Goal: Feedback & Contribution: Contribute content

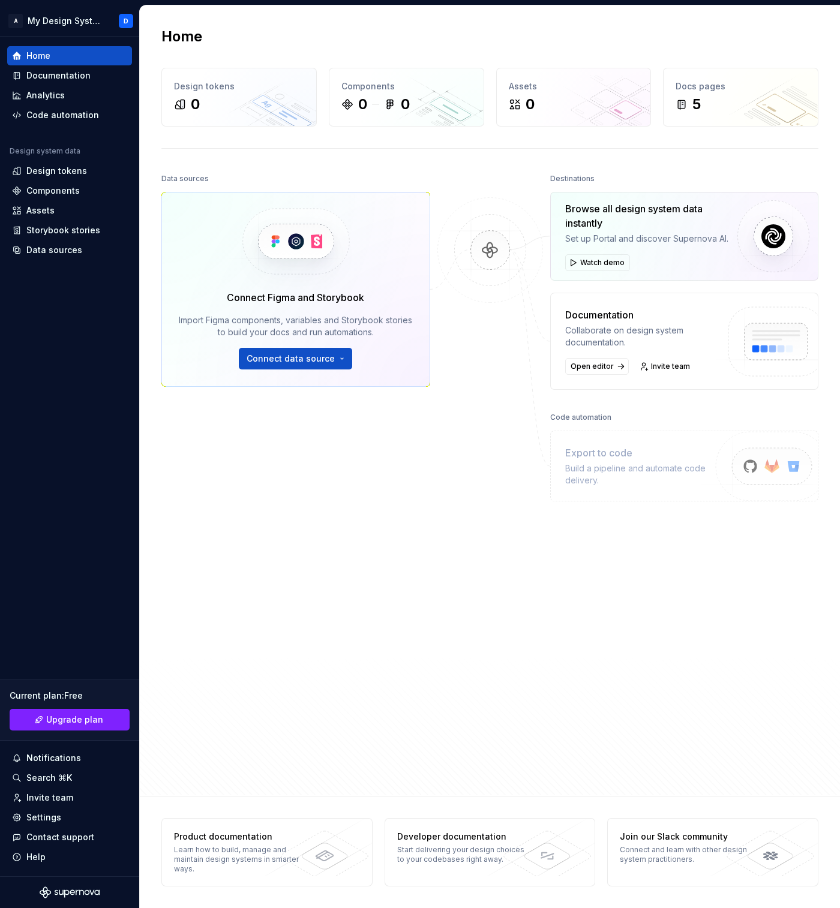
click at [362, 508] on div "Data sources Connect Figma and Storybook Import Figma components, variables and…" at bounding box center [295, 442] width 269 height 544
click at [523, 668] on div at bounding box center [490, 442] width 120 height 544
click at [67, 811] on div "Settings" at bounding box center [69, 817] width 115 height 12
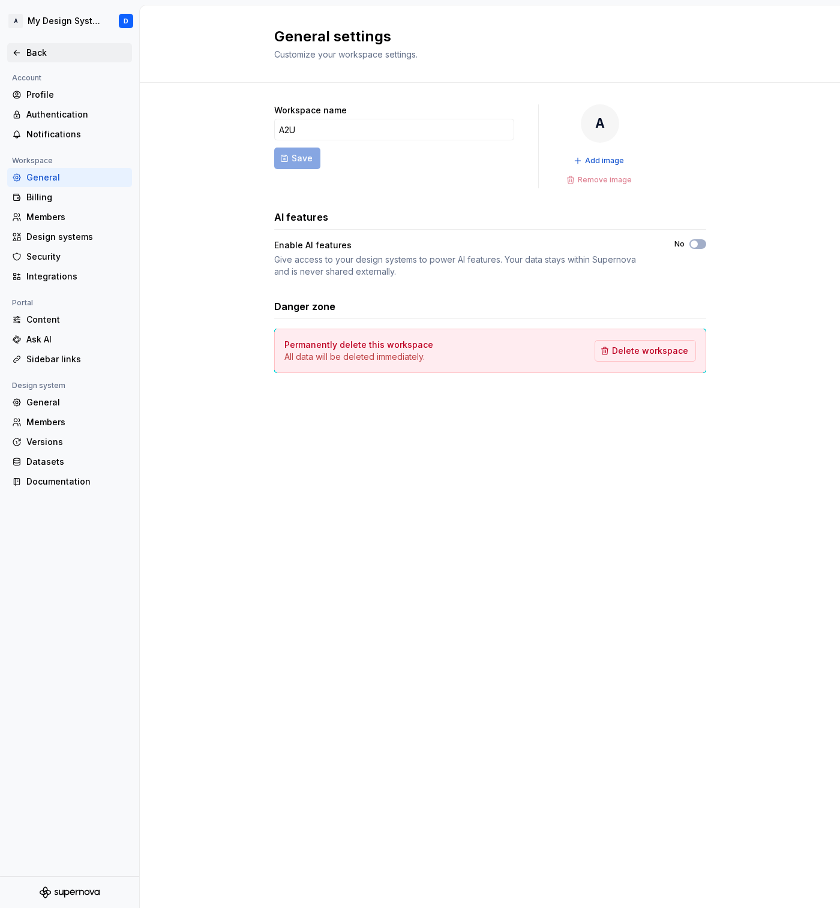
click at [44, 48] on div "Back" at bounding box center [76, 53] width 101 height 12
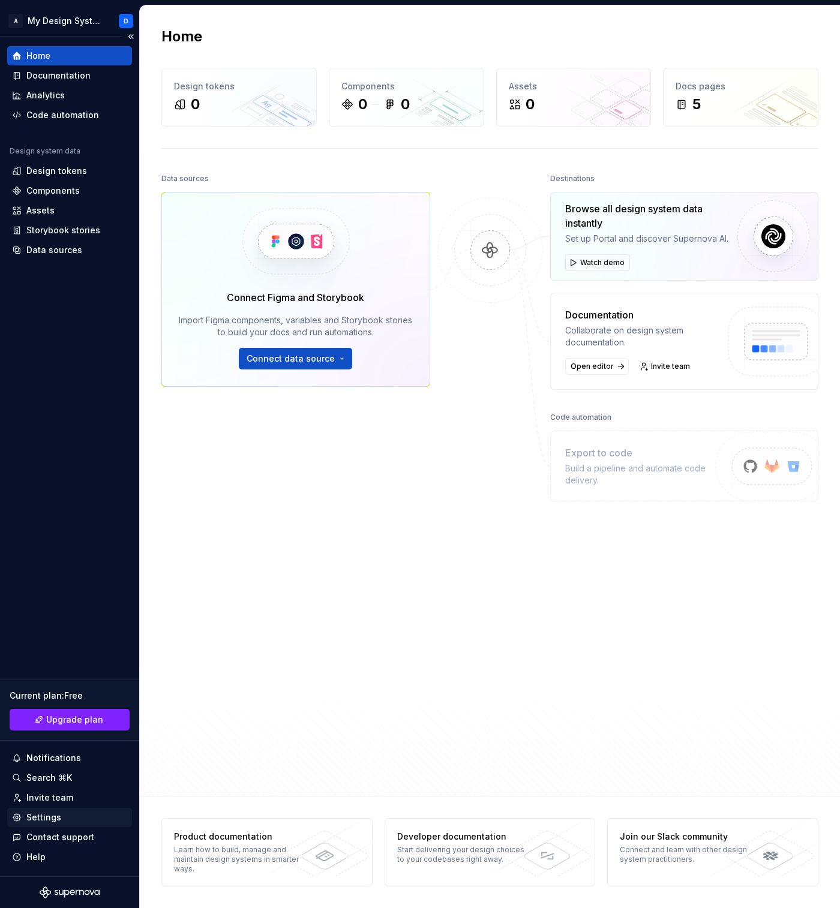
click at [52, 818] on div "Settings" at bounding box center [43, 817] width 35 height 12
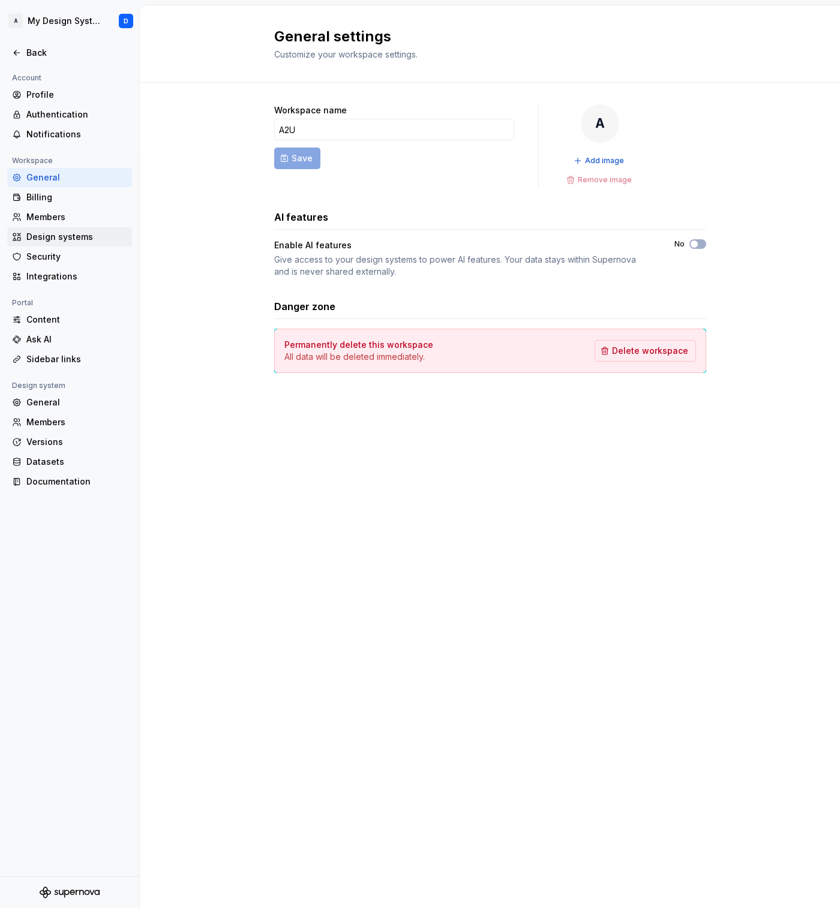
click at [30, 243] on div "Design systems" at bounding box center [69, 236] width 125 height 19
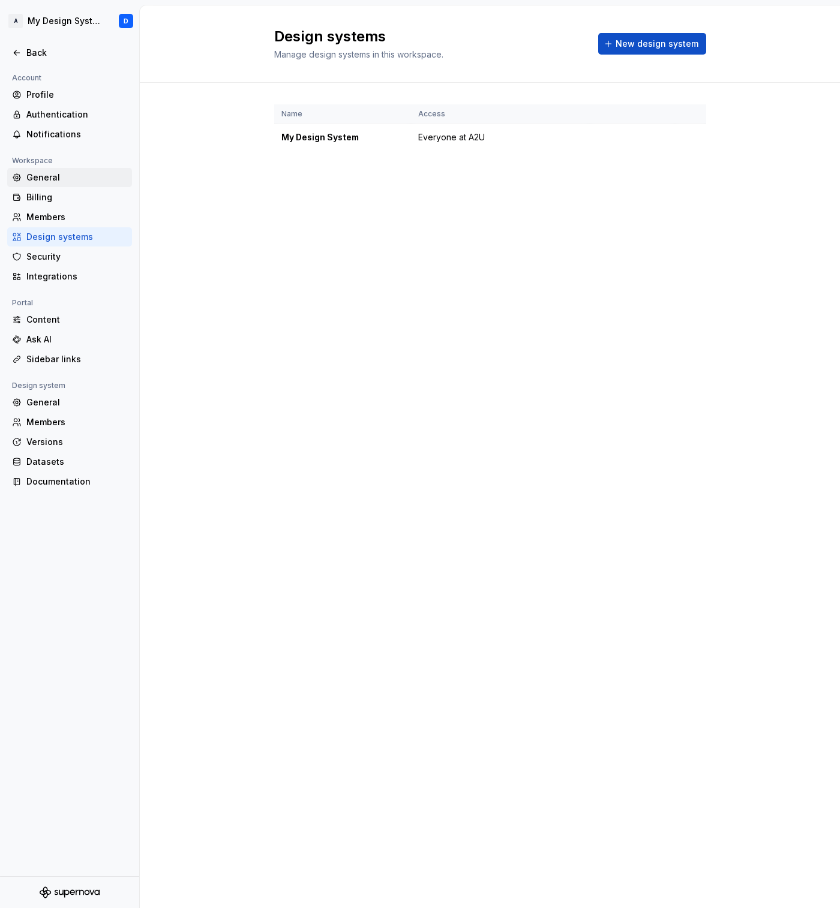
click at [41, 184] on div "General" at bounding box center [69, 177] width 125 height 19
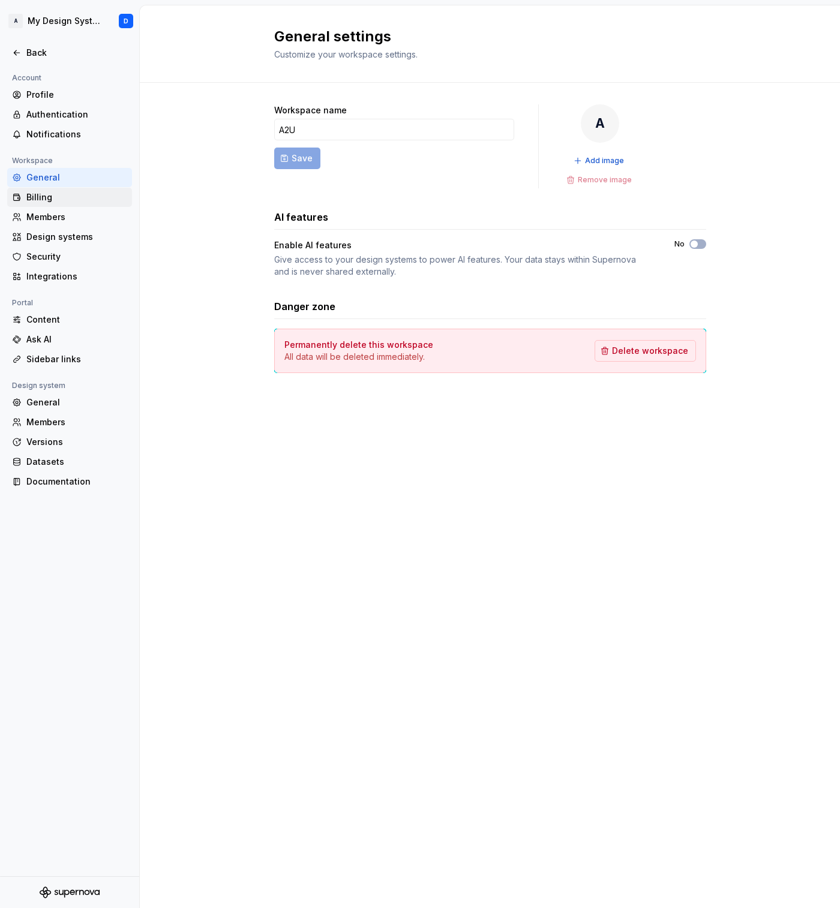
click at [46, 200] on div "Billing" at bounding box center [76, 197] width 101 height 12
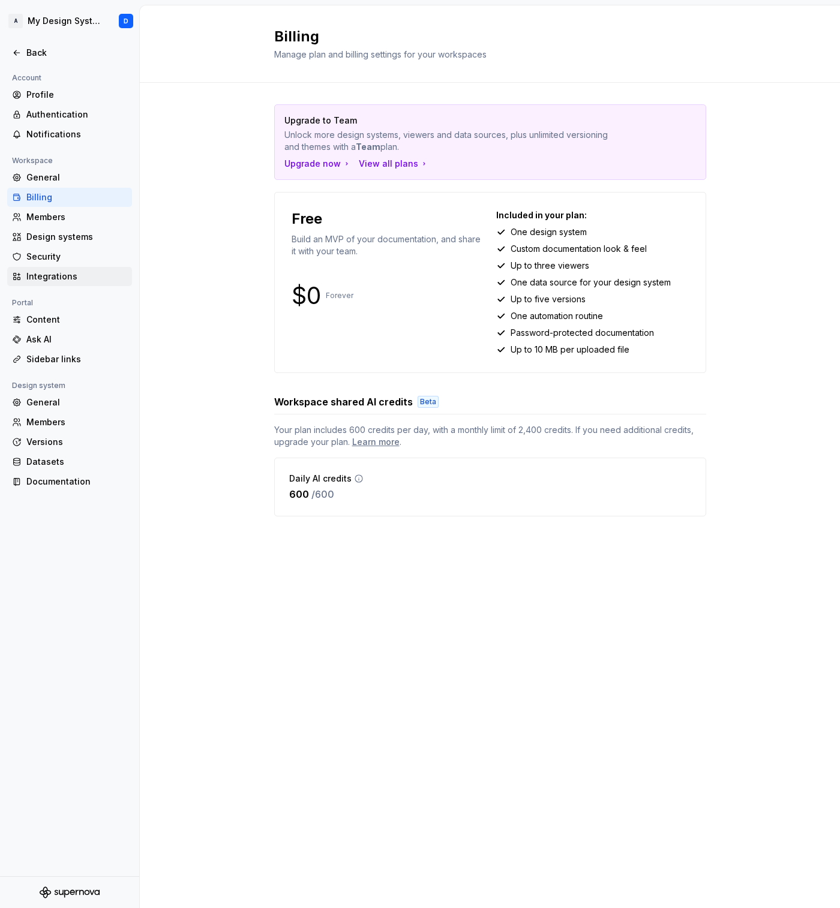
click at [58, 268] on div "Integrations" at bounding box center [69, 276] width 125 height 19
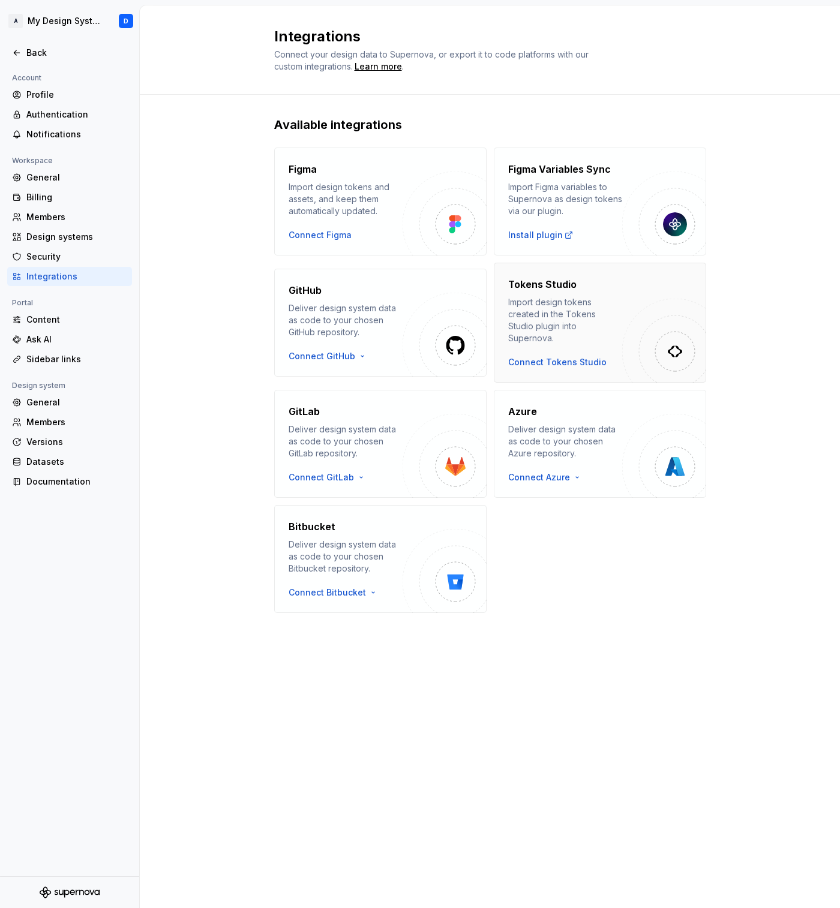
click at [577, 329] on div "Import design tokens created in the Tokens Studio plugin into Supernova." at bounding box center [565, 320] width 114 height 48
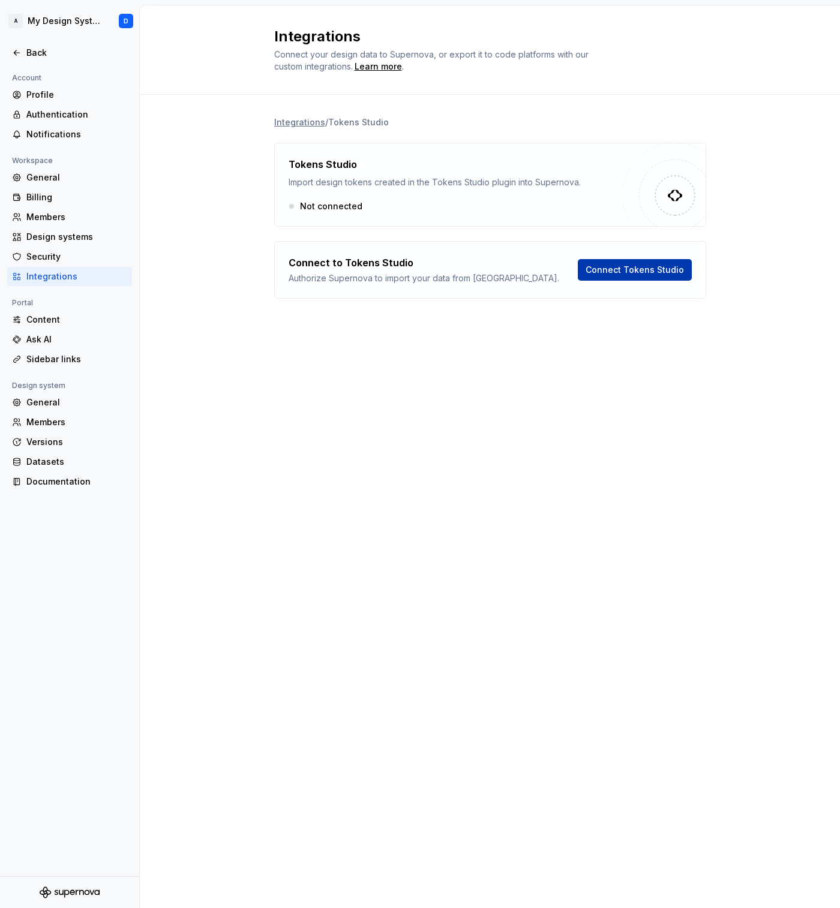
click at [608, 267] on span "Connect Tokens Studio" at bounding box center [634, 270] width 98 height 12
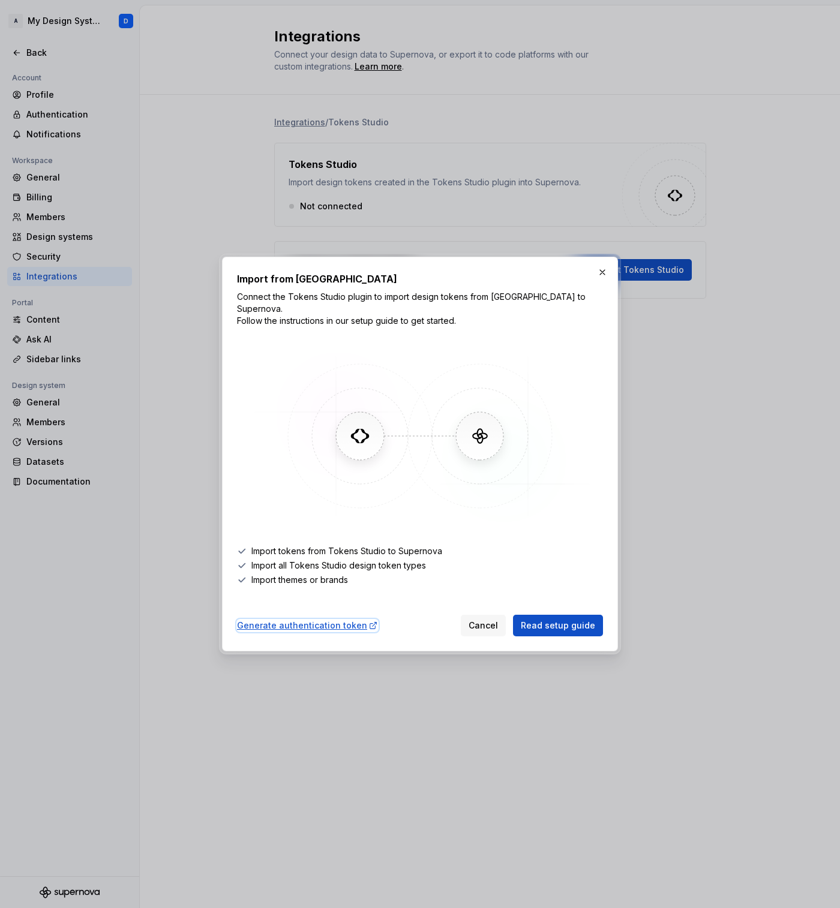
click at [323, 622] on div "Generate authentication token" at bounding box center [307, 625] width 141 height 12
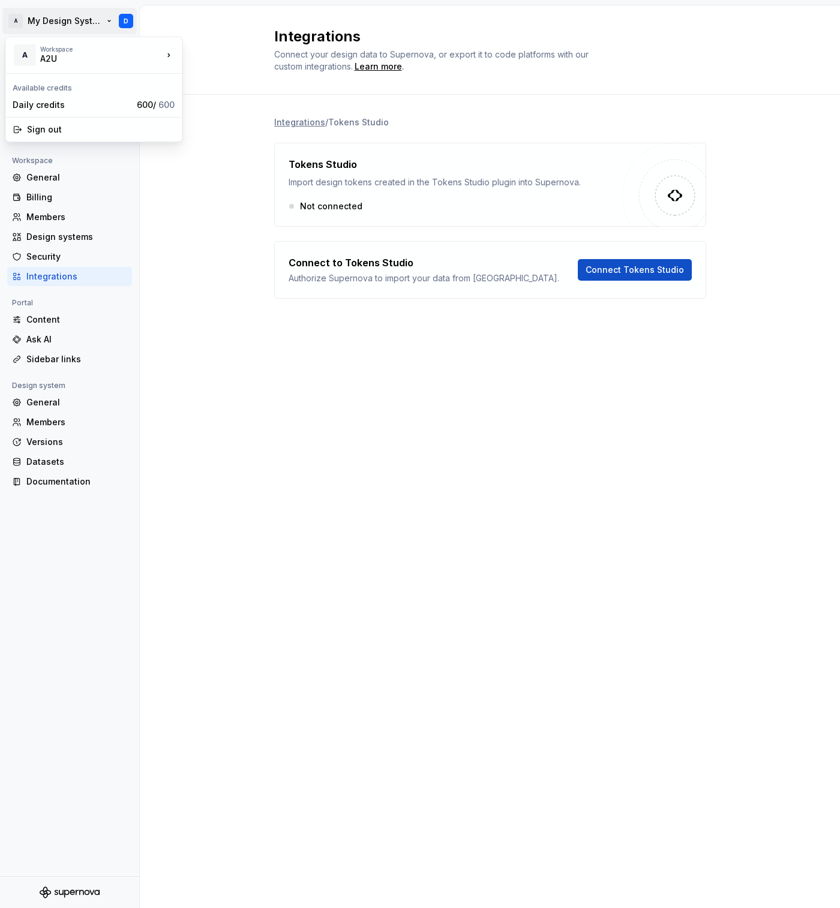
click at [35, 18] on html "A My Design System D Back Account Profile Authentication Notifications Workspac…" at bounding box center [420, 454] width 840 height 908
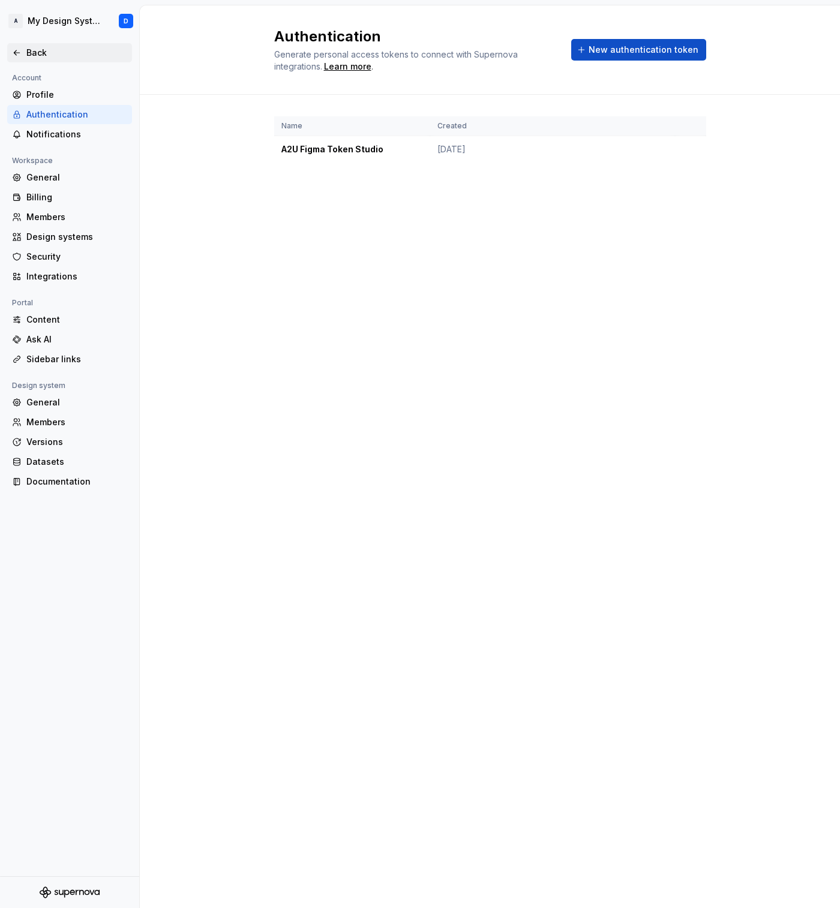
click at [44, 47] on div "Back" at bounding box center [76, 53] width 101 height 12
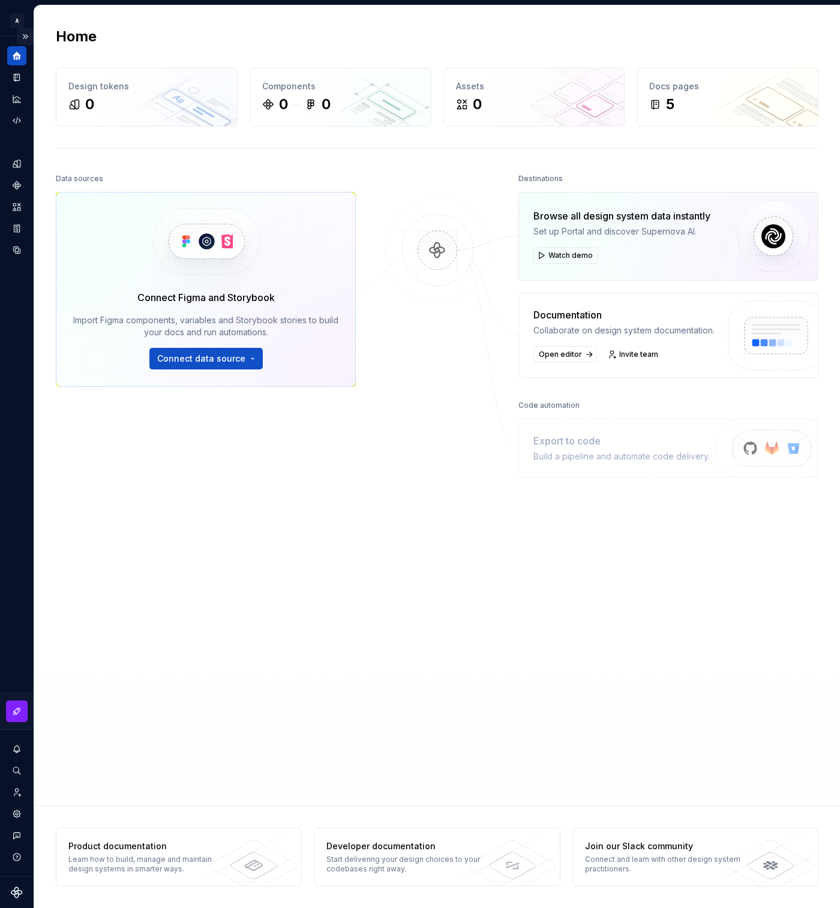
click at [26, 40] on button "Expand sidebar" at bounding box center [25, 36] width 17 height 17
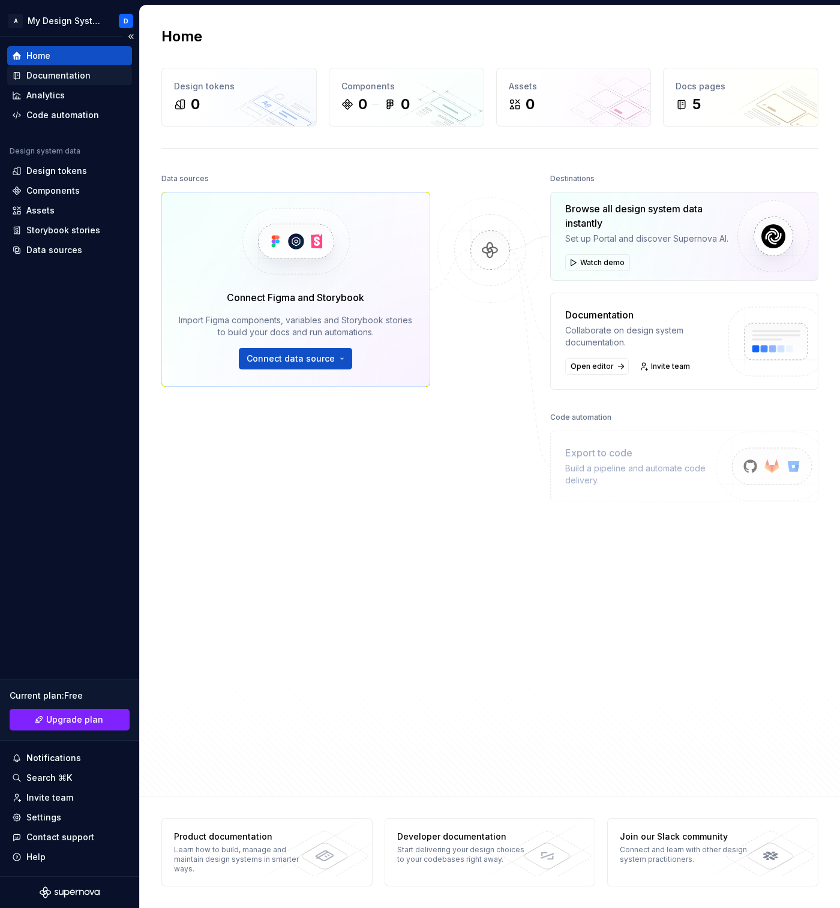
click at [82, 80] on div "Documentation" at bounding box center [58, 76] width 64 height 12
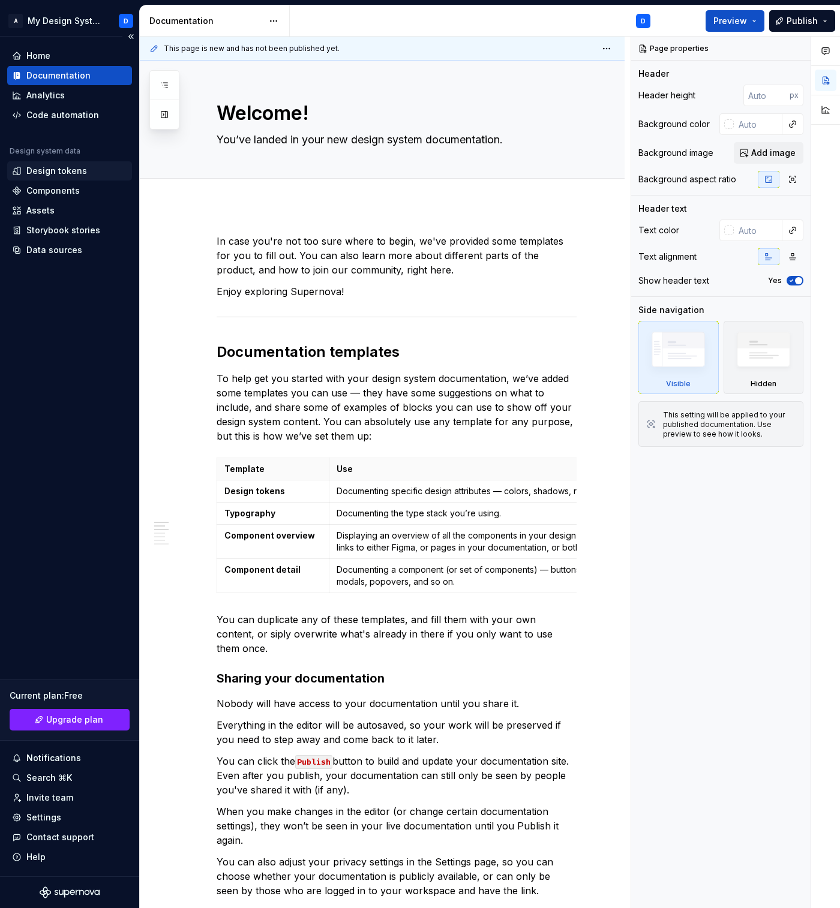
click at [47, 165] on div "Design tokens" at bounding box center [56, 171] width 61 height 12
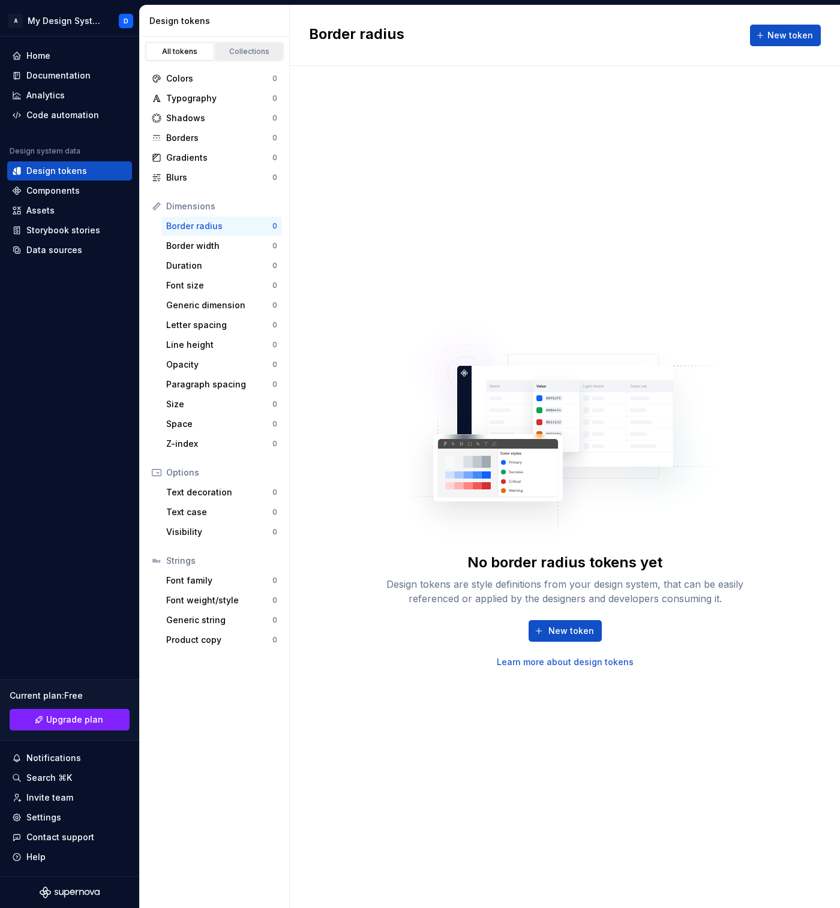
click at [250, 52] on div "Collections" at bounding box center [249, 52] width 60 height 10
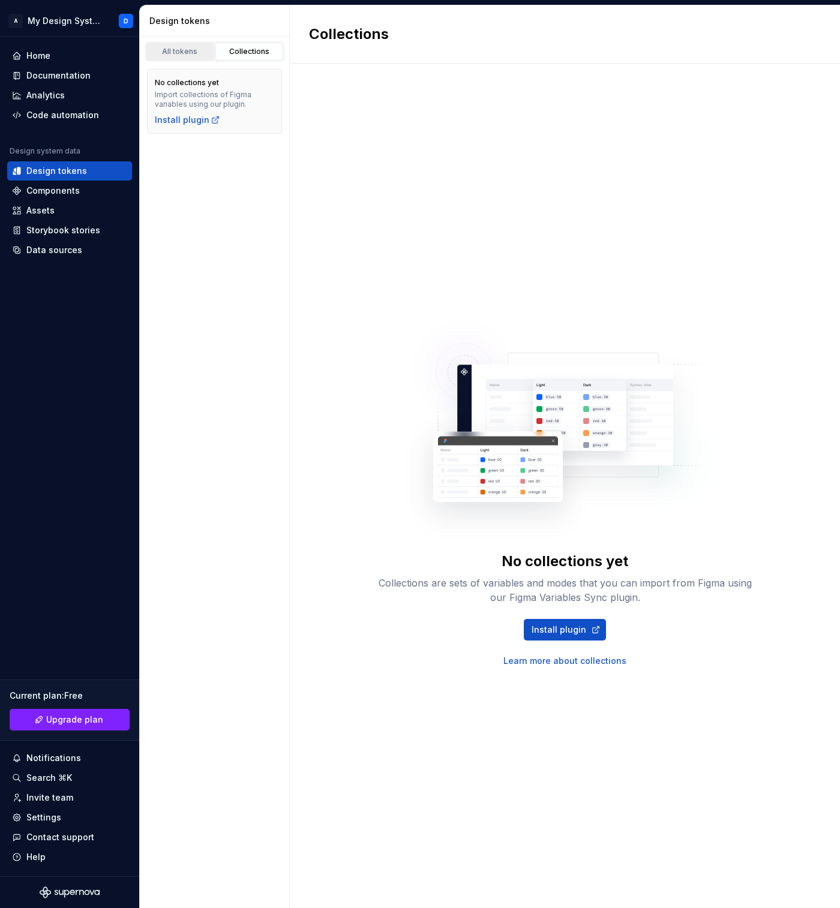
click at [181, 48] on div "All tokens" at bounding box center [180, 52] width 60 height 10
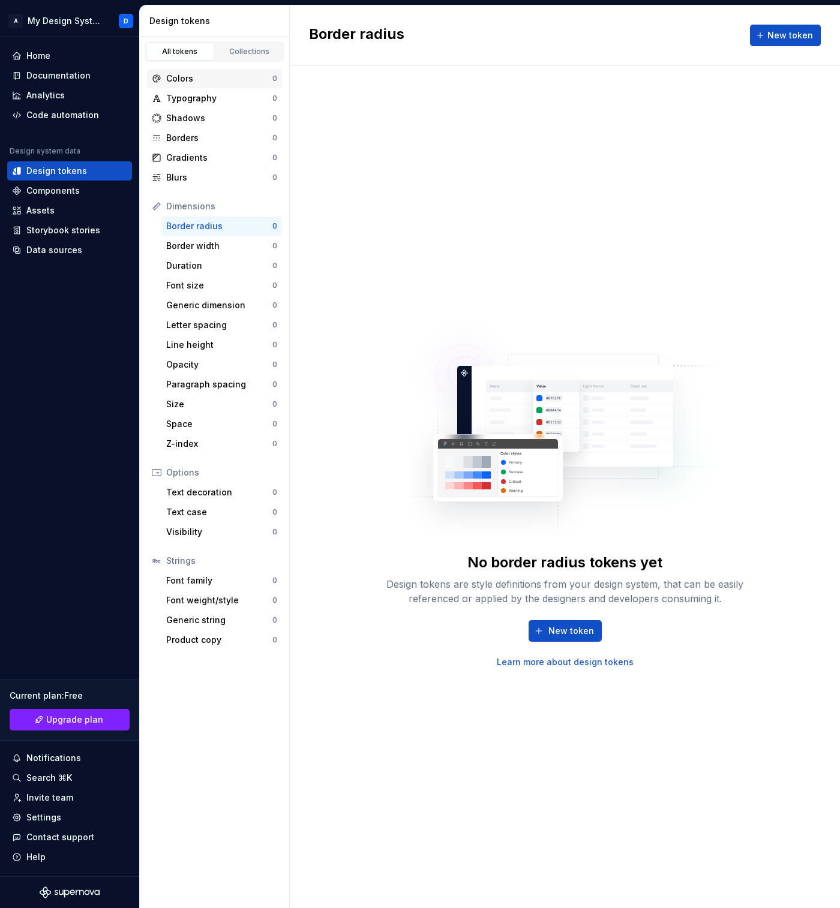
click at [187, 76] on div "Colors" at bounding box center [219, 79] width 106 height 12
click at [586, 633] on span "New token" at bounding box center [571, 631] width 46 height 12
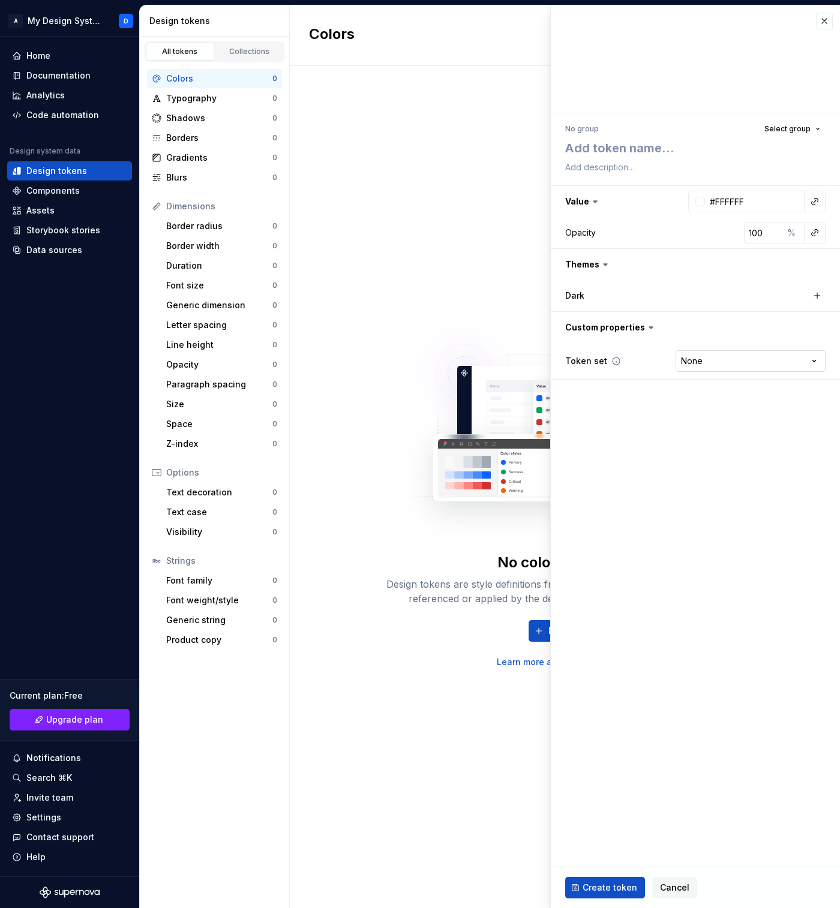
click at [710, 360] on html "A My Design System D Home Documentation Analytics Code automation Design system…" at bounding box center [420, 454] width 840 height 908
click at [733, 522] on html "A My Design System D Home Documentation Analytics Code automation Design system…" at bounding box center [420, 454] width 840 height 908
click at [821, 19] on button "button" at bounding box center [824, 21] width 17 height 17
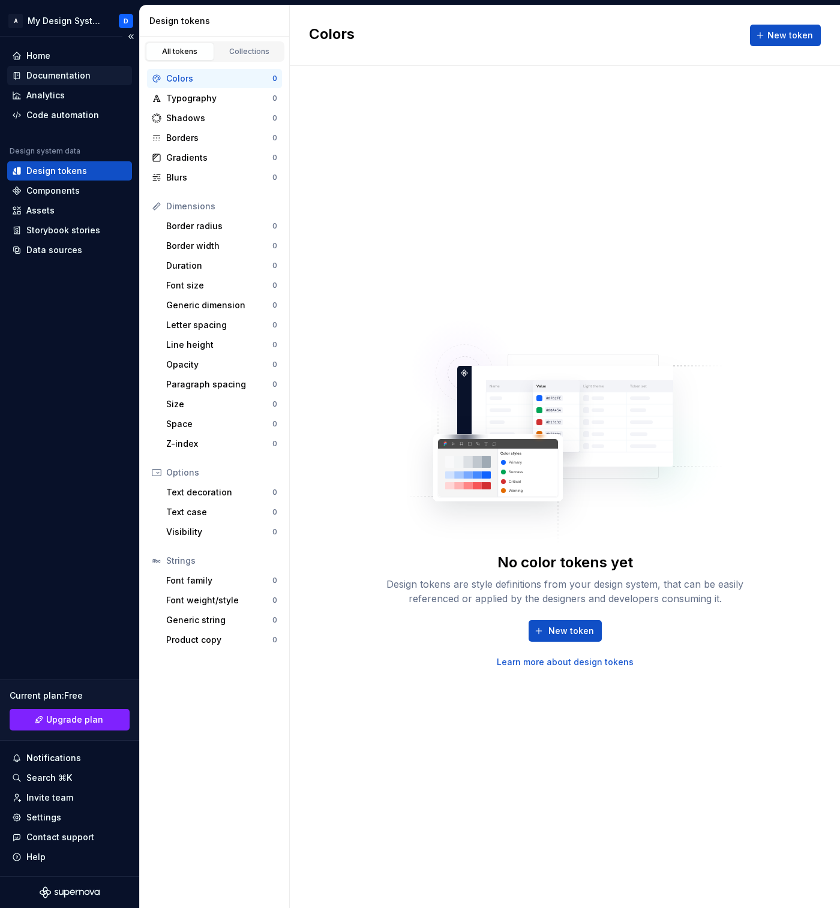
click at [77, 73] on div "Documentation" at bounding box center [58, 76] width 64 height 12
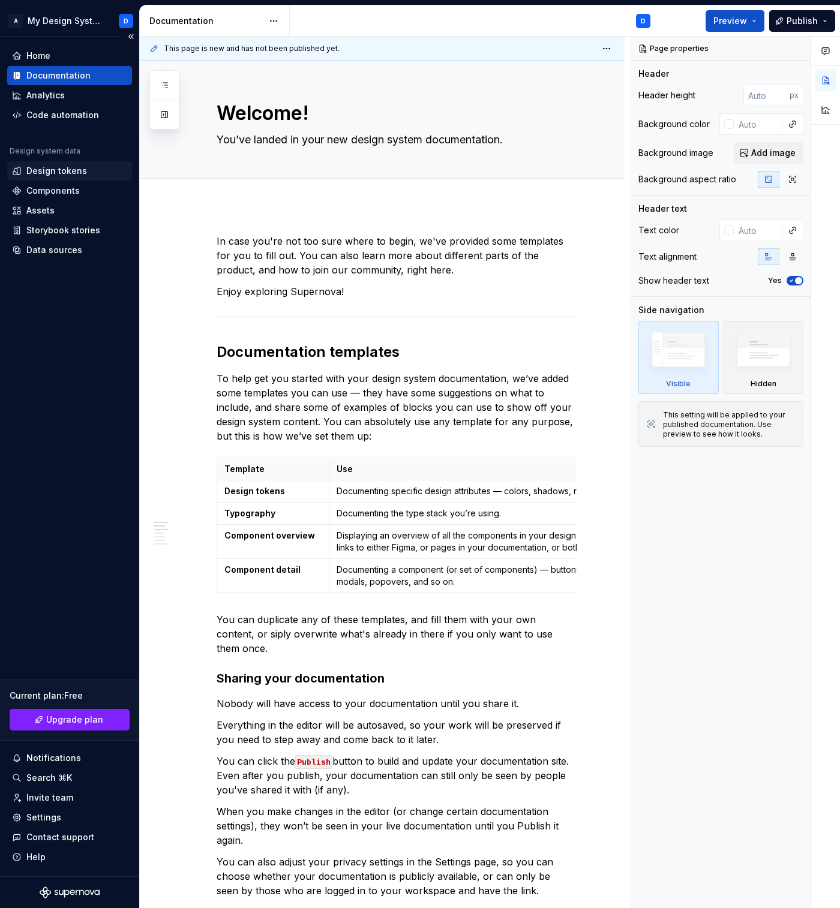
click at [49, 170] on div "Design tokens" at bounding box center [56, 171] width 61 height 12
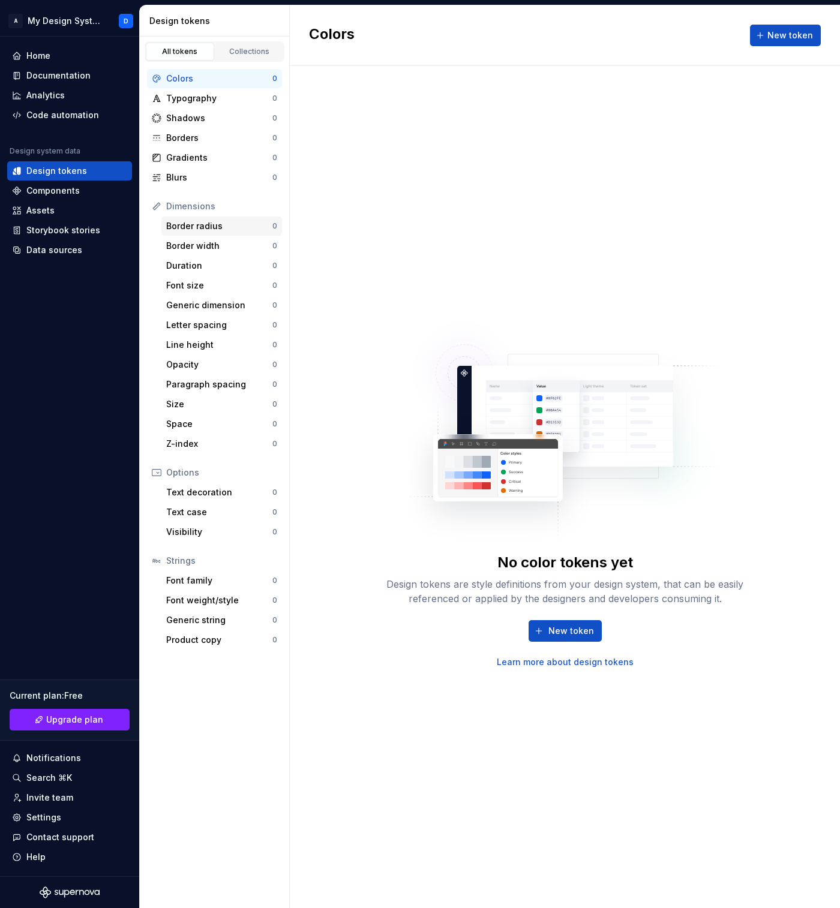
click at [195, 225] on div "Border radius" at bounding box center [219, 226] width 106 height 12
click at [557, 634] on span "New token" at bounding box center [571, 631] width 46 height 12
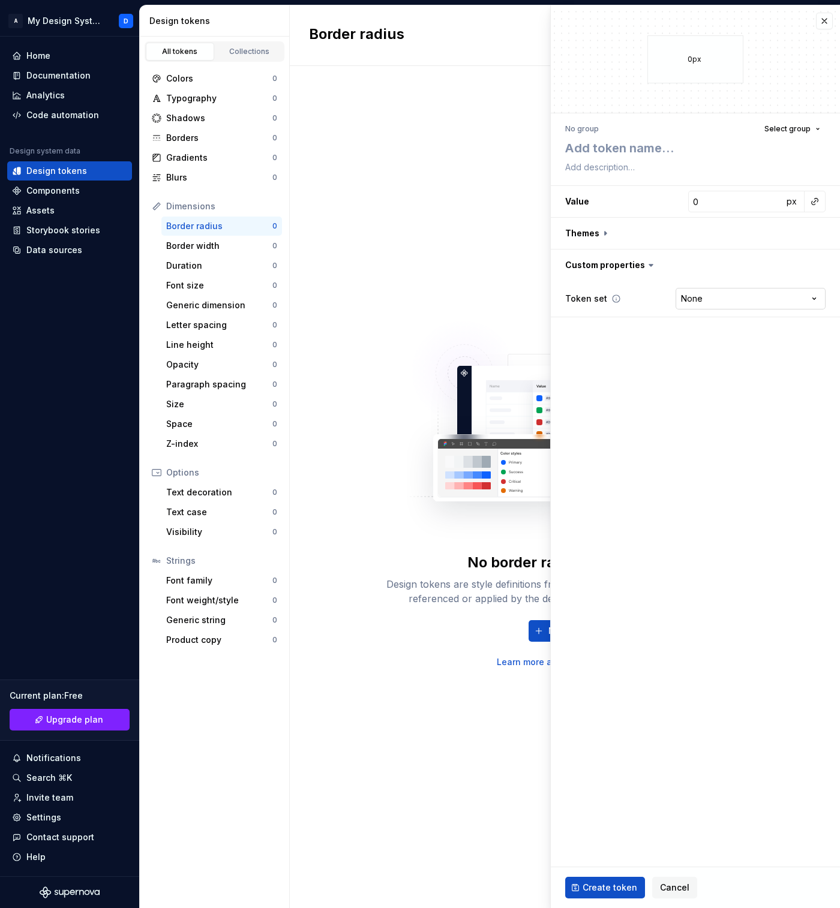
click at [702, 300] on html "A My Design System D Home Documentation Analytics Code automation Design system…" at bounding box center [420, 454] width 840 height 908
click at [740, 405] on html "A My Design System D Home Documentation Analytics Code automation Design system…" at bounding box center [420, 454] width 840 height 908
click at [614, 239] on button "button" at bounding box center [694, 233] width 289 height 31
click at [615, 265] on div "Dark" at bounding box center [625, 264] width 120 height 12
click at [573, 262] on label "Dark" at bounding box center [574, 264] width 19 height 12
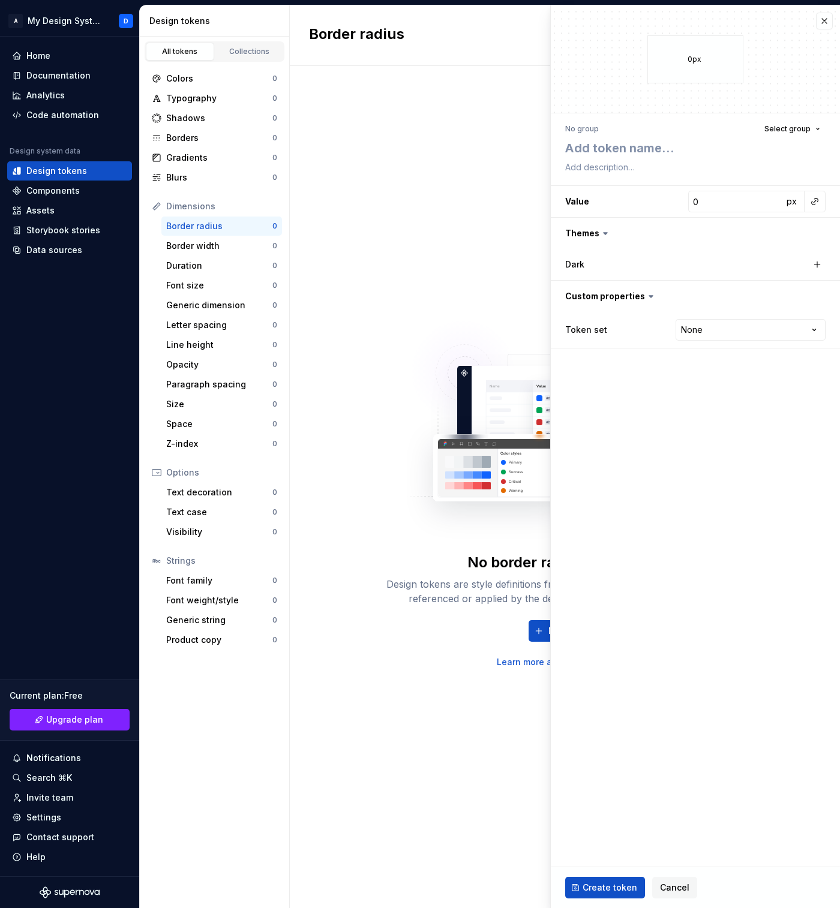
click at [599, 228] on icon at bounding box center [605, 233] width 12 height 12
type textarea "*"
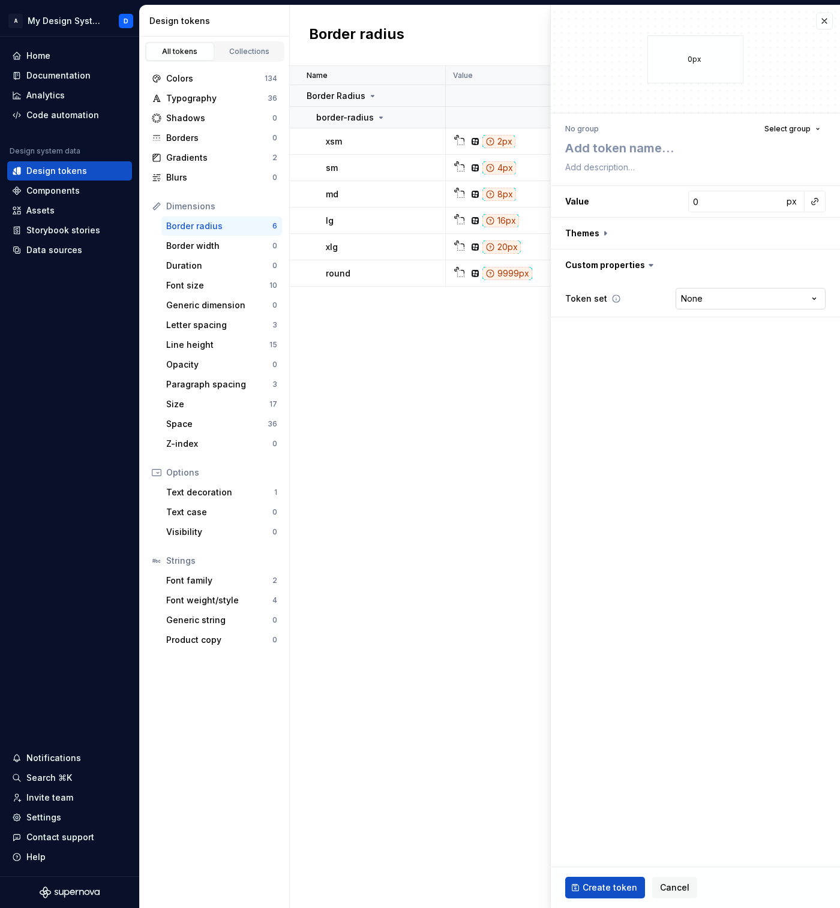
type textarea "*"
click at [699, 298] on html "A My Design System D Home Documentation Analytics Code automation Design system…" at bounding box center [420, 454] width 840 height 908
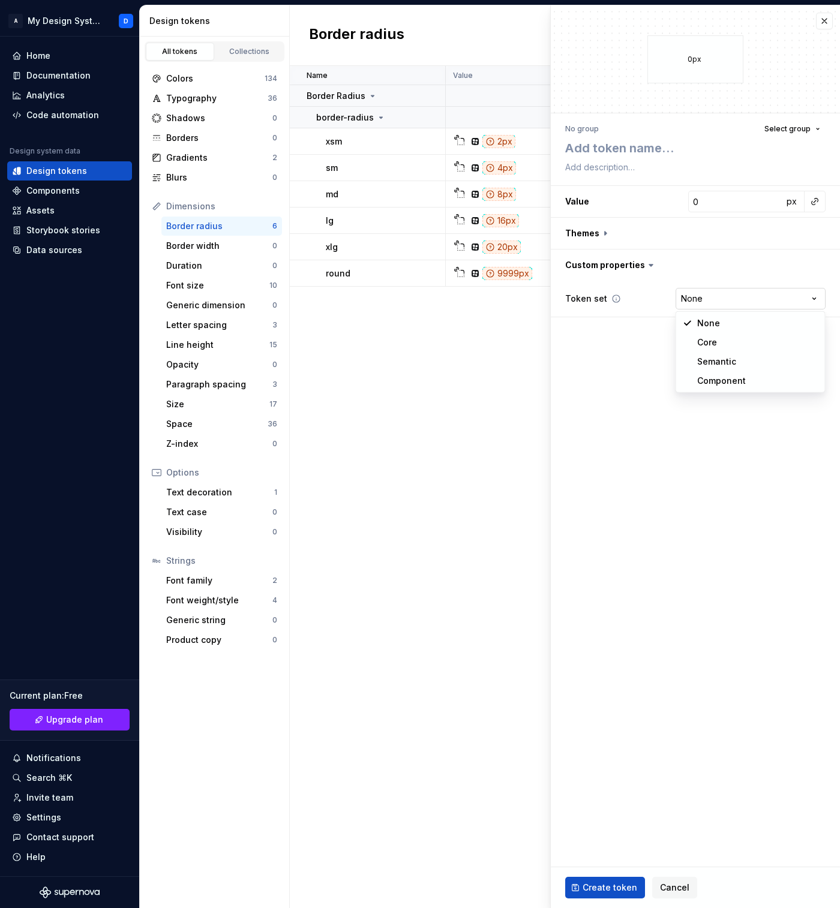
click at [699, 298] on html "A My Design System D Home Documentation Analytics Code automation Design system…" at bounding box center [420, 454] width 840 height 908
click at [827, 19] on button "button" at bounding box center [824, 21] width 17 height 17
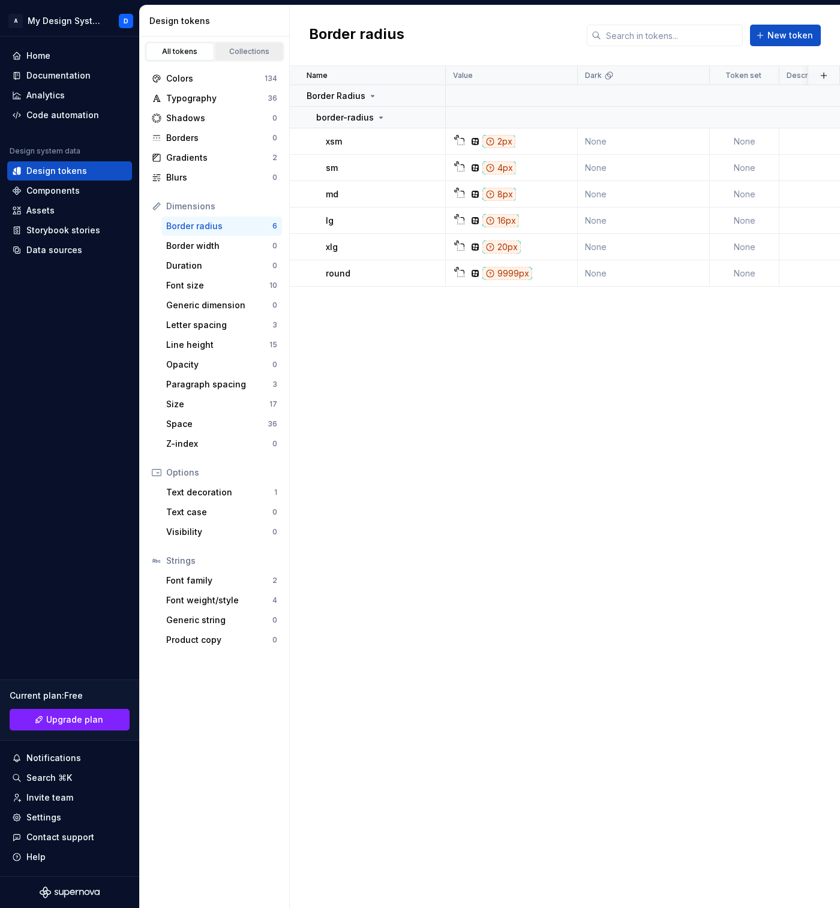
click at [247, 48] on div "Collections" at bounding box center [249, 52] width 60 height 10
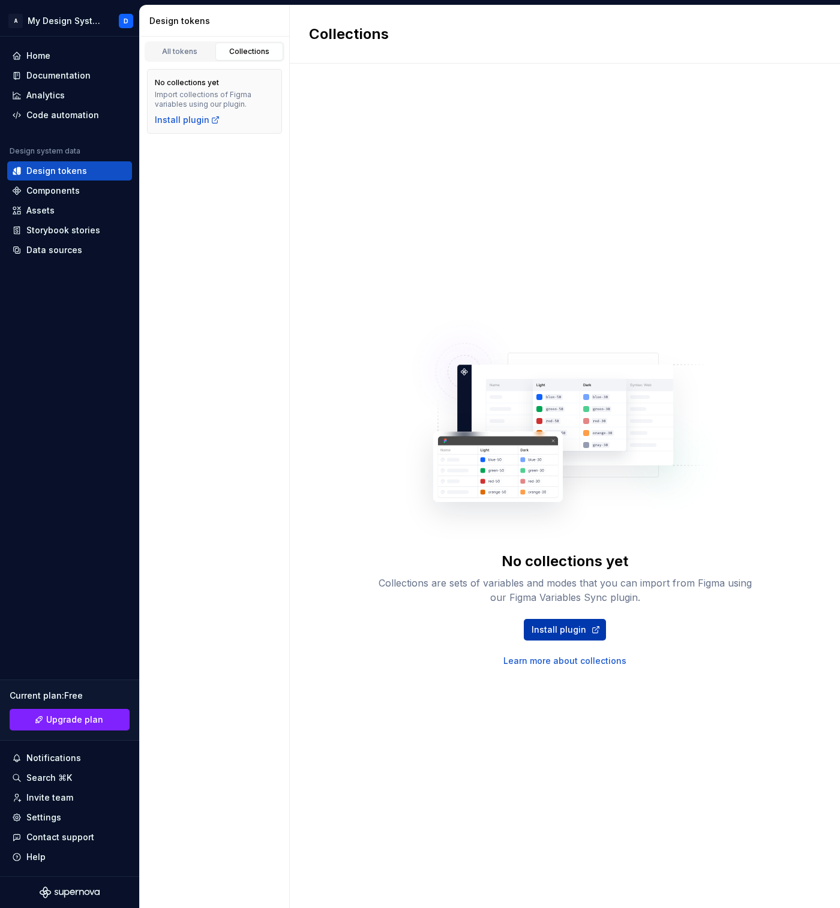
click at [566, 633] on span "Install plugin" at bounding box center [558, 630] width 55 height 12
click at [58, 192] on div "Components" at bounding box center [52, 191] width 53 height 12
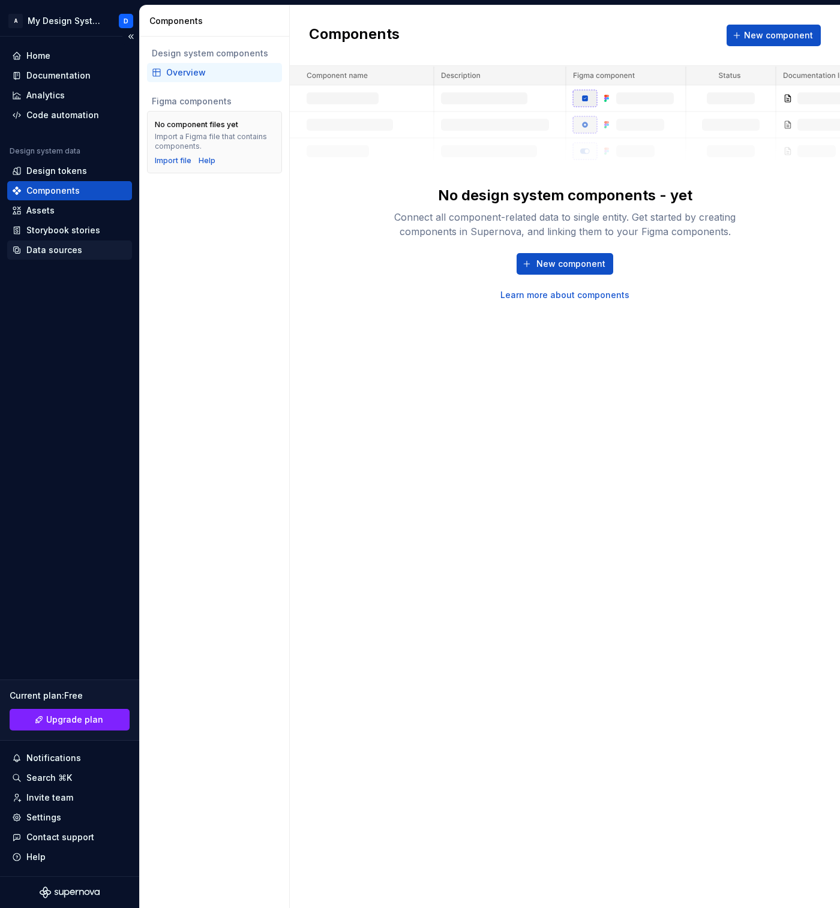
click at [65, 251] on div "Data sources" at bounding box center [54, 250] width 56 height 12
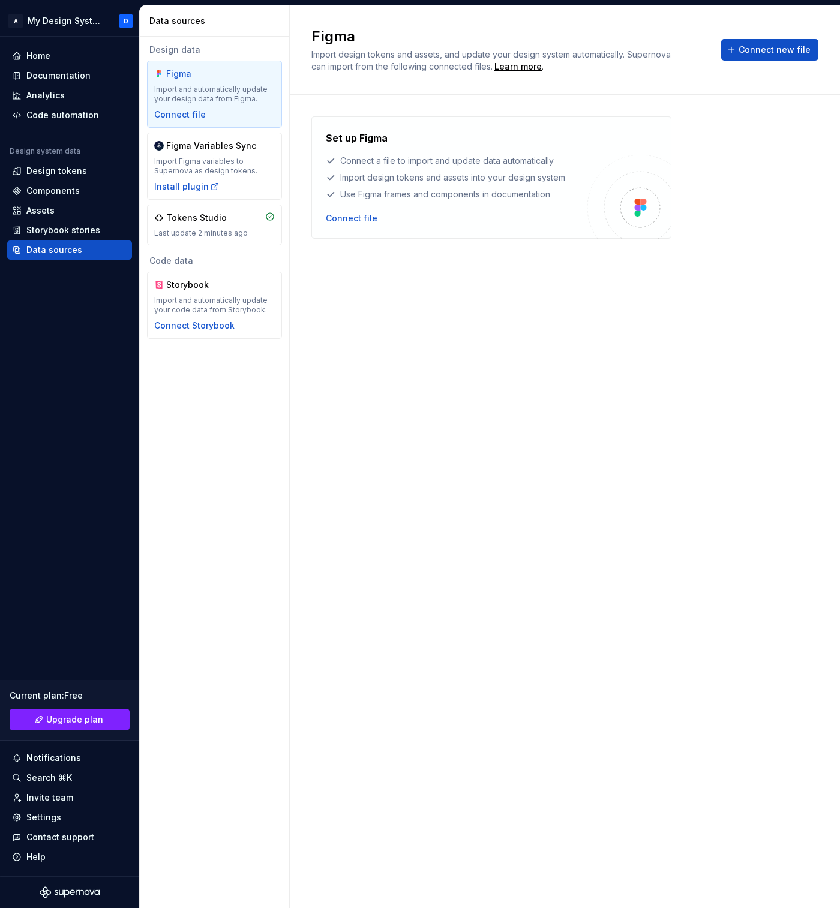
click at [380, 341] on div "Set up Figma Connect a file to import and update data automatically Import desi…" at bounding box center [564, 489] width 507 height 746
click at [382, 314] on div "Set up Figma Connect a file to import and update data automatically Import desi…" at bounding box center [564, 489] width 507 height 746
click at [239, 237] on div "Last update 3 minutes ago" at bounding box center [214, 233] width 121 height 10
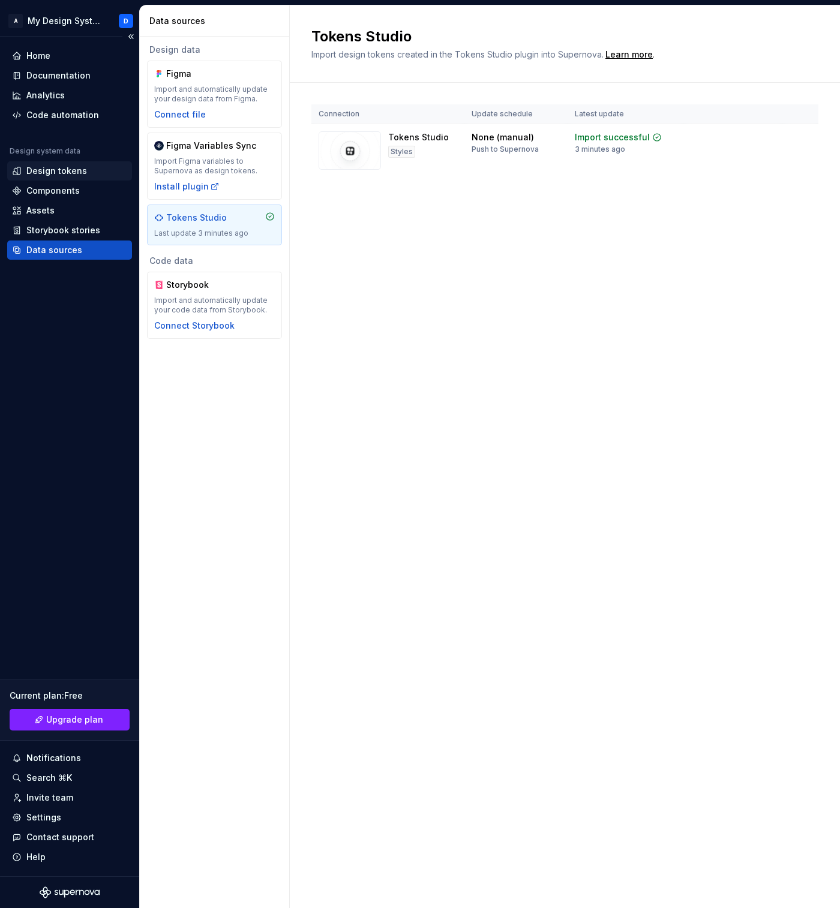
click at [68, 172] on div "Design tokens" at bounding box center [56, 171] width 61 height 12
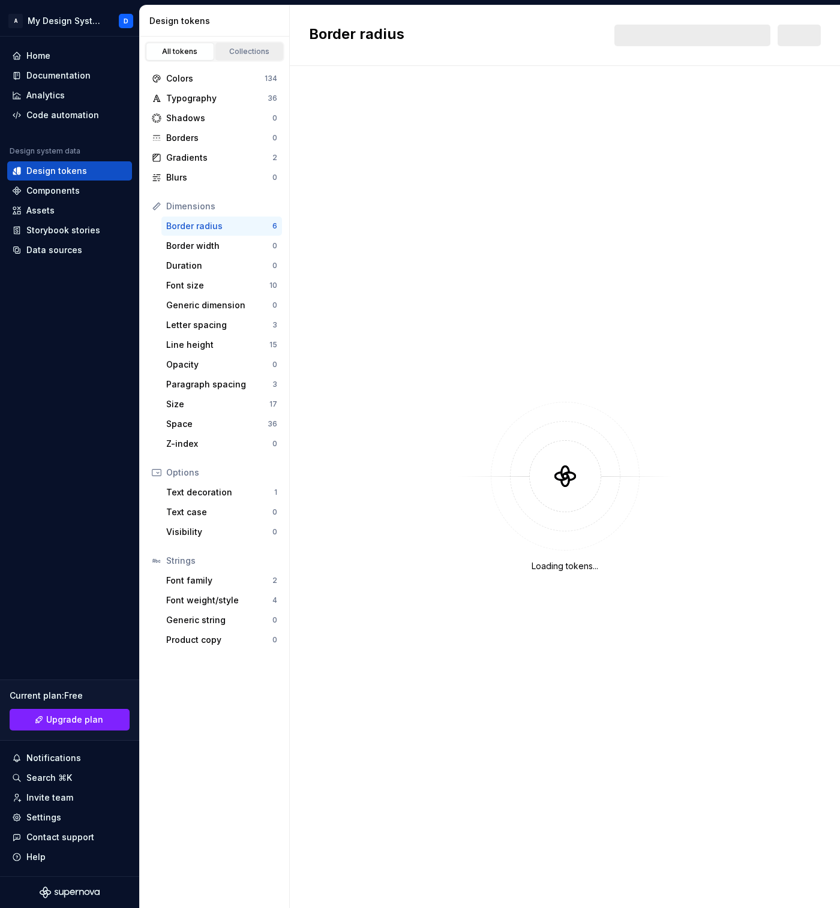
click at [252, 53] on div "Collections" at bounding box center [249, 52] width 60 height 10
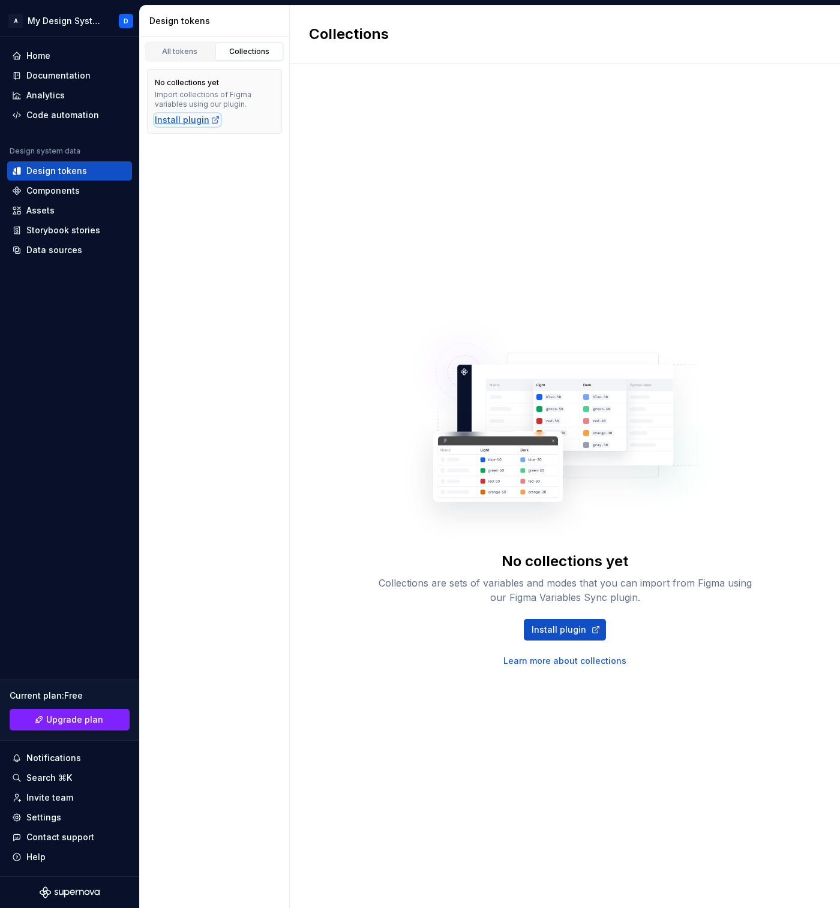
click at [170, 124] on div "Install plugin" at bounding box center [187, 120] width 65 height 12
click at [57, 251] on div "Data sources" at bounding box center [54, 250] width 56 height 12
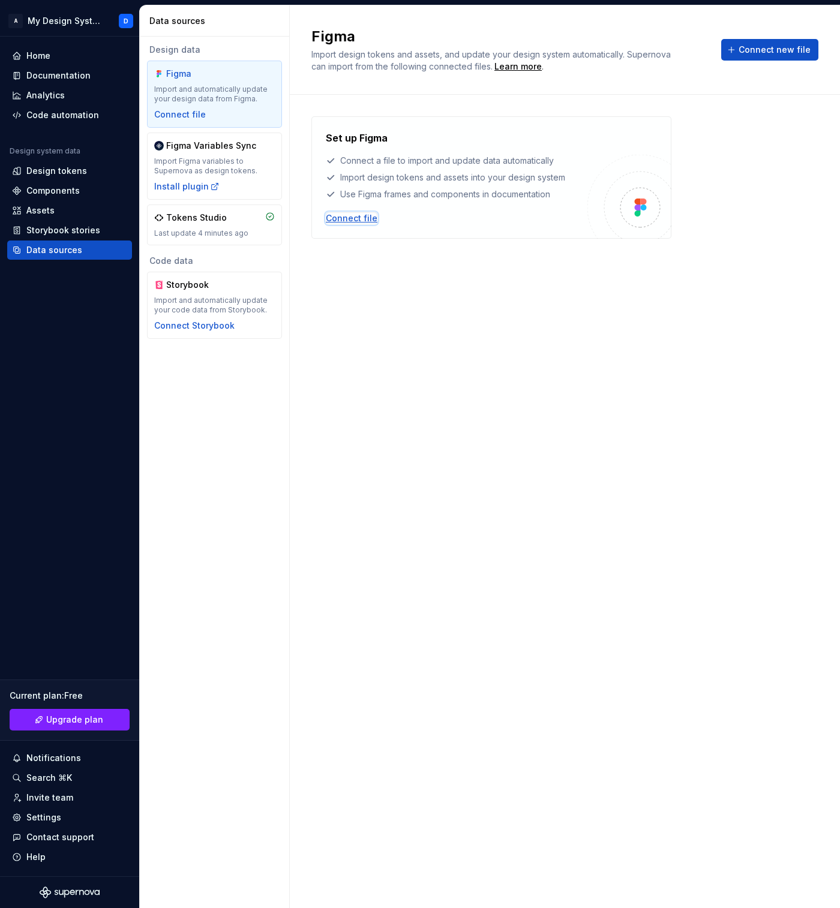
click at [364, 219] on div "Connect file" at bounding box center [352, 218] width 52 height 12
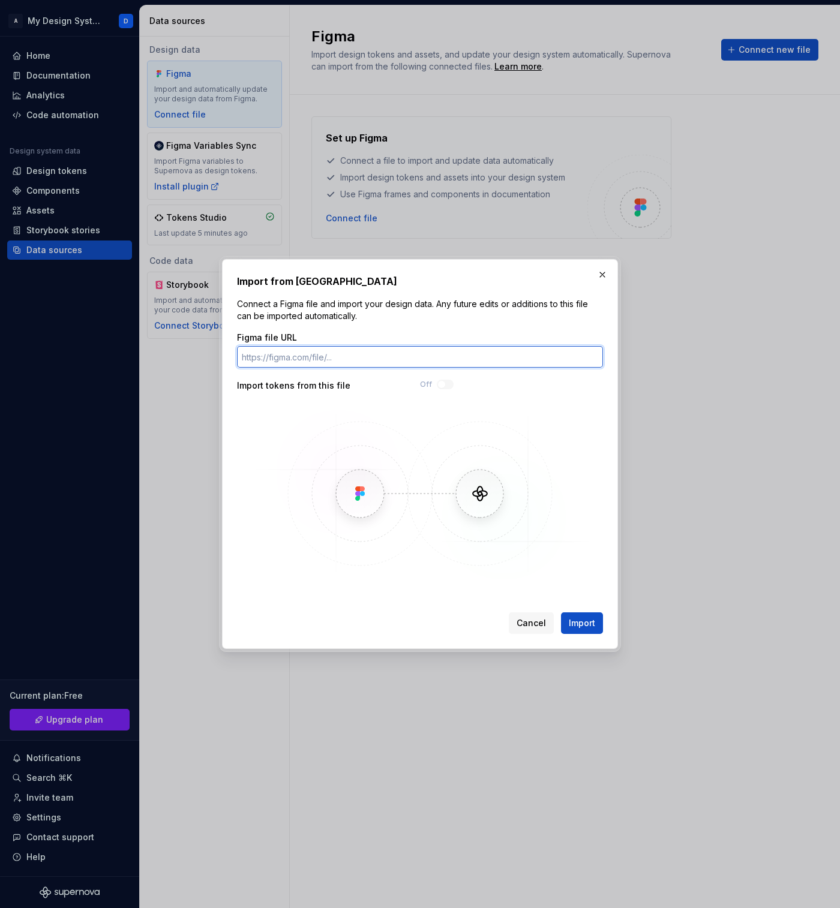
click at [335, 360] on input "Figma file URL" at bounding box center [420, 357] width 366 height 22
paste input "https://www.figma.com/design/f37PjfxjmRMQz7qvPDbPfd/Accountable2You-UI-Kit?node…"
click at [411, 357] on input "https://www.figma.com/design/f37PjfxjmRMQz7qvPDbPfd/Accountable2You-UI-Kit?node…" at bounding box center [420, 357] width 366 height 22
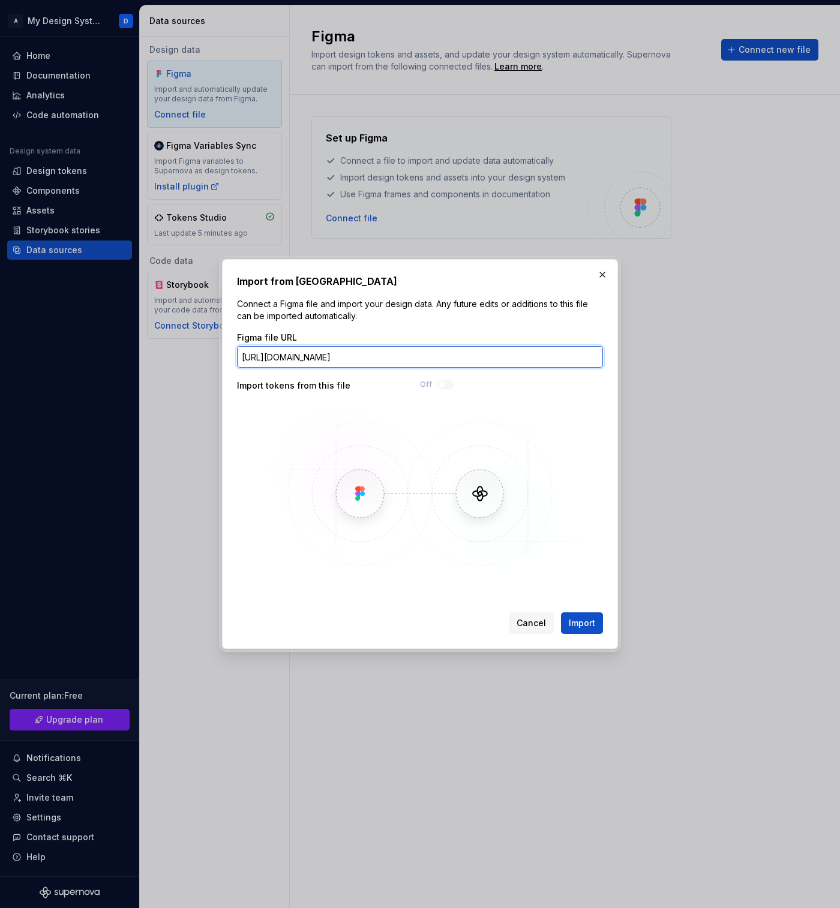
type input "https://www.figma.com/design/f37PjfxjmRMQz7qvPDbPfd/Accountable2You-UI-Kit"
click at [586, 619] on span "Import" at bounding box center [581, 623] width 26 height 12
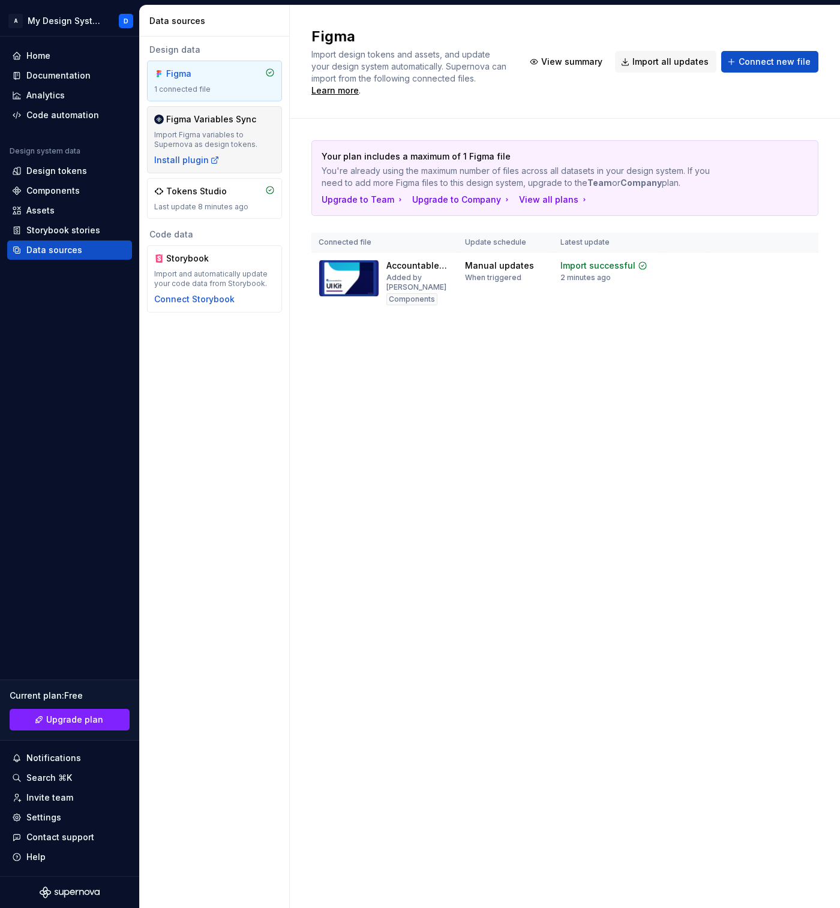
click at [224, 137] on div "Import Figma variables to Supernova as design tokens." at bounding box center [214, 139] width 121 height 19
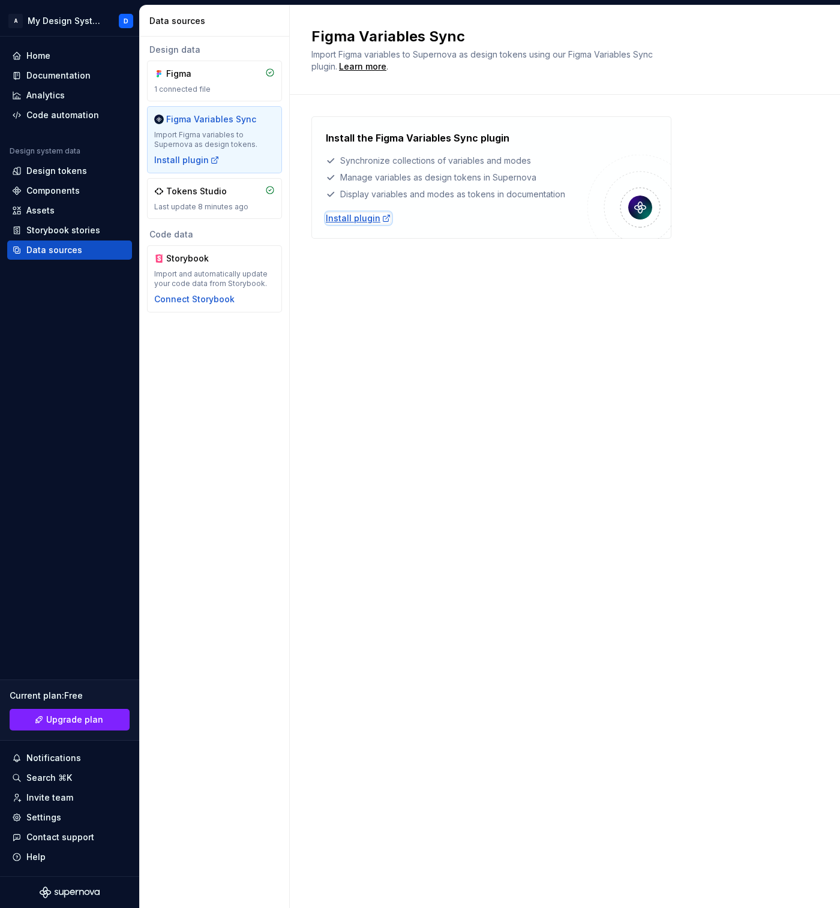
click at [354, 213] on div "Install plugin" at bounding box center [358, 218] width 65 height 12
click at [443, 393] on div "Figma Variables Sync Import Figma variables to Supernova as design tokens using…" at bounding box center [565, 456] width 550 height 902
click at [53, 230] on div "Storybook stories" at bounding box center [63, 230] width 74 height 12
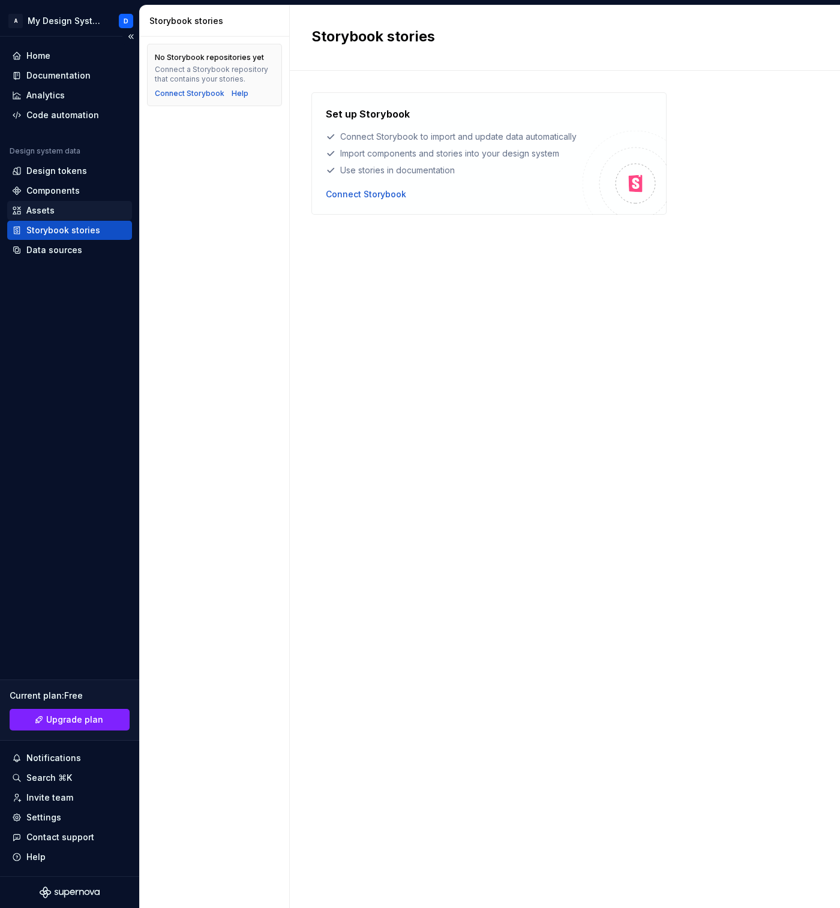
click at [47, 213] on div "Assets" at bounding box center [40, 210] width 28 height 12
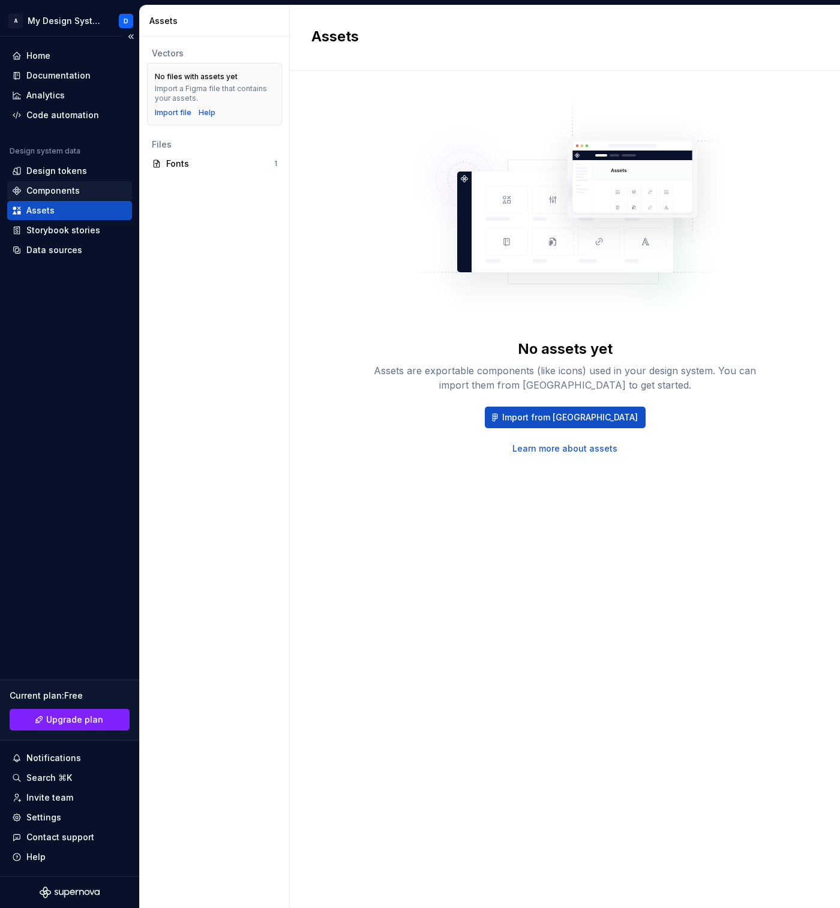
click at [64, 192] on div "Components" at bounding box center [52, 191] width 53 height 12
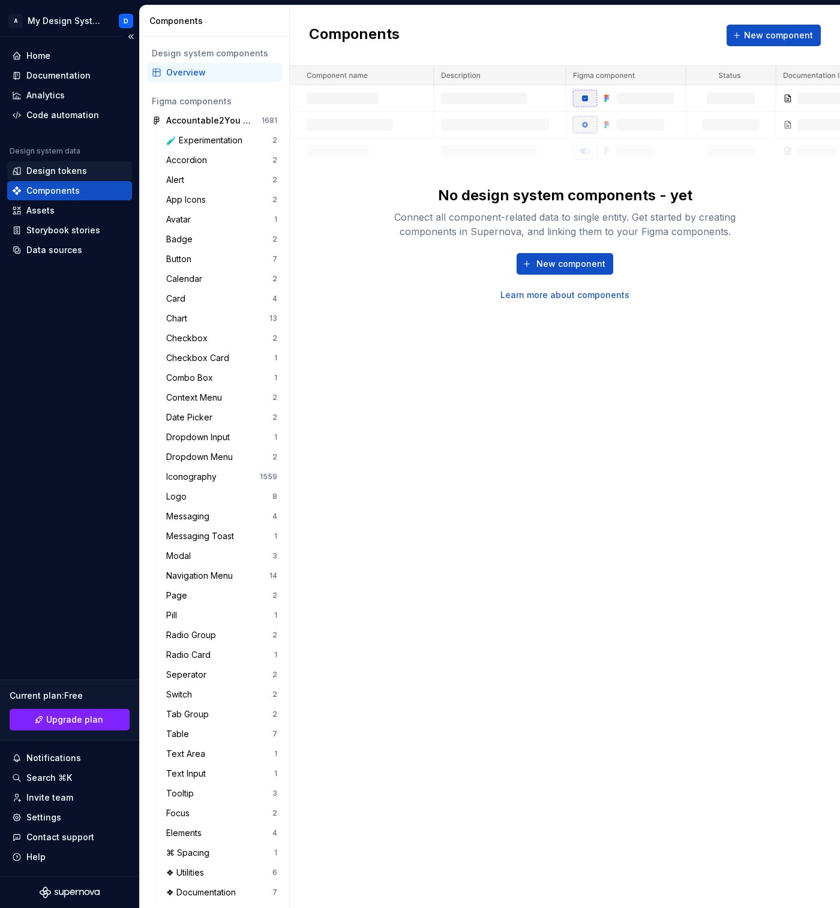
click at [59, 167] on div "Design tokens" at bounding box center [56, 171] width 61 height 12
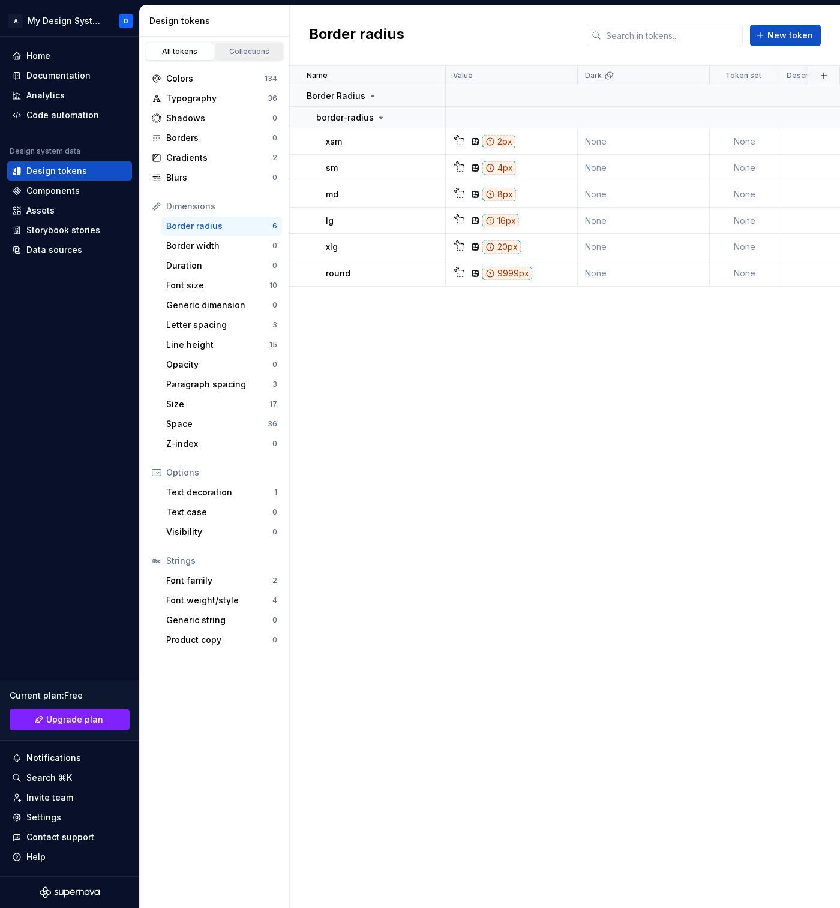
click at [248, 50] on div "Collections" at bounding box center [249, 52] width 60 height 10
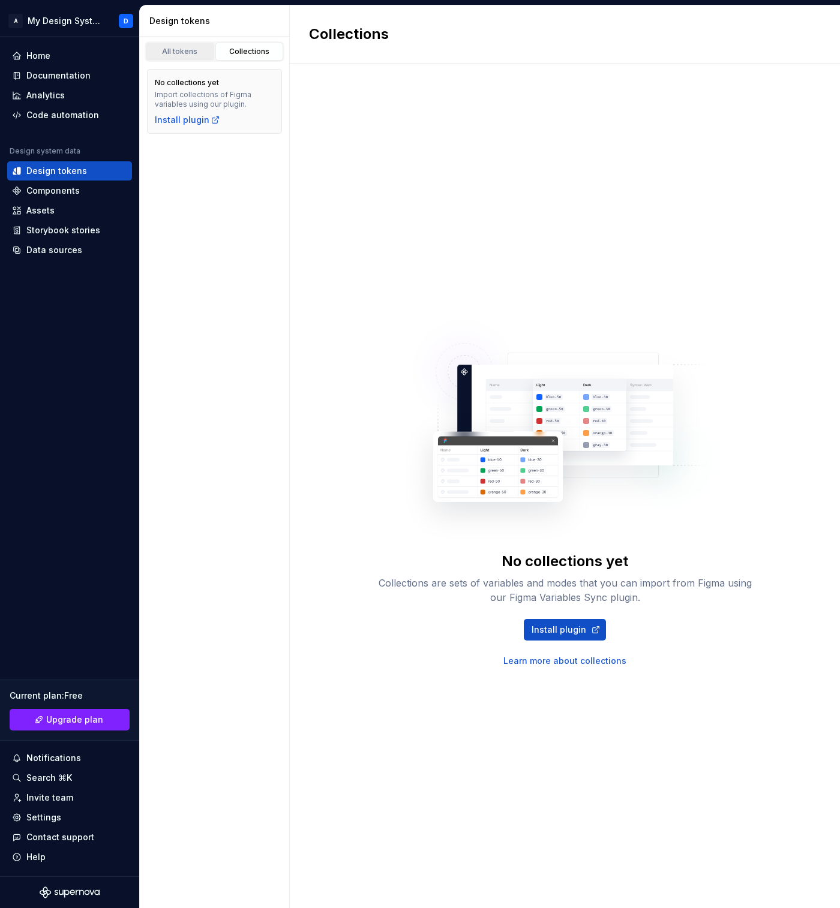
click at [183, 52] on div "All tokens" at bounding box center [180, 52] width 60 height 10
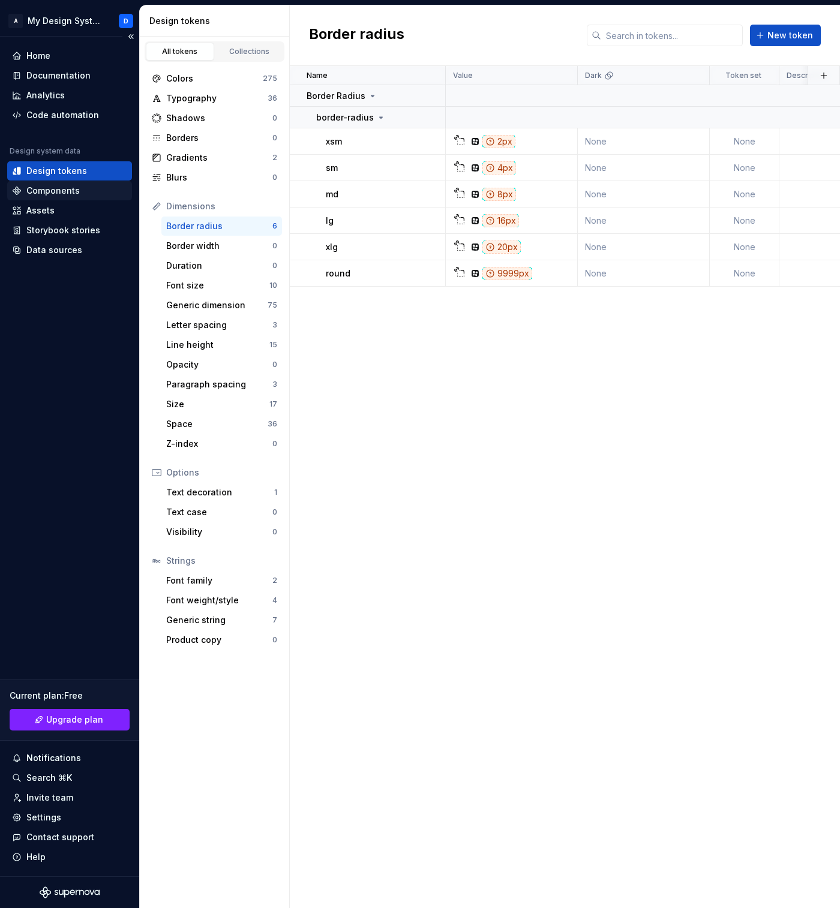
click at [65, 192] on div "Components" at bounding box center [52, 191] width 53 height 12
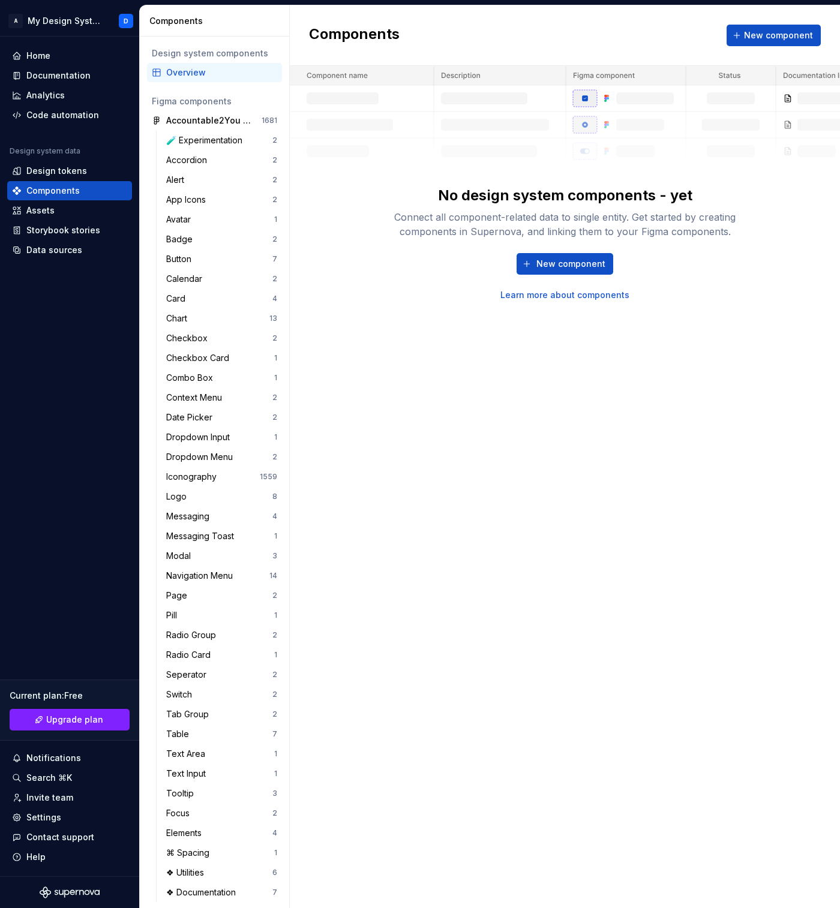
click at [464, 418] on div "Components New component No design system components - yet Connect all componen…" at bounding box center [565, 456] width 550 height 902
click at [79, 172] on div "Design tokens" at bounding box center [56, 171] width 61 height 12
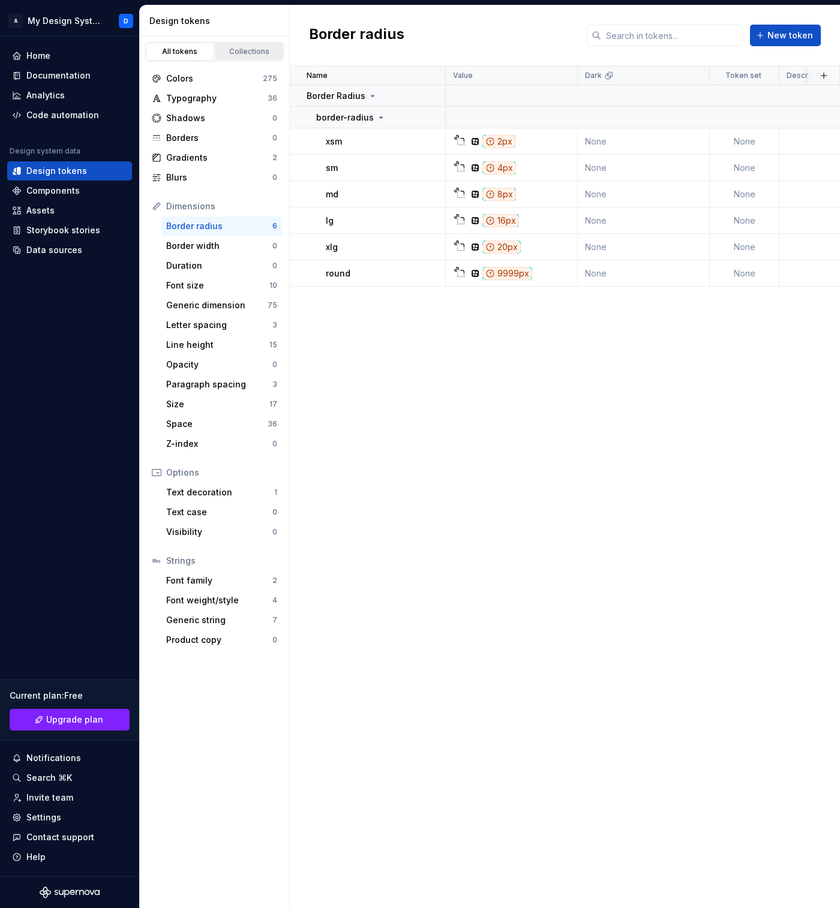
click at [244, 52] on div "Collections" at bounding box center [249, 52] width 60 height 10
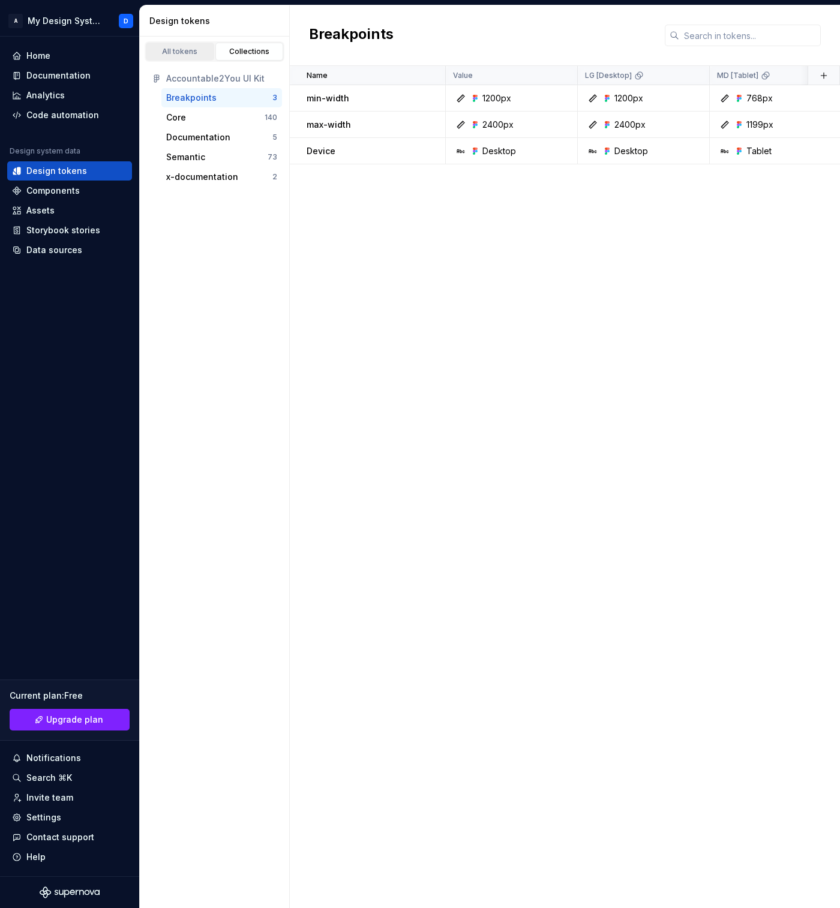
click at [183, 50] on div "All tokens" at bounding box center [180, 52] width 60 height 10
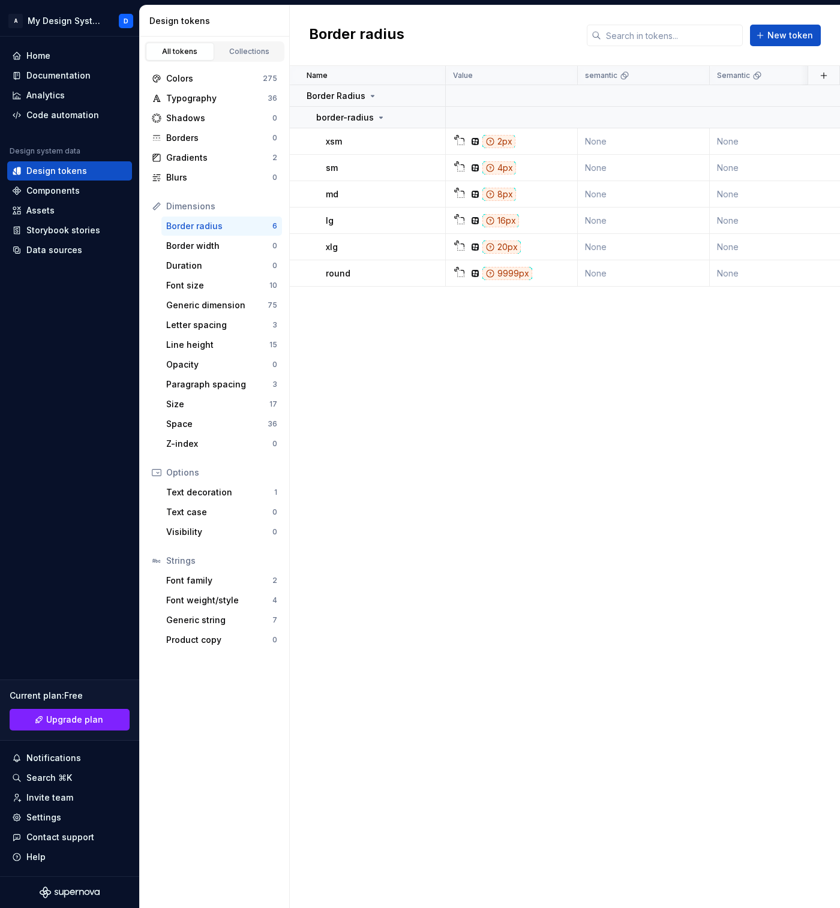
click at [261, 52] on div "Collections" at bounding box center [249, 52] width 60 height 10
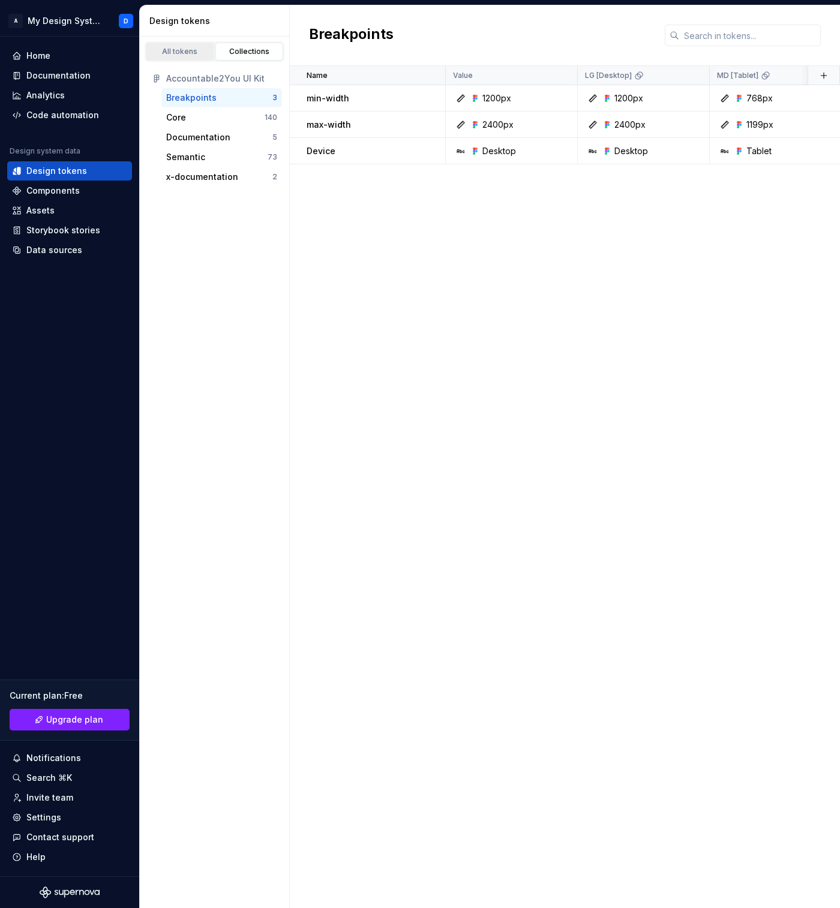
click at [186, 53] on div "All tokens" at bounding box center [180, 52] width 60 height 10
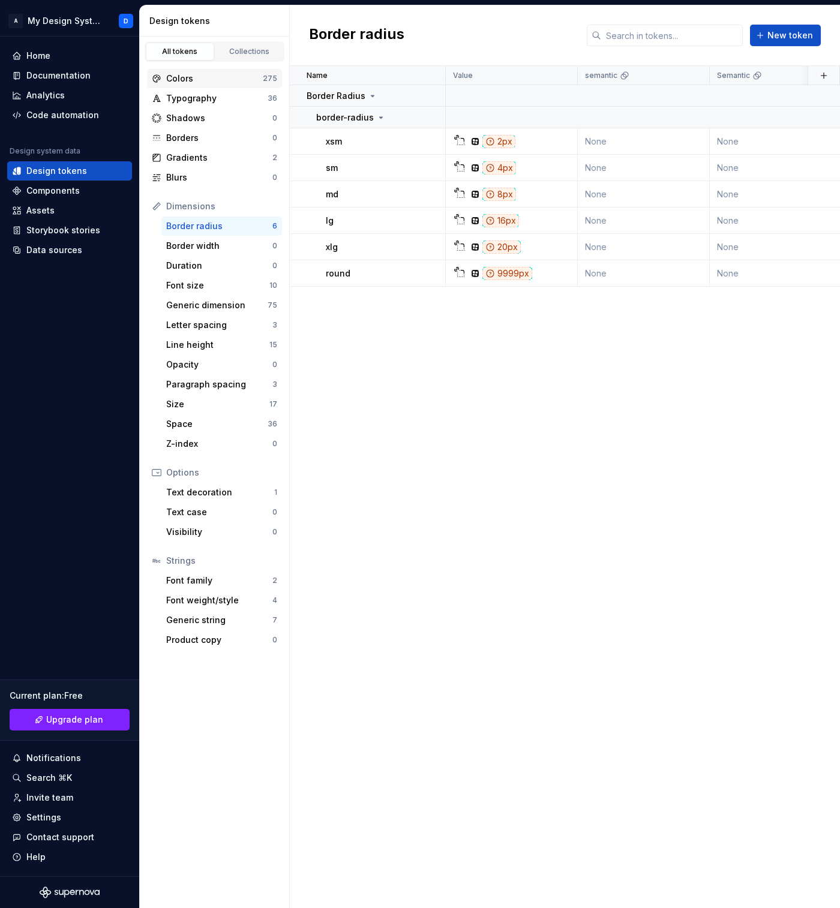
click at [194, 84] on div "Colors" at bounding box center [214, 79] width 97 height 12
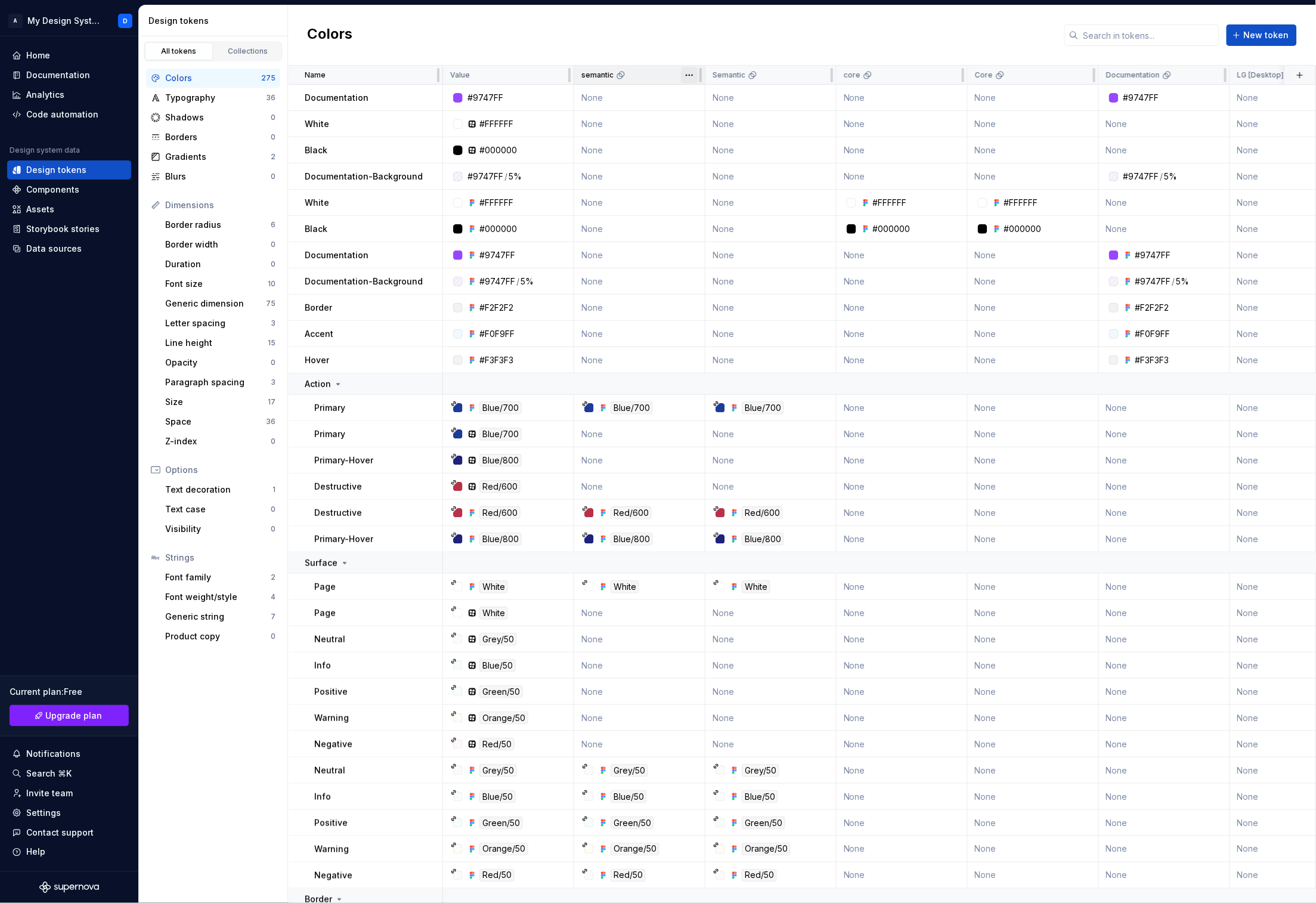
click at [686, 77] on html "A My Design System D Home Documentation Analytics Code automation Design system…" at bounding box center [658, 452] width 1316 height 903
click at [735, 163] on span "Delete theme" at bounding box center [742, 166] width 78 height 12
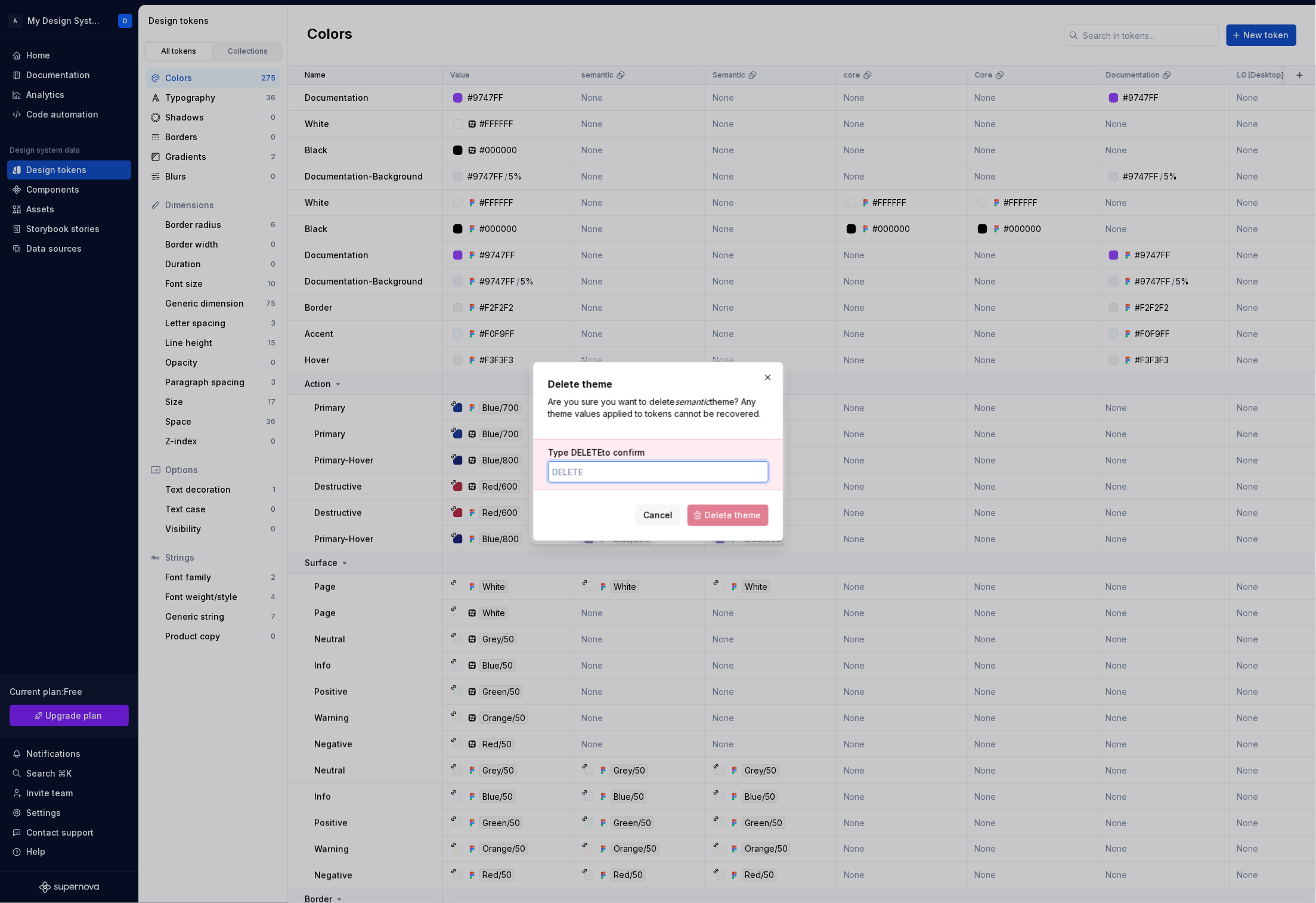
click at [717, 471] on input "Type DELETE to confirm" at bounding box center [658, 472] width 221 height 22
type input "DELETE"
click at [744, 520] on span "Delete theme" at bounding box center [733, 515] width 56 height 12
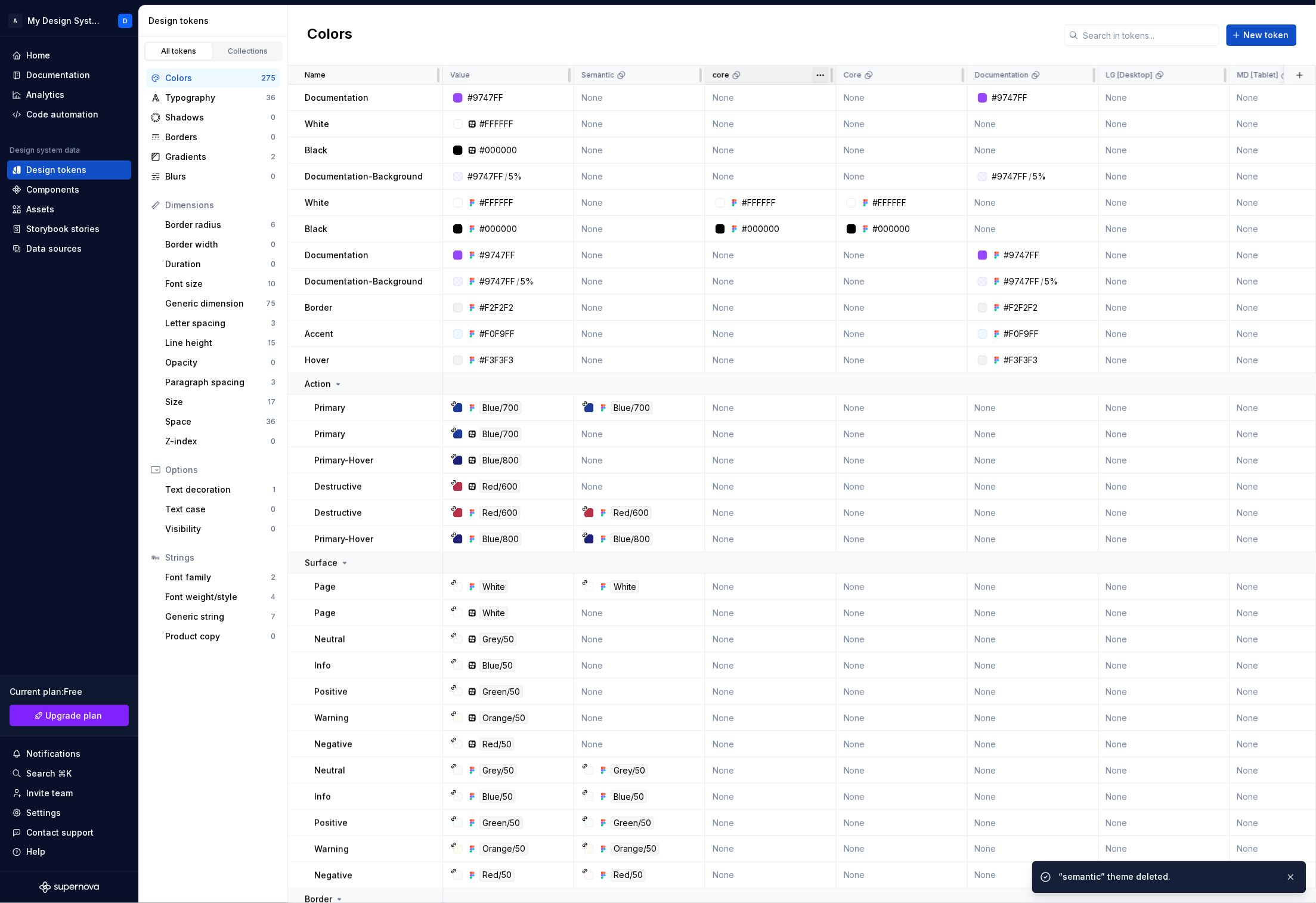
click at [822, 77] on html "A My Design System D Home Documentation Analytics Code automation Design system…" at bounding box center [658, 452] width 1316 height 903
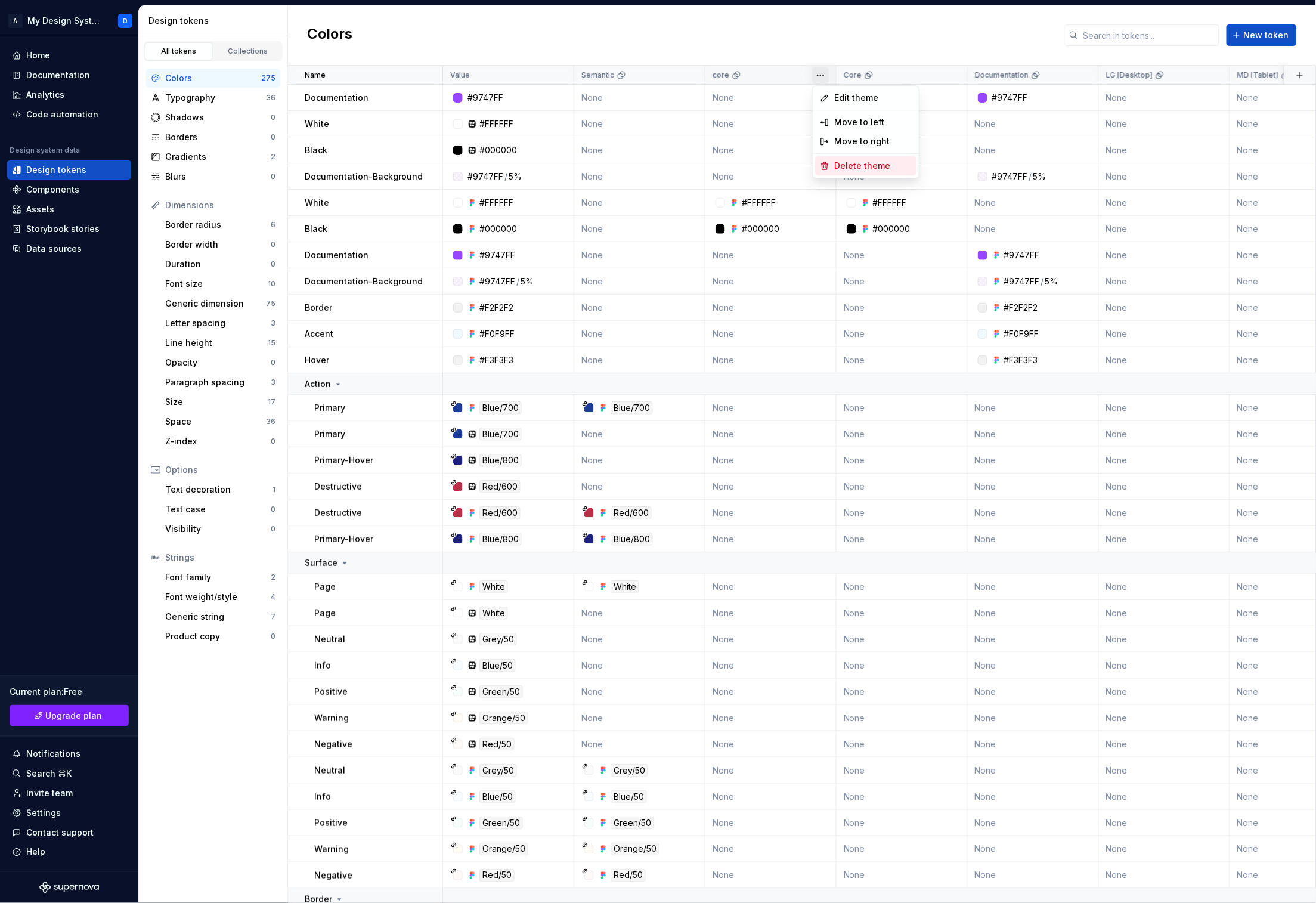
click at [835, 162] on span "Delete theme" at bounding box center [873, 166] width 78 height 12
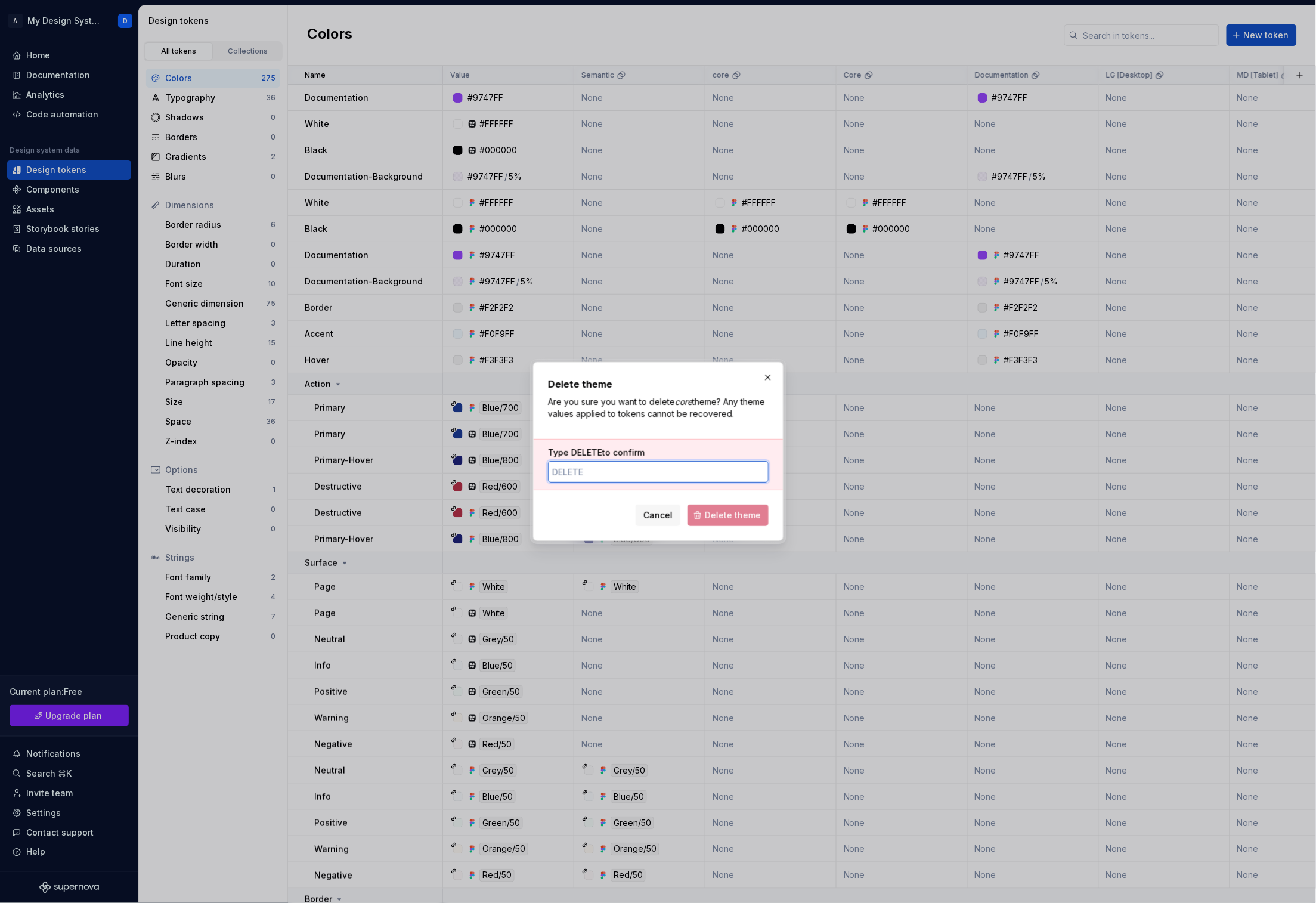
click at [675, 473] on input "Type DELETE to confirm" at bounding box center [658, 472] width 221 height 22
type input "DELETE"
click at [746, 519] on span "Delete theme" at bounding box center [733, 515] width 56 height 12
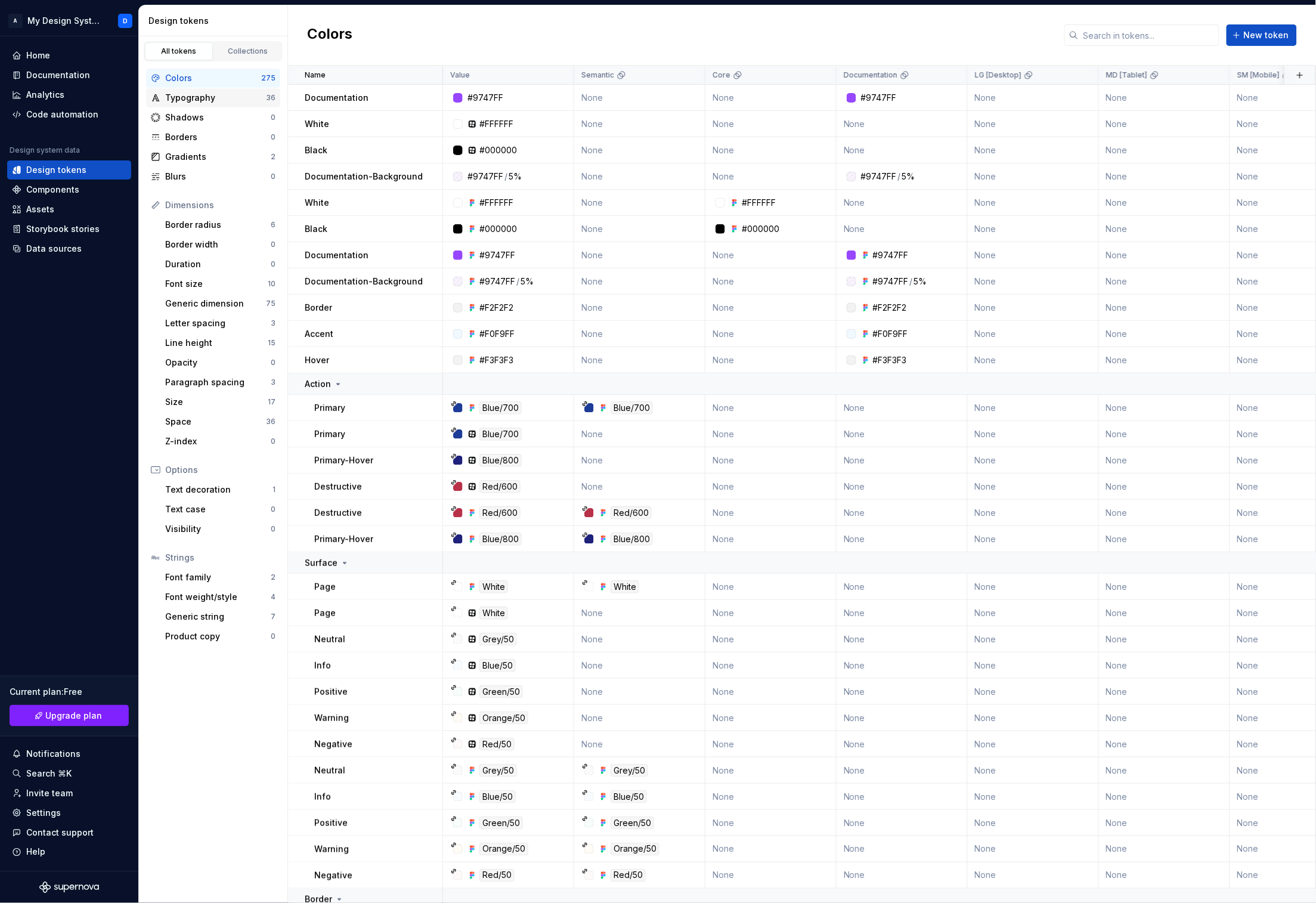
click at [224, 100] on div "Typography" at bounding box center [215, 97] width 100 height 12
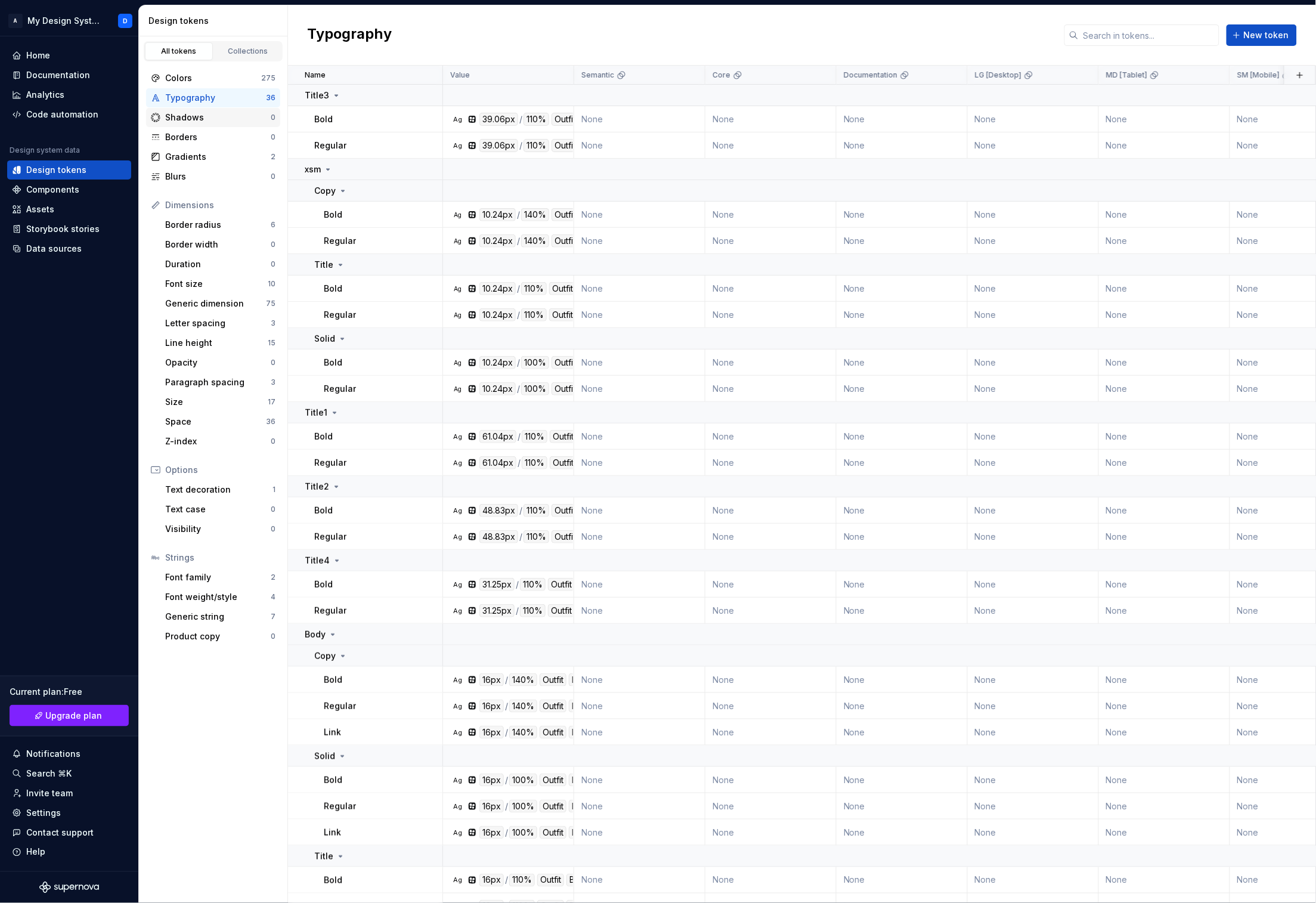
click at [221, 115] on div "Shadows" at bounding box center [218, 117] width 105 height 12
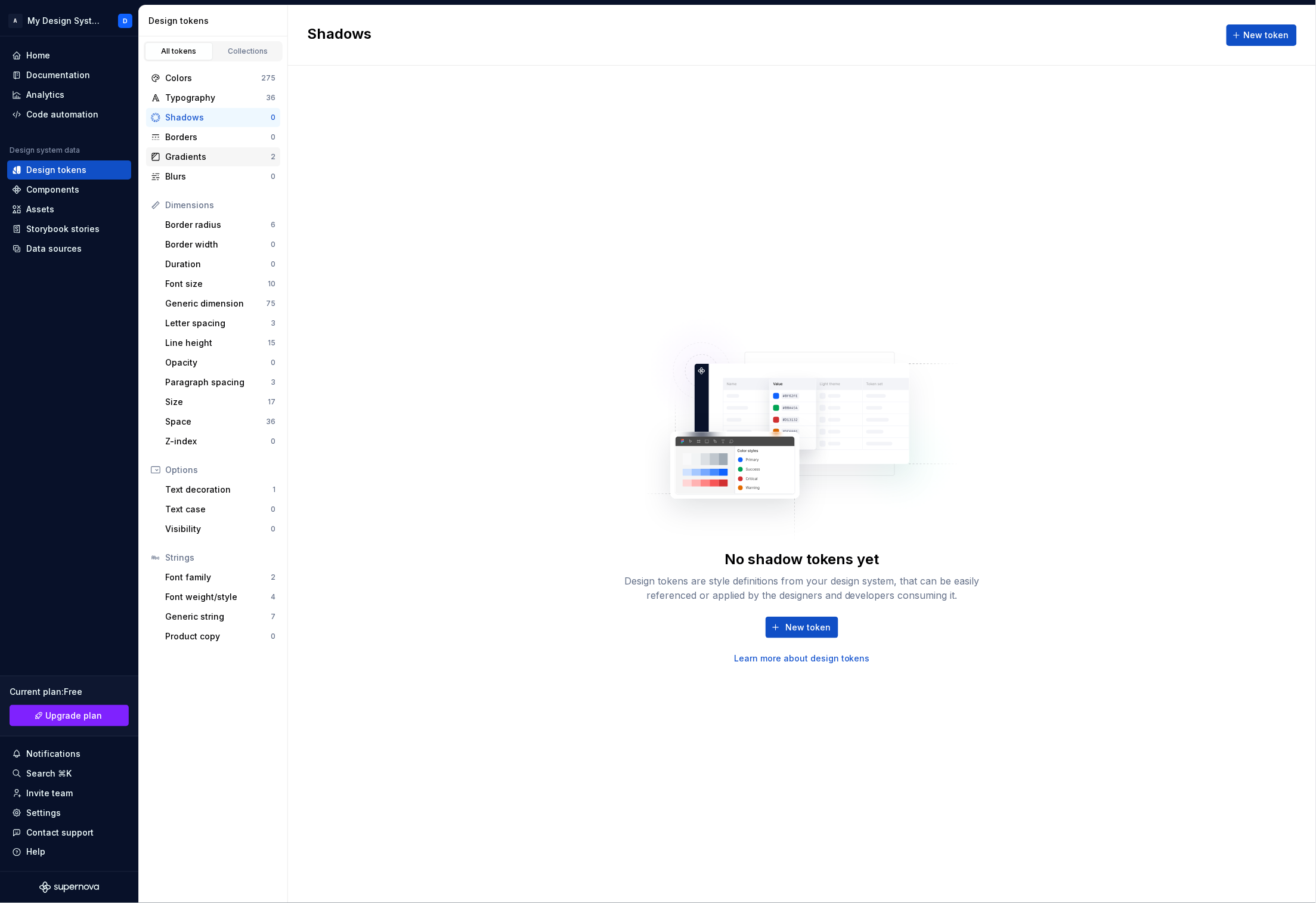
click at [220, 160] on div "Gradients" at bounding box center [218, 157] width 105 height 12
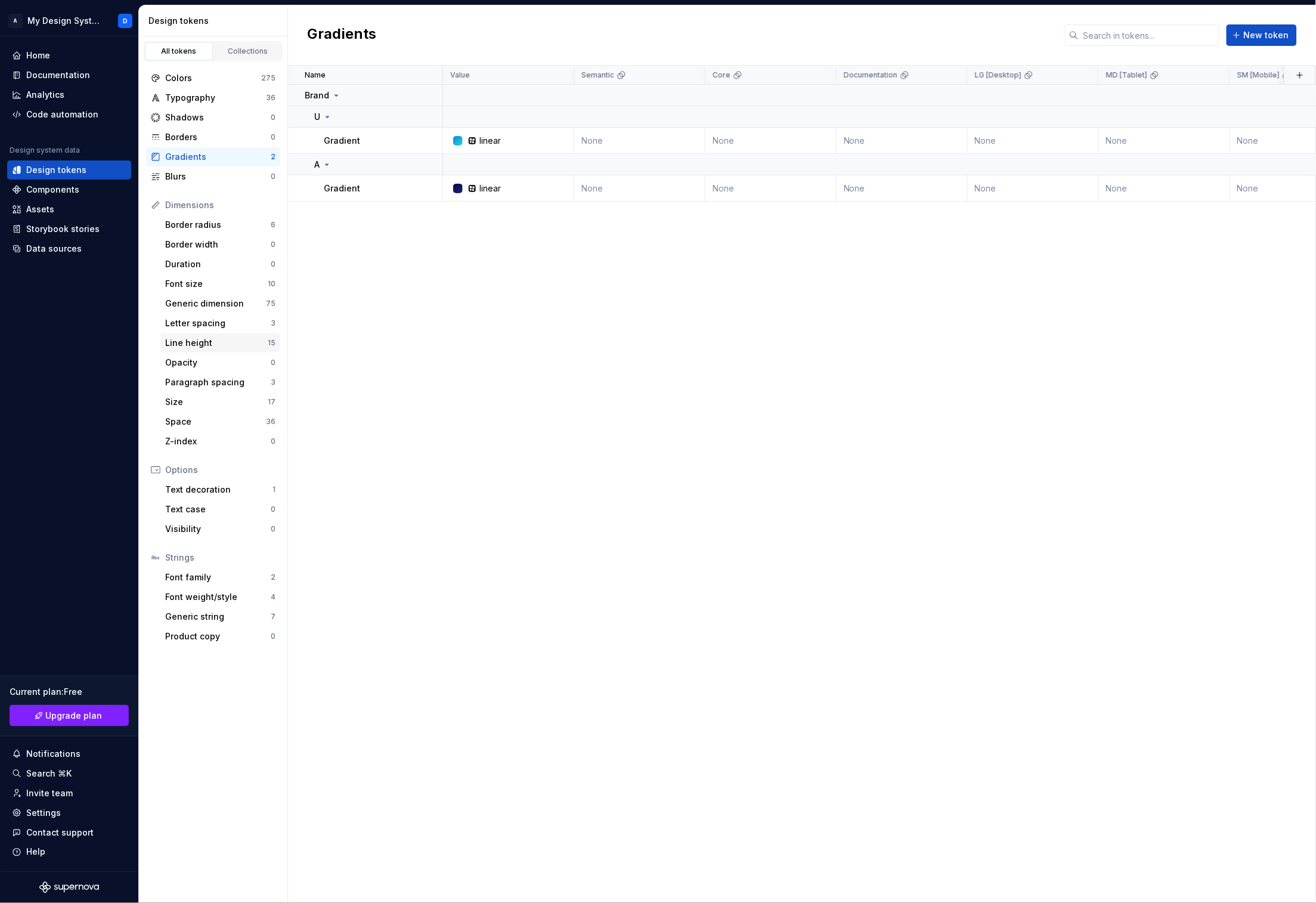
click at [183, 346] on div "Line height" at bounding box center [216, 343] width 102 height 12
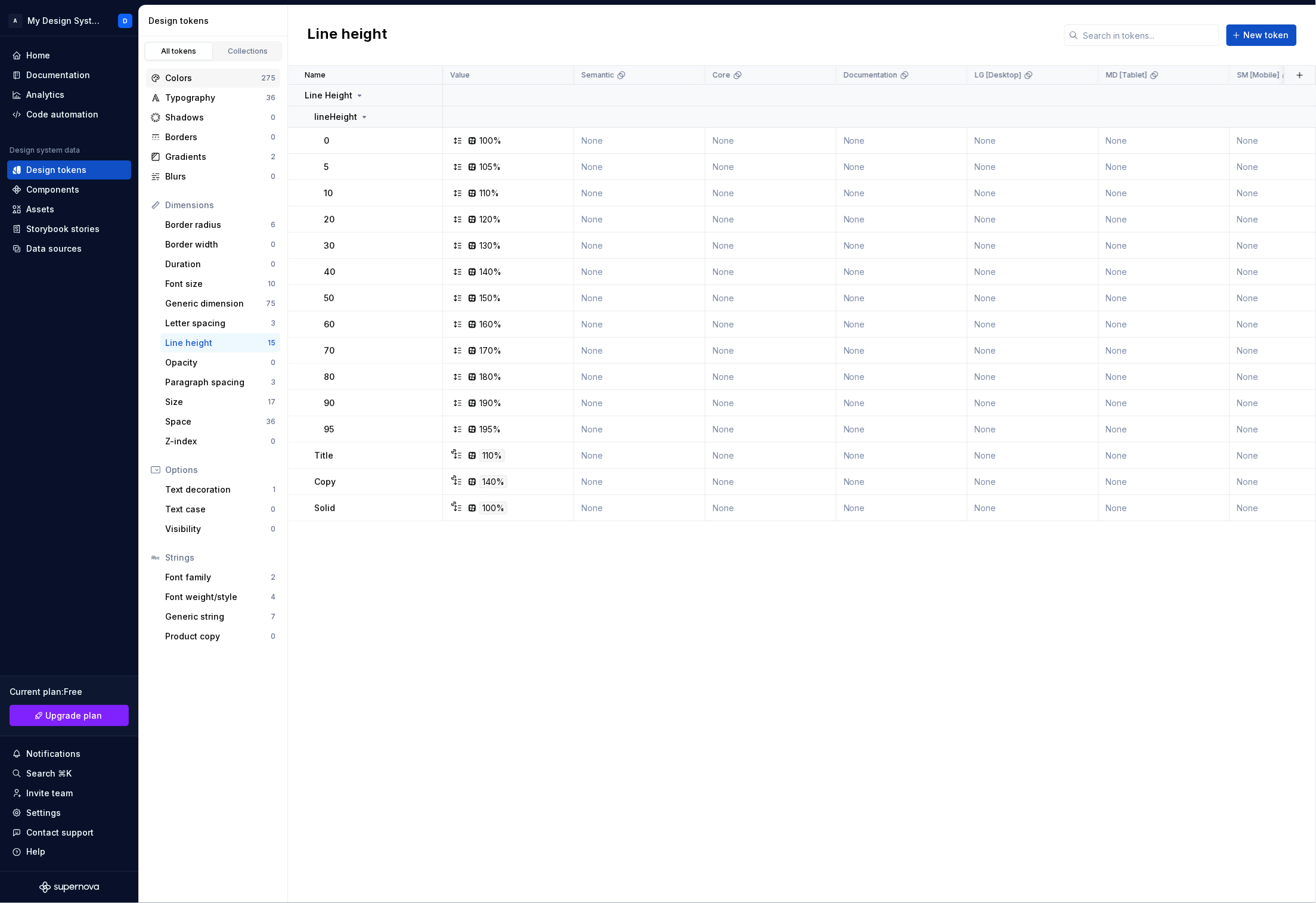
click at [229, 80] on div "Colors" at bounding box center [213, 79] width 96 height 12
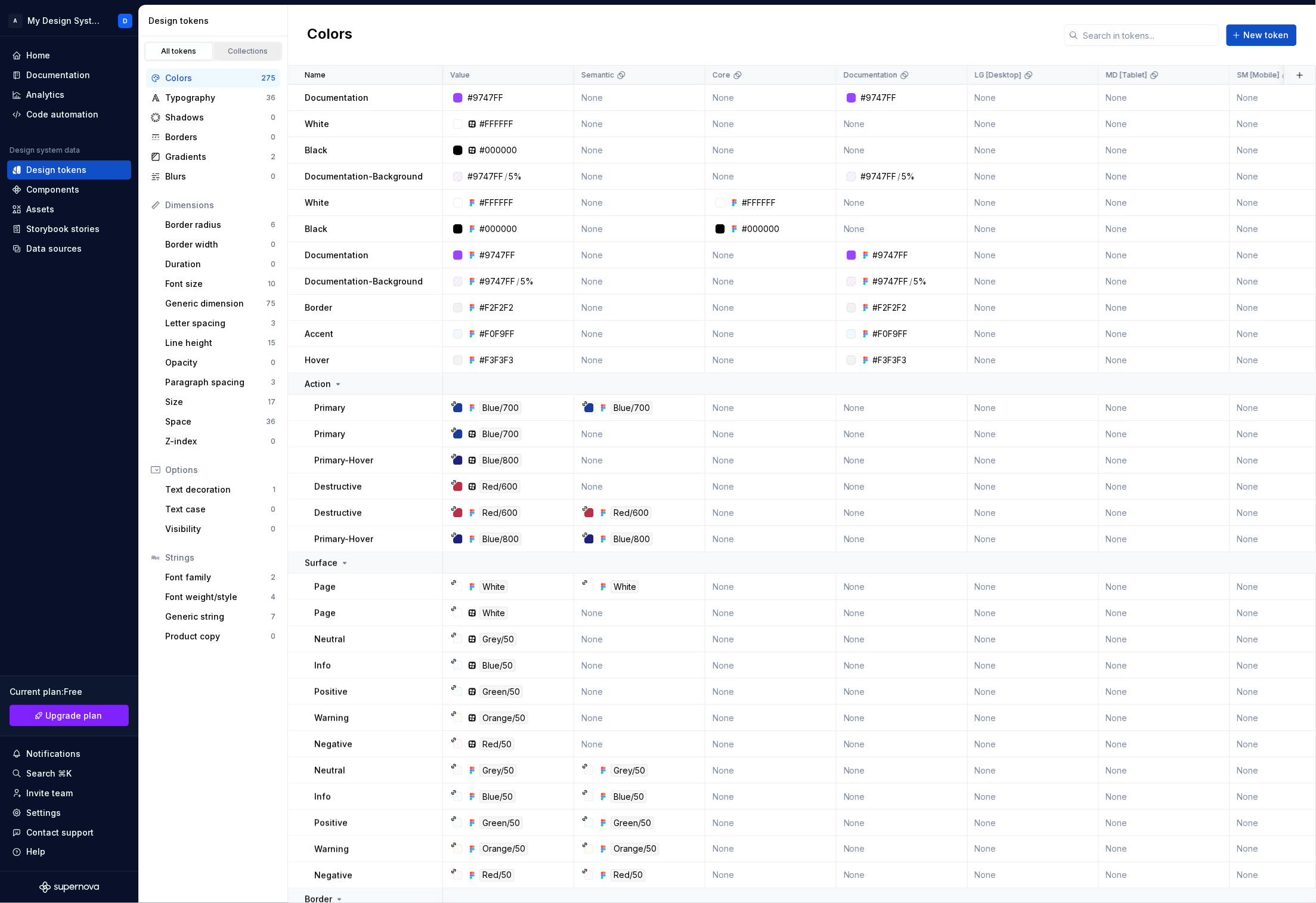
click at [254, 52] on div "Collections" at bounding box center [248, 52] width 60 height 10
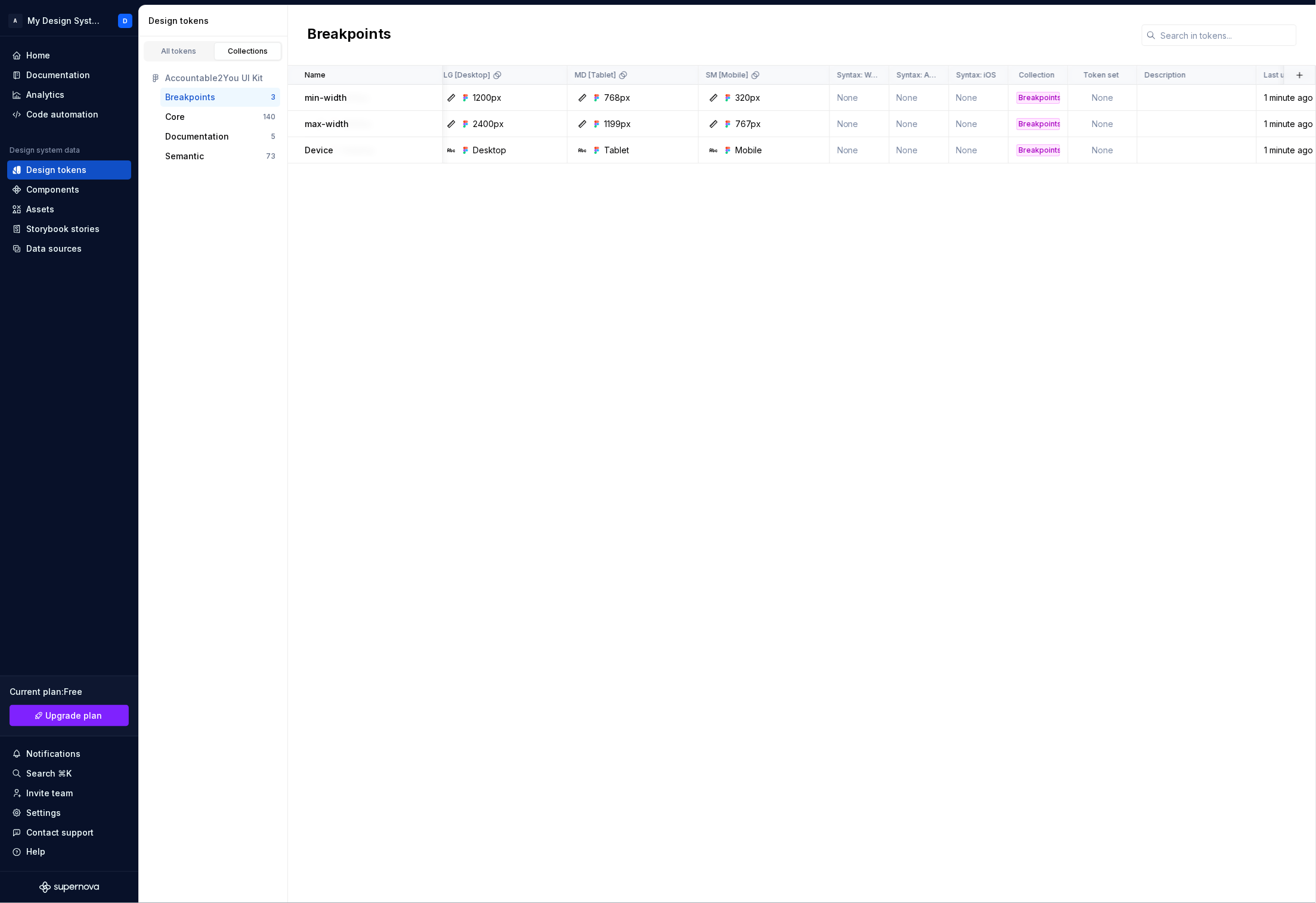
scroll to position [0, 194]
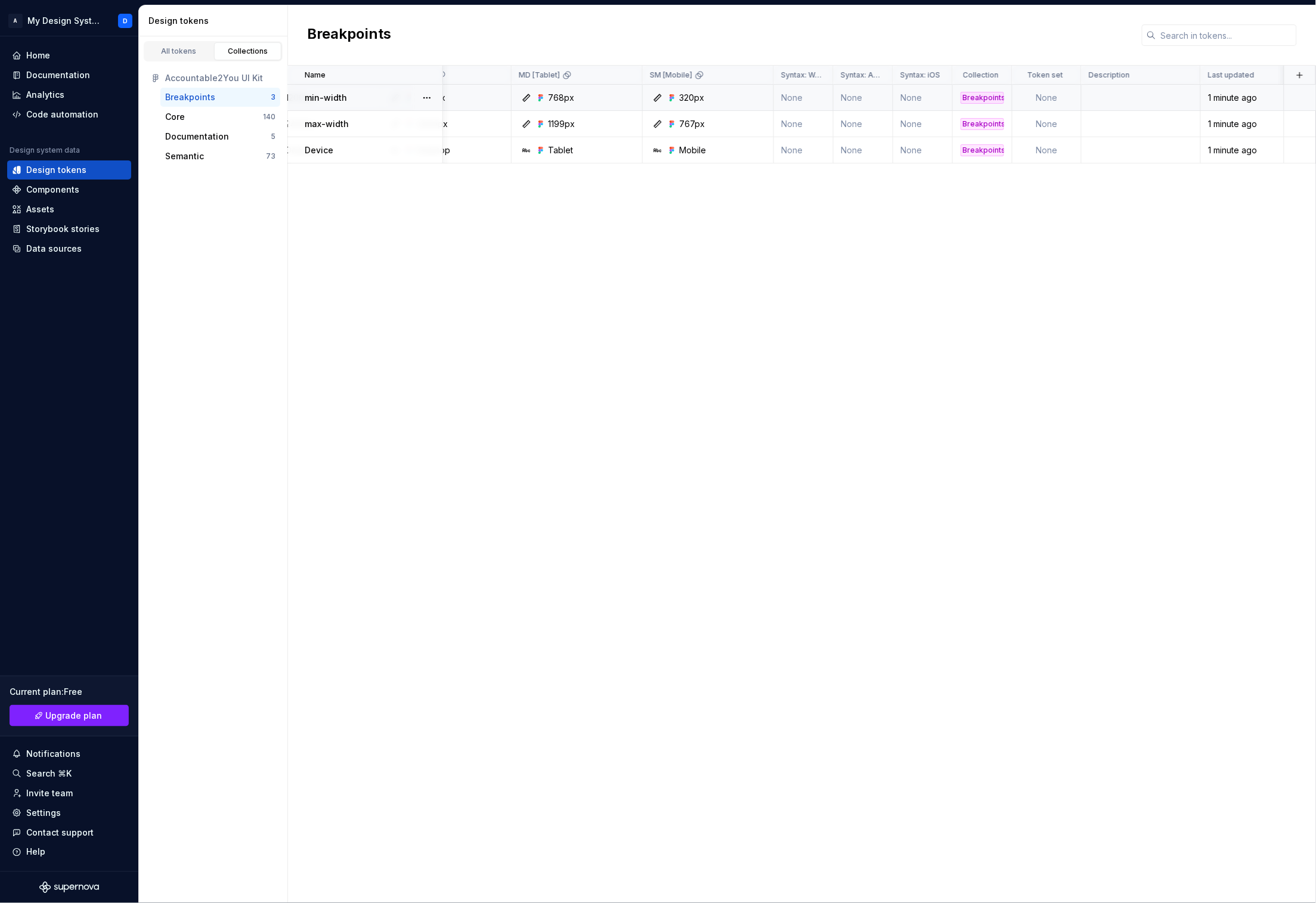
click at [835, 93] on td "None" at bounding box center [1047, 97] width 70 height 26
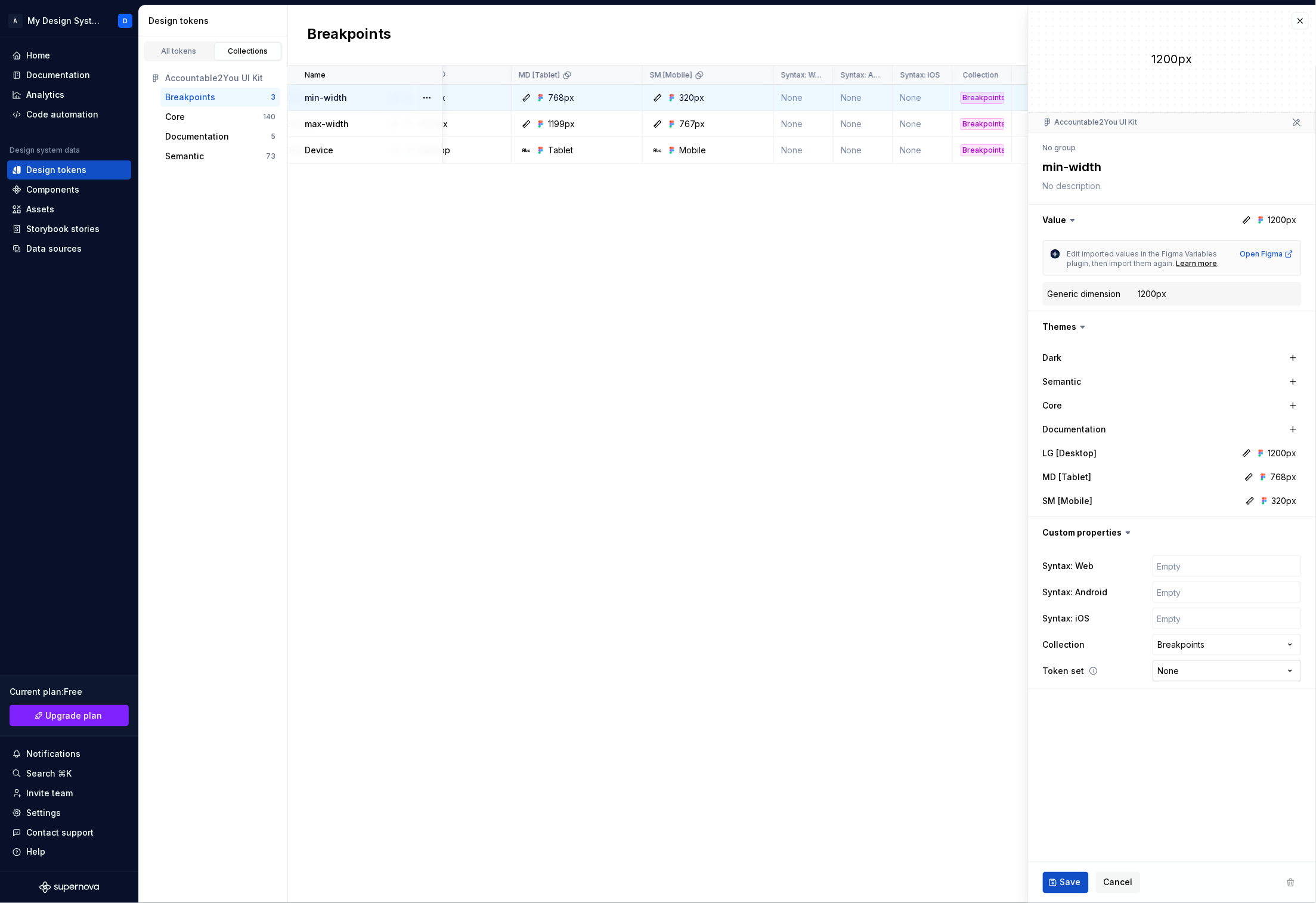
click at [835, 676] on html "A My Design System D Home Documentation Analytics Code automation Design system…" at bounding box center [658, 452] width 1316 height 903
click at [835, 730] on html "A My Design System D Home Documentation Analytics Code automation Design system…" at bounding box center [658, 452] width 1316 height 903
click at [835, 566] on input "text" at bounding box center [1227, 566] width 149 height 22
type textarea "*"
click at [835, 554] on div "Name Value LG [Desktop] MD [Tablet] SM [Mobile] Syntax: Web Syntax: Android Syn…" at bounding box center [803, 484] width 1029 height 837
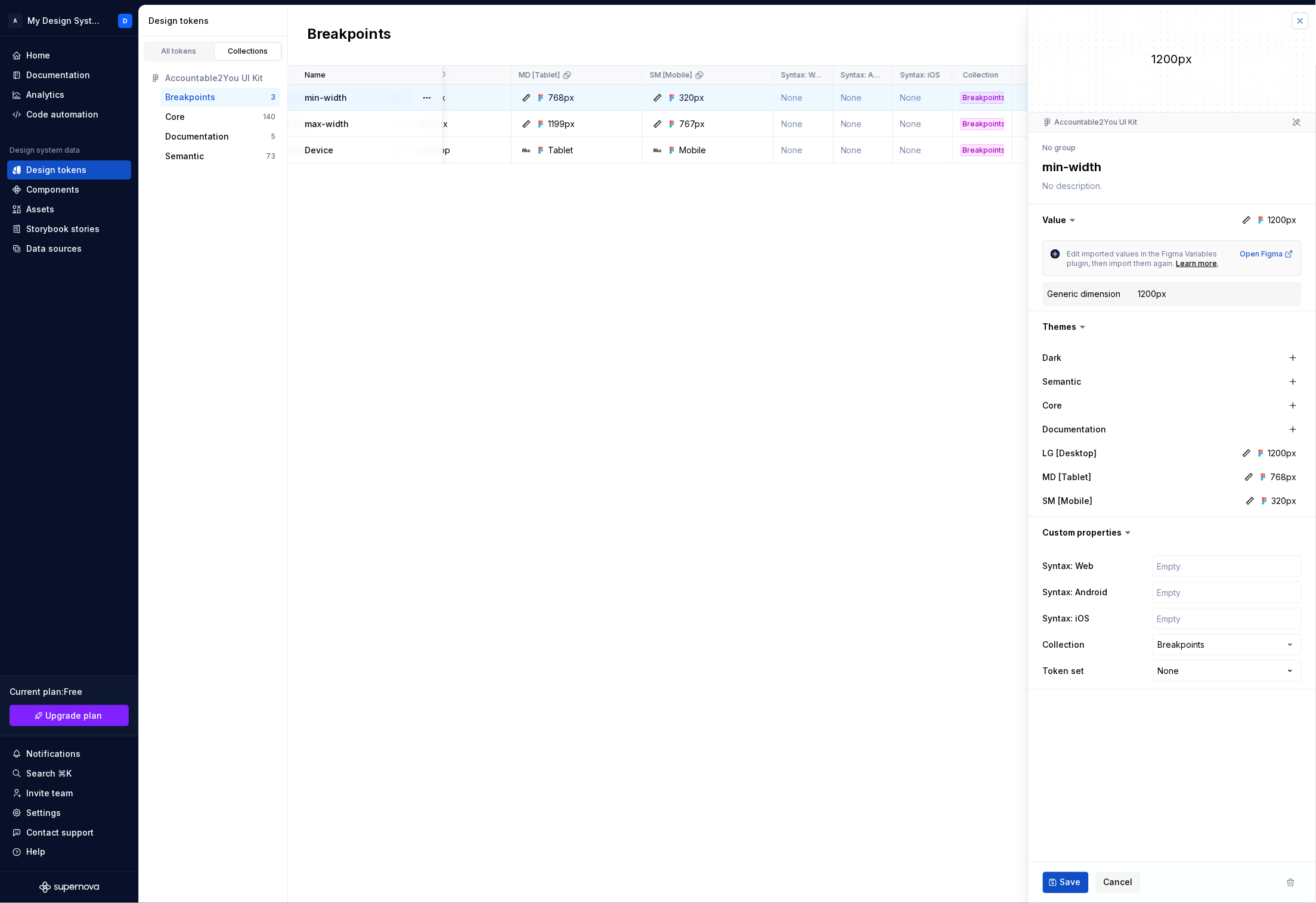
click at [835, 20] on button "button" at bounding box center [1300, 21] width 17 height 17
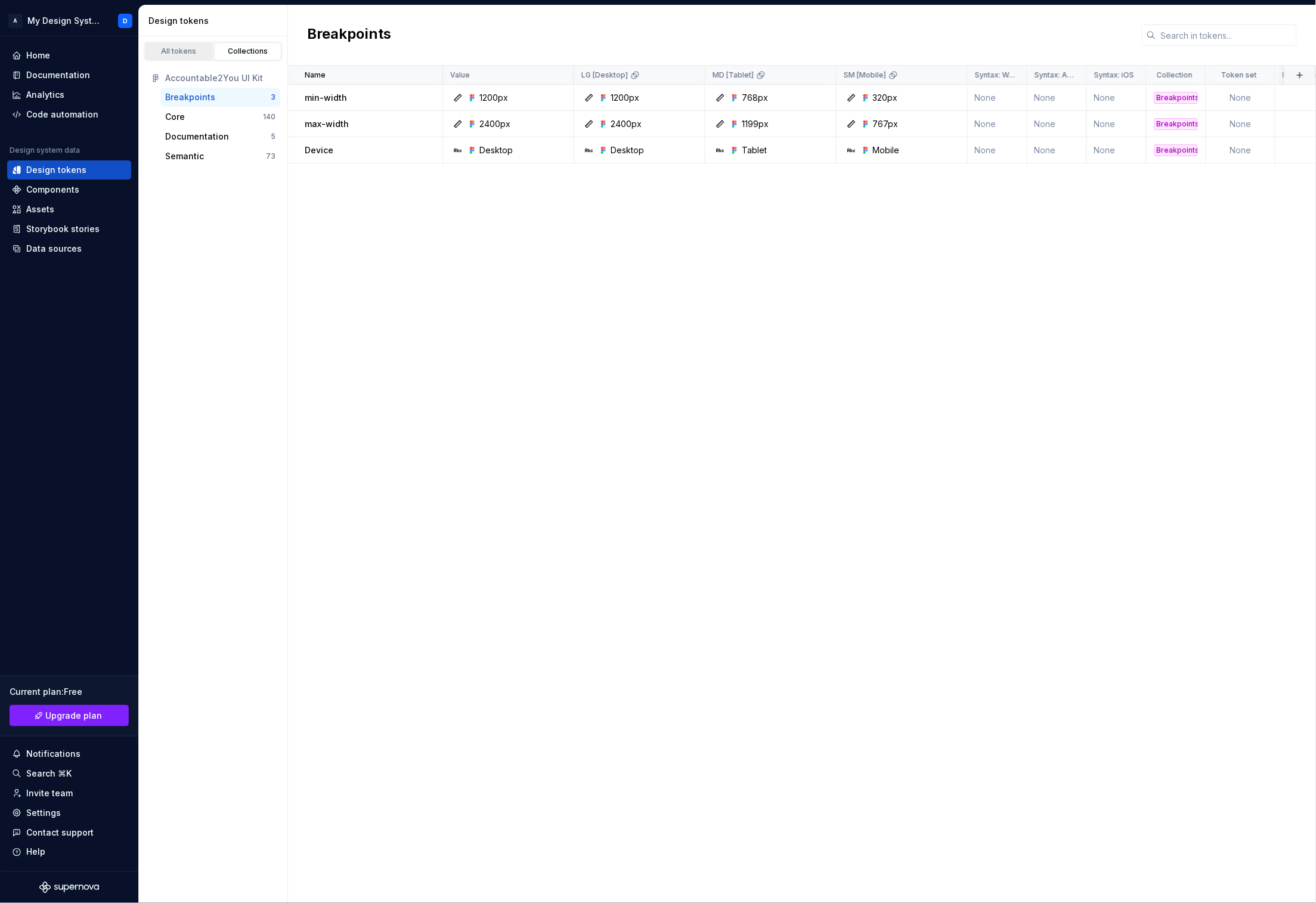
click at [176, 53] on div "All tokens" at bounding box center [179, 52] width 60 height 10
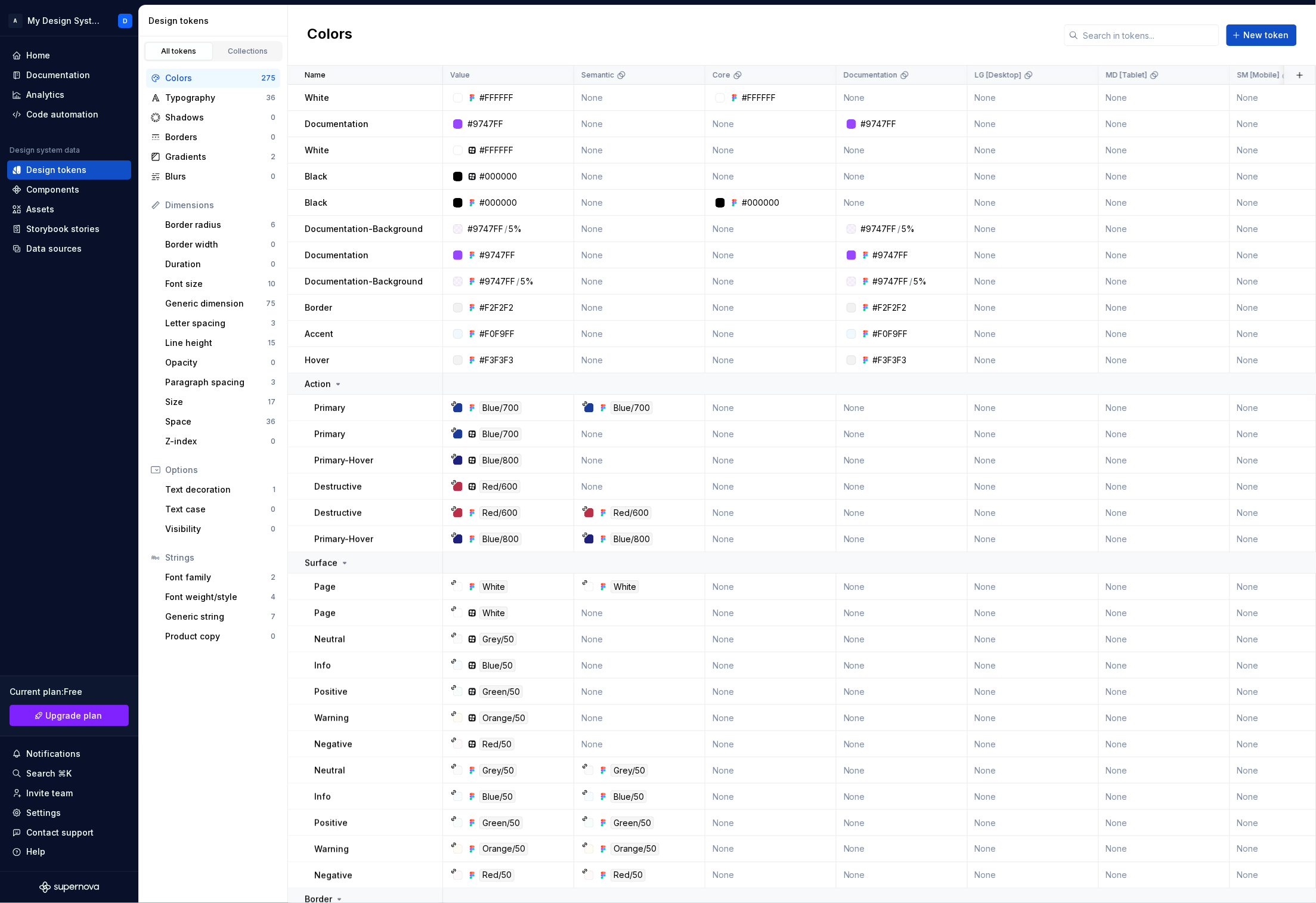
click at [193, 82] on div "Colors" at bounding box center [213, 79] width 96 height 12
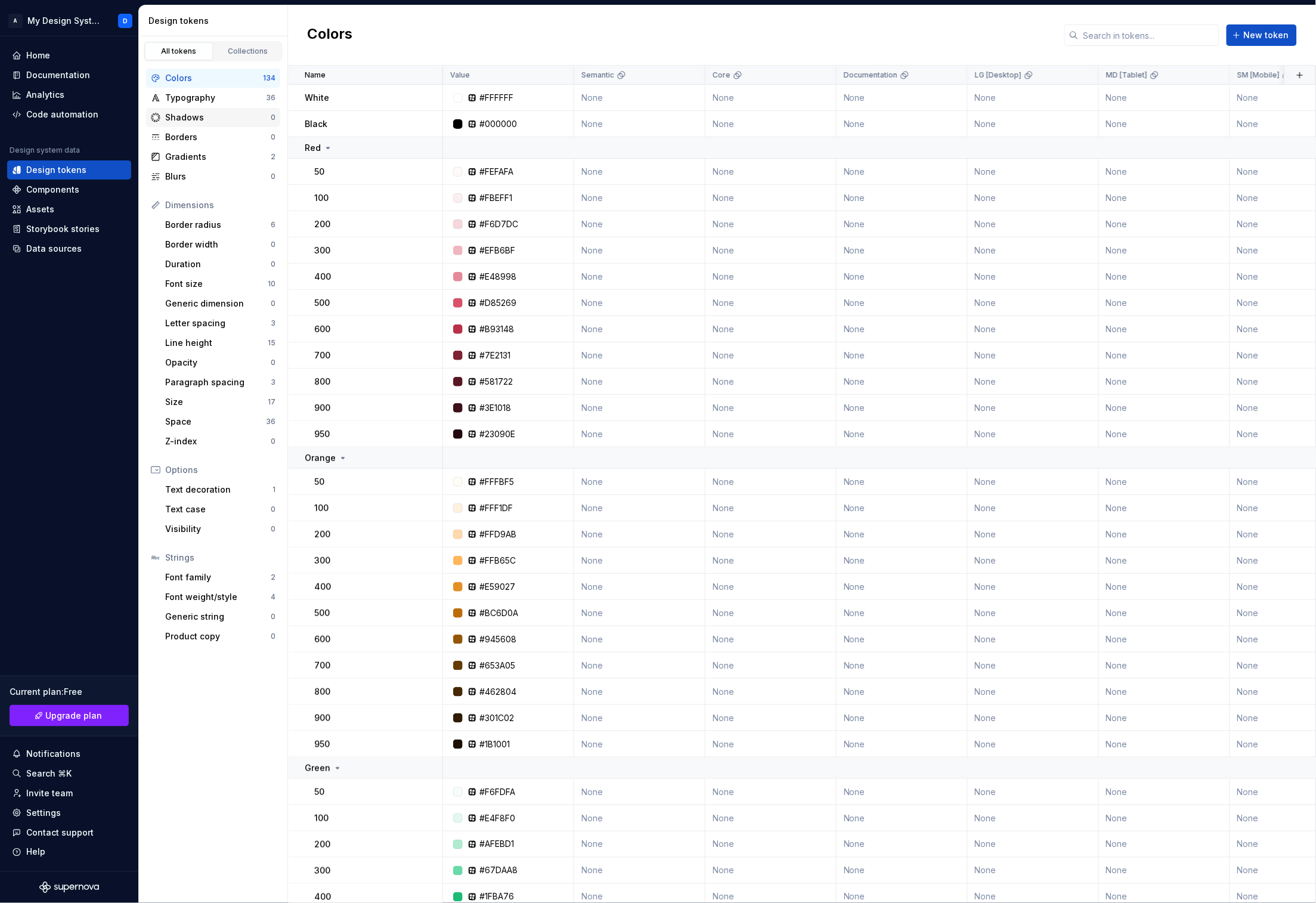
click at [201, 108] on div "Shadows 0" at bounding box center [213, 117] width 134 height 19
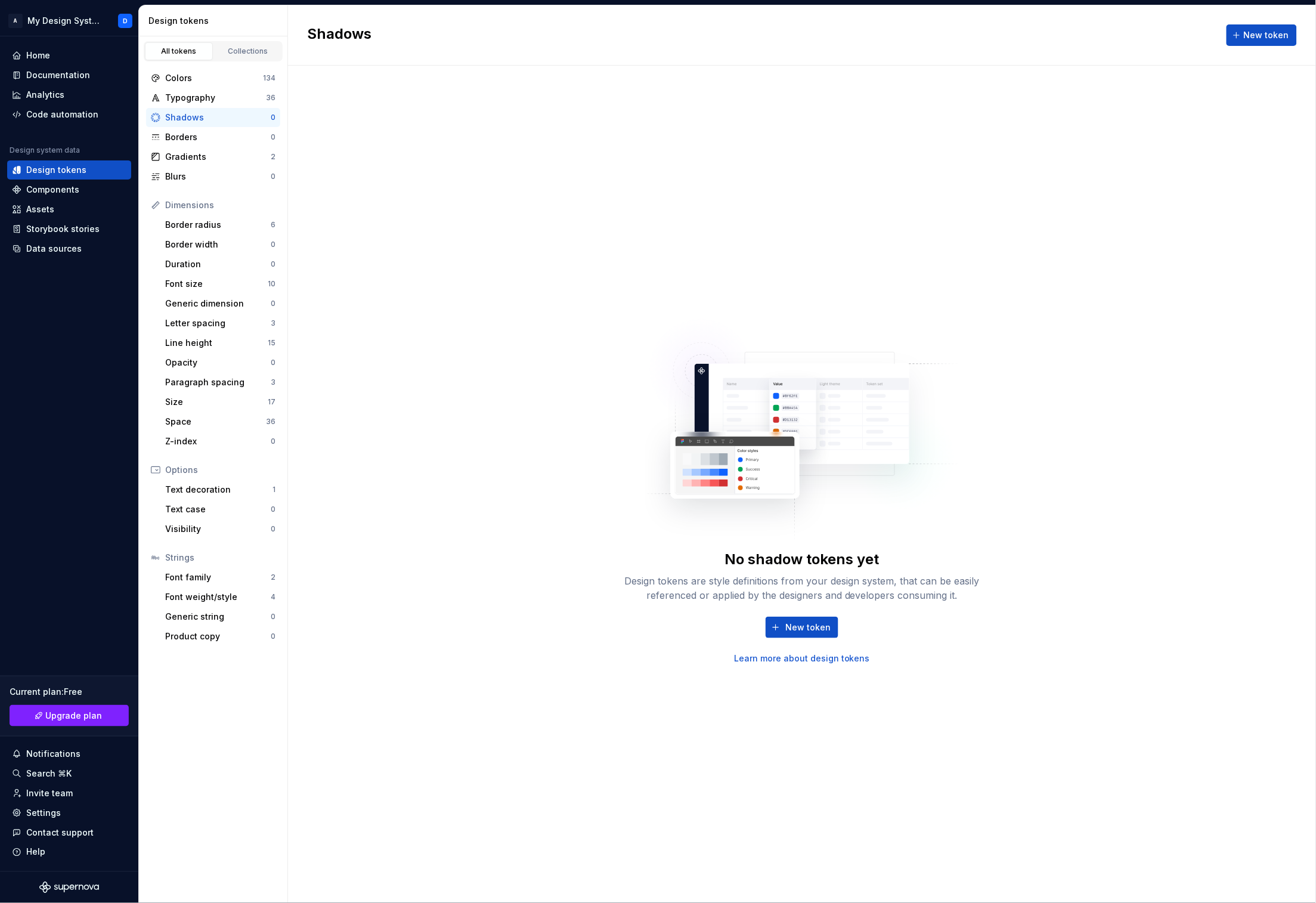
click at [200, 109] on div "Shadows 0" at bounding box center [213, 117] width 134 height 19
click at [196, 78] on div "Colors" at bounding box center [214, 79] width 97 height 12
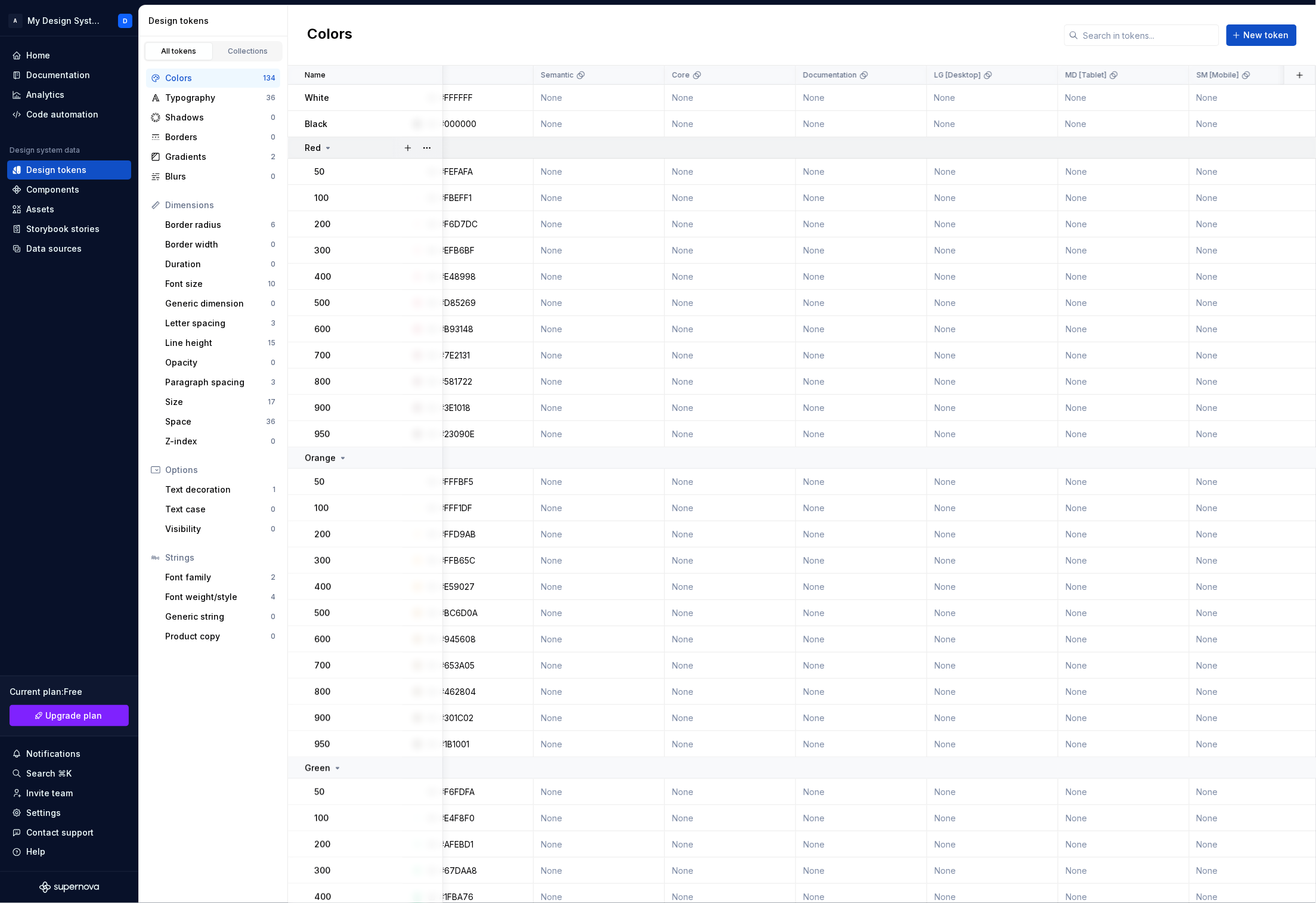
scroll to position [0, 43]
click at [696, 90] on td "None" at bounding box center [729, 97] width 131 height 26
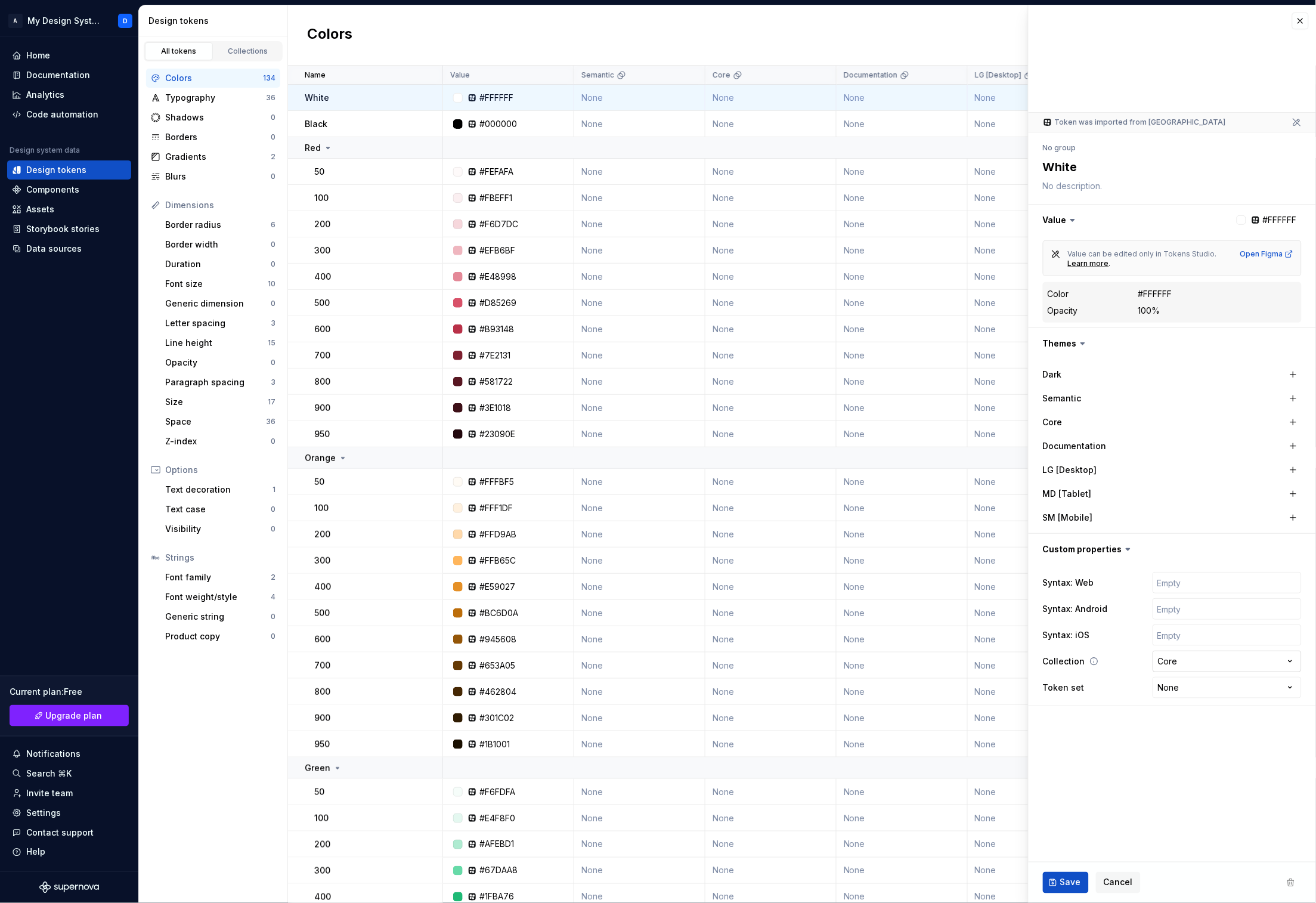
click at [1199, 660] on html "A My Design System D Home Documentation Analytics Code automation Design system…" at bounding box center [658, 452] width 1316 height 903
click at [1205, 823] on html "A My Design System D Home Documentation Analytics Code automation Design system…" at bounding box center [658, 452] width 1316 height 903
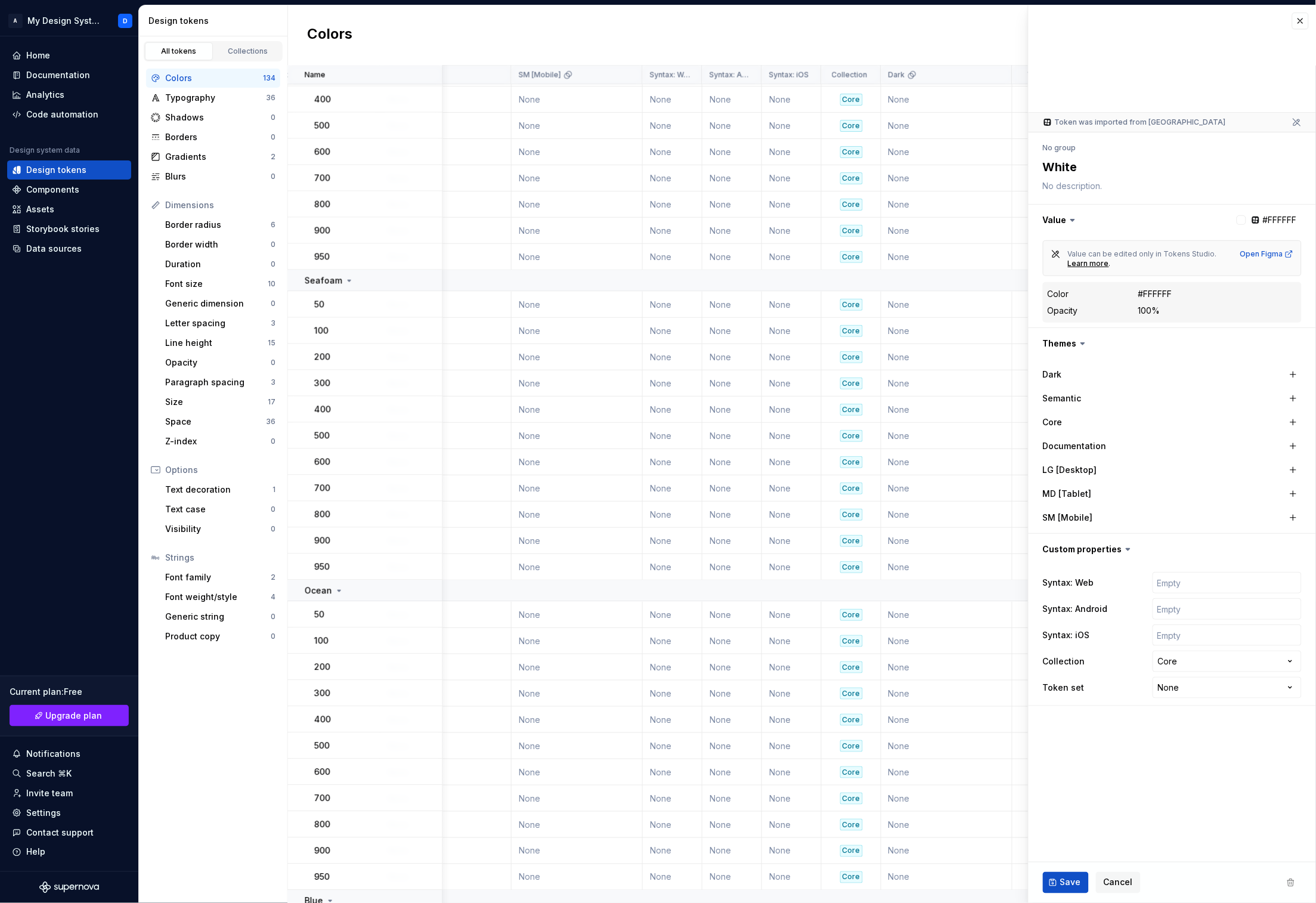
scroll to position [0, 719]
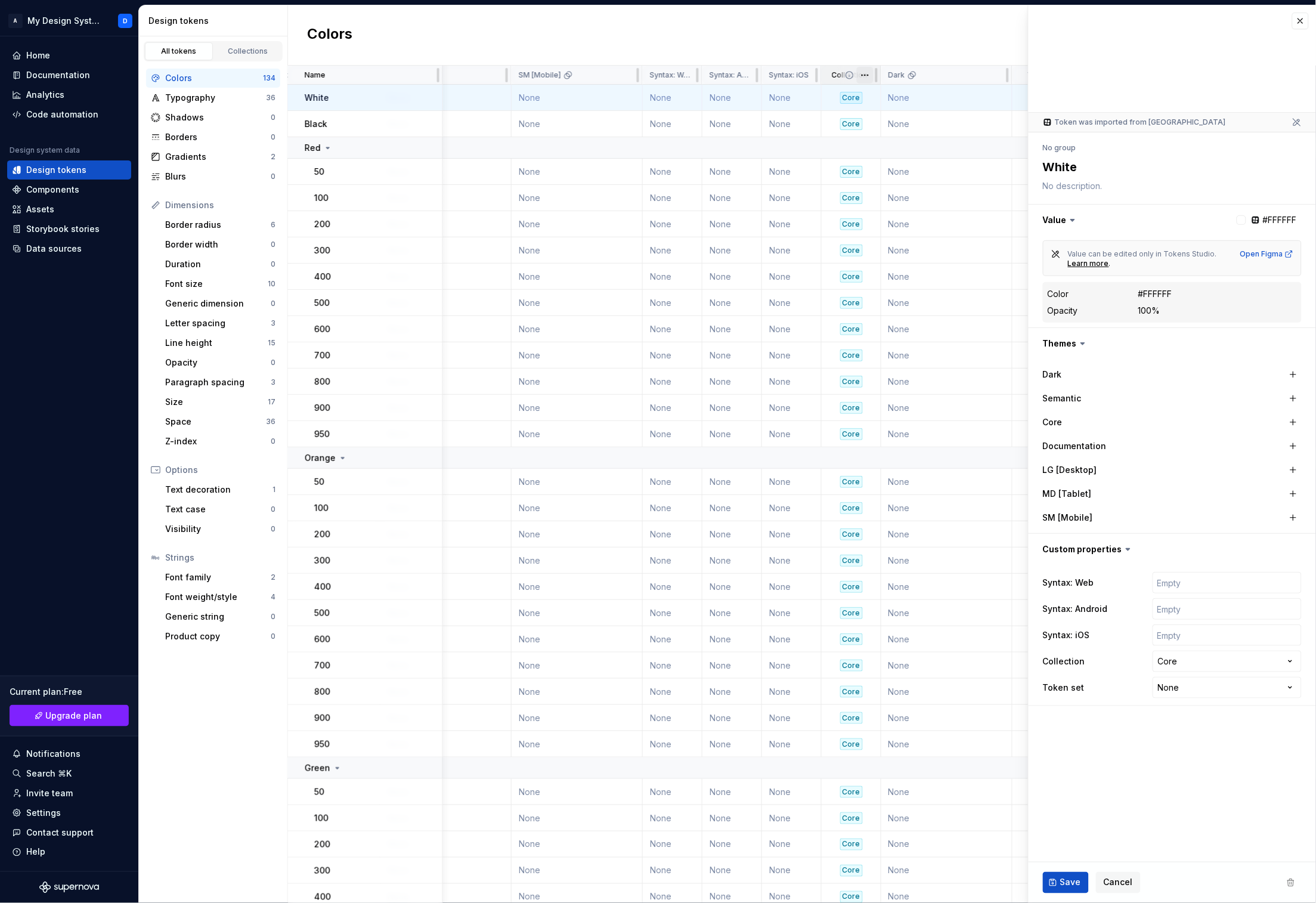
click at [863, 76] on html "A My Design System D Home Documentation Analytics Code automation Design system…" at bounding box center [658, 452] width 1316 height 903
click at [863, 59] on html "A My Design System D Home Documentation Analytics Code automation Design system…" at bounding box center [658, 452] width 1316 height 903
click at [250, 55] on div "Collections" at bounding box center [248, 52] width 60 height 10
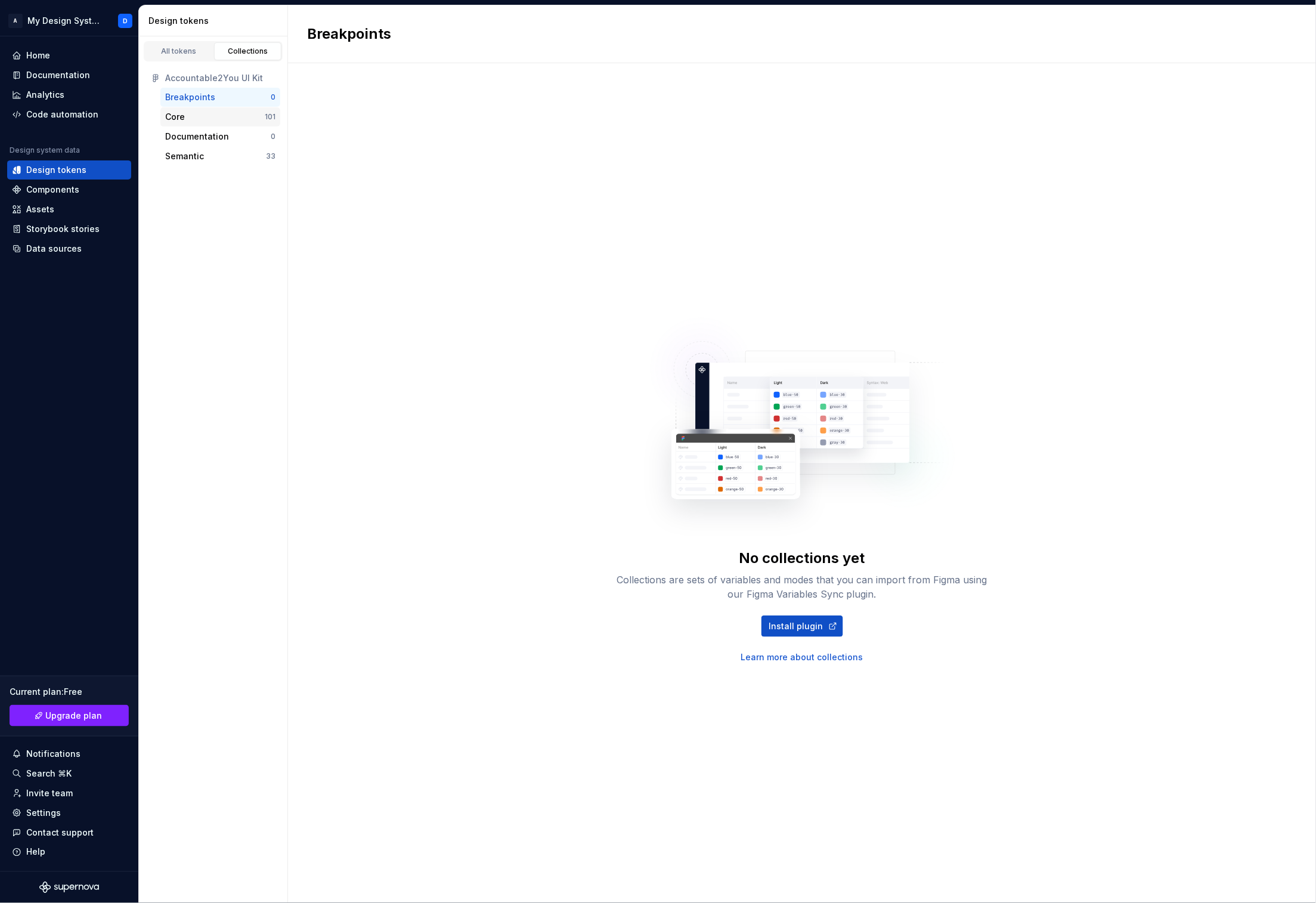
click at [258, 124] on div "Core 101" at bounding box center [220, 116] width 120 height 19
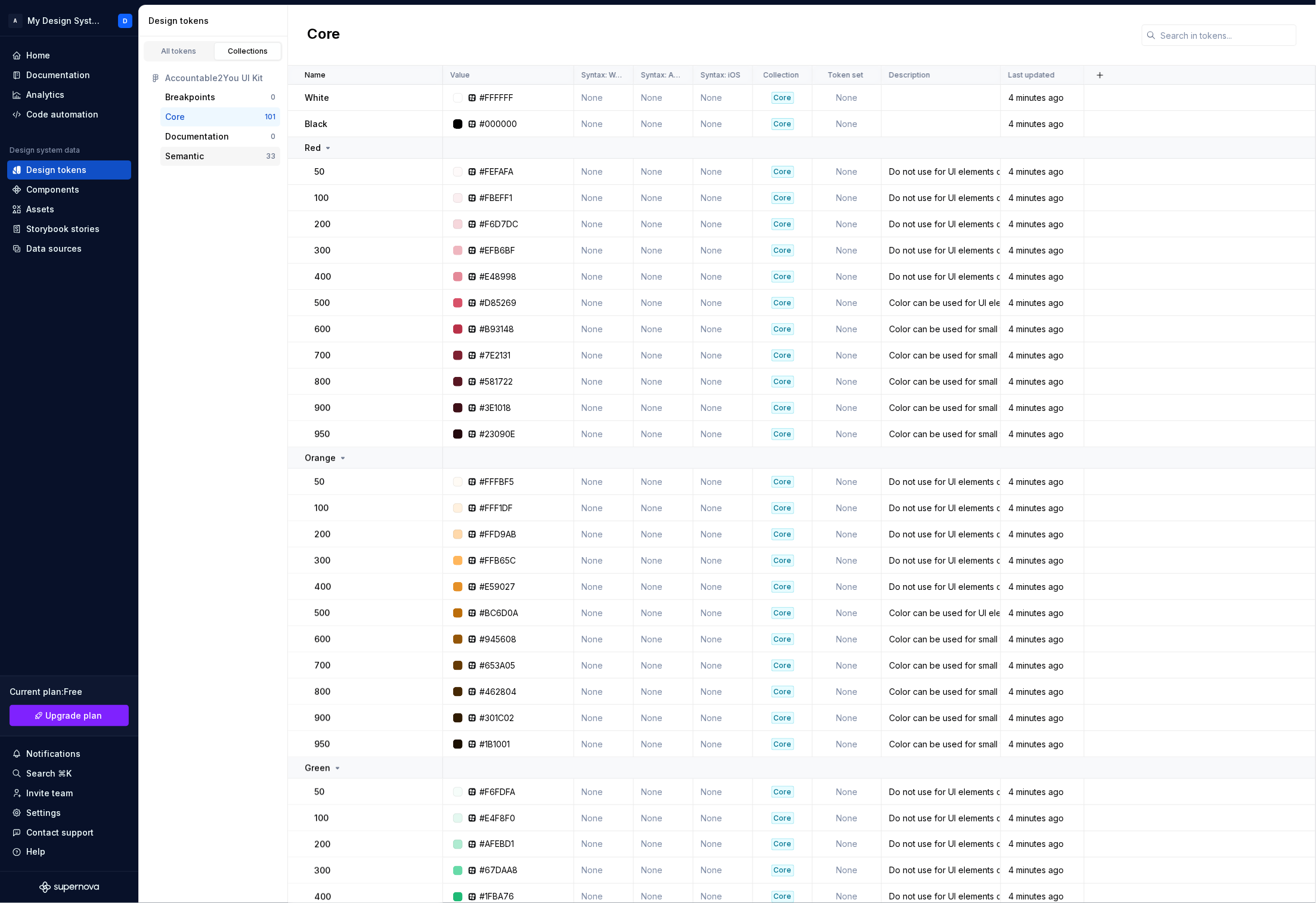
click at [254, 157] on div "Semantic" at bounding box center [215, 156] width 100 height 12
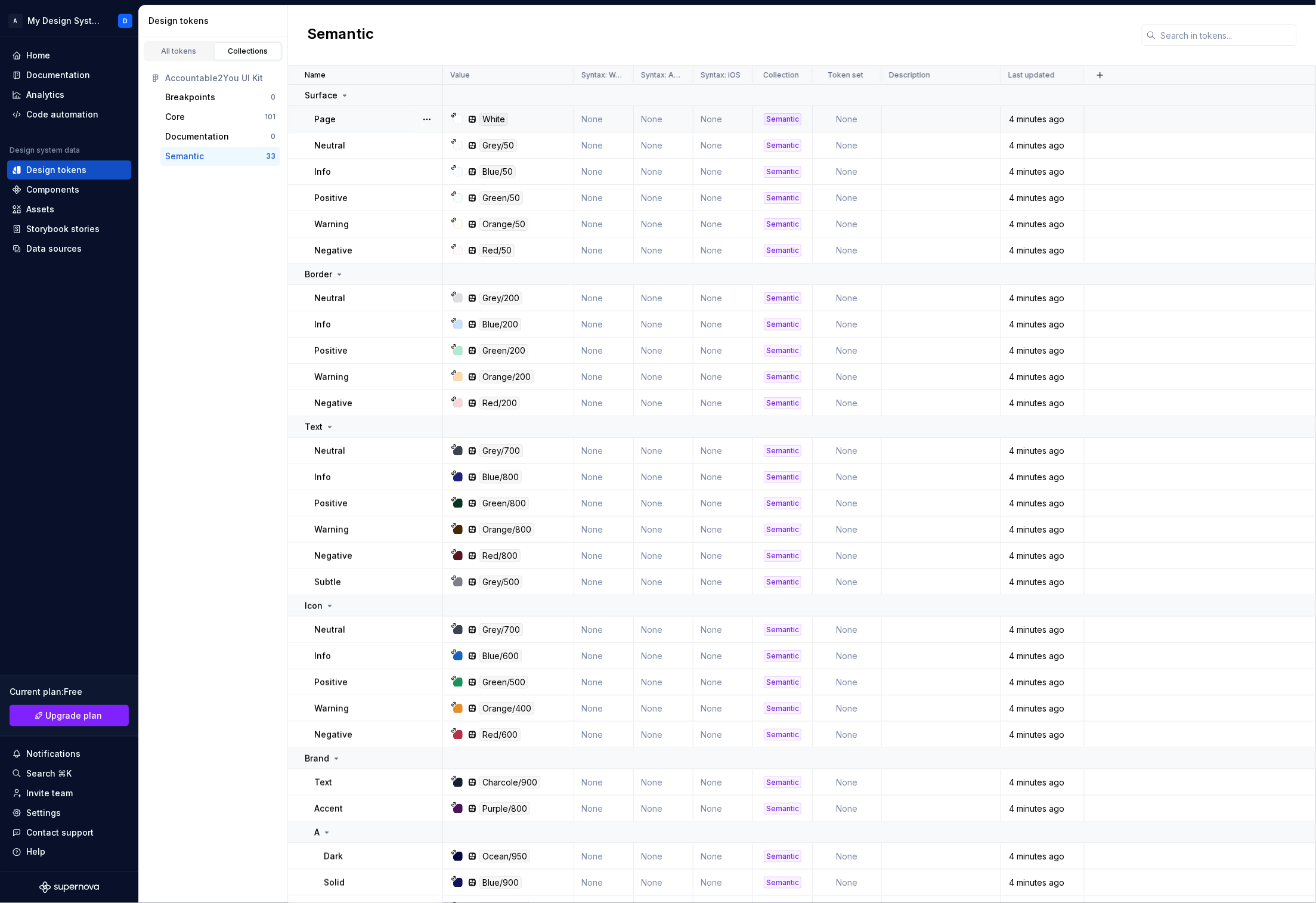
click at [794, 121] on div "Semantic" at bounding box center [783, 119] width 38 height 12
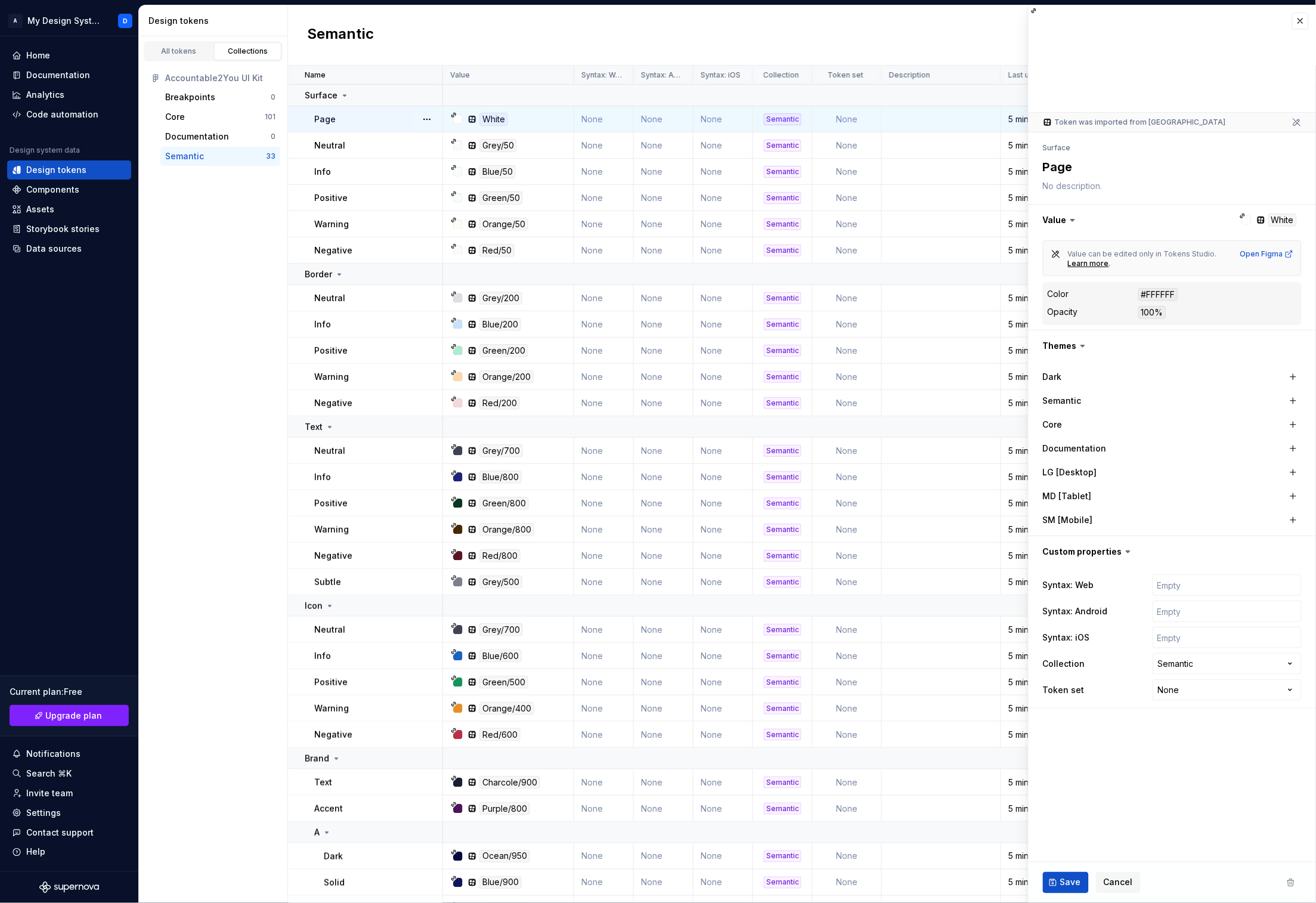
click at [229, 302] on div "All tokens Collections Accountable2You UI Kit Breakpoints 0 Core 101 Documentat…" at bounding box center [214, 469] width 149 height 866
click at [67, 72] on div "Documentation" at bounding box center [58, 76] width 64 height 12
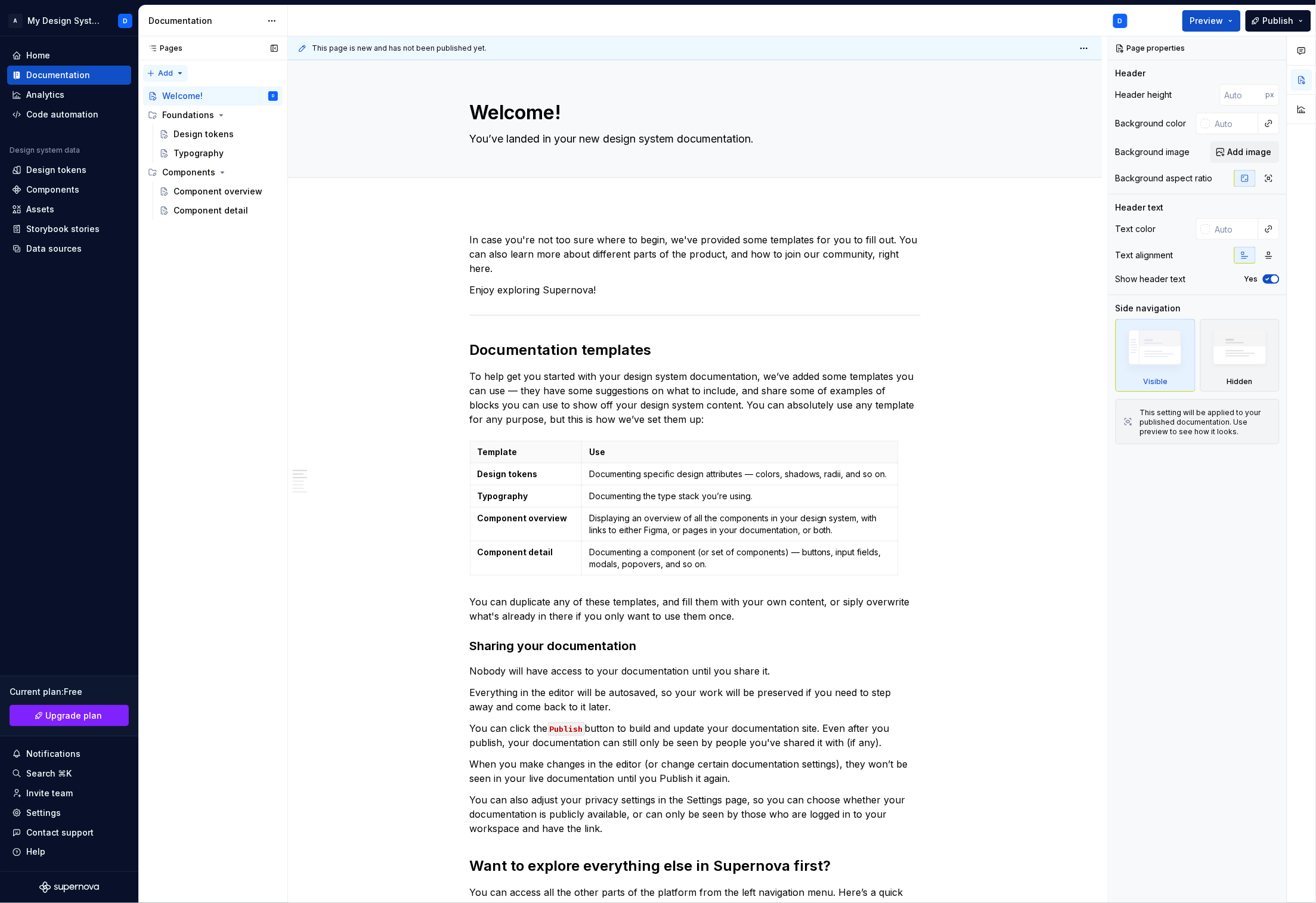
click at [168, 77] on div "Pages Pages Add Accessibility guide for tree Page tree. Navigate the tree with …" at bounding box center [213, 470] width 149 height 867
click at [173, 96] on div "New page" at bounding box center [204, 96] width 78 height 12
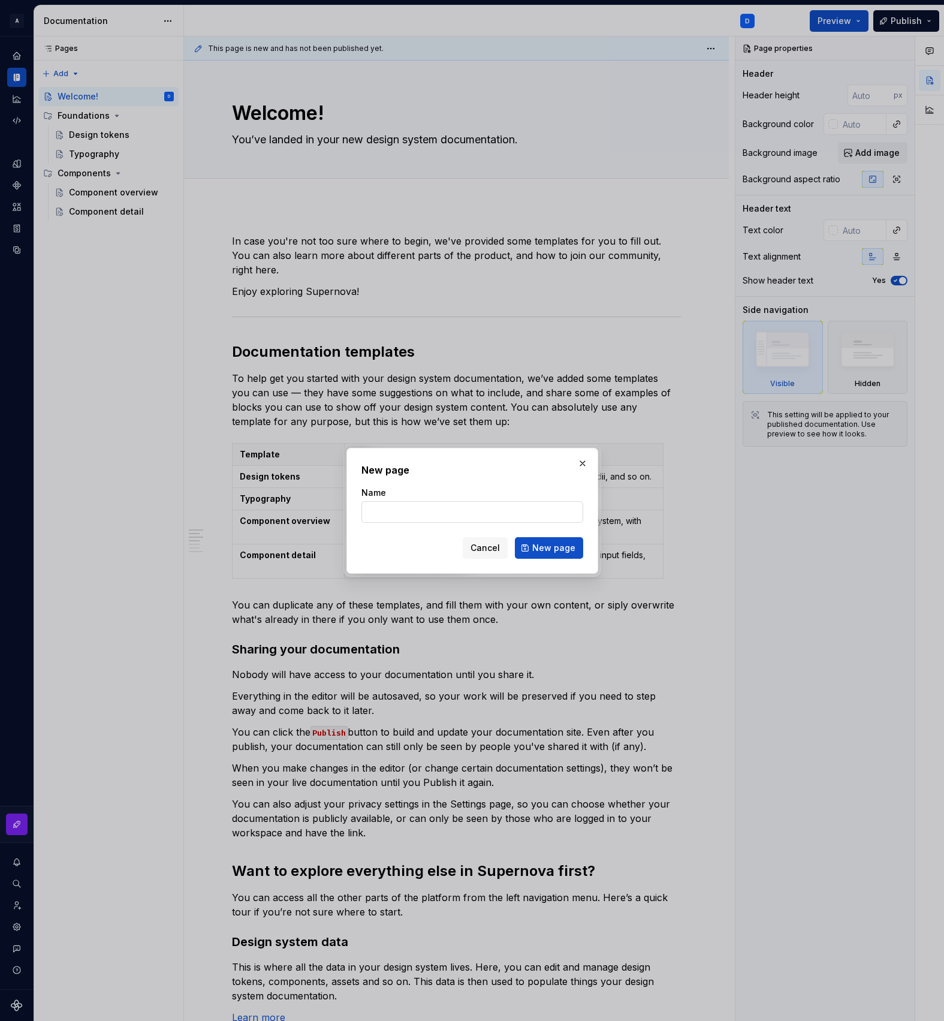
click at [429, 511] on input "Name" at bounding box center [473, 512] width 222 height 22
click at [503, 553] on button "Cancel" at bounding box center [485, 548] width 45 height 22
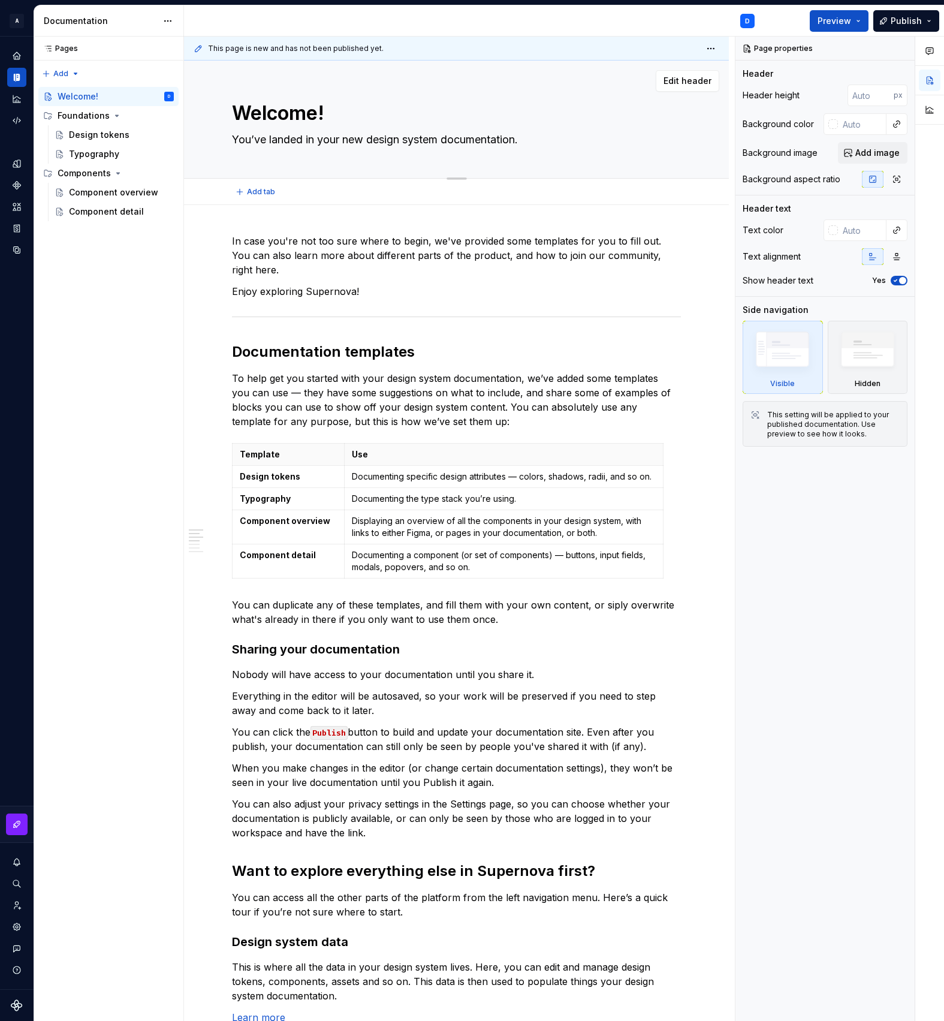
click at [279, 115] on textarea "Welcome!" at bounding box center [454, 113] width 449 height 29
paste textarea "S.H.I.E.L.D. Design System"
type textarea "*"
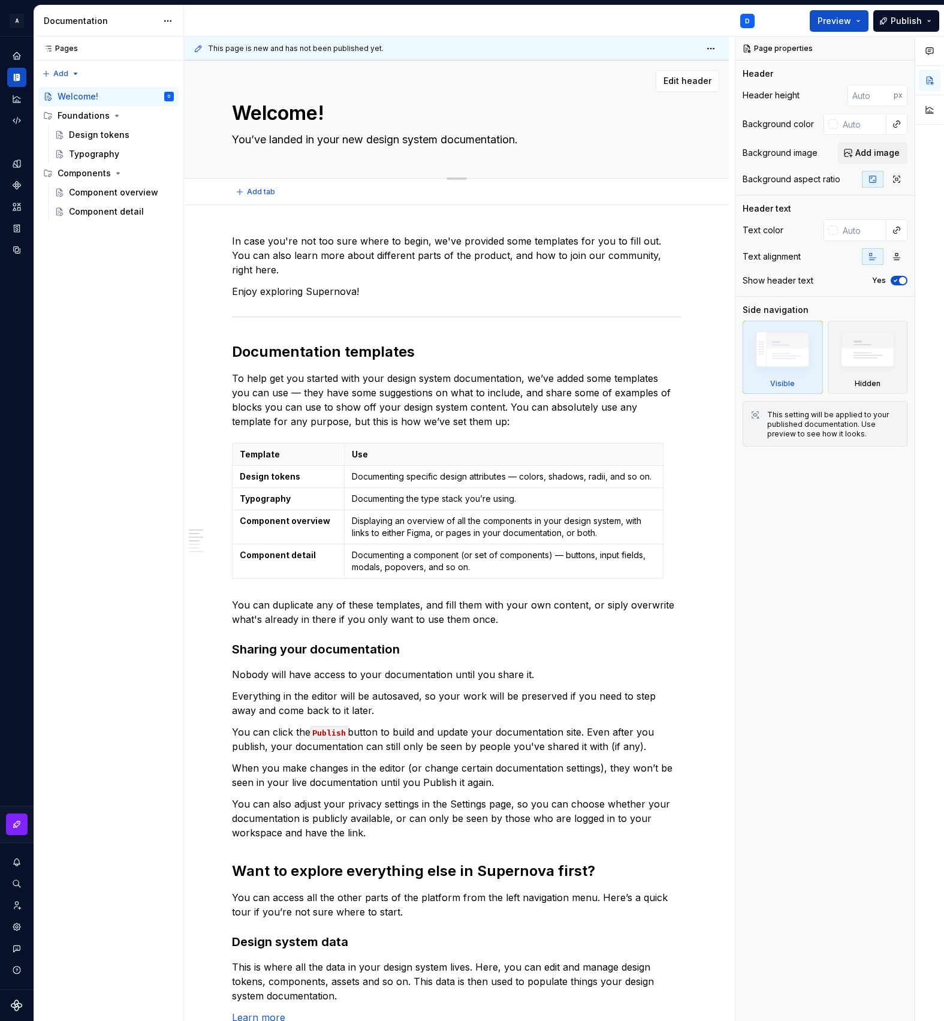
type textarea "S.H.I.E.L.D. Design System"
type textarea "*"
type textarea "S.H.I.E.L.D. Design System"
click at [253, 144] on textarea "You’ve landed in your new design system documentation." at bounding box center [454, 139] width 449 height 19
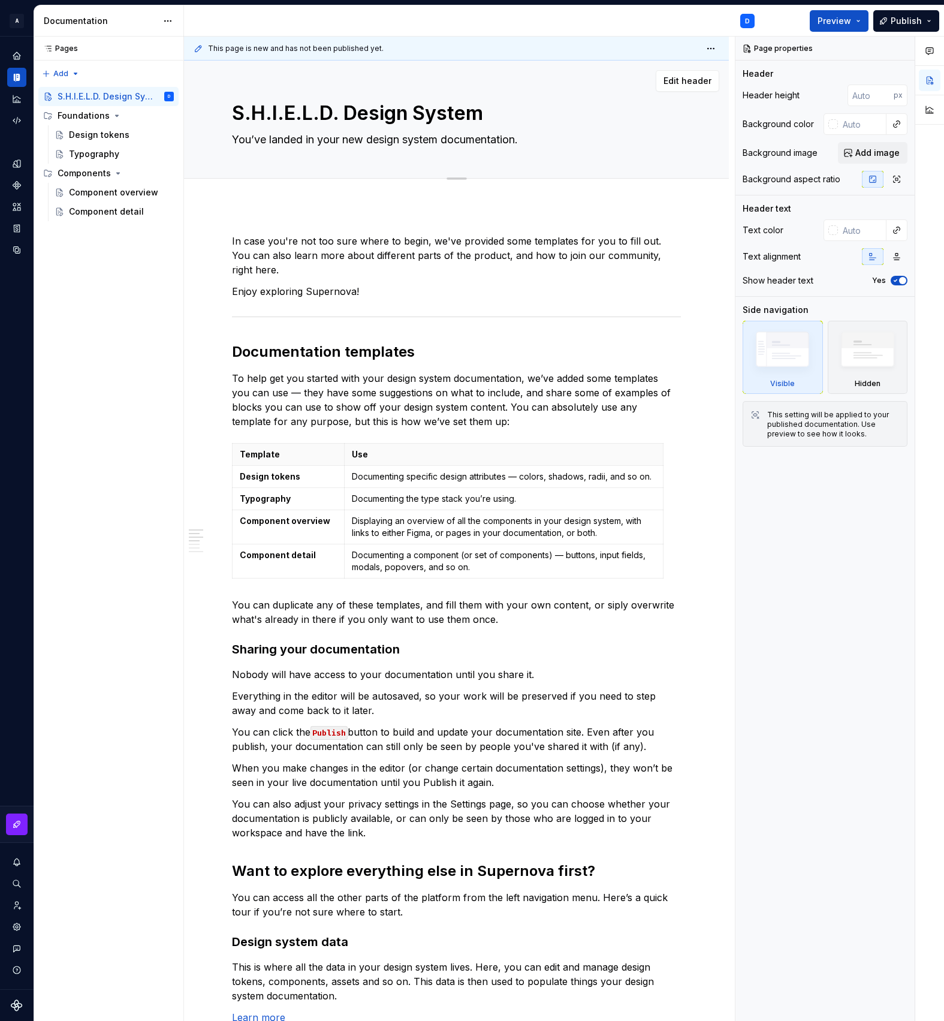
click at [253, 144] on textarea "You’ve landed in your new design system documentation." at bounding box center [454, 139] width 449 height 19
paste textarea "Scalable, Helpful, Impactful Experiences for Layout Design"
type textarea "*"
type textarea "Scalable, Helpful, Impactful Experiences for Layout Design"
type textarea "*"
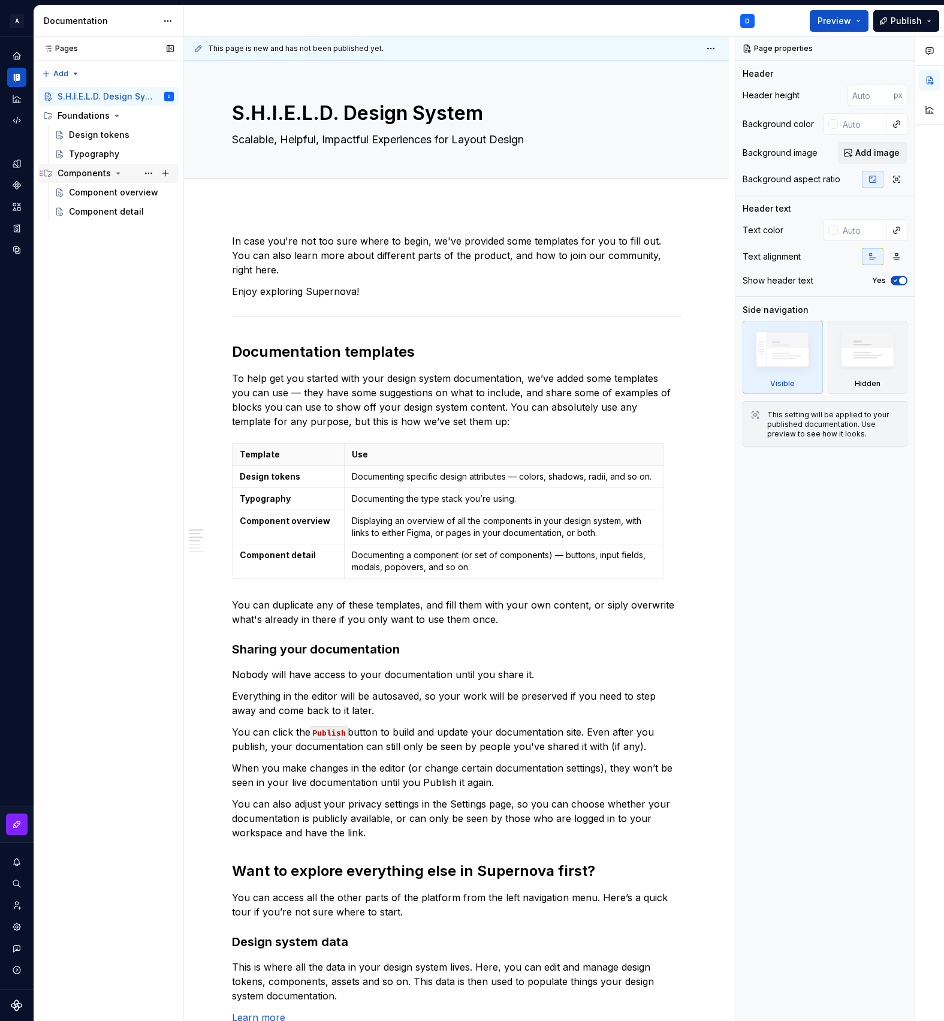
type textarea "Scalable, Helpful, Impactful Experiences for Layout Design"
click at [167, 118] on button "Page tree" at bounding box center [165, 115] width 17 height 17
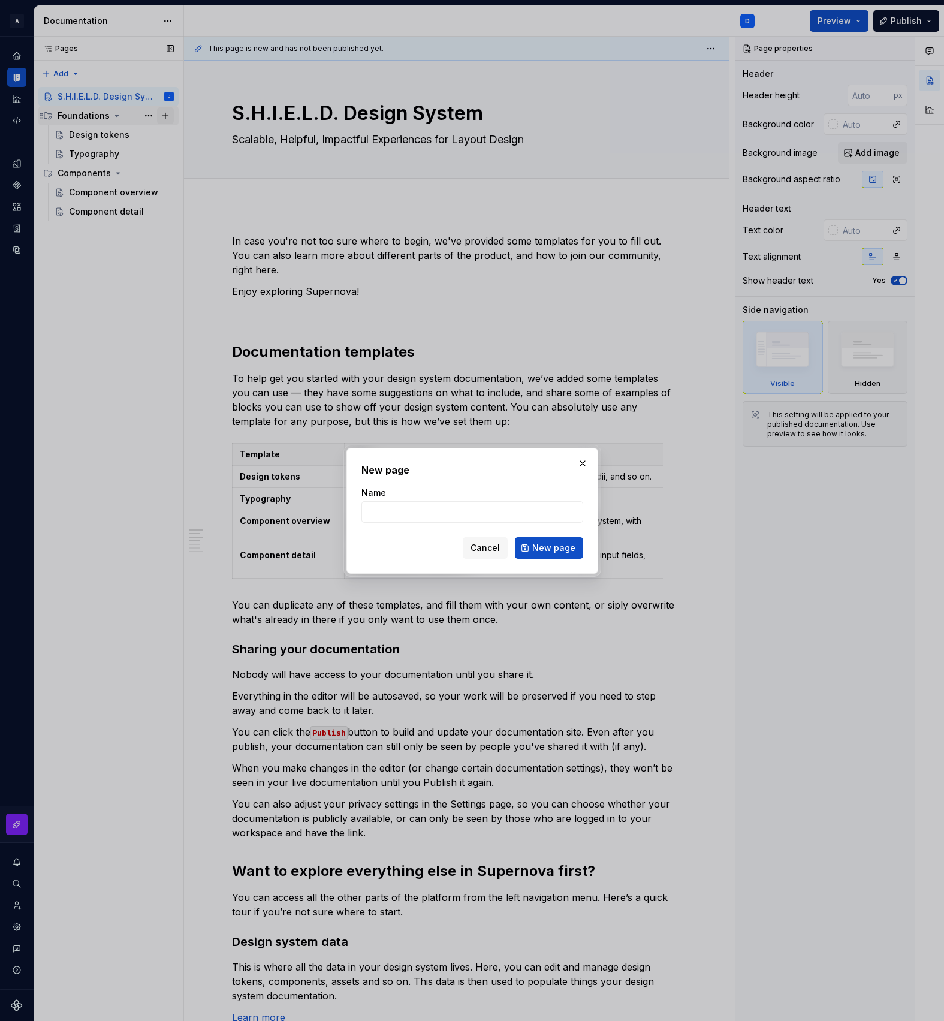
type textarea "*"
type input "App Icons"
click at [544, 546] on span "New page" at bounding box center [553, 548] width 43 height 12
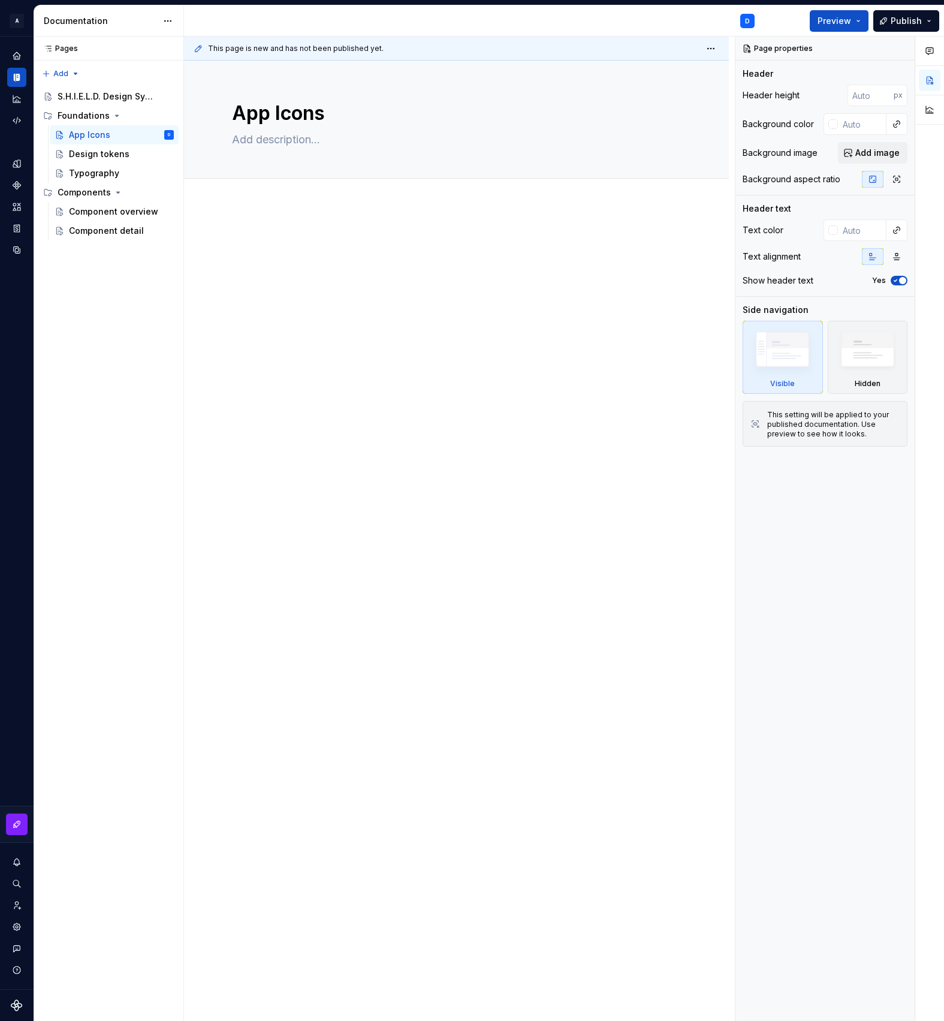
click at [330, 320] on div at bounding box center [456, 402] width 545 height 395
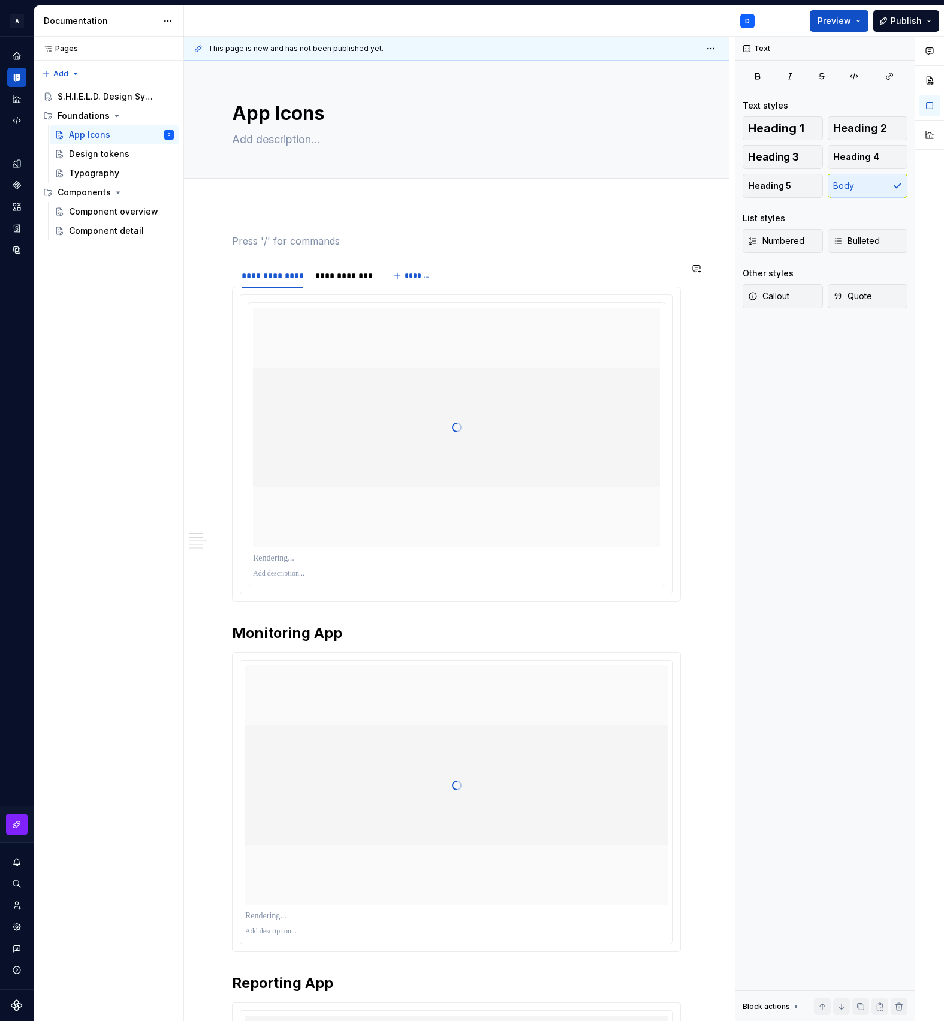
type textarea "*"
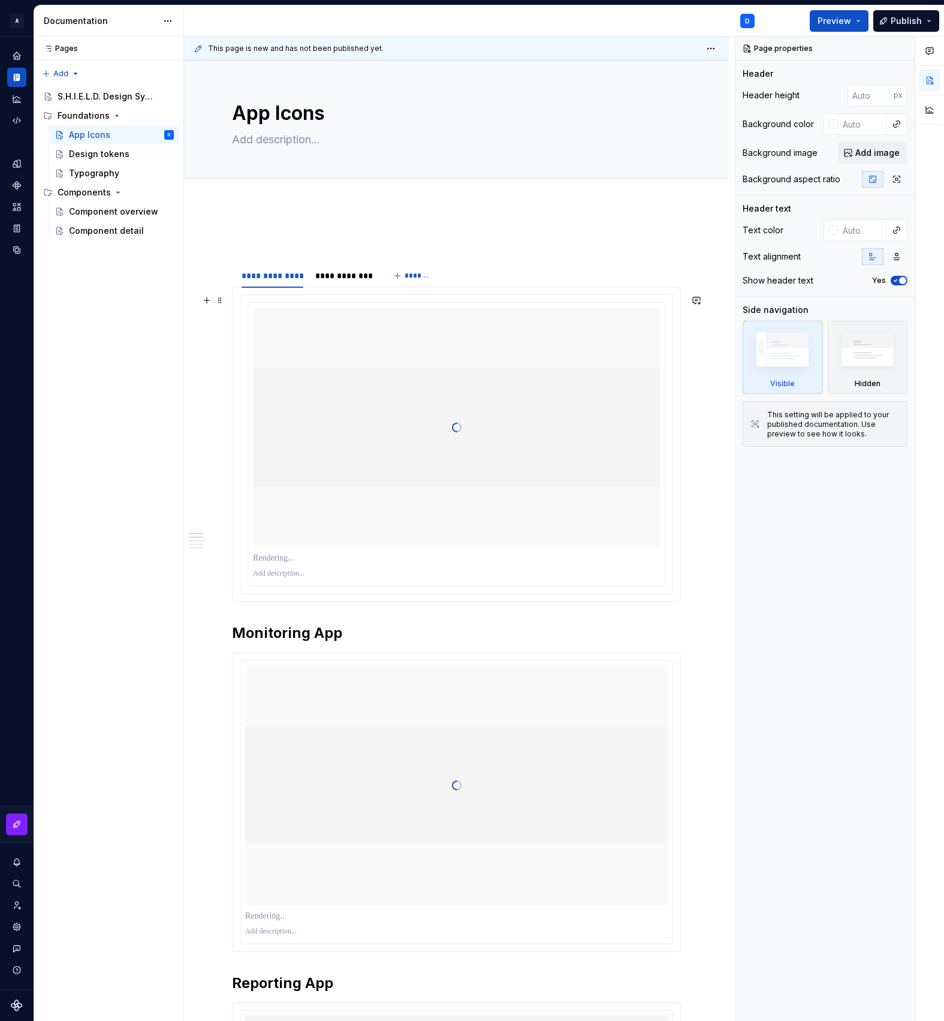
click at [510, 423] on div at bounding box center [456, 428] width 407 height 120
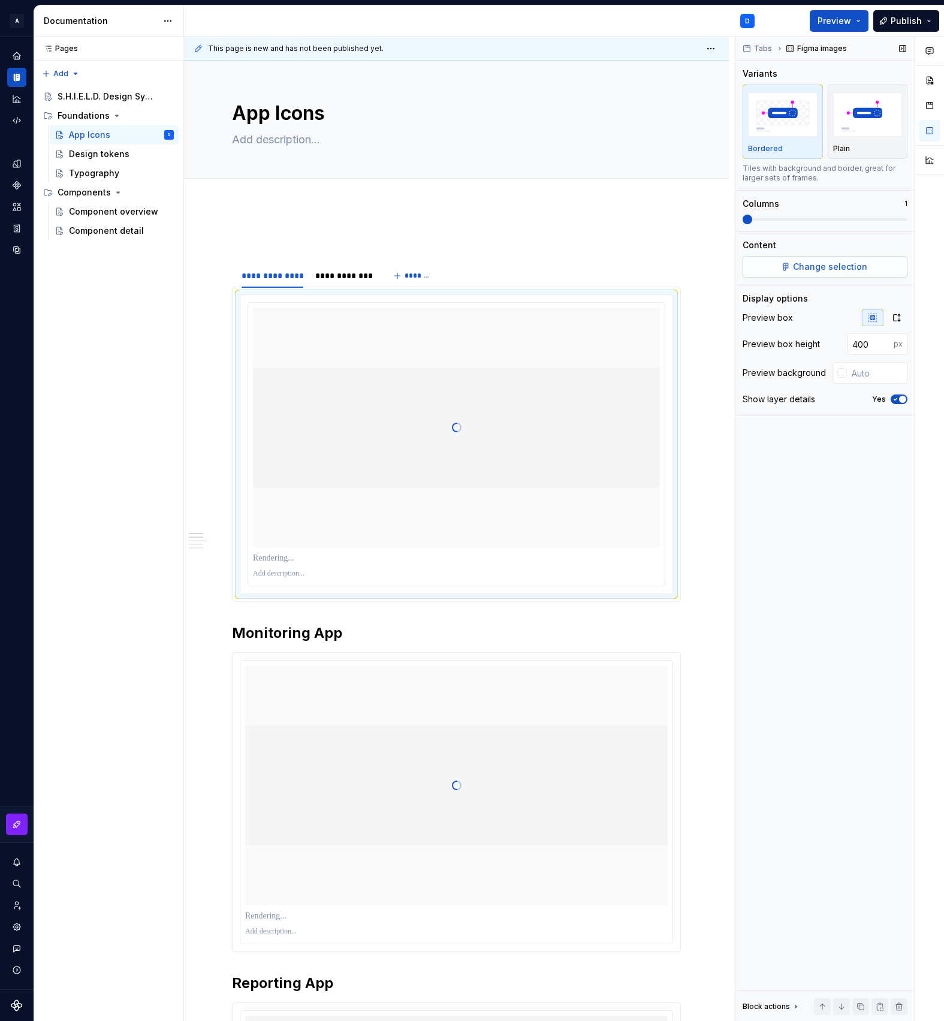
click at [838, 270] on span "Change selection" at bounding box center [830, 267] width 74 height 12
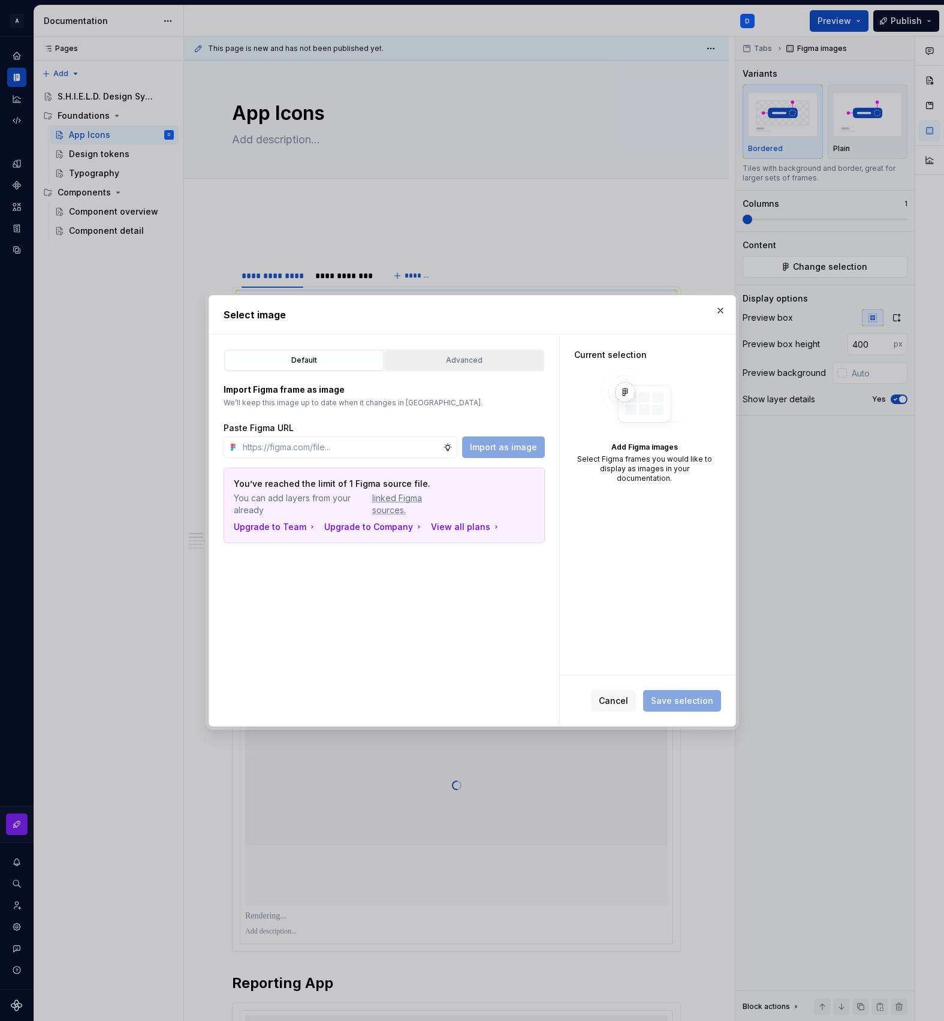
click at [443, 365] on div "Advanced" at bounding box center [464, 360] width 151 height 12
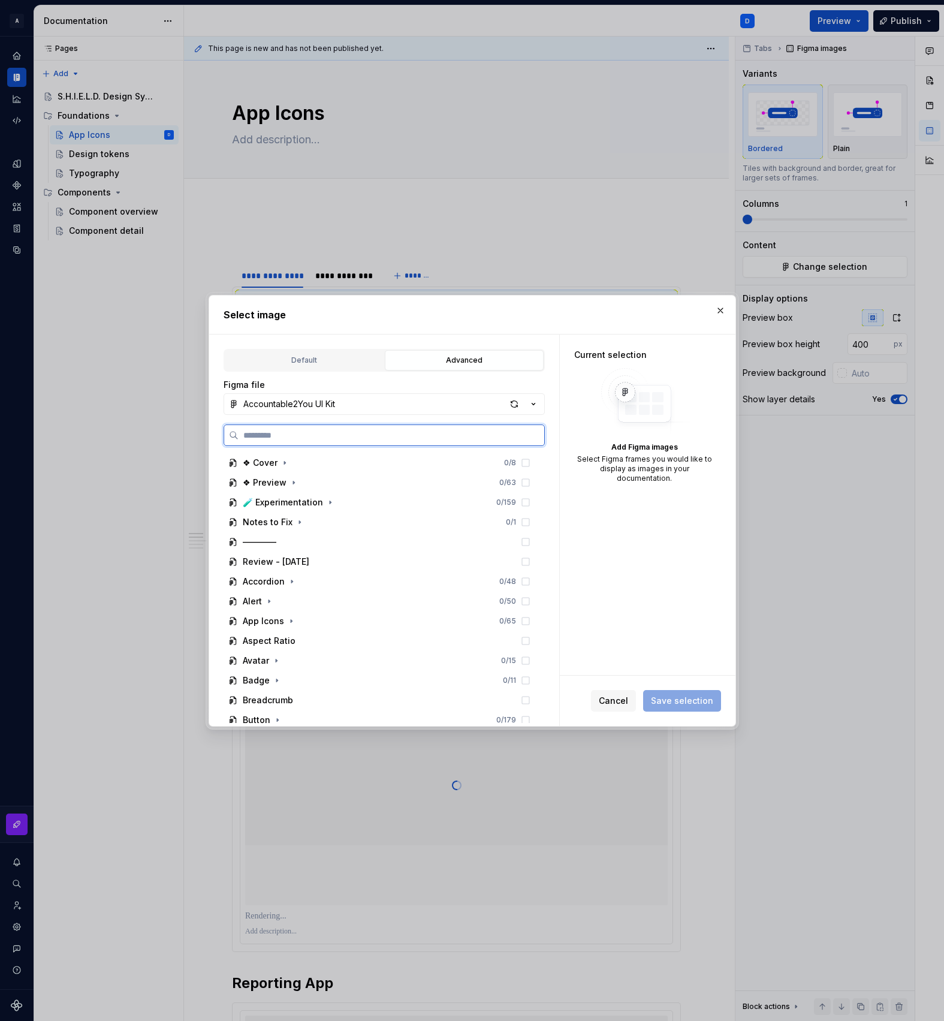
click at [332, 437] on input "search" at bounding box center [392, 435] width 306 height 12
click at [282, 616] on div "App Icons" at bounding box center [263, 621] width 41 height 12
type textarea "*"
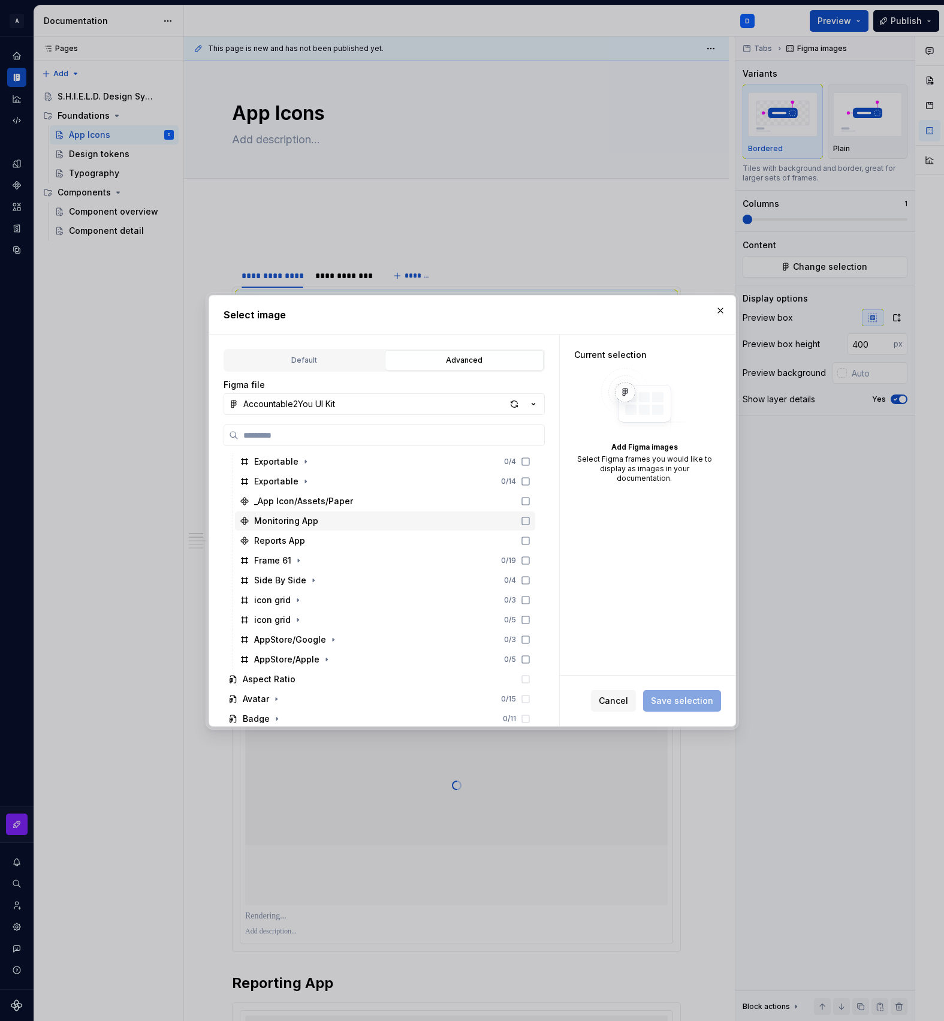
scroll to position [205, 0]
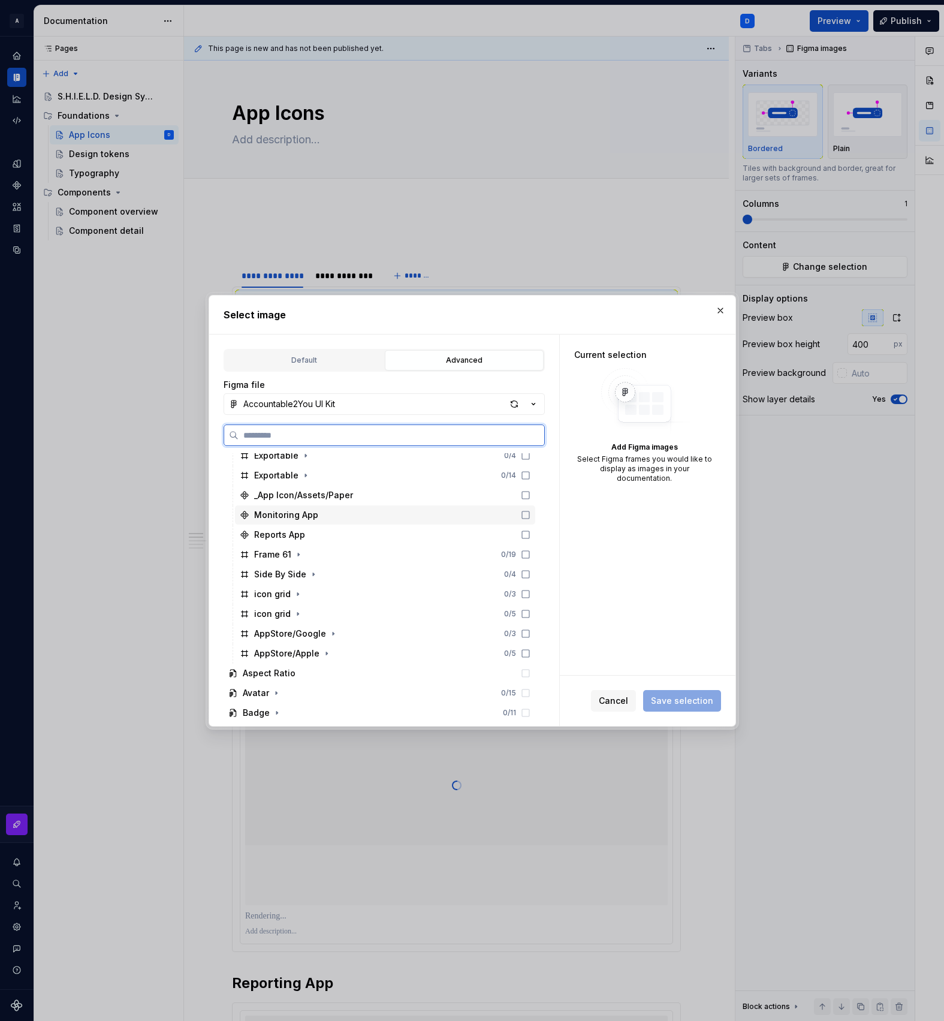
click at [531, 515] on icon at bounding box center [526, 515] width 10 height 10
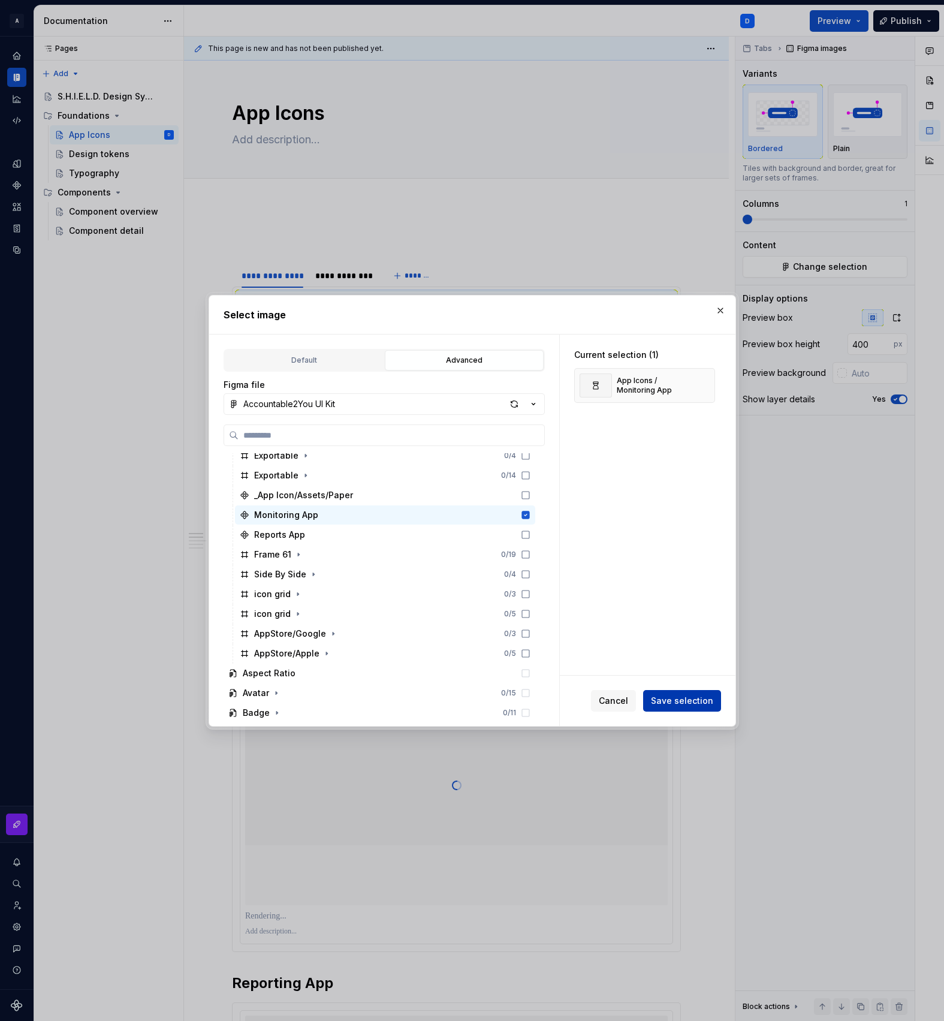
click at [688, 701] on span "Save selection" at bounding box center [682, 701] width 62 height 12
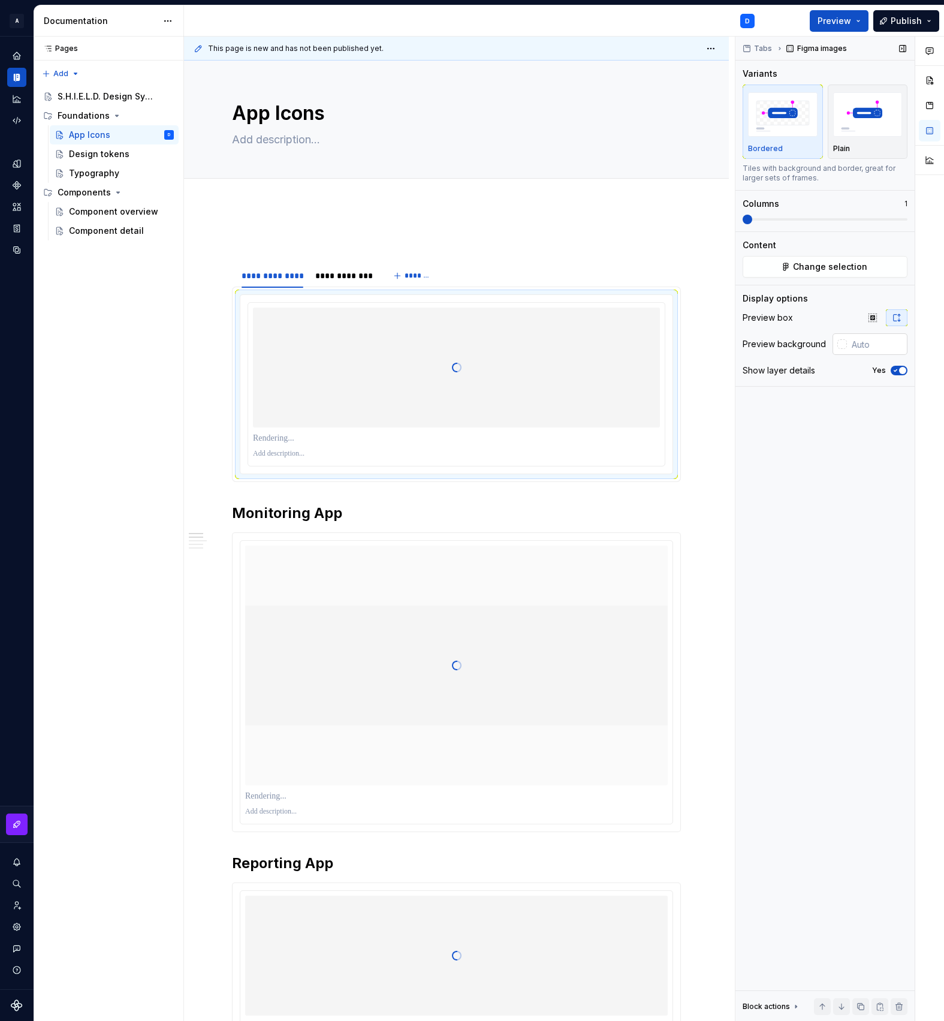
click at [853, 348] on input "text" at bounding box center [877, 344] width 61 height 22
type input "#440000"
type button "on"
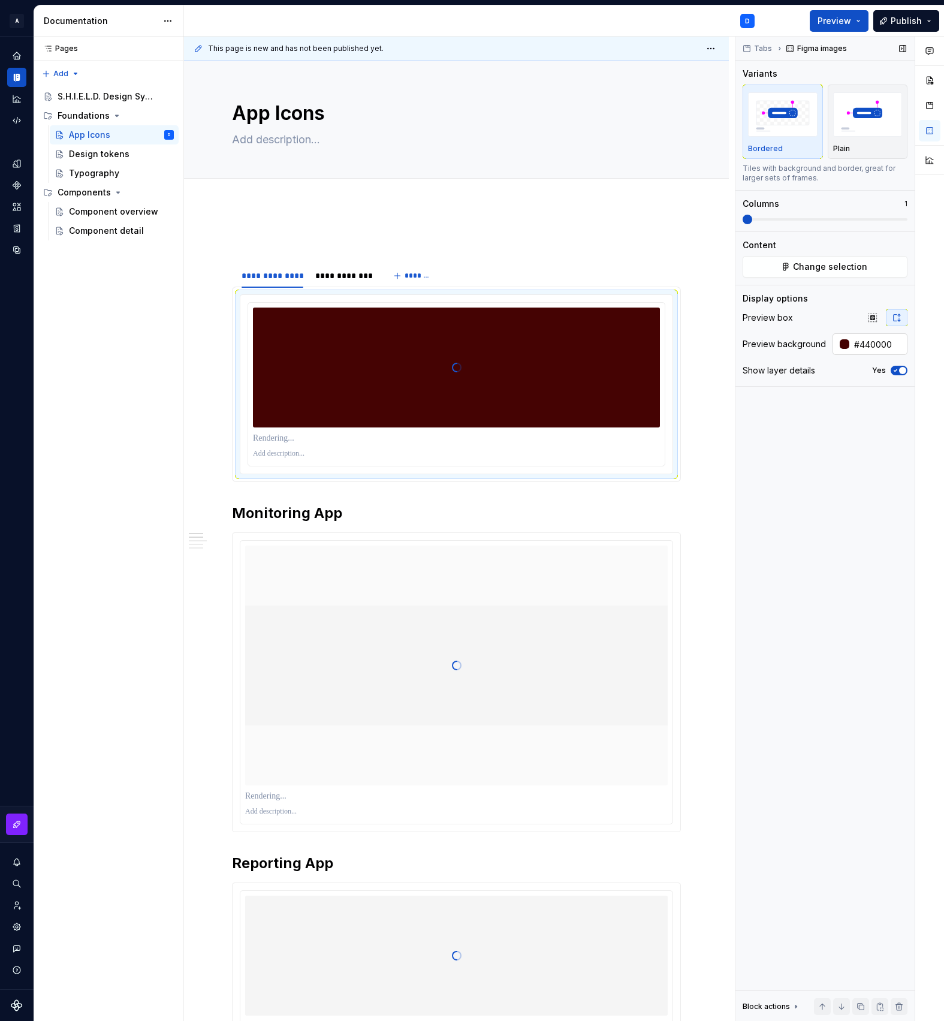
click at [872, 347] on input "#440000" at bounding box center [879, 344] width 58 height 22
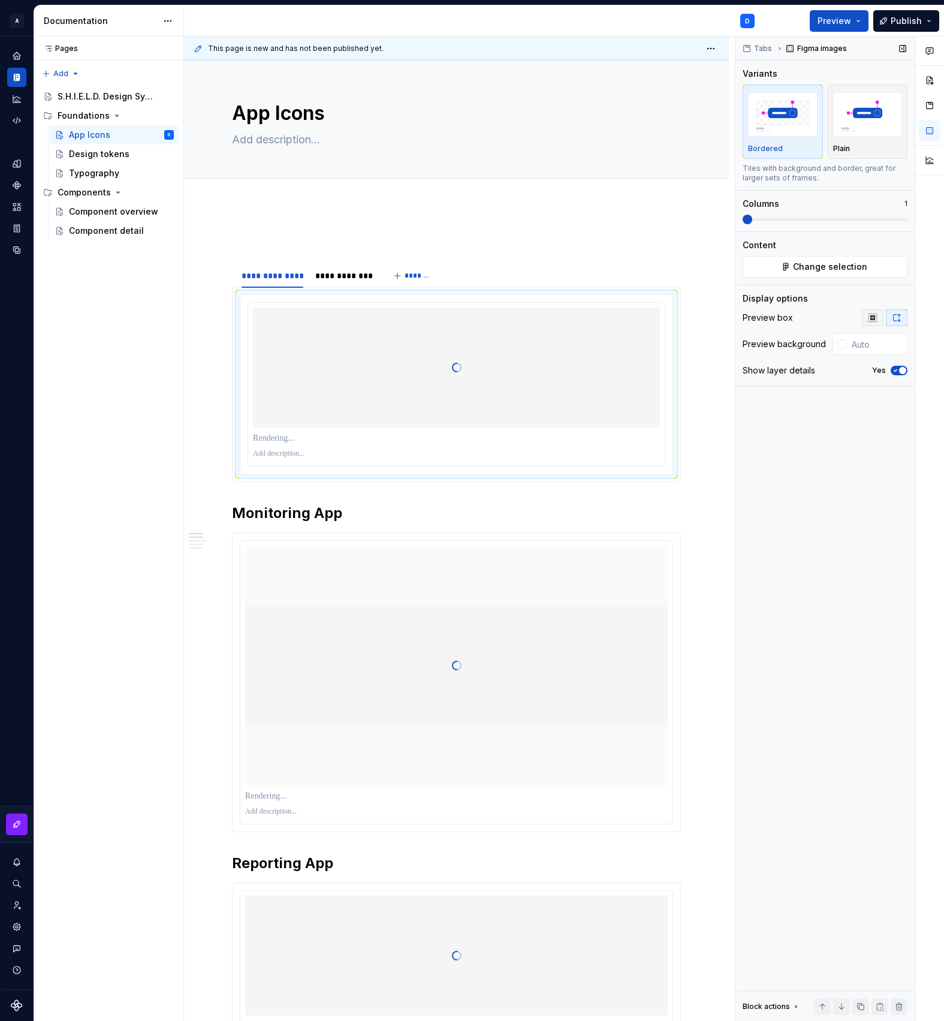
click at [874, 318] on icon "button" at bounding box center [873, 318] width 10 height 10
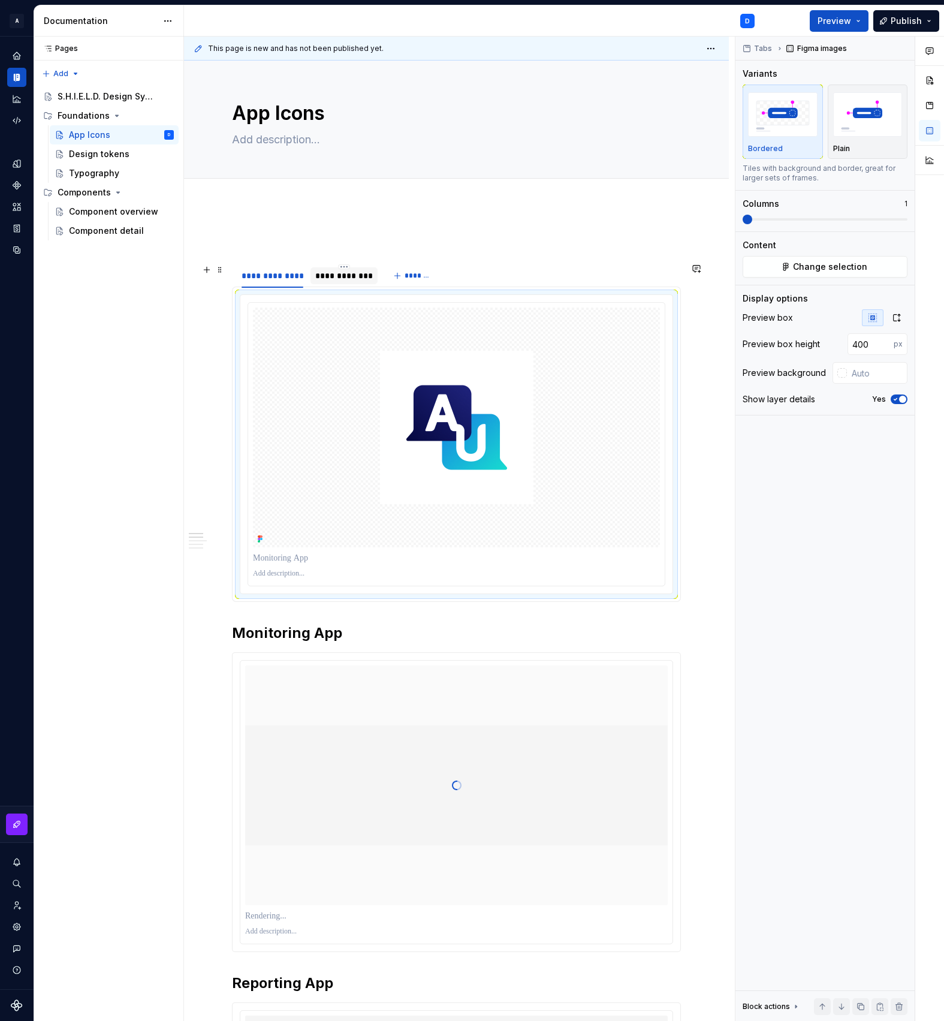
click at [351, 283] on div "**********" at bounding box center [344, 275] width 67 height 17
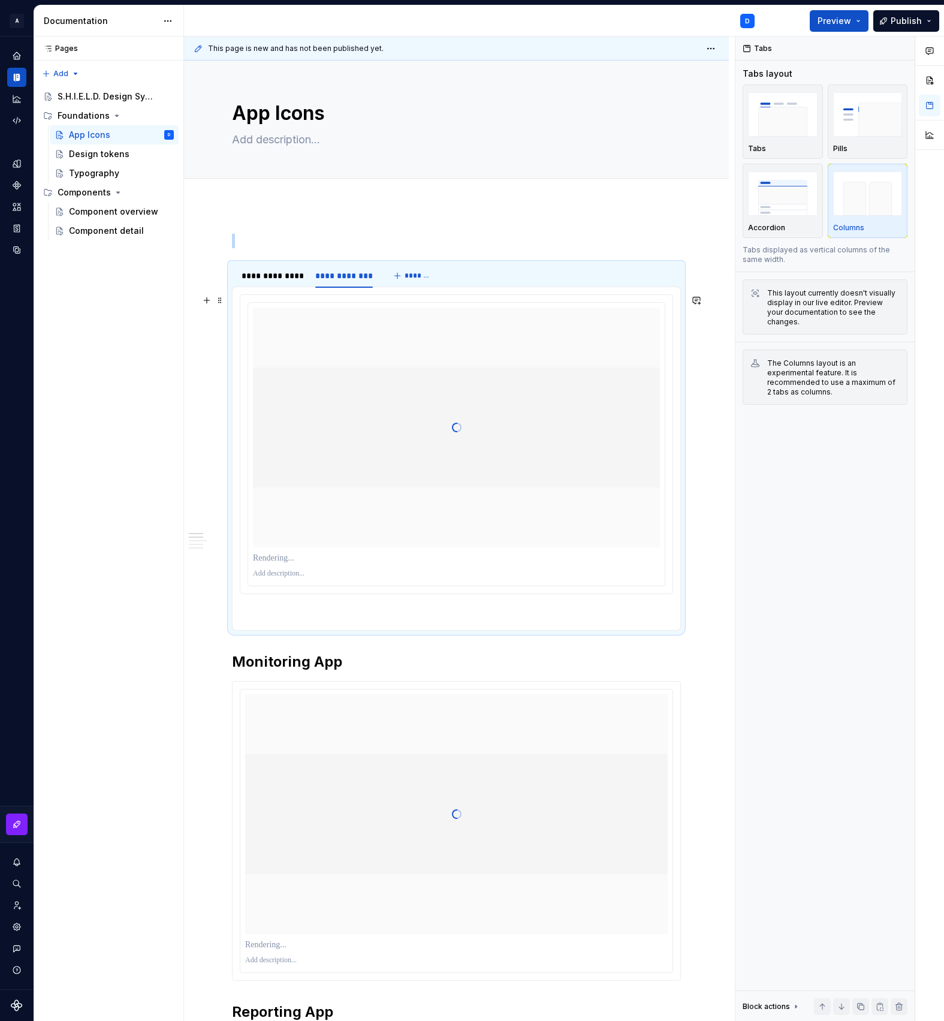
click at [426, 489] on div at bounding box center [456, 428] width 407 height 240
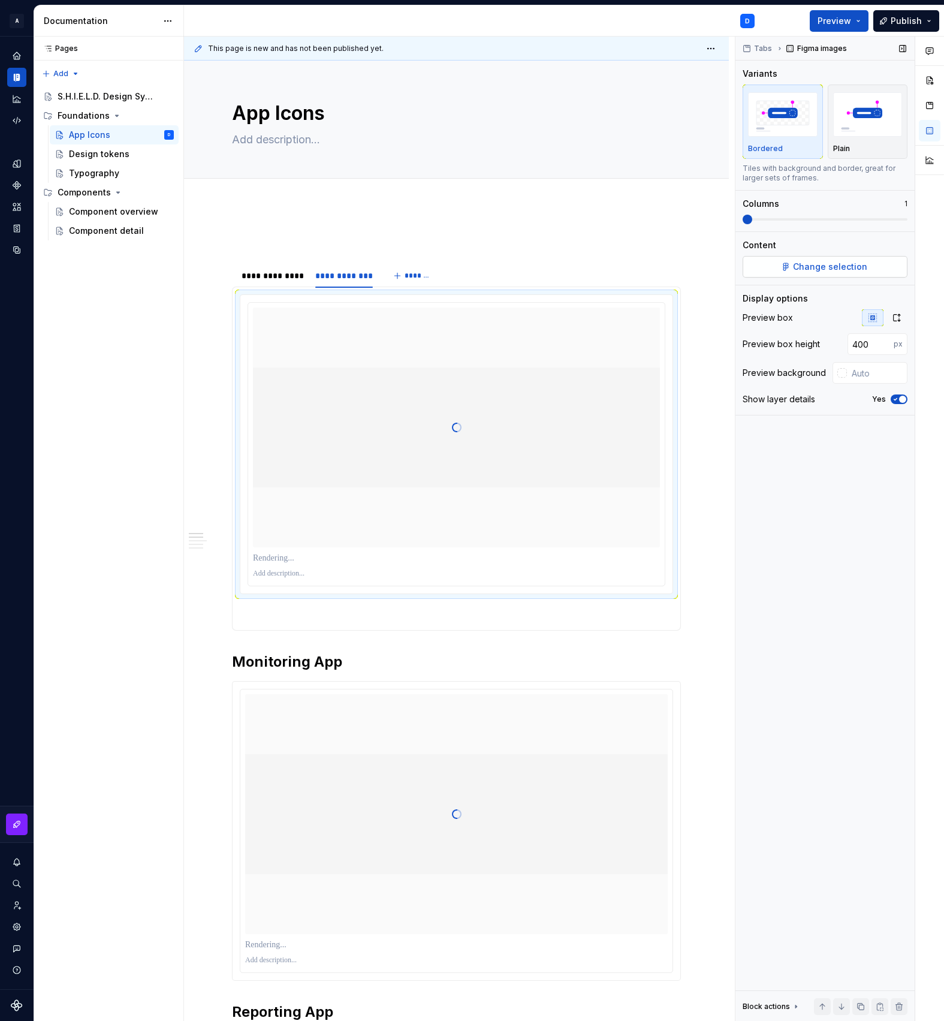
click at [821, 269] on span "Change selection" at bounding box center [830, 267] width 74 height 12
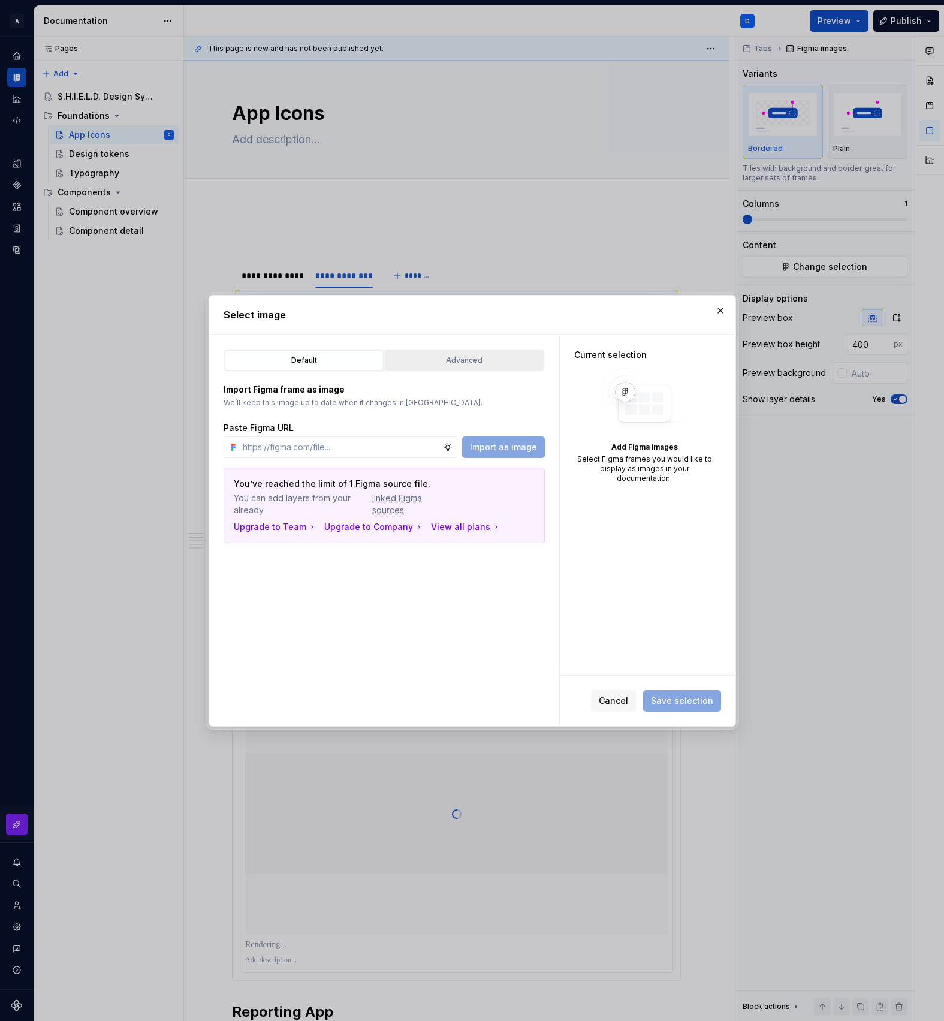
click at [521, 358] on div "Advanced" at bounding box center [464, 360] width 151 height 12
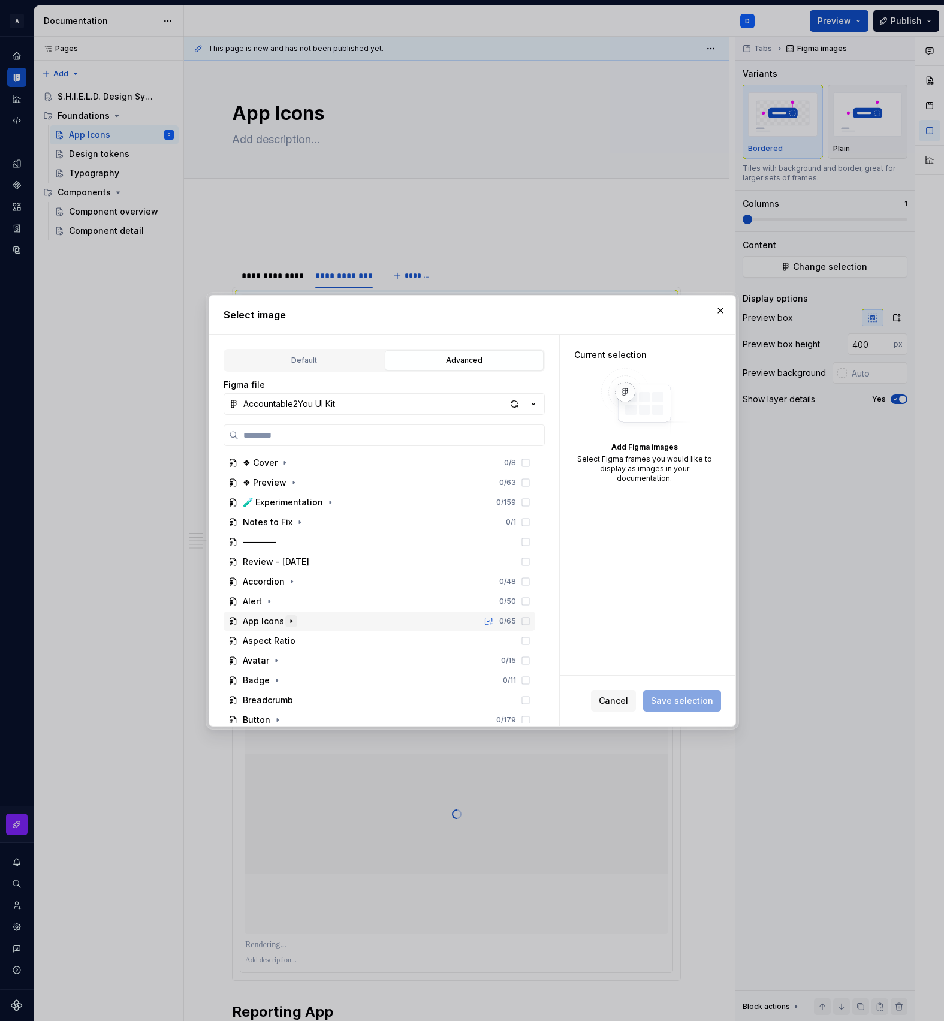
click at [288, 624] on icon "button" at bounding box center [292, 621] width 10 height 10
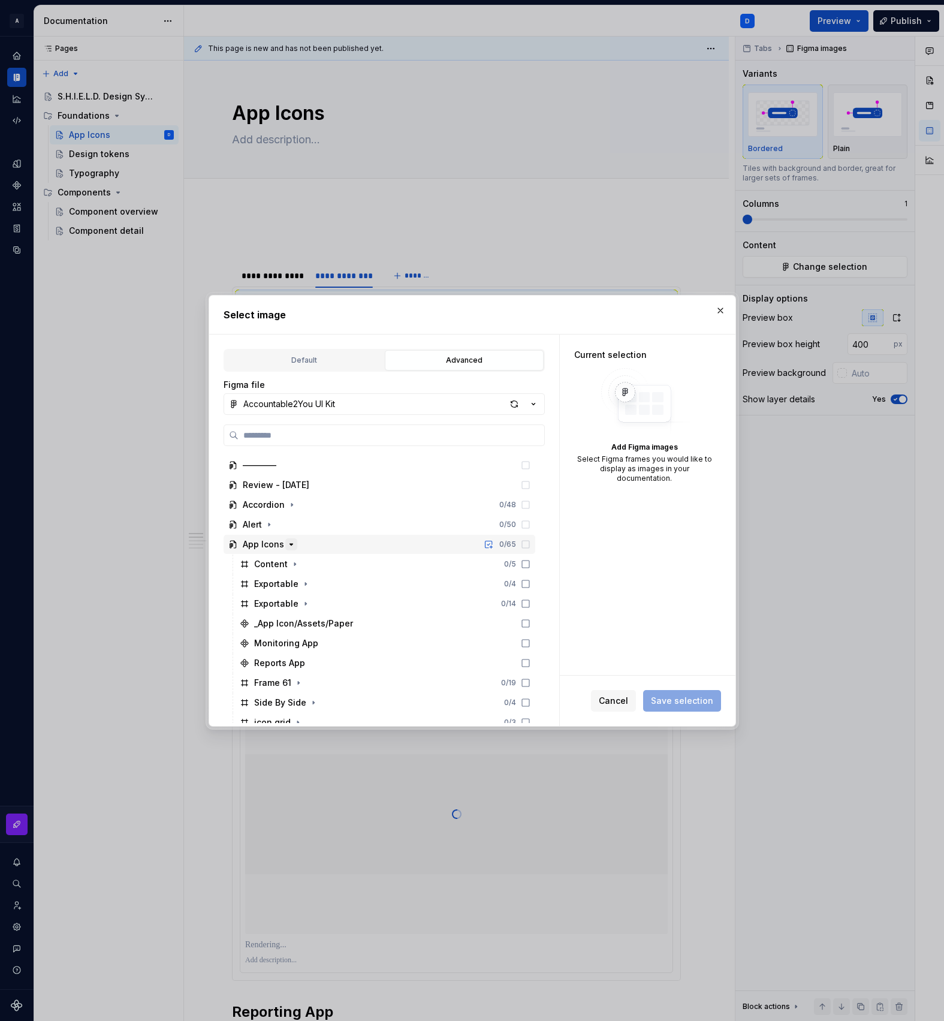
scroll to position [88, 0]
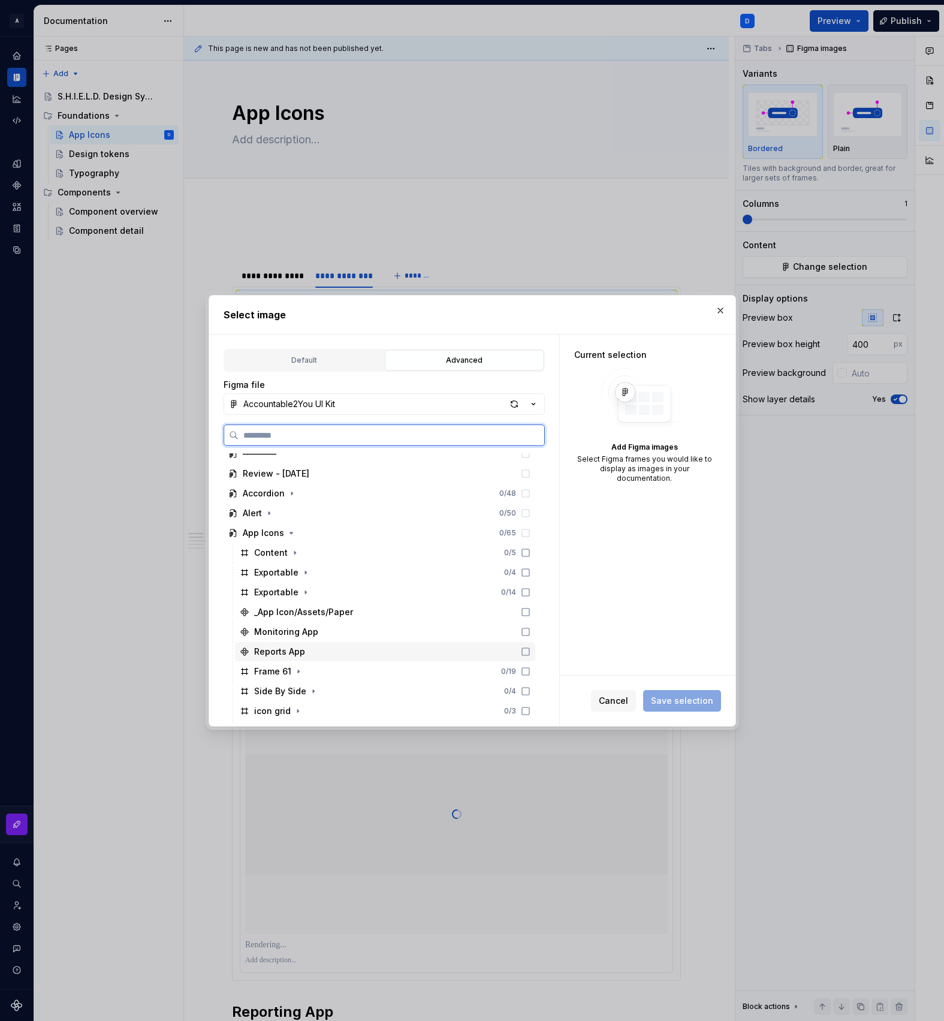
click at [531, 650] on icon at bounding box center [526, 652] width 10 height 10
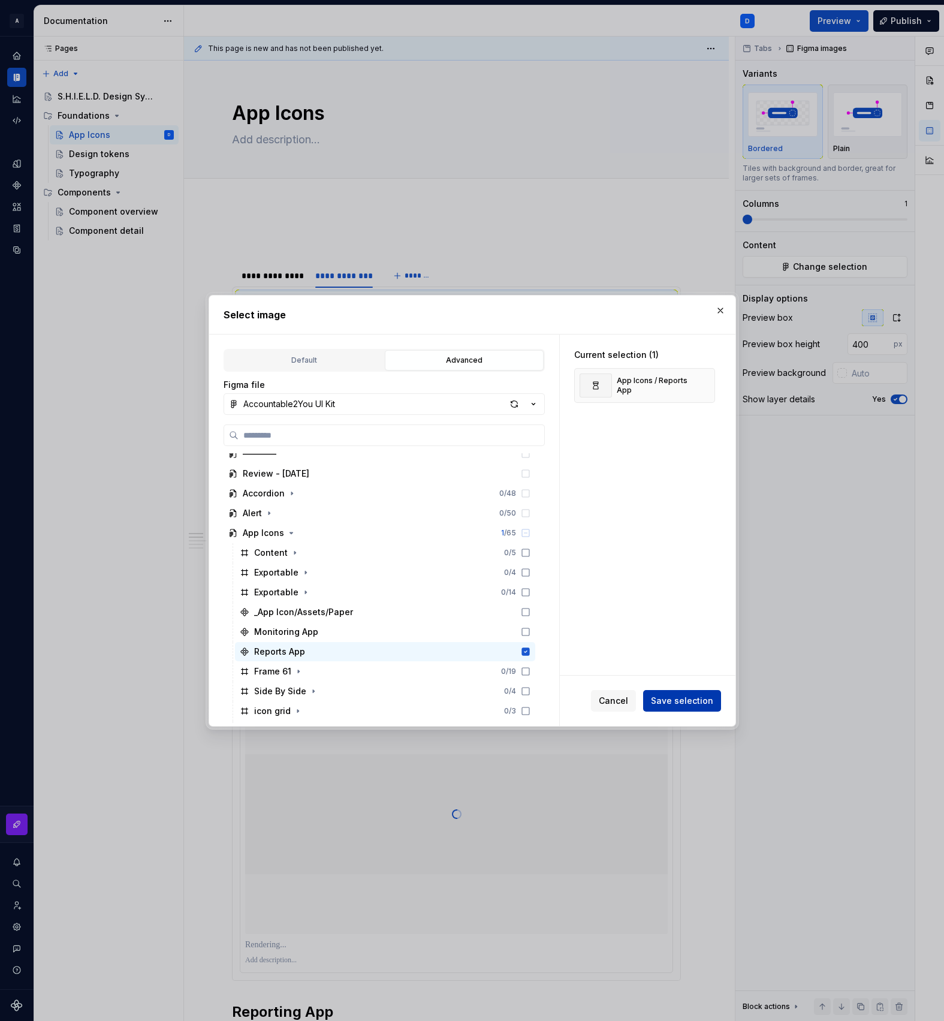
click at [679, 703] on span "Save selection" at bounding box center [682, 701] width 62 height 12
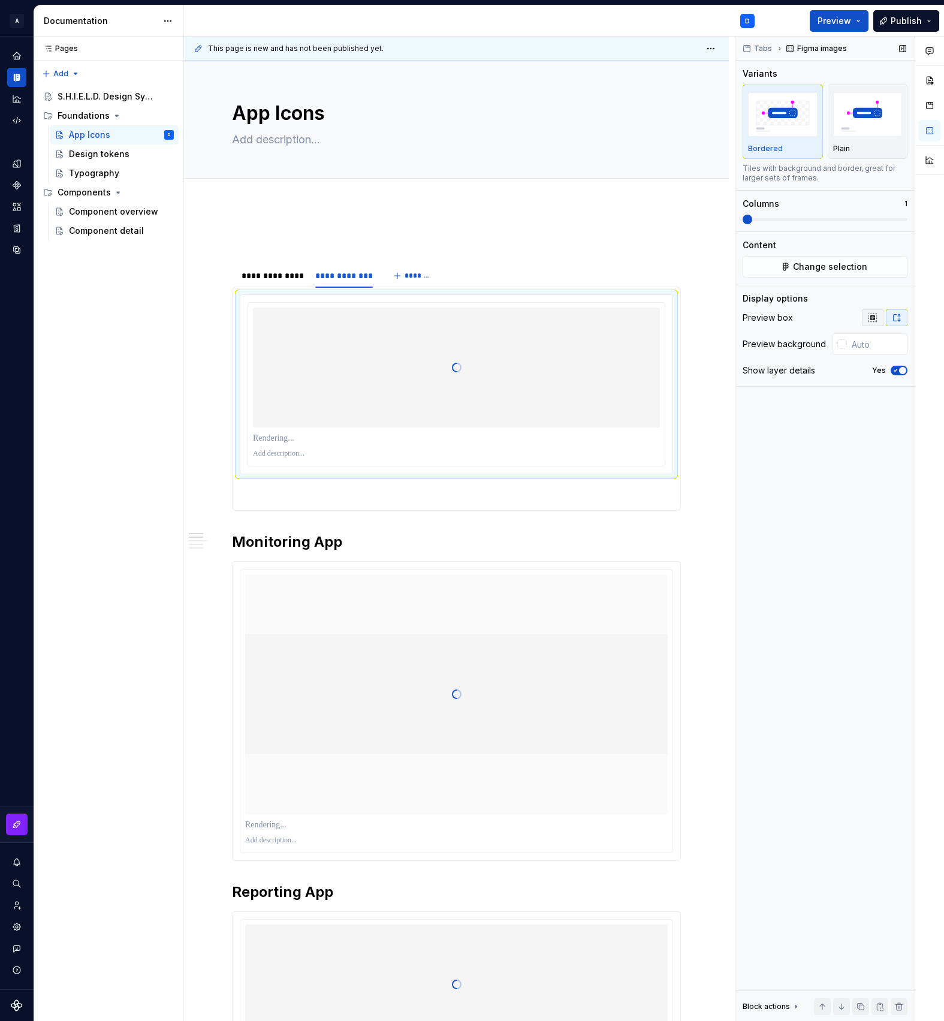
click at [875, 315] on icon "button" at bounding box center [873, 318] width 8 height 8
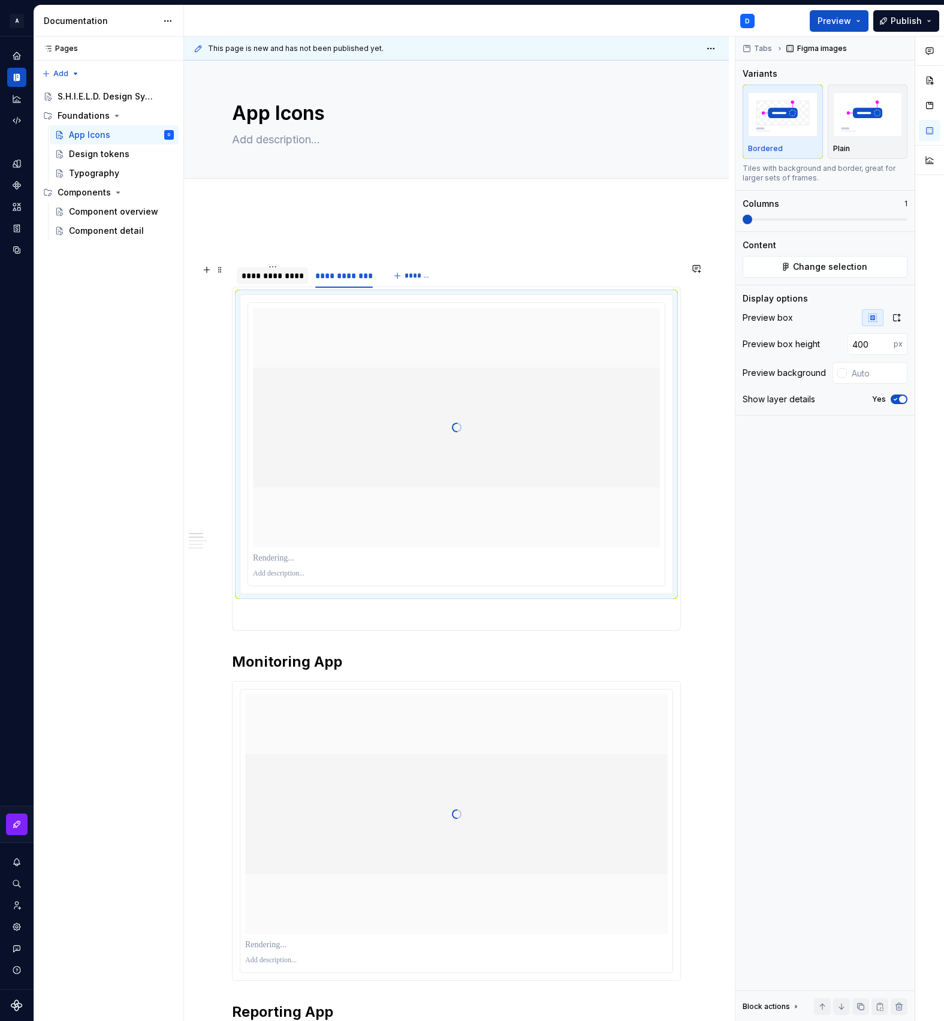
click at [276, 276] on div "**********" at bounding box center [273, 276] width 62 height 12
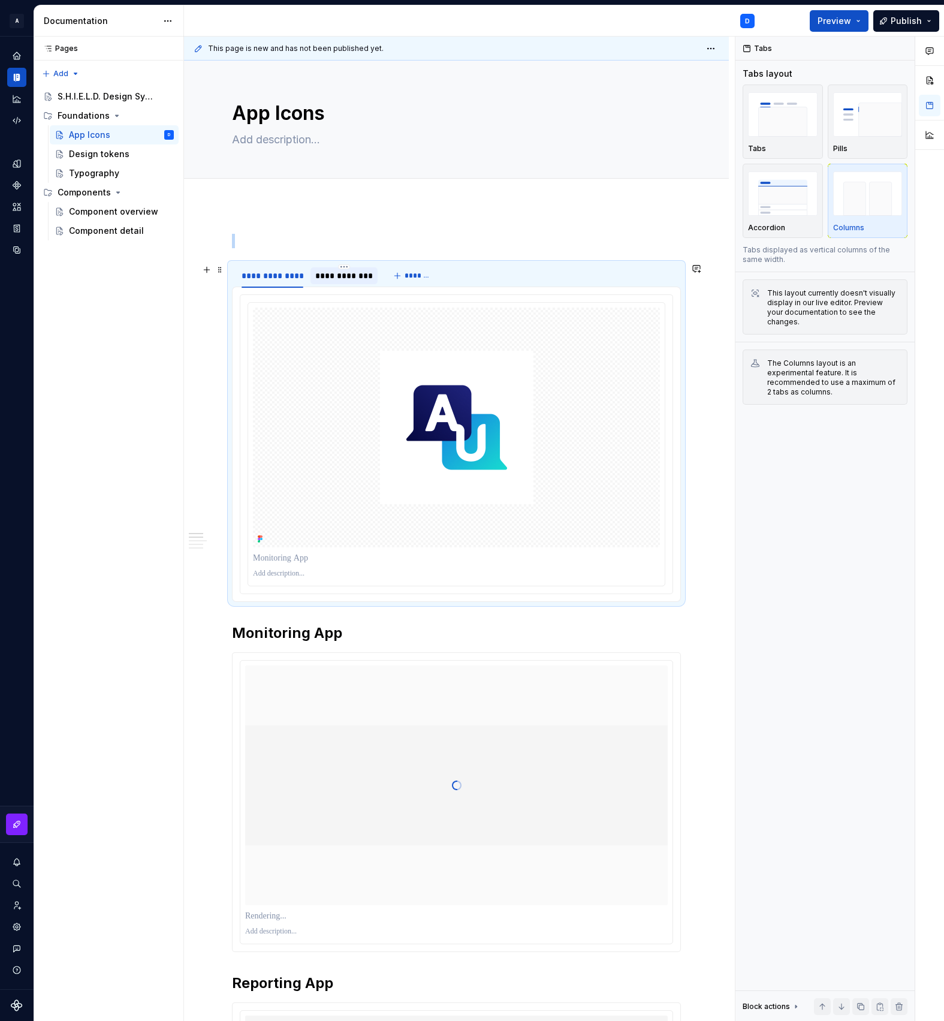
click at [333, 278] on div "**********" at bounding box center [344, 276] width 58 height 12
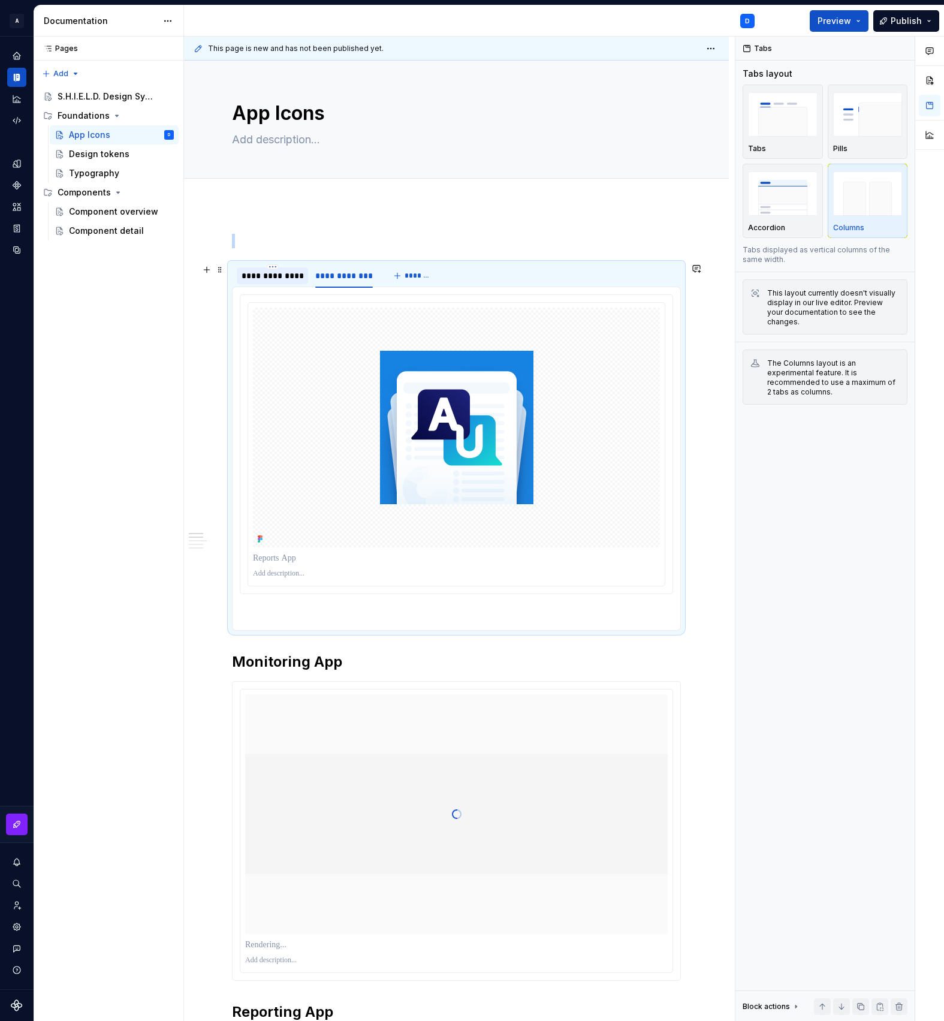
click at [288, 278] on div "**********" at bounding box center [273, 276] width 62 height 12
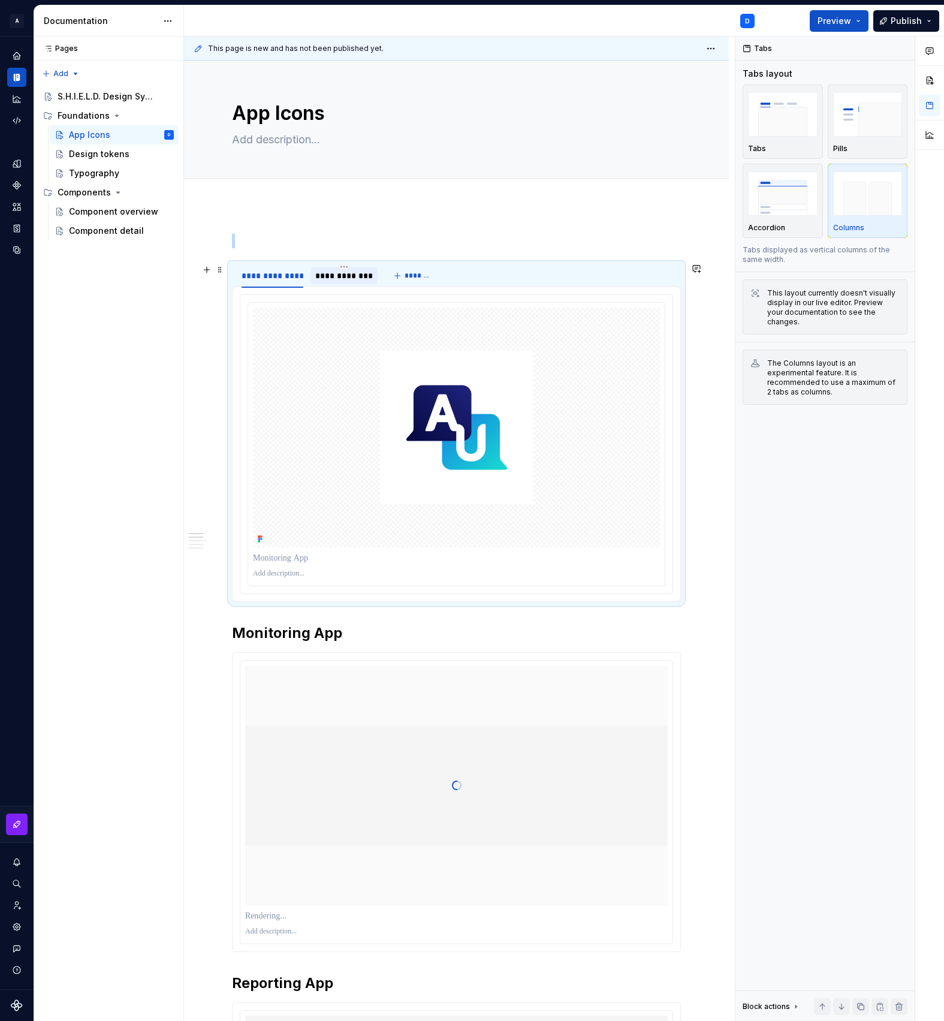
click at [333, 278] on div "**********" at bounding box center [344, 276] width 58 height 12
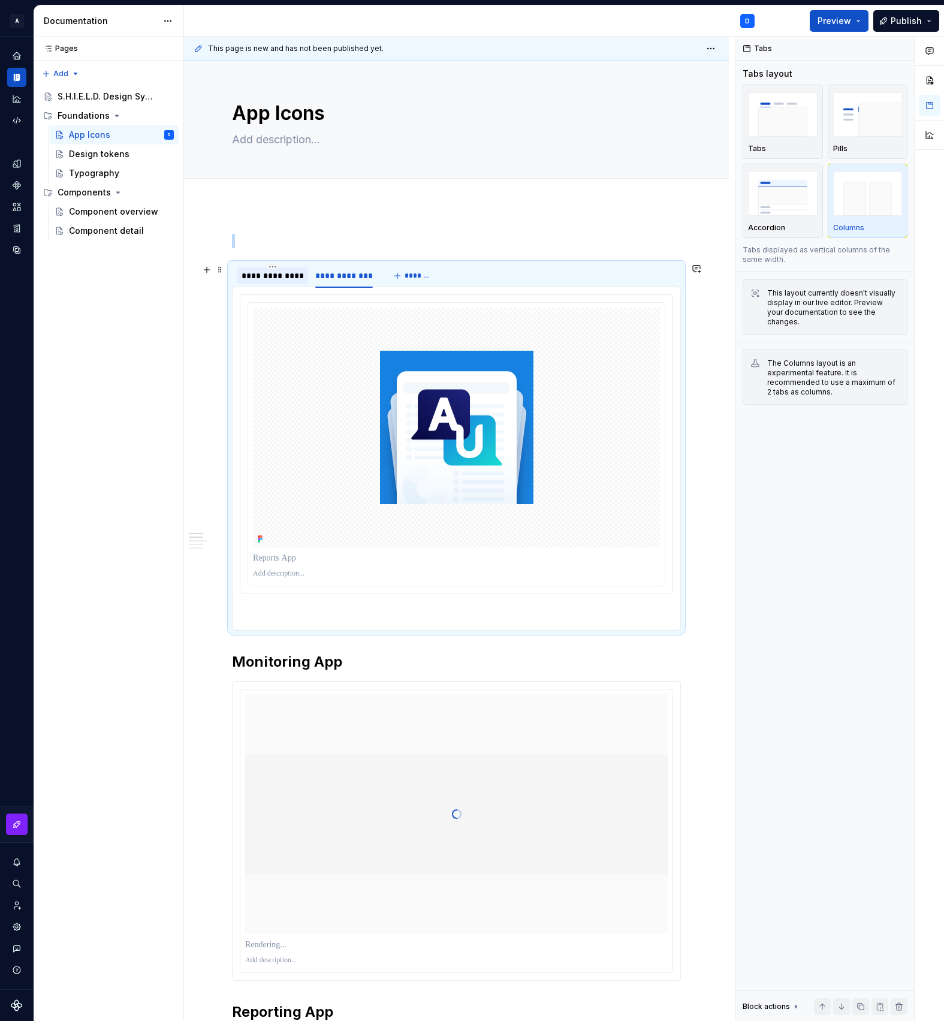
click at [294, 277] on div "**********" at bounding box center [273, 276] width 62 height 12
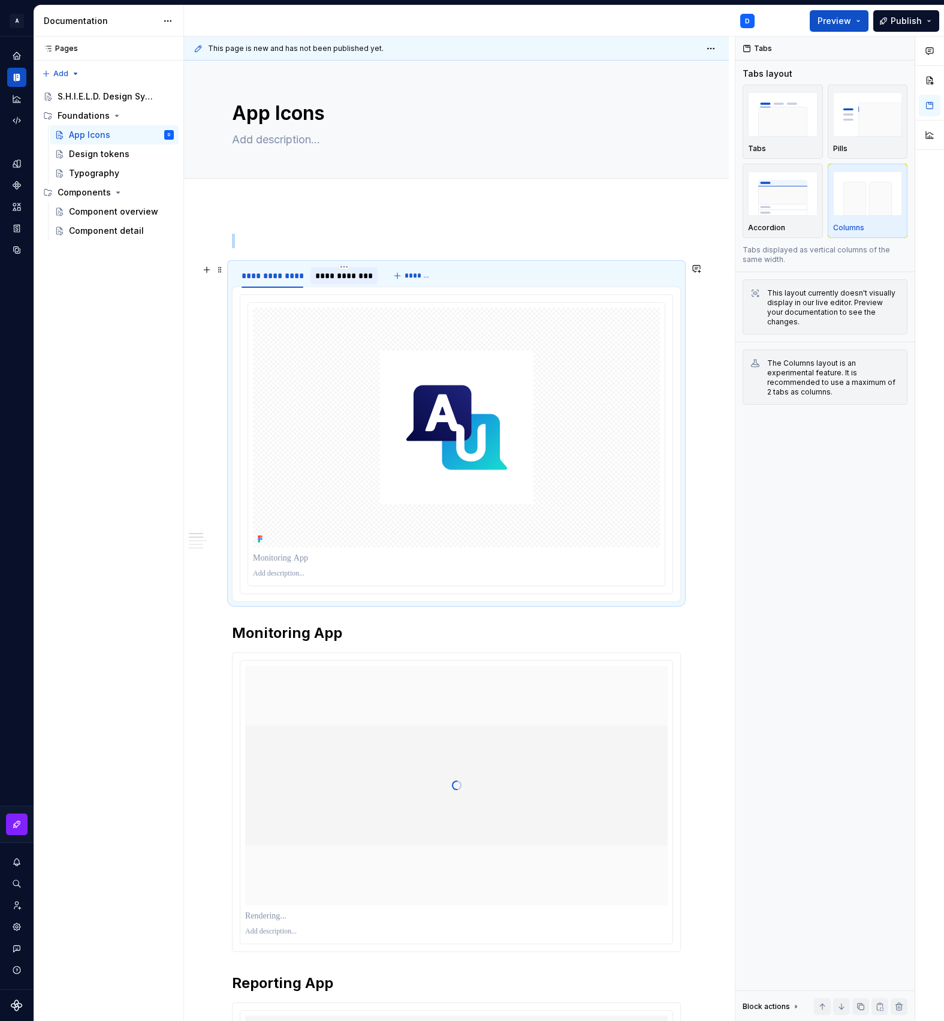
click at [336, 277] on div "**********" at bounding box center [344, 276] width 58 height 12
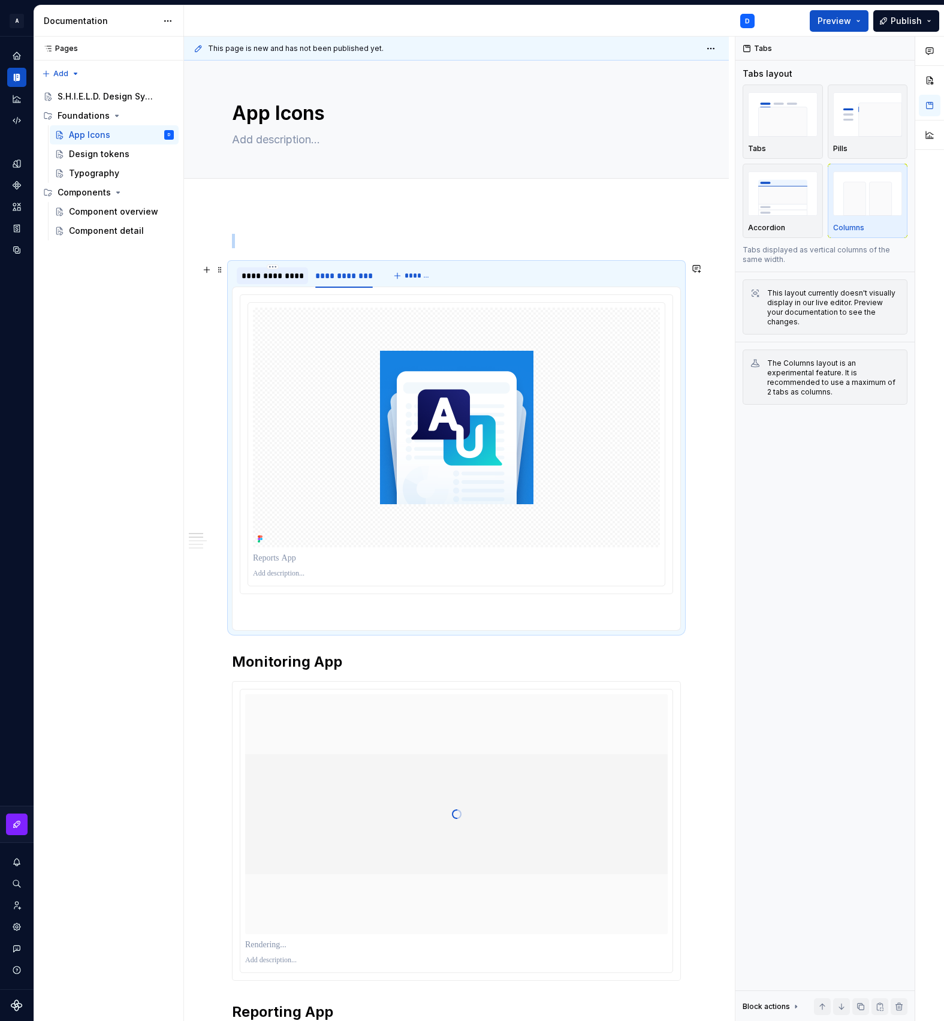
click at [279, 277] on div "**********" at bounding box center [273, 276] width 62 height 12
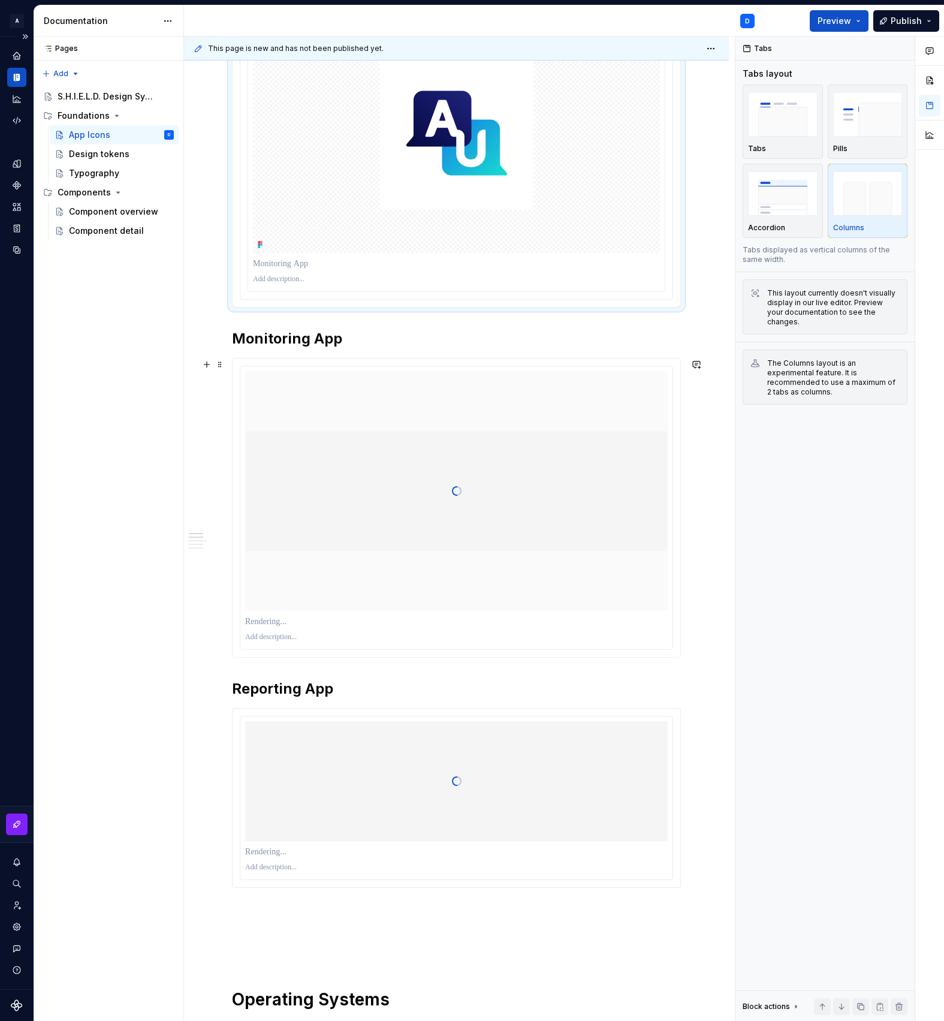
scroll to position [368, 0]
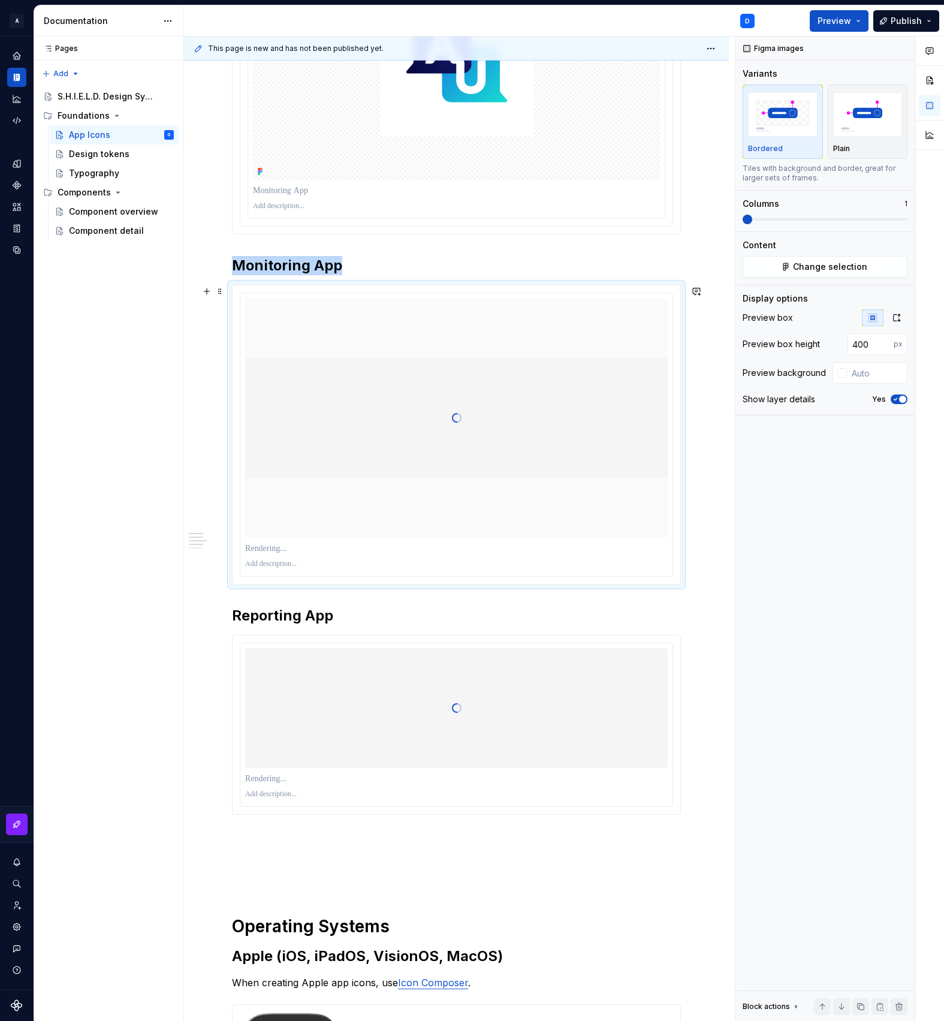
click at [410, 416] on div at bounding box center [456, 418] width 423 height 120
click at [807, 268] on span "Change selection" at bounding box center [830, 267] width 74 height 12
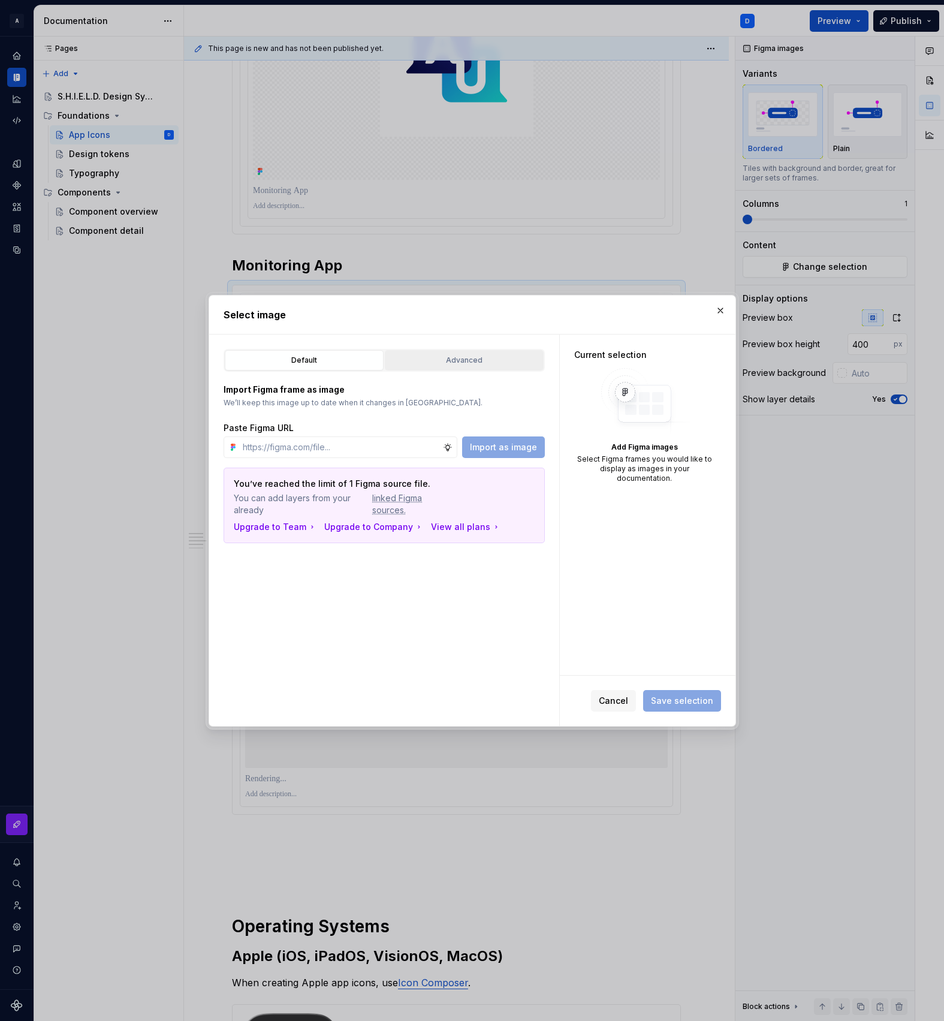
click at [444, 368] on button "Advanced" at bounding box center [464, 360] width 159 height 20
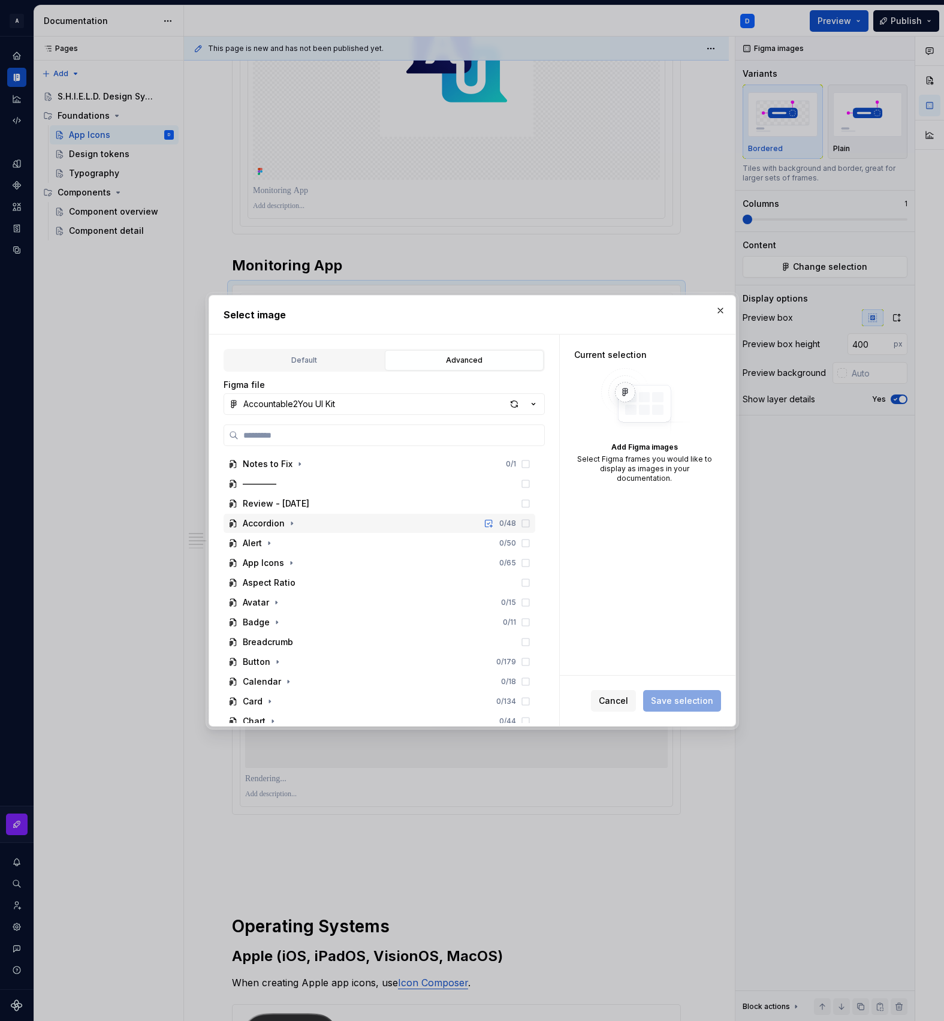
scroll to position [64, 0]
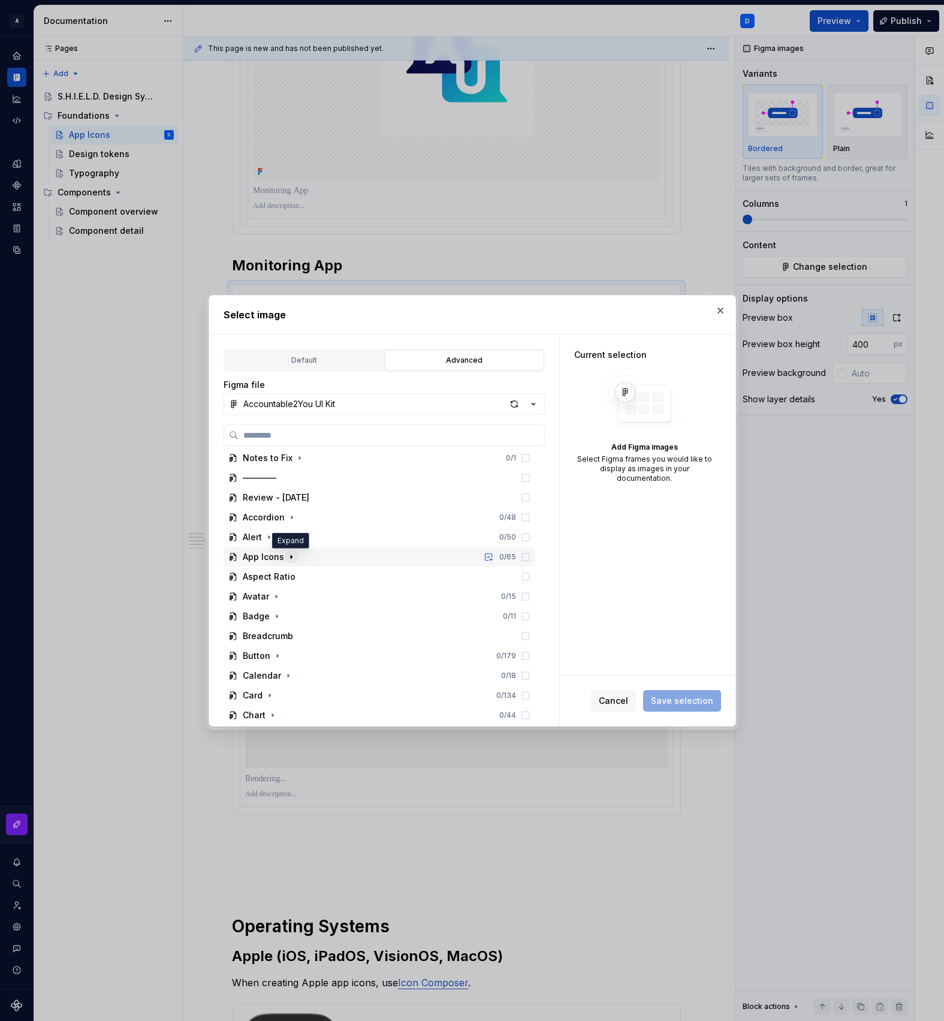
click at [293, 558] on icon "button" at bounding box center [292, 557] width 10 height 10
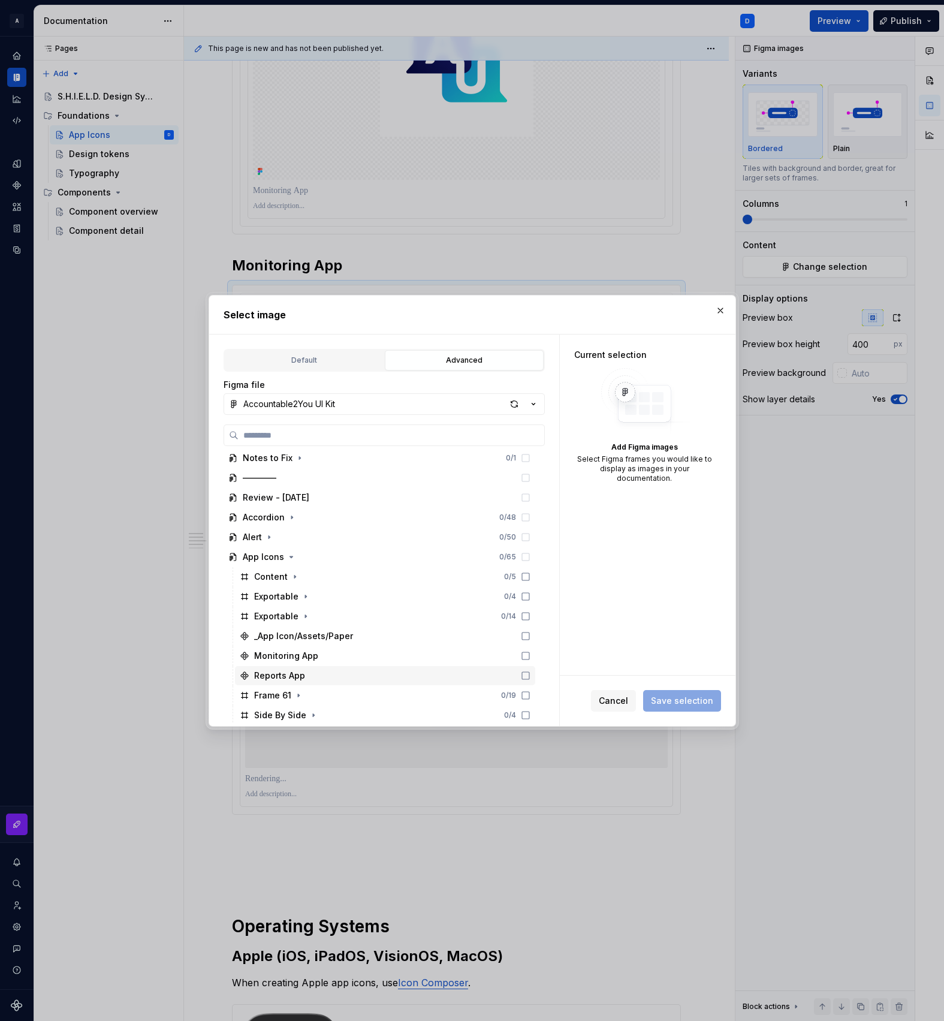
scroll to position [76, 0]
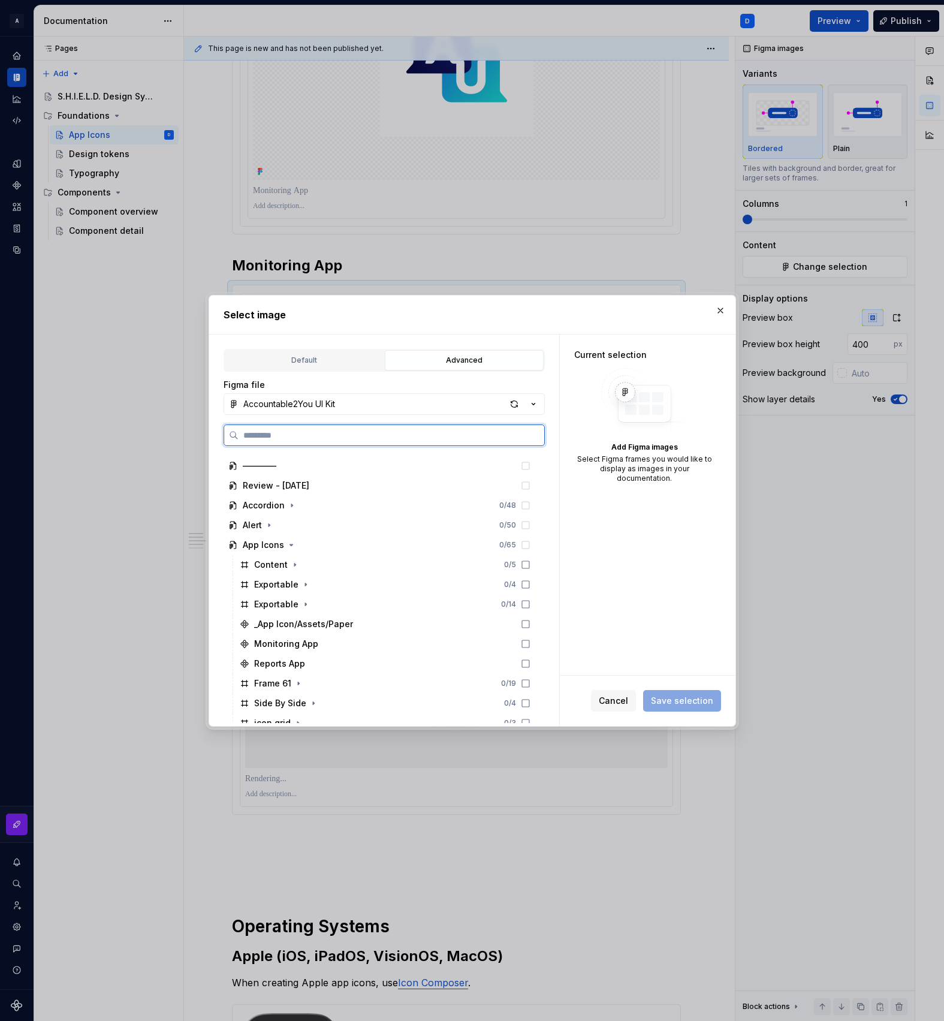
click at [531, 643] on icon at bounding box center [526, 644] width 10 height 10
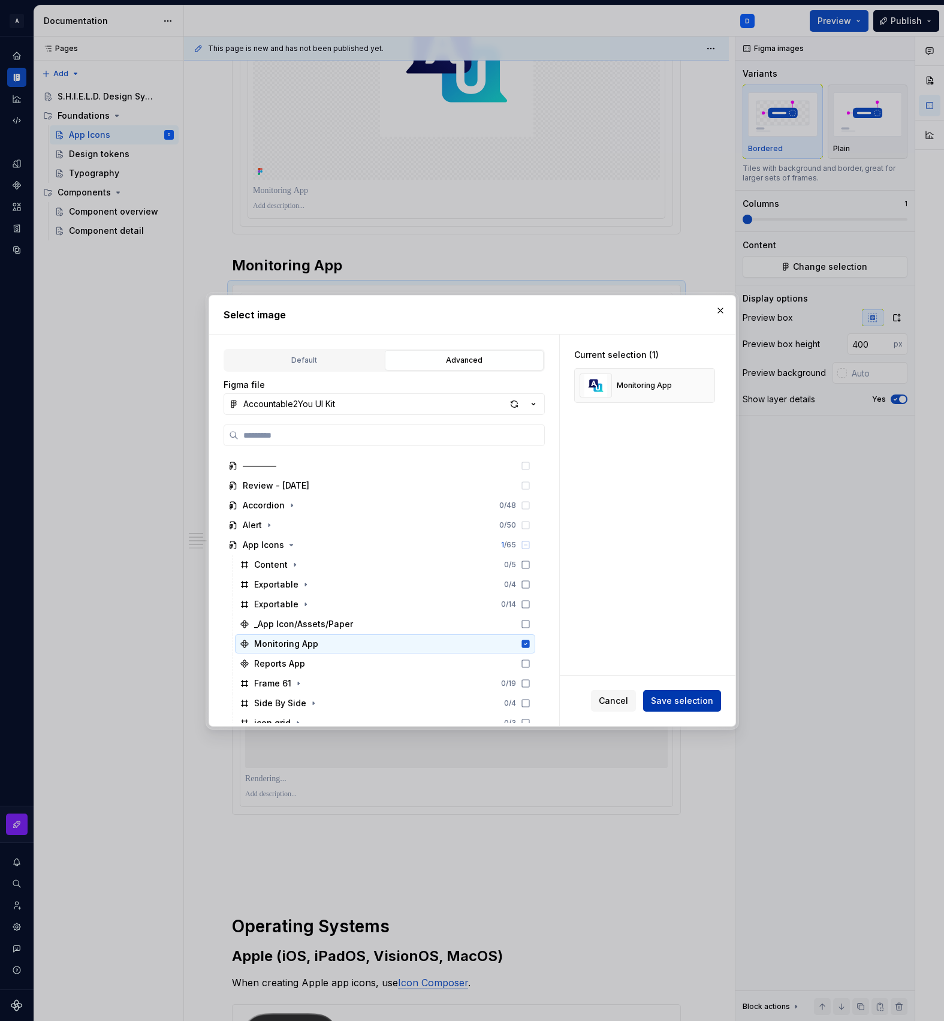
click at [681, 703] on span "Save selection" at bounding box center [682, 701] width 62 height 12
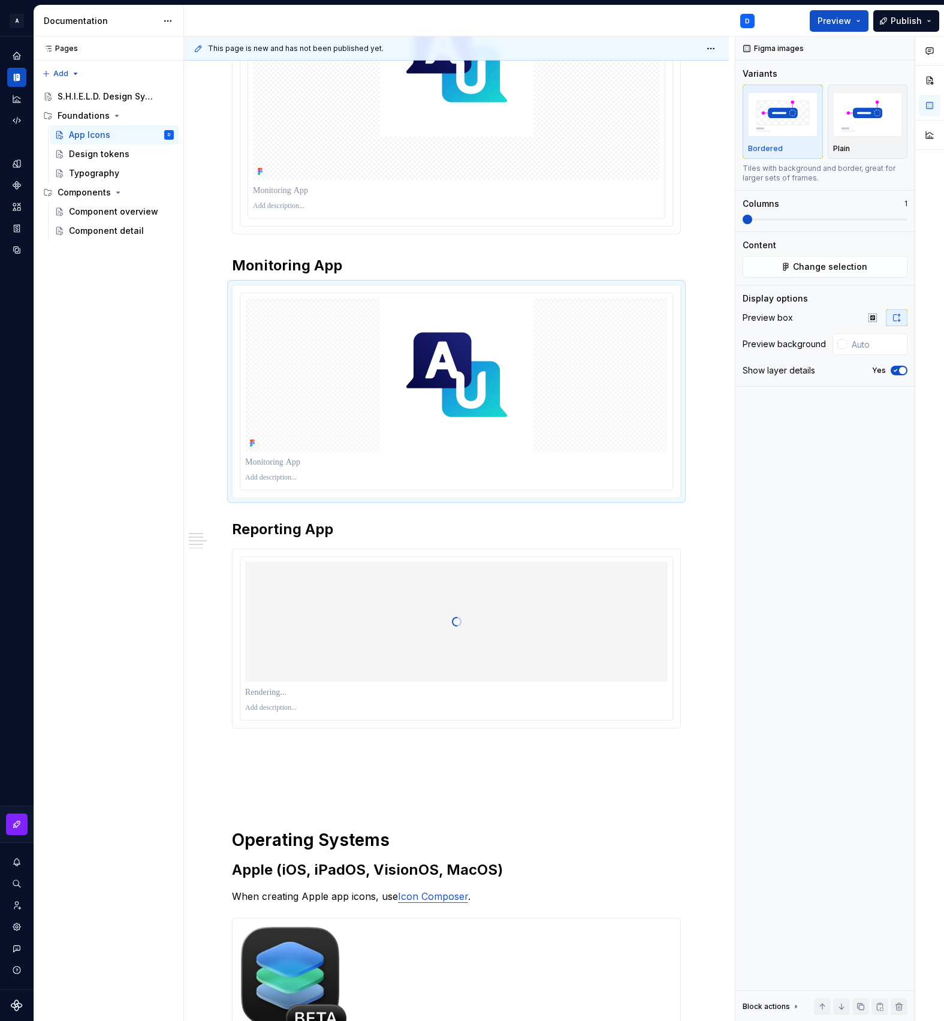
click at [681, 703] on div at bounding box center [457, 638] width 448 height 179
click at [447, 623] on div at bounding box center [456, 622] width 423 height 120
click at [803, 270] on span "Change selection" at bounding box center [830, 267] width 74 height 12
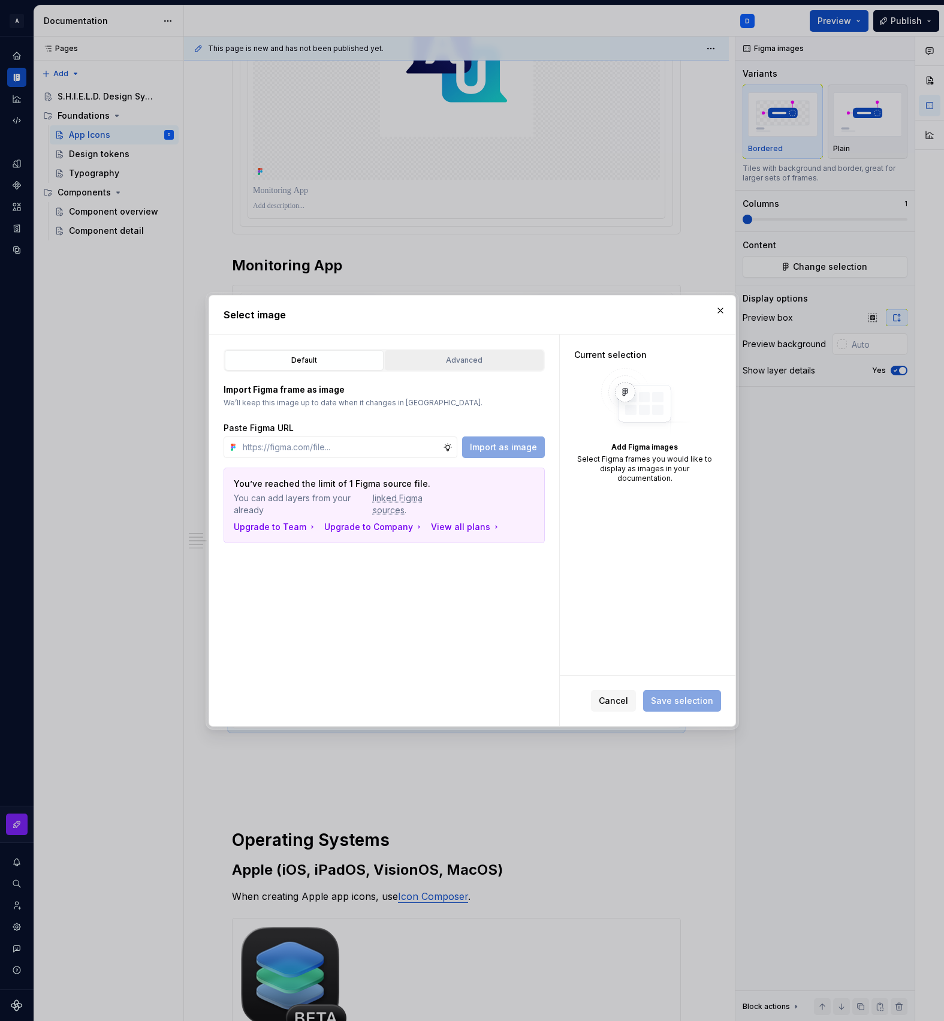
click at [469, 359] on div "Advanced" at bounding box center [464, 360] width 151 height 12
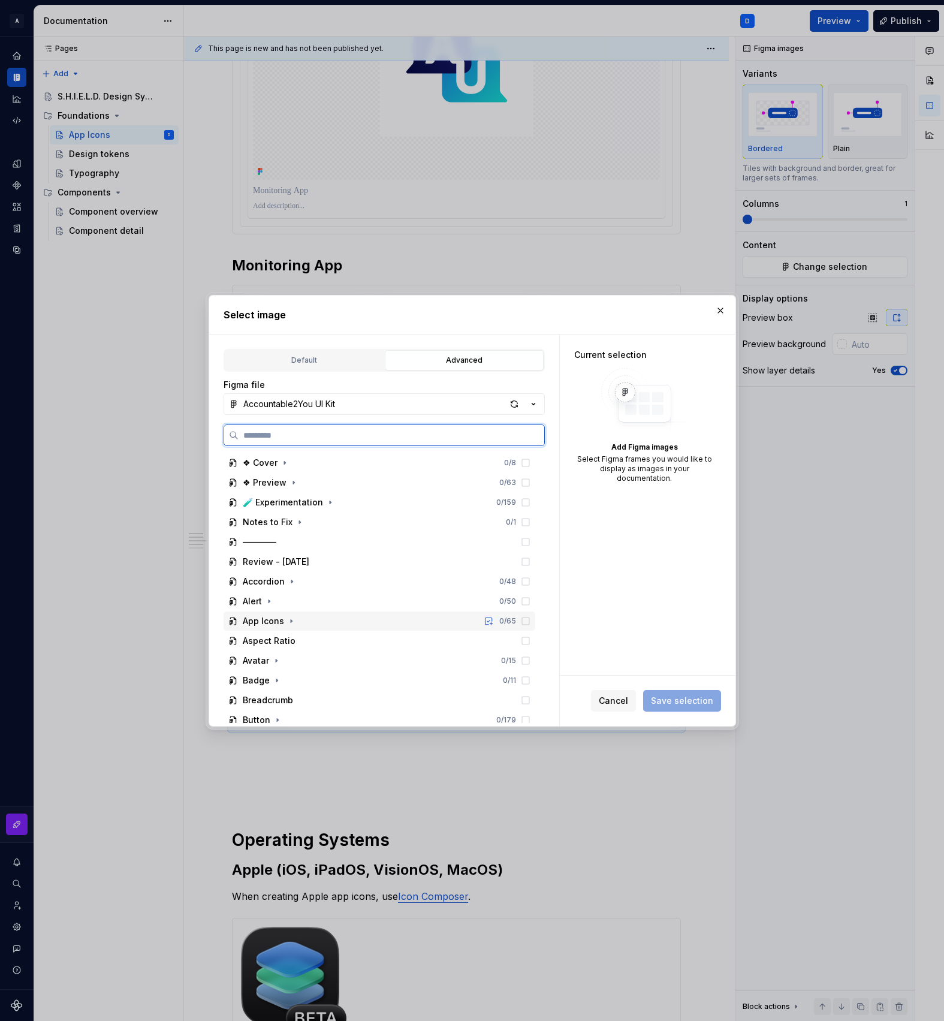
click at [275, 618] on div "App Icons" at bounding box center [263, 621] width 41 height 12
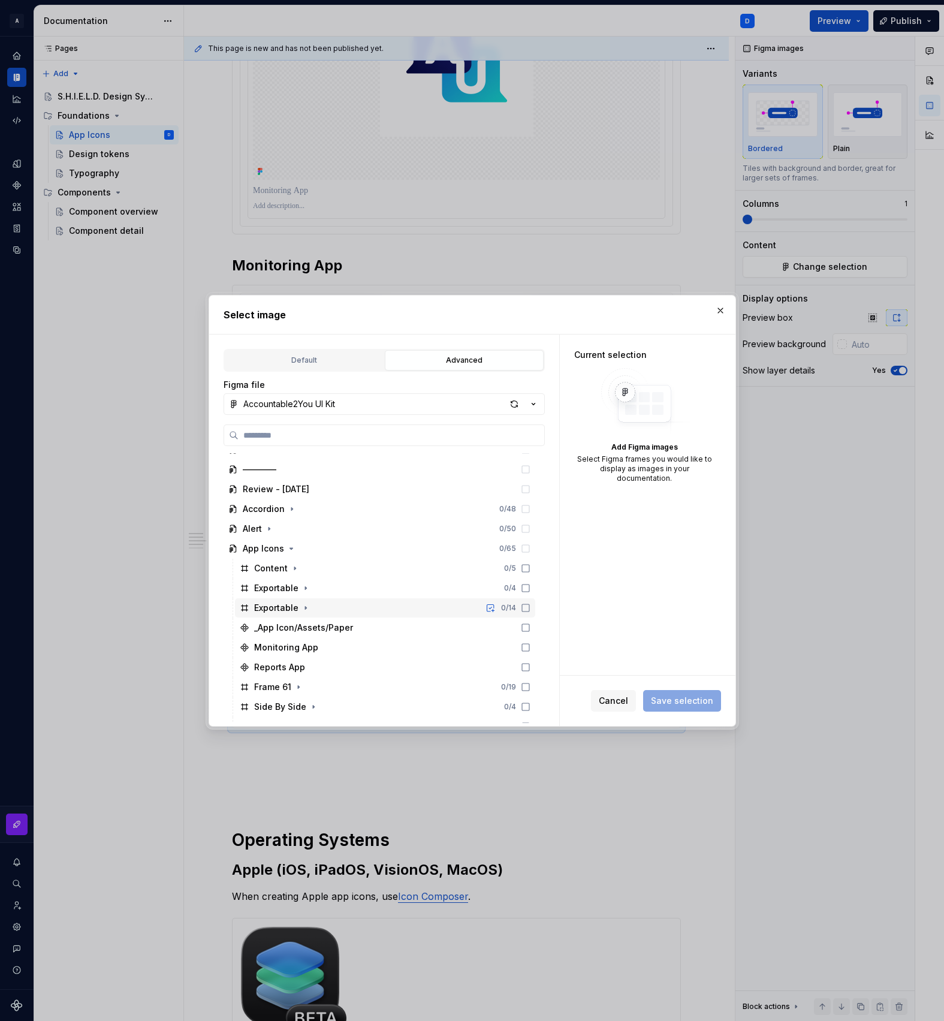
scroll to position [74, 0]
click at [531, 668] on icon at bounding box center [526, 666] width 10 height 10
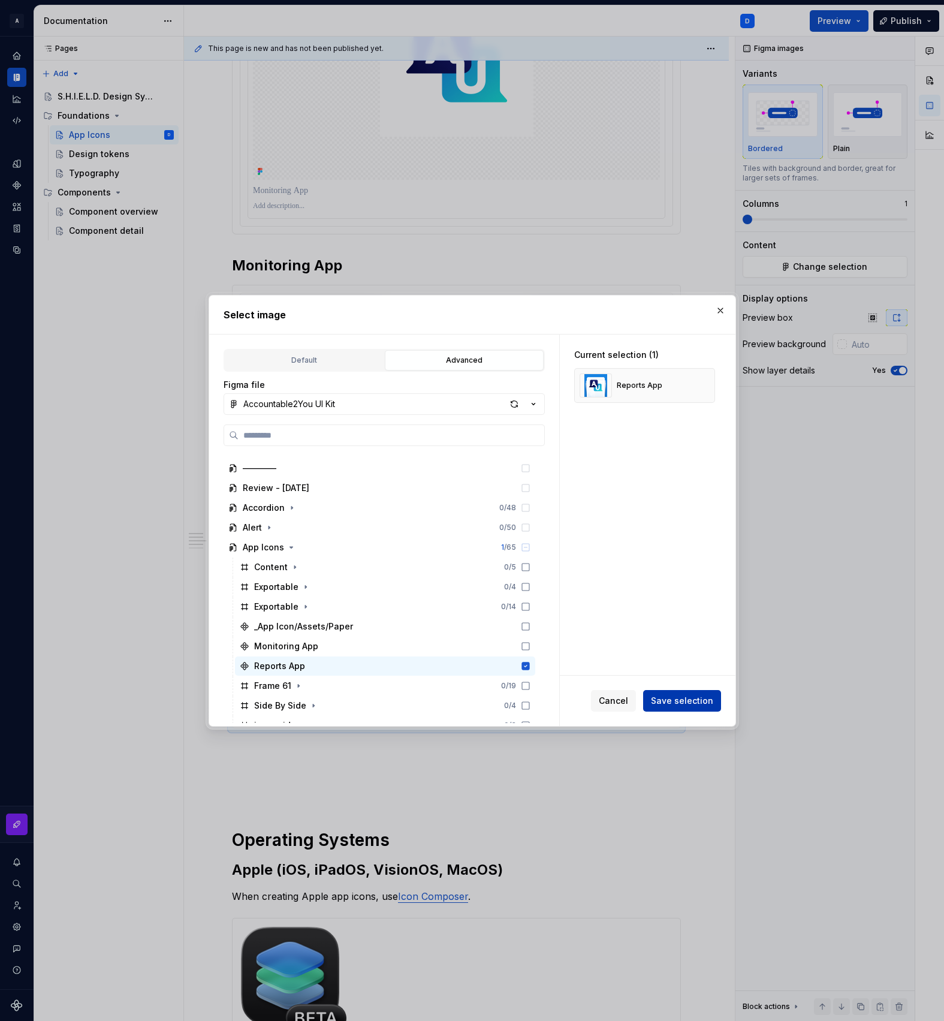
click at [712, 701] on button "Save selection" at bounding box center [682, 701] width 78 height 22
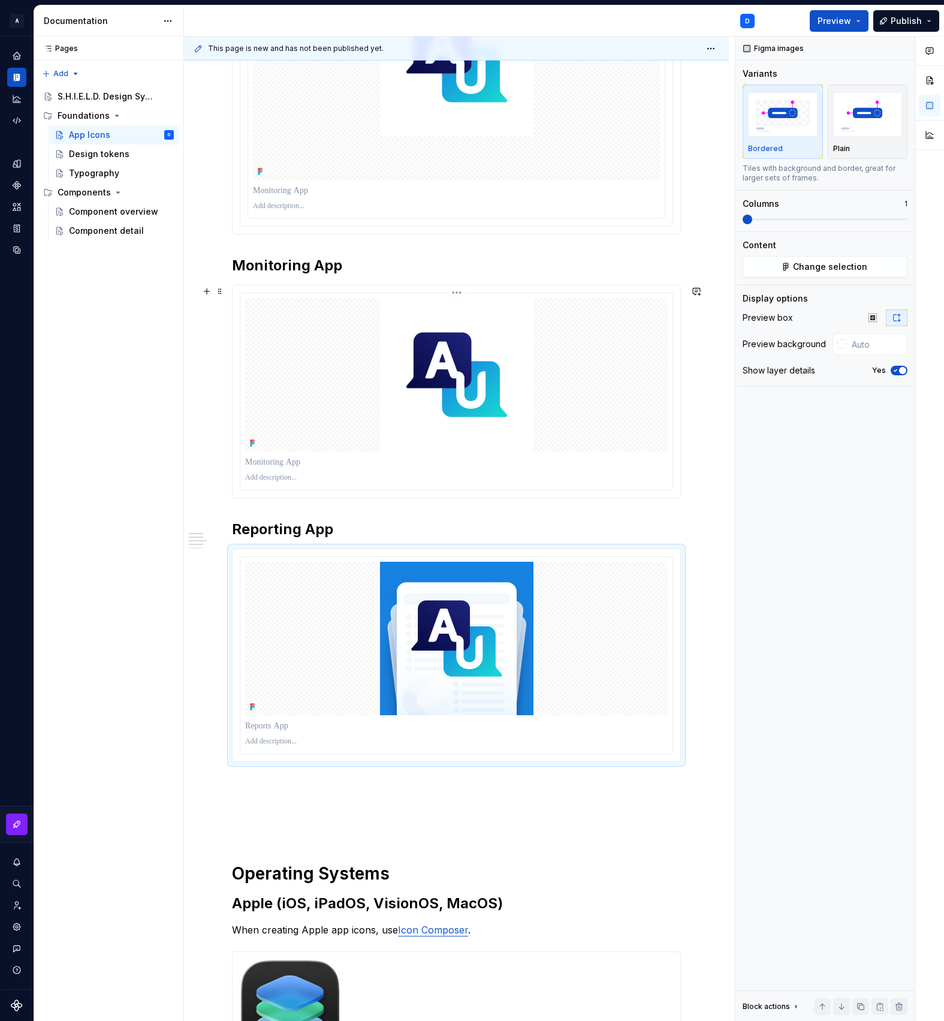
click at [561, 423] on div at bounding box center [456, 375] width 423 height 154
click at [871, 320] on icon "button" at bounding box center [873, 318] width 10 height 10
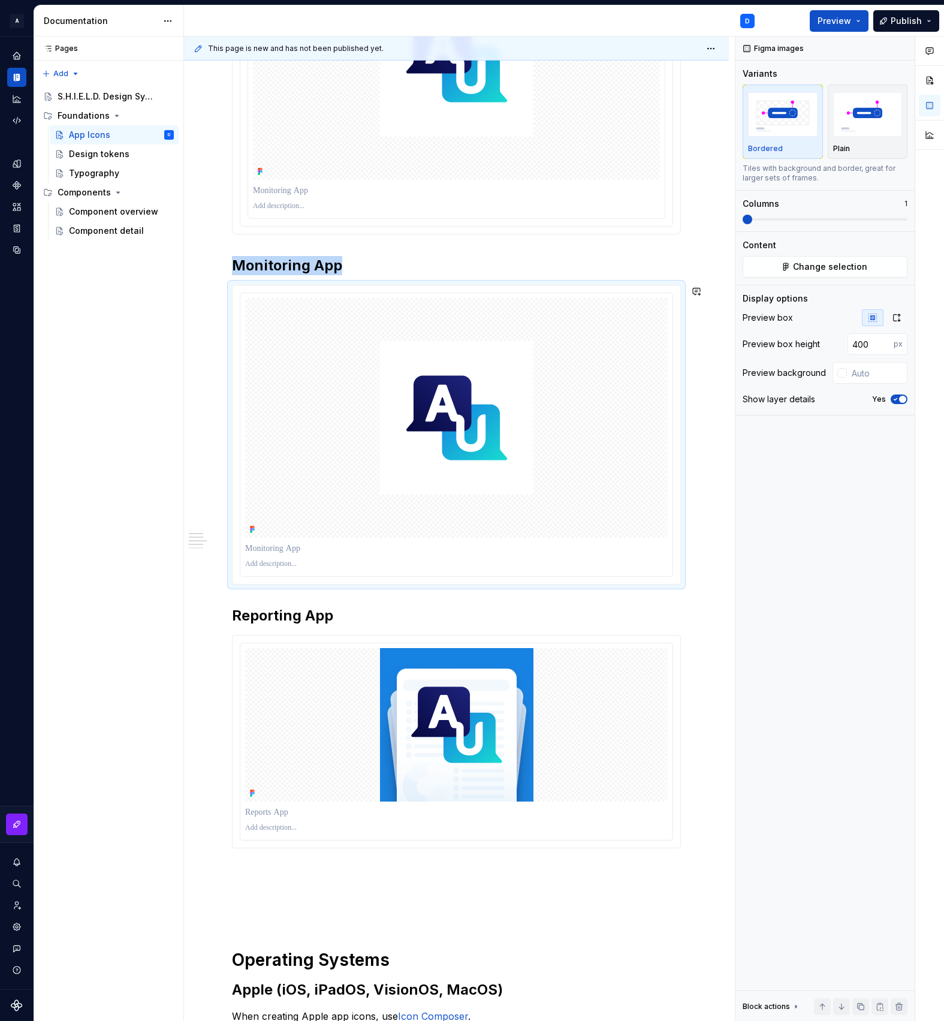
click at [516, 742] on img at bounding box center [457, 725] width 154 height 154
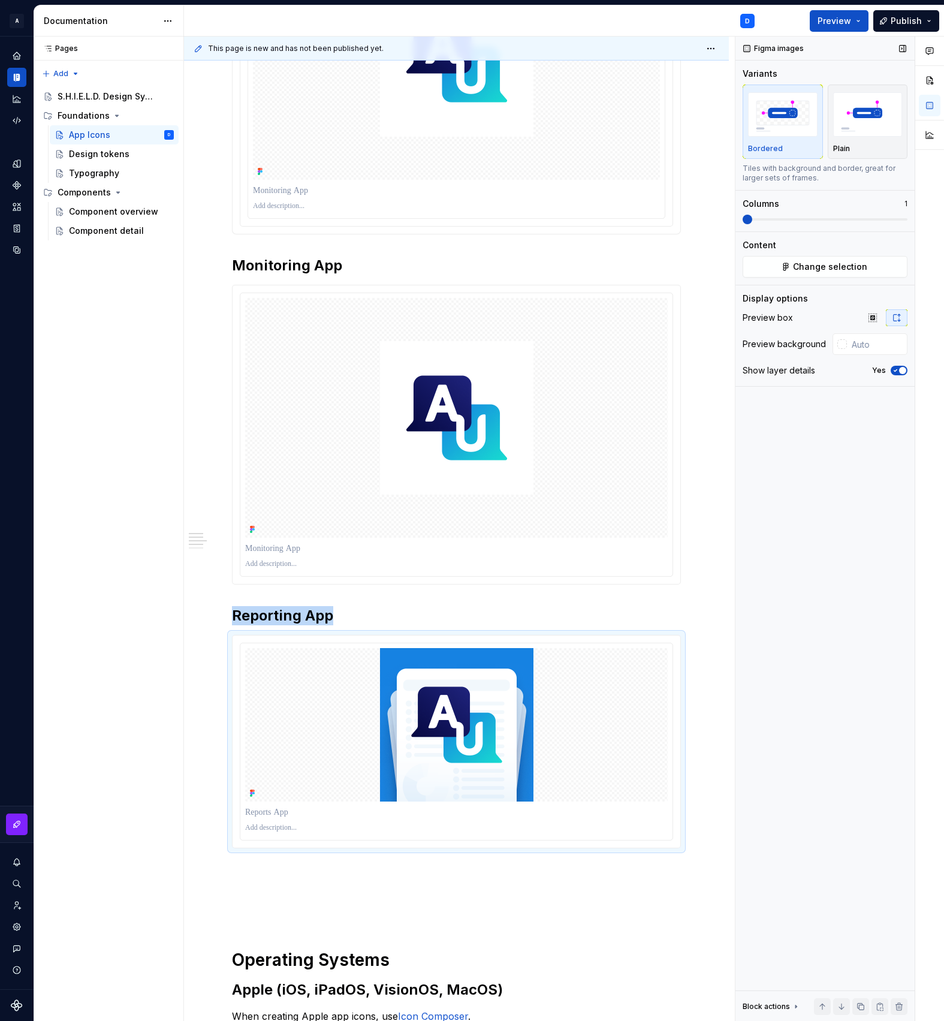
type textarea "*"
click at [877, 314] on button "button" at bounding box center [873, 317] width 22 height 17
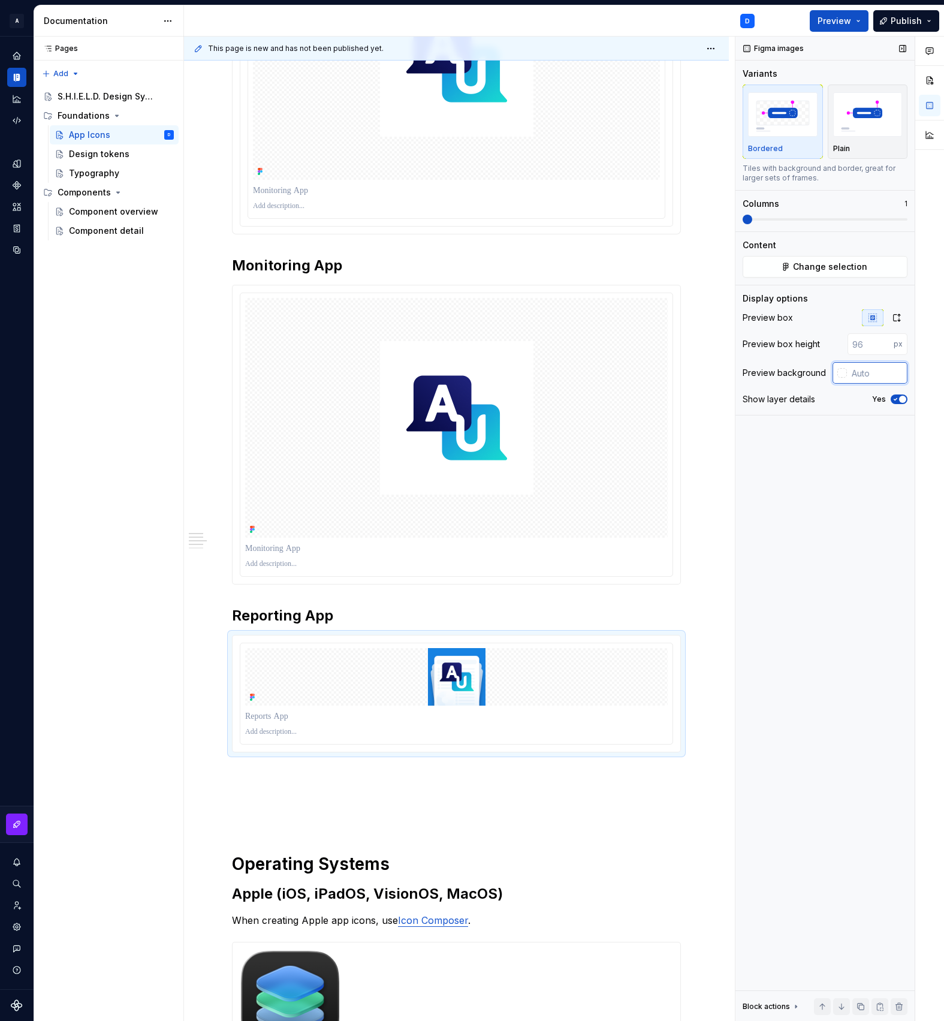
click at [861, 374] on input "text" at bounding box center [877, 373] width 61 height 22
type input "#FFFFFF"
type button "on"
click at [865, 375] on input "#FFFFFF" at bounding box center [879, 373] width 58 height 22
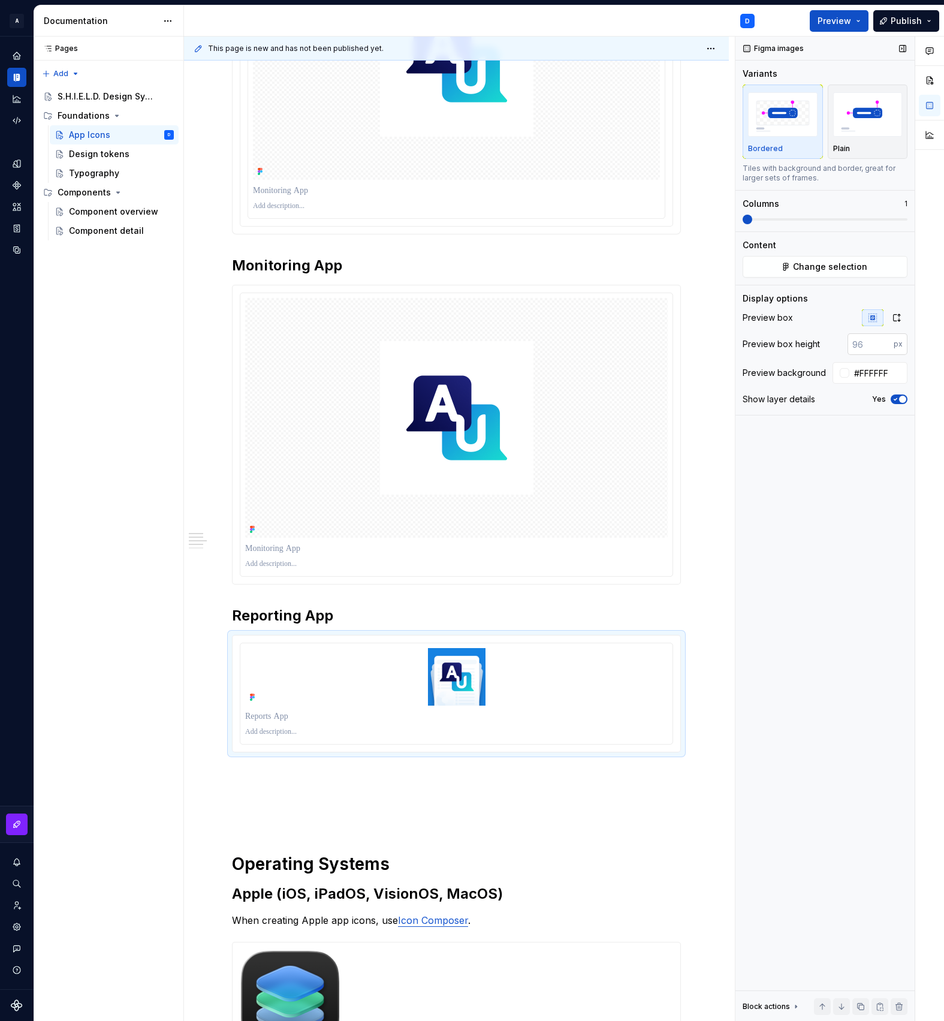
click at [869, 340] on input "number" at bounding box center [871, 344] width 46 height 22
type input "400"
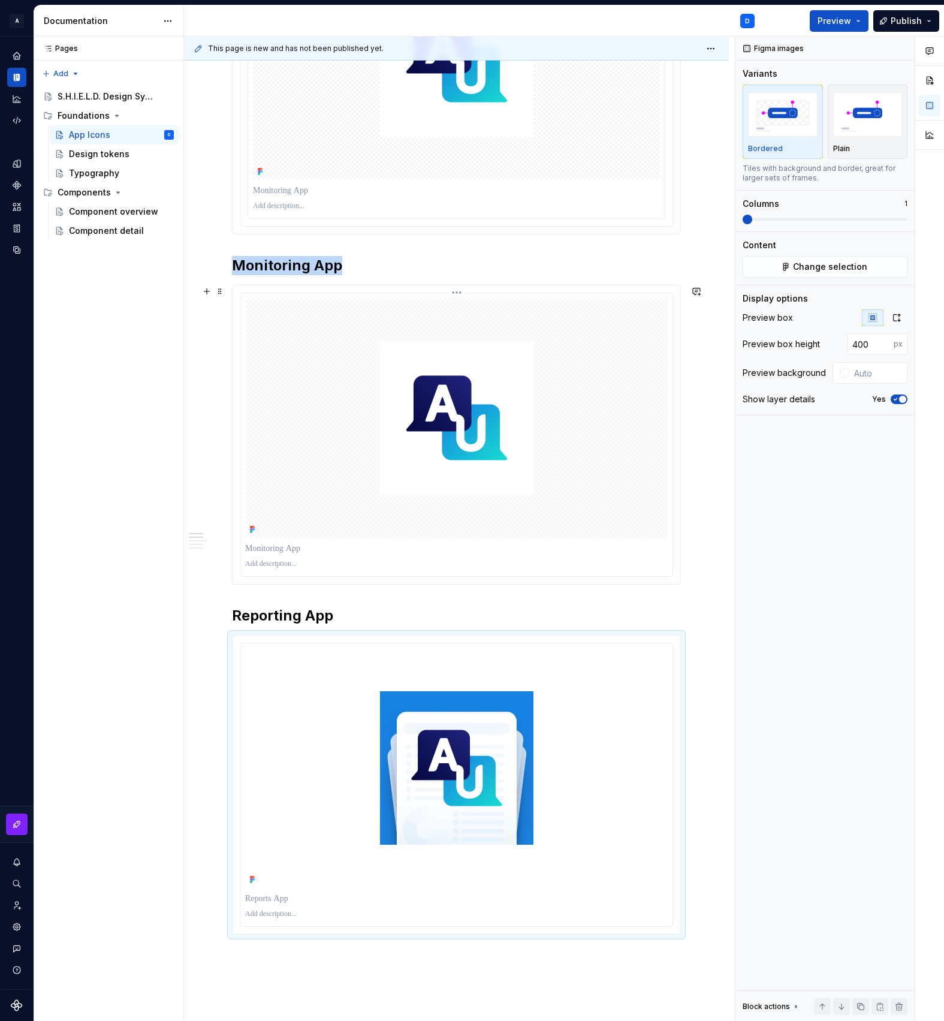
click at [627, 393] on div at bounding box center [456, 418] width 423 height 240
click at [877, 384] on input "text" at bounding box center [877, 373] width 61 height 22
type input "#FFFFFF"
click at [874, 372] on input "#FFFFFF" at bounding box center [879, 373] width 58 height 22
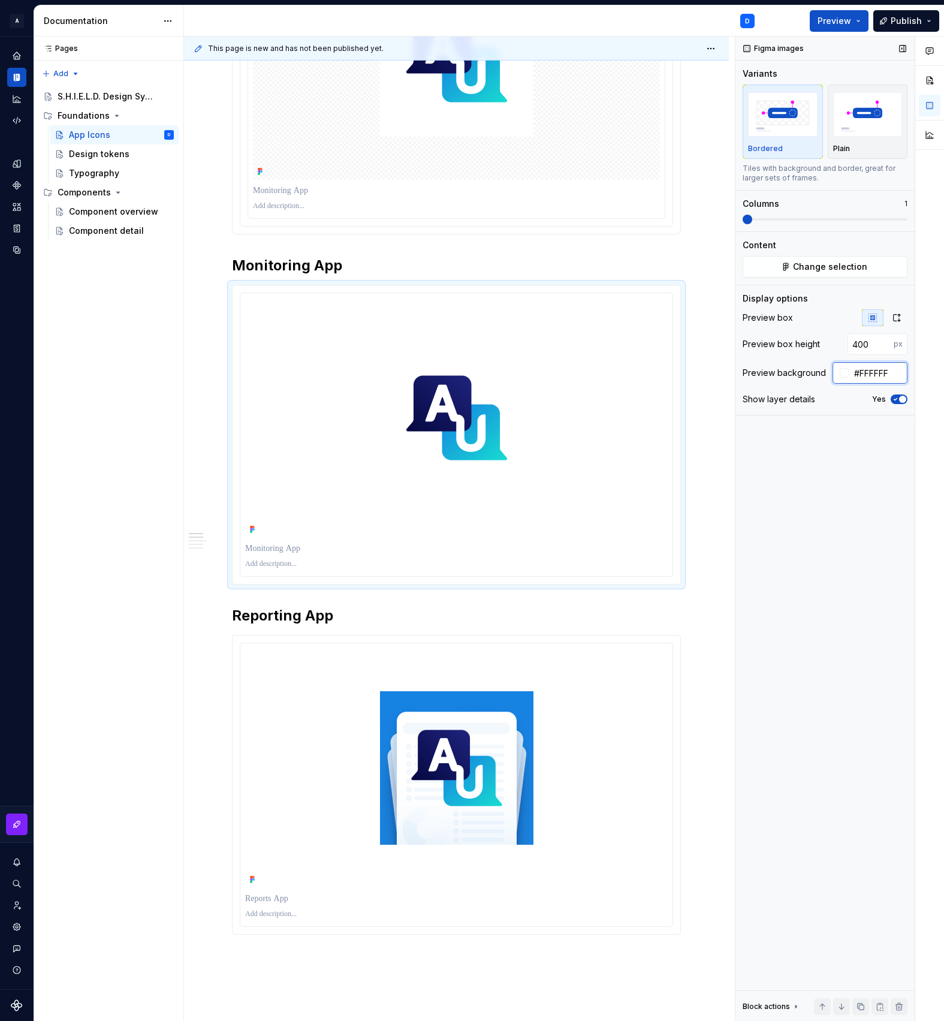
click at [874, 372] on input "#FFFFFF" at bounding box center [879, 373] width 58 height 22
click at [598, 772] on div at bounding box center [456, 768] width 423 height 240
type input "#FFFFFF"
click at [589, 539] on div at bounding box center [456, 434] width 432 height 283
click at [878, 372] on input "#FFFFFF" at bounding box center [879, 373] width 58 height 22
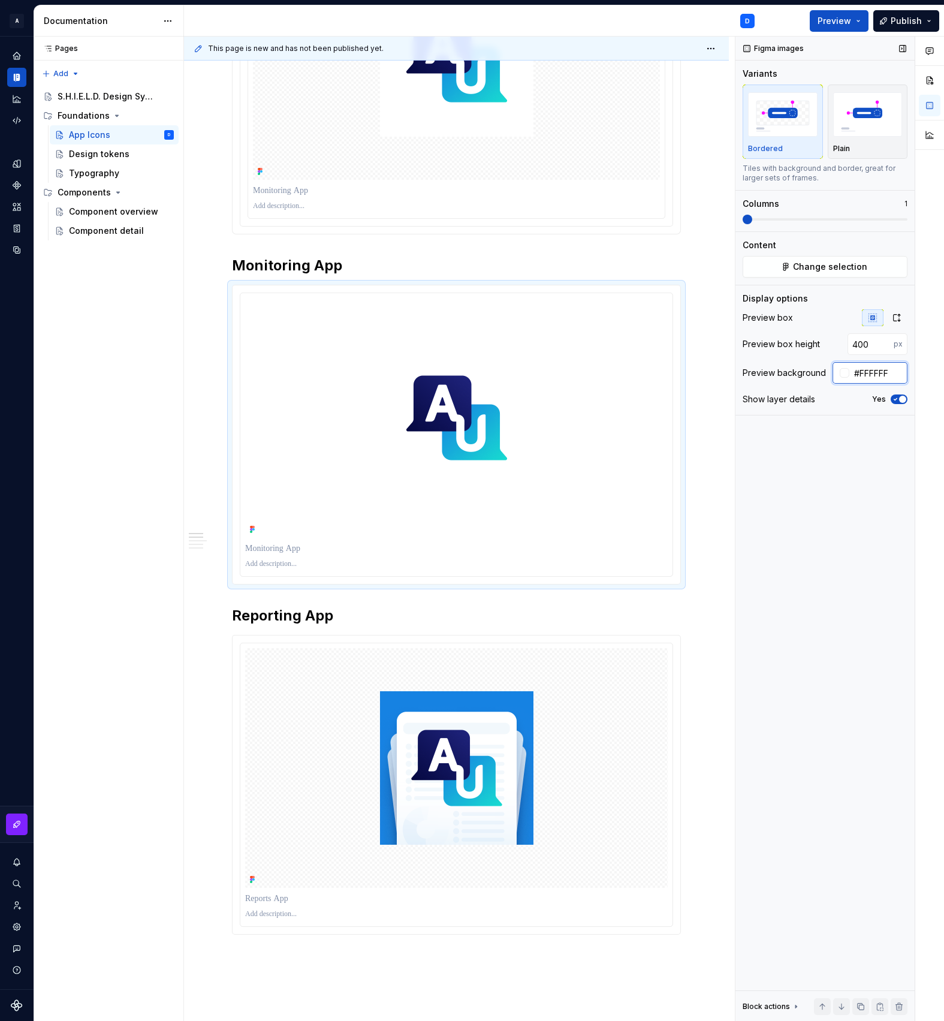
click at [878, 372] on input "#FFFFFF" at bounding box center [879, 373] width 58 height 22
click at [847, 625] on div "Figma images Variants Bordered Plain Tiles with background and border, great fo…" at bounding box center [825, 529] width 179 height 985
click at [234, 619] on h2 "Reporting App" at bounding box center [456, 615] width 449 height 19
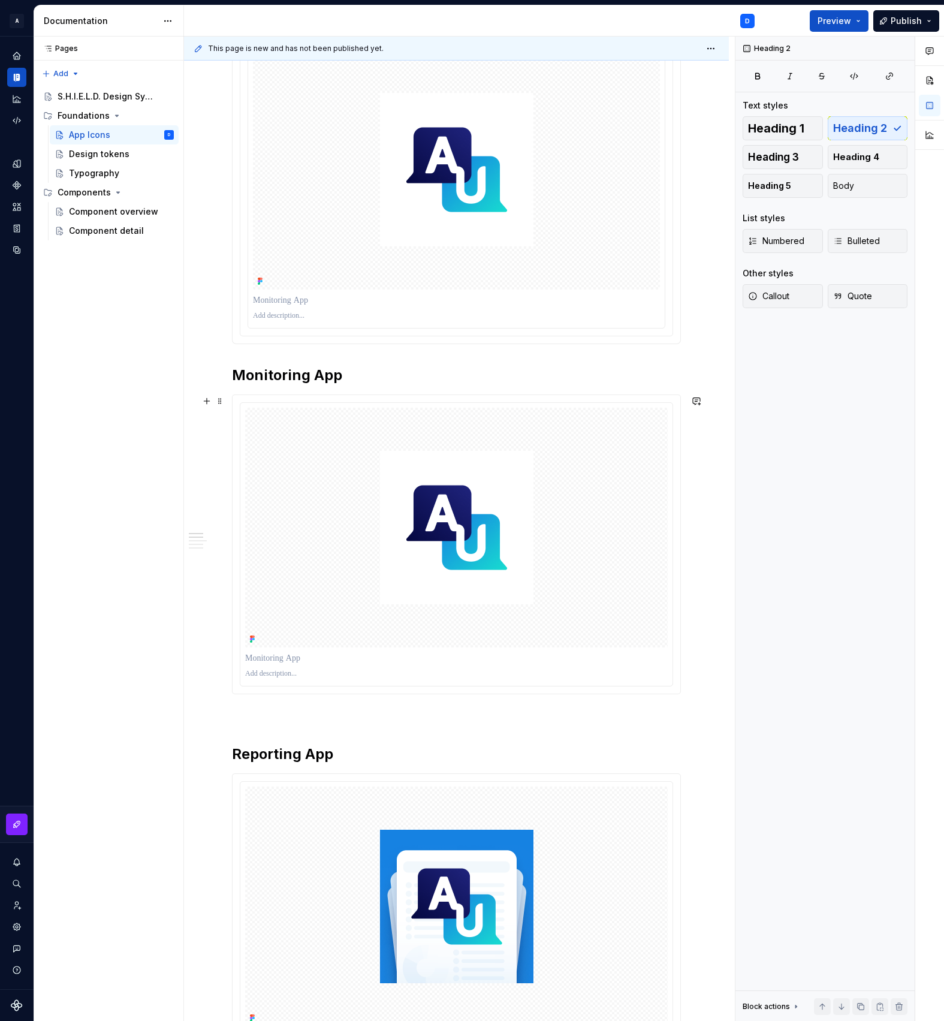
scroll to position [0, 0]
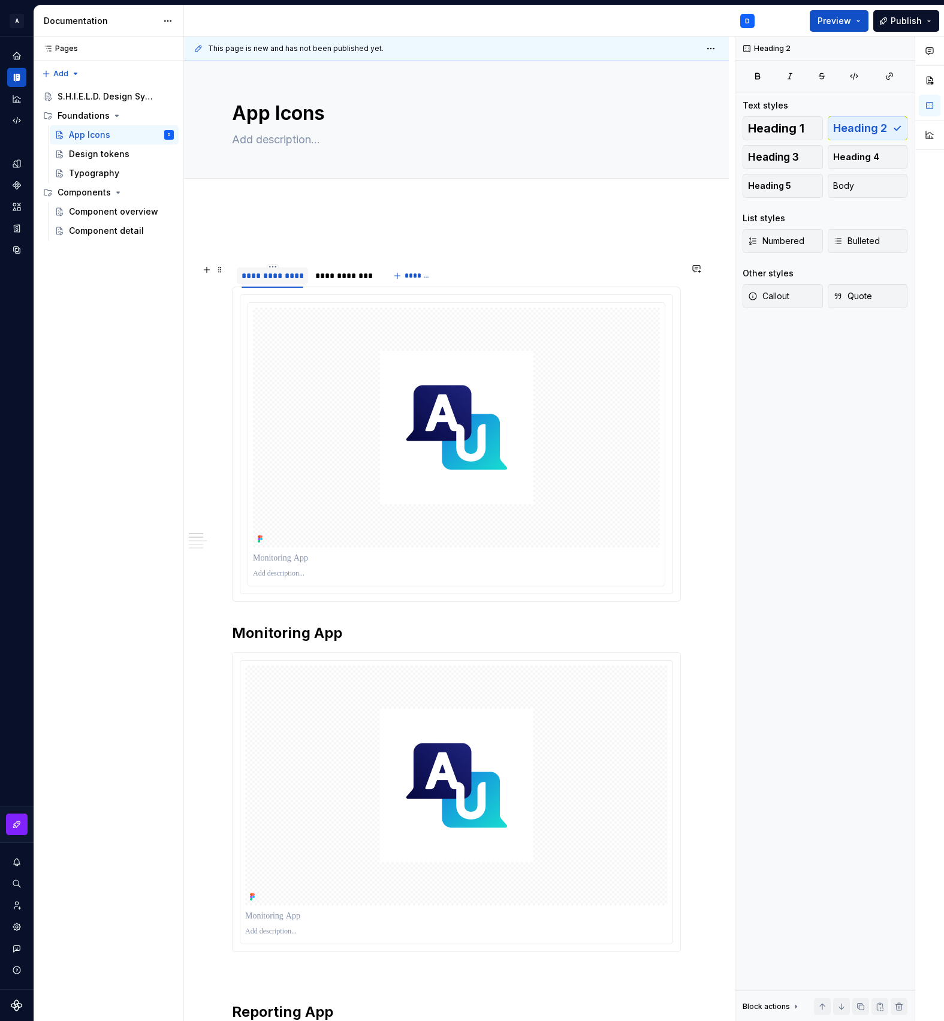
click at [306, 283] on div "**********" at bounding box center [272, 275] width 71 height 17
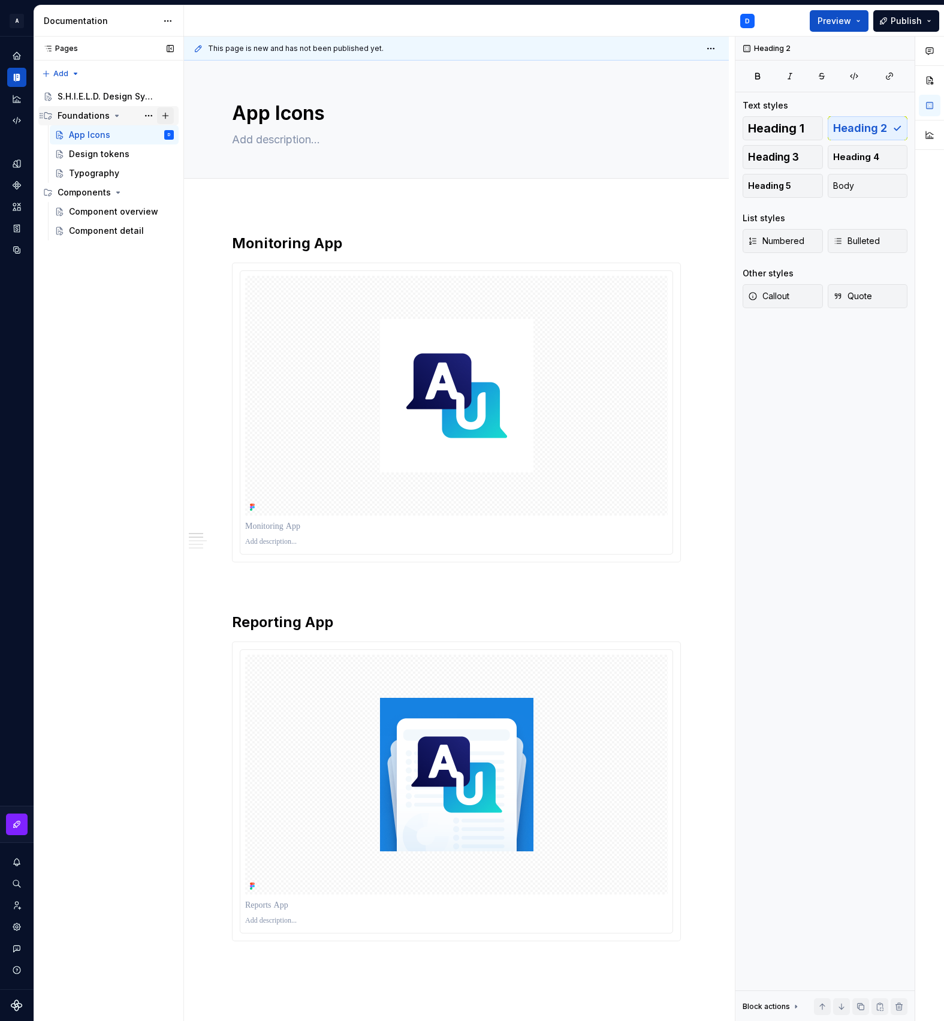
click at [167, 112] on button "Page tree" at bounding box center [165, 115] width 17 height 17
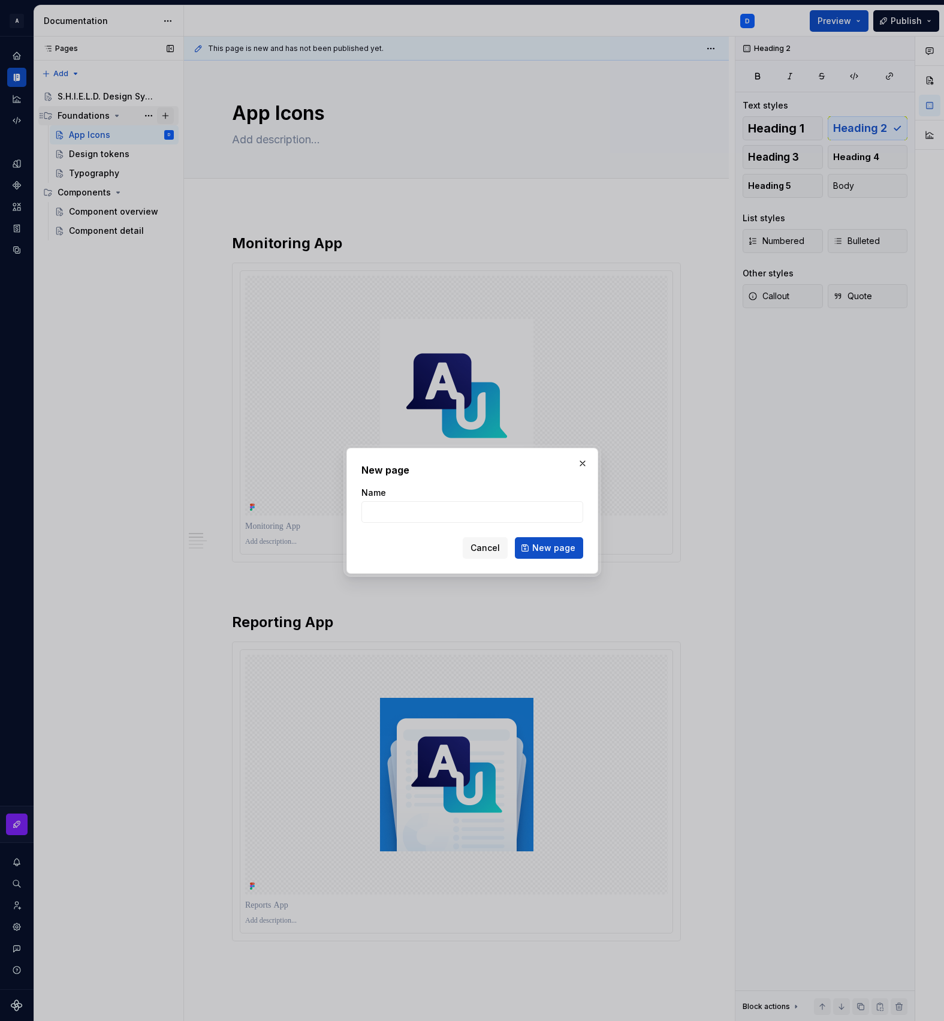
type textarea "*"
type input "Border"
click button "New page" at bounding box center [549, 548] width 68 height 22
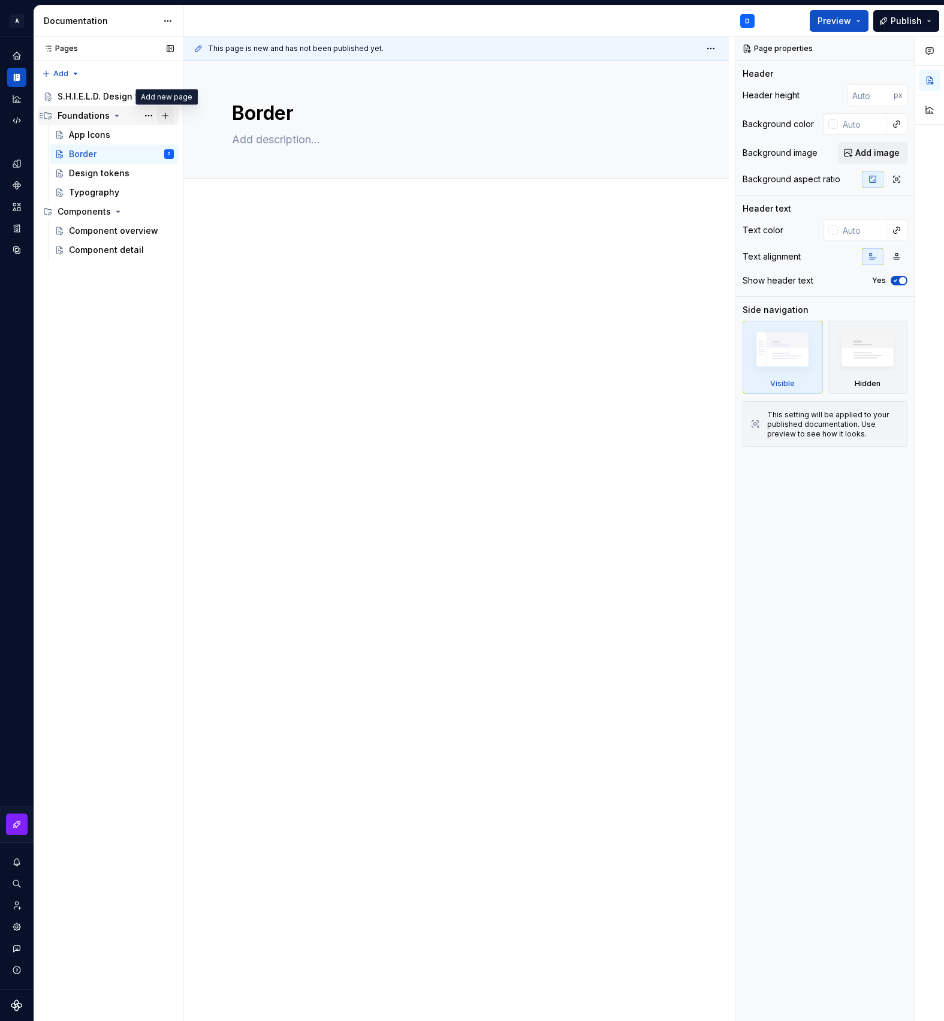
click at [166, 116] on button "Page tree" at bounding box center [165, 115] width 17 height 17
type textarea "*"
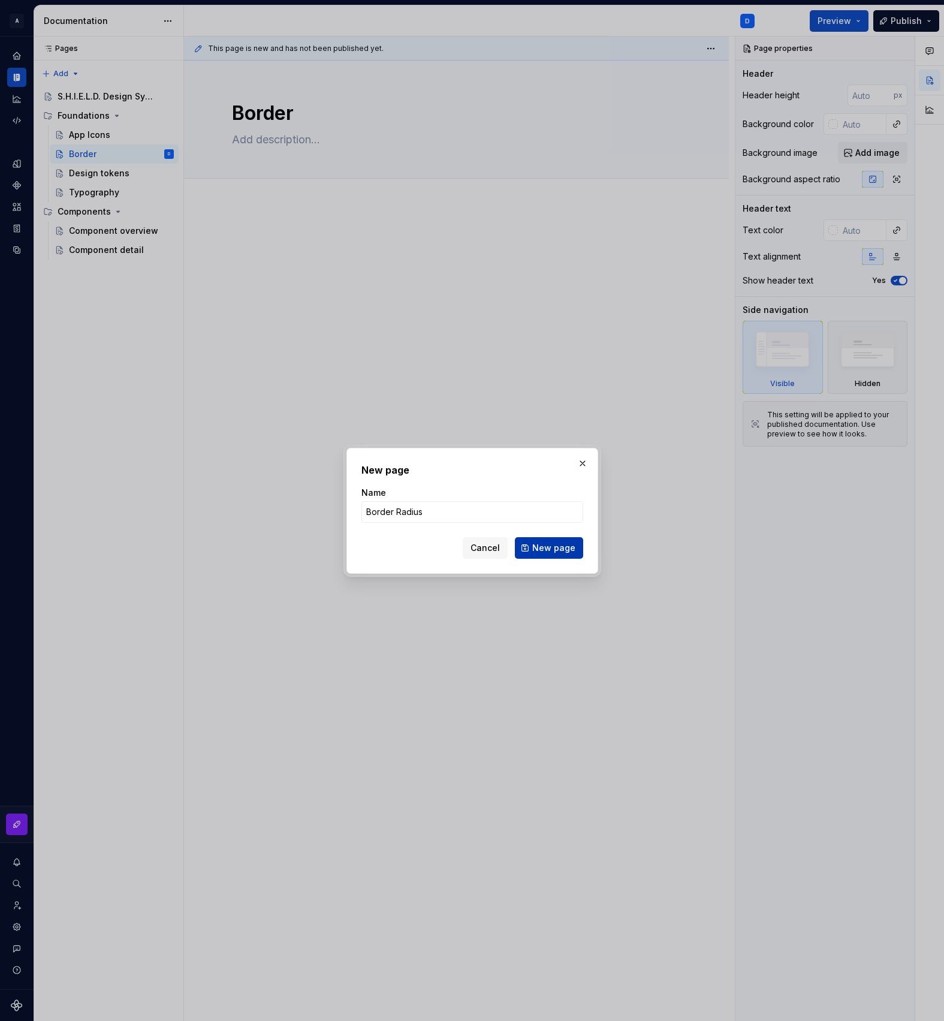
type input "Border Radius"
click at [566, 549] on span "New page" at bounding box center [553, 548] width 43 height 12
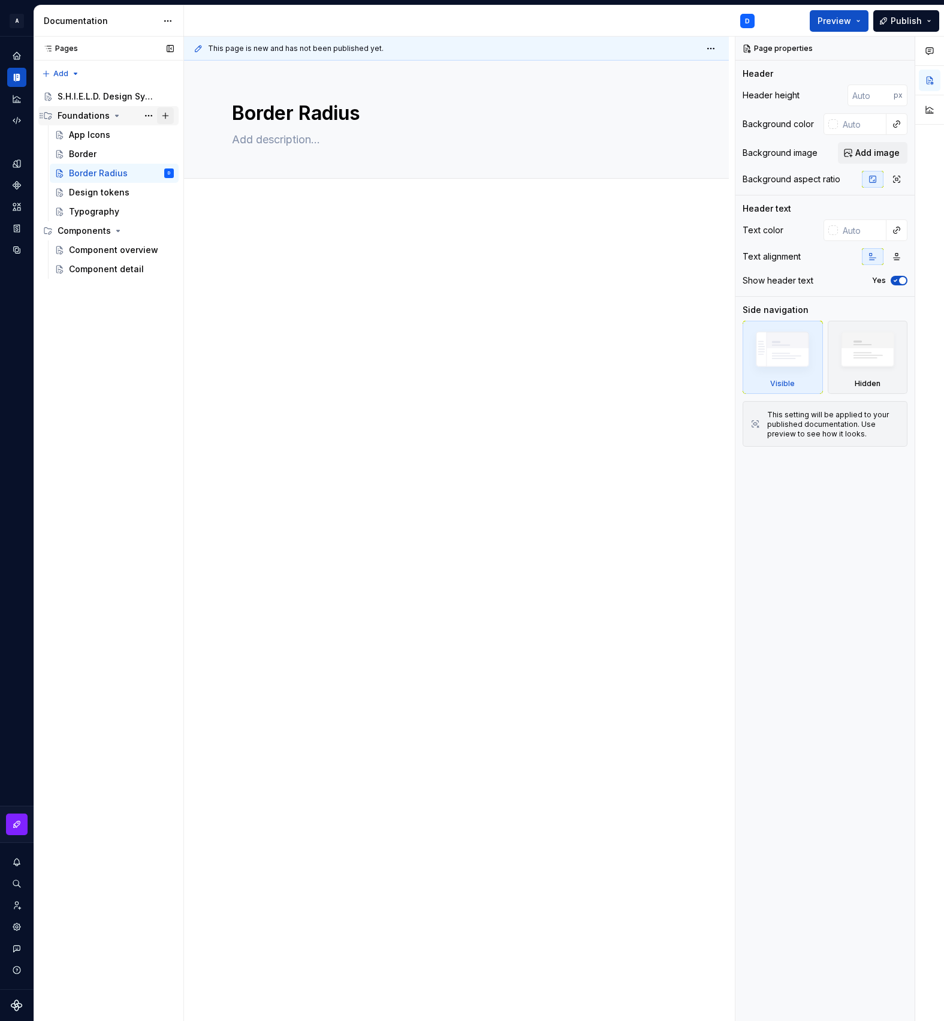
click at [169, 113] on button "Page tree" at bounding box center [165, 115] width 17 height 17
type textarea "*"
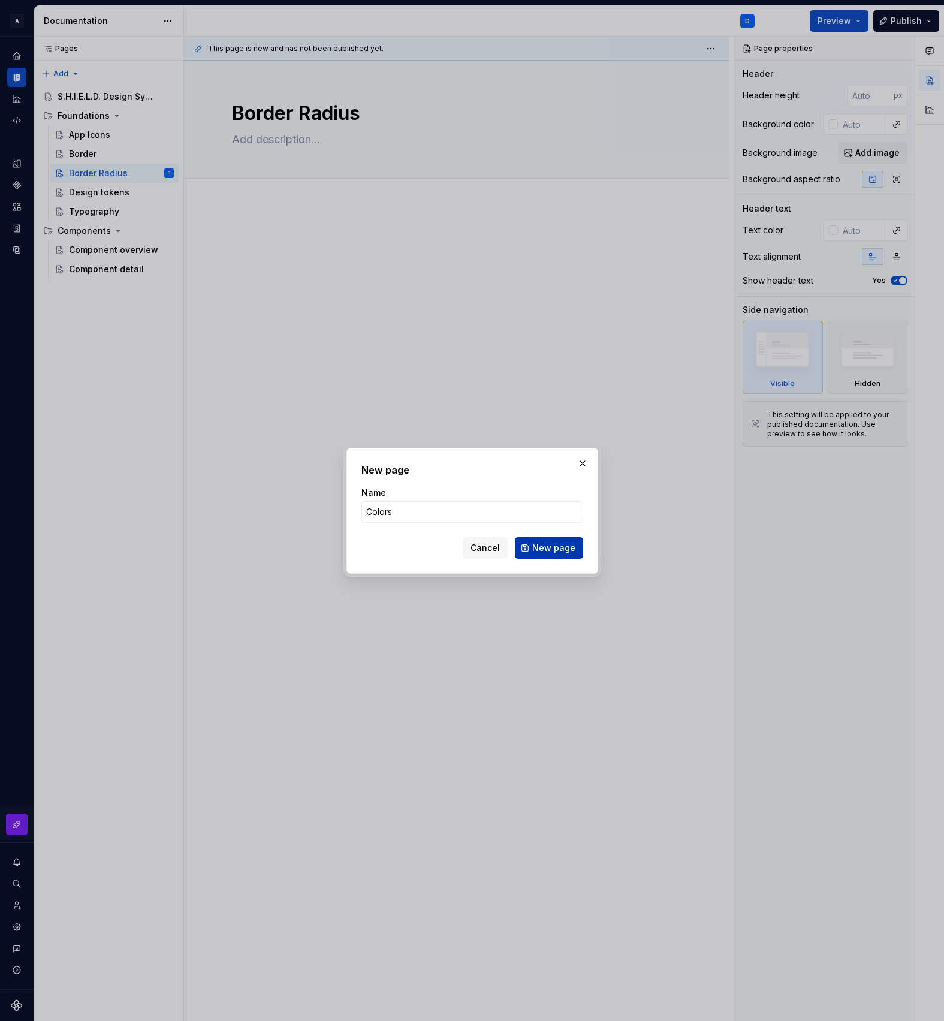
type input "Colors"
click at [559, 550] on span "New page" at bounding box center [553, 548] width 43 height 12
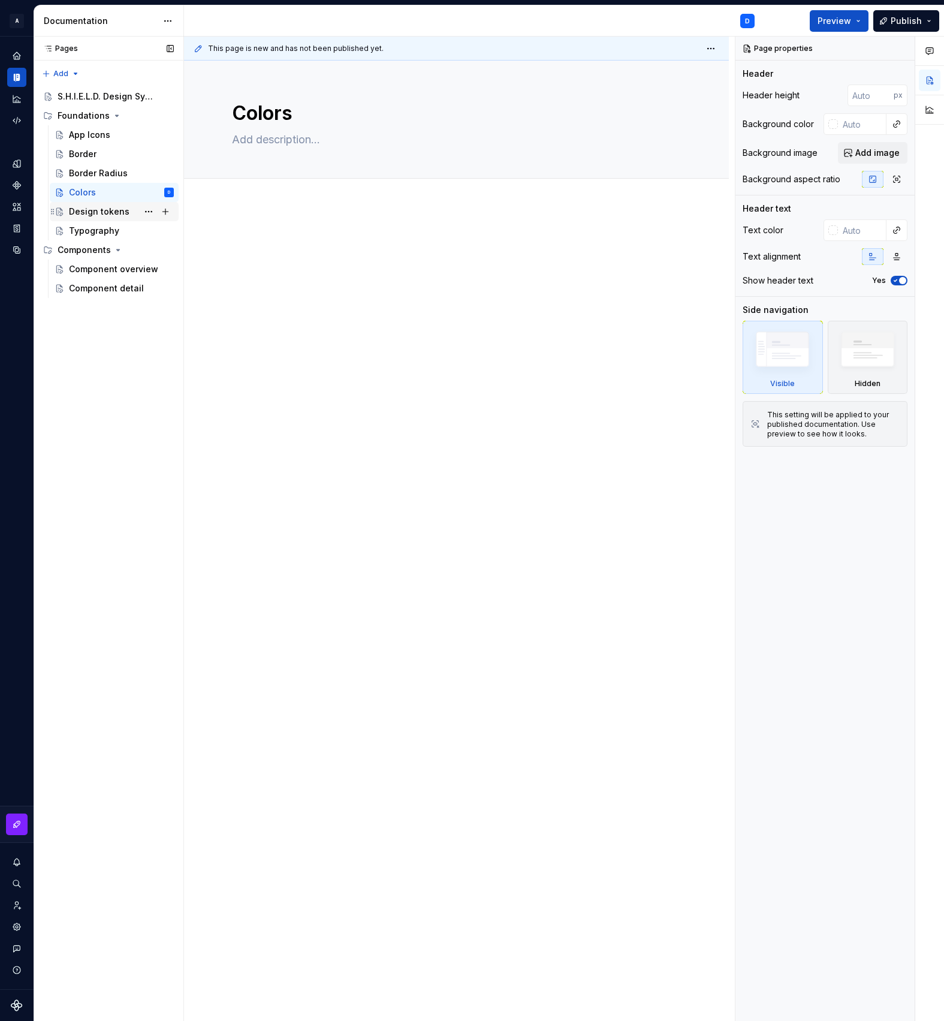
click at [92, 218] on div "Design tokens" at bounding box center [99, 212] width 61 height 12
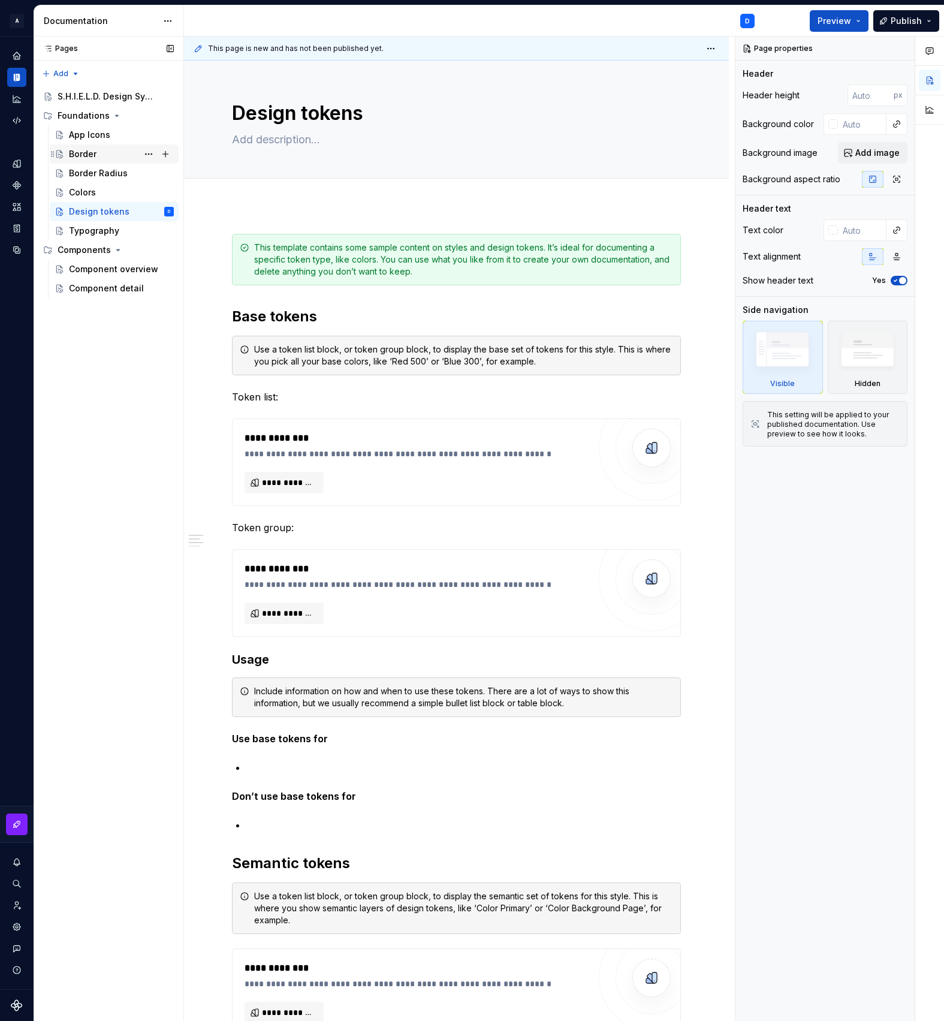
click at [87, 158] on div "Border" at bounding box center [83, 154] width 28 height 12
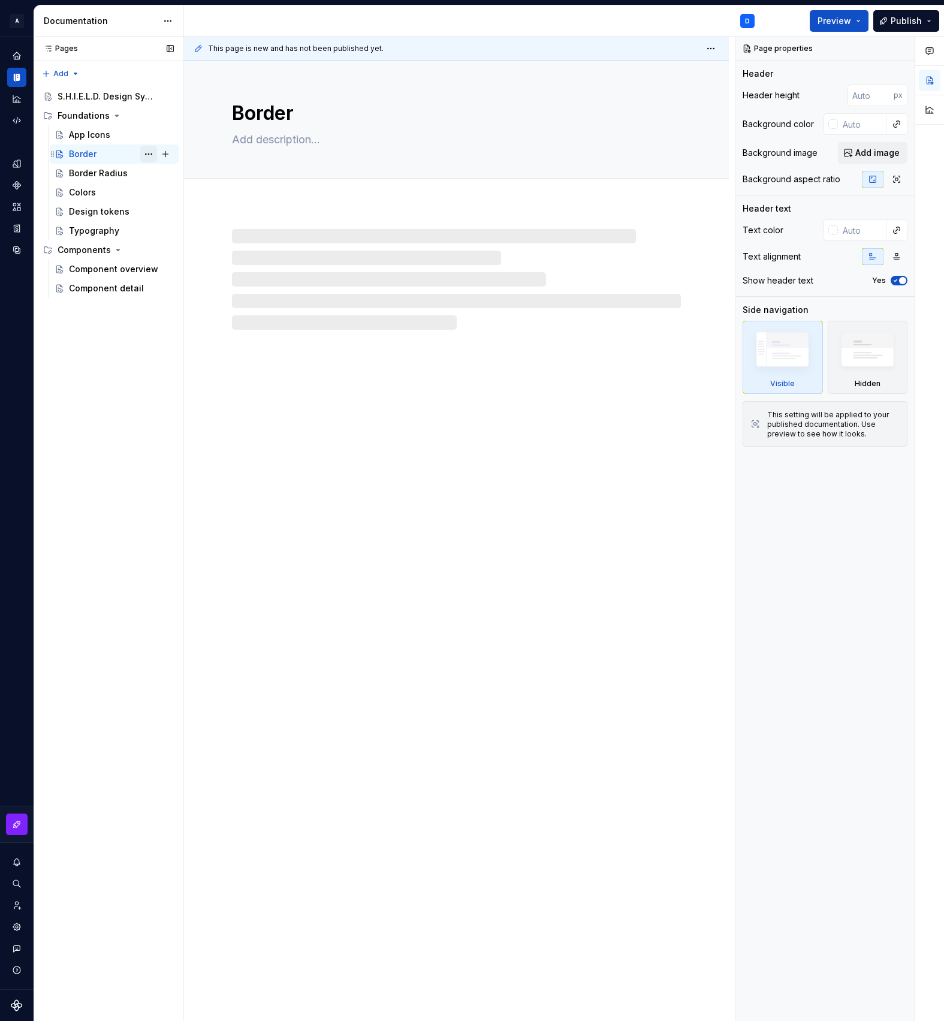
click at [149, 155] on button "Page tree" at bounding box center [148, 154] width 17 height 17
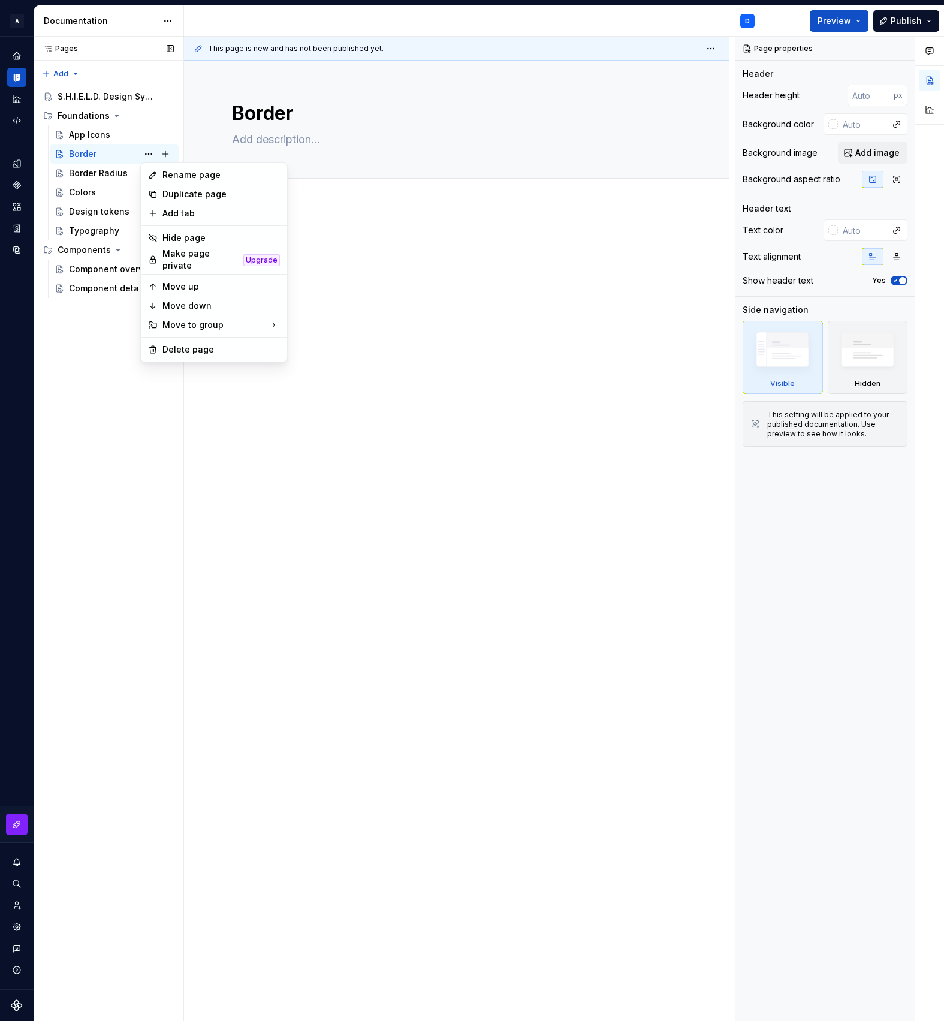
click at [179, 444] on div "Pages Pages Add Accessibility guide for tree Page tree. Navigate the tree with …" at bounding box center [109, 529] width 150 height 985
click at [104, 170] on div "Border Radius" at bounding box center [98, 173] width 59 height 12
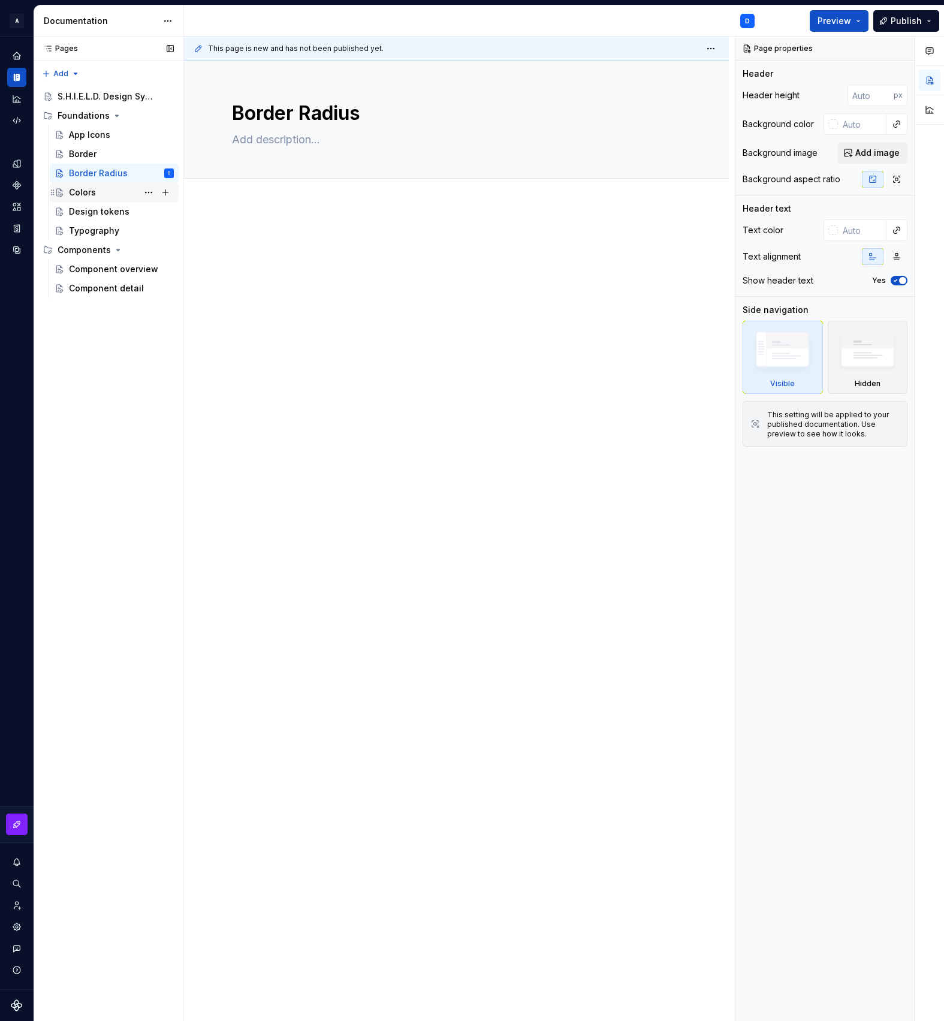
click at [87, 193] on div "Colors" at bounding box center [82, 192] width 27 height 12
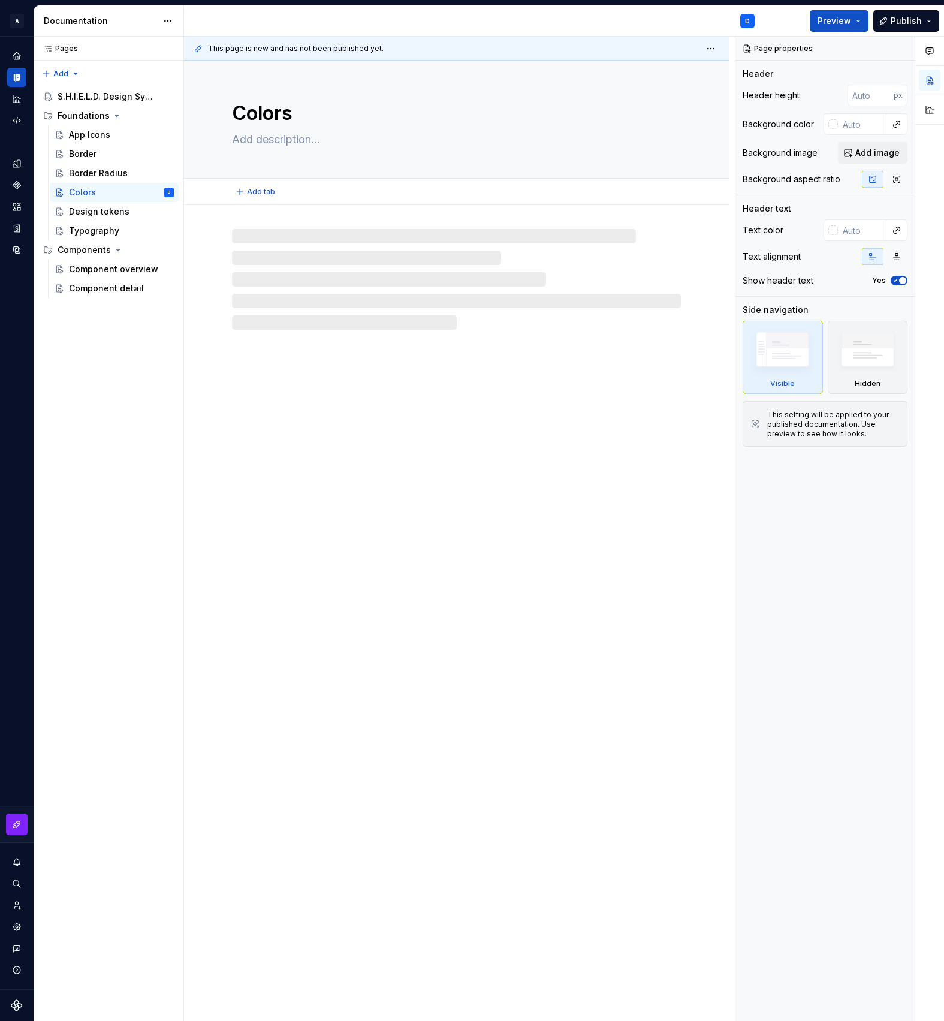
click at [294, 139] on textarea at bounding box center [454, 139] width 449 height 19
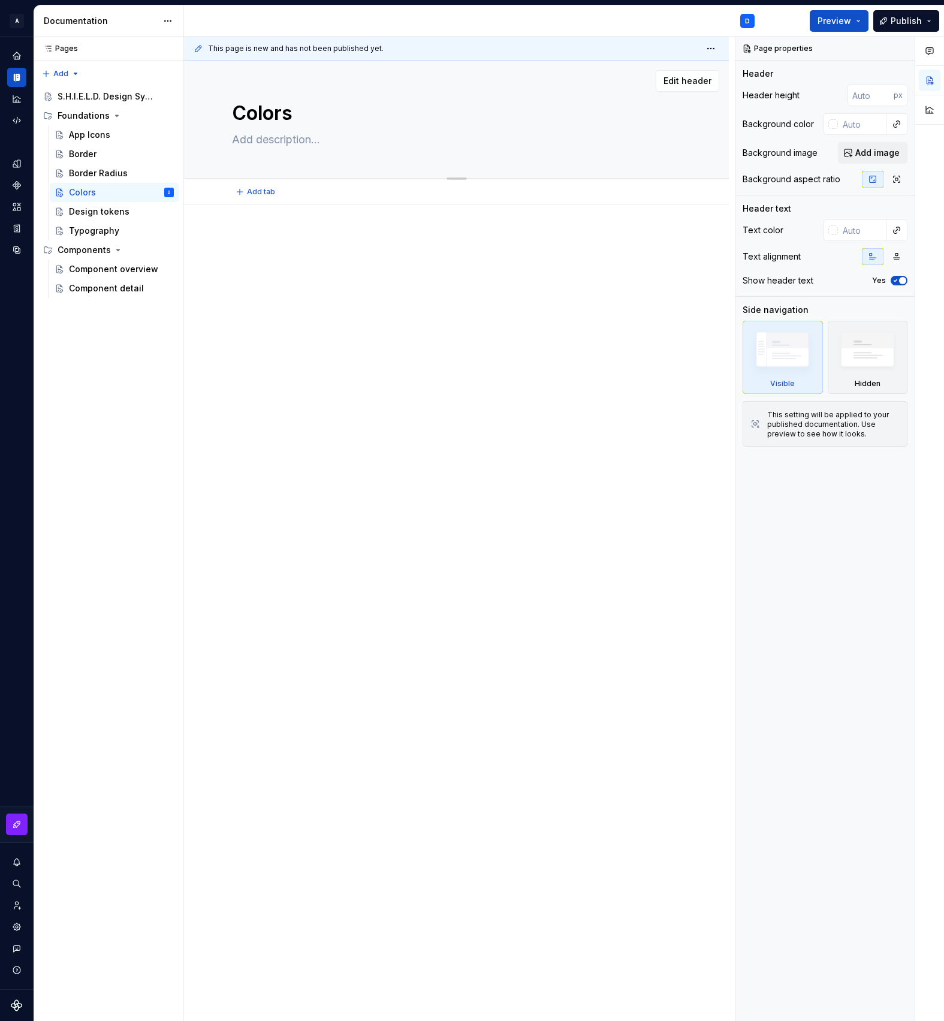
paste textarea "Our palette is built on clarity and trust, with blue as our foundational hue, s…"
type textarea "*"
type textarea "Our palette is built on clarity and trust, with blue as our foundational hue, s…"
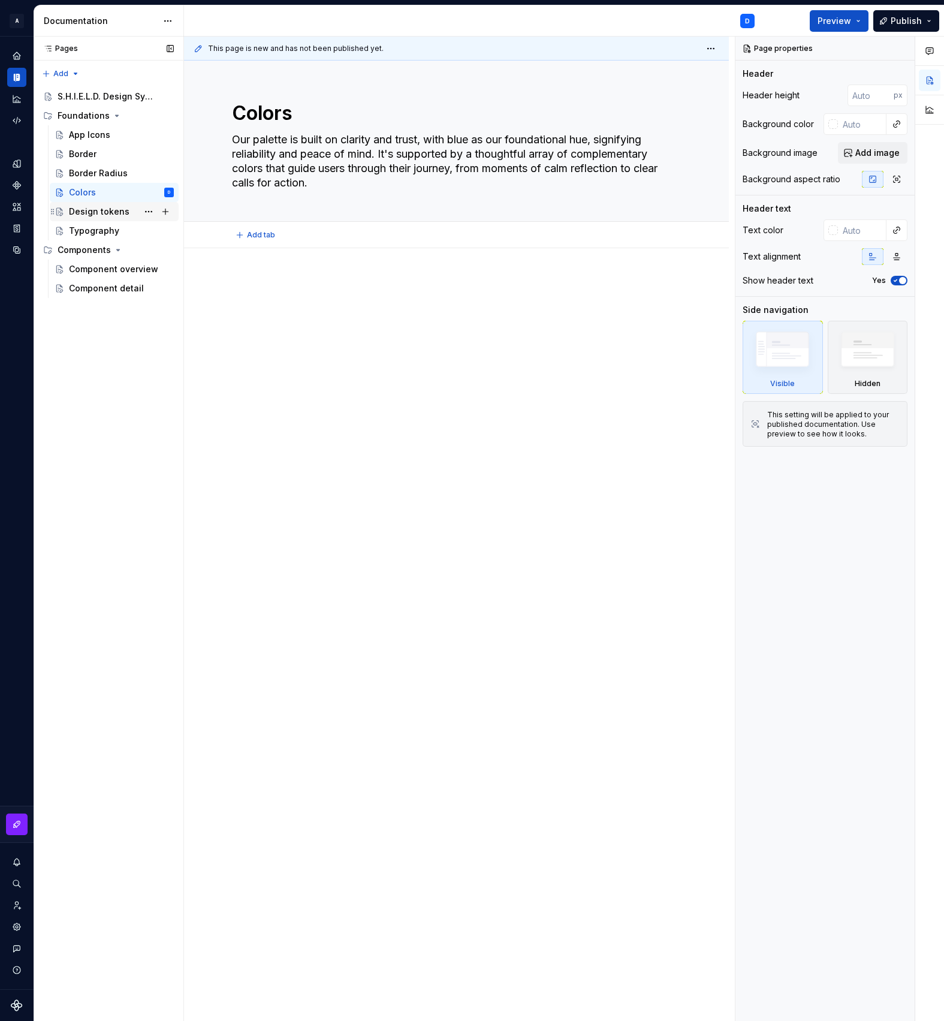
type textarea "*"
type textarea "Our palette is built on clarity and trust, with blue as our foundational hue, s…"
click at [393, 580] on div "This page is new and has not been published yet. Colors Our palette is built on…" at bounding box center [459, 529] width 551 height 985
click at [369, 311] on div at bounding box center [456, 300] width 449 height 46
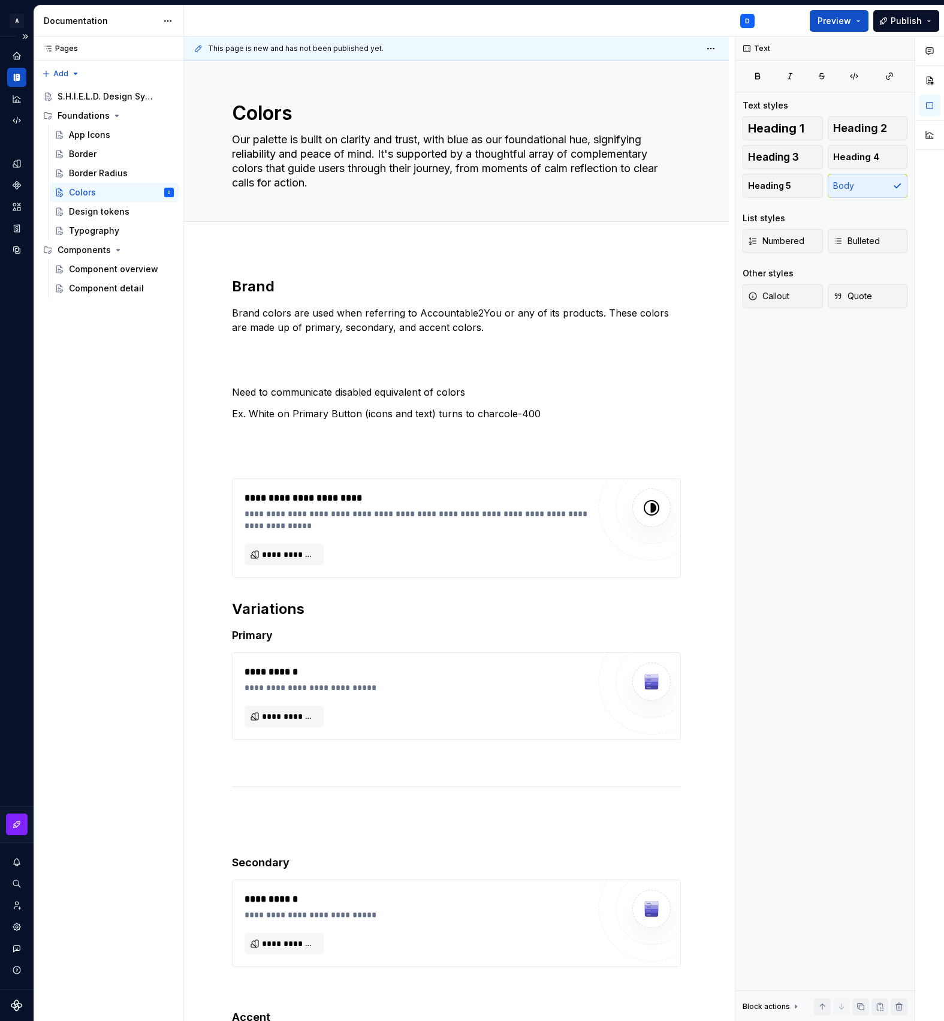
type textarea "*"
click at [303, 459] on p at bounding box center [456, 457] width 449 height 14
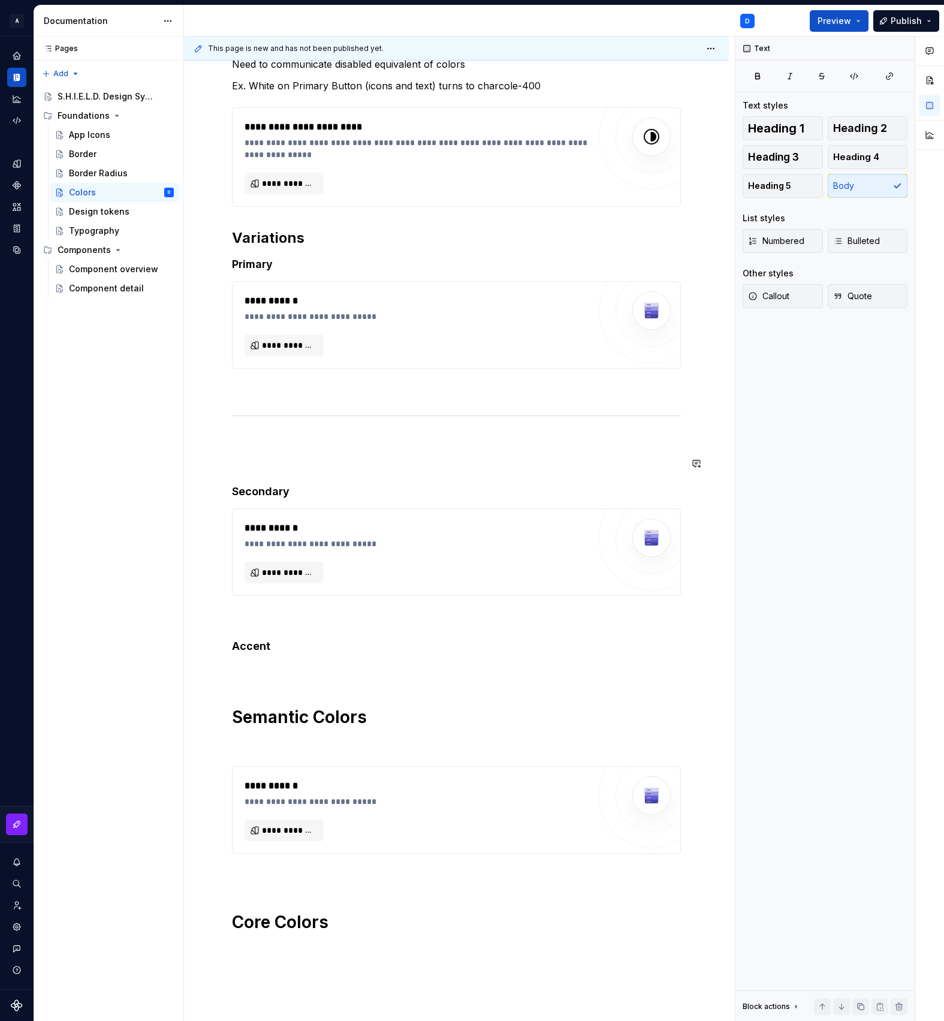
scroll to position [351, 0]
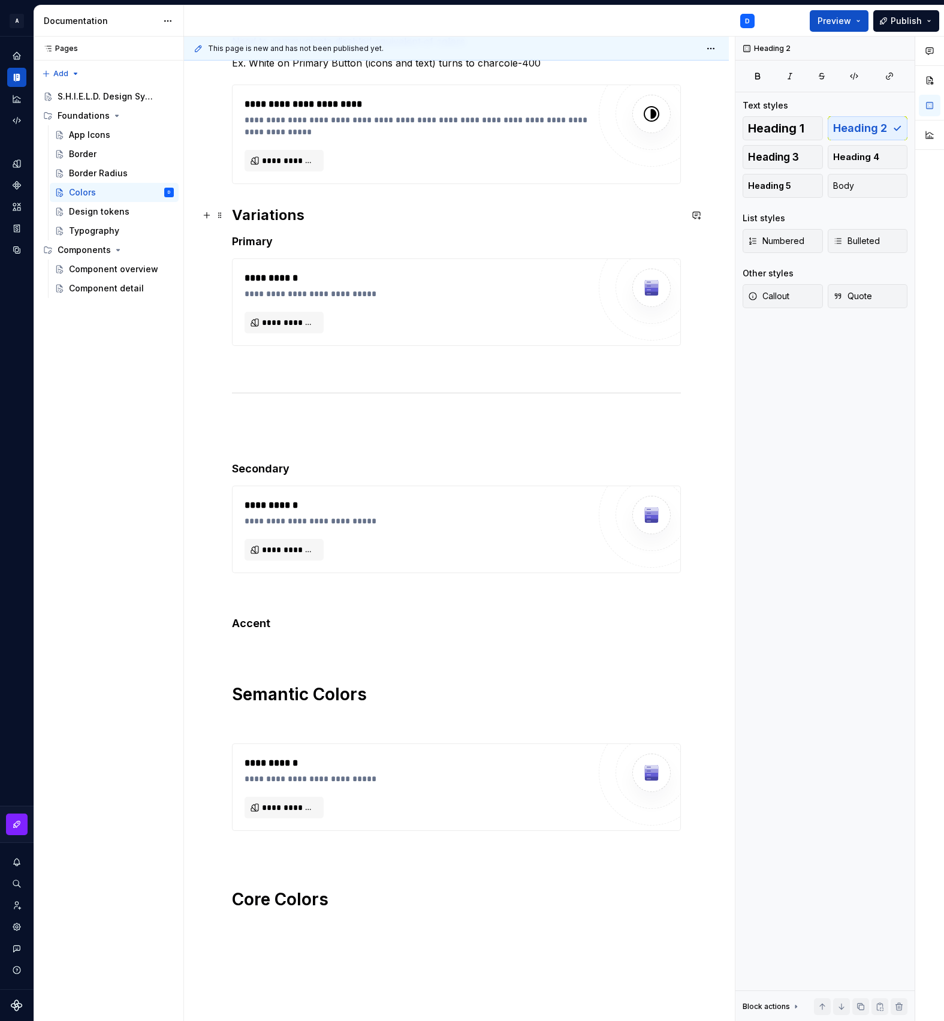
click at [234, 221] on h2 "Variations" at bounding box center [456, 215] width 449 height 19
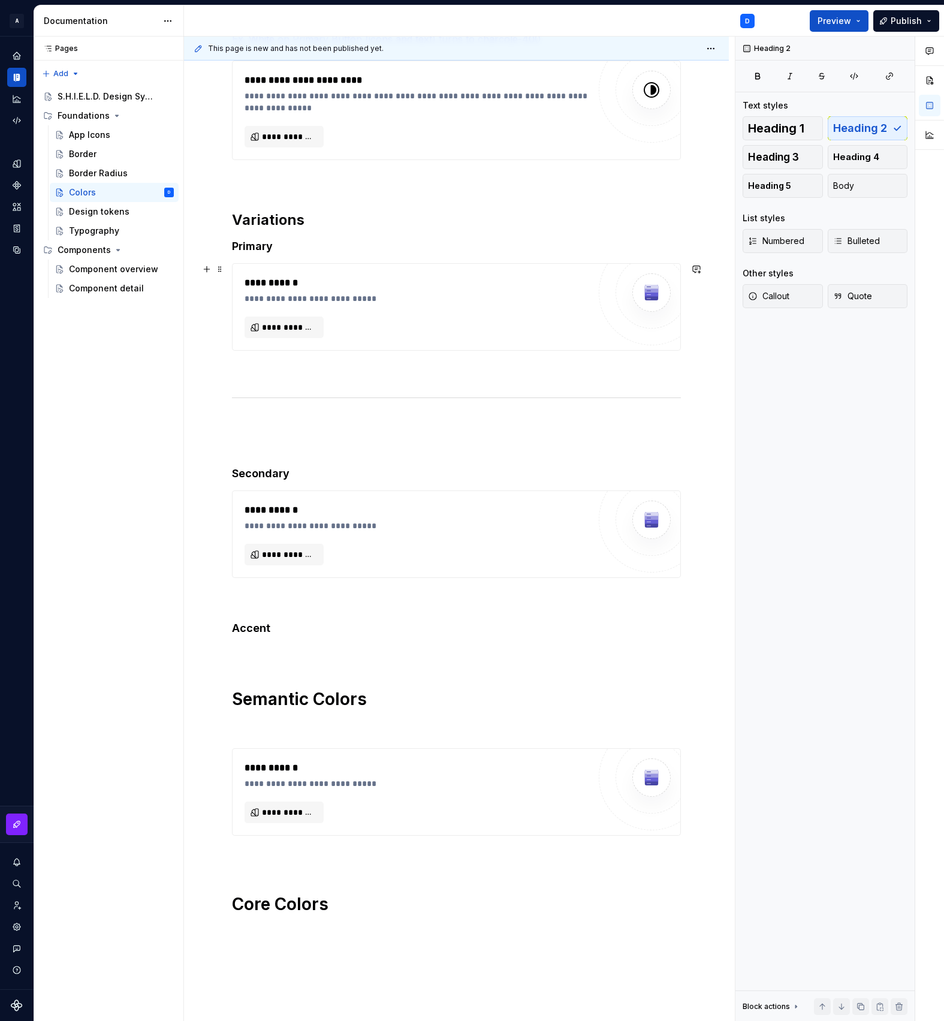
scroll to position [375, 0]
click at [318, 477] on h4 "Secondary" at bounding box center [456, 473] width 449 height 14
click at [315, 455] on div "**********" at bounding box center [456, 420] width 449 height 1037
click at [312, 441] on p at bounding box center [456, 444] width 449 height 14
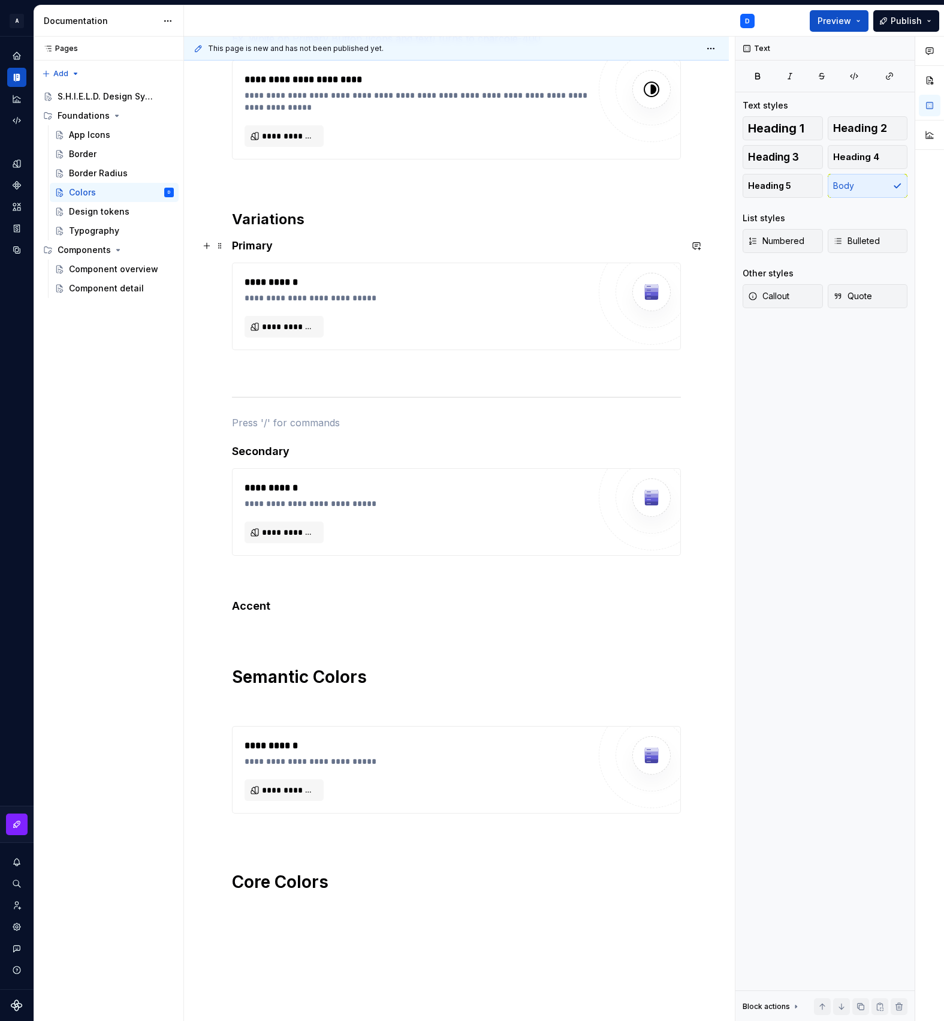
click at [233, 245] on h4 "Primary" at bounding box center [456, 246] width 449 height 14
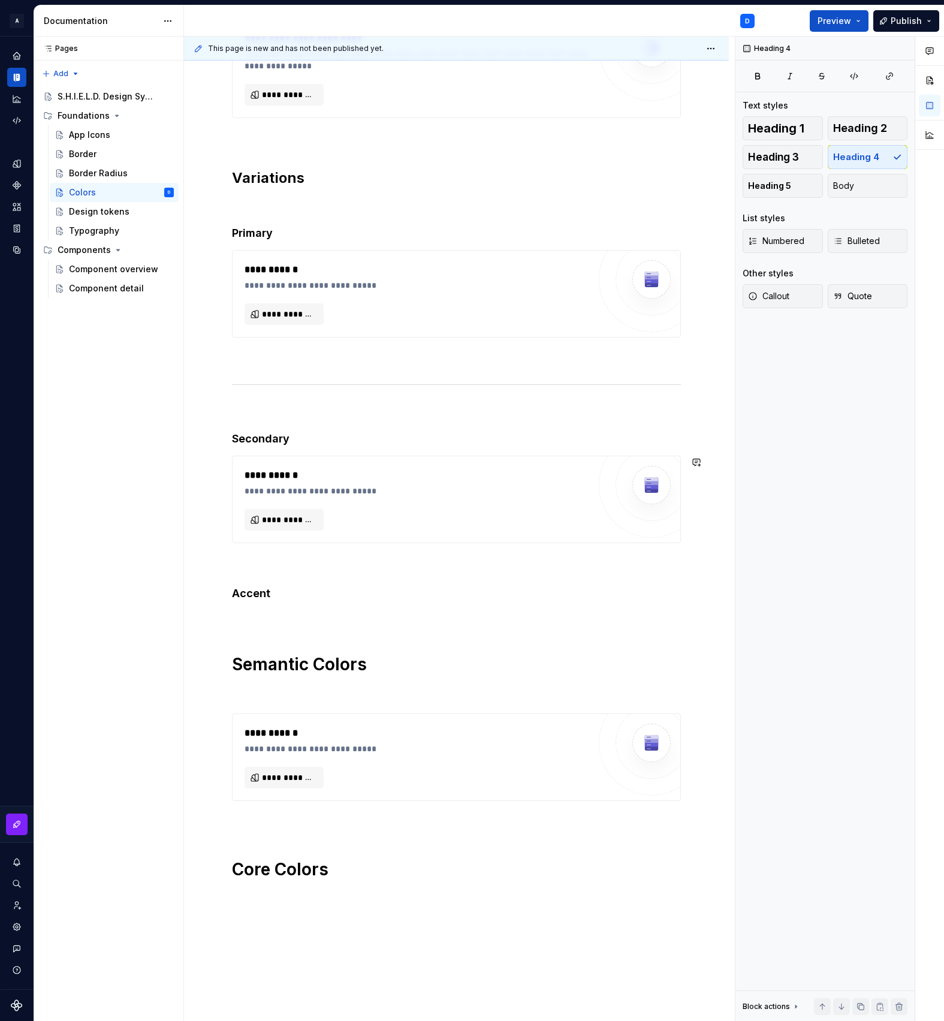
scroll to position [418, 0]
click at [272, 588] on h4 "Accent" at bounding box center [456, 592] width 449 height 14
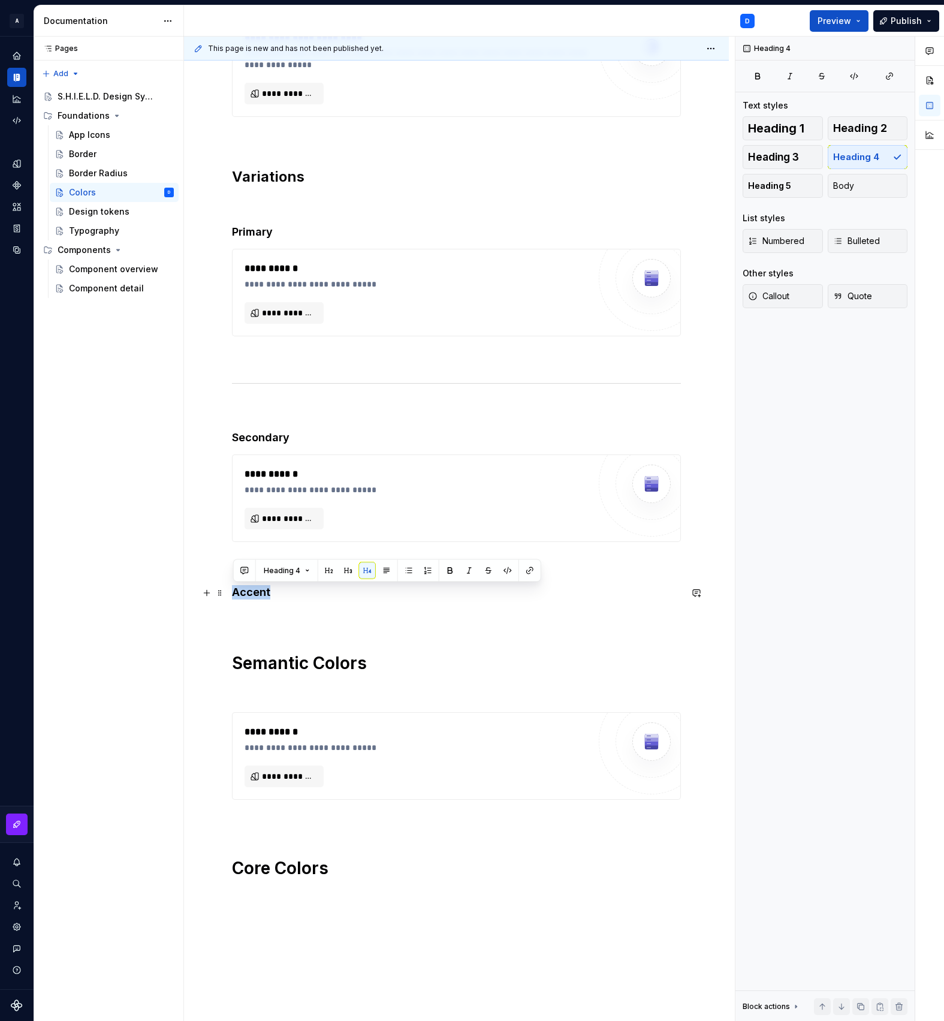
click at [272, 588] on h4 "Accent" at bounding box center [456, 592] width 449 height 14
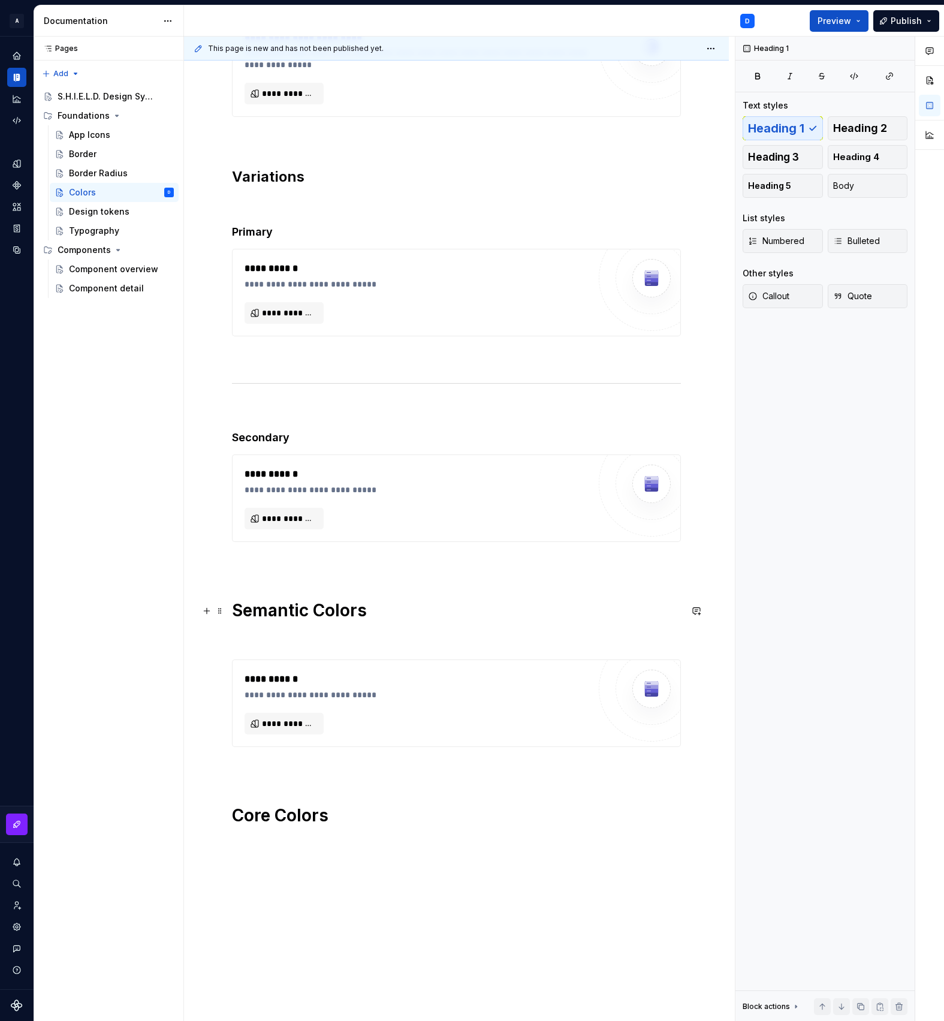
click at [272, 621] on h1 "Semantic Colors" at bounding box center [456, 611] width 449 height 22
click at [82, 214] on div "Design tokens" at bounding box center [99, 212] width 61 height 12
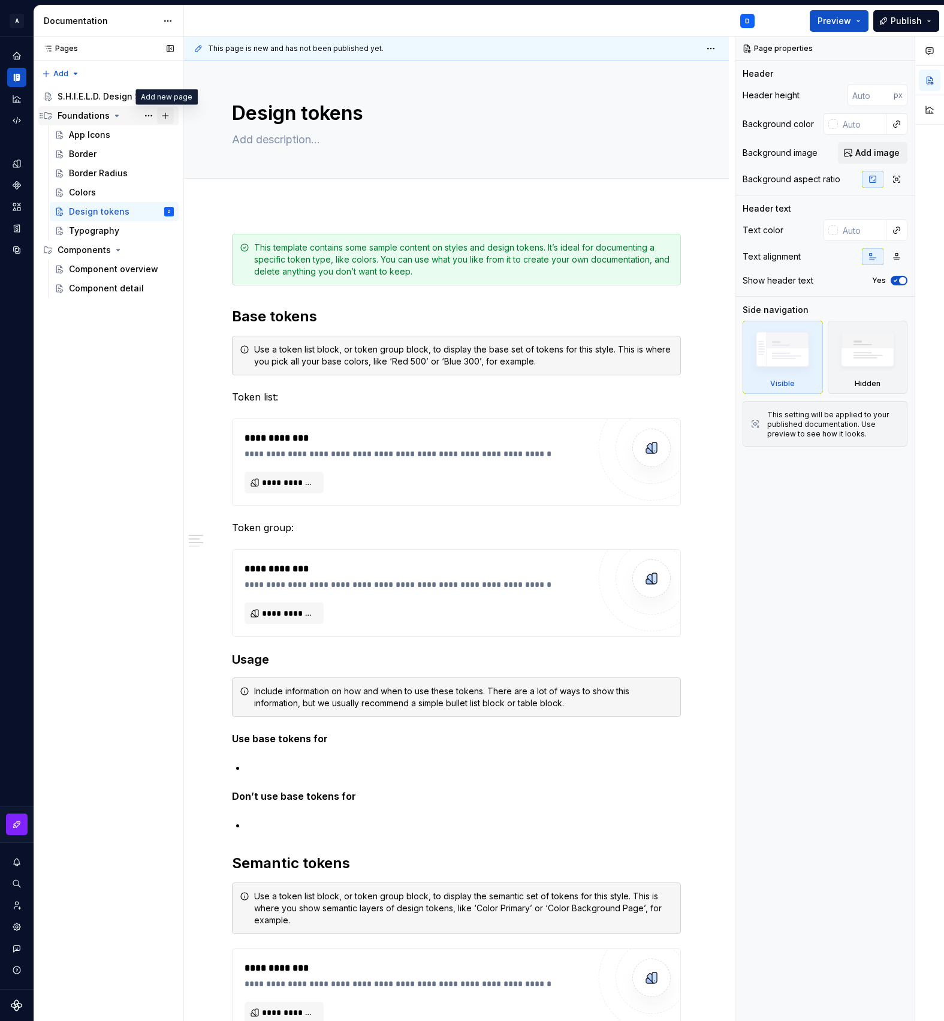
click at [167, 119] on button "Page tree" at bounding box center [165, 115] width 17 height 17
type textarea "*"
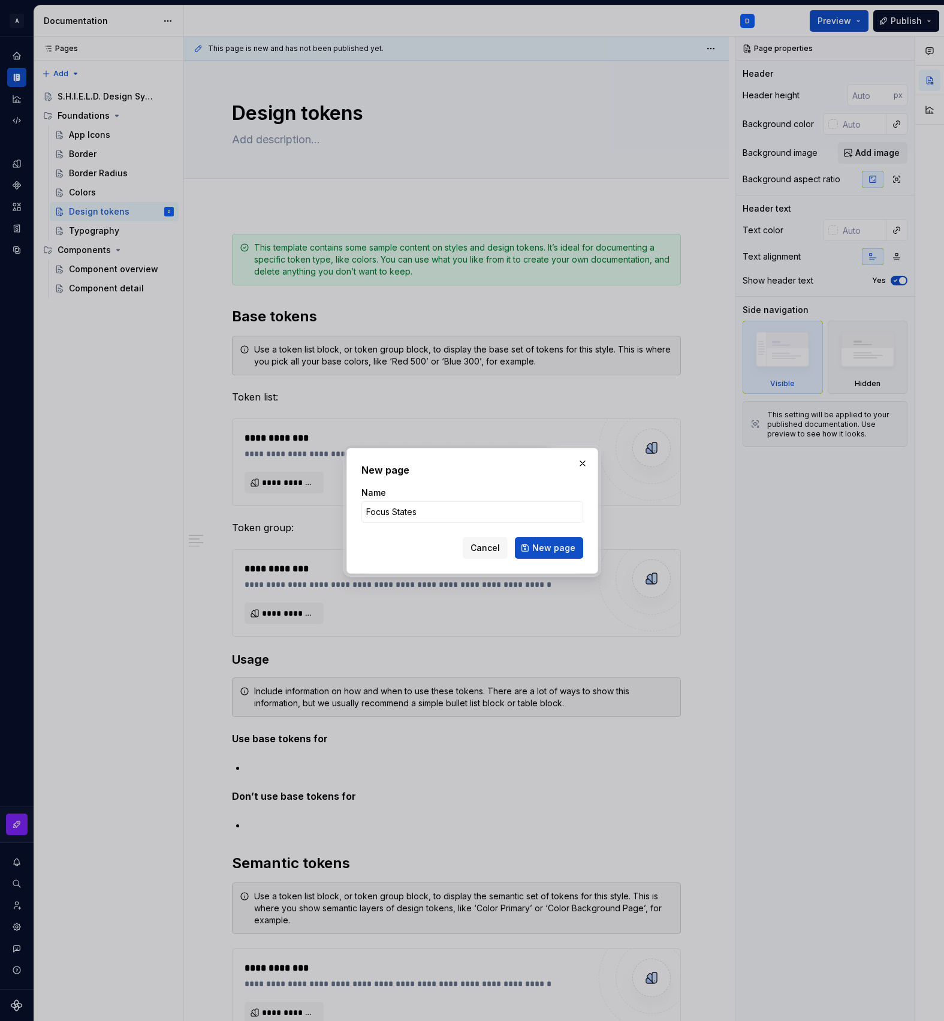
type input "Focus States"
click at [551, 550] on span "New page" at bounding box center [553, 548] width 43 height 12
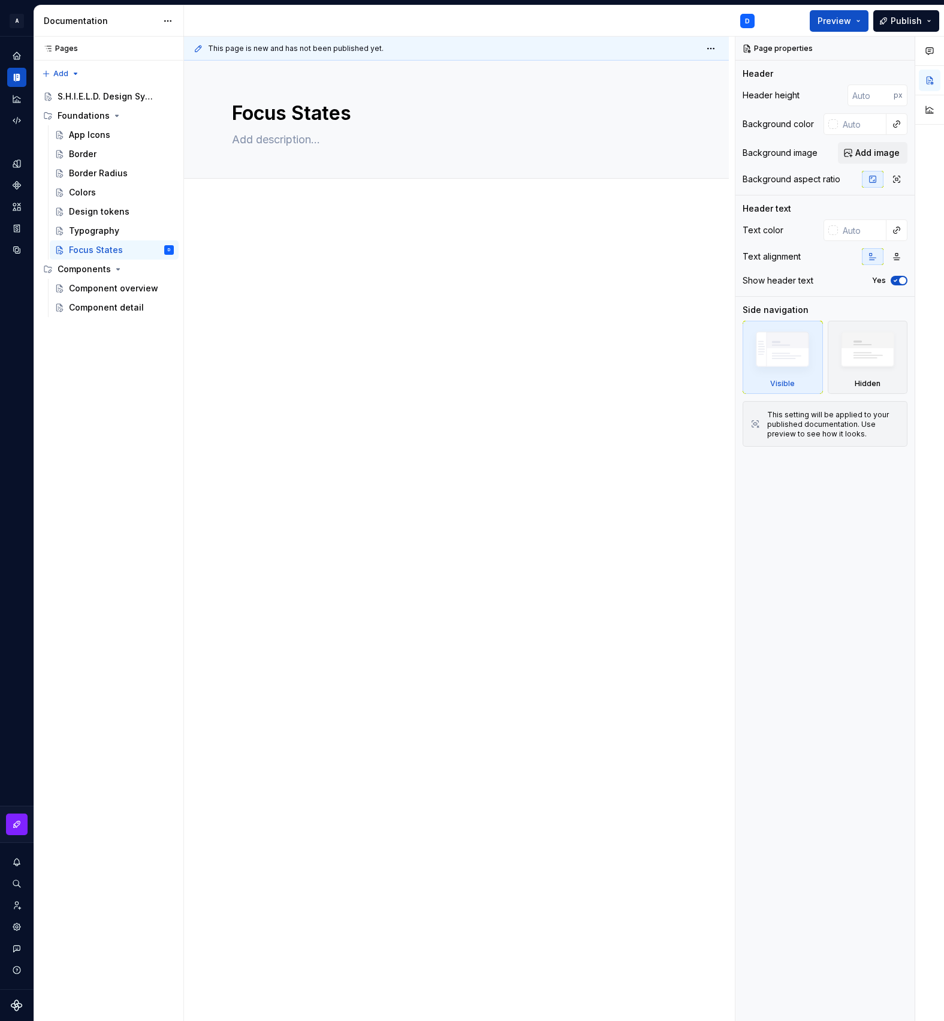
click at [408, 348] on div at bounding box center [456, 402] width 545 height 395
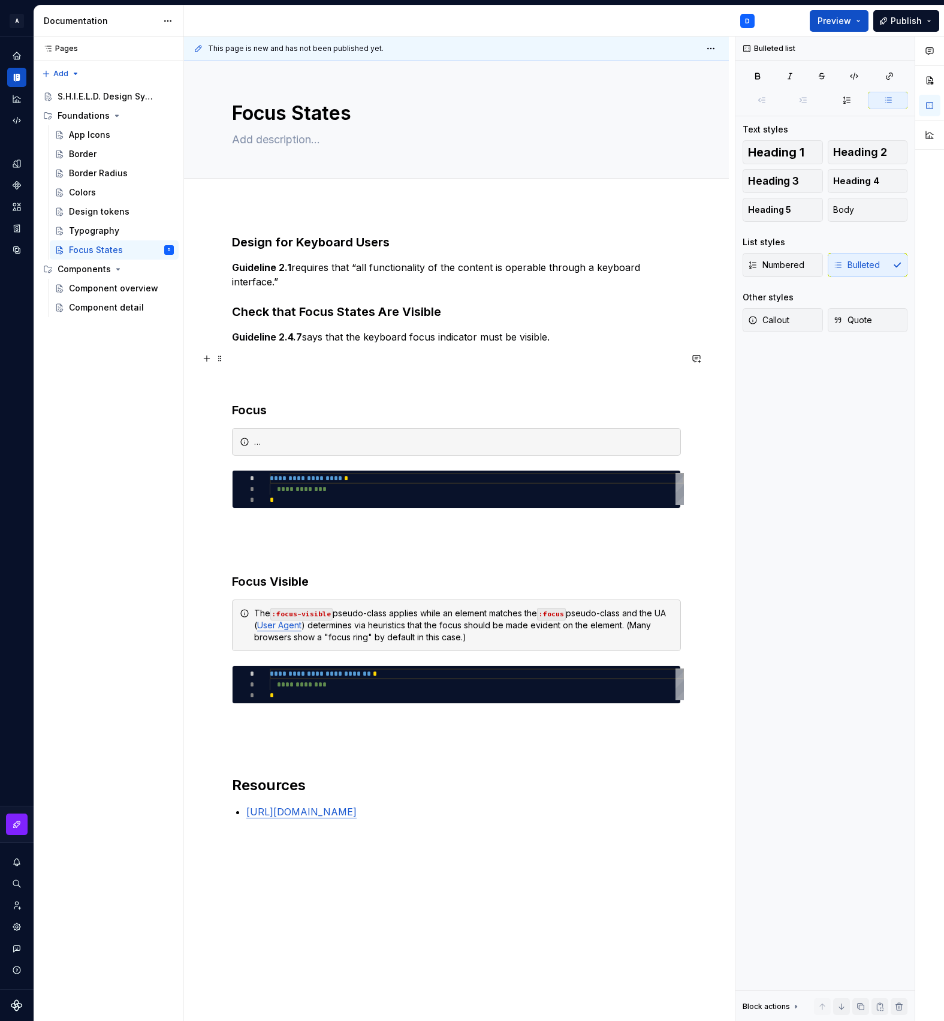
click at [407, 355] on p at bounding box center [456, 358] width 449 height 14
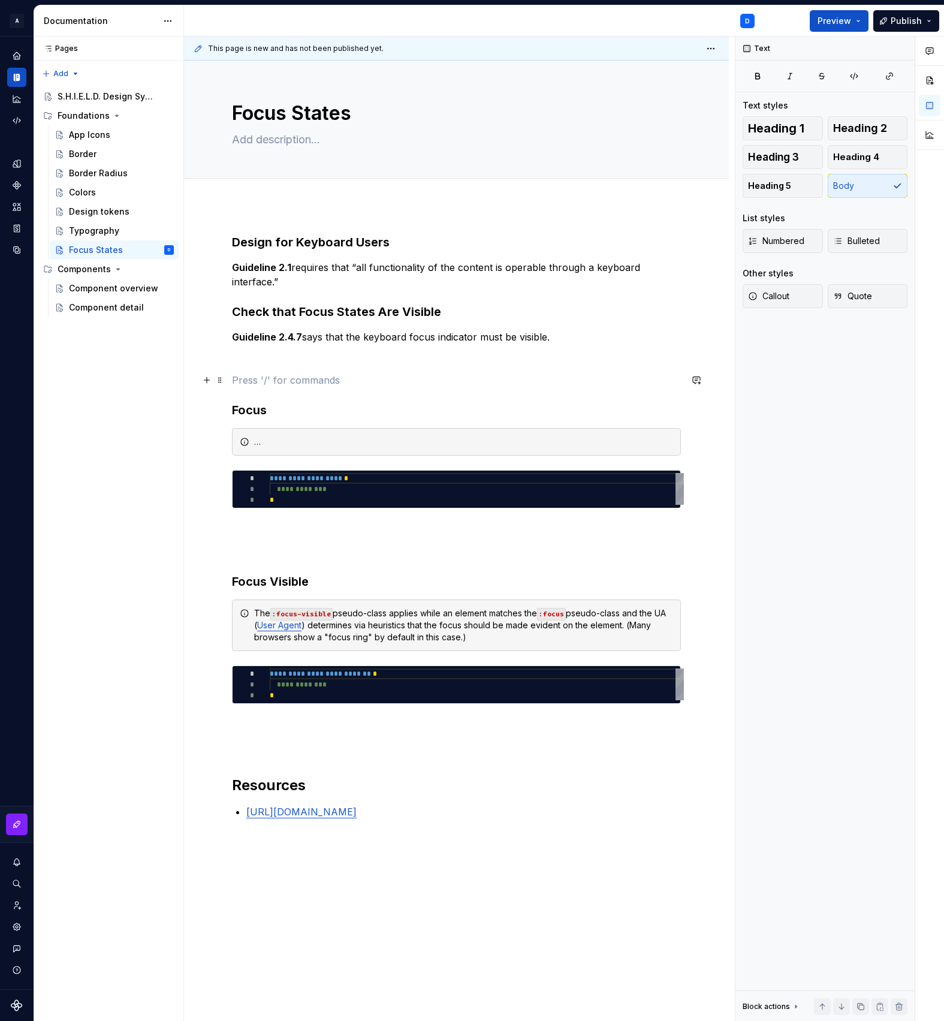
click at [366, 386] on p at bounding box center [456, 380] width 449 height 14
click at [166, 118] on button "Page tree" at bounding box center [165, 115] width 17 height 17
type textarea "*"
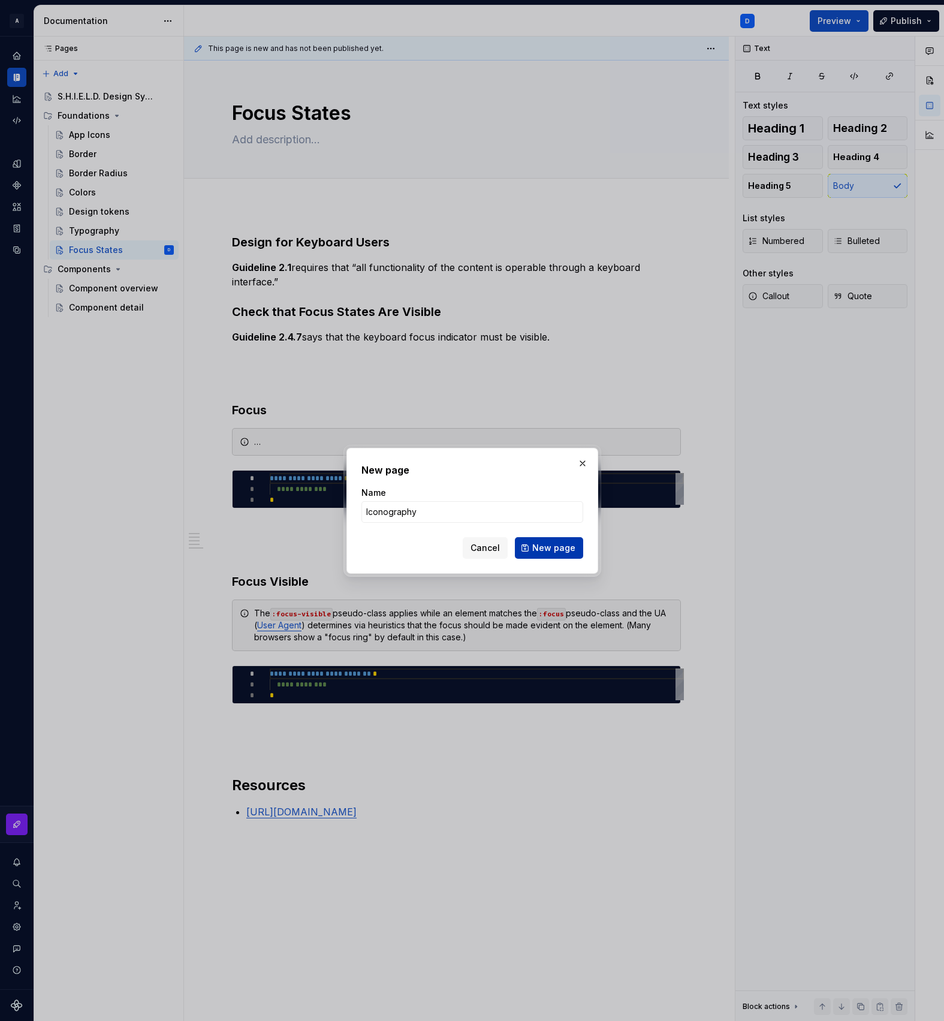
type input "Iconography"
click at [549, 550] on span "New page" at bounding box center [553, 548] width 43 height 12
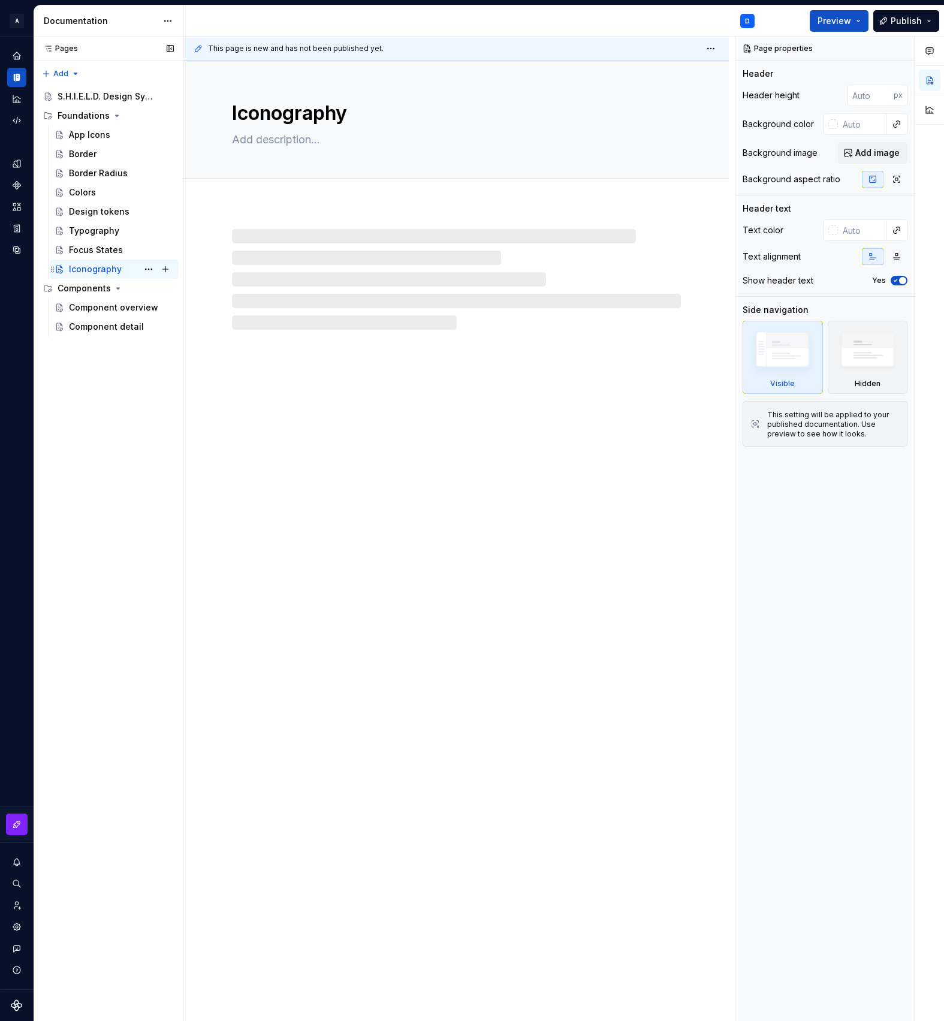
click at [53, 269] on icon "Page tree" at bounding box center [53, 269] width 10 height 10
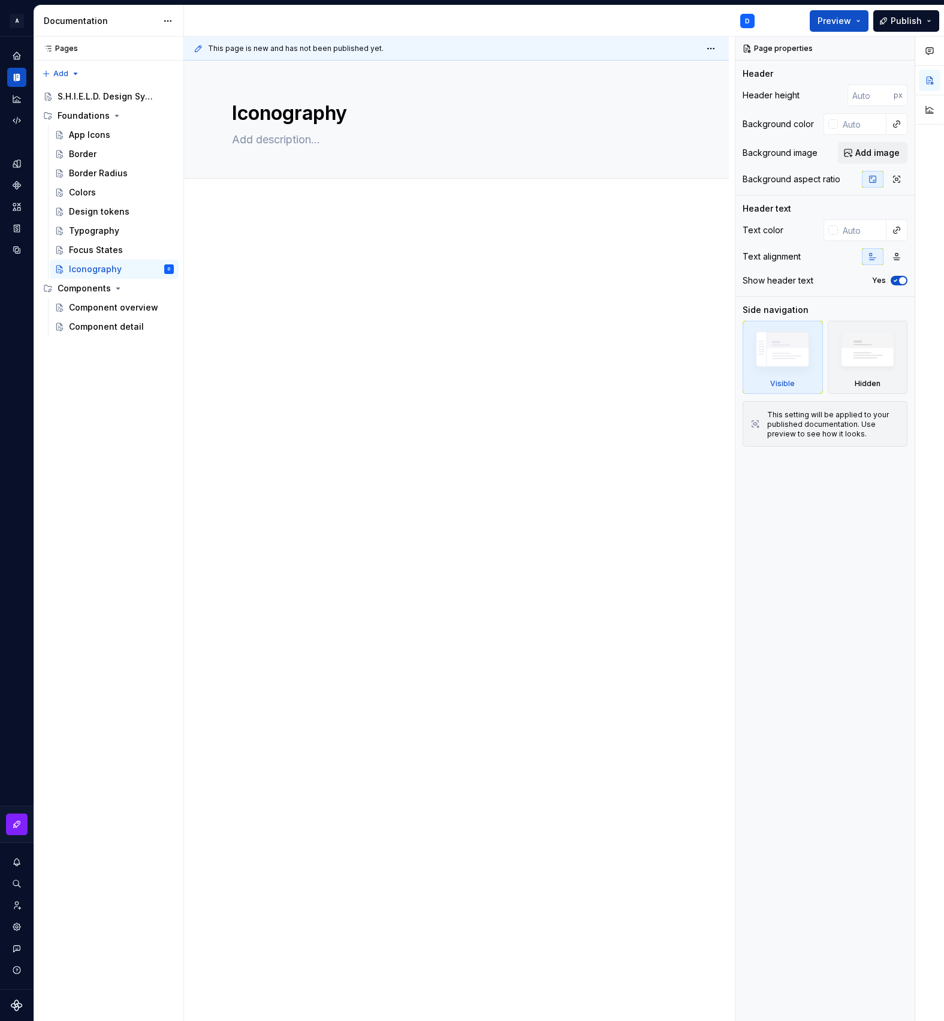
click at [380, 303] on div at bounding box center [456, 402] width 545 height 395
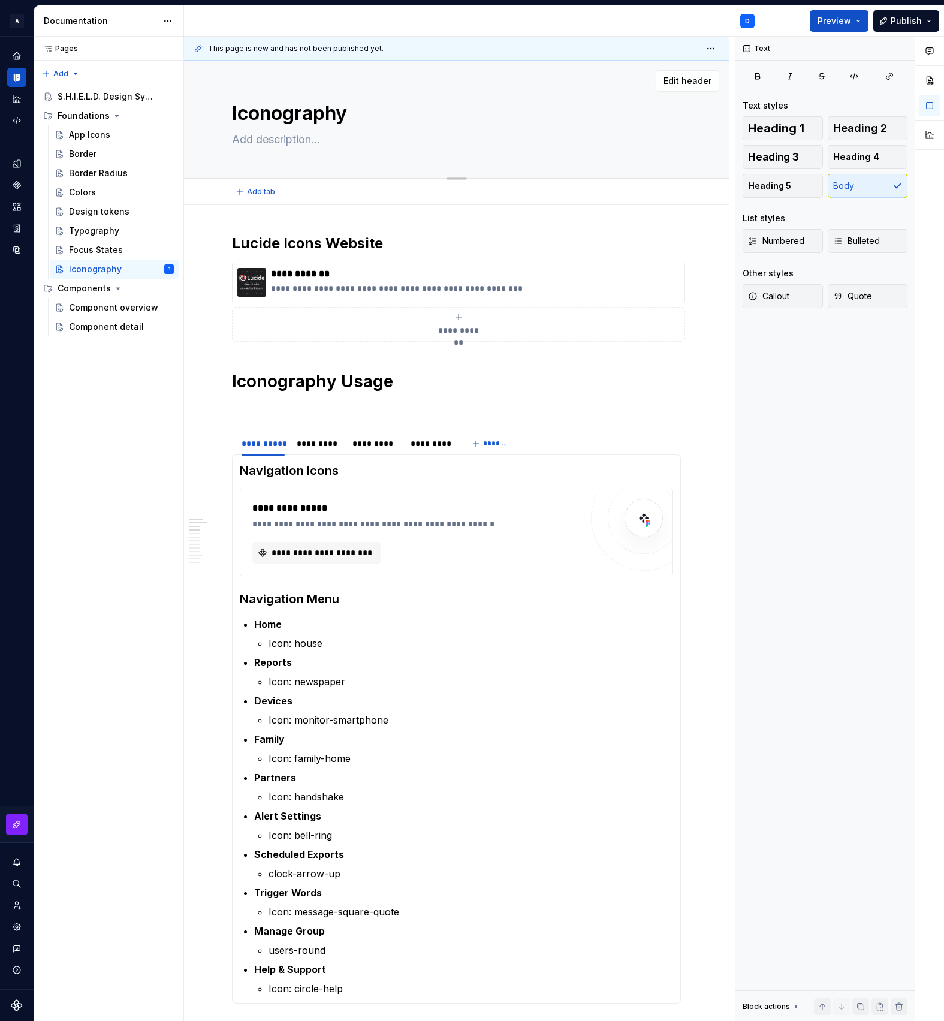
click at [262, 141] on textarea at bounding box center [454, 139] width 449 height 19
paste textarea "Lucide icons were chosen for their lightweight and scalable SVG format, offerin…"
type textarea "*"
type textarea "Lucide icons were chosen for their lightweight and scalable SVG format, offerin…"
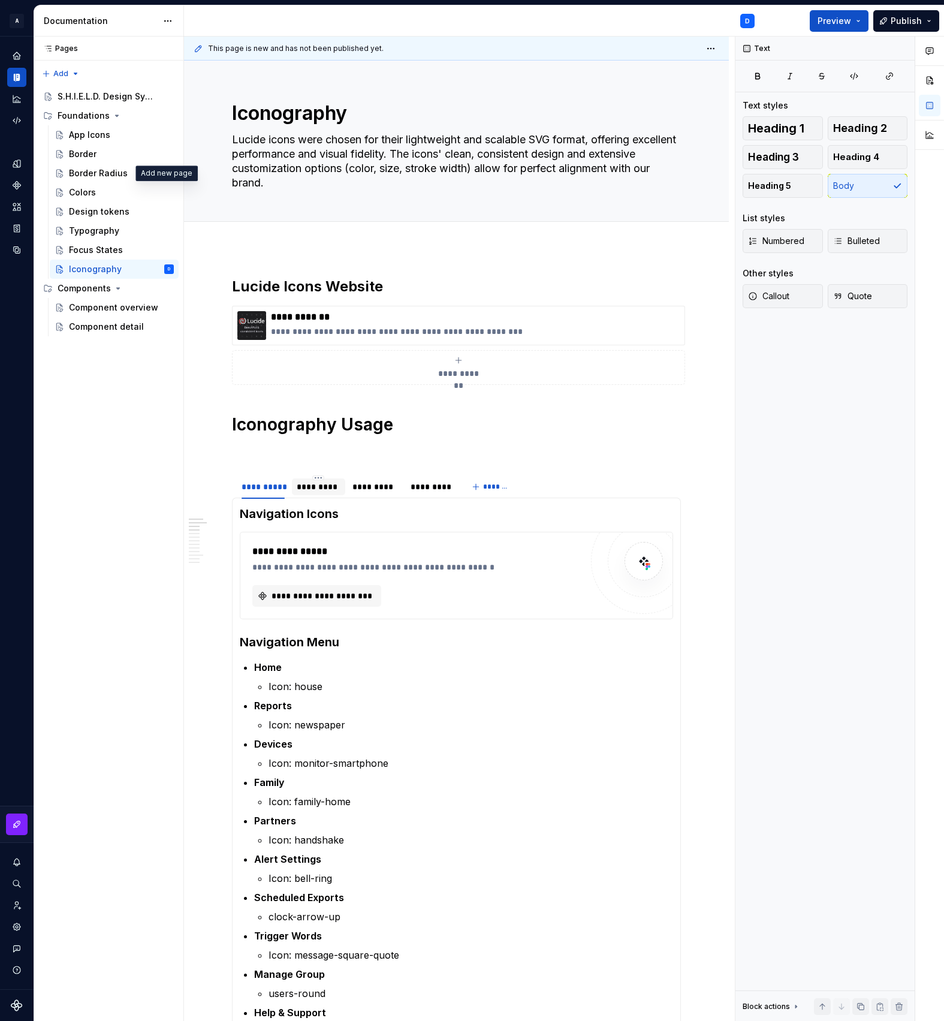
type textarea "*"
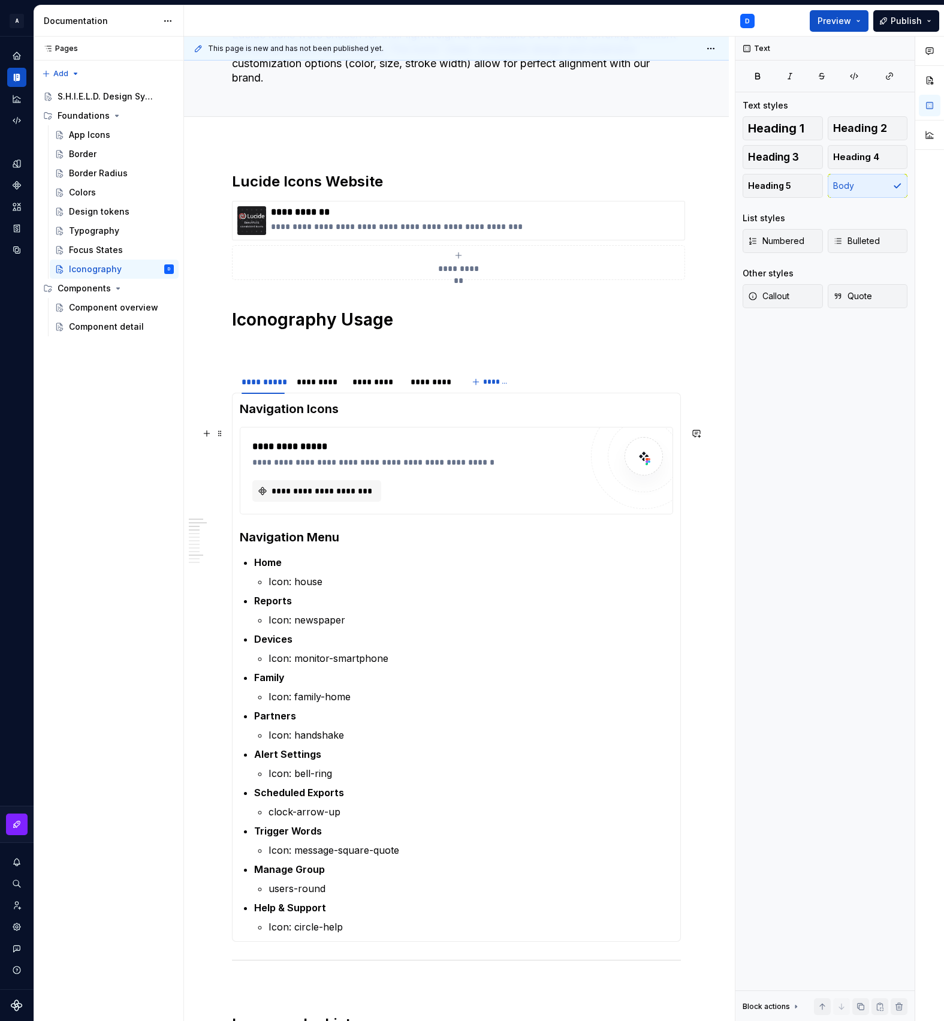
scroll to position [109, 0]
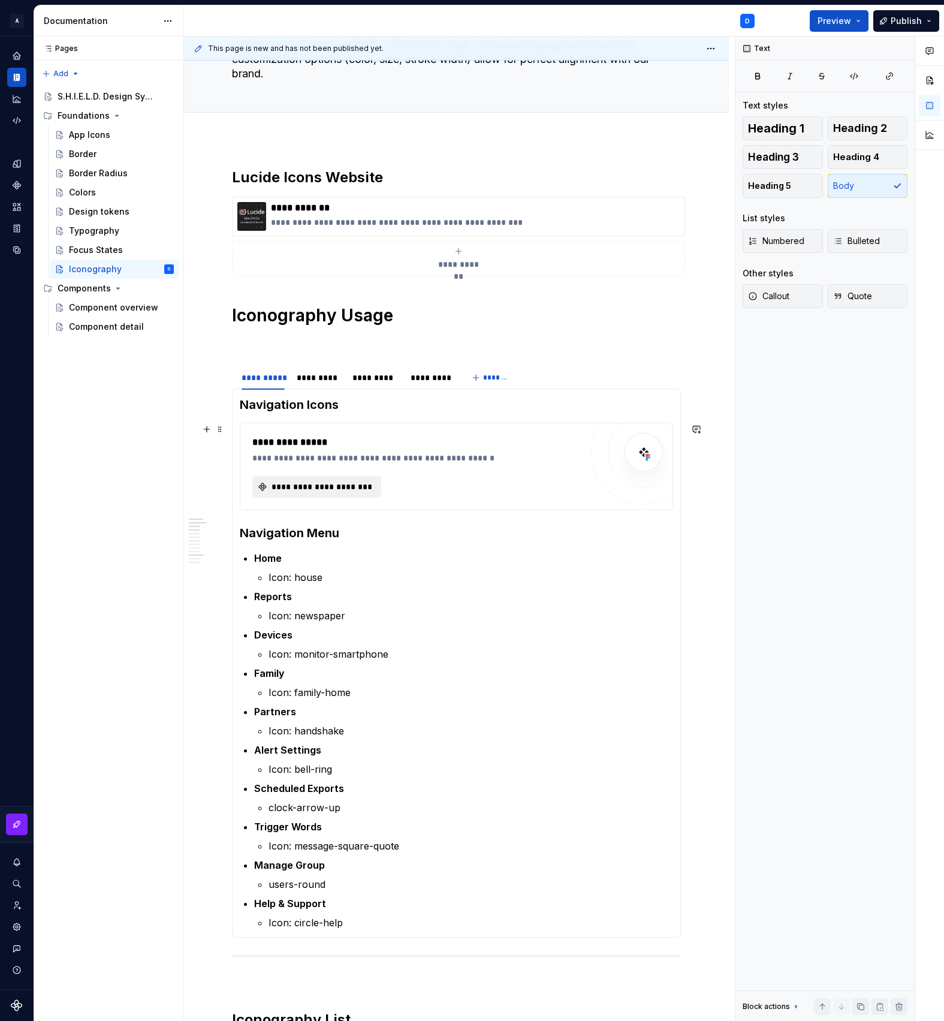
type textarea "Lucide icons were chosen for their lightweight and scalable SVG format, offerin…"
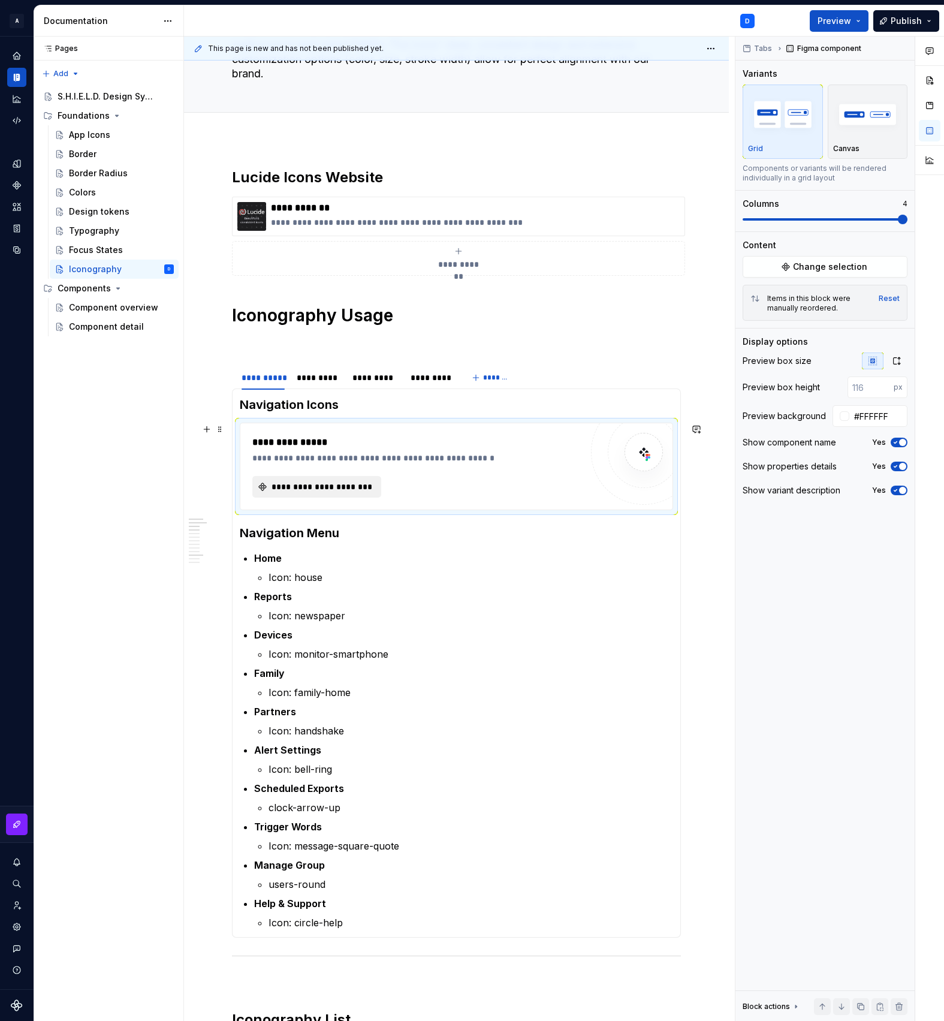
click at [327, 495] on button "**********" at bounding box center [316, 487] width 129 height 22
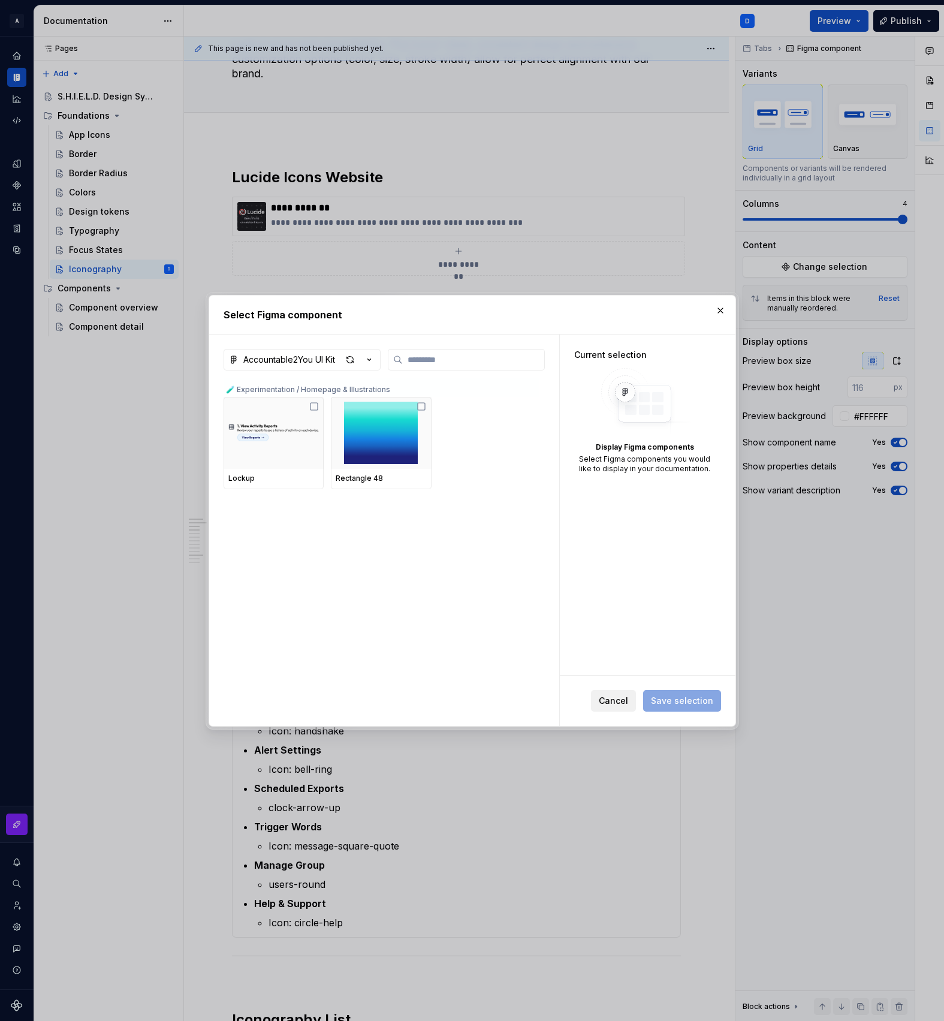
type textarea "*"
click at [628, 699] on span "Cancel" at bounding box center [613, 701] width 29 height 12
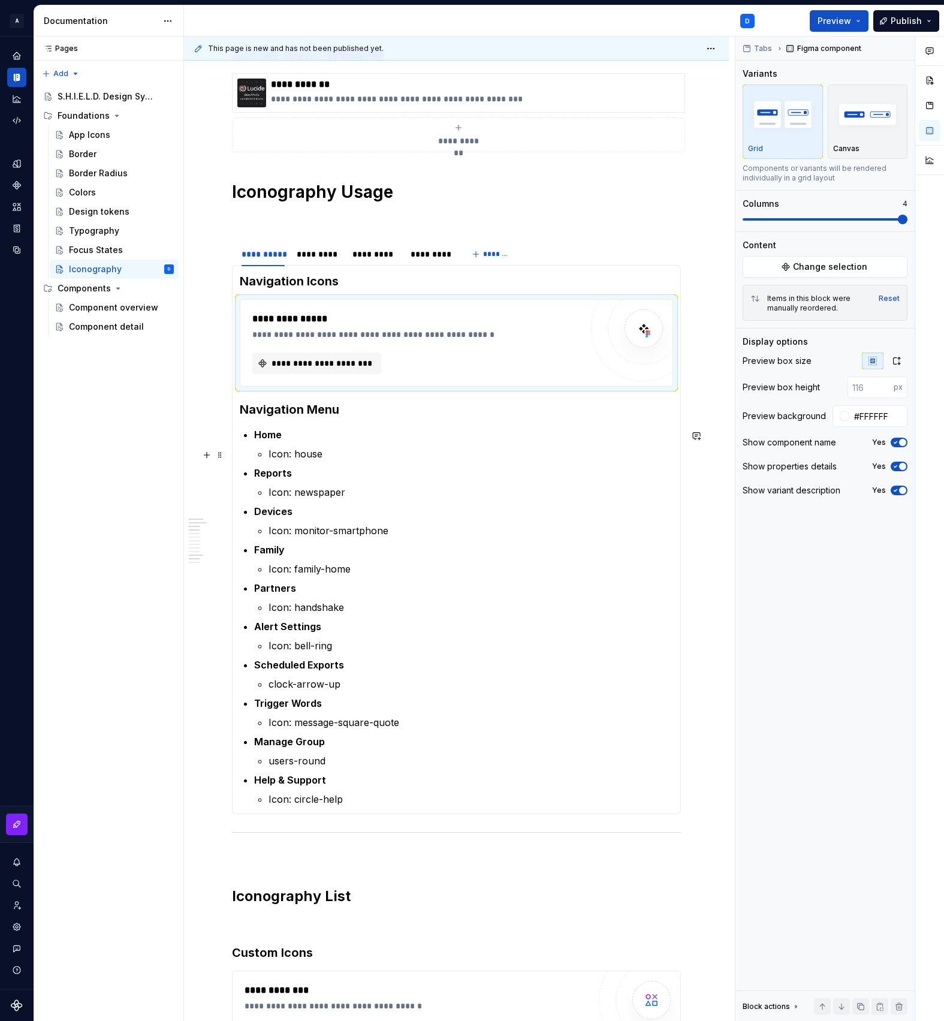
scroll to position [180, 0]
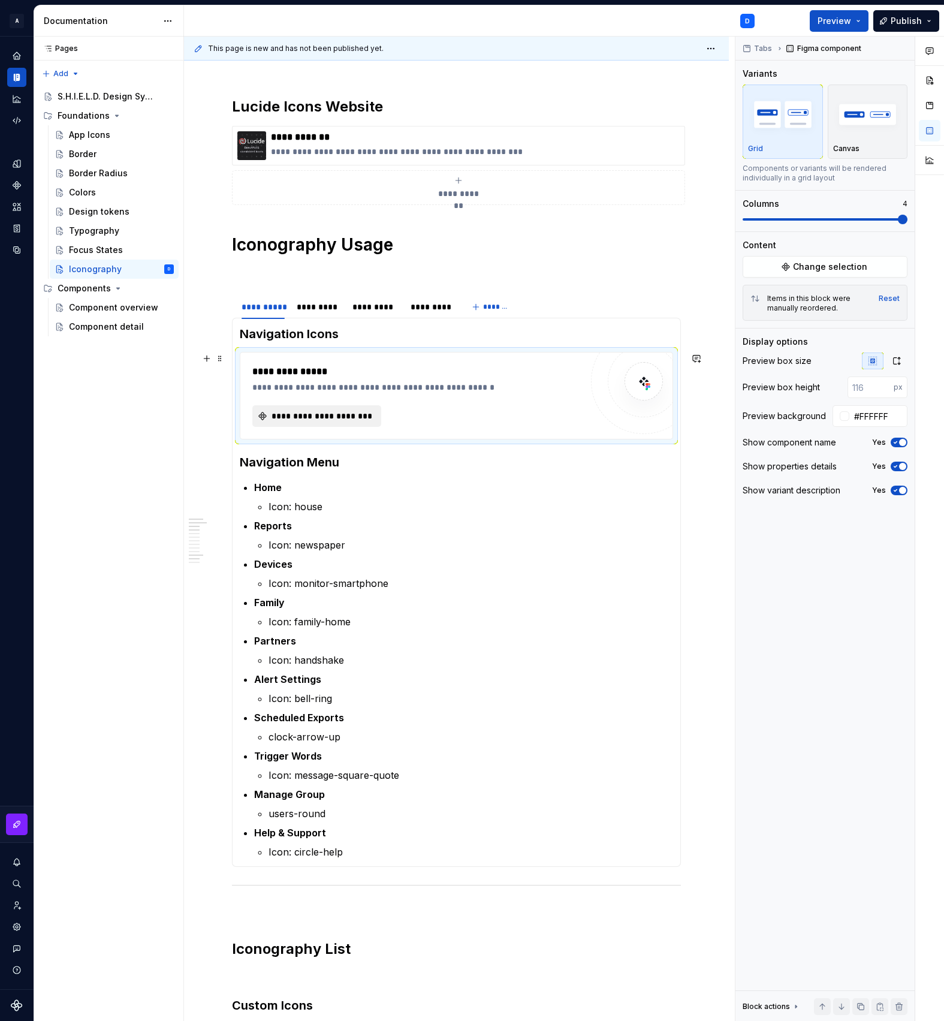
click at [316, 413] on span "**********" at bounding box center [322, 416] width 104 height 12
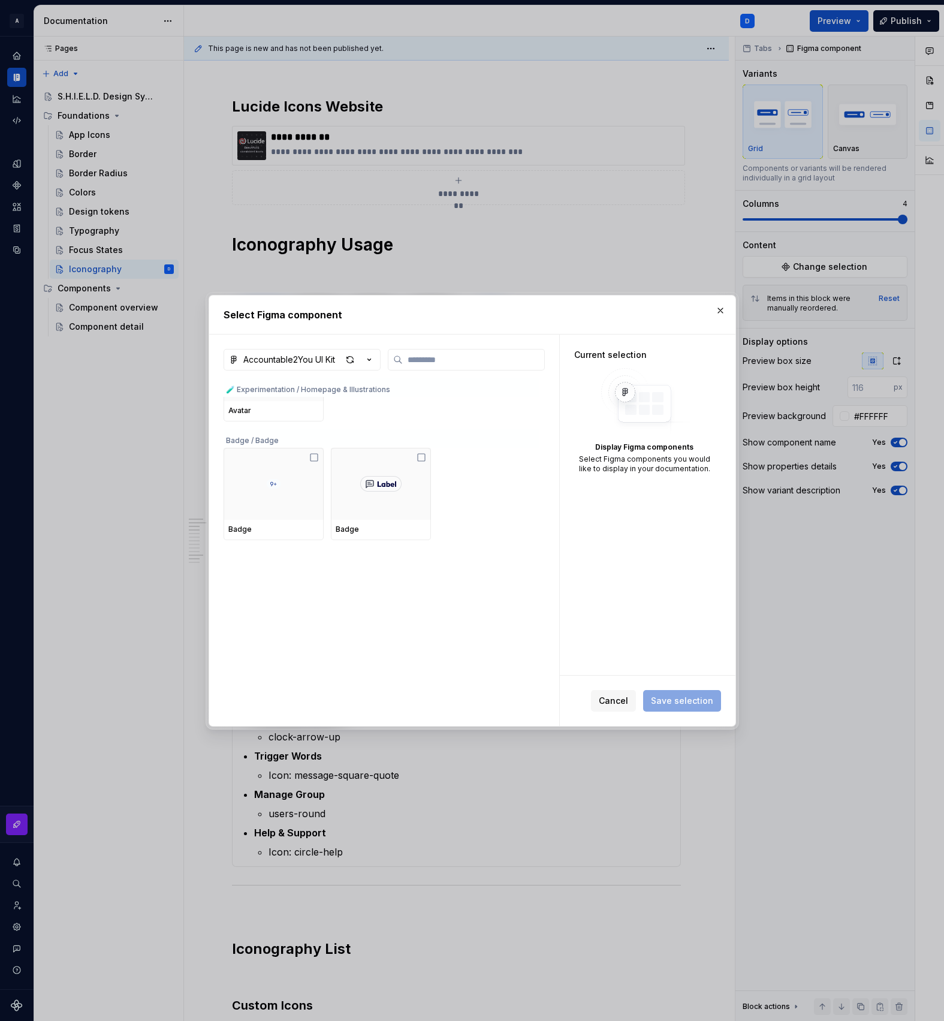
scroll to position [0, 0]
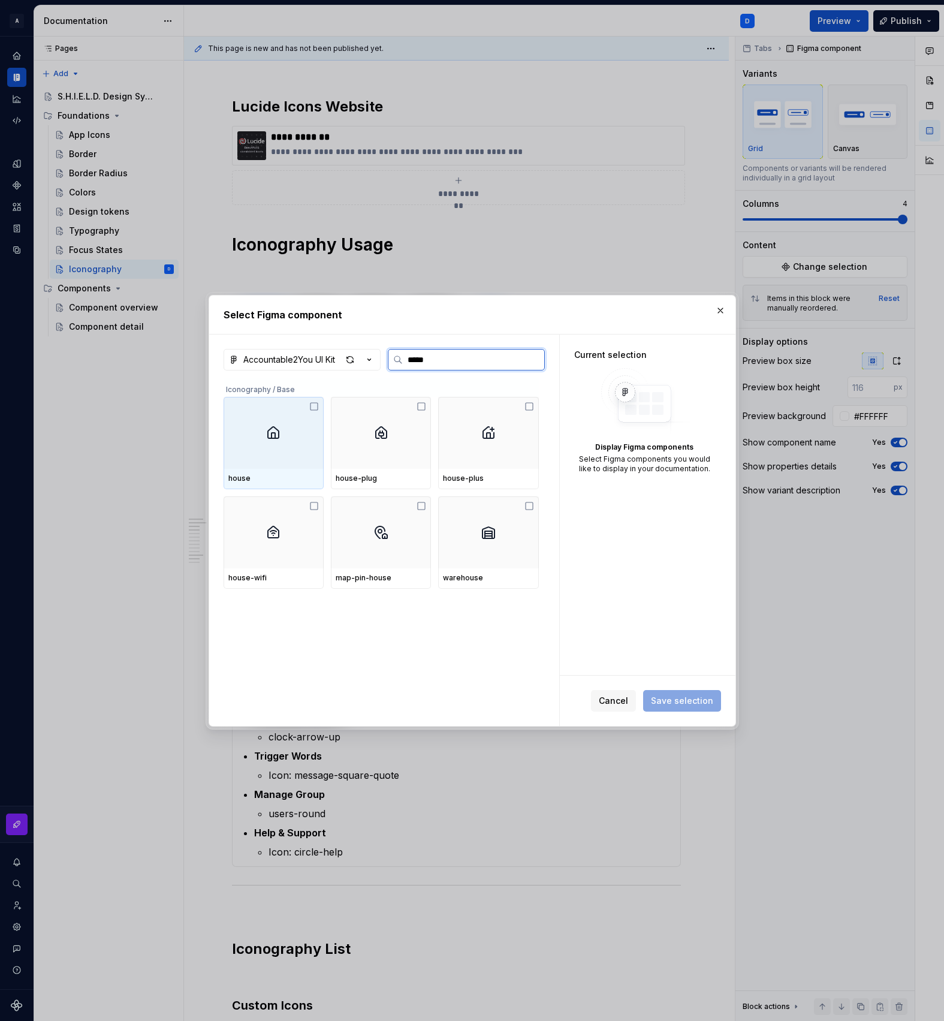
click at [288, 443] on div at bounding box center [274, 433] width 100 height 72
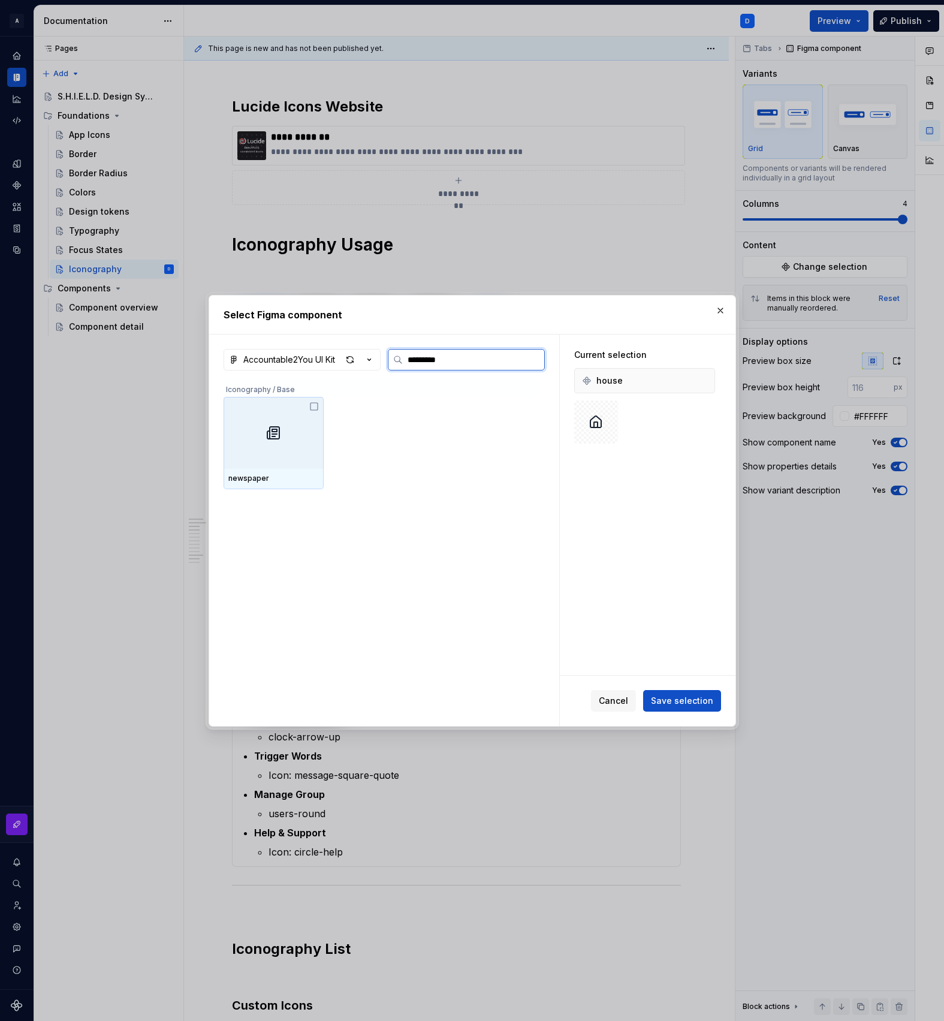
click at [282, 419] on div at bounding box center [274, 433] width 100 height 72
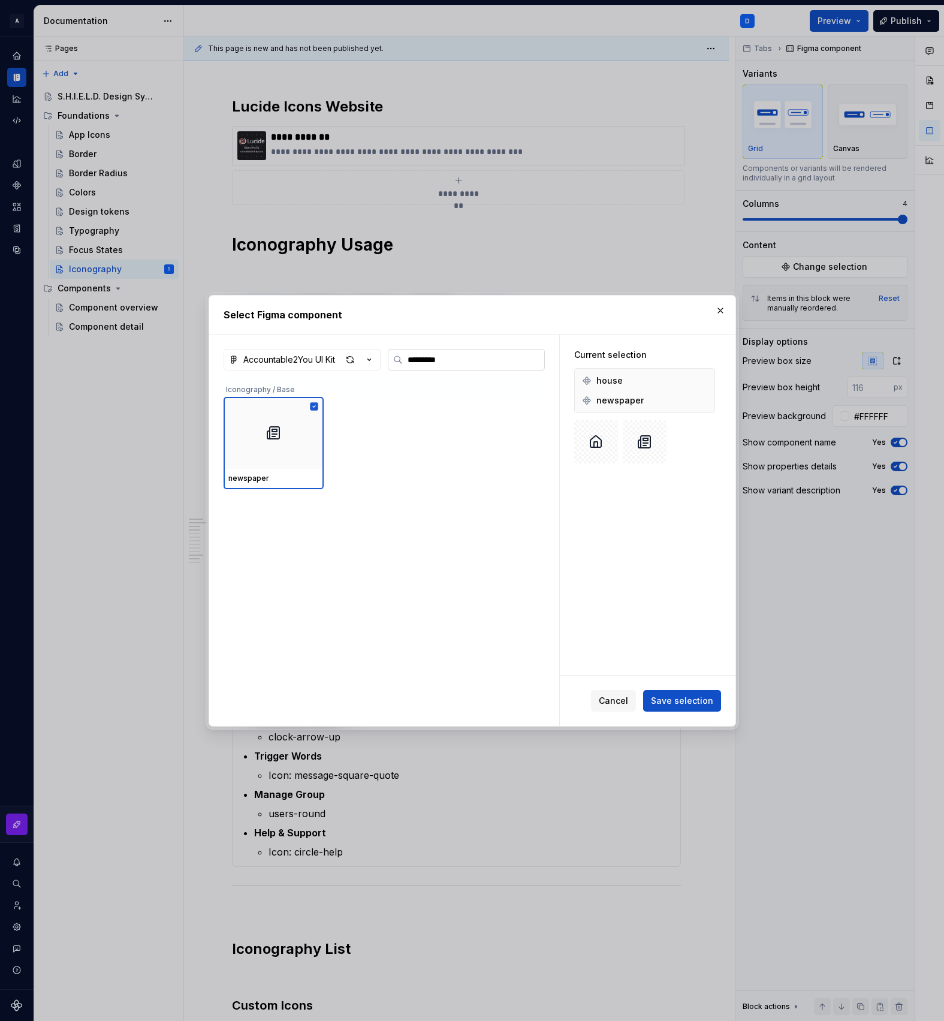
click at [459, 357] on input "*********" at bounding box center [474, 360] width 142 height 12
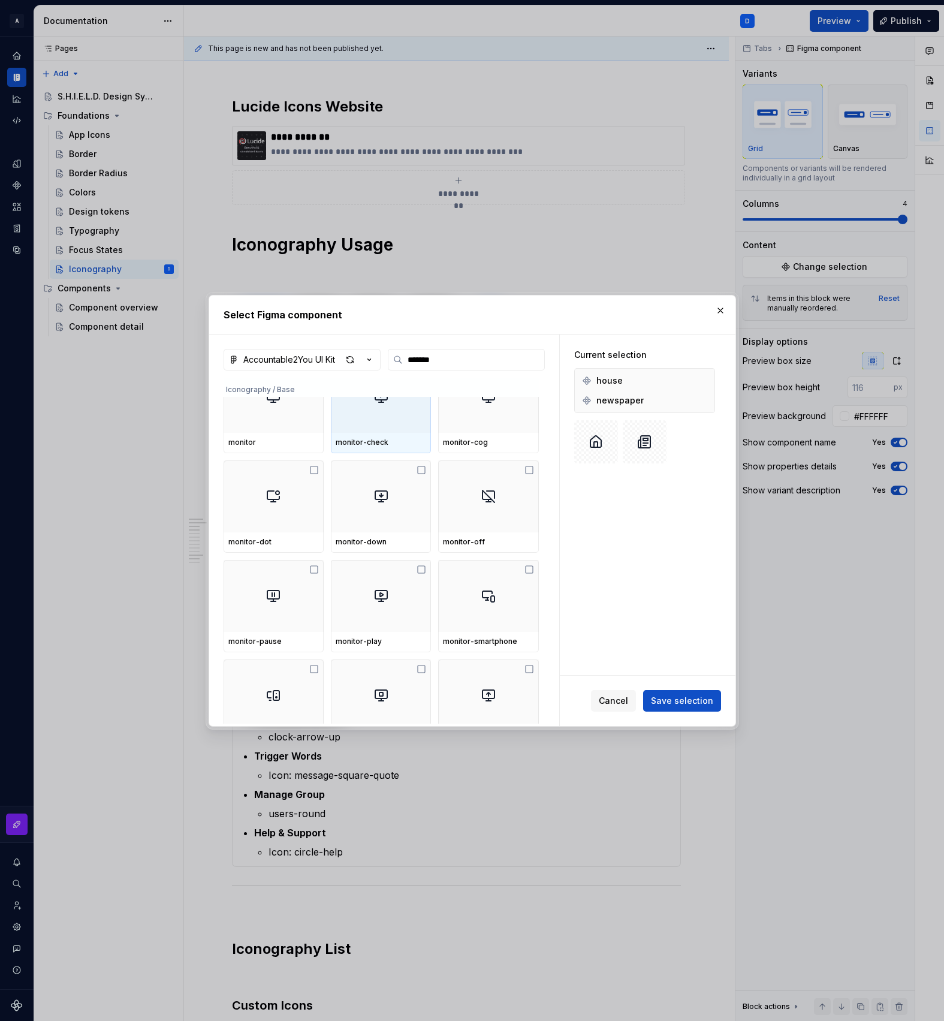
scroll to position [148, 0]
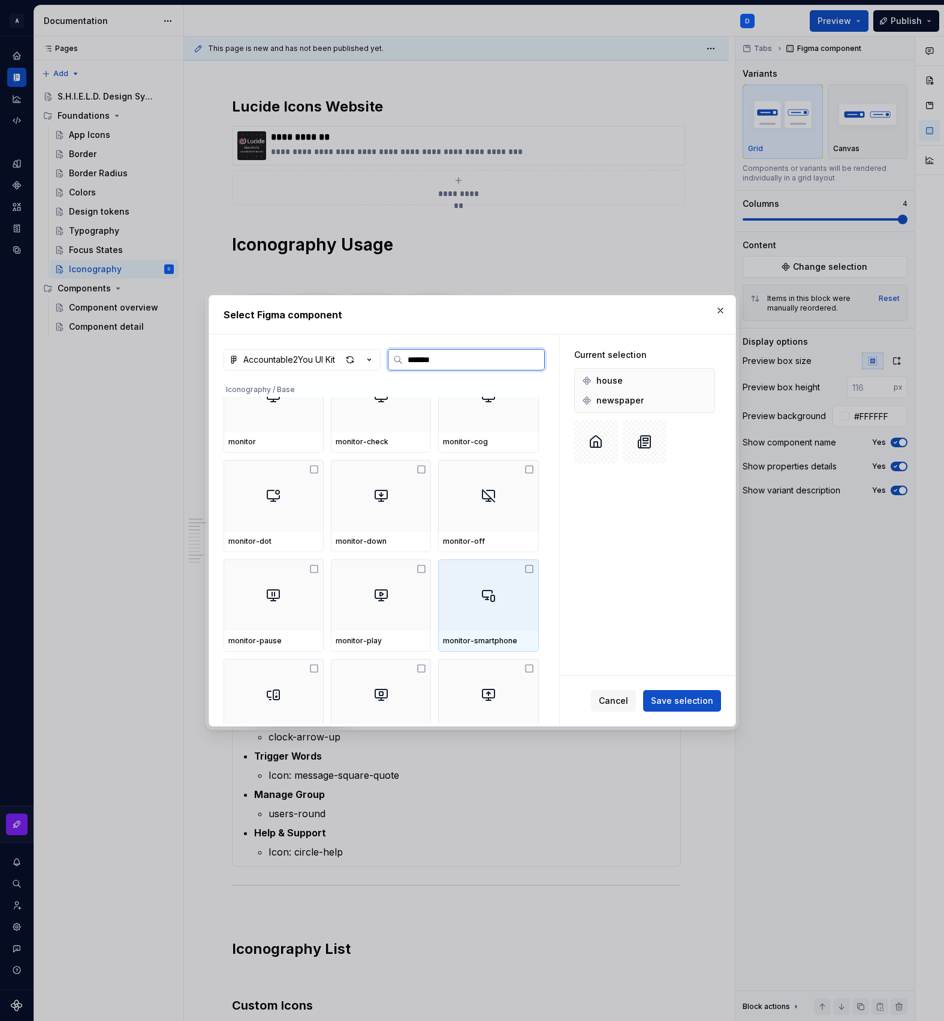
click at [504, 617] on div at bounding box center [488, 595] width 100 height 72
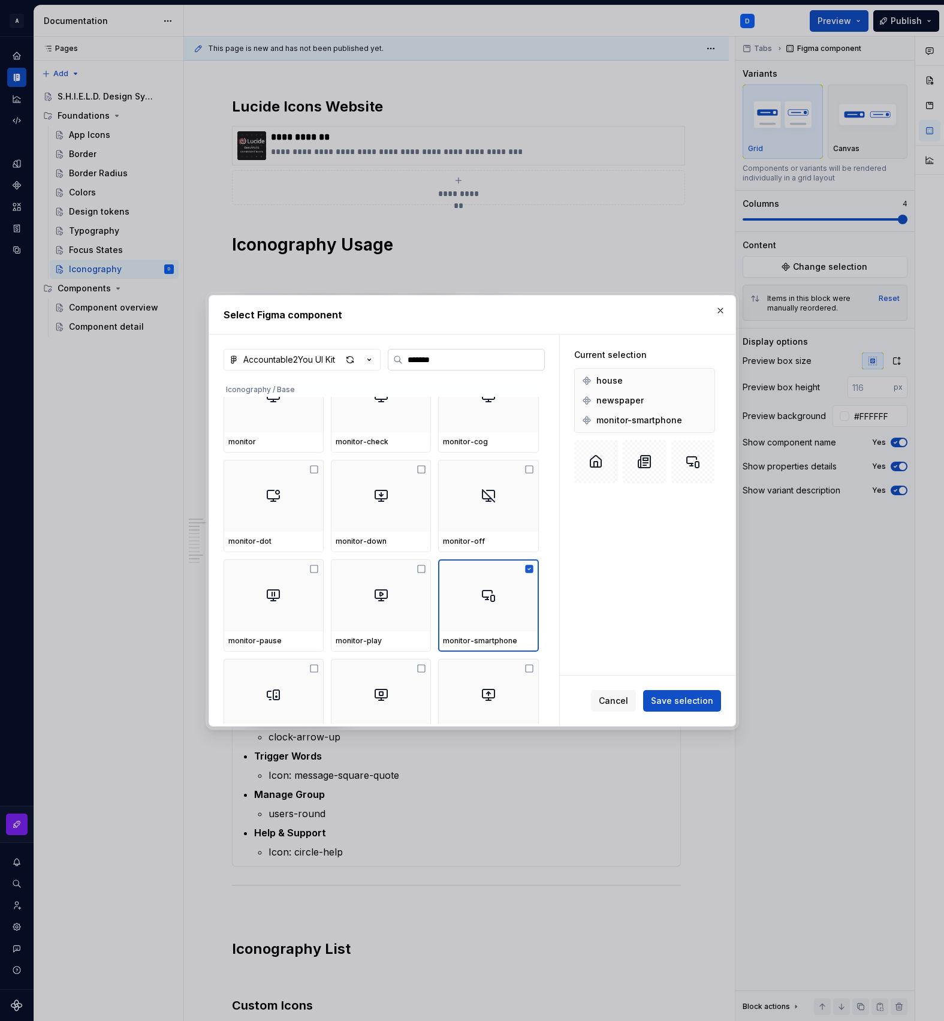
click at [453, 369] on label "*******" at bounding box center [466, 360] width 157 height 22
click at [453, 366] on input "*******" at bounding box center [474, 360] width 142 height 12
click at [449, 360] on input "*******" at bounding box center [474, 360] width 142 height 12
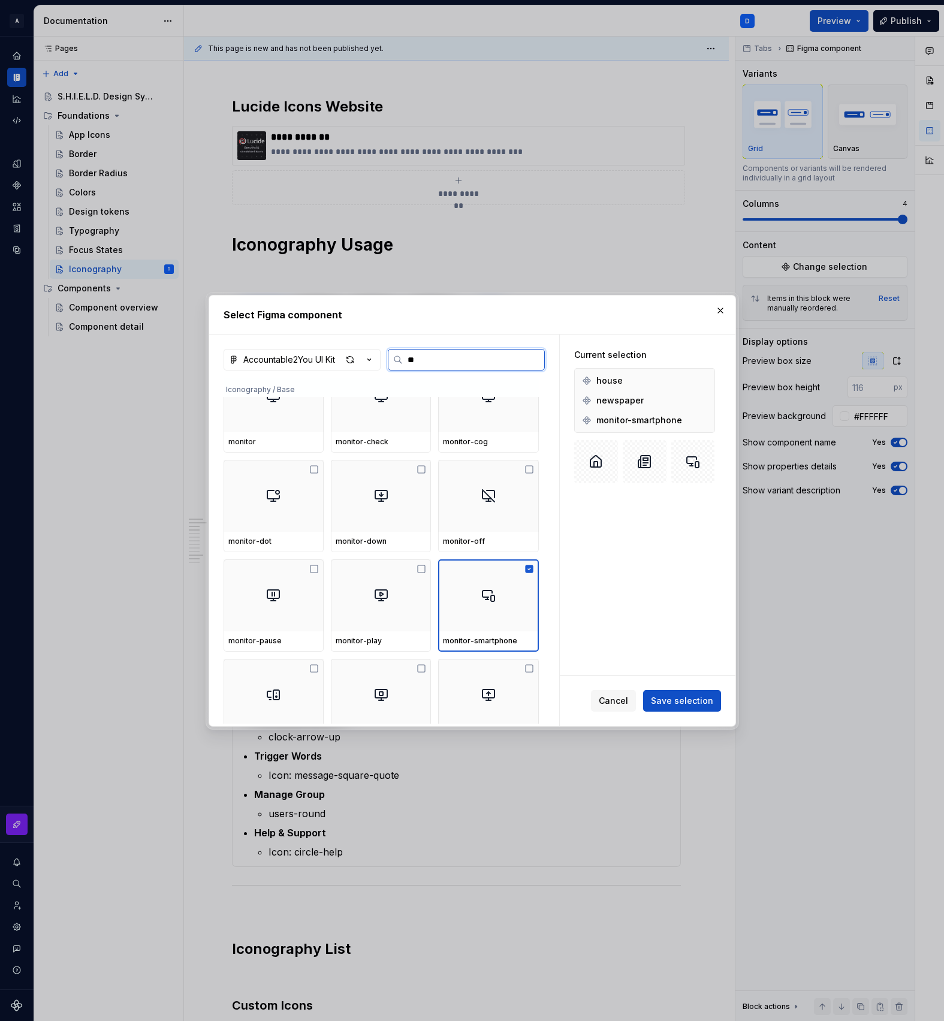
scroll to position [0, 0]
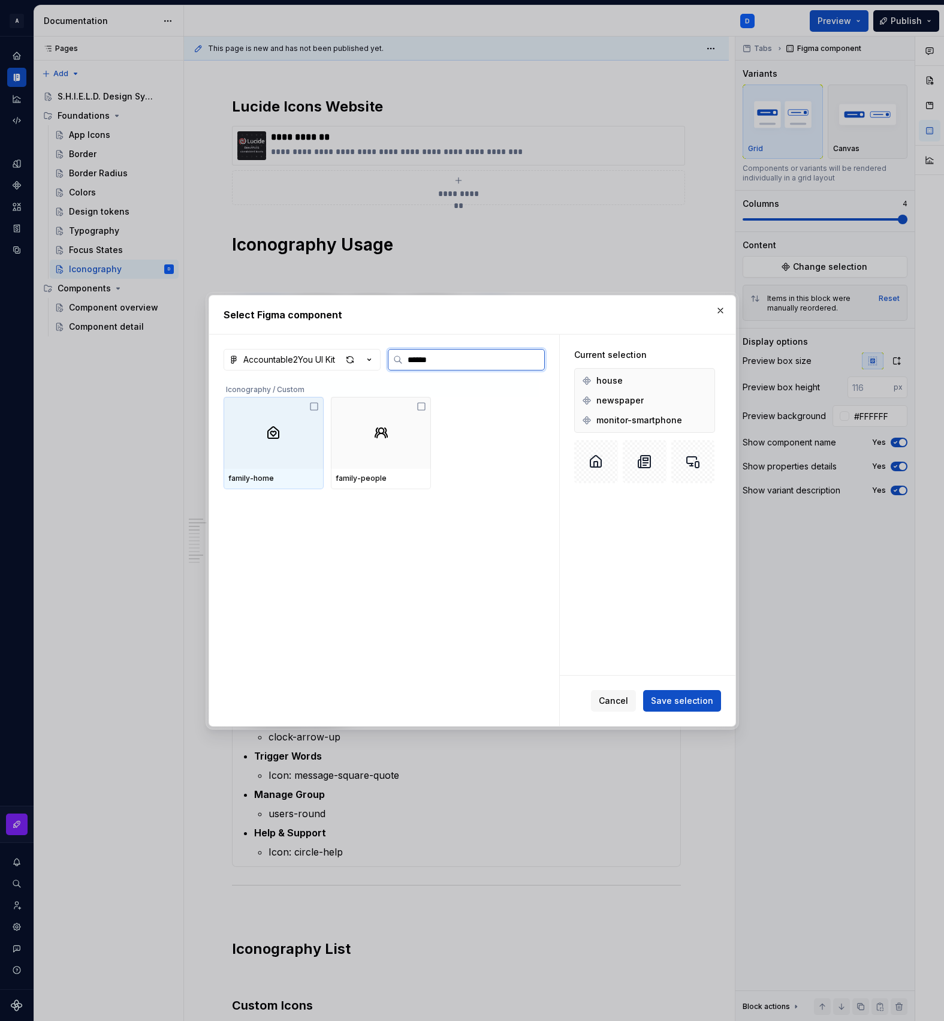
click at [279, 438] on img at bounding box center [273, 433] width 14 height 14
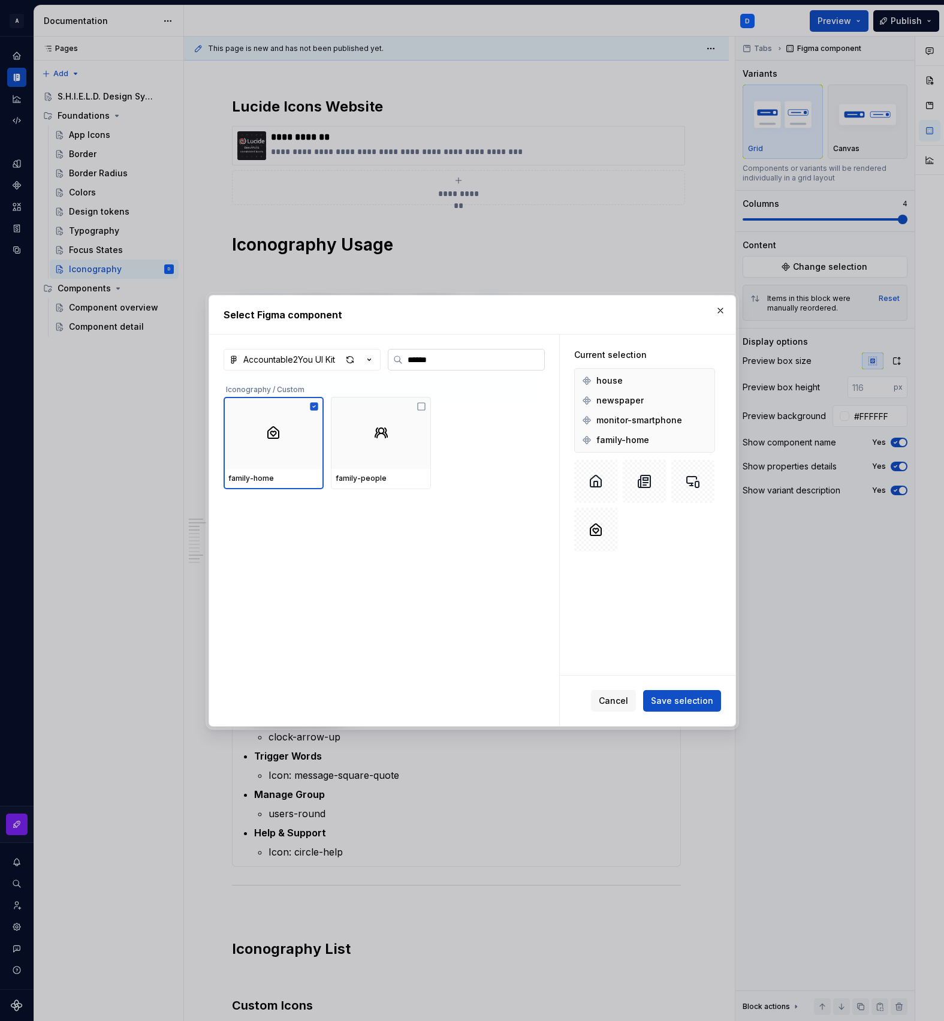
click at [450, 360] on input "******" at bounding box center [474, 360] width 142 height 12
click at [313, 435] on div at bounding box center [274, 433] width 100 height 72
click at [460, 354] on input "******" at bounding box center [474, 360] width 142 height 12
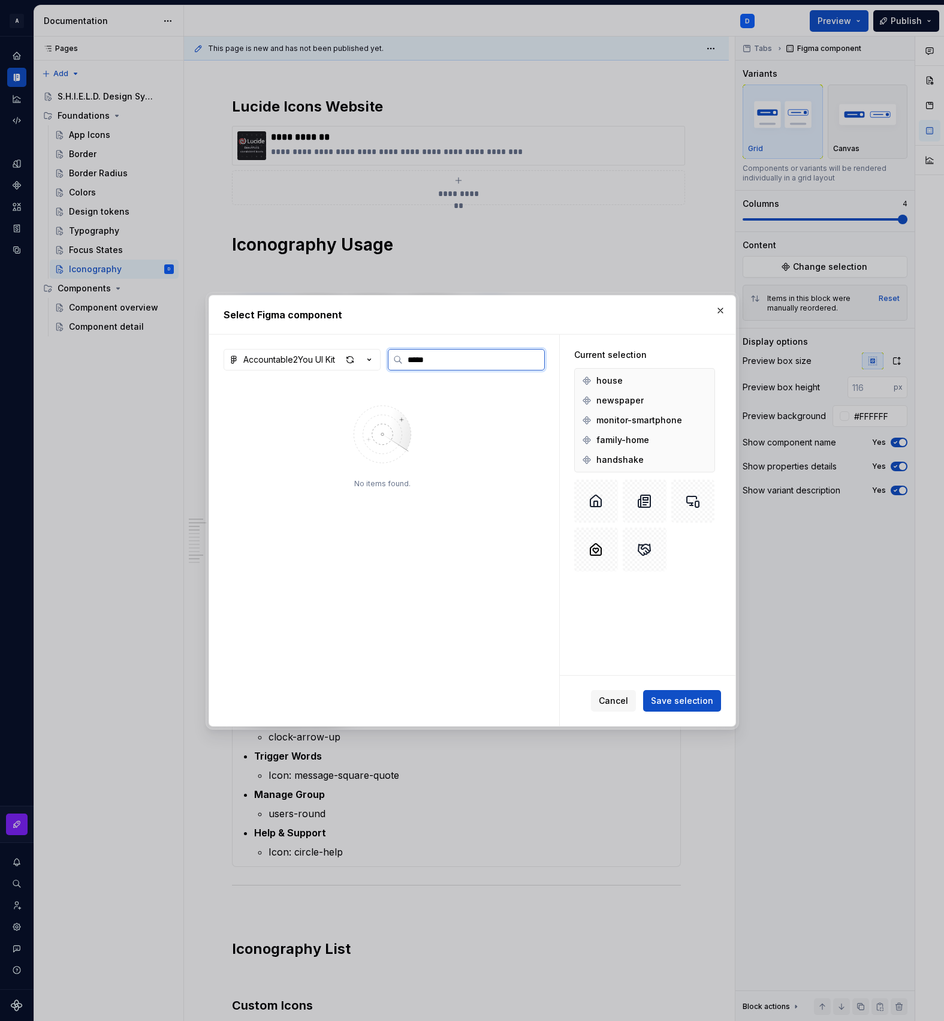
type input "******"
type textarea "*"
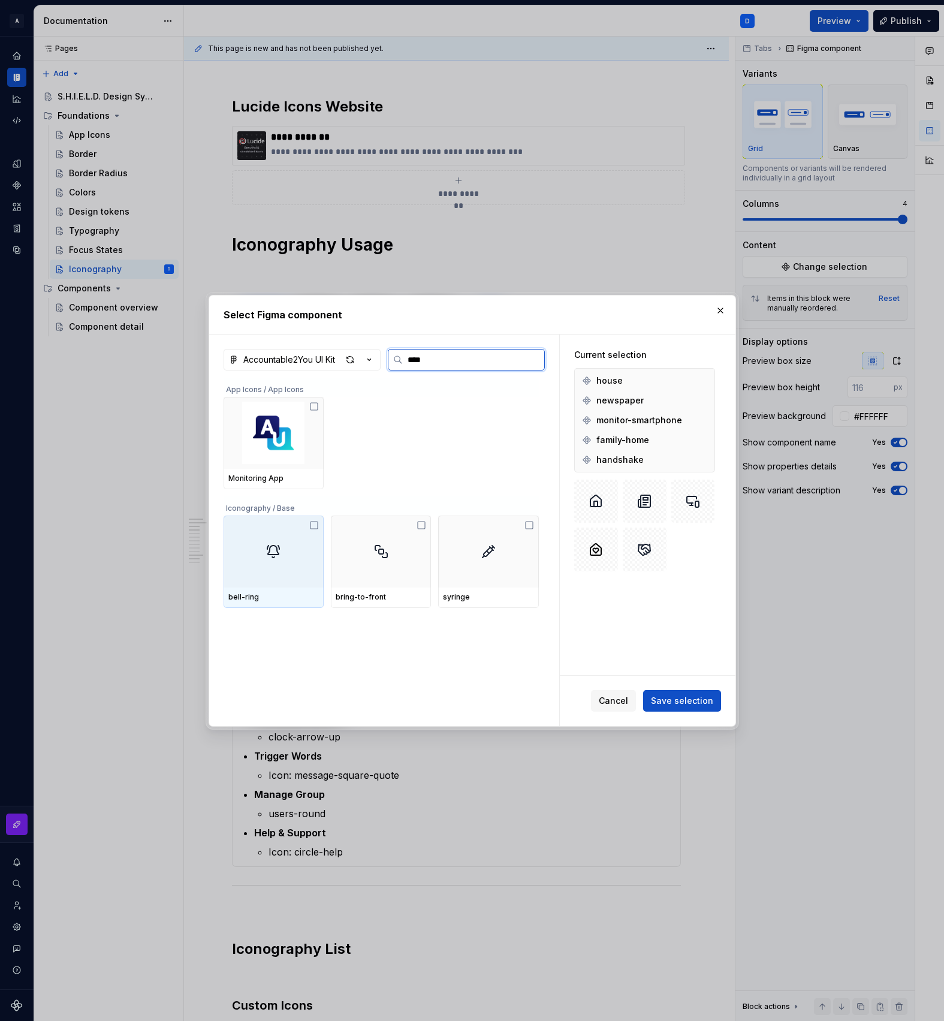
click at [257, 570] on div at bounding box center [274, 552] width 100 height 72
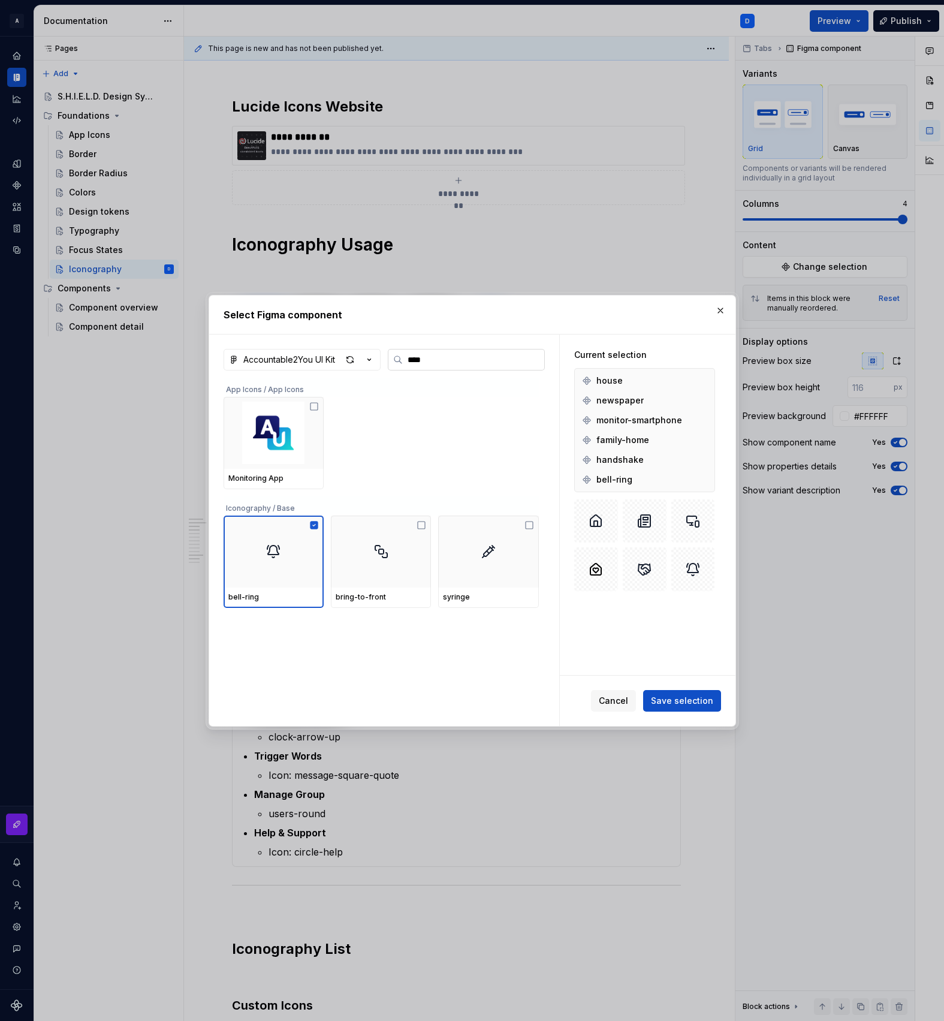
click at [455, 363] on input "****" at bounding box center [474, 360] width 142 height 12
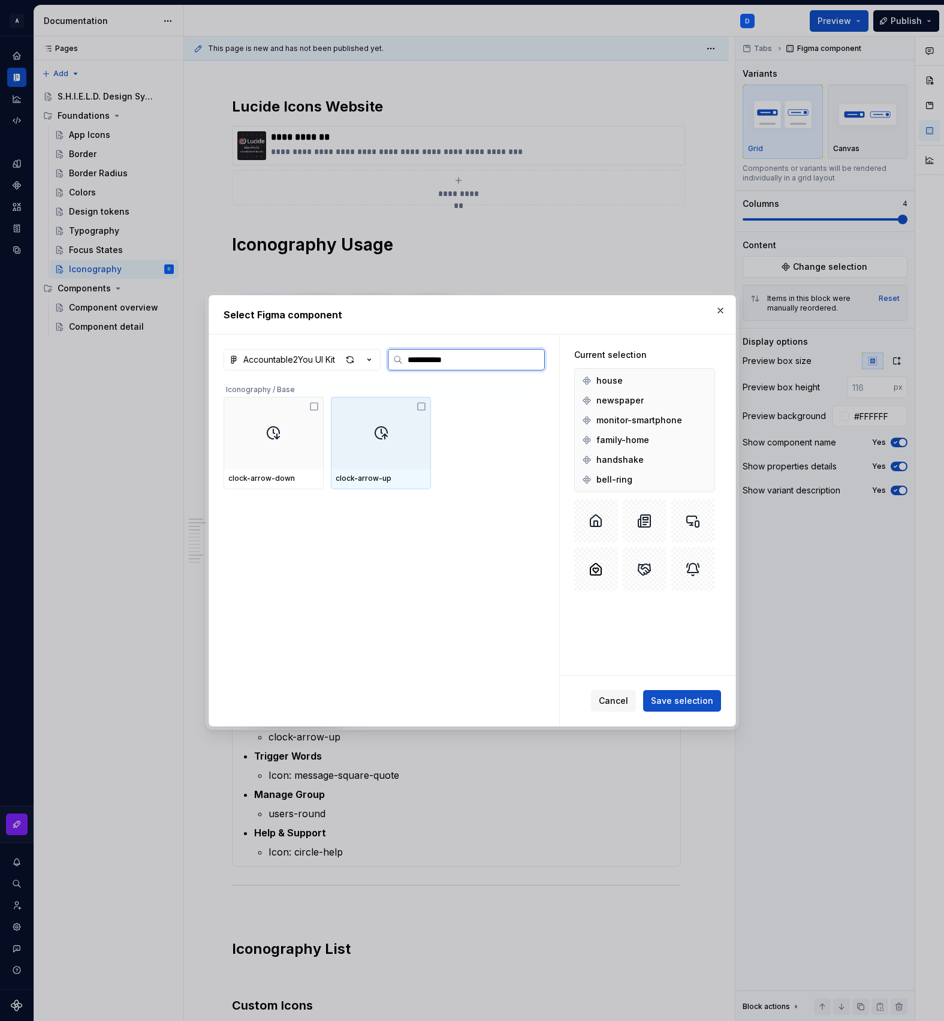
click at [374, 418] on div at bounding box center [381, 433] width 100 height 72
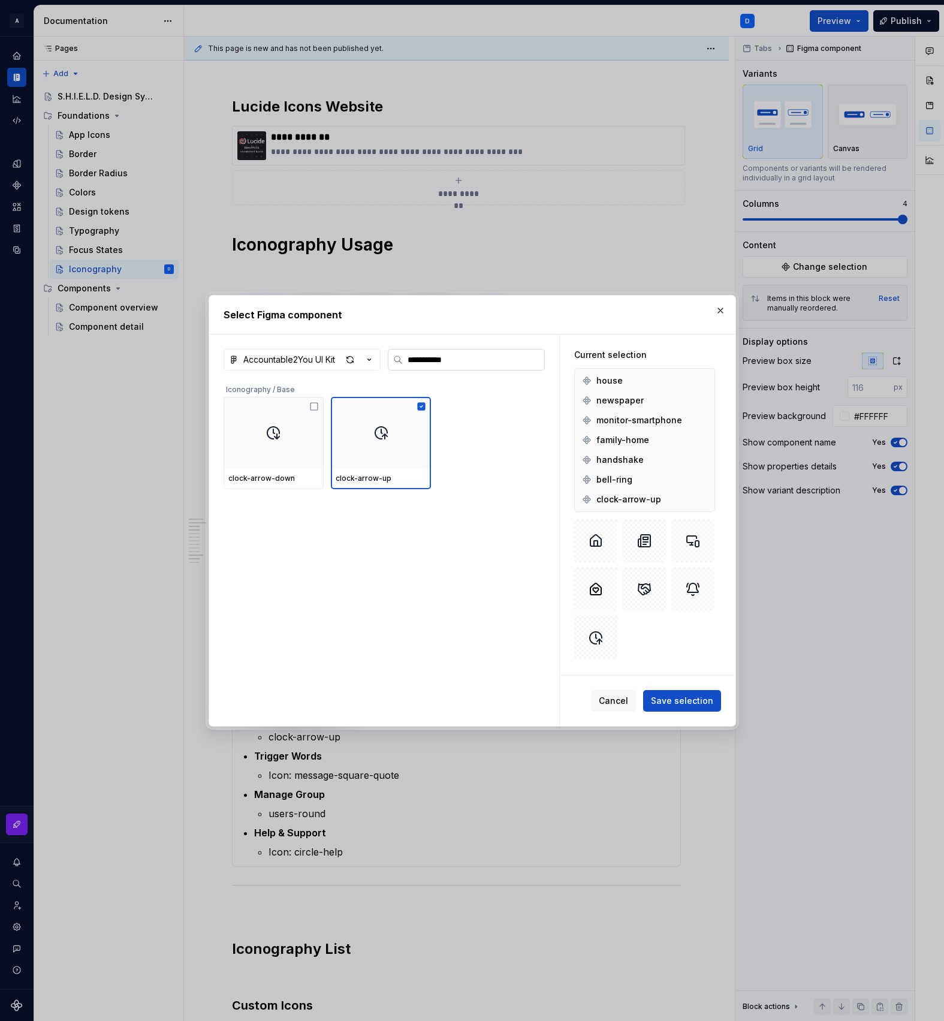
click at [474, 363] on input "**********" at bounding box center [474, 360] width 142 height 12
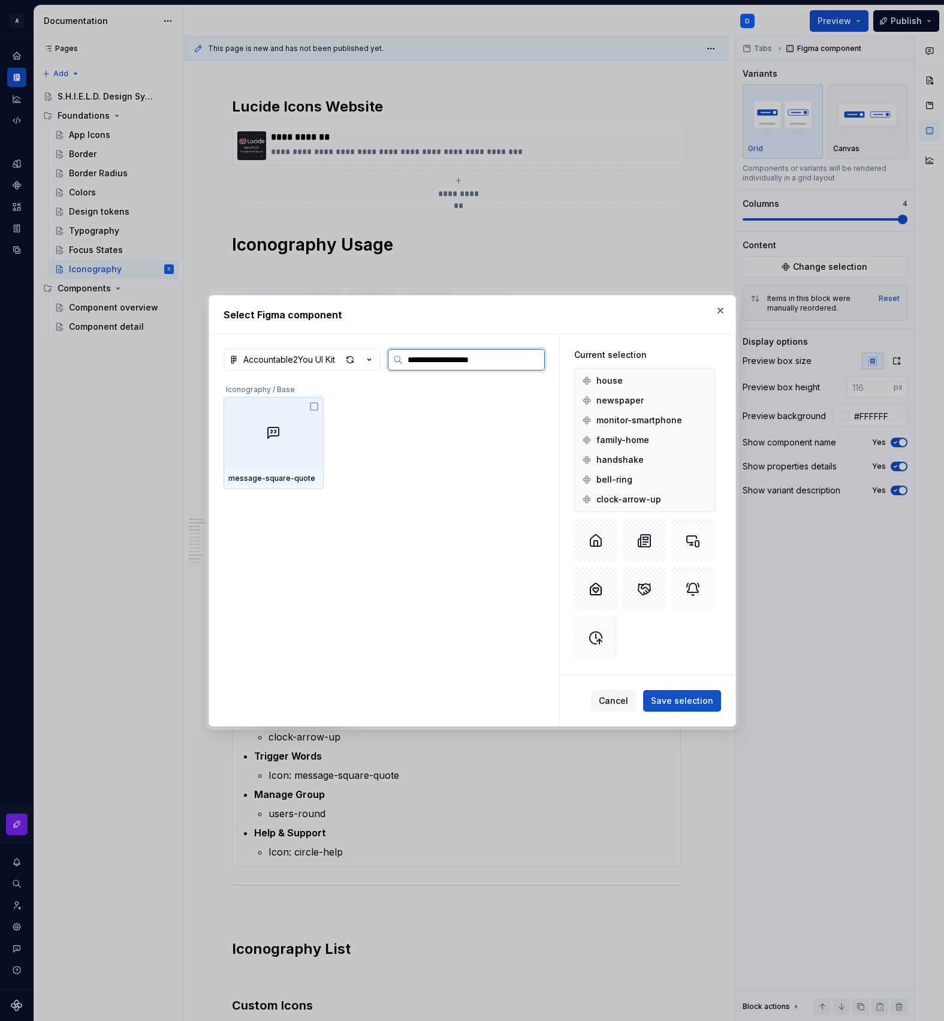
click at [274, 461] on div at bounding box center [274, 433] width 100 height 72
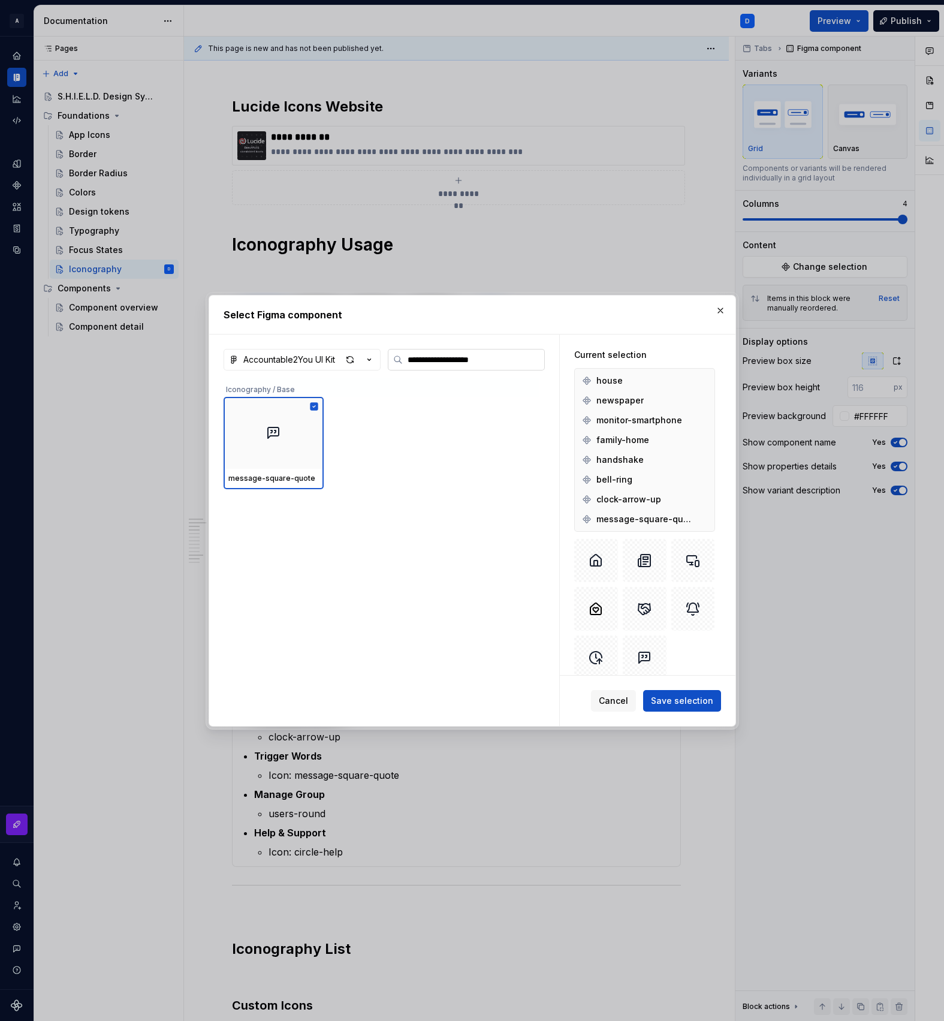
click at [468, 355] on input "**********" at bounding box center [474, 360] width 142 height 12
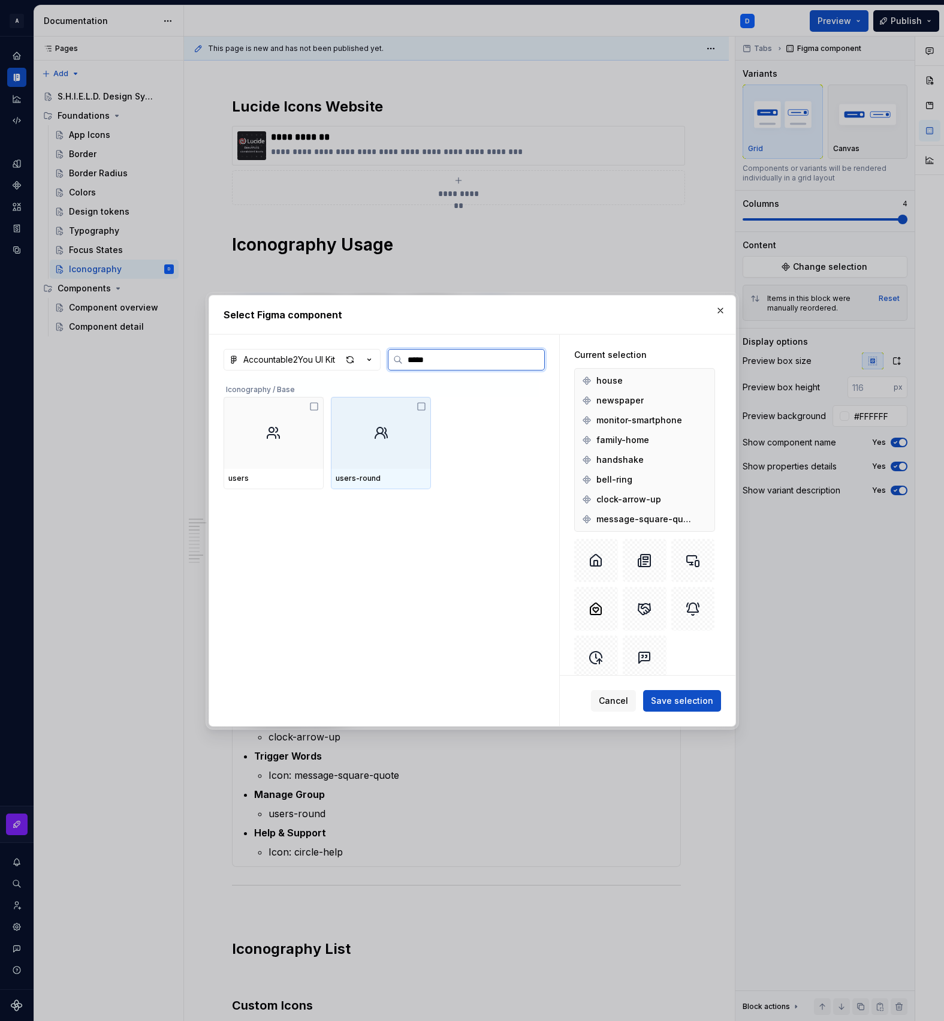
click at [370, 437] on div at bounding box center [381, 433] width 100 height 72
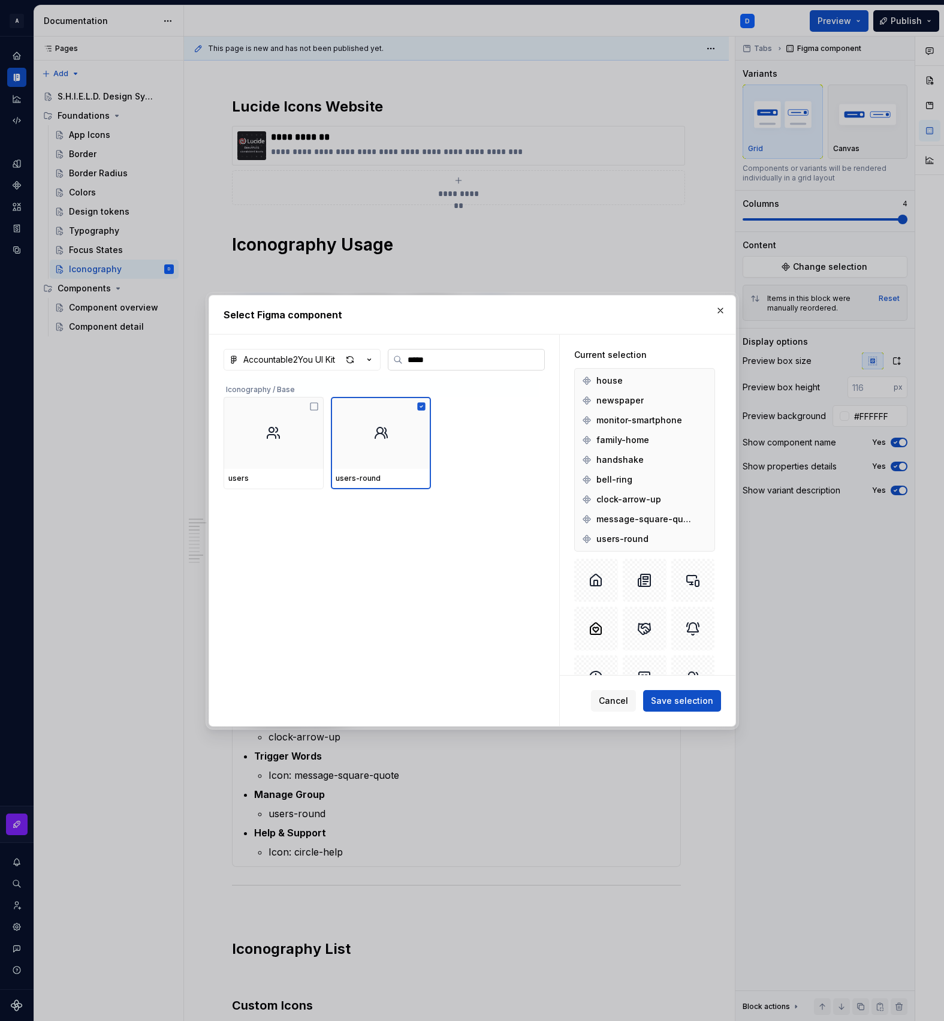
click at [458, 356] on input "*****" at bounding box center [474, 360] width 142 height 12
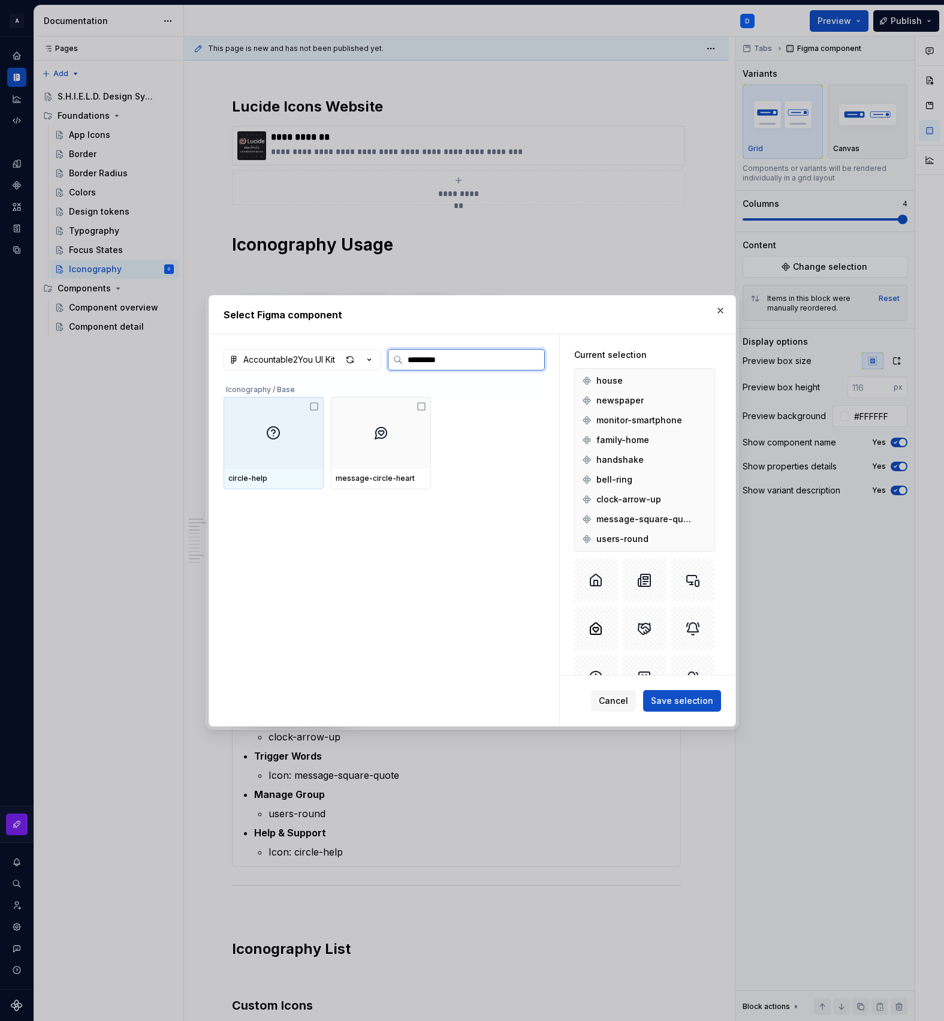
type input "**********"
click at [278, 453] on div at bounding box center [274, 433] width 100 height 72
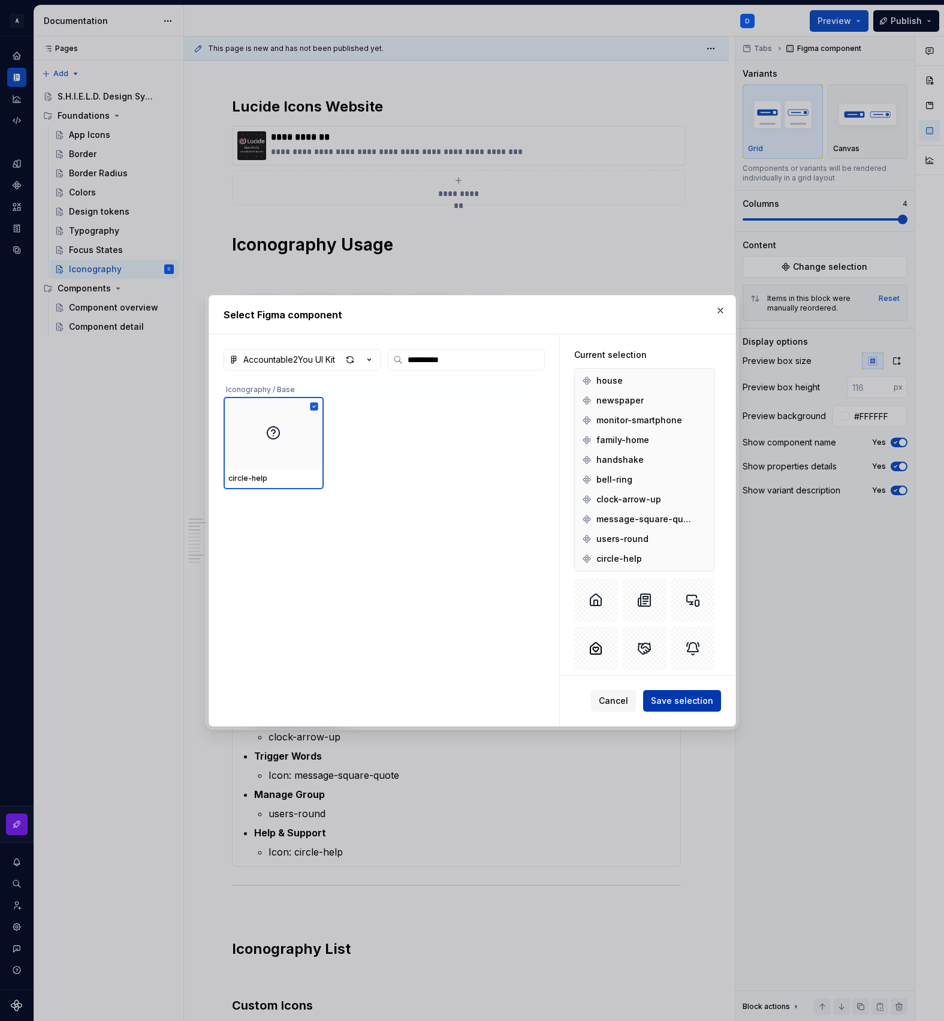
click at [682, 702] on span "Save selection" at bounding box center [682, 701] width 62 height 12
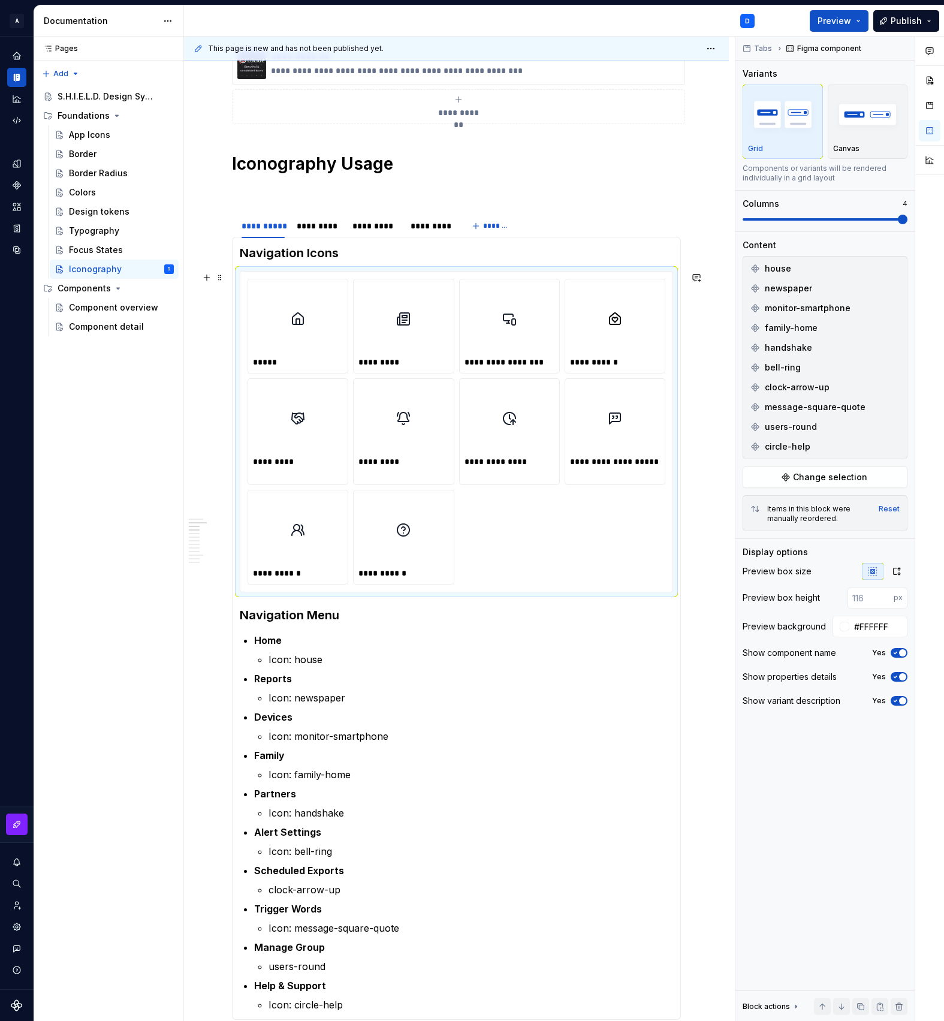
scroll to position [148, 0]
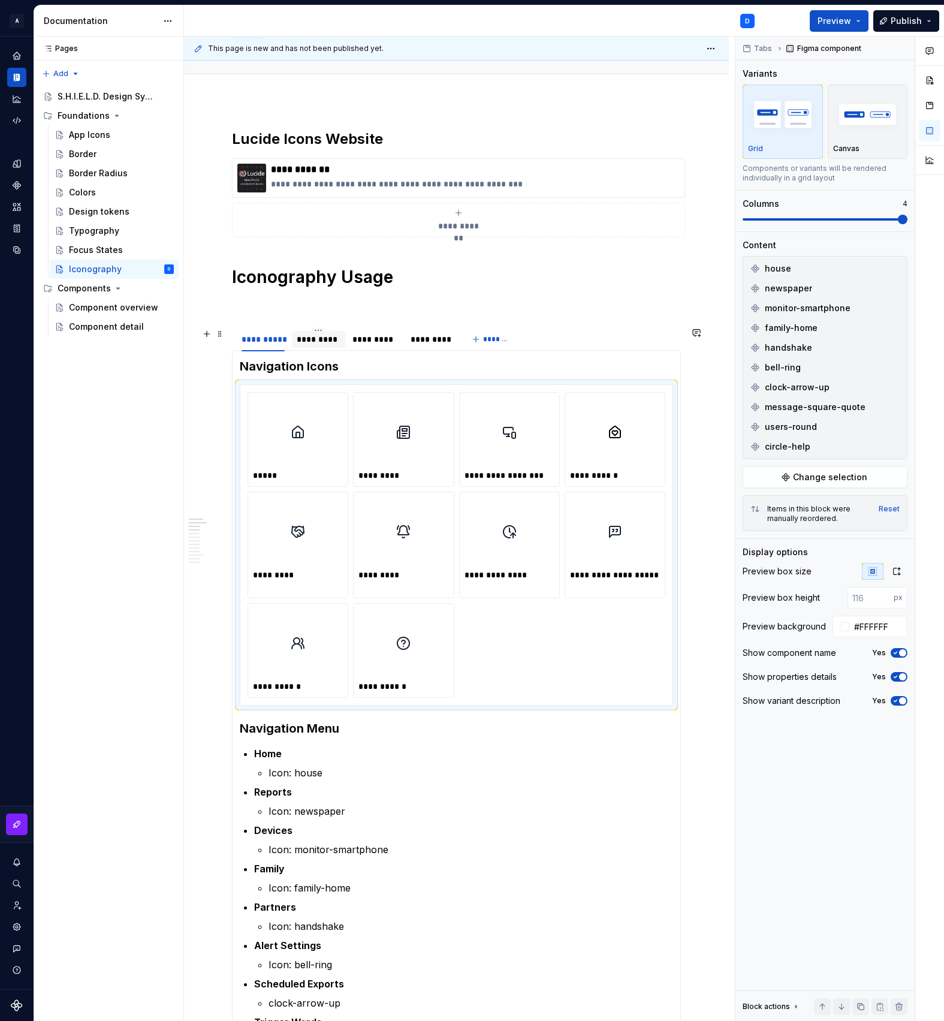
click at [327, 348] on div "*********" at bounding box center [318, 339] width 53 height 17
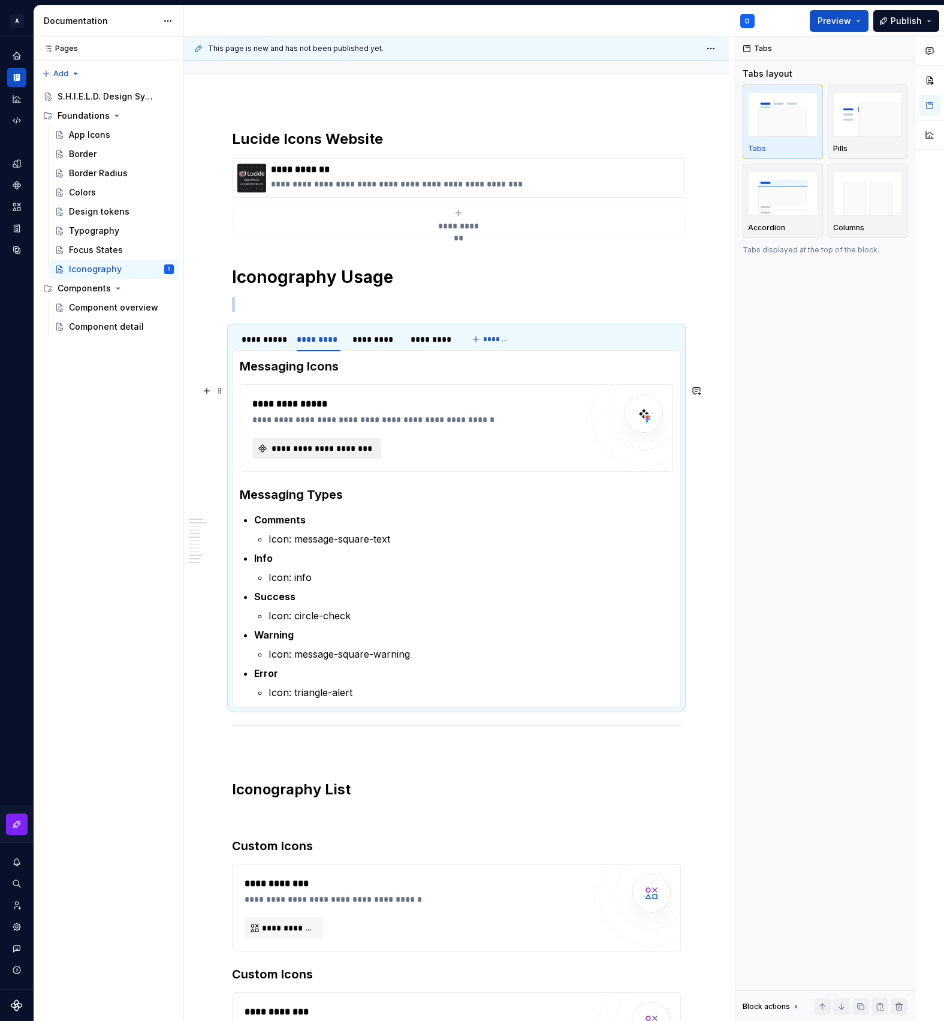
click at [288, 447] on span "**********" at bounding box center [322, 449] width 104 height 12
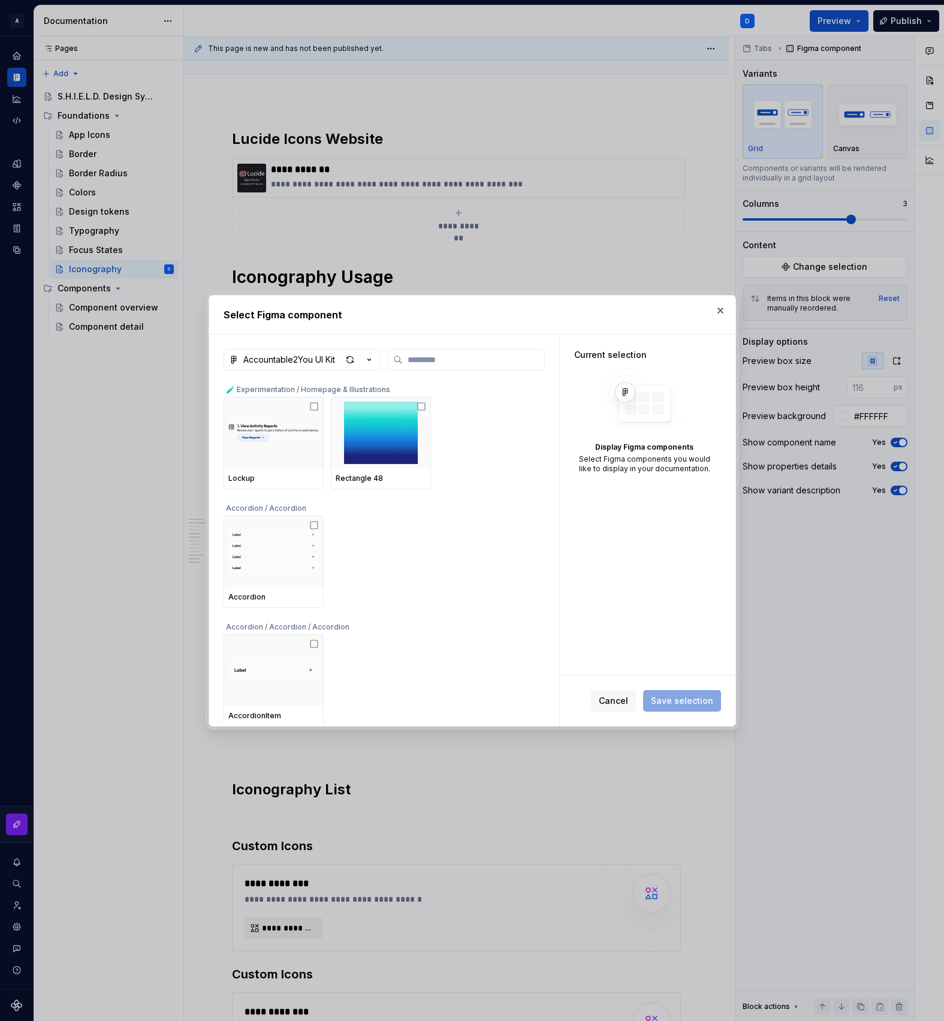
type textarea "*"
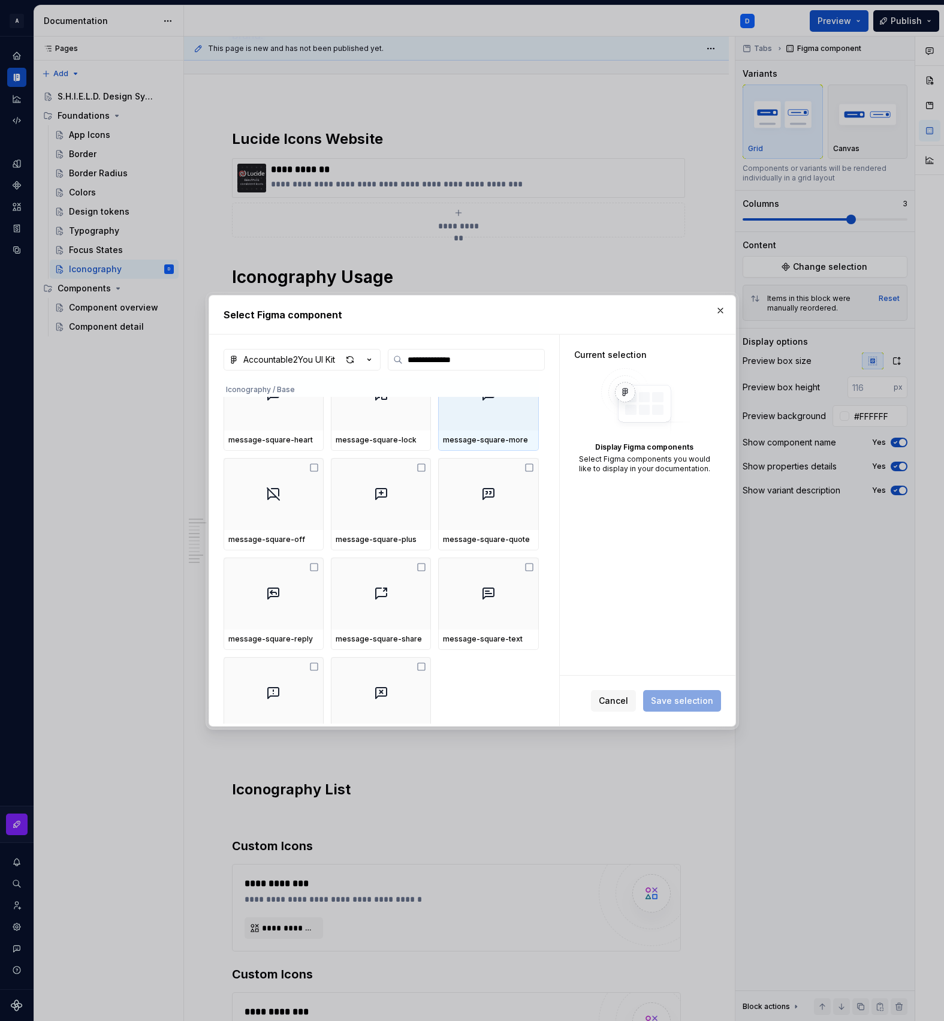
scroll to position [249, 0]
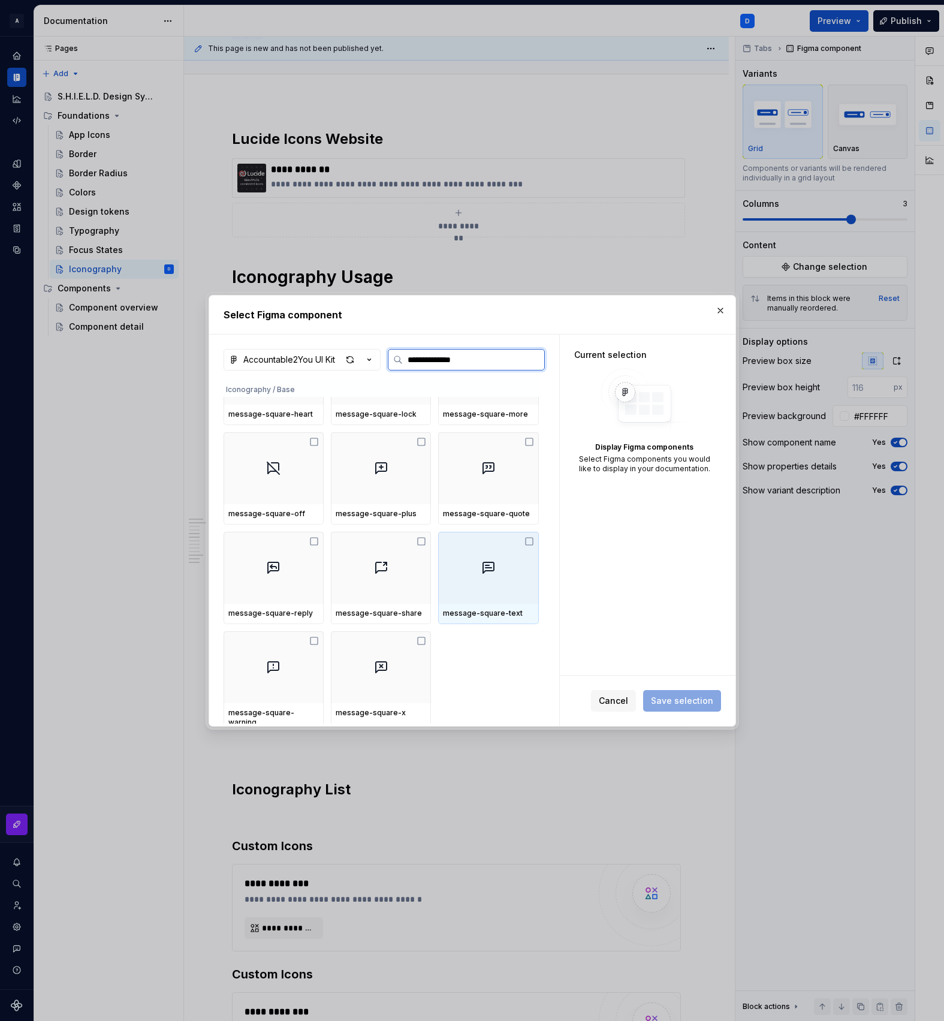
click at [525, 571] on div at bounding box center [488, 568] width 100 height 72
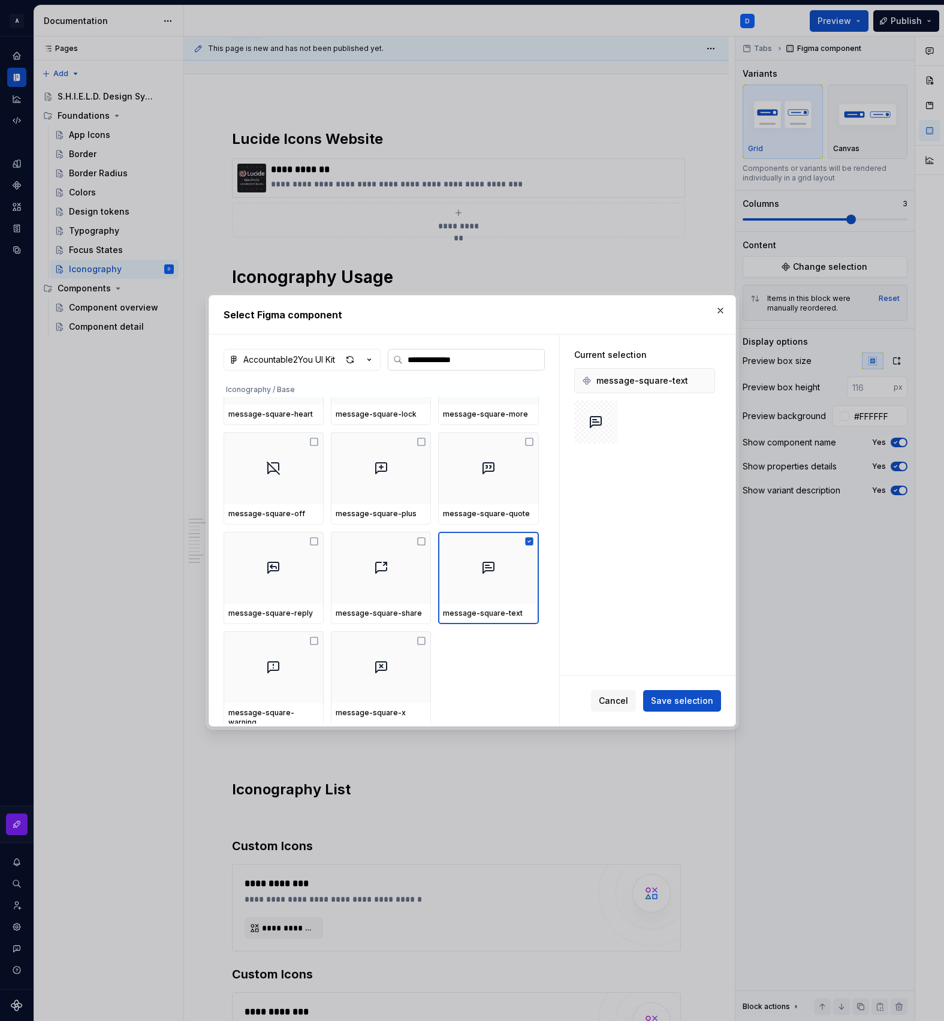
click at [488, 360] on input "**********" at bounding box center [474, 360] width 142 height 12
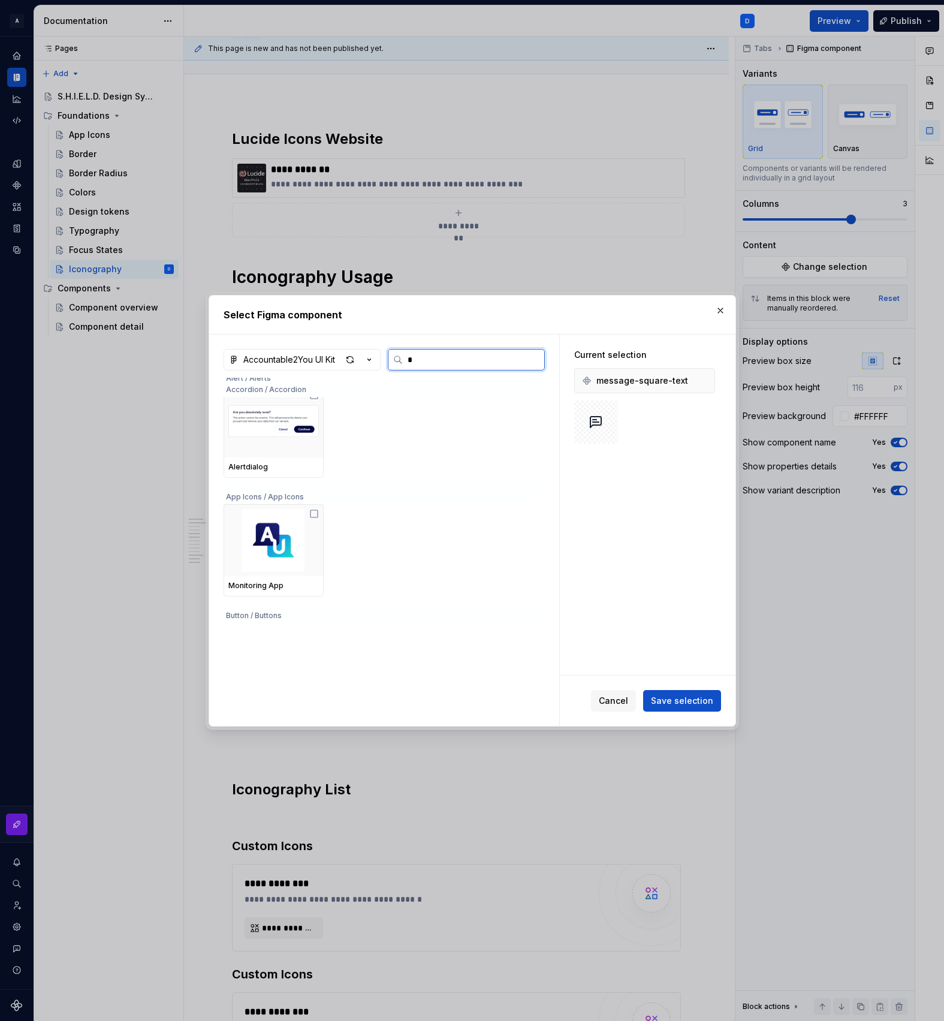
scroll to position [0, 0]
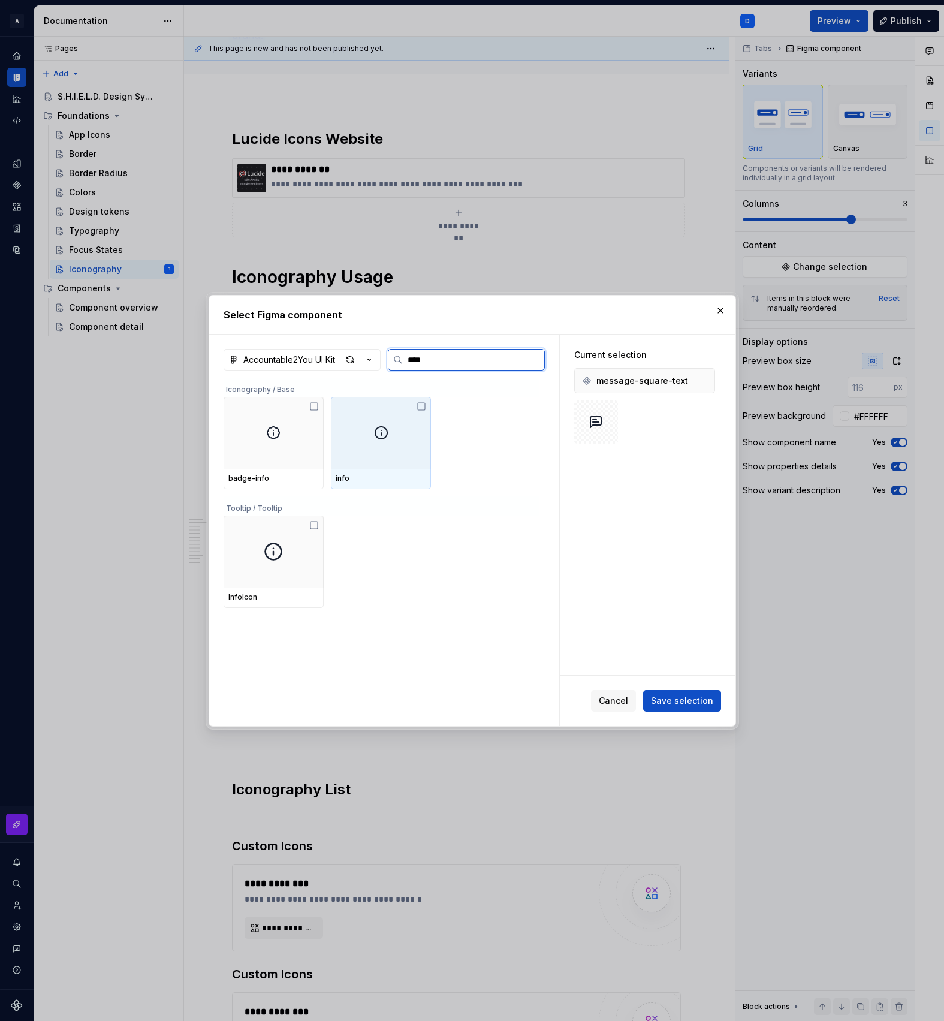
click at [371, 465] on div at bounding box center [381, 433] width 100 height 72
click at [468, 365] on input "****" at bounding box center [474, 360] width 142 height 12
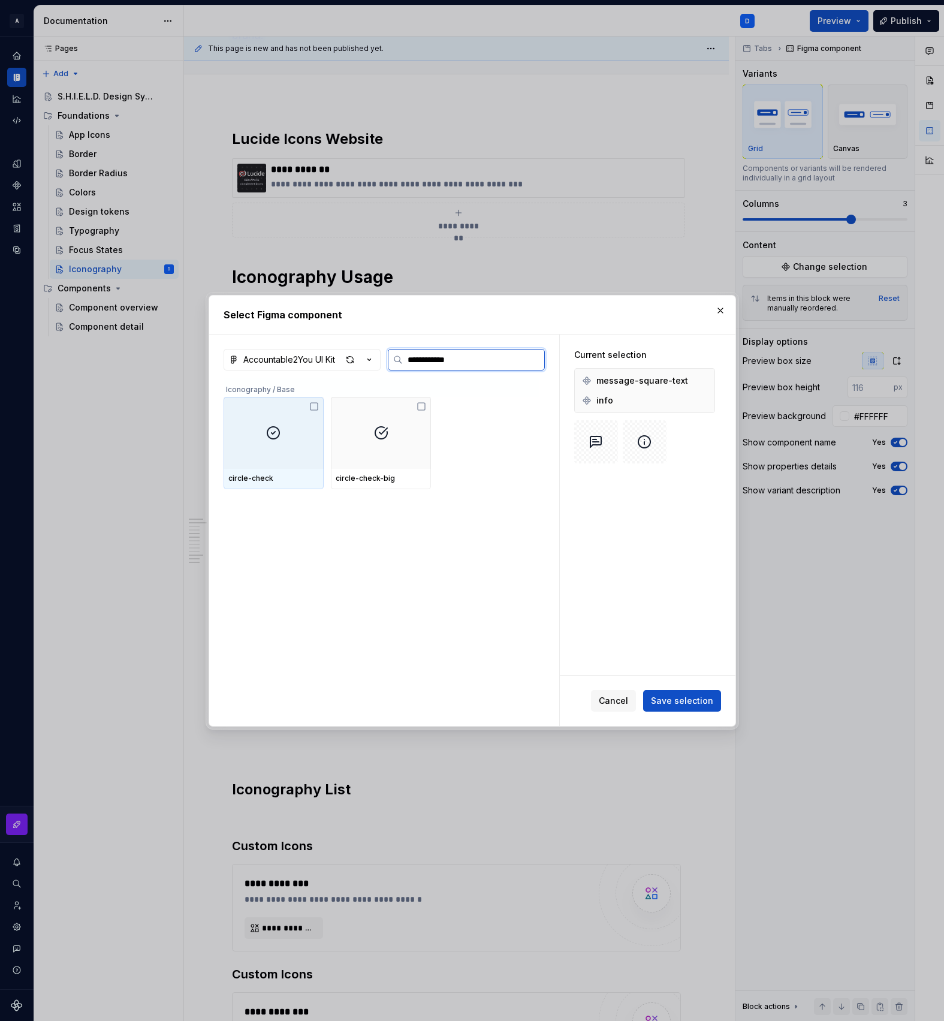
click at [287, 464] on div at bounding box center [274, 433] width 100 height 72
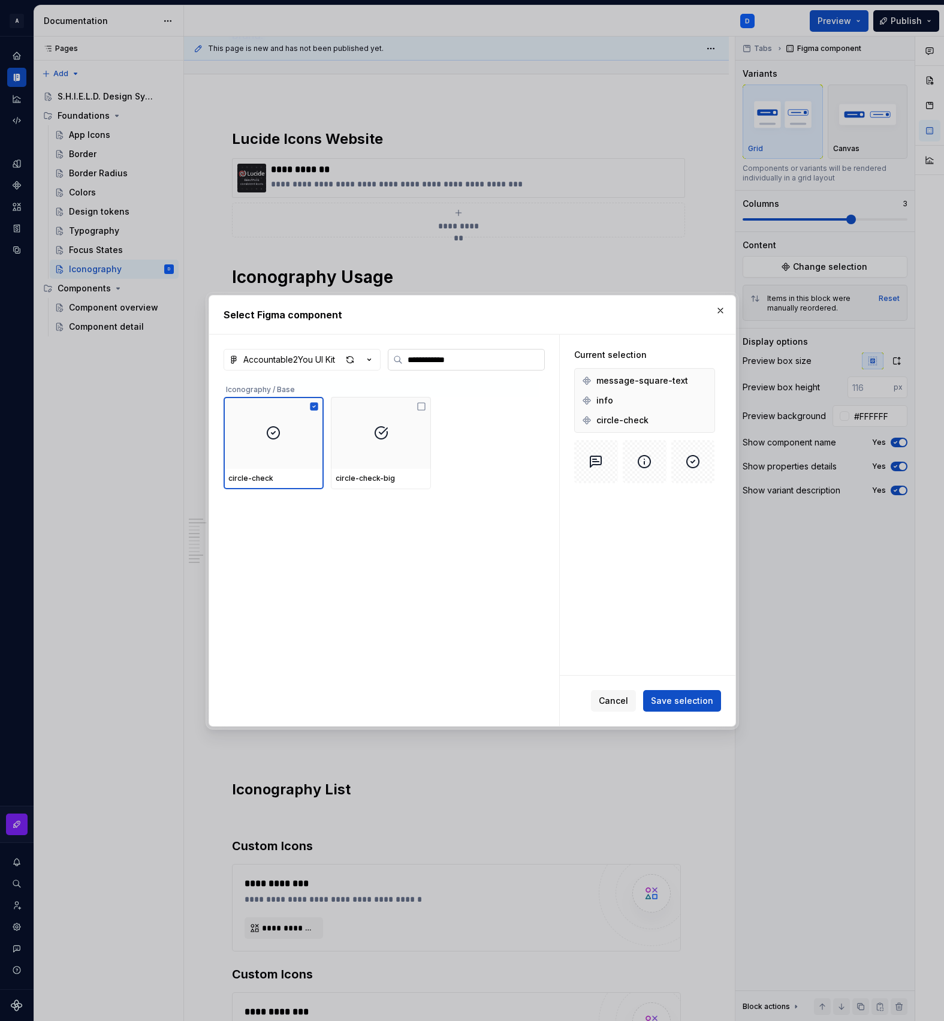
click at [461, 358] on input "**********" at bounding box center [474, 360] width 142 height 12
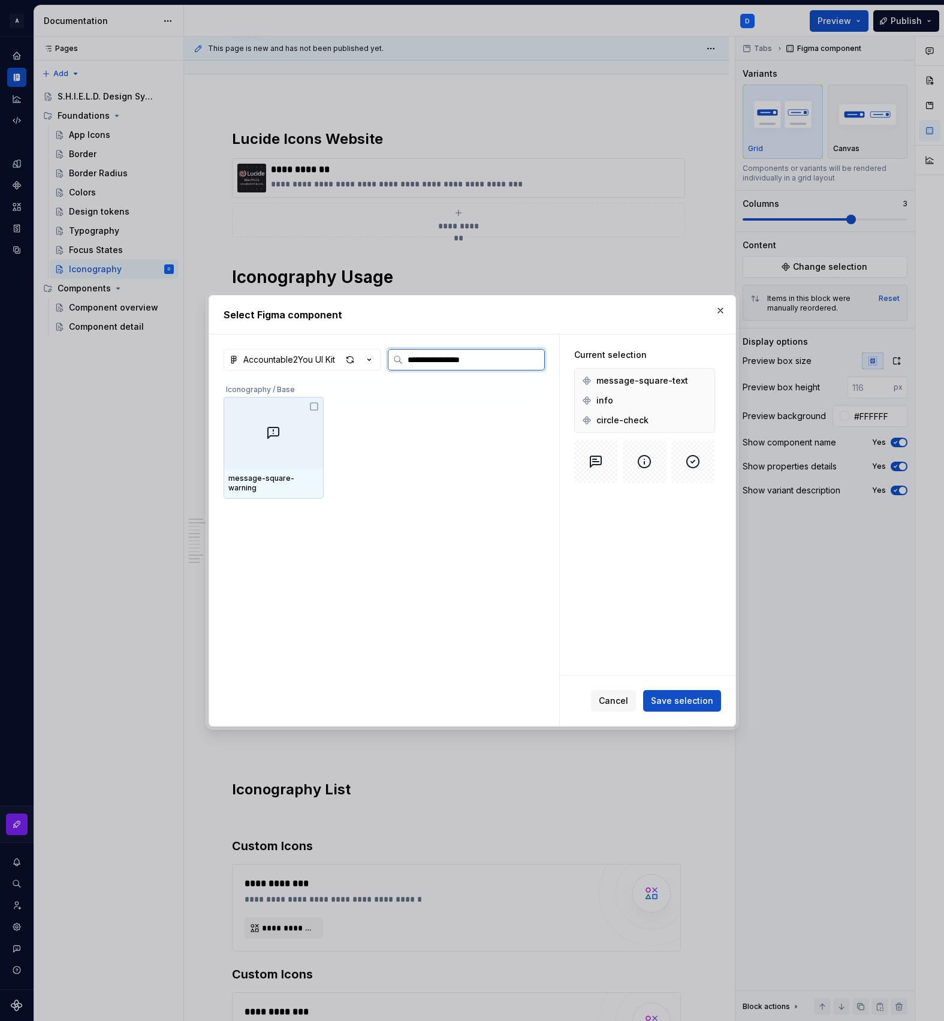
click at [285, 445] on div at bounding box center [274, 433] width 100 height 72
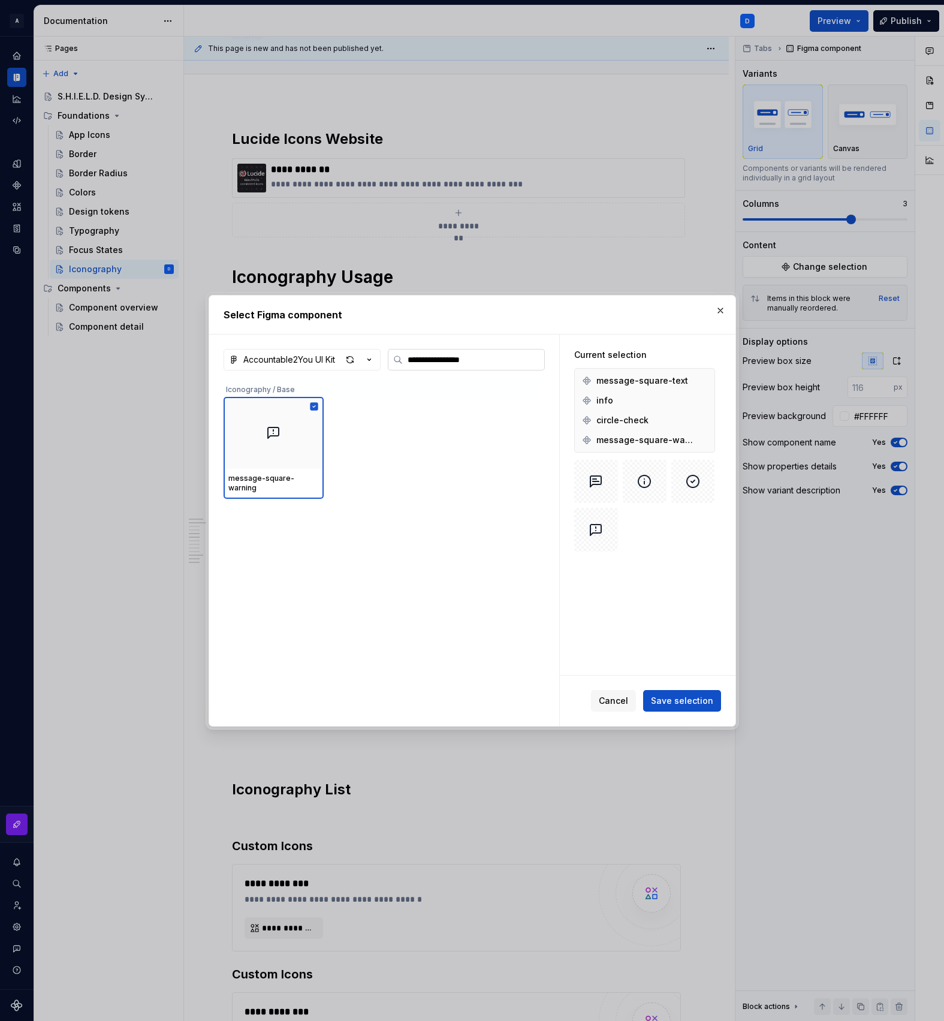
click at [441, 360] on input "**********" at bounding box center [474, 360] width 142 height 12
type input "**********"
click at [259, 438] on div at bounding box center [274, 433] width 100 height 72
click at [679, 698] on span "Save selection" at bounding box center [682, 701] width 62 height 12
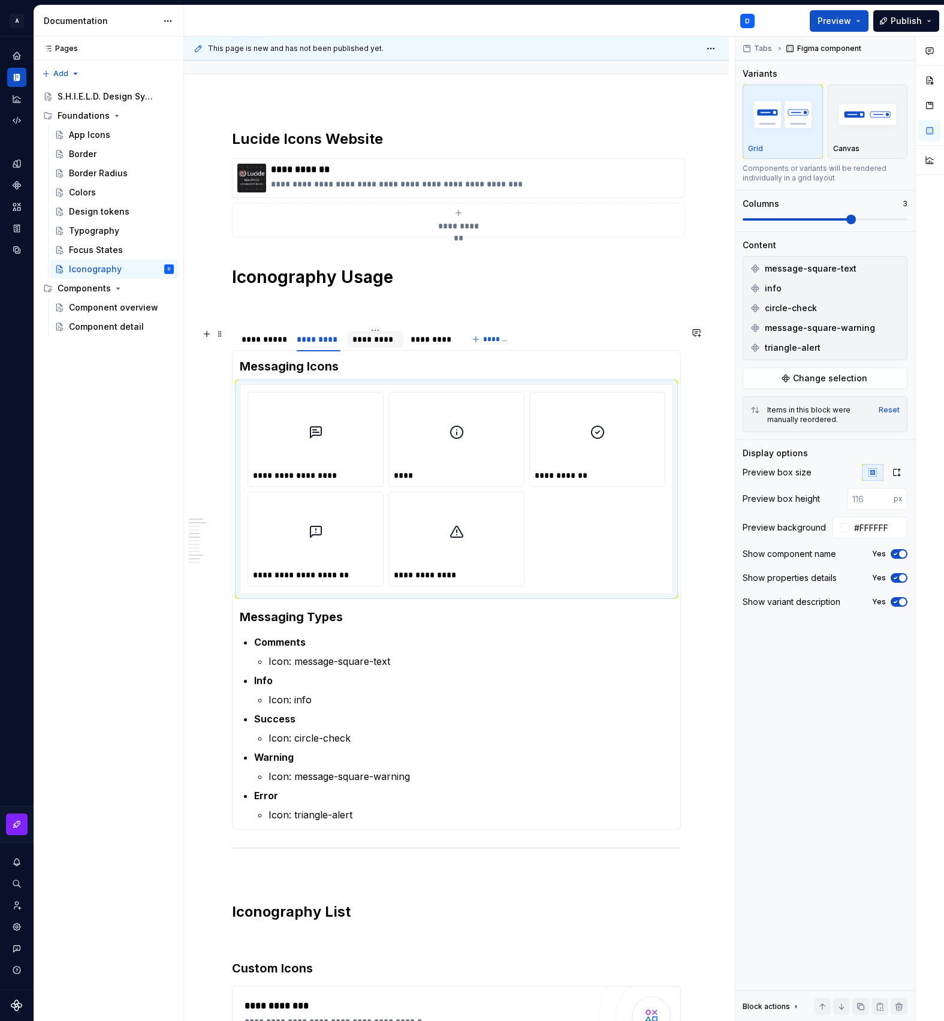
click at [385, 344] on div "*********" at bounding box center [376, 339] width 46 height 12
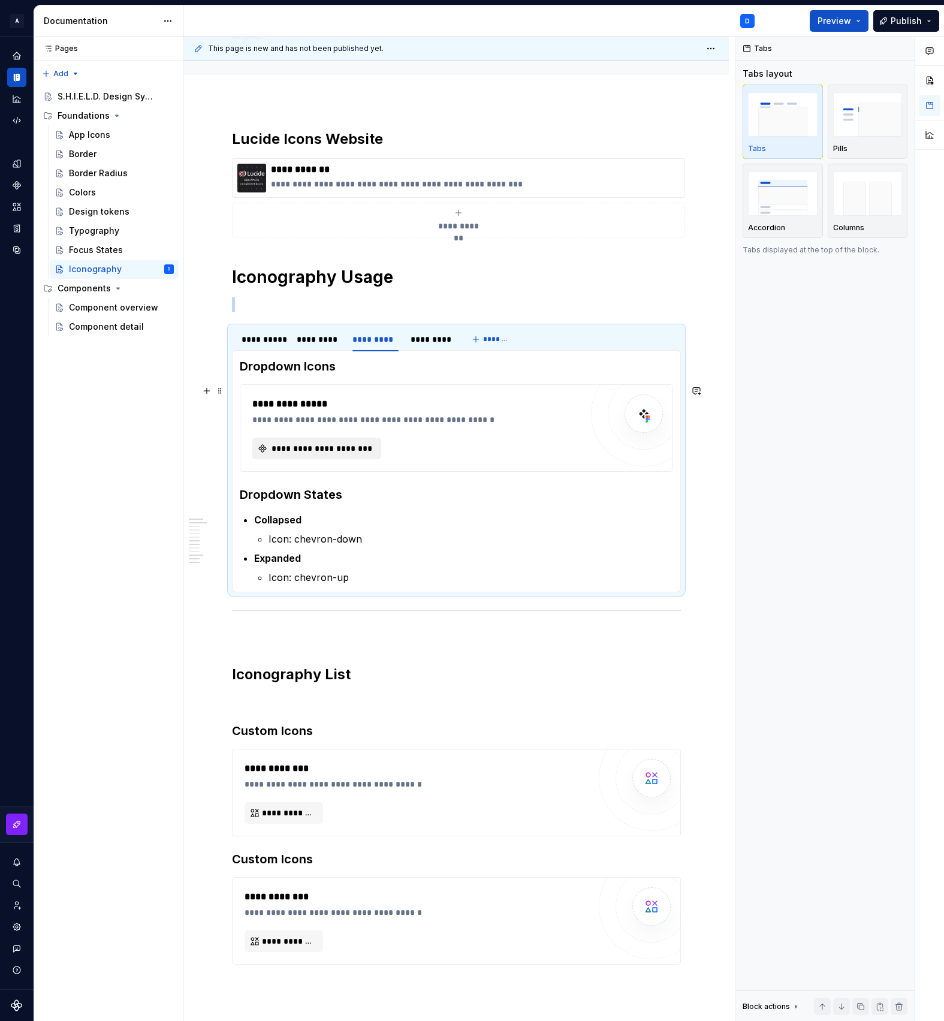
click at [318, 449] on span "**********" at bounding box center [322, 449] width 104 height 12
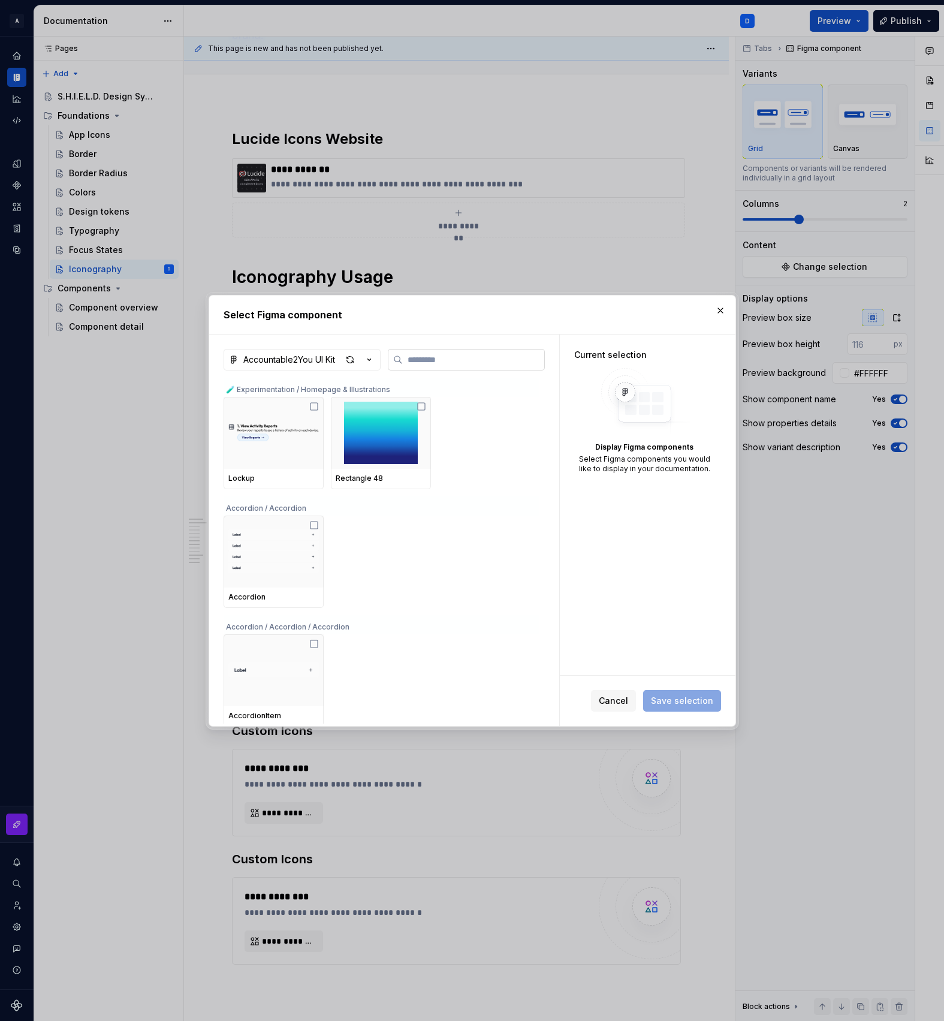
click at [450, 362] on input "search" at bounding box center [474, 360] width 142 height 12
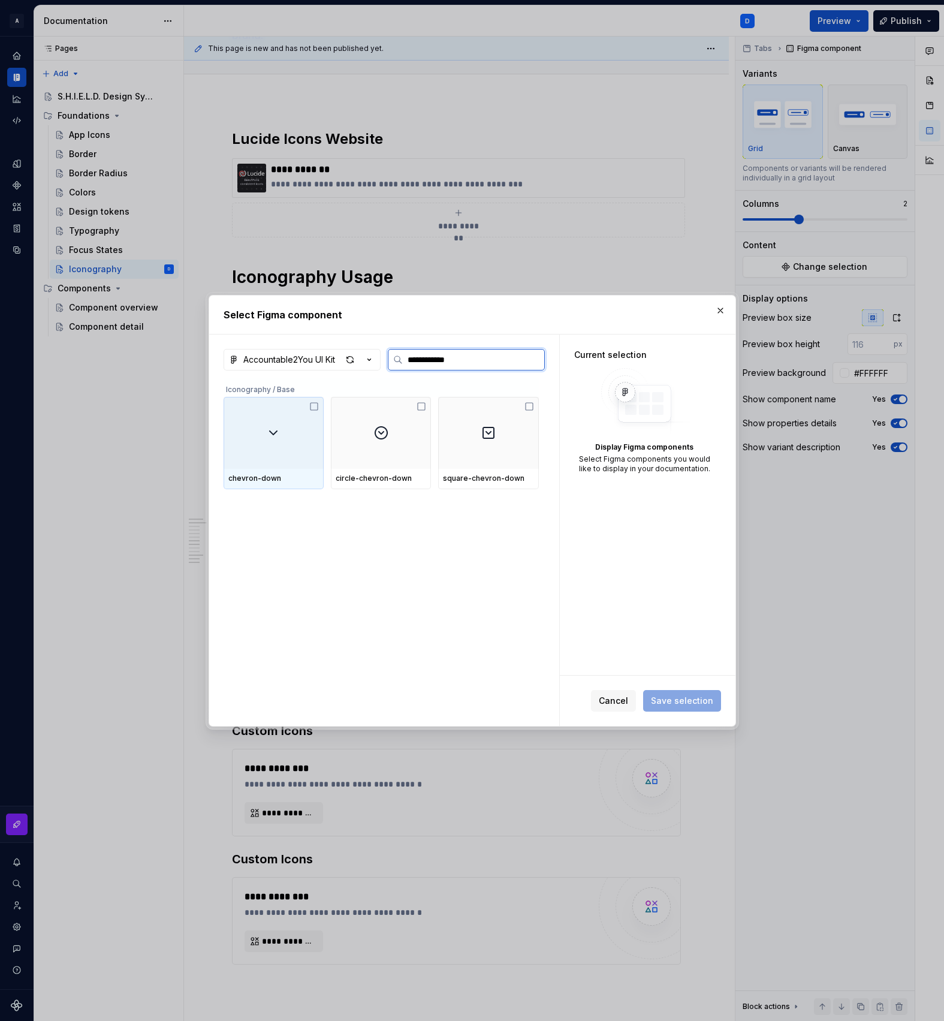
click at [297, 441] on div at bounding box center [274, 433] width 100 height 72
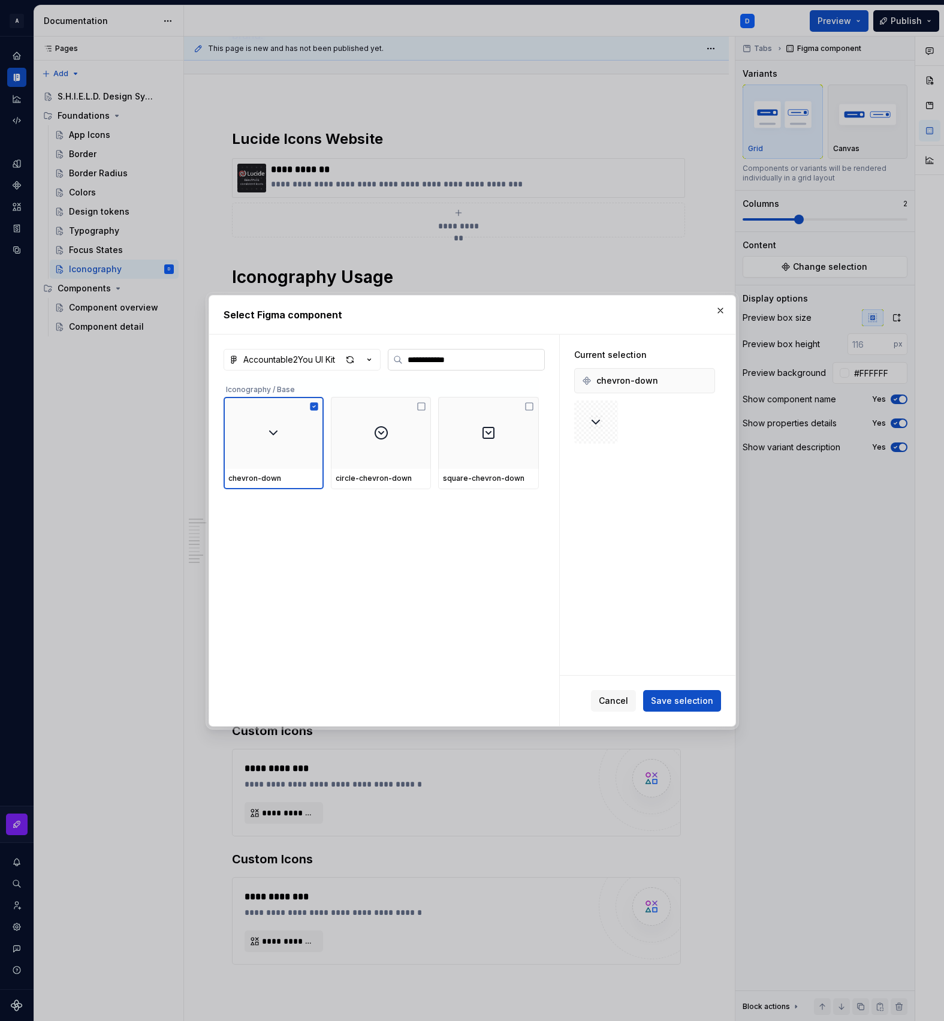
click at [477, 357] on input "**********" at bounding box center [474, 360] width 142 height 12
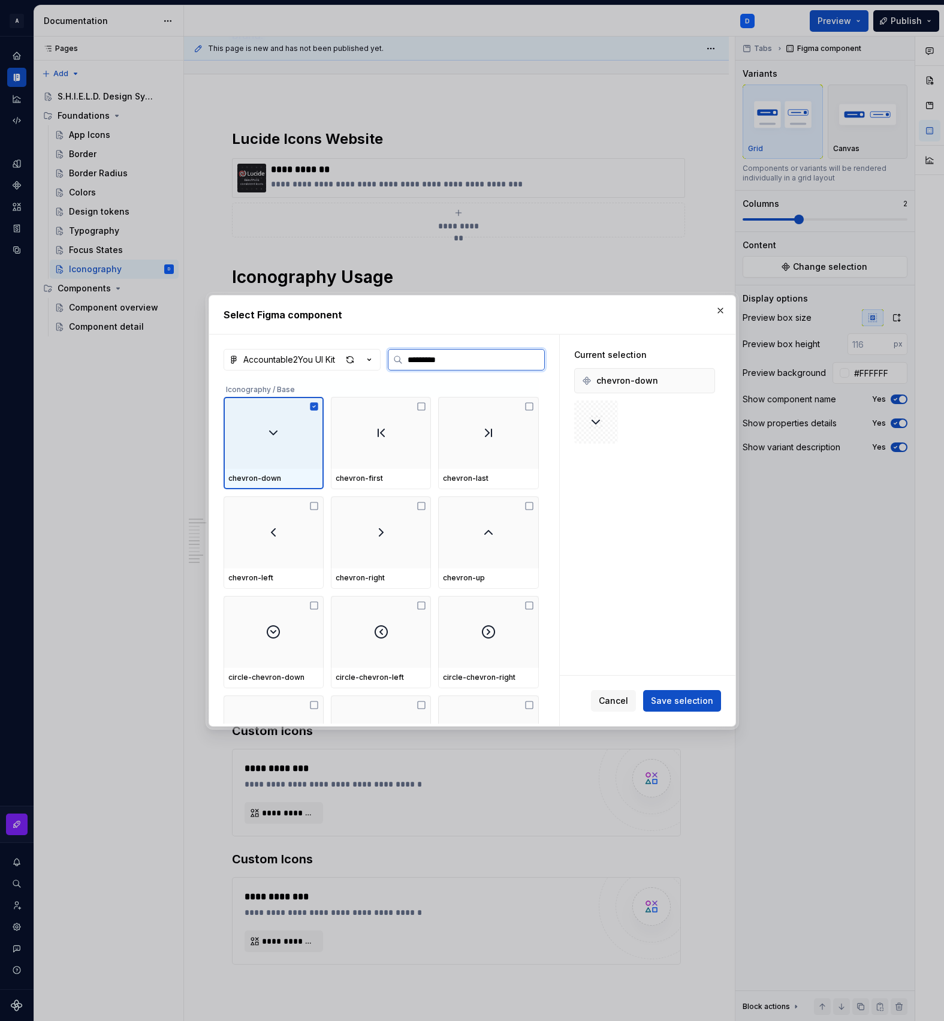
type input "**********"
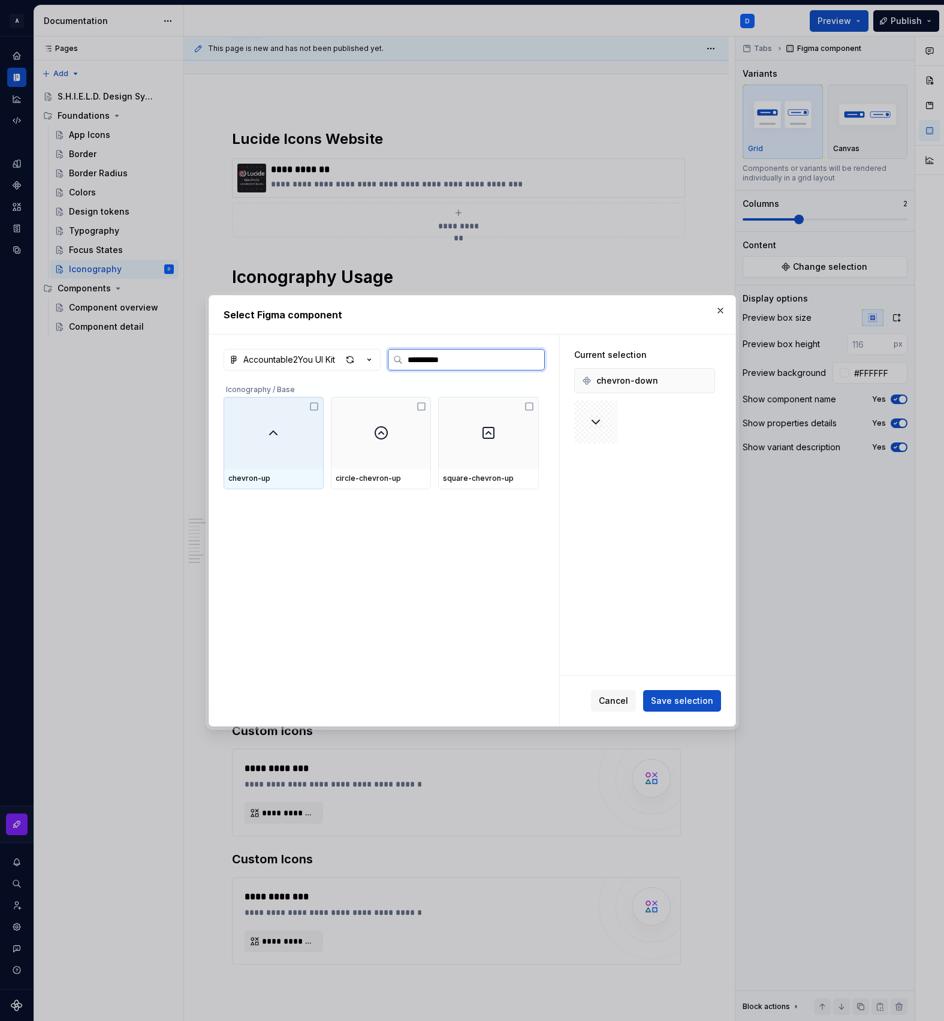
click at [270, 439] on img at bounding box center [273, 433] width 14 height 14
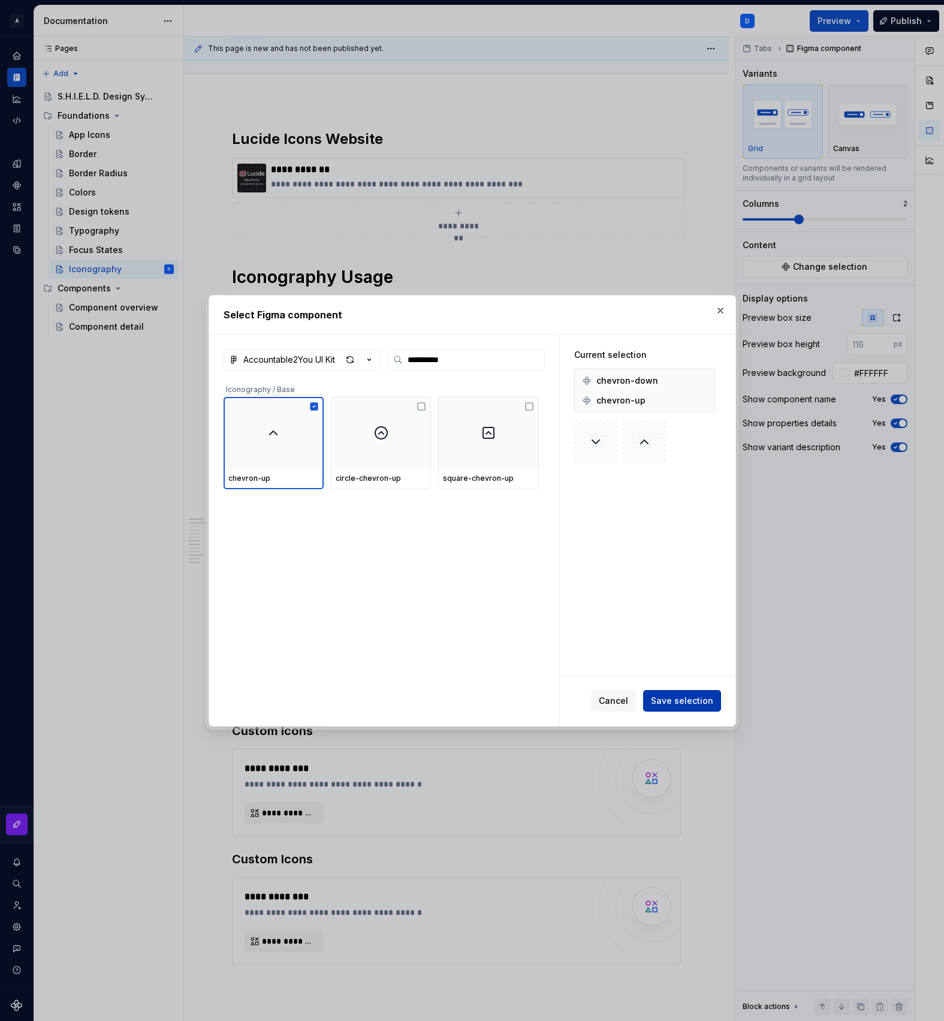
click at [695, 695] on span "Save selection" at bounding box center [682, 701] width 62 height 12
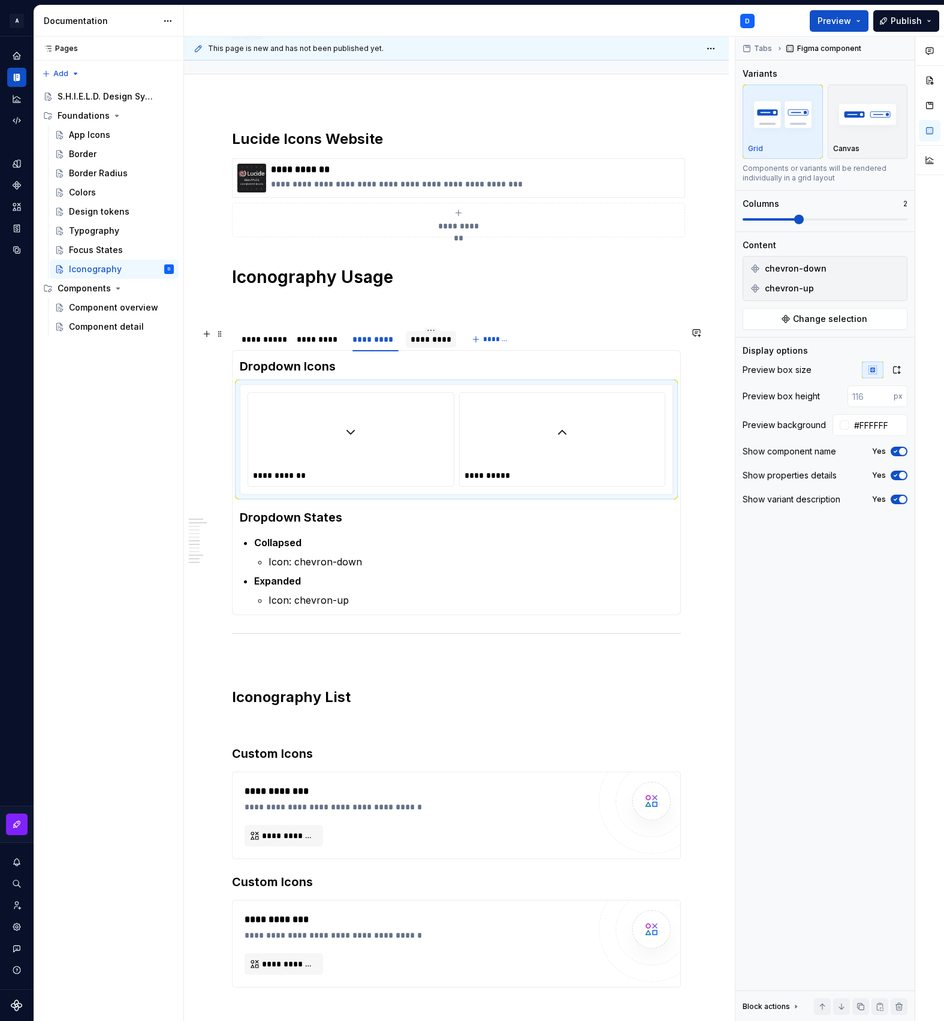
click at [438, 339] on div "*********" at bounding box center [431, 339] width 41 height 12
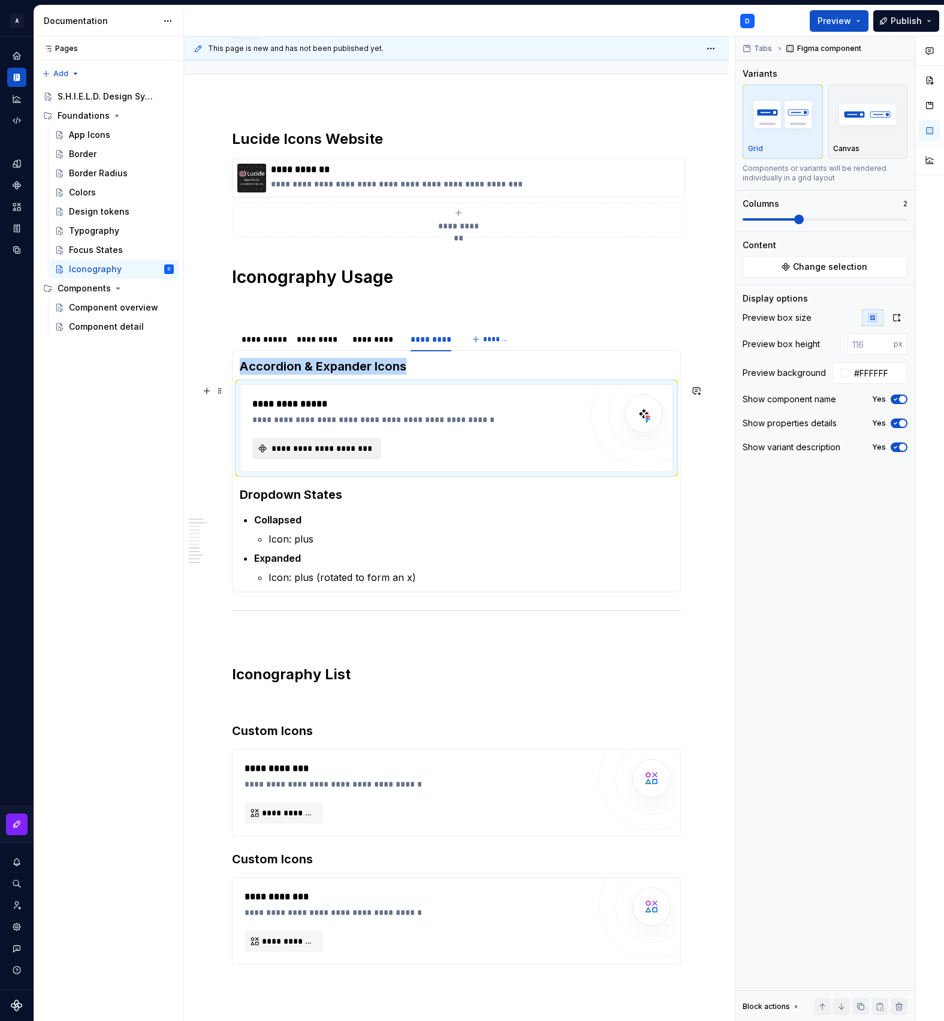
click at [324, 446] on span "**********" at bounding box center [322, 449] width 104 height 12
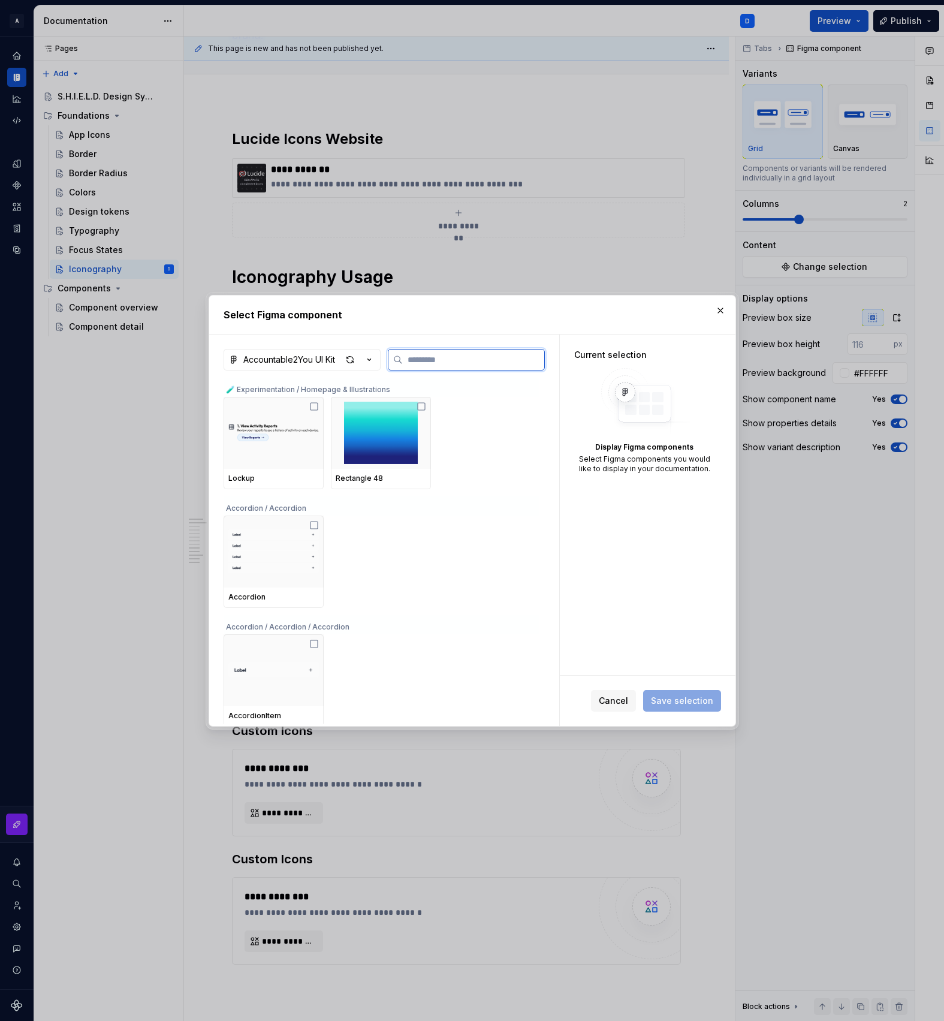
click at [441, 363] on input "search" at bounding box center [474, 360] width 142 height 12
type input "*"
type textarea "*"
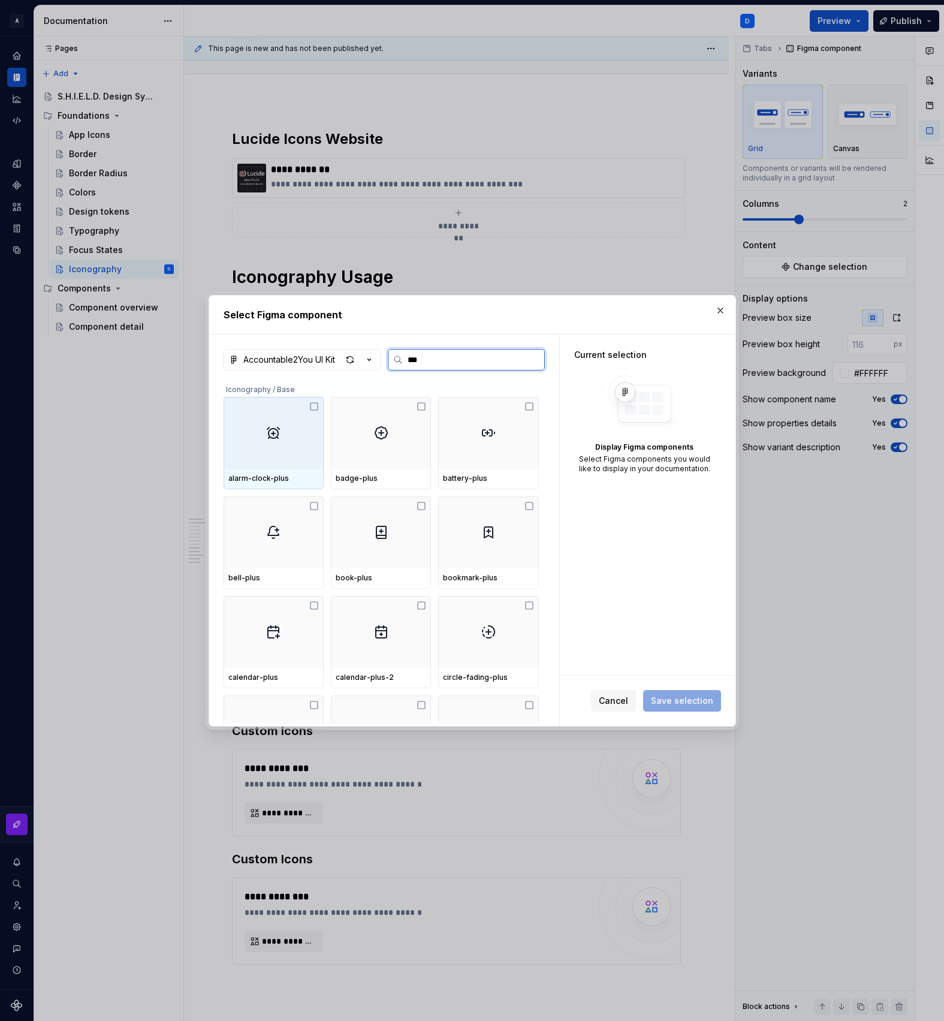
type input "****"
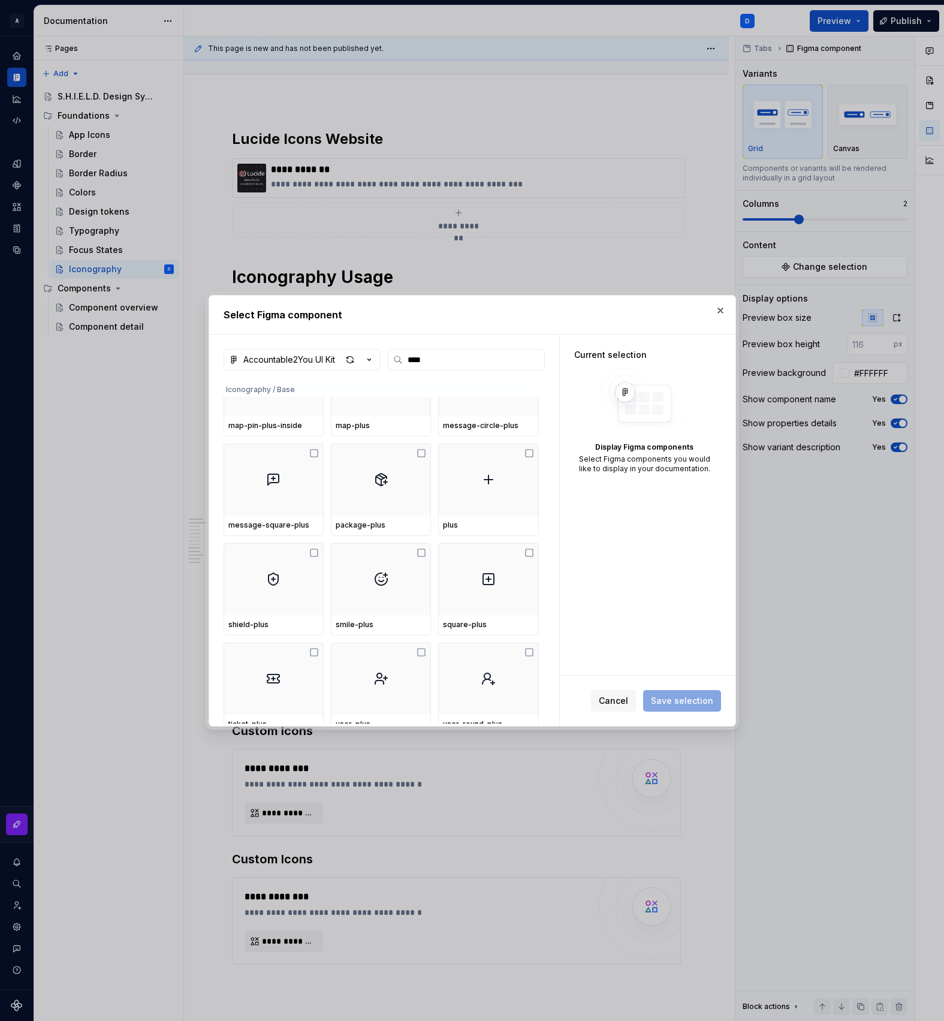
scroll to position [804, 0]
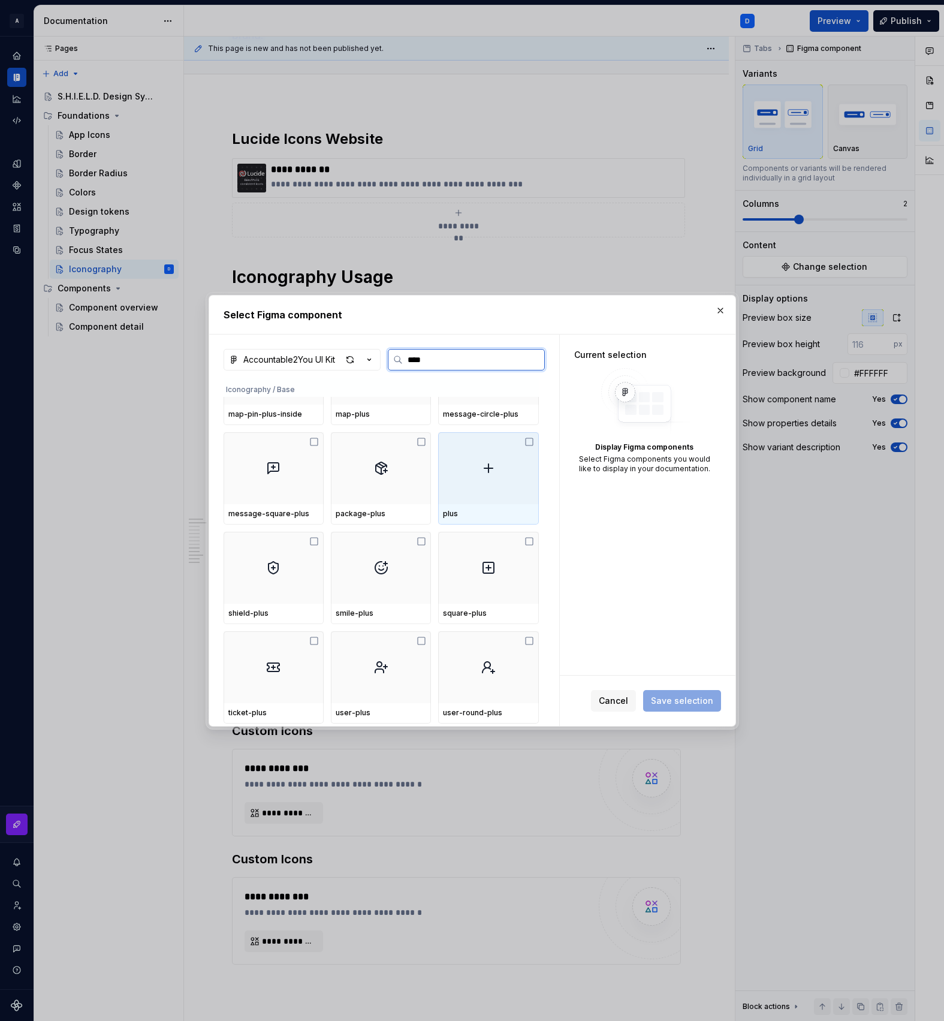
click at [516, 486] on div at bounding box center [488, 468] width 100 height 72
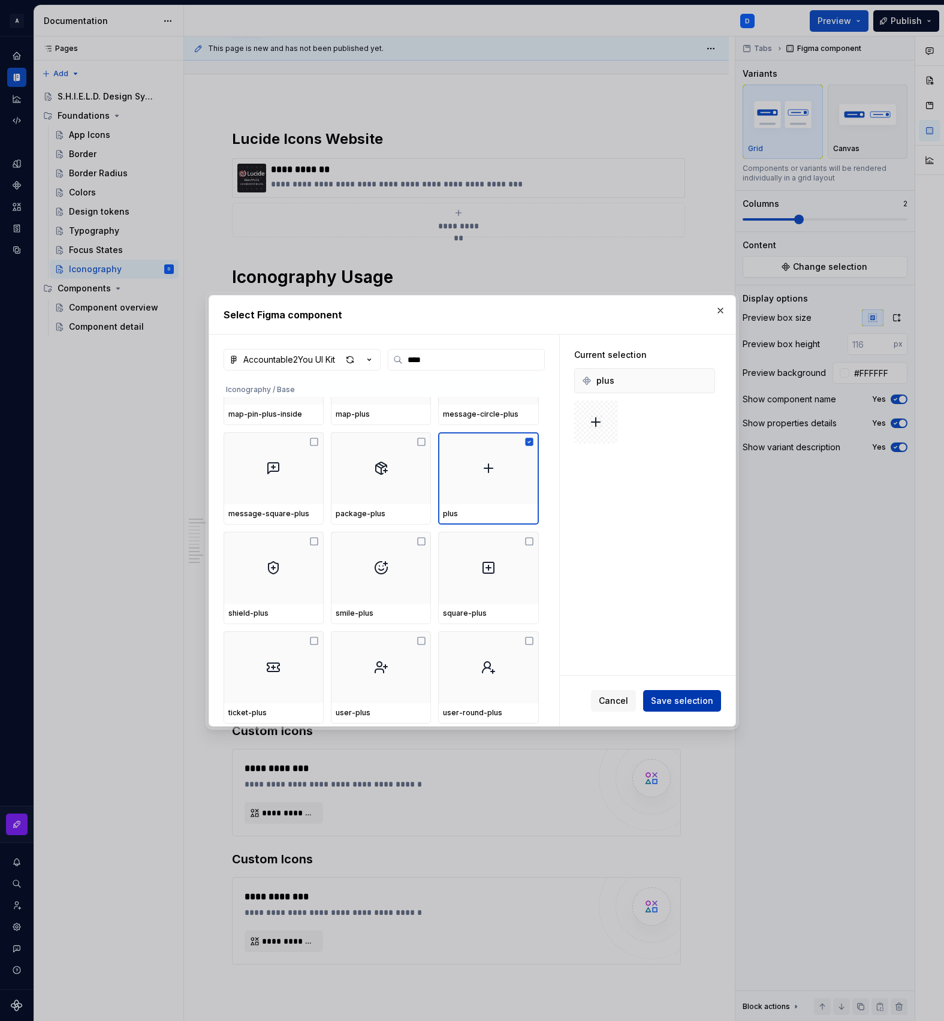
click at [688, 696] on span "Save selection" at bounding box center [682, 701] width 62 height 12
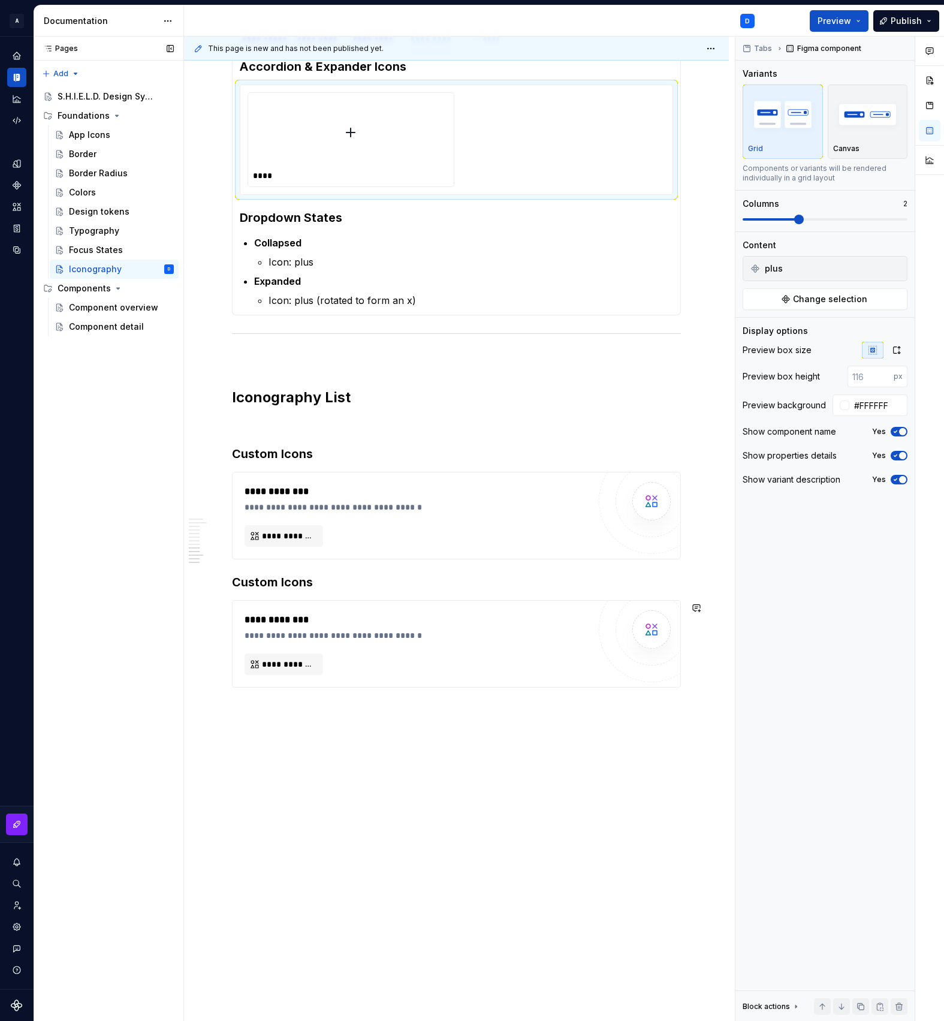
scroll to position [486, 0]
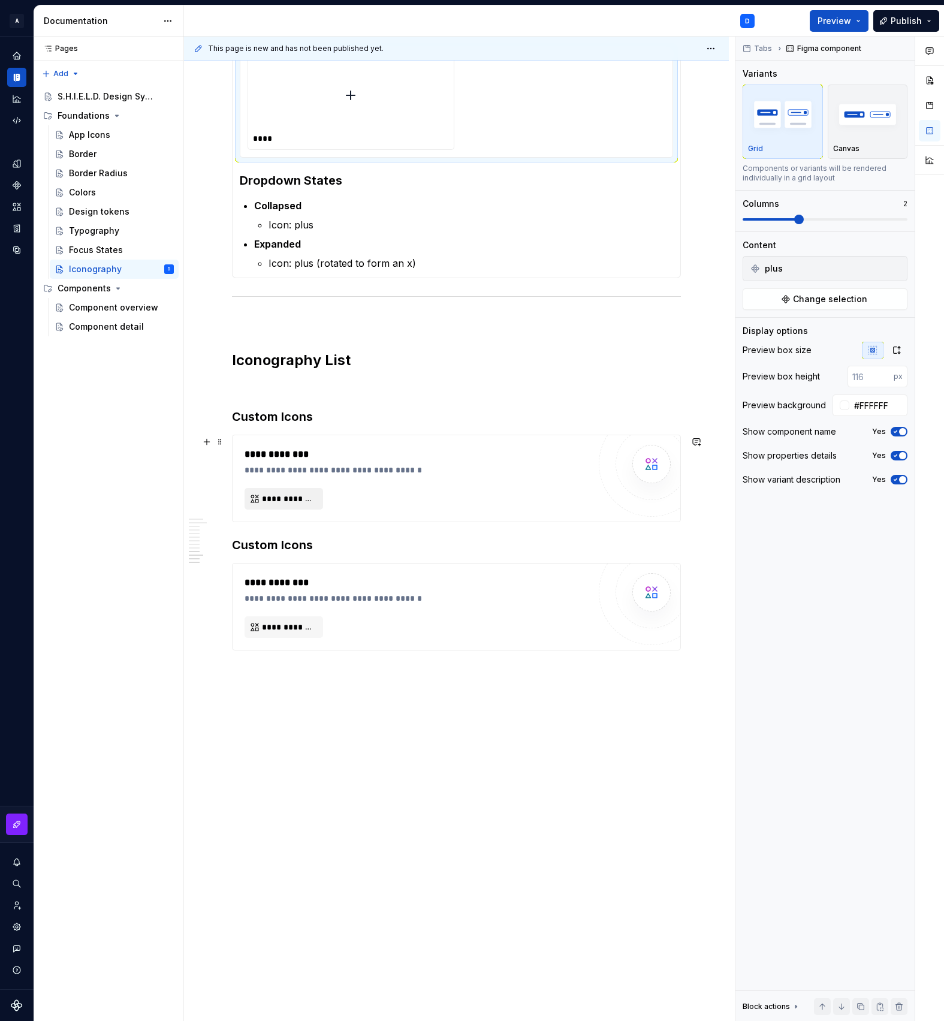
click at [303, 509] on button "**********" at bounding box center [284, 499] width 79 height 22
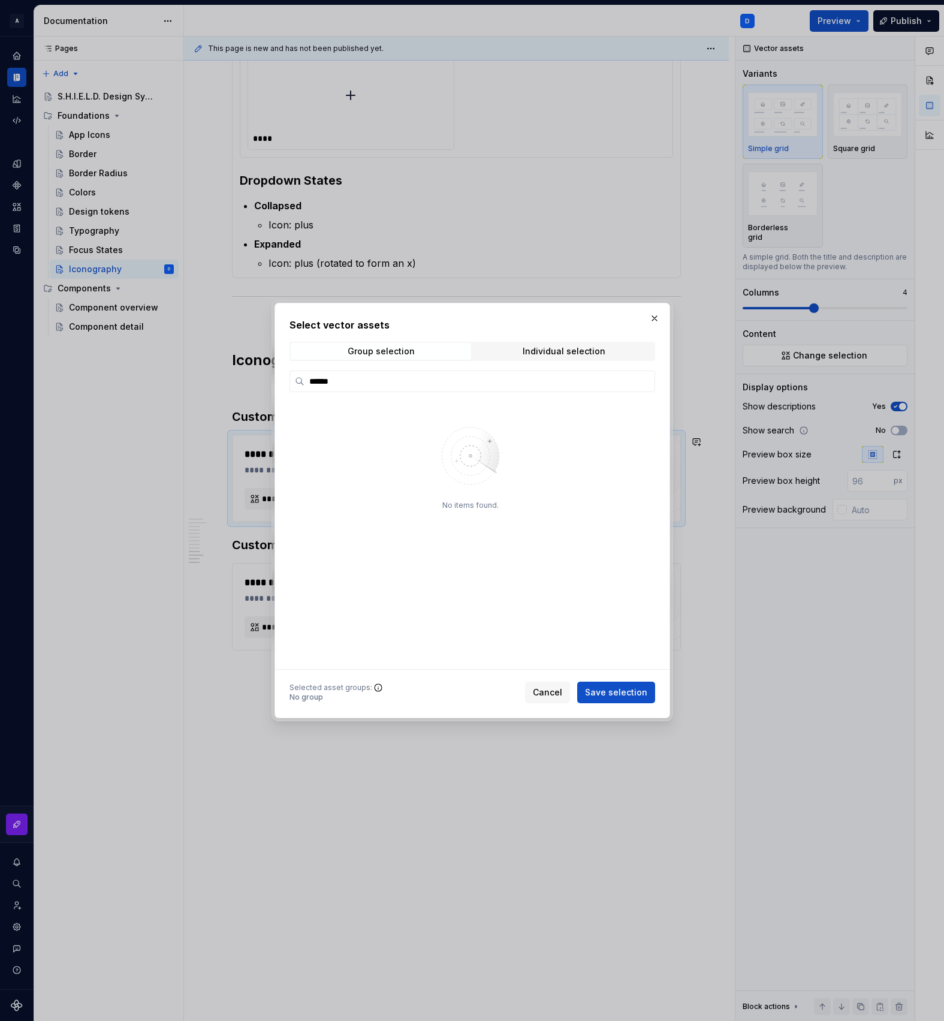
type input "******"
click at [512, 339] on div "Select vector assets Group selection Individual selection ****** No items found…" at bounding box center [473, 511] width 366 height 386
click at [517, 351] on span "Individual selection" at bounding box center [564, 351] width 180 height 17
click at [410, 383] on input "search" at bounding box center [480, 381] width 350 height 12
type input "**********"
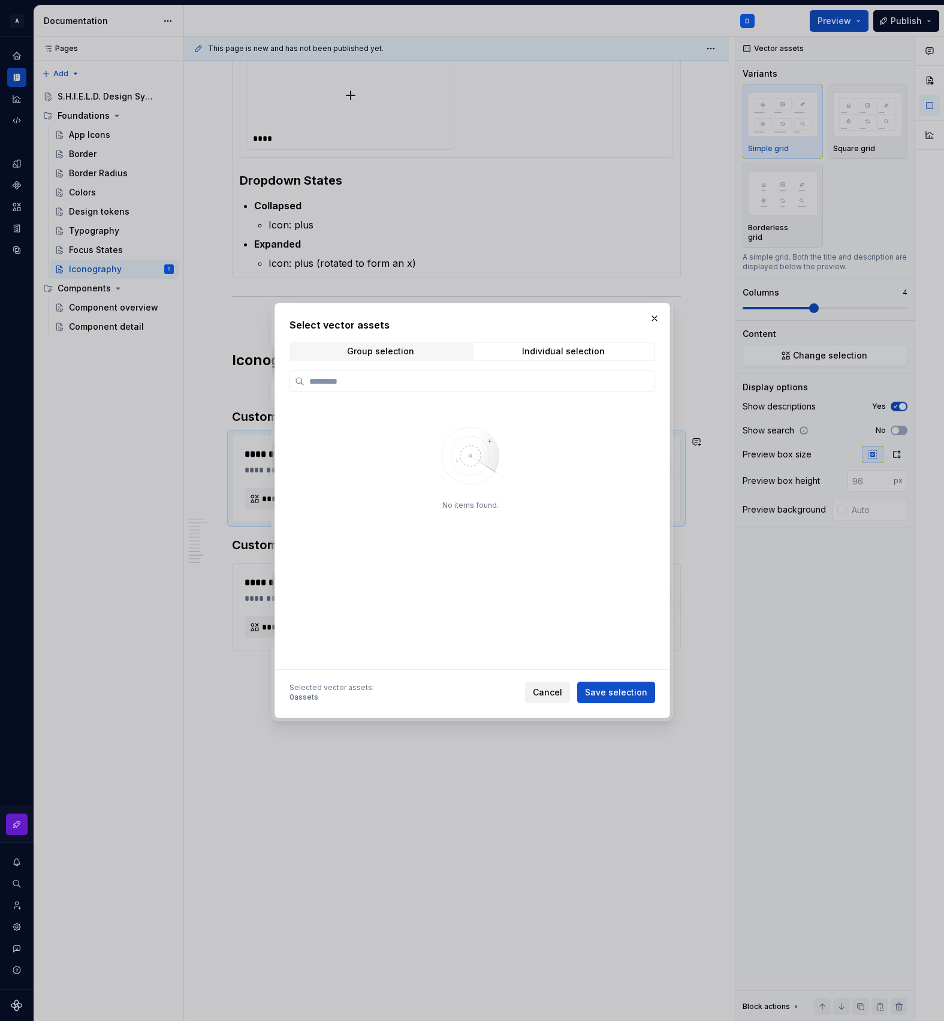
click at [554, 690] on span "Cancel" at bounding box center [547, 693] width 29 height 12
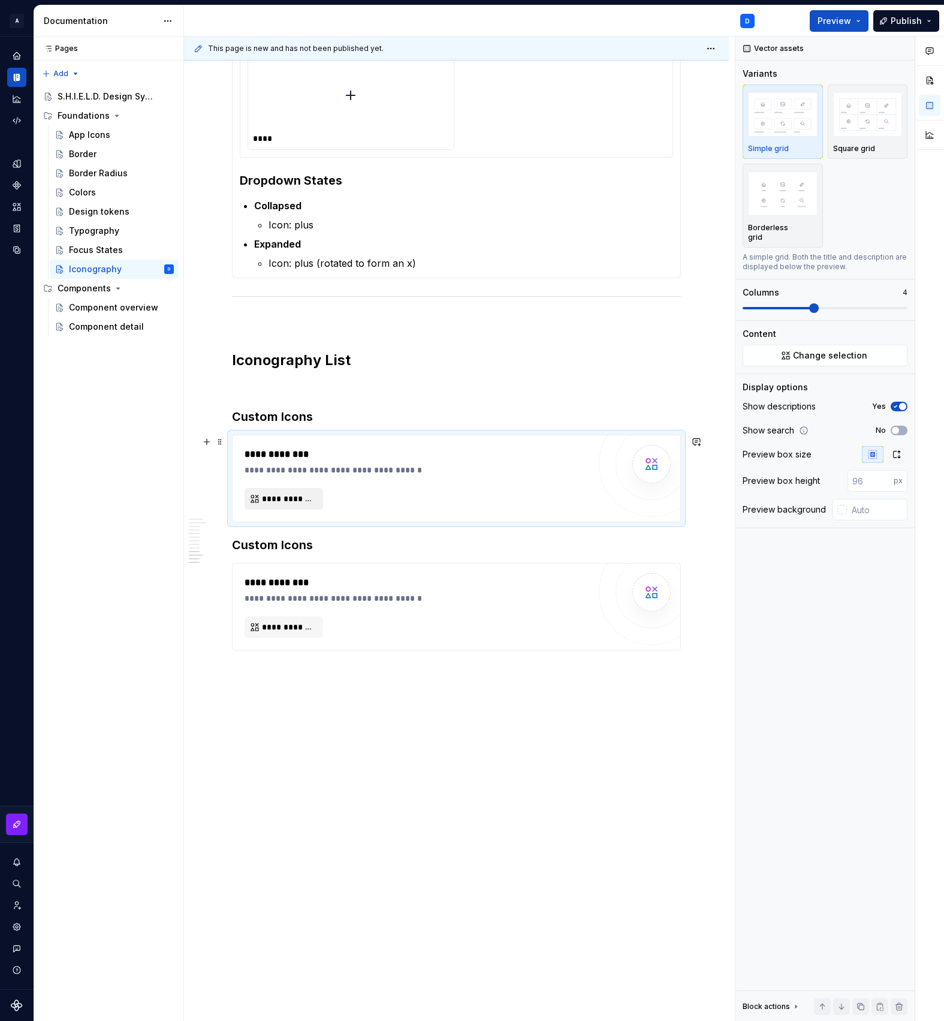
click at [273, 507] on button "**********" at bounding box center [284, 499] width 79 height 22
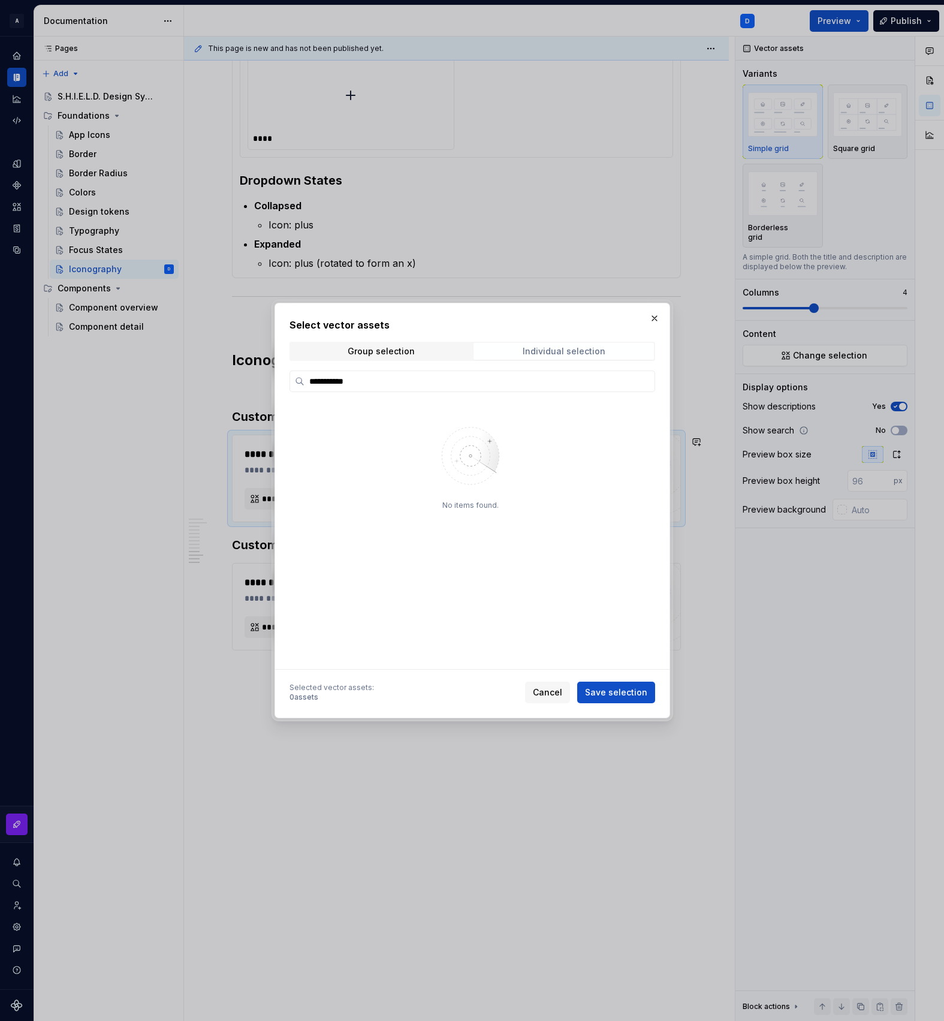
click at [552, 347] on div "Individual selection" at bounding box center [563, 352] width 83 height 10
click at [485, 368] on div "**********" at bounding box center [473, 511] width 366 height 386
click at [480, 389] on label "**********" at bounding box center [473, 382] width 366 height 22
click at [480, 387] on input "**********" at bounding box center [480, 381] width 350 height 12
click at [480, 389] on label "**********" at bounding box center [473, 382] width 366 height 22
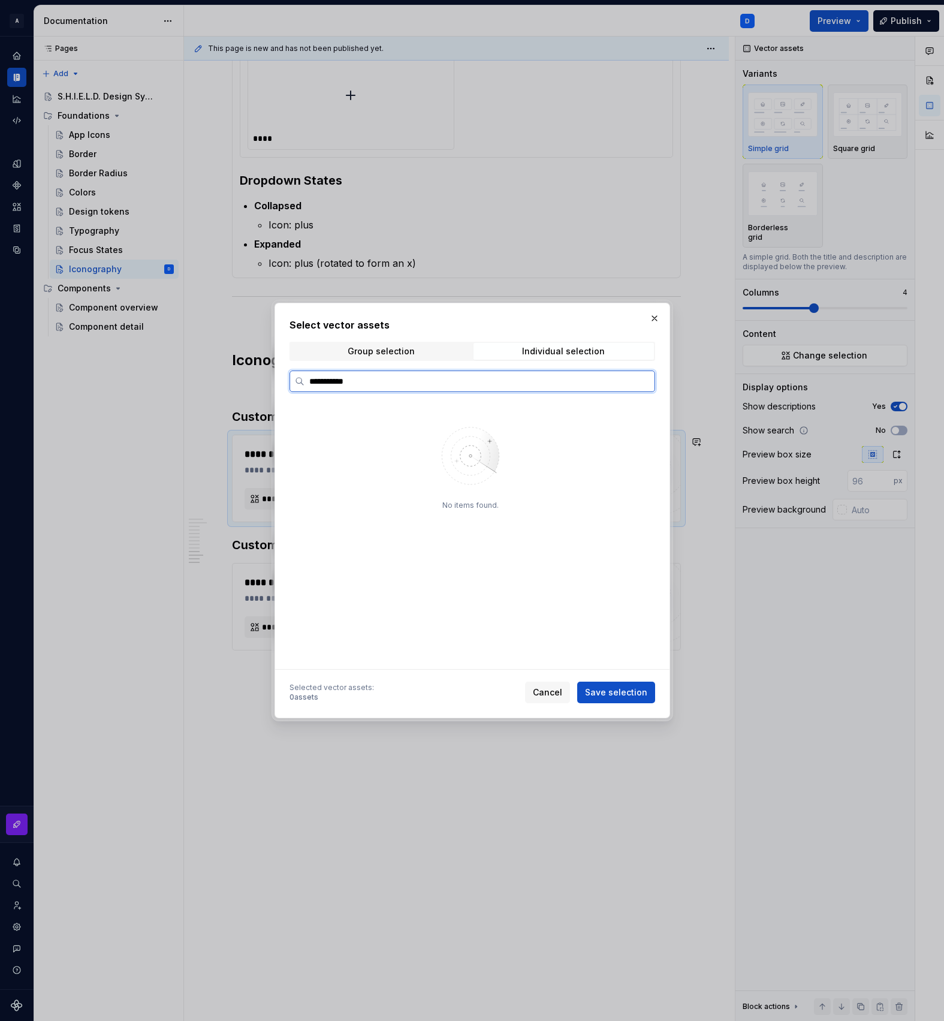
click at [480, 387] on input "**********" at bounding box center [480, 381] width 350 height 12
click at [480, 389] on label "**********" at bounding box center [473, 382] width 366 height 22
click at [480, 387] on input "**********" at bounding box center [480, 381] width 350 height 12
click at [480, 389] on label "**********" at bounding box center [473, 382] width 366 height 22
click at [480, 387] on input "**********" at bounding box center [480, 381] width 350 height 12
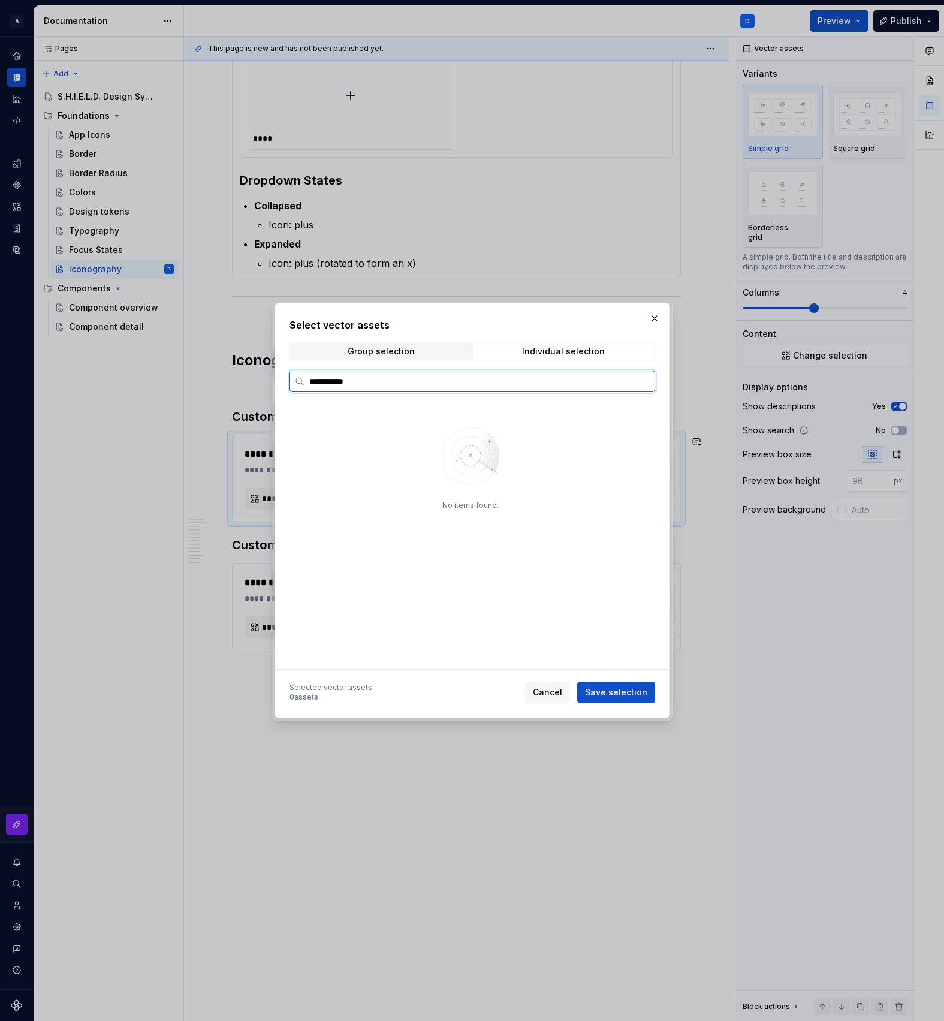
paste input "*"
type input "**********"
click at [556, 694] on span "Cancel" at bounding box center [547, 693] width 29 height 12
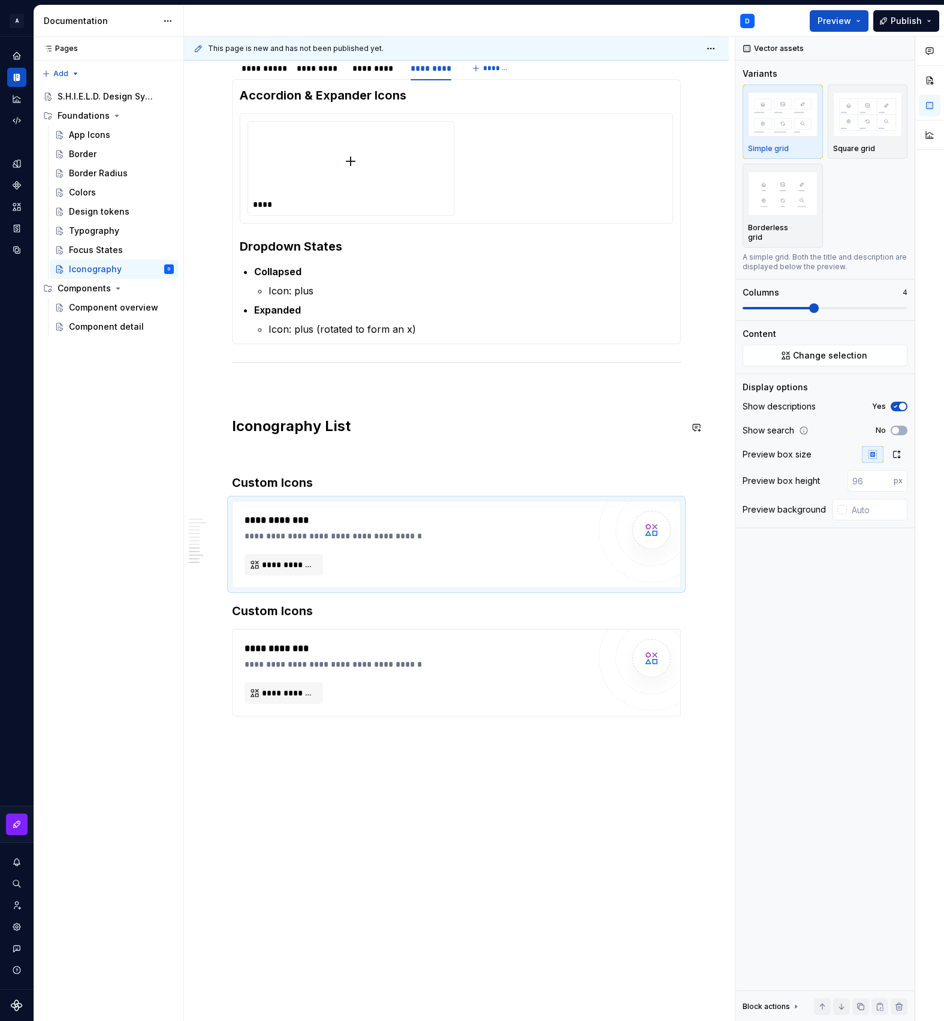
scroll to position [450, 0]
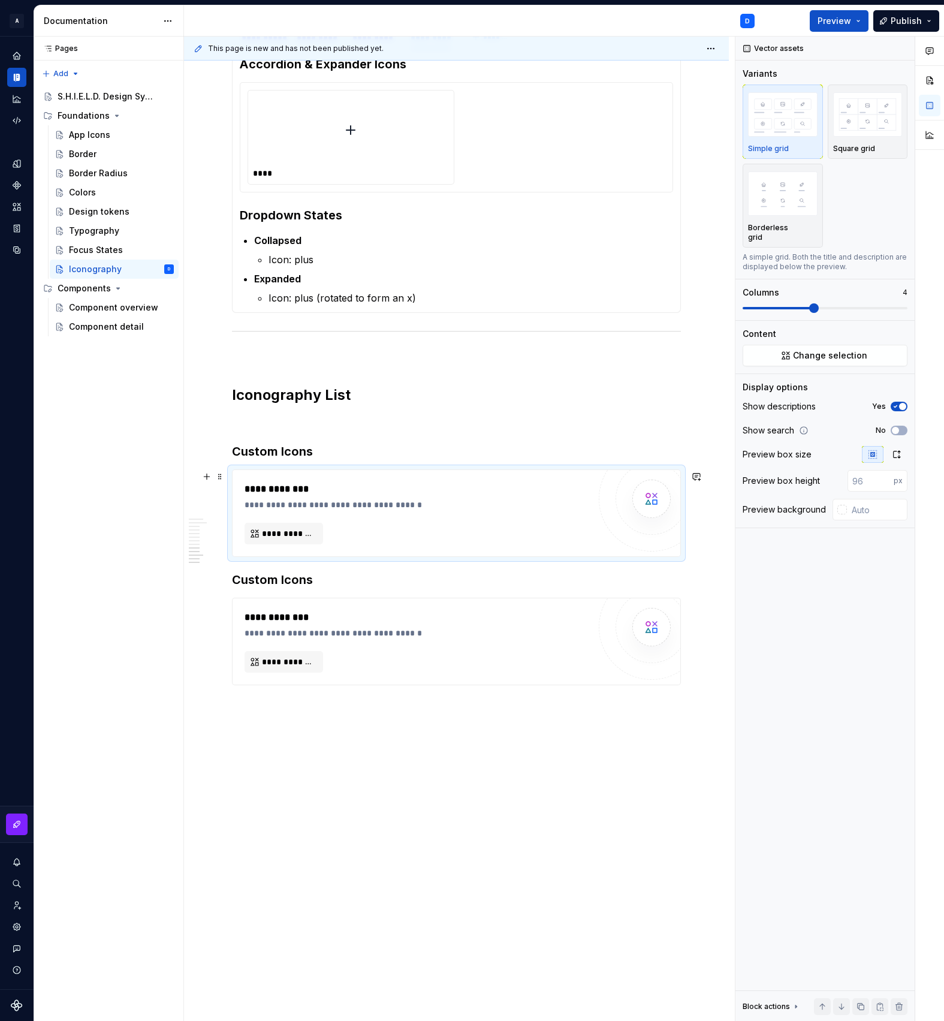
click at [383, 520] on div "**********" at bounding box center [417, 513] width 345 height 62
click at [276, 544] on button "**********" at bounding box center [284, 534] width 79 height 22
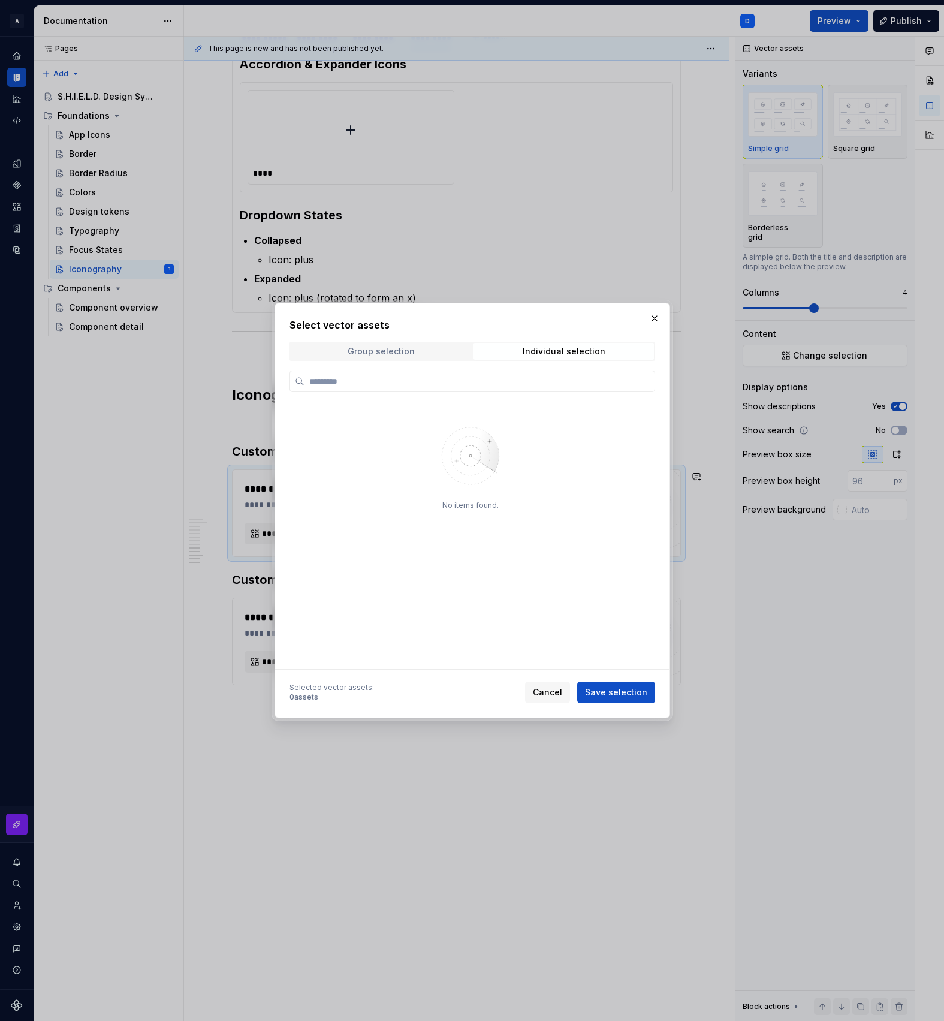
click at [410, 347] on div "Group selection" at bounding box center [380, 352] width 67 height 10
click at [550, 699] on button "Cancel" at bounding box center [547, 693] width 45 height 22
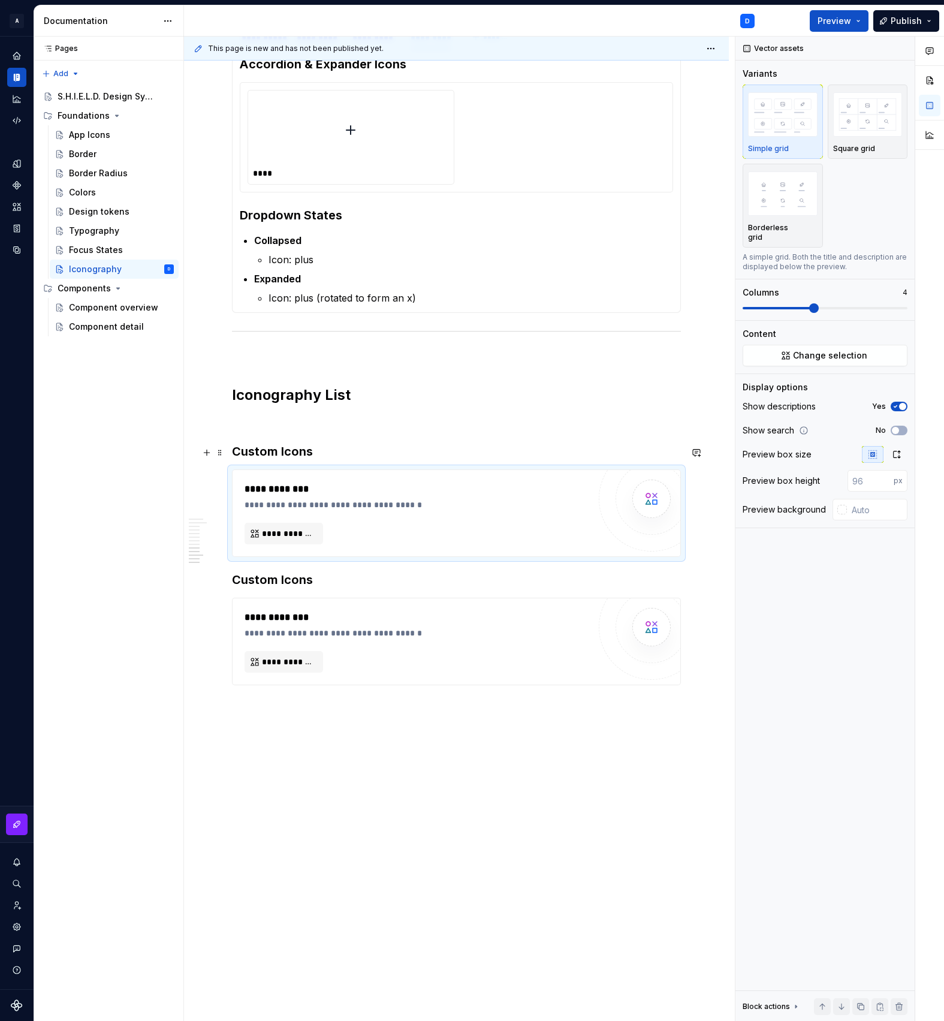
click at [402, 456] on h3 "Custom Icons" at bounding box center [456, 451] width 449 height 17
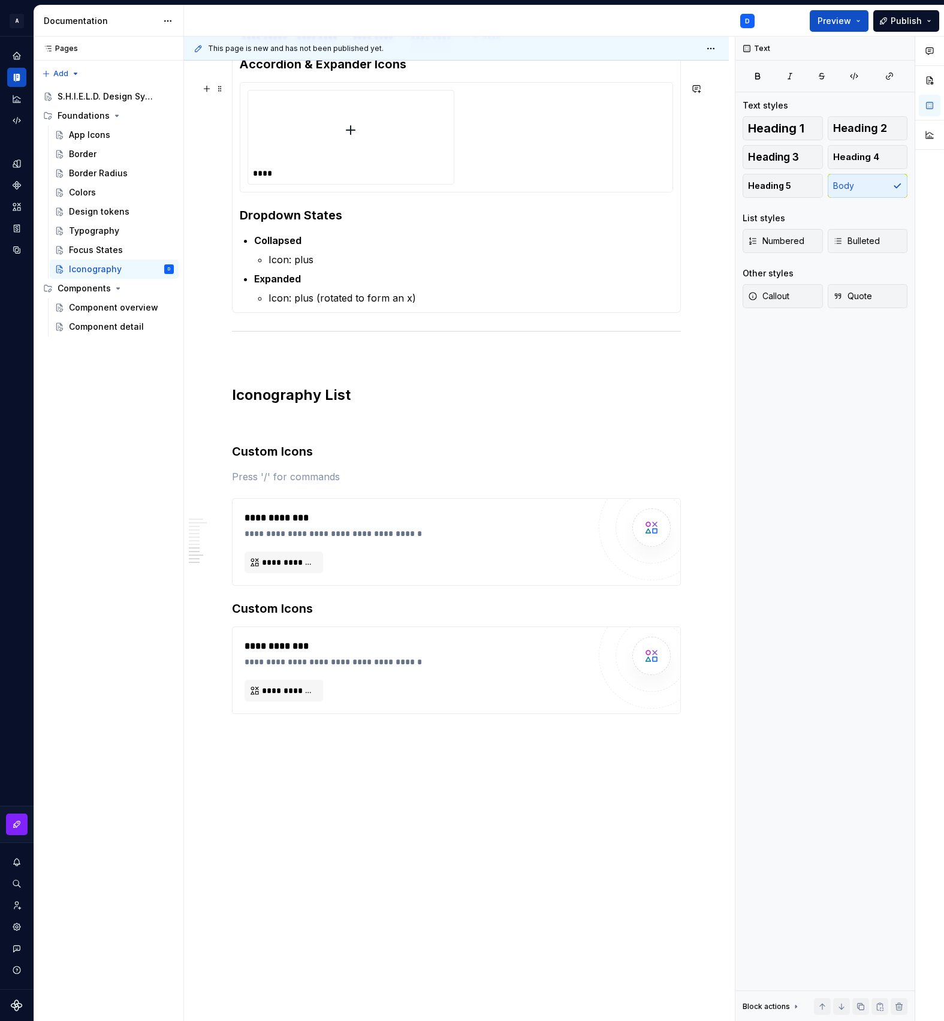
click at [439, 160] on div at bounding box center [351, 130] width 196 height 70
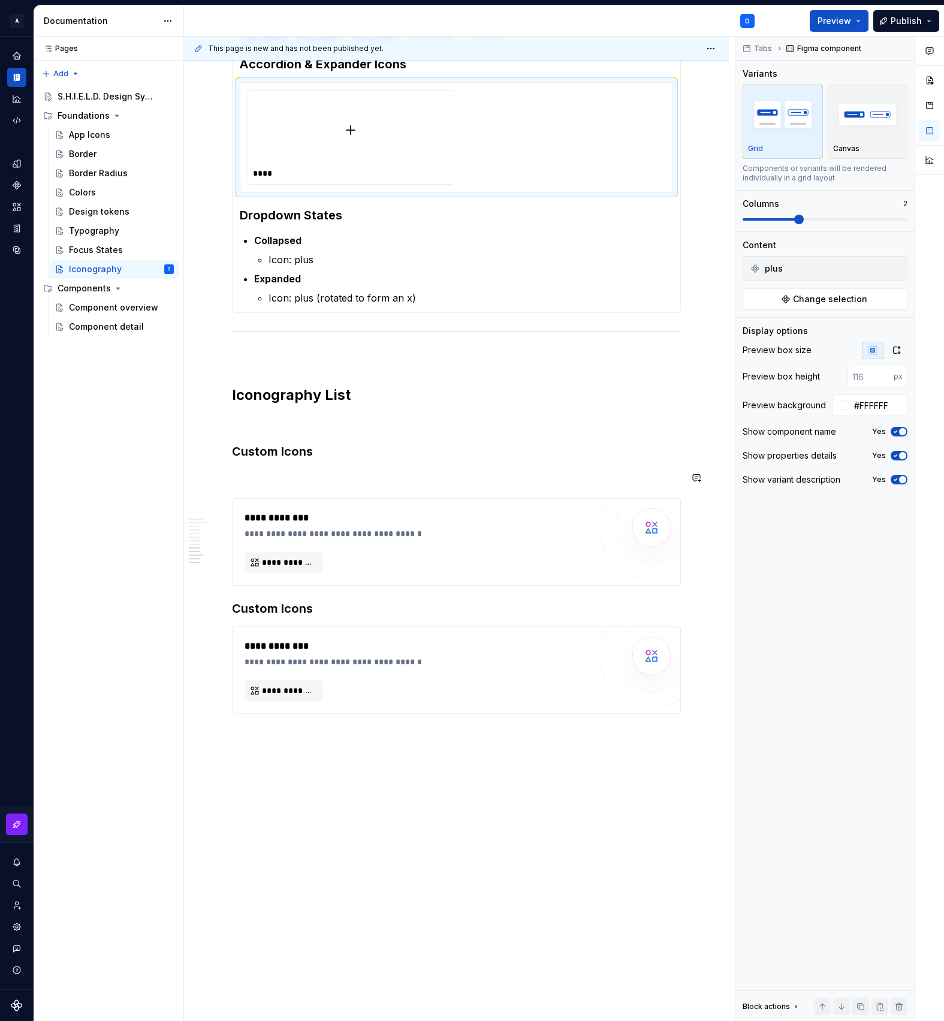
click at [340, 482] on p at bounding box center [456, 477] width 449 height 14
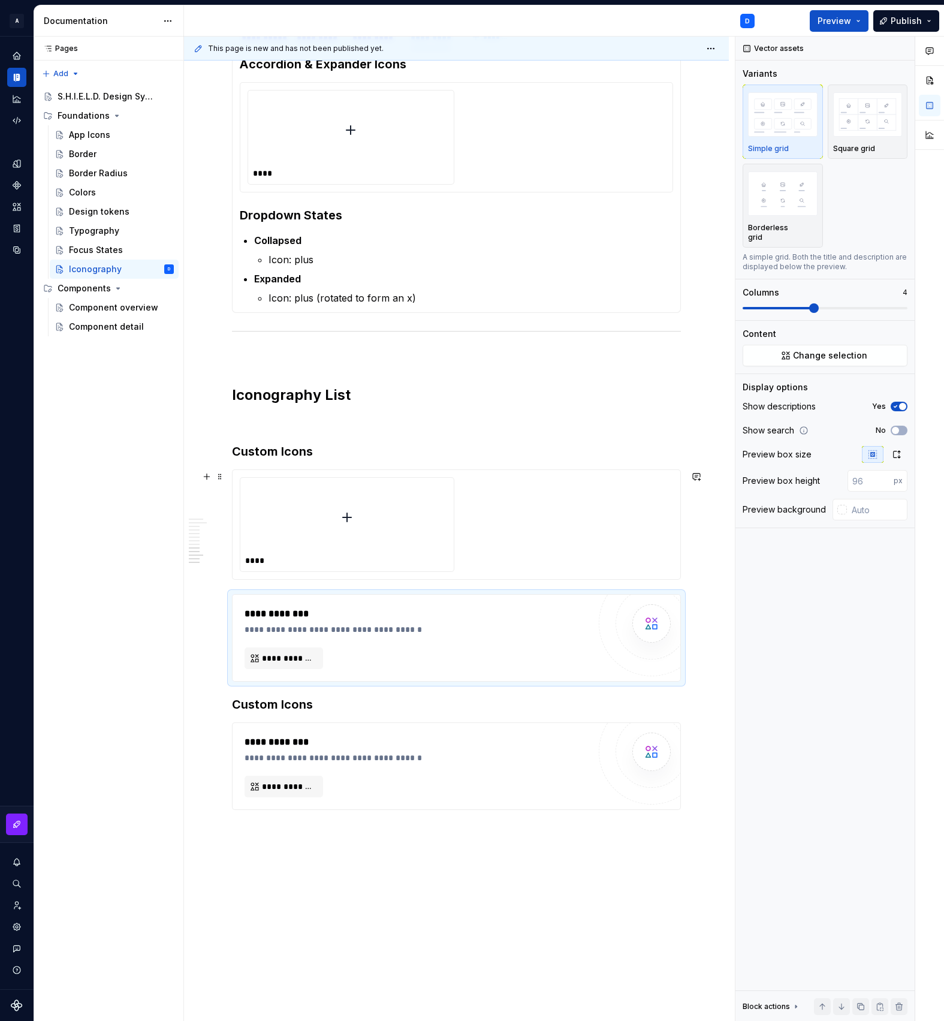
click at [336, 511] on div at bounding box center [347, 518] width 204 height 70
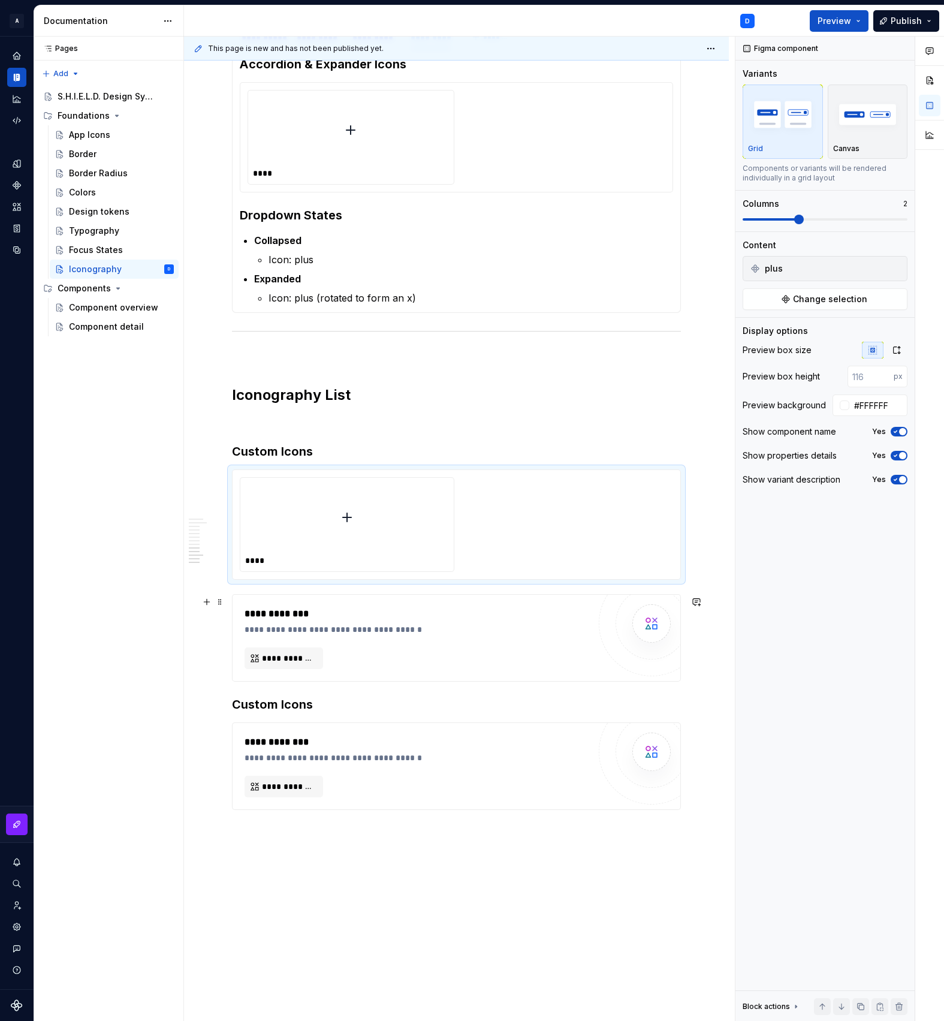
click at [384, 659] on div "**********" at bounding box center [417, 638] width 345 height 62
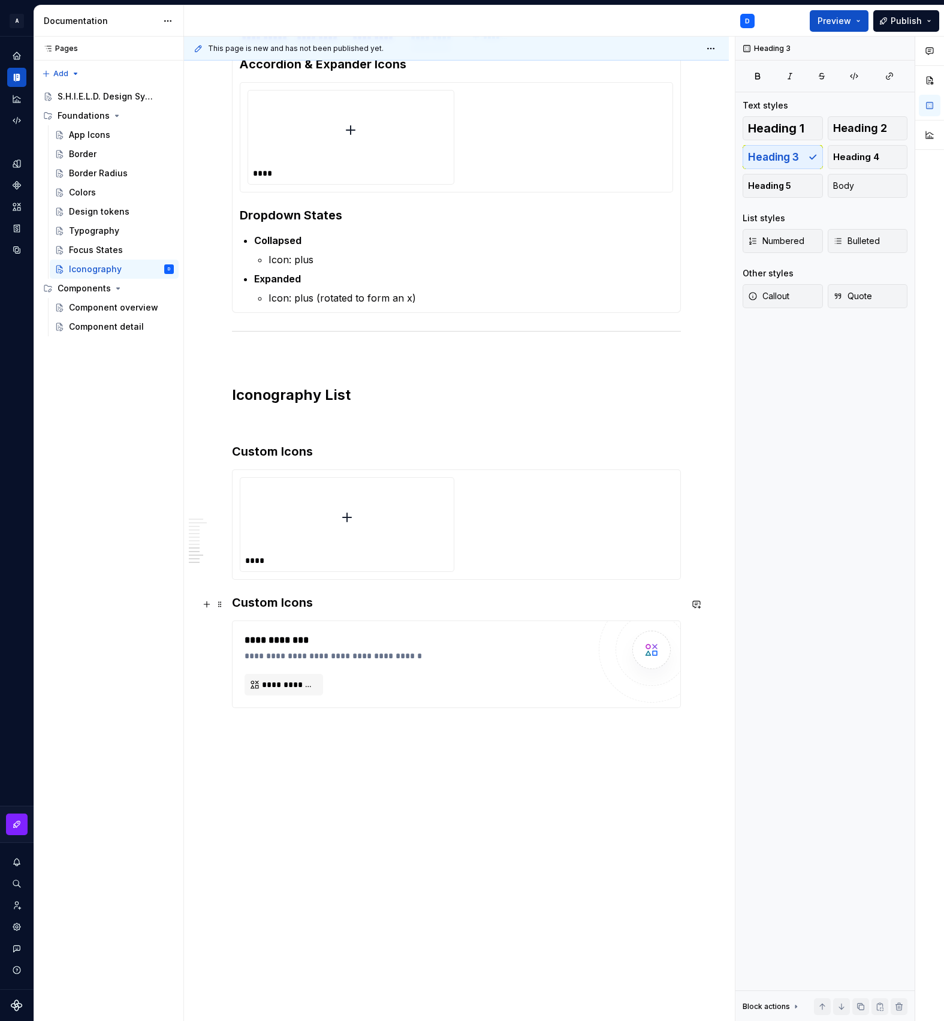
click at [234, 608] on h3 "Custom Icons" at bounding box center [456, 602] width 449 height 17
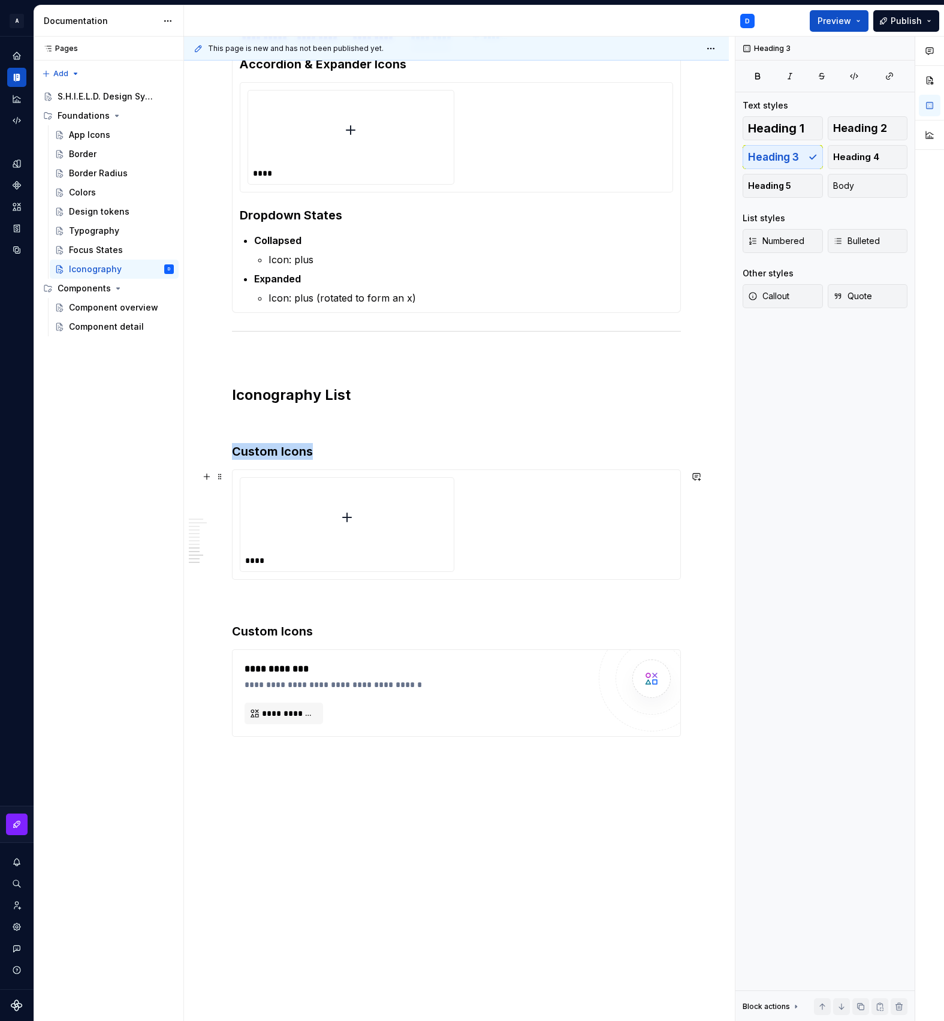
click at [382, 562] on div "****" at bounding box center [347, 561] width 205 height 12
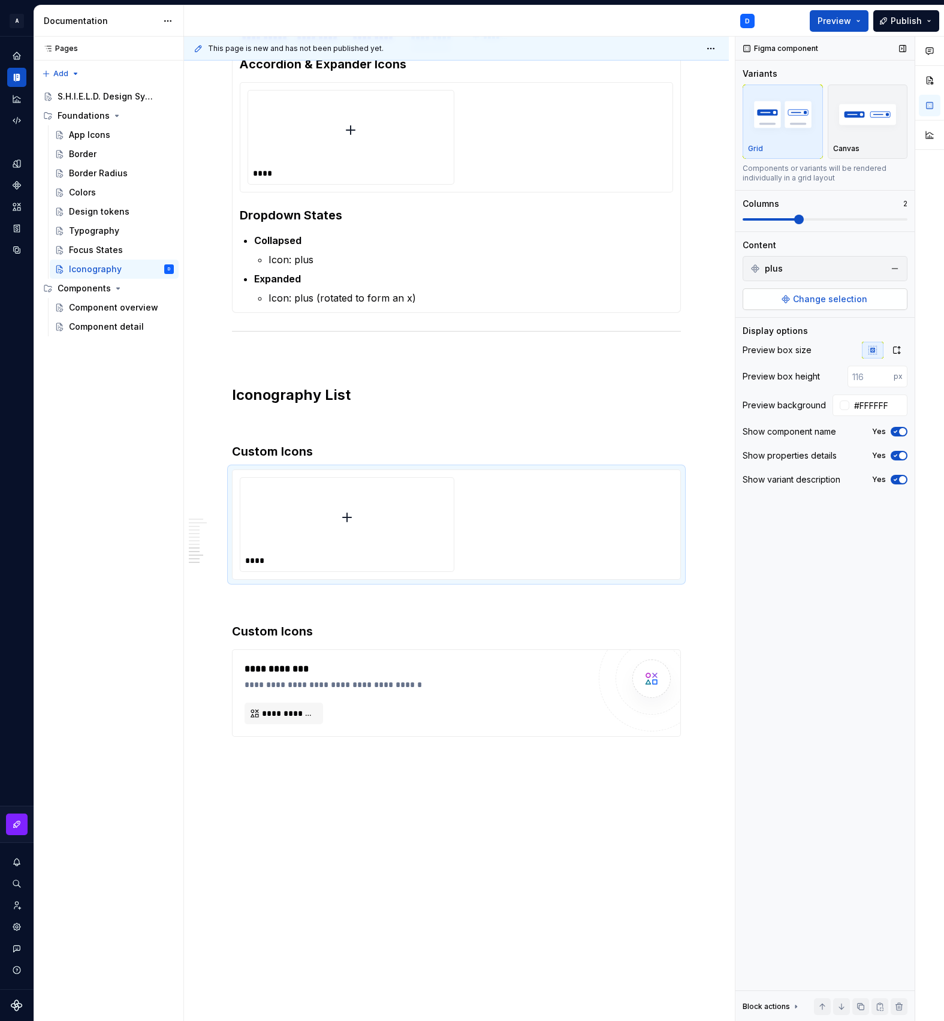
click at [848, 291] on button "Change selection" at bounding box center [825, 299] width 165 height 22
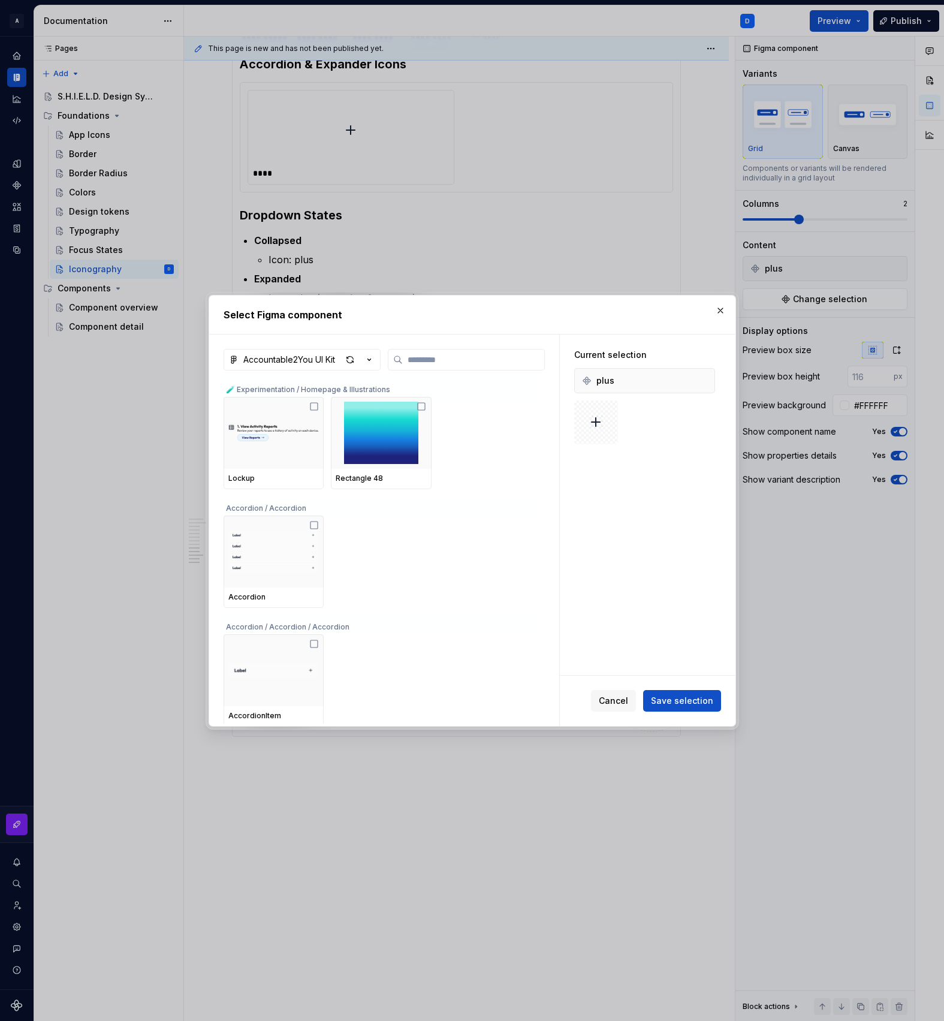
type textarea "*"
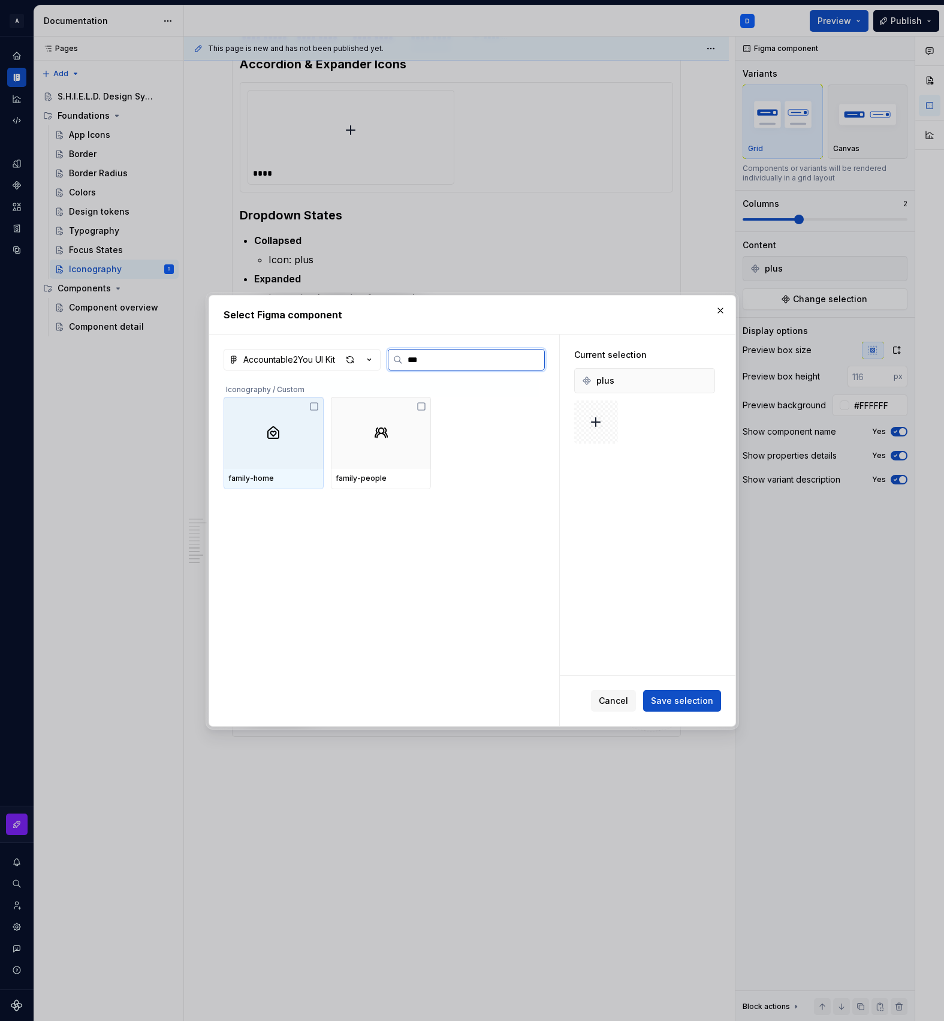
type input "****"
type textarea "*"
type input "******"
click at [711, 378] on button "button" at bounding box center [702, 380] width 17 height 17
click at [278, 444] on div at bounding box center [274, 433] width 100 height 72
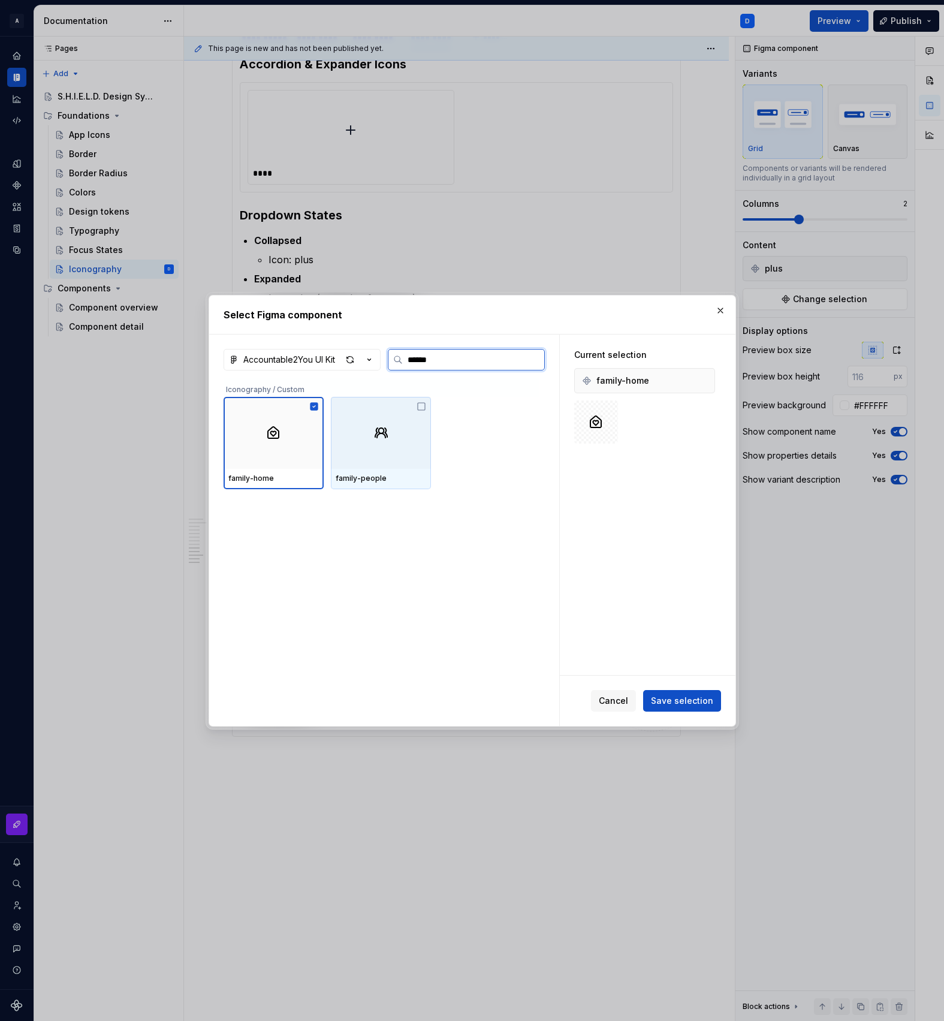
click at [403, 449] on div at bounding box center [381, 433] width 100 height 72
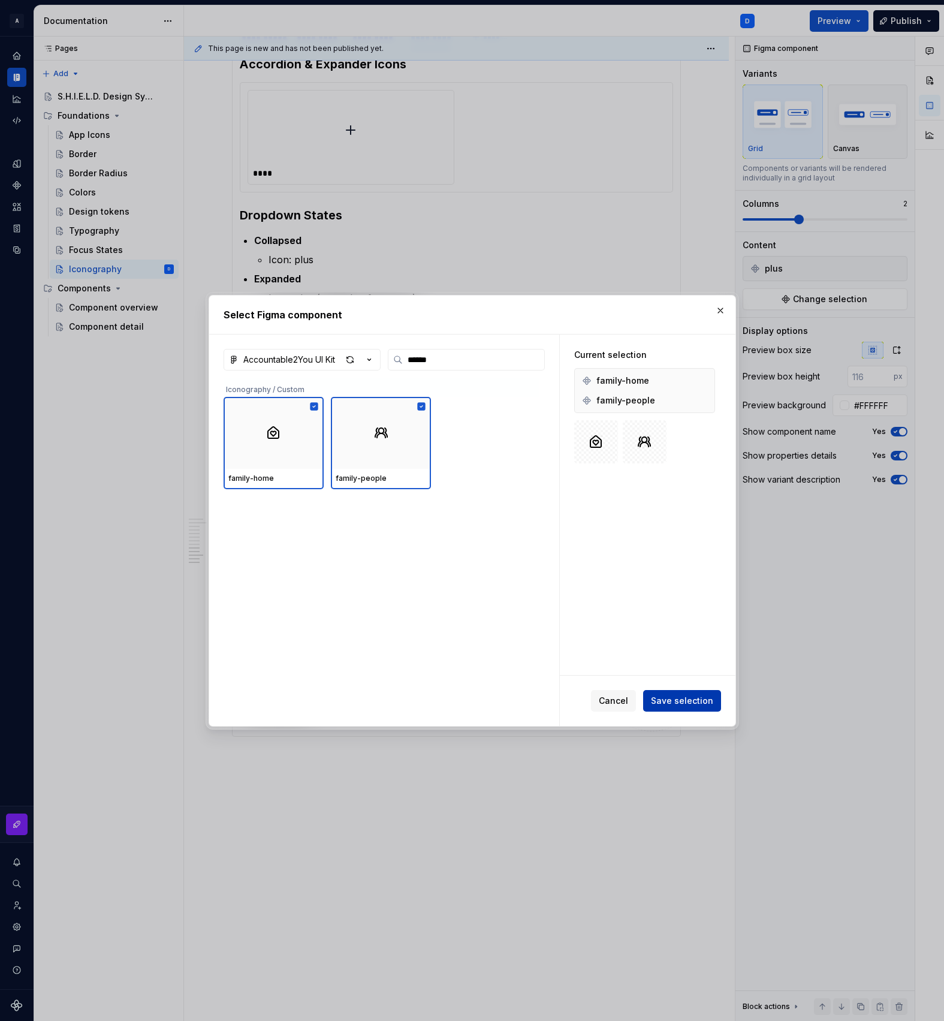
click at [693, 706] on span "Save selection" at bounding box center [682, 701] width 62 height 12
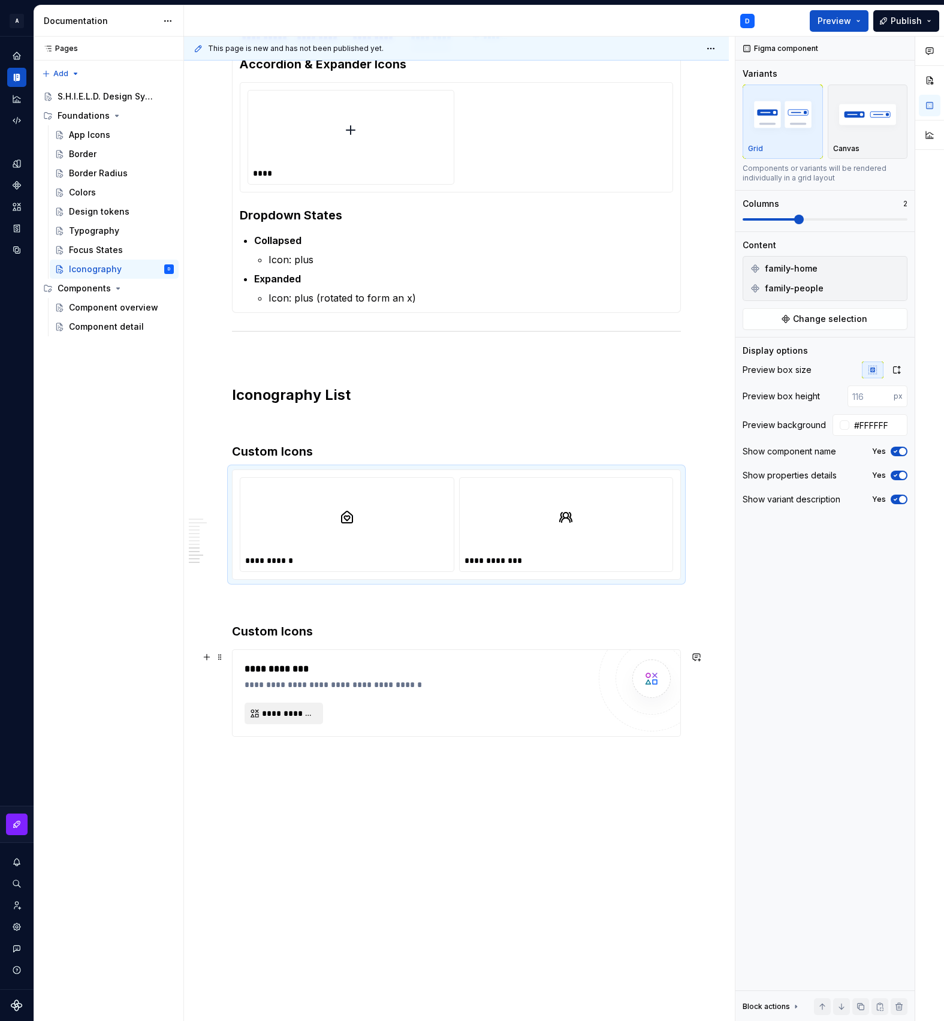
click at [306, 721] on button "**********" at bounding box center [284, 714] width 79 height 22
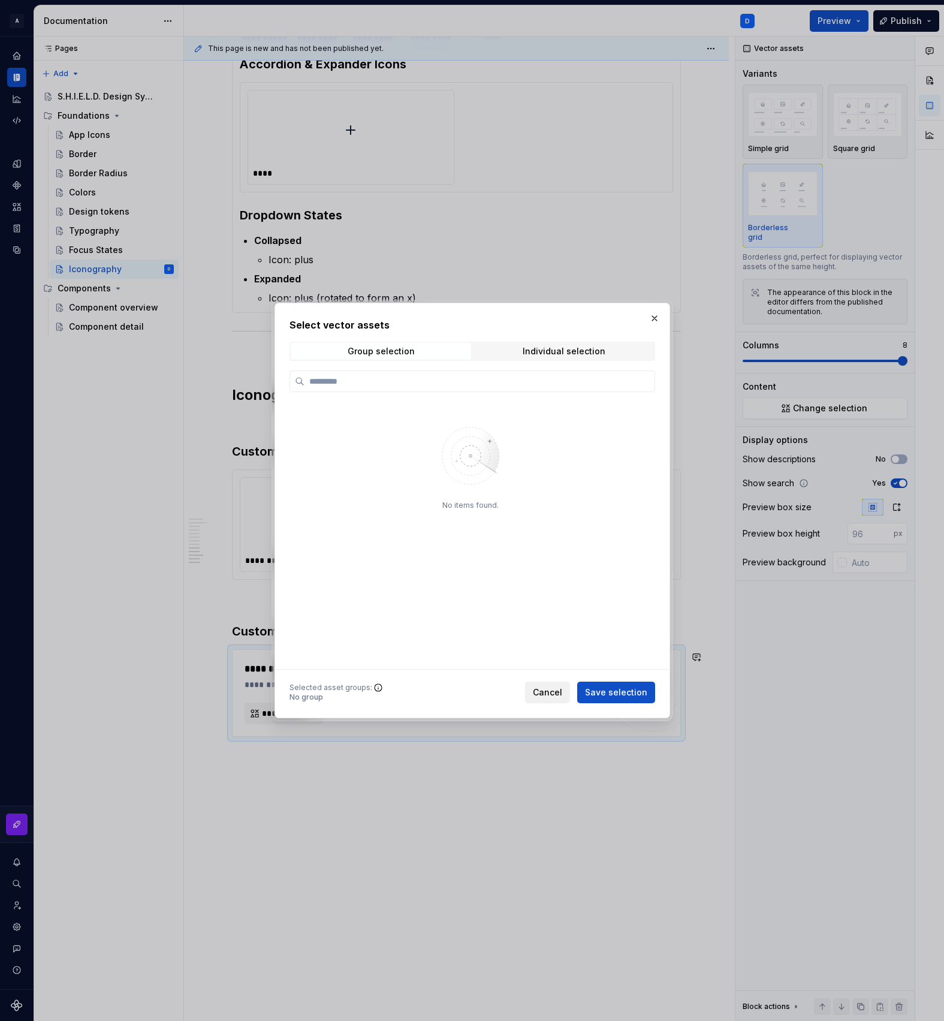
click at [558, 695] on span "Cancel" at bounding box center [547, 693] width 29 height 12
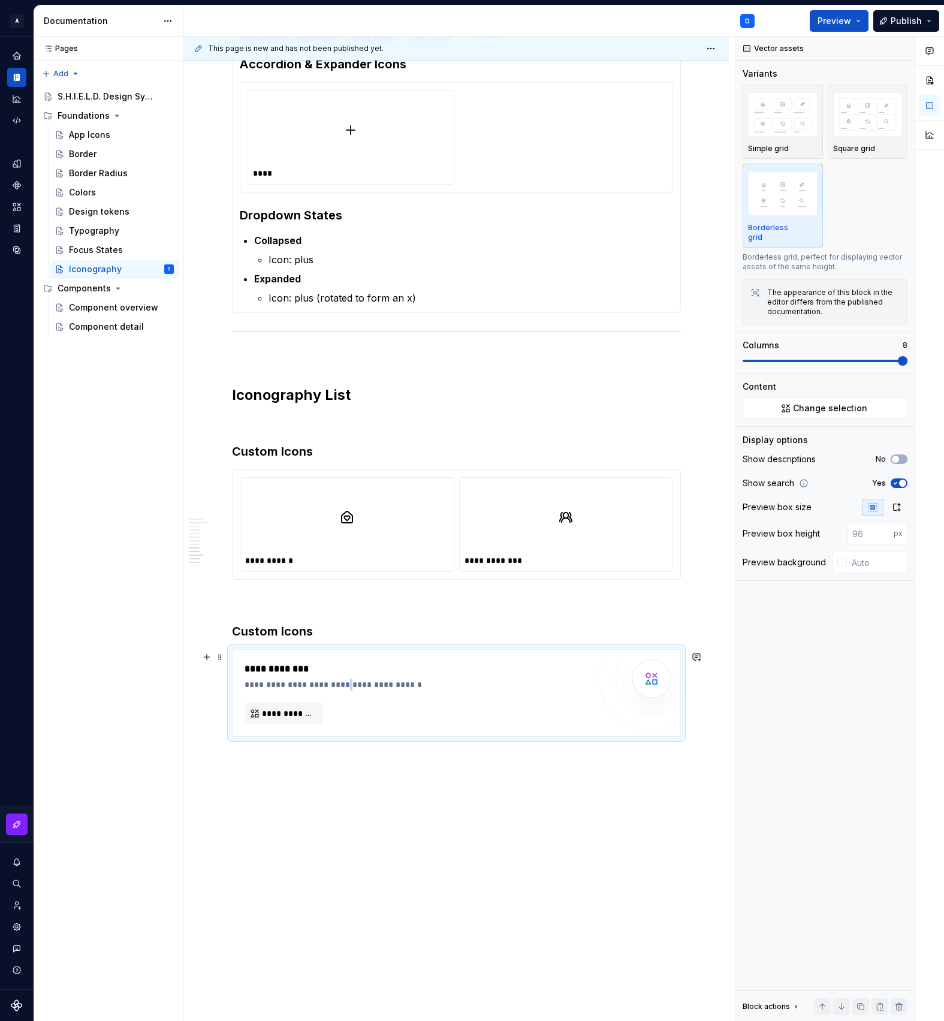
click at [338, 683] on div "**********" at bounding box center [419, 685] width 349 height 12
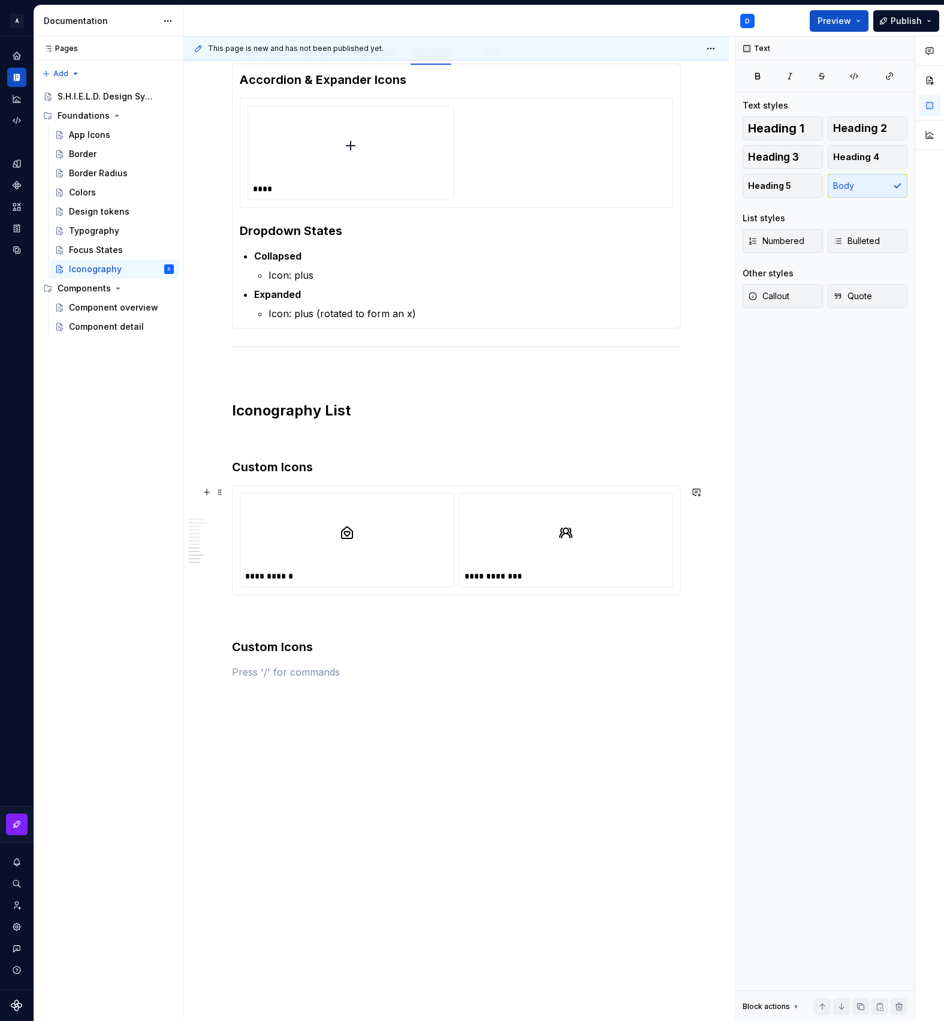
click at [238, 513] on div "**********" at bounding box center [457, 540] width 448 height 109
click at [280, 673] on p at bounding box center [456, 672] width 449 height 14
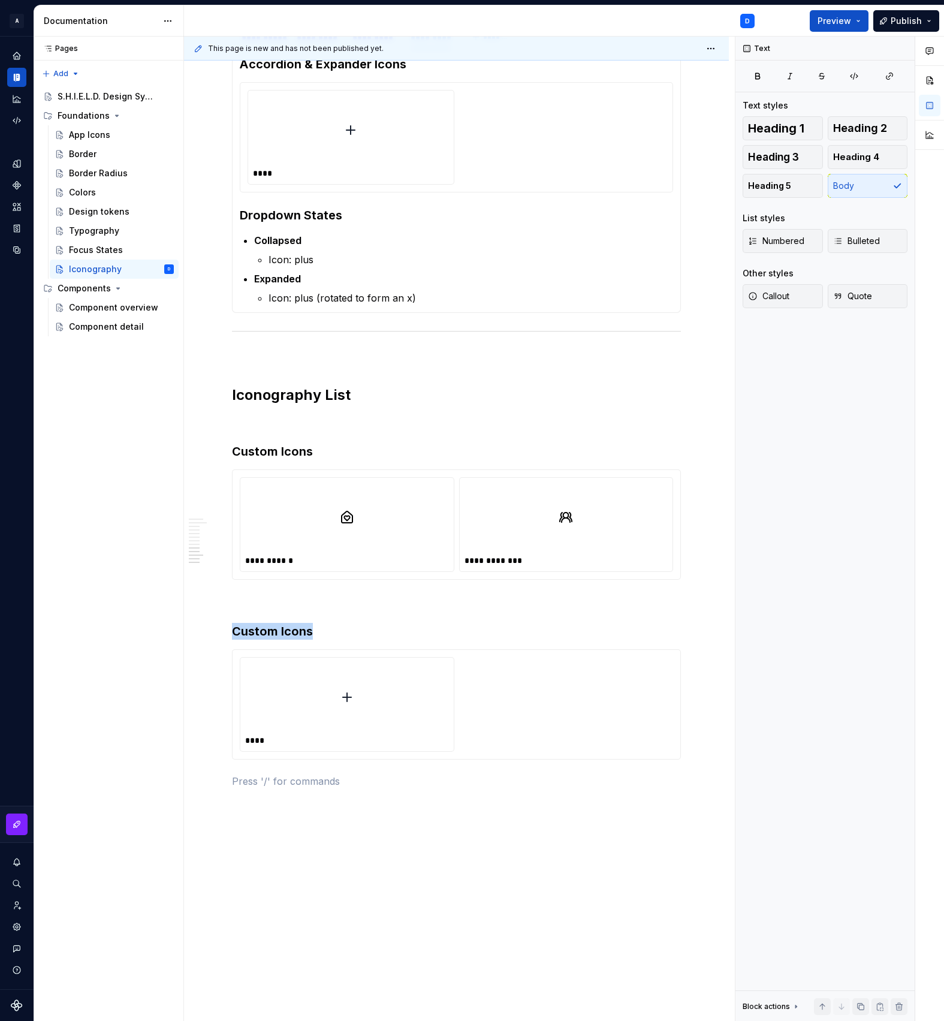
click at [280, 673] on div at bounding box center [347, 698] width 204 height 70
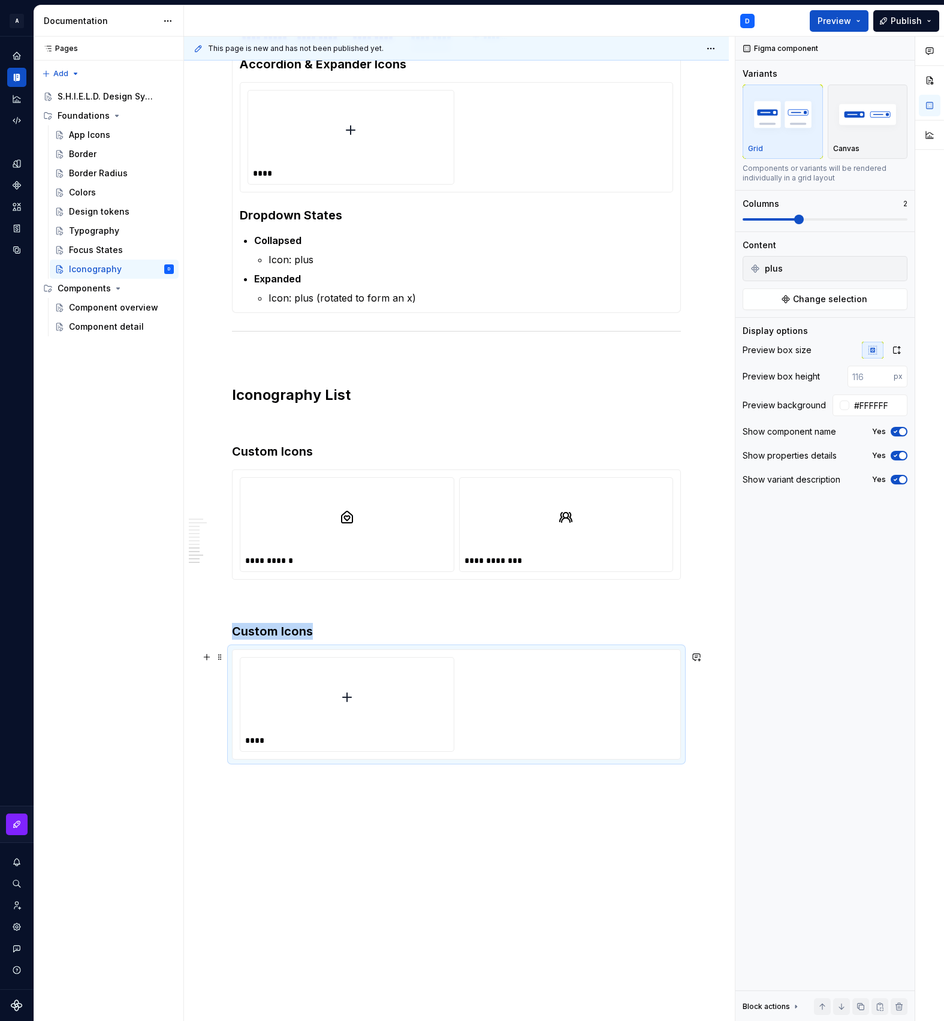
click at [329, 690] on div at bounding box center [347, 698] width 204 height 70
click at [353, 717] on img at bounding box center [347, 697] width 14 height 60
click at [222, 661] on span at bounding box center [220, 657] width 10 height 17
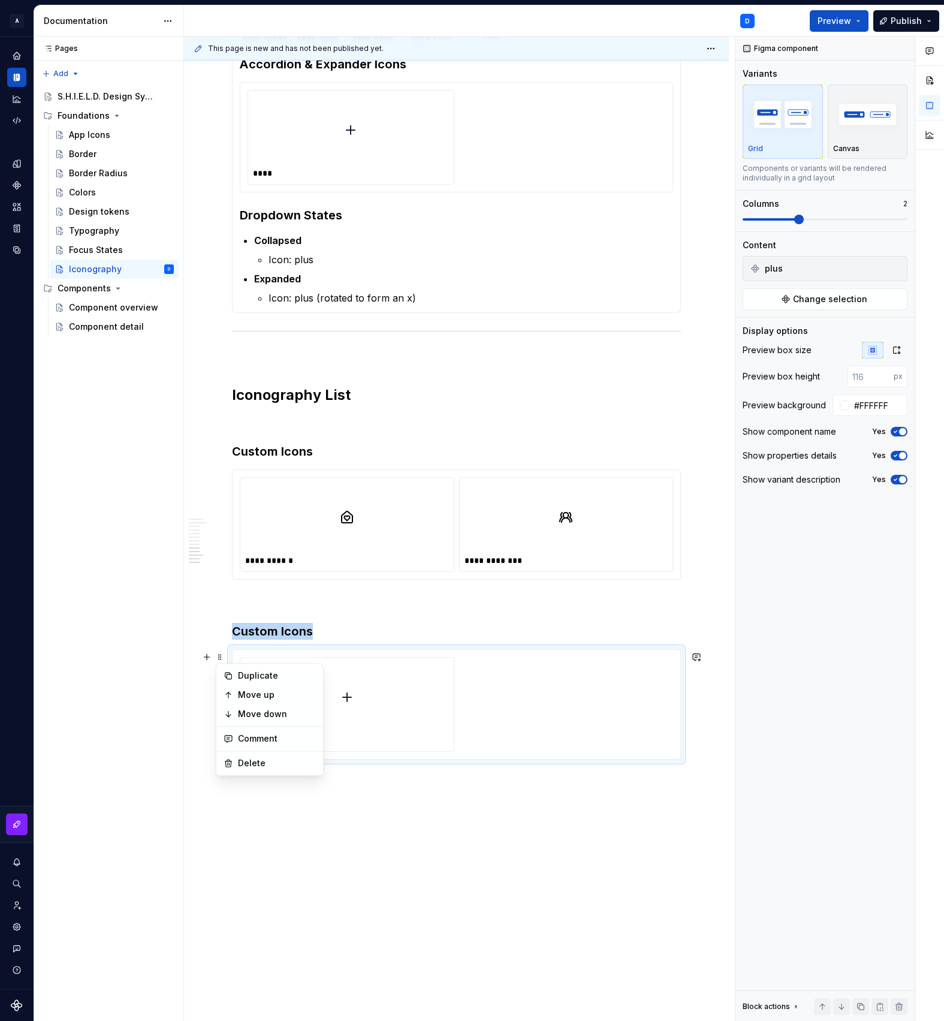
click at [438, 716] on div at bounding box center [347, 698] width 204 height 70
click at [416, 732] on div at bounding box center [347, 698] width 204 height 70
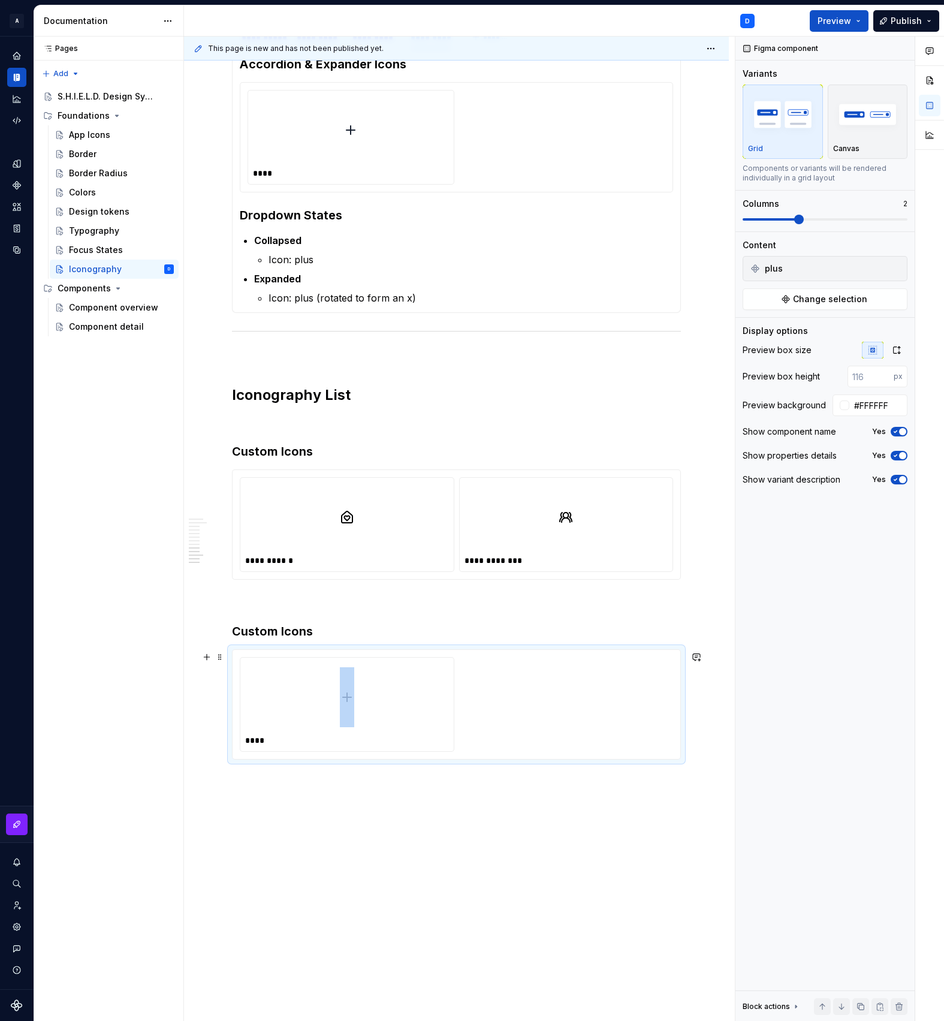
click at [416, 732] on div at bounding box center [347, 698] width 204 height 70
click at [835, 302] on span "Change selection" at bounding box center [830, 299] width 74 height 12
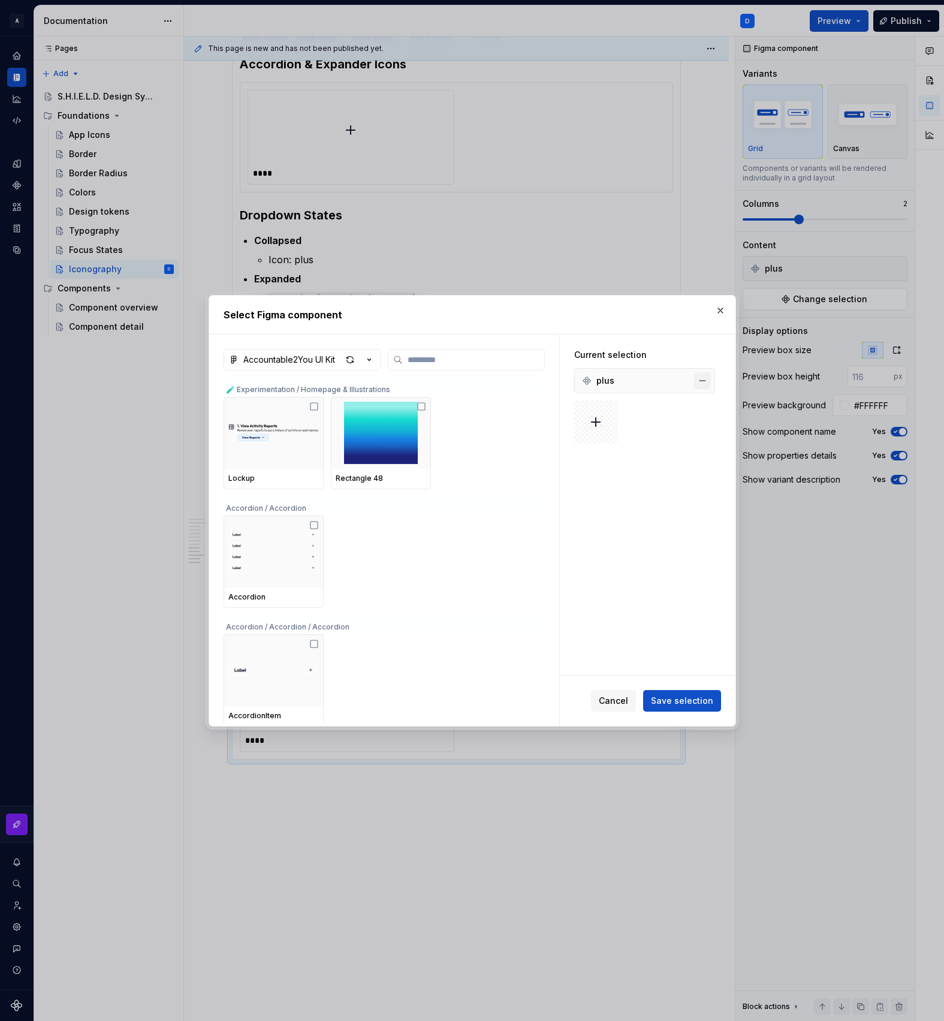
click at [708, 380] on button "button" at bounding box center [702, 380] width 17 height 17
click at [450, 362] on input "search" at bounding box center [474, 360] width 142 height 12
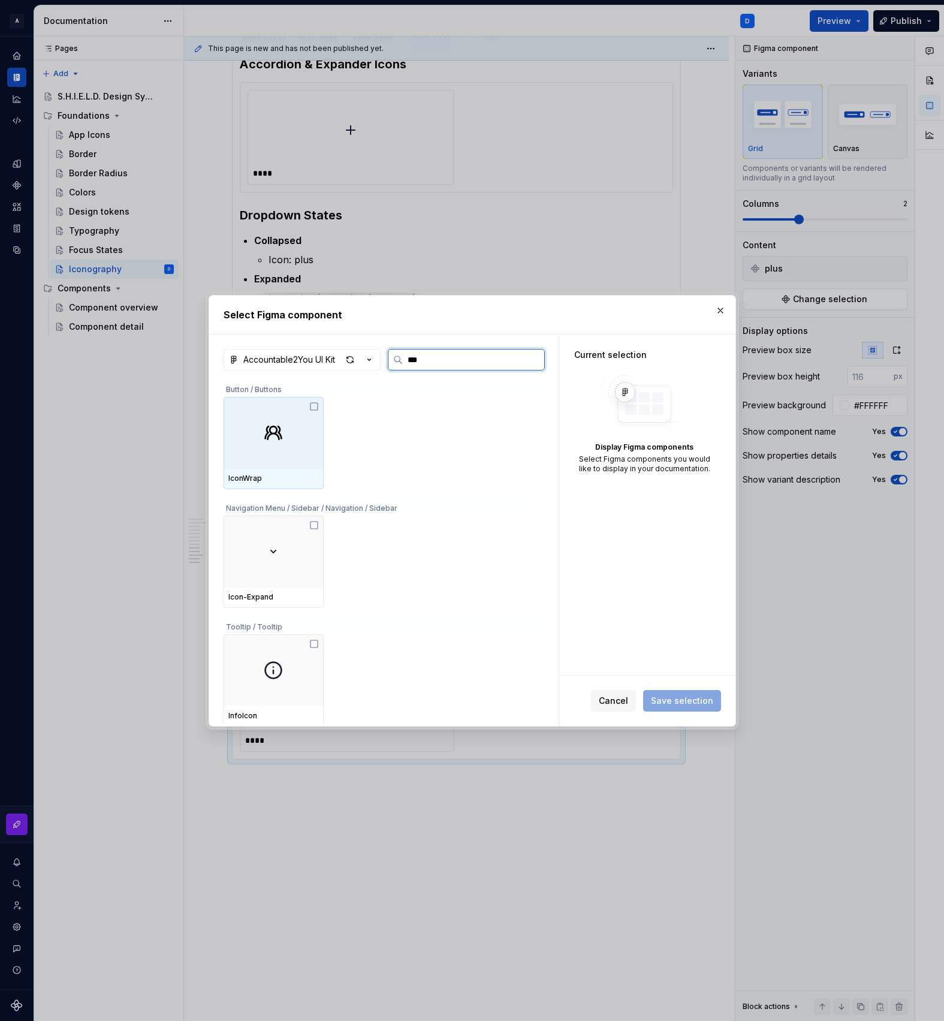
type input "****"
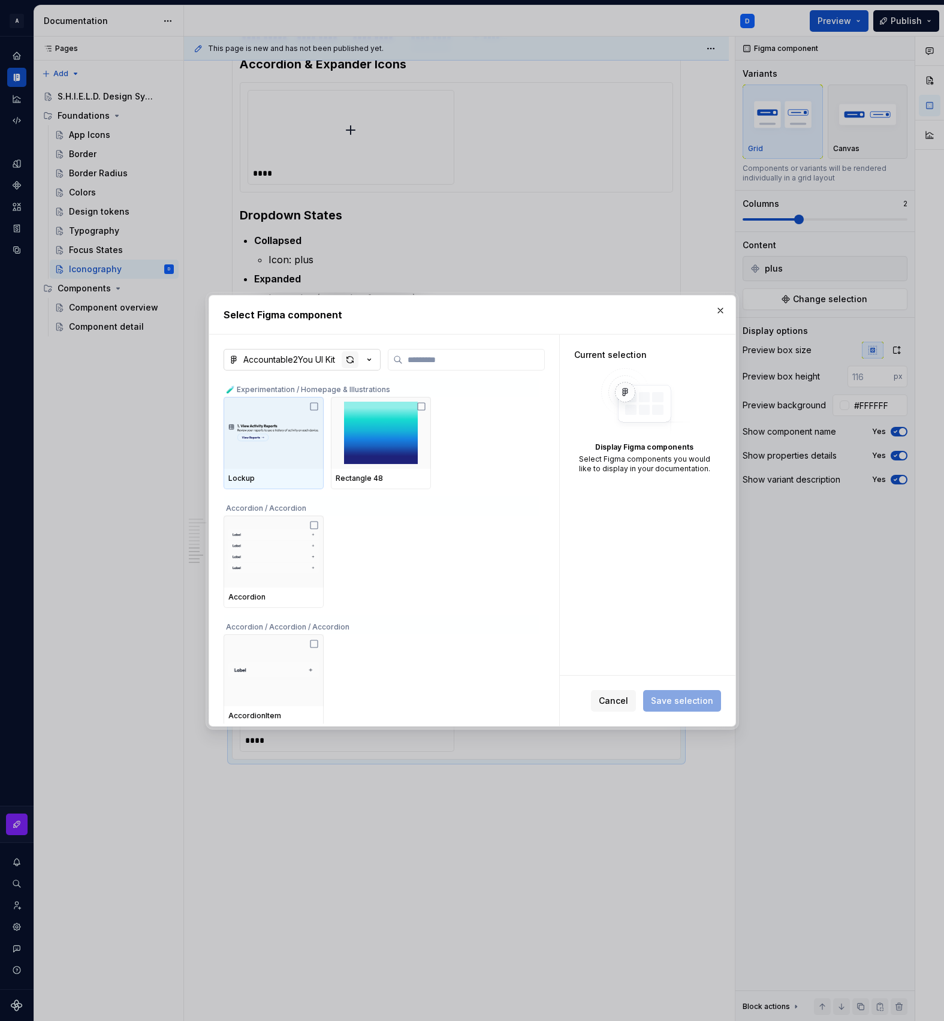
click at [353, 361] on div "button" at bounding box center [350, 359] width 17 height 17
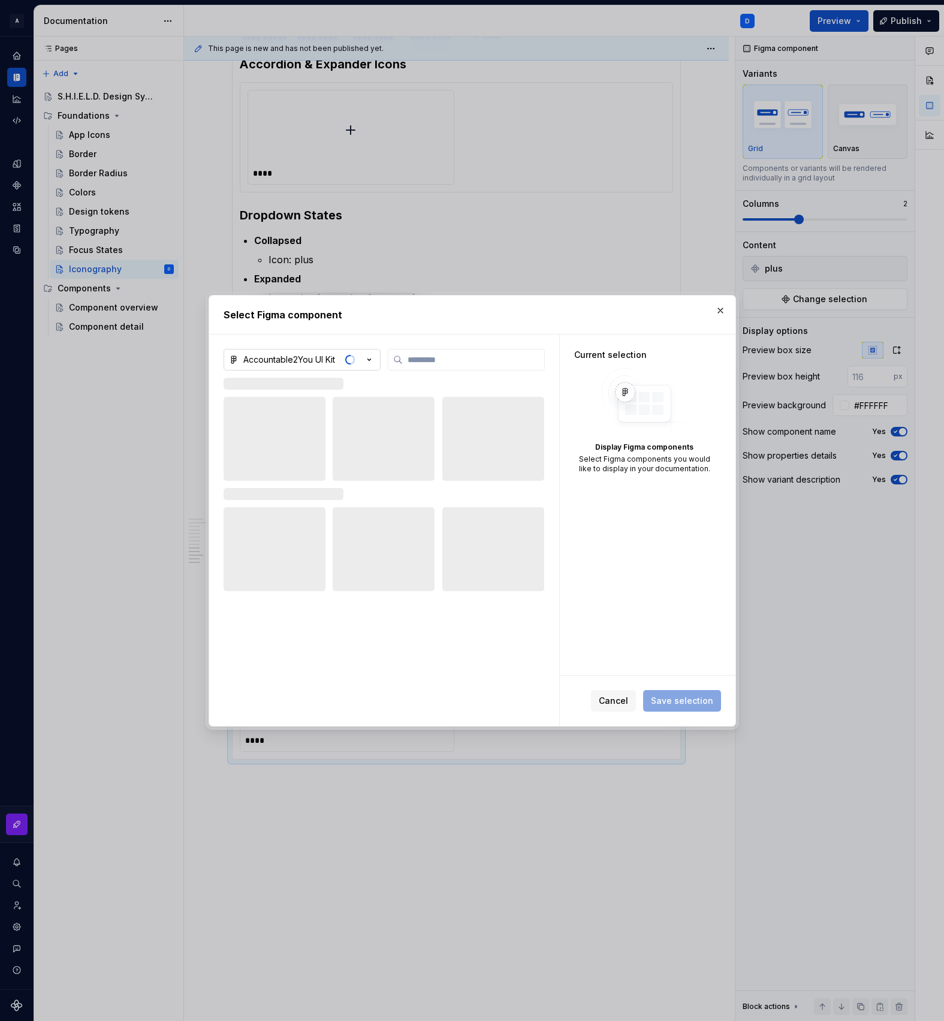
click at [371, 362] on icon "button" at bounding box center [369, 360] width 12 height 12
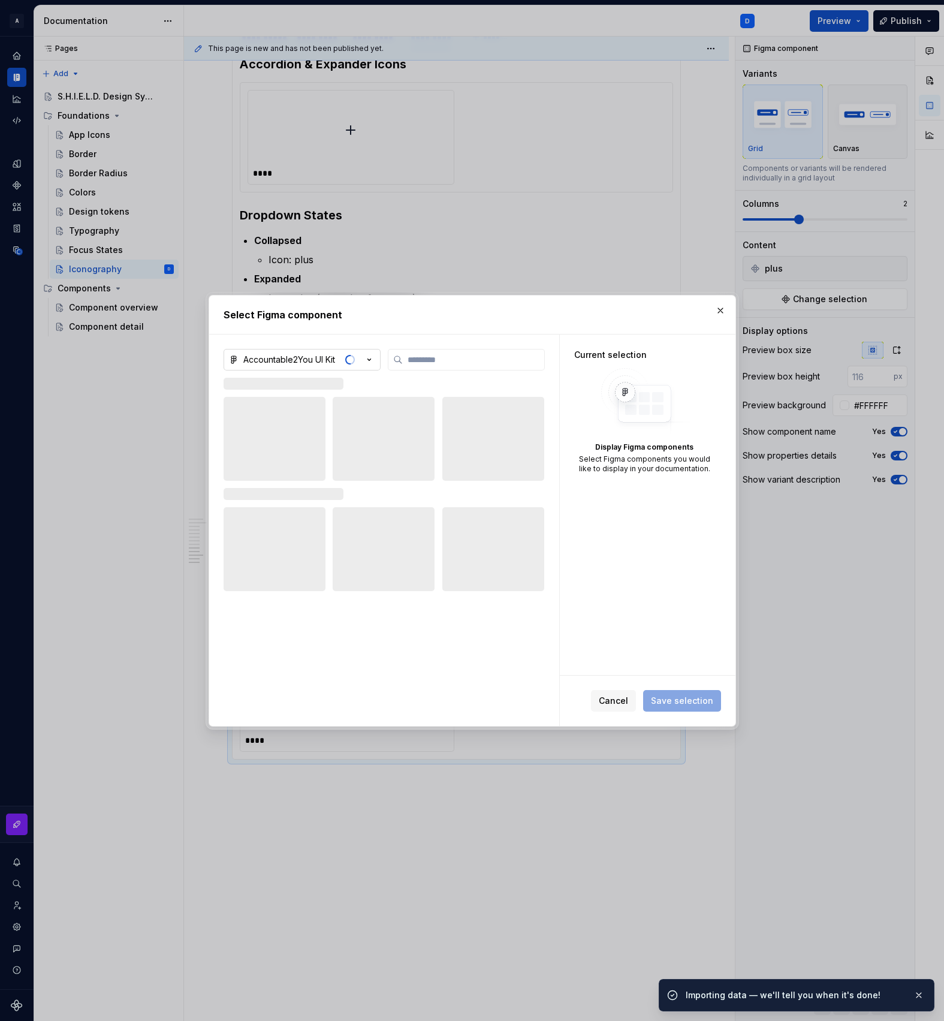
click at [371, 362] on div "Select Figma component Accountable2You UI Kit Current selection Display Figma c…" at bounding box center [472, 510] width 944 height 1021
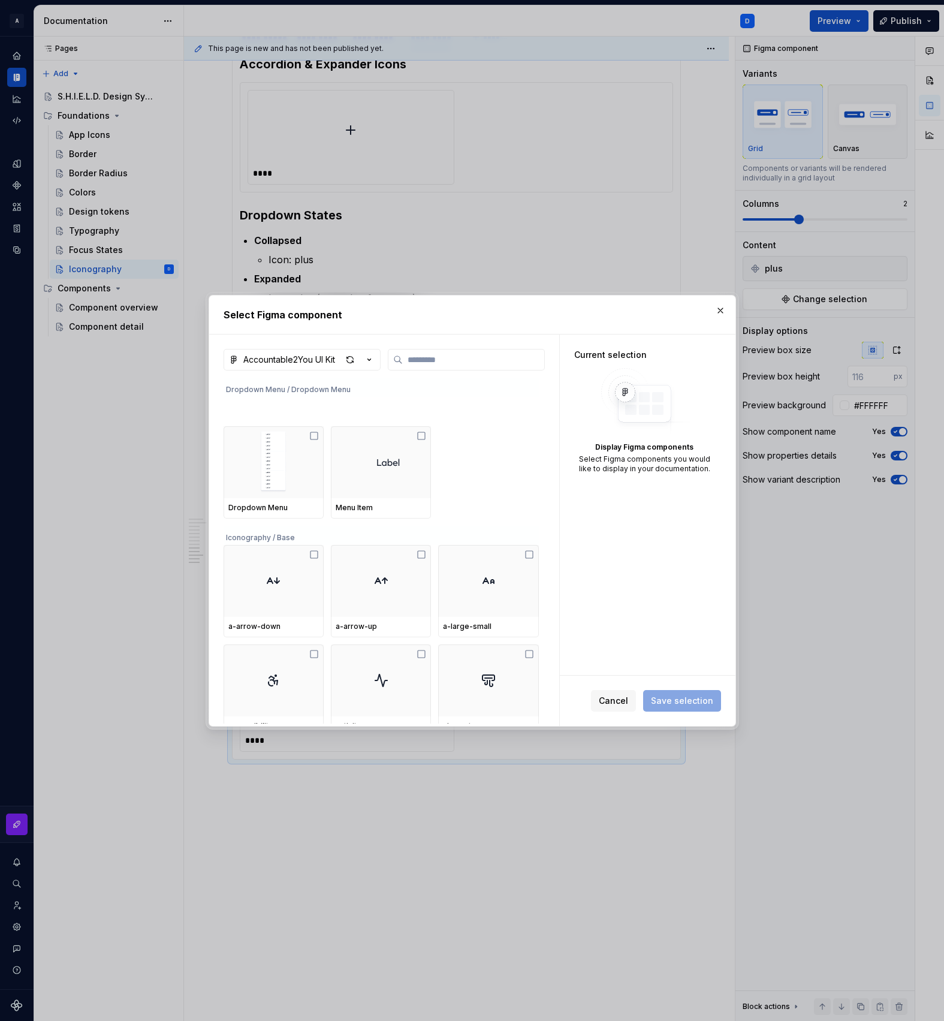
scroll to position [3088, 0]
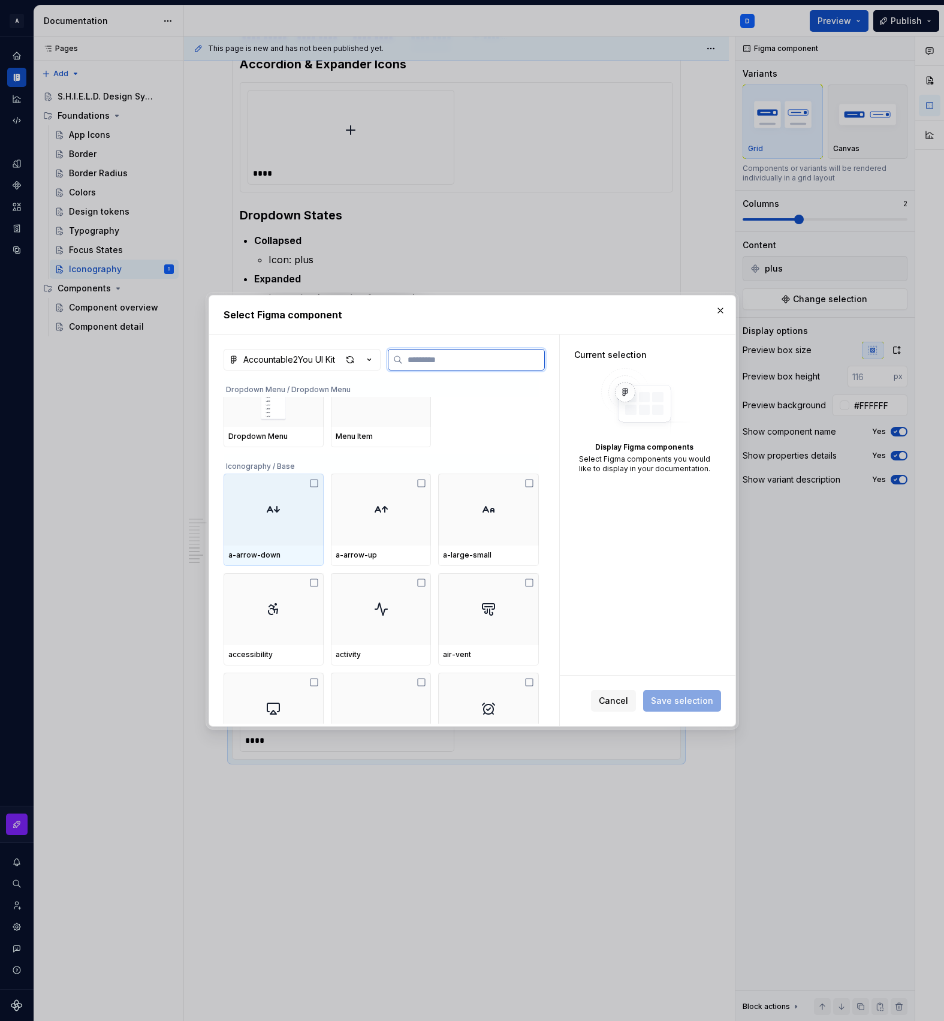
click at [317, 482] on icon at bounding box center [314, 484] width 10 height 10
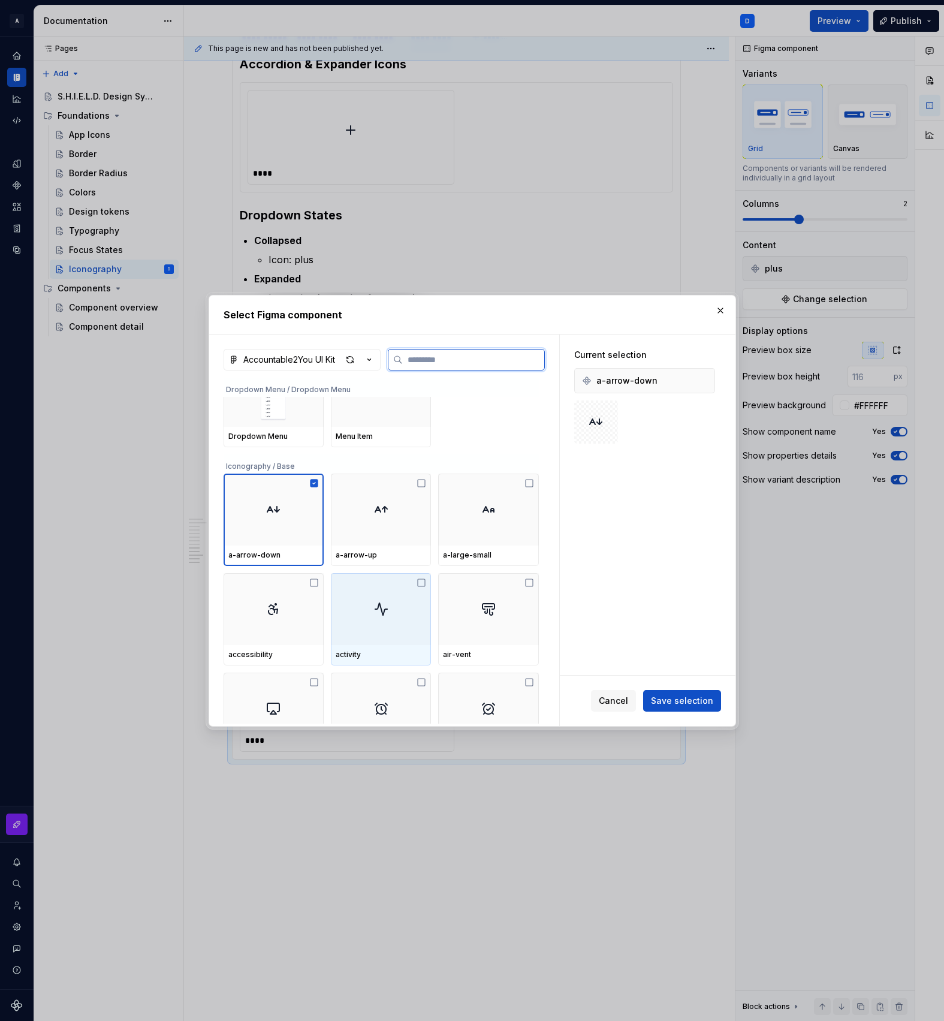
click at [417, 599] on div at bounding box center [381, 609] width 100 height 72
click at [405, 615] on div at bounding box center [381, 609] width 100 height 72
click at [627, 703] on span "Cancel" at bounding box center [613, 701] width 29 height 12
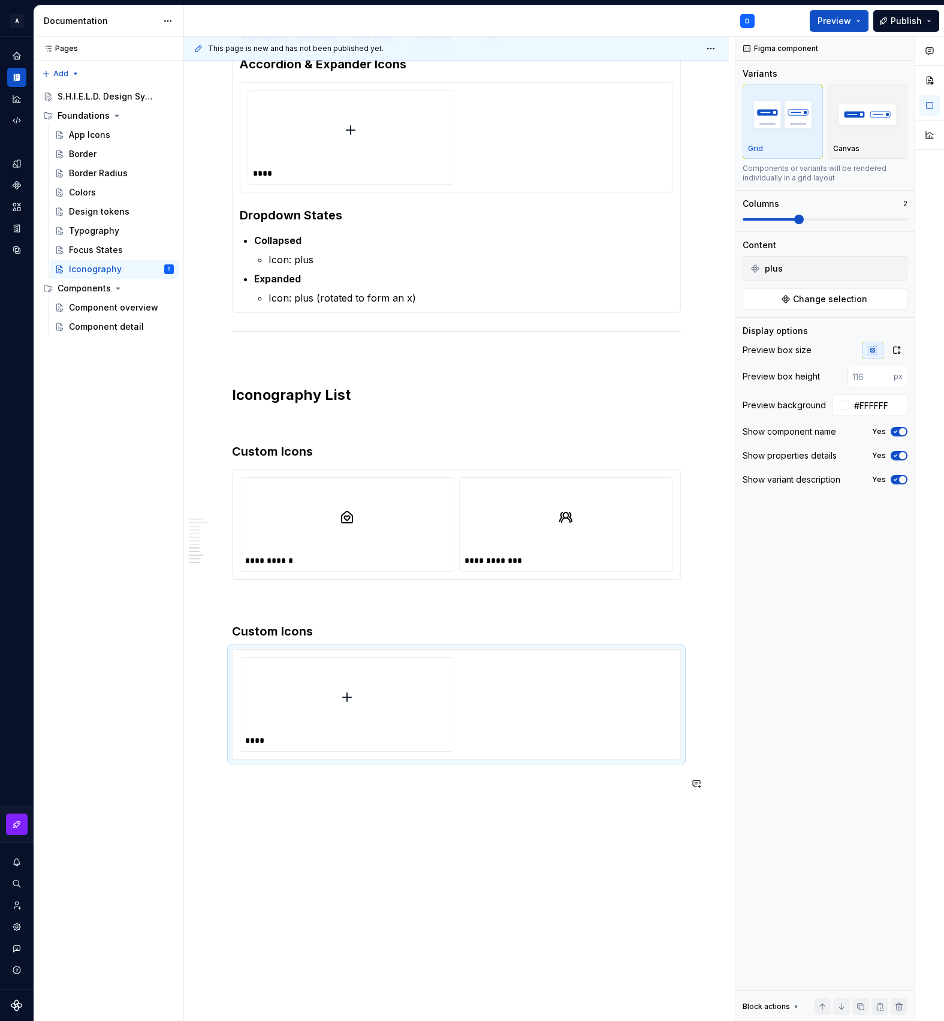
click at [386, 844] on div "**********" at bounding box center [456, 454] width 545 height 1311
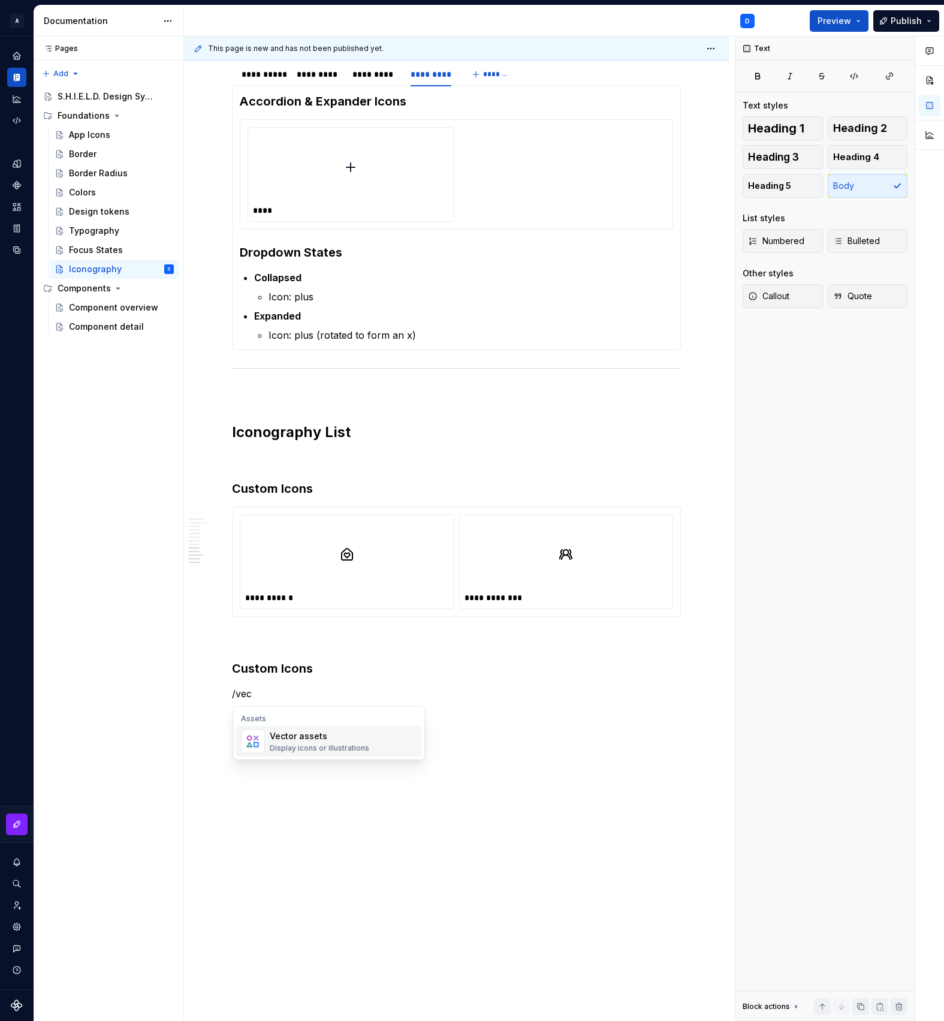
scroll to position [450, 0]
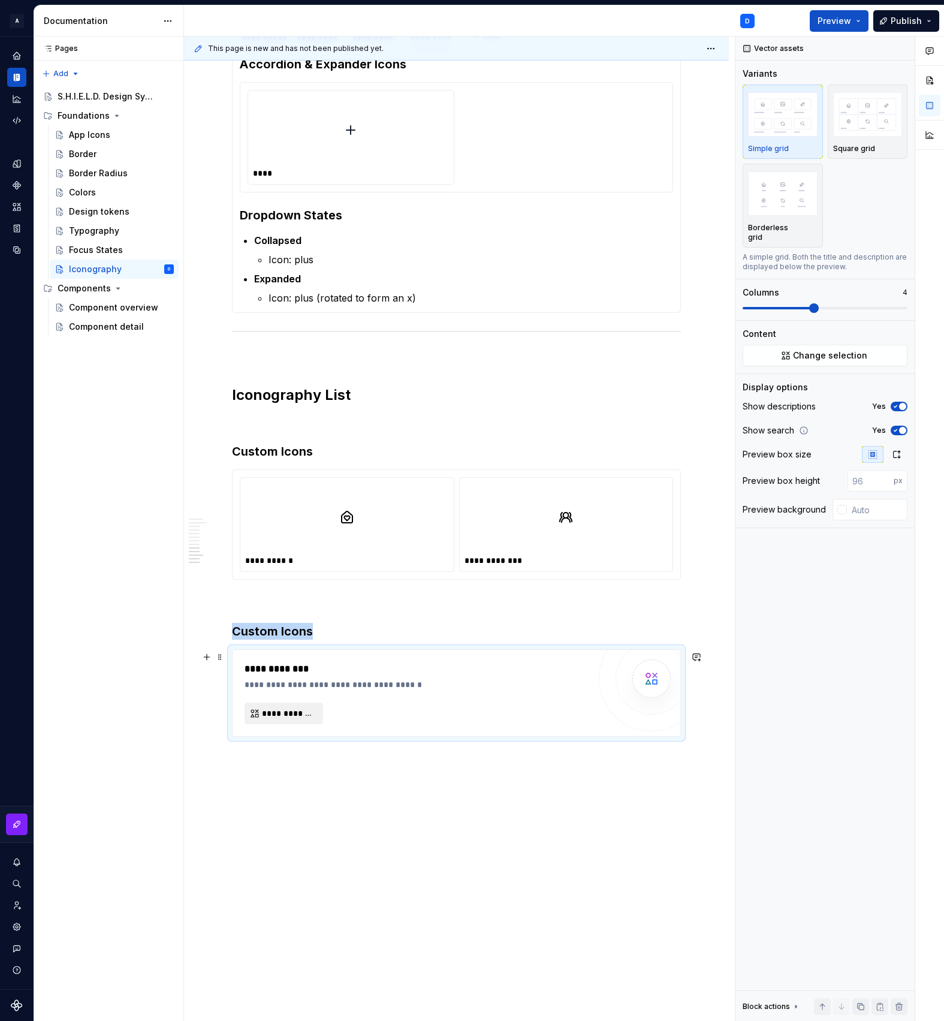
click at [300, 717] on span "**********" at bounding box center [288, 714] width 53 height 12
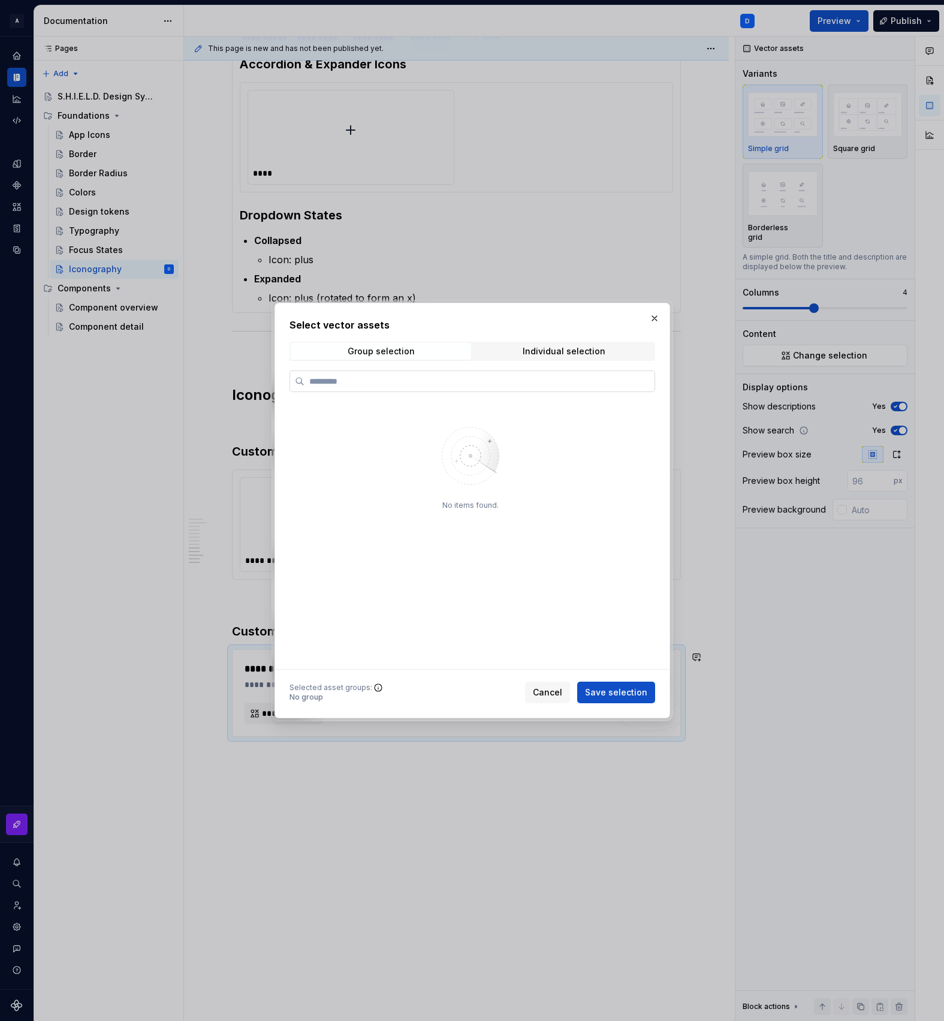
click at [371, 386] on input "search" at bounding box center [480, 381] width 350 height 12
click at [309, 698] on div "No group" at bounding box center [331, 698] width 83 height 10
click at [374, 684] on icon at bounding box center [379, 688] width 10 height 10
click at [375, 691] on icon at bounding box center [379, 688] width 10 height 10
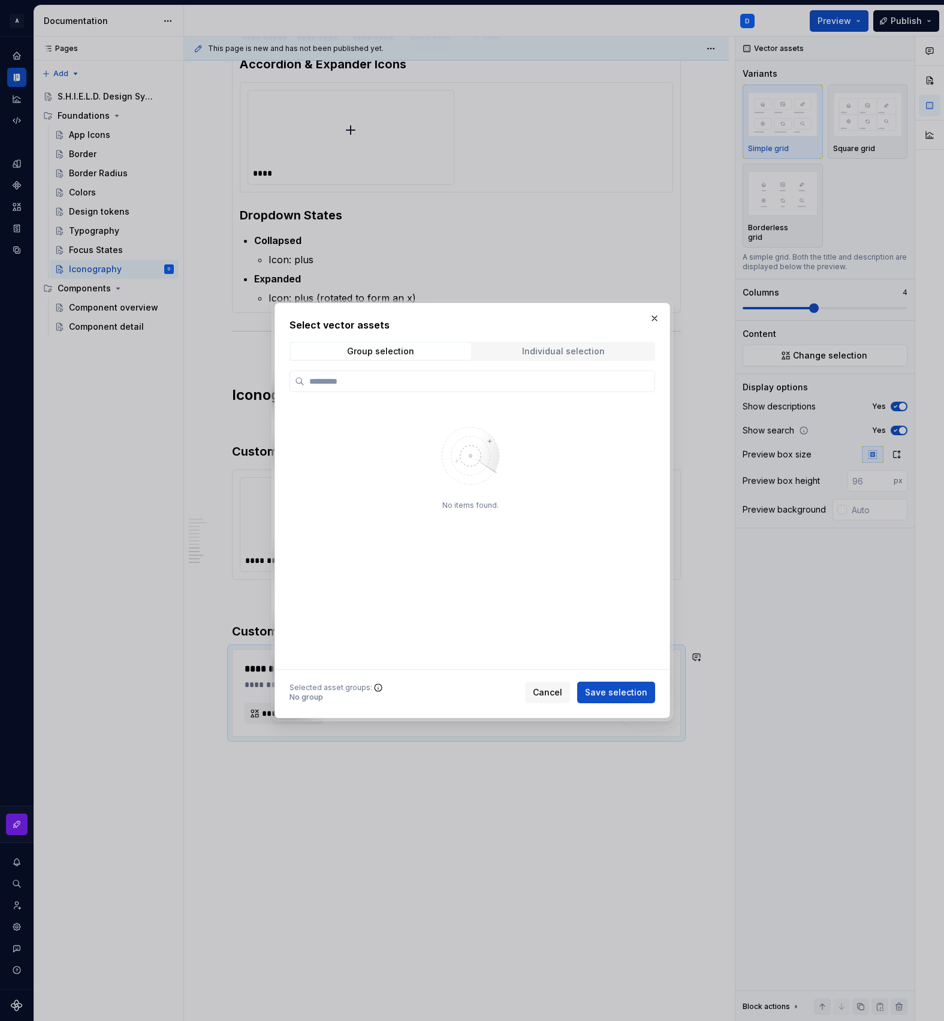
click at [591, 350] on div "Individual selection" at bounding box center [563, 352] width 83 height 10
click at [408, 343] on span "Group selection" at bounding box center [381, 351] width 180 height 17
click at [657, 317] on button "button" at bounding box center [654, 318] width 17 height 17
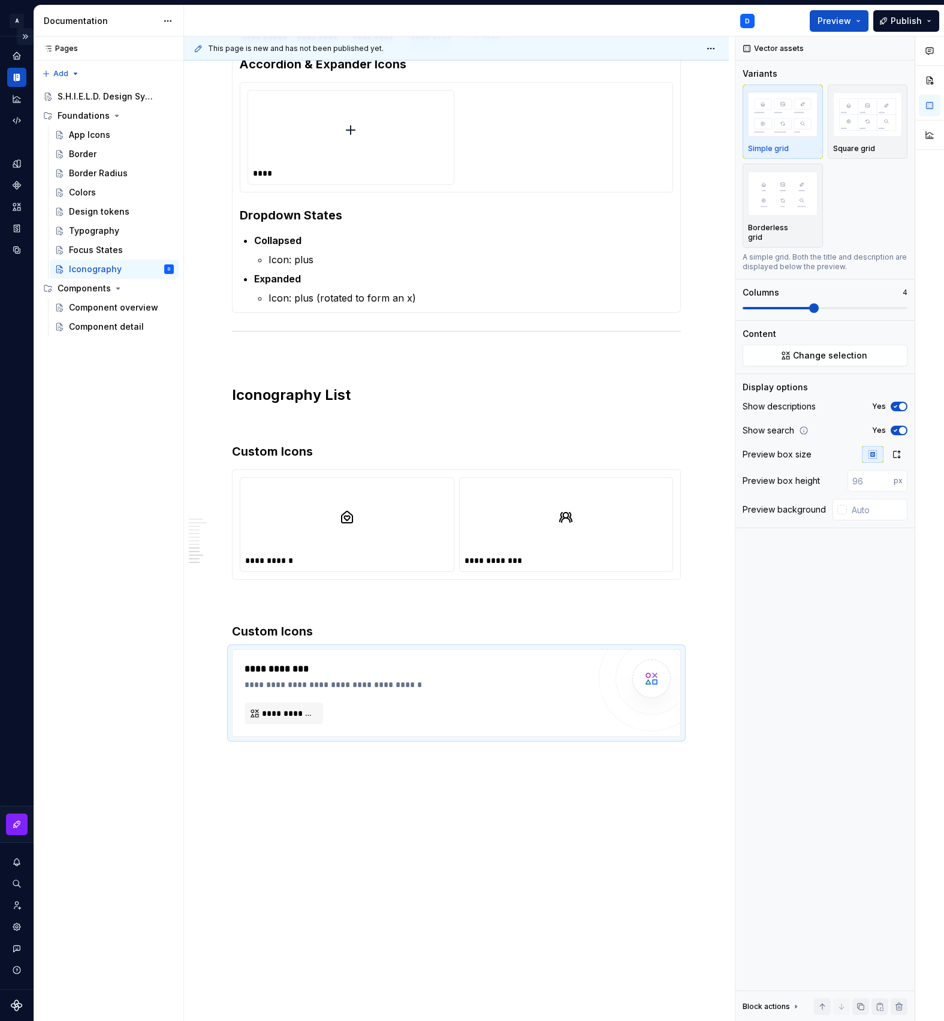
click at [25, 38] on button "Expand sidebar" at bounding box center [25, 36] width 17 height 17
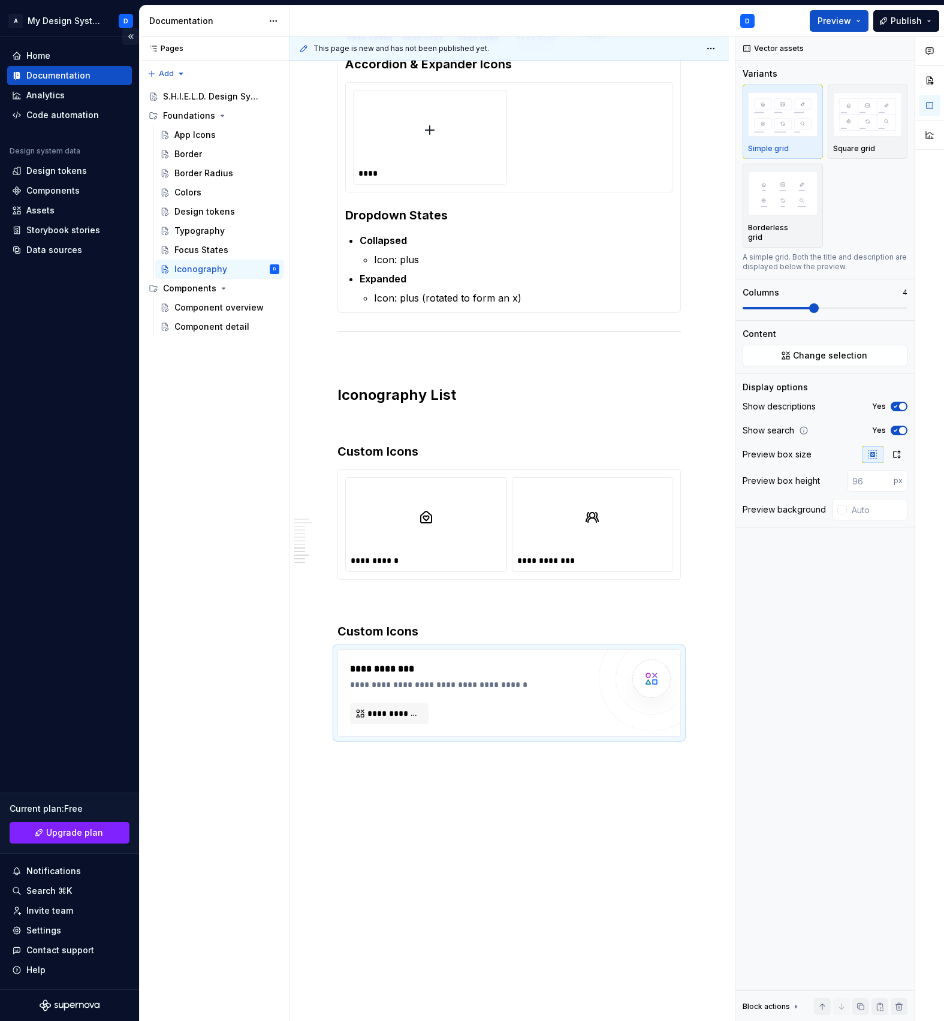
scroll to position [464, 0]
click at [47, 213] on div "Assets" at bounding box center [40, 210] width 28 height 12
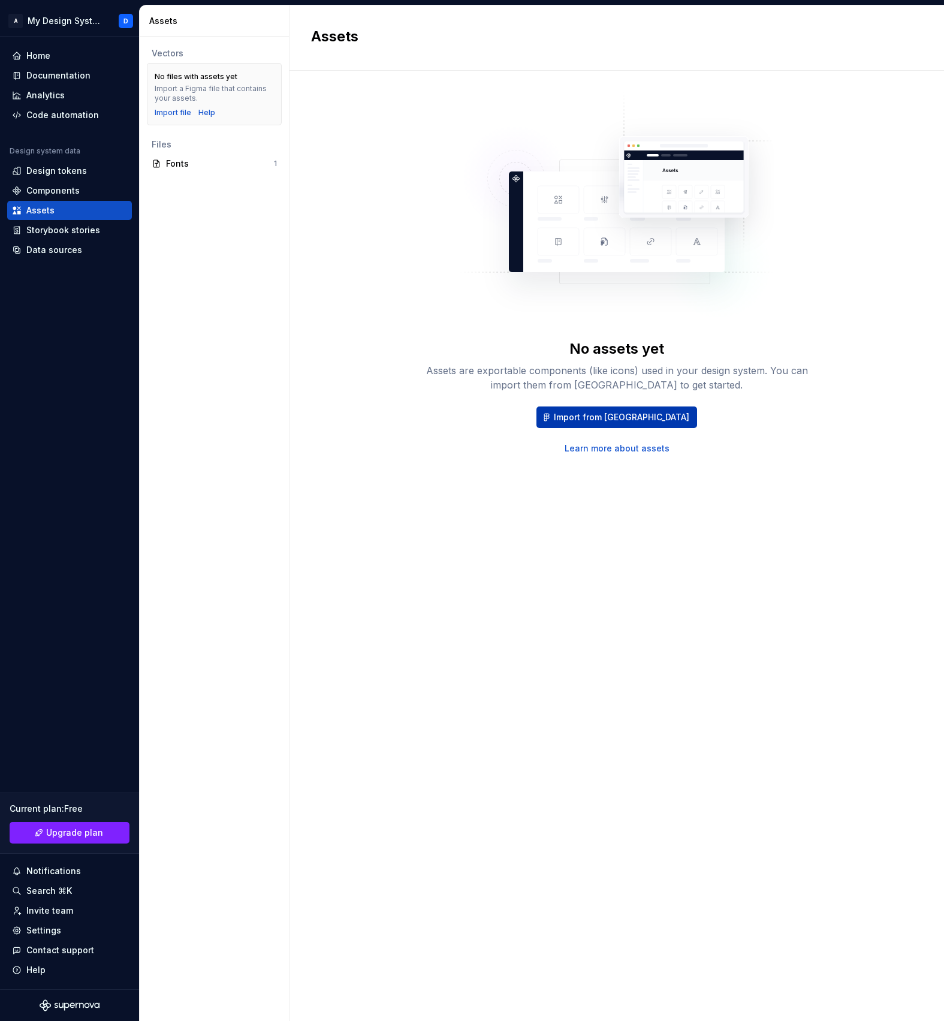
click at [621, 419] on span "Import from [GEOGRAPHIC_DATA]" at bounding box center [622, 417] width 136 height 12
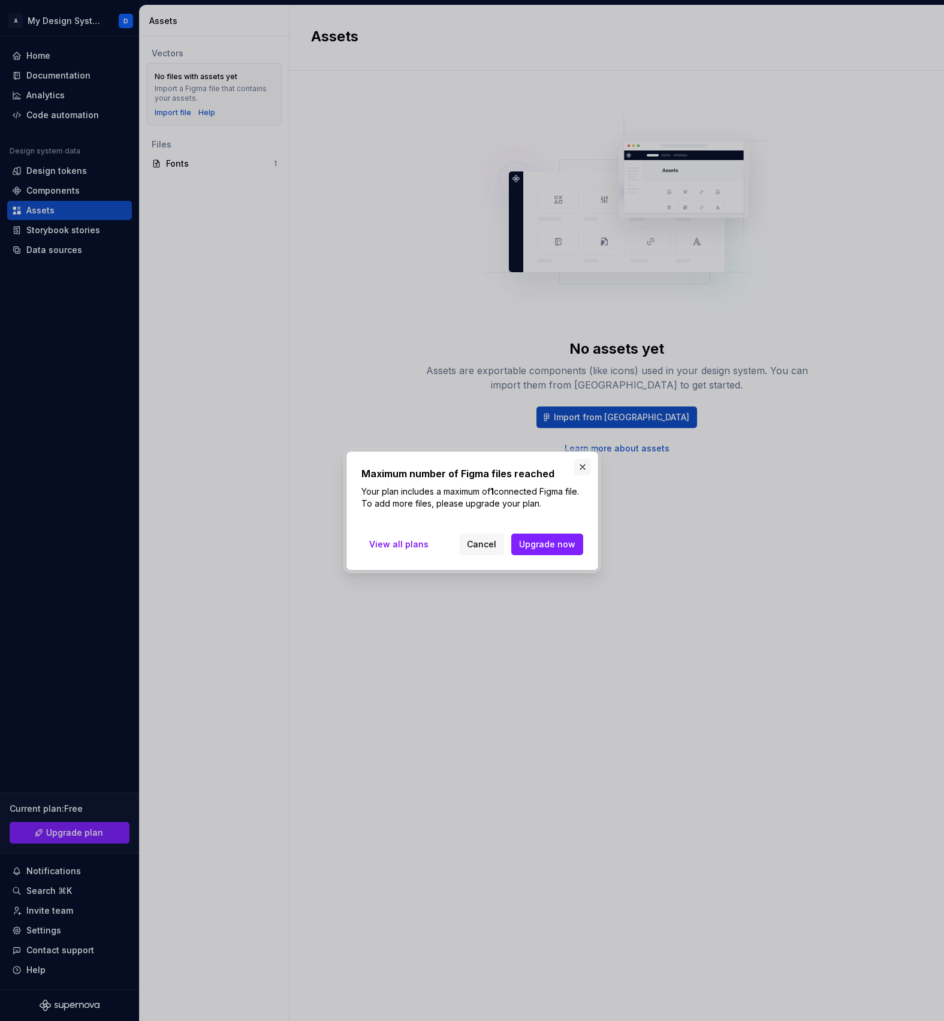
click at [589, 463] on button "button" at bounding box center [582, 467] width 17 height 17
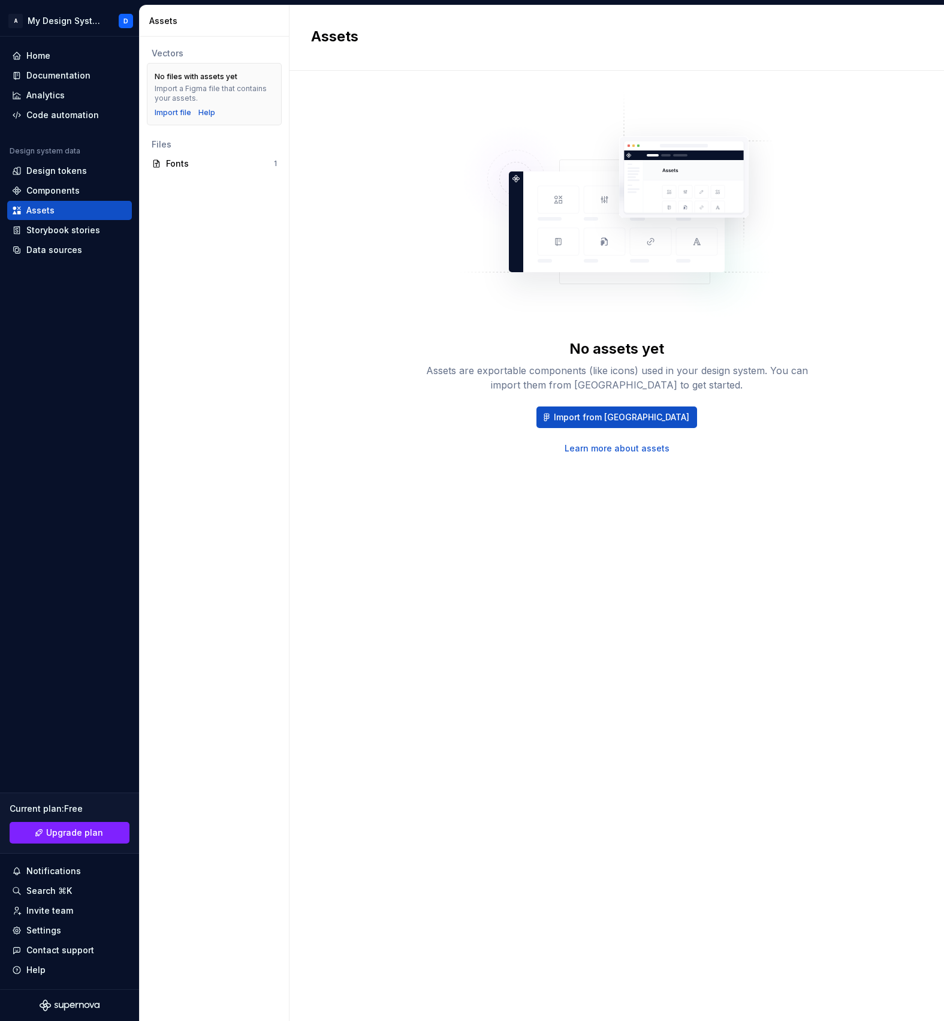
click at [298, 105] on div "No assets yet Assets are exportable components (like icons) used in your design…" at bounding box center [617, 546] width 655 height 950
click at [163, 116] on div "Import file" at bounding box center [173, 113] width 37 height 10
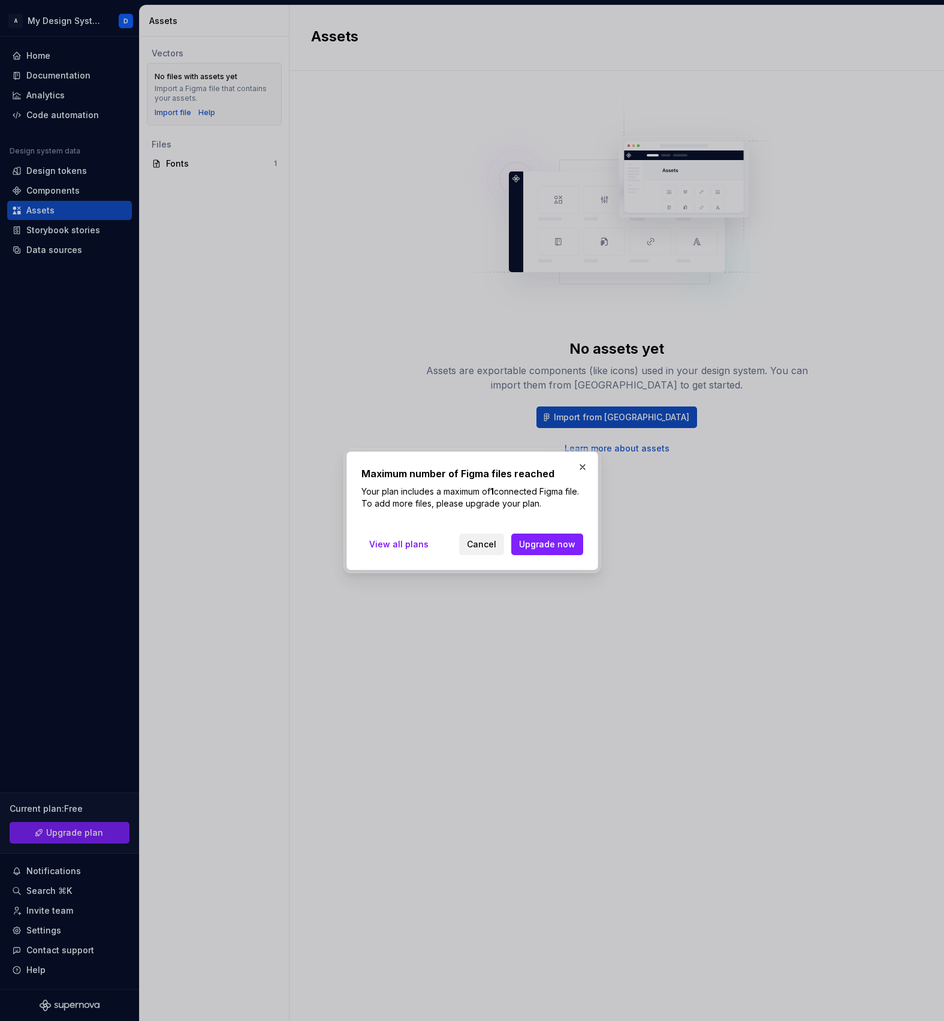
click at [481, 544] on span "Cancel" at bounding box center [481, 544] width 29 height 12
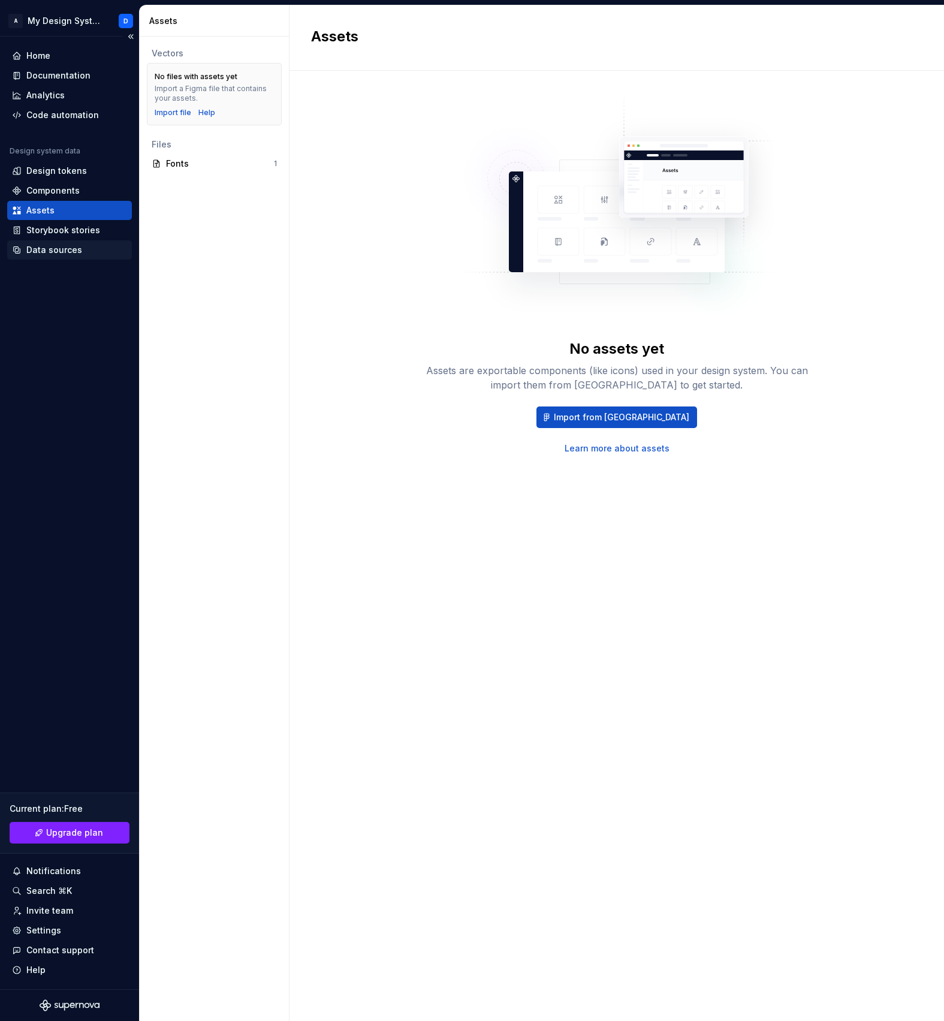
click at [63, 251] on div "Data sources" at bounding box center [54, 250] width 56 height 12
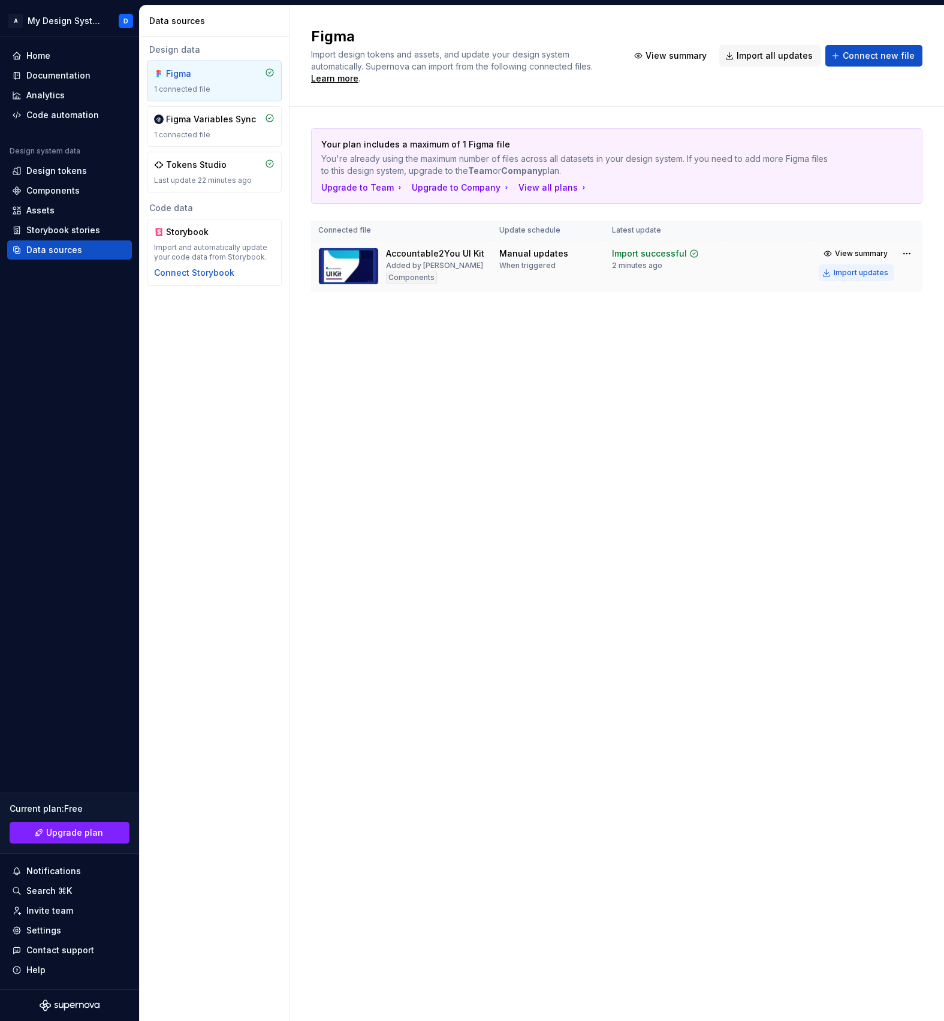
click at [859, 276] on div "Import updates" at bounding box center [861, 273] width 55 height 10
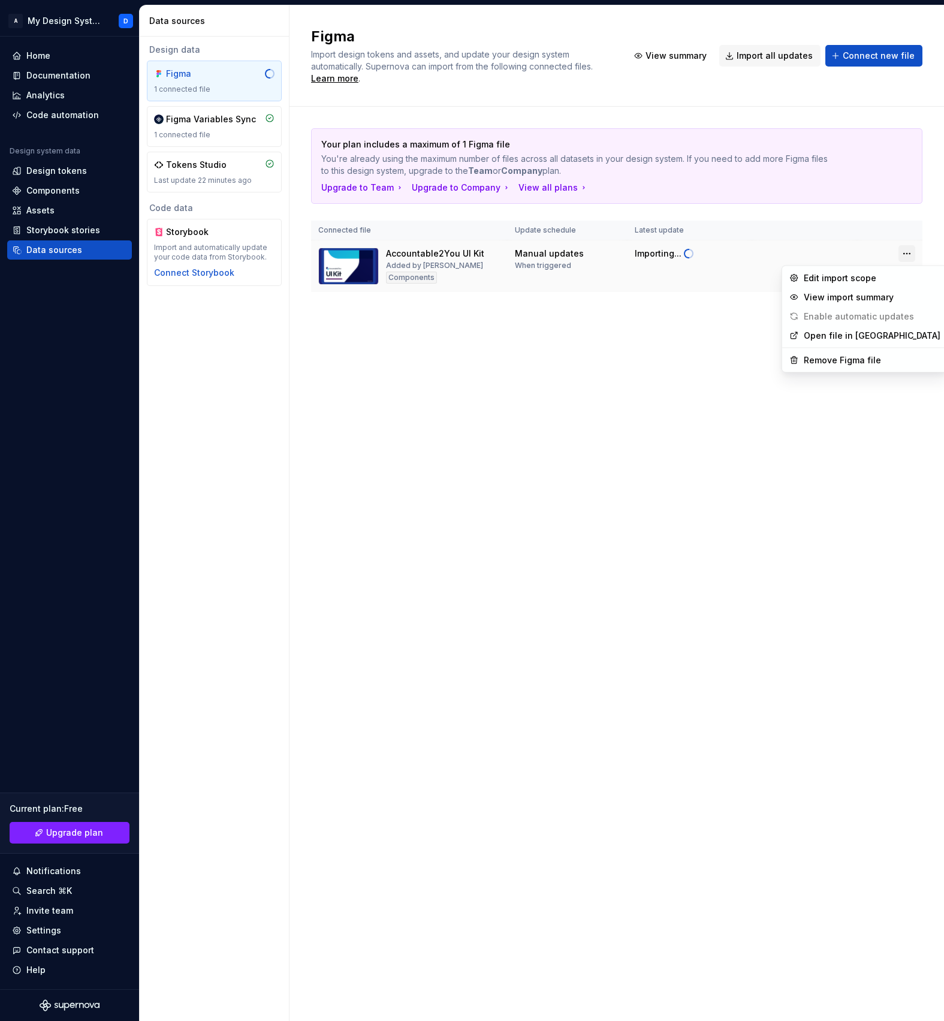
click at [908, 258] on html "A My Design System D Home Documentation Analytics Code automation Design system…" at bounding box center [472, 510] width 944 height 1021
click at [878, 275] on div "Edit import scope" at bounding box center [872, 278] width 137 height 12
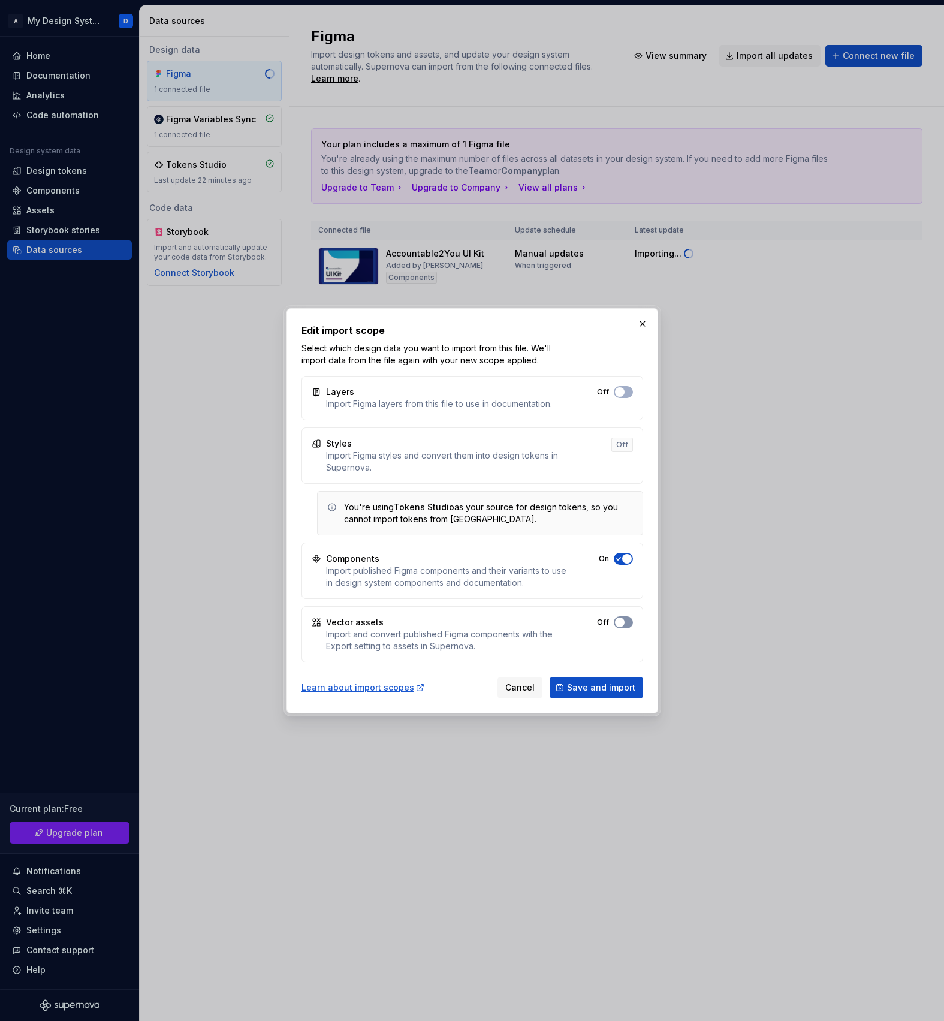
click at [619, 621] on span "button" at bounding box center [620, 623] width 10 height 10
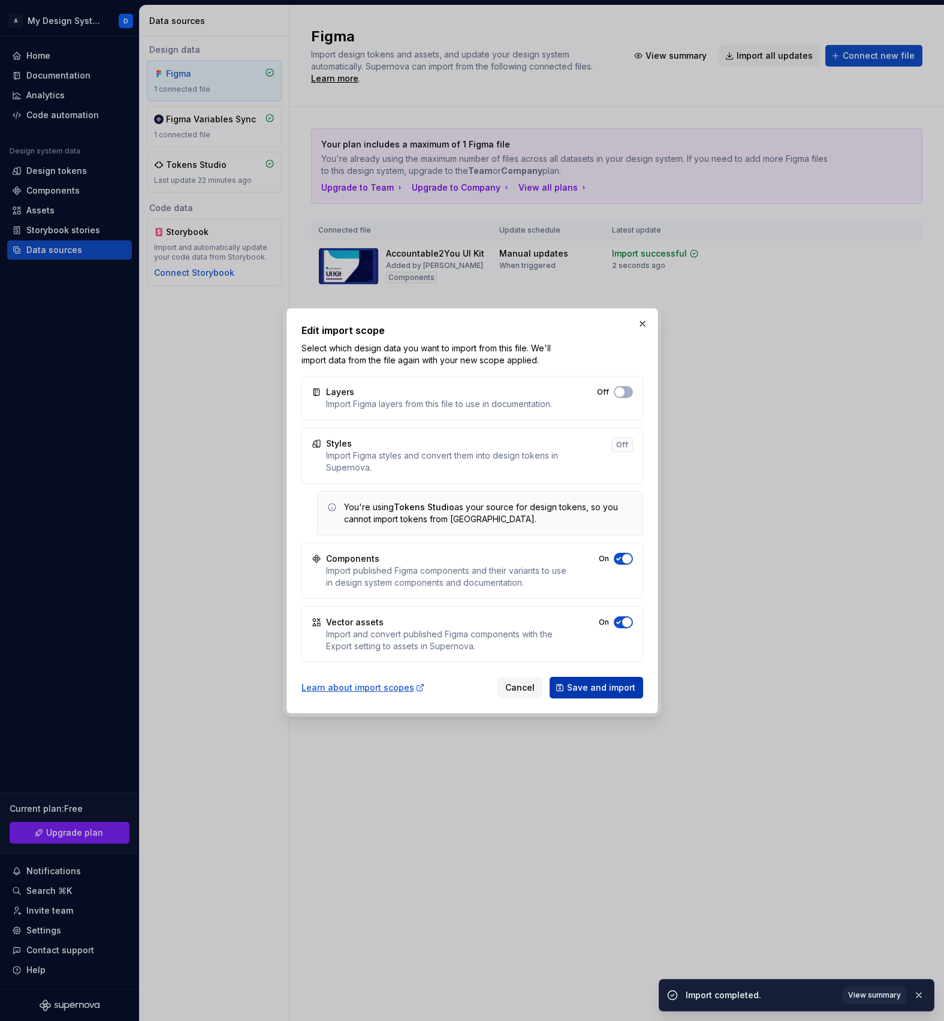
click at [607, 690] on span "Save and import" at bounding box center [601, 688] width 68 height 12
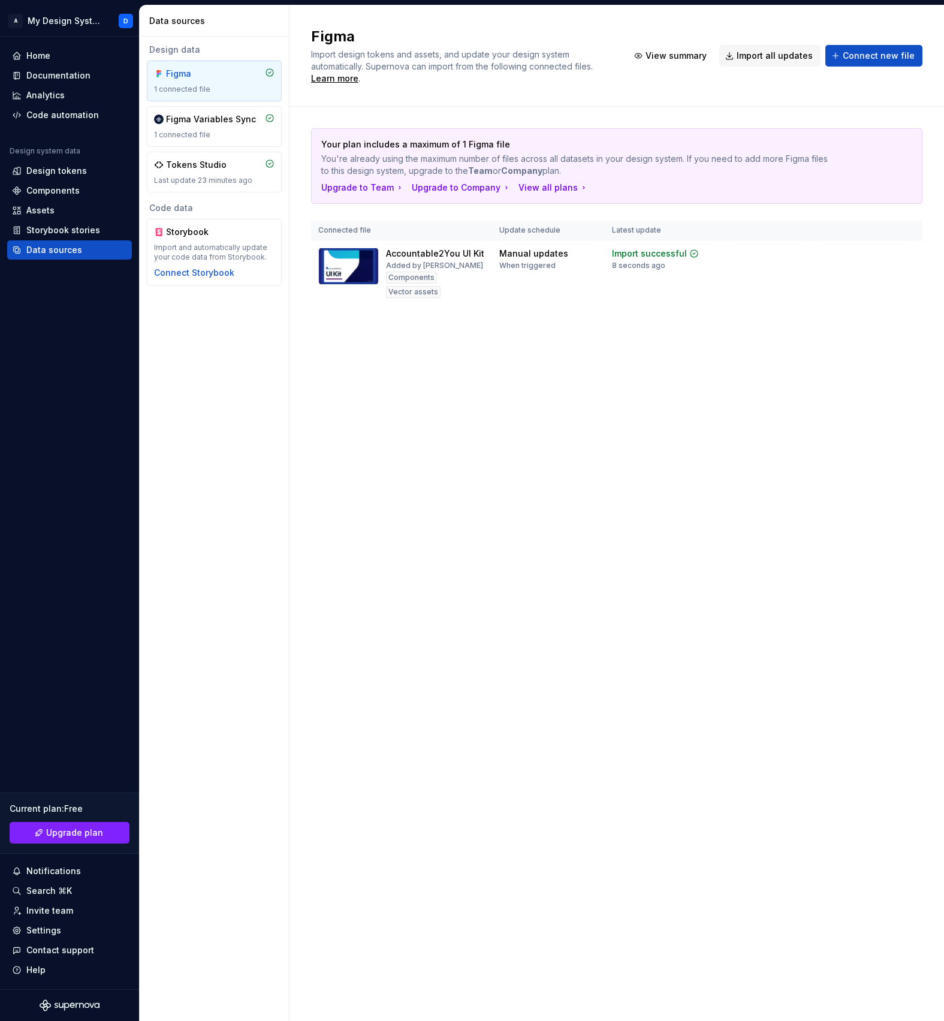
click at [508, 550] on div "Figma Import design tokens and assets, and update your design system automatica…" at bounding box center [617, 513] width 655 height 1016
click at [59, 77] on div "Documentation" at bounding box center [58, 76] width 64 height 12
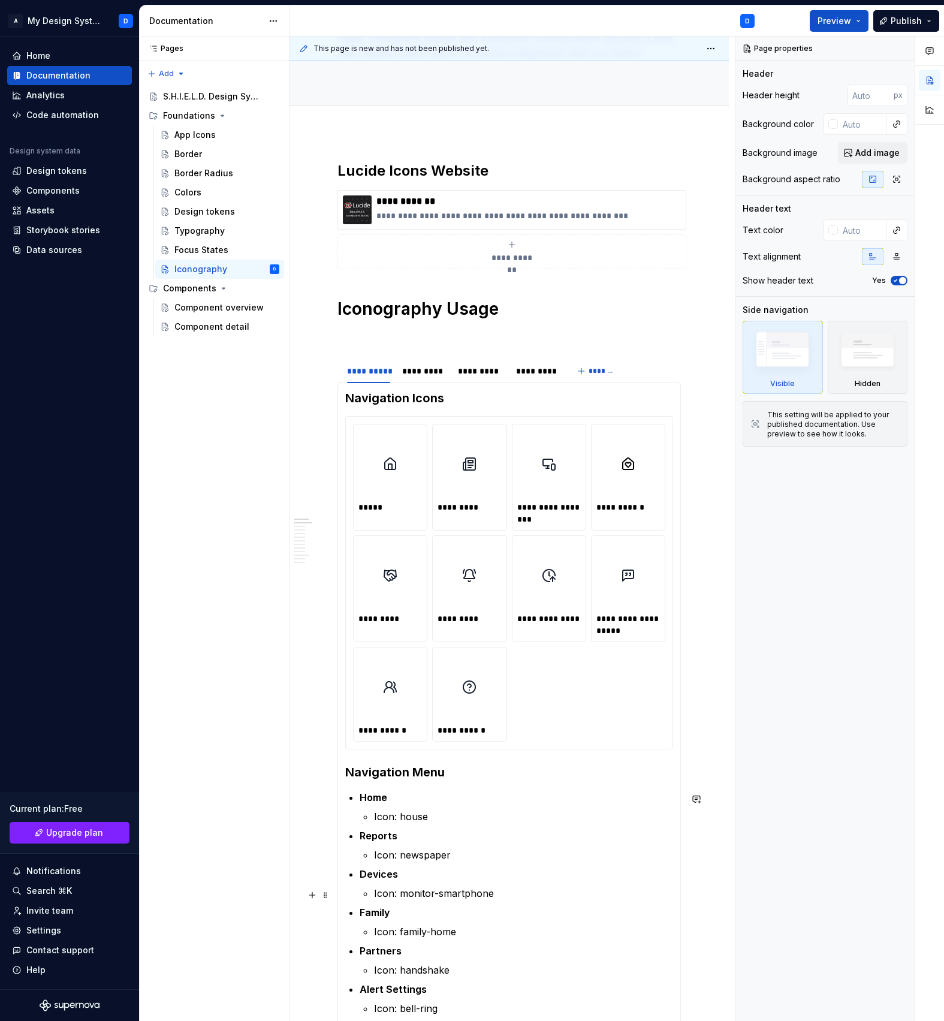
scroll to position [112, 0]
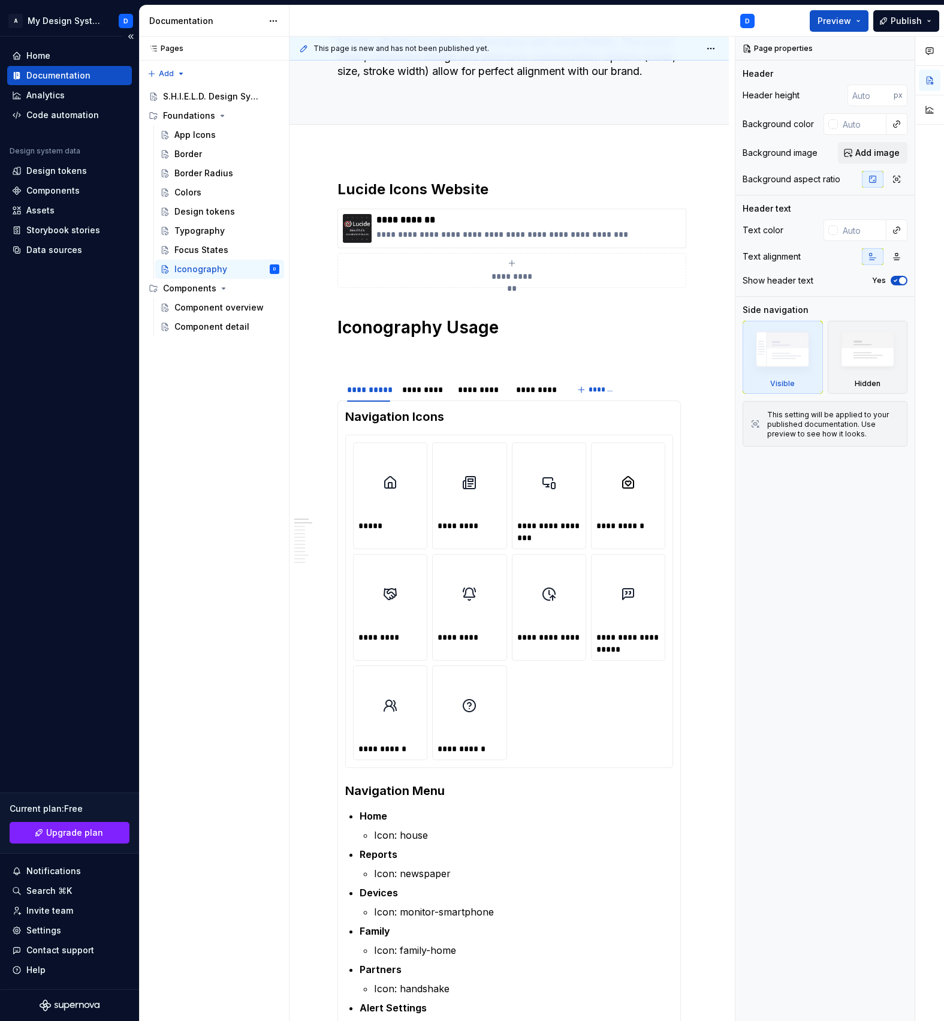
type textarea "*"
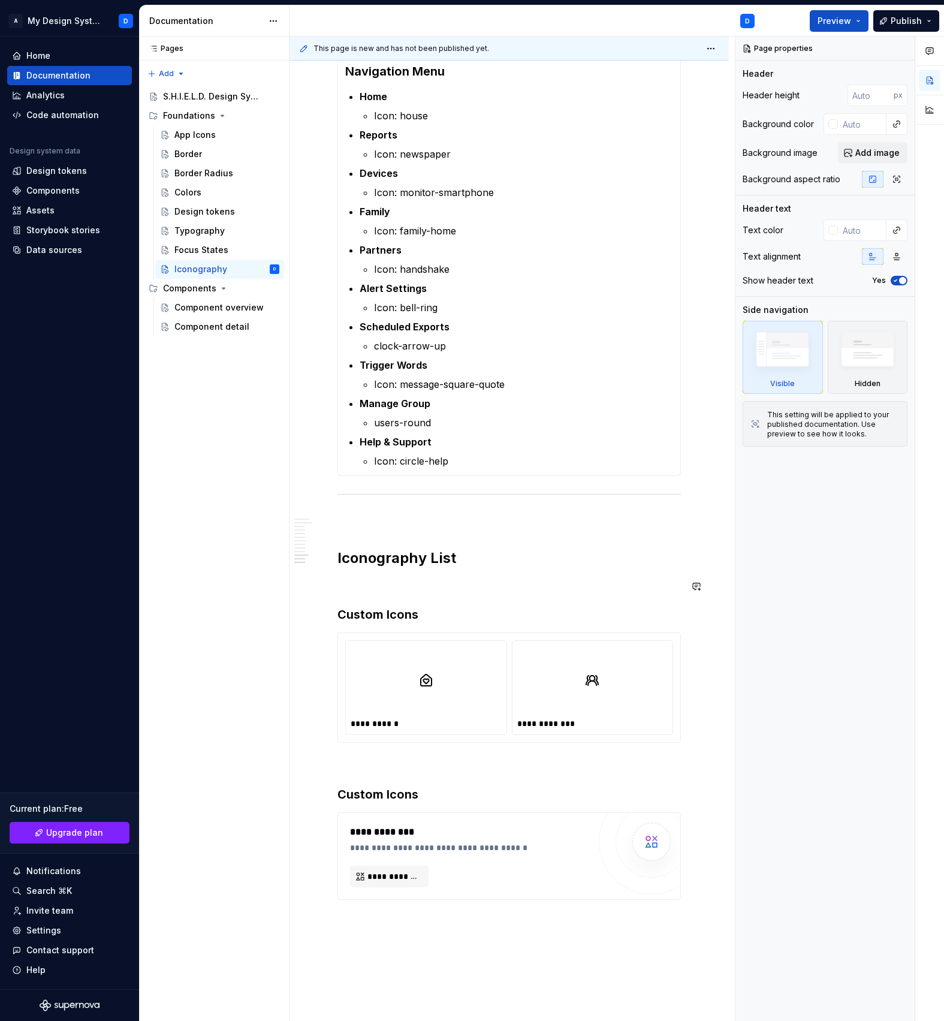
scroll to position [852, 0]
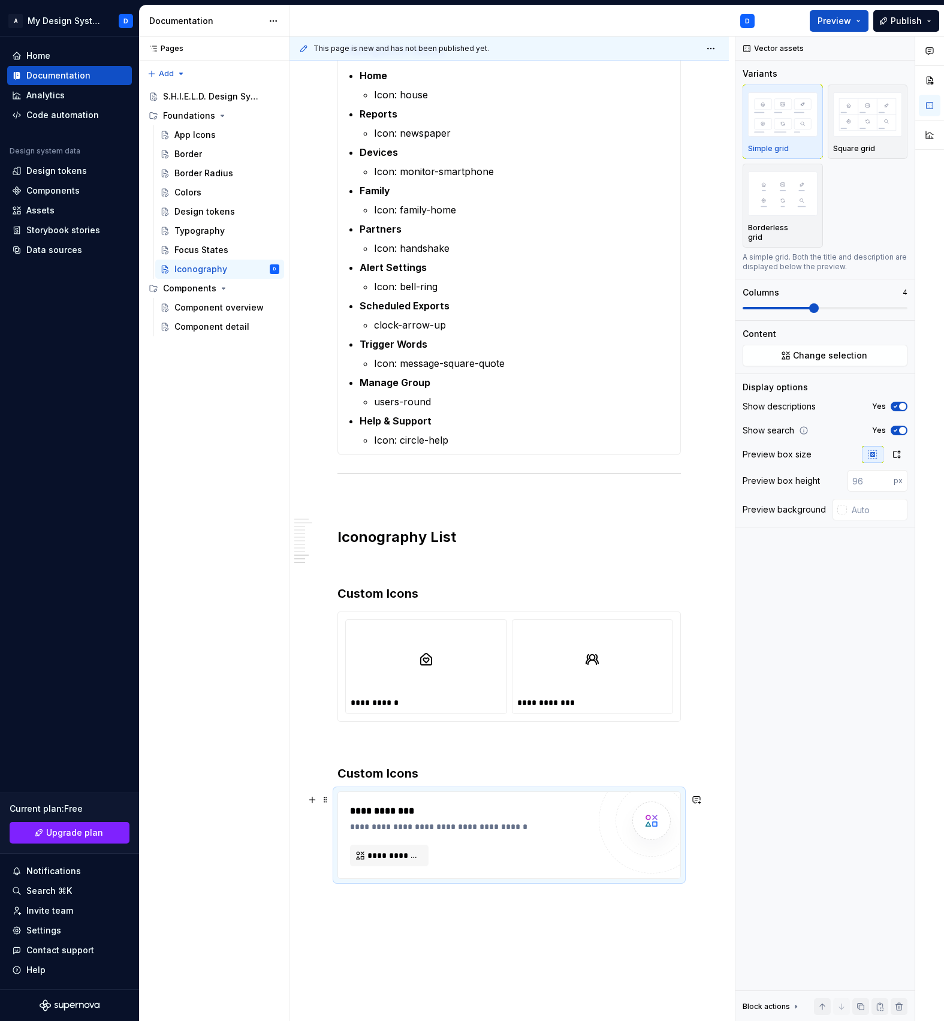
click at [513, 851] on div "**********" at bounding box center [469, 835] width 239 height 62
click at [390, 864] on button "**********" at bounding box center [389, 856] width 79 height 22
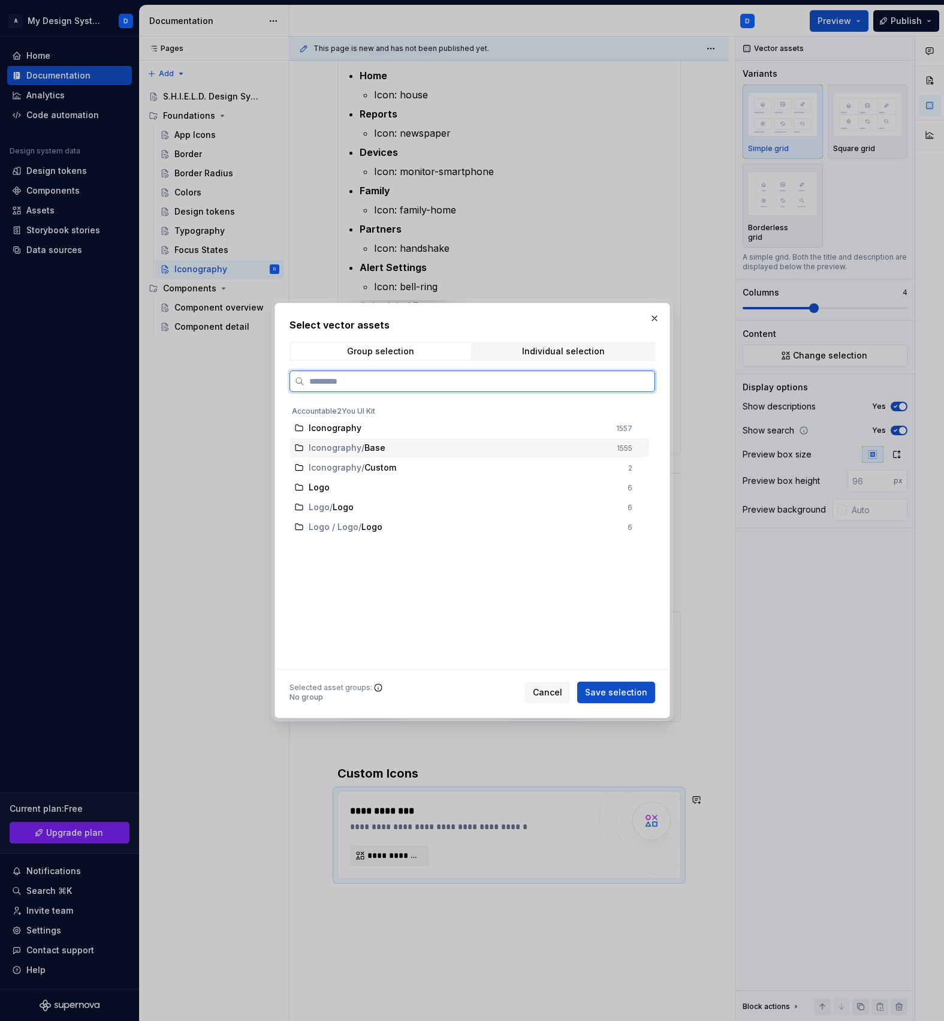
click at [601, 452] on div "Iconography / Base" at bounding box center [459, 448] width 301 height 12
click at [622, 694] on span "Save selection" at bounding box center [616, 693] width 62 height 12
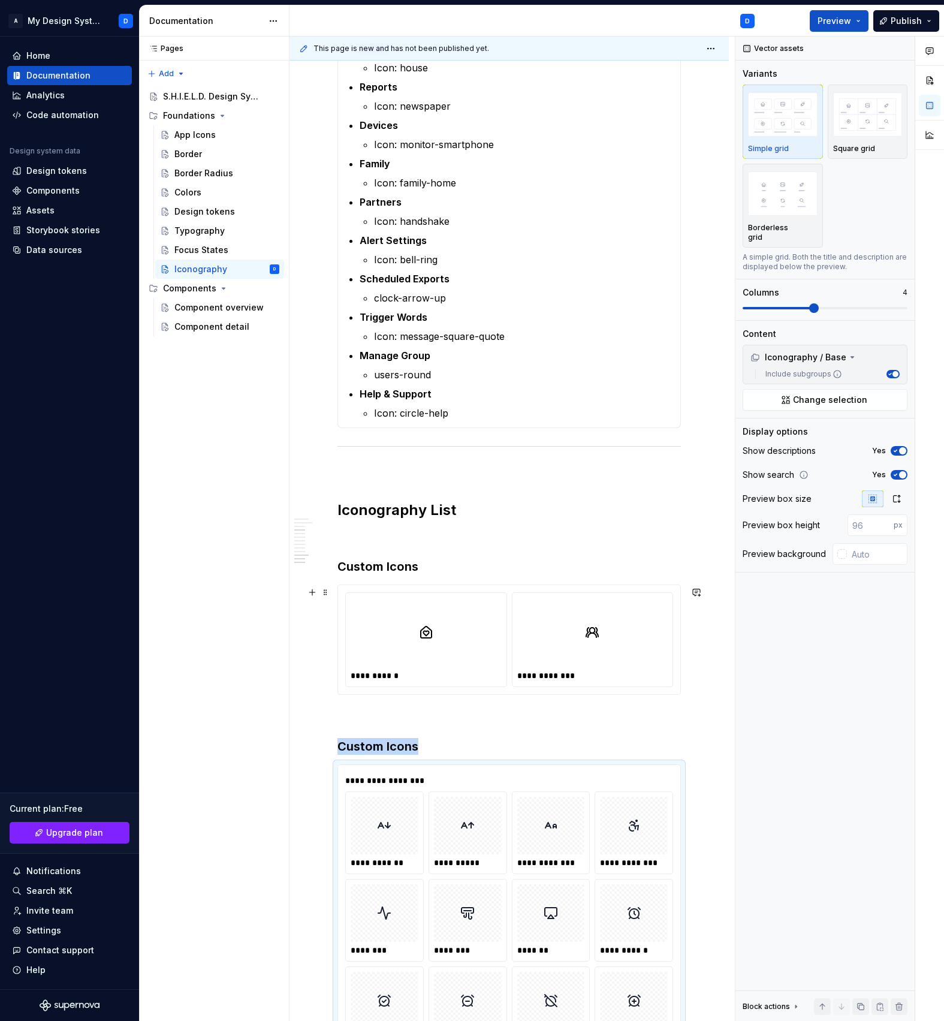
scroll to position [935, 0]
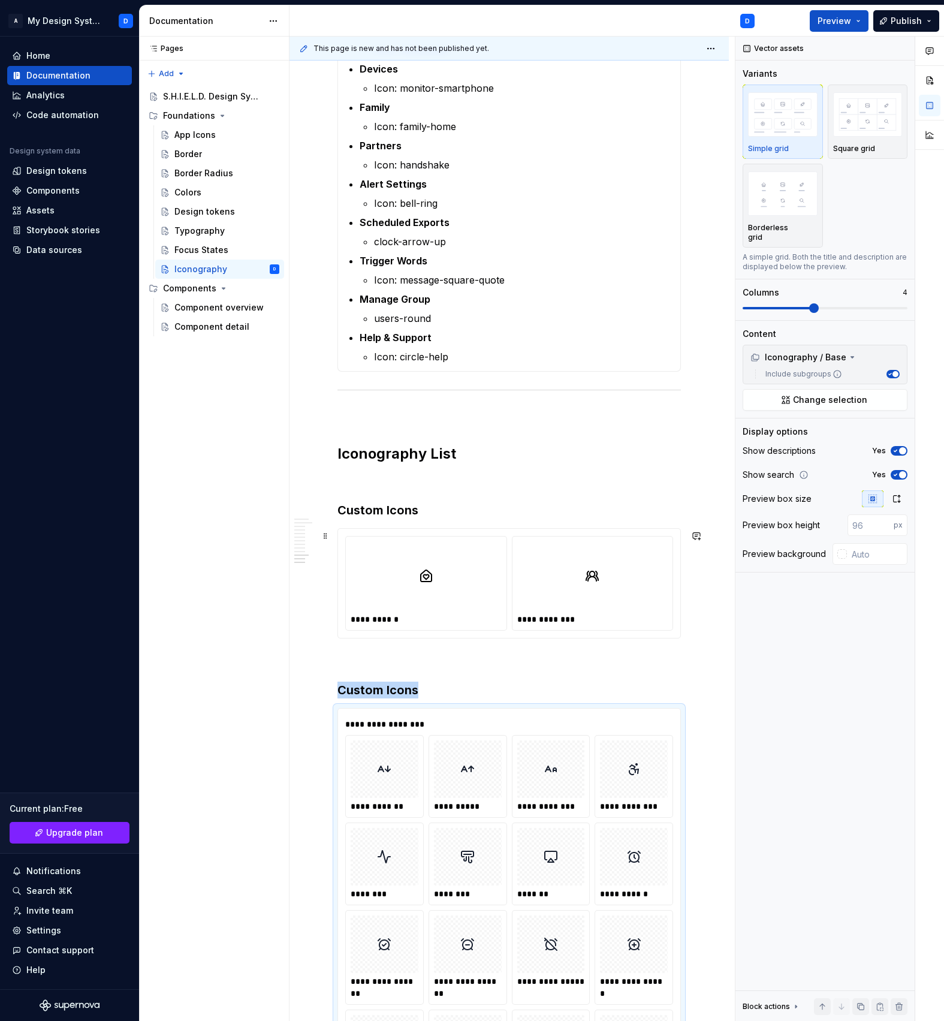
click at [432, 529] on div "**********" at bounding box center [510, 583] width 344 height 110
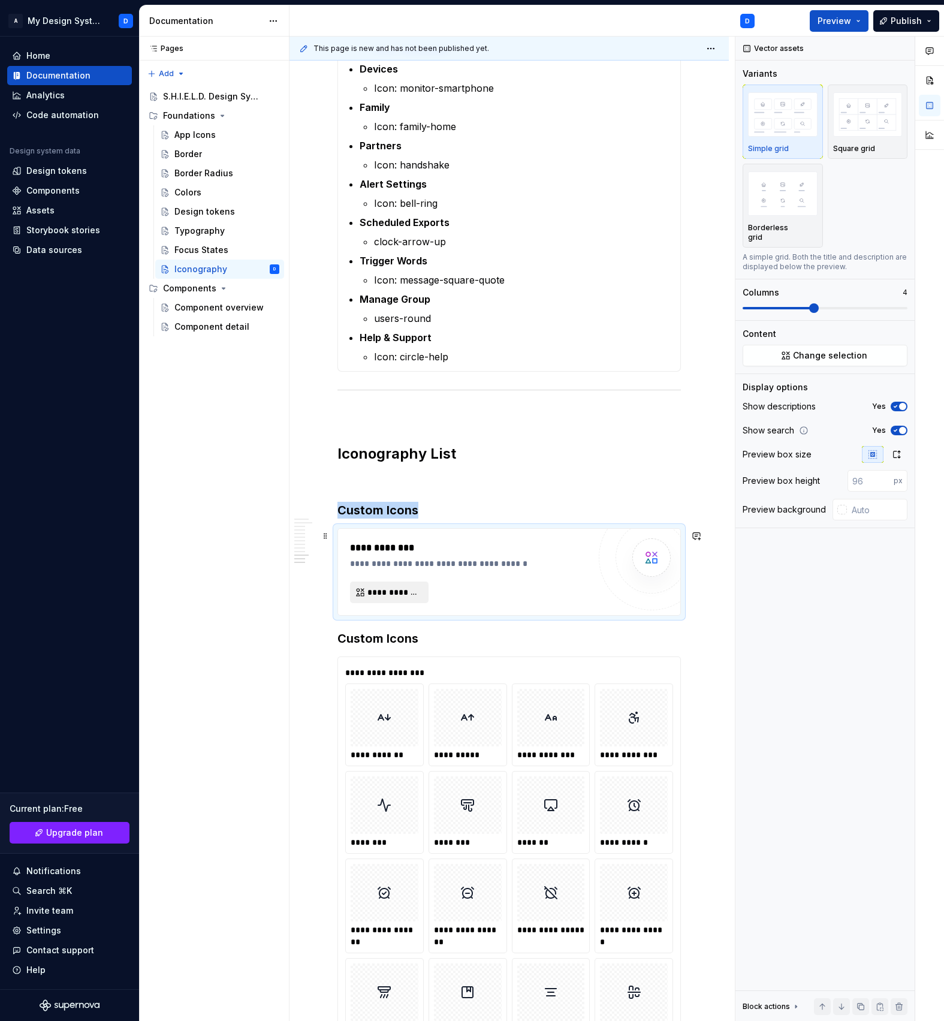
click at [381, 587] on button "**********" at bounding box center [389, 593] width 79 height 22
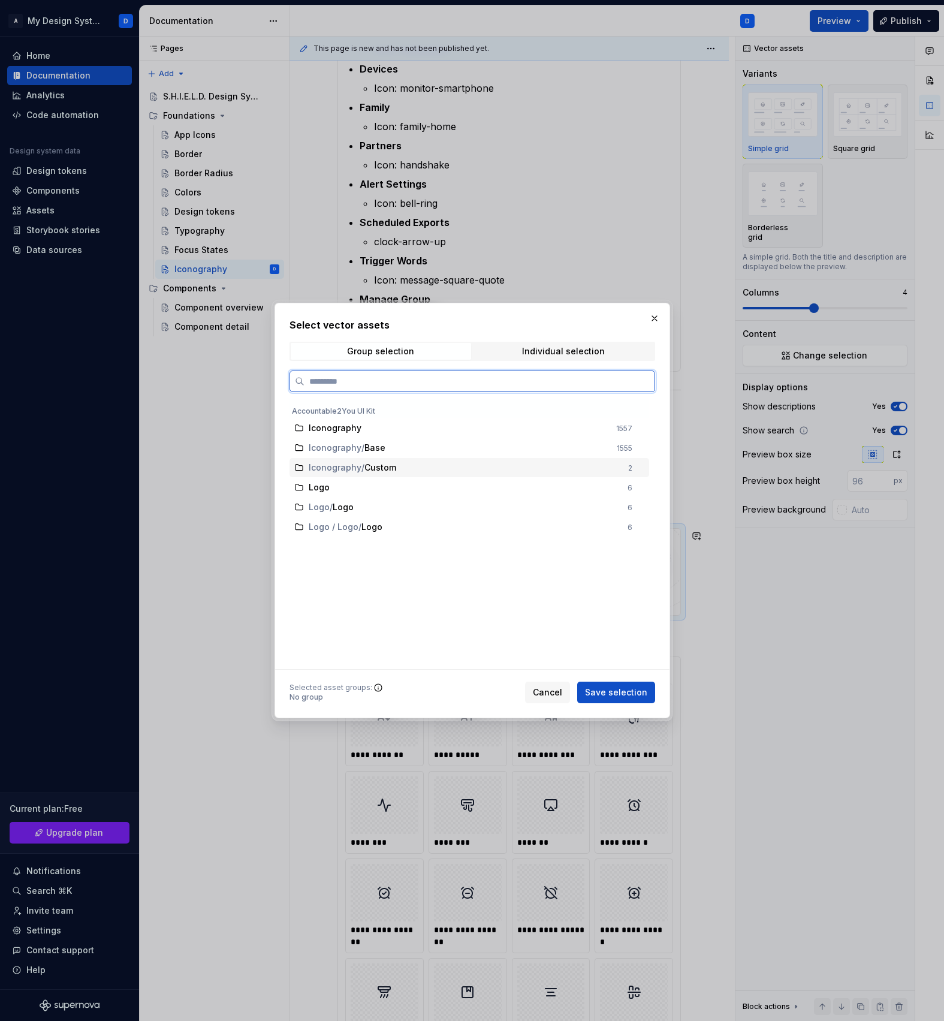
click at [362, 471] on span "/" at bounding box center [363, 468] width 3 height 12
click at [614, 687] on span "Save selection" at bounding box center [616, 693] width 62 height 12
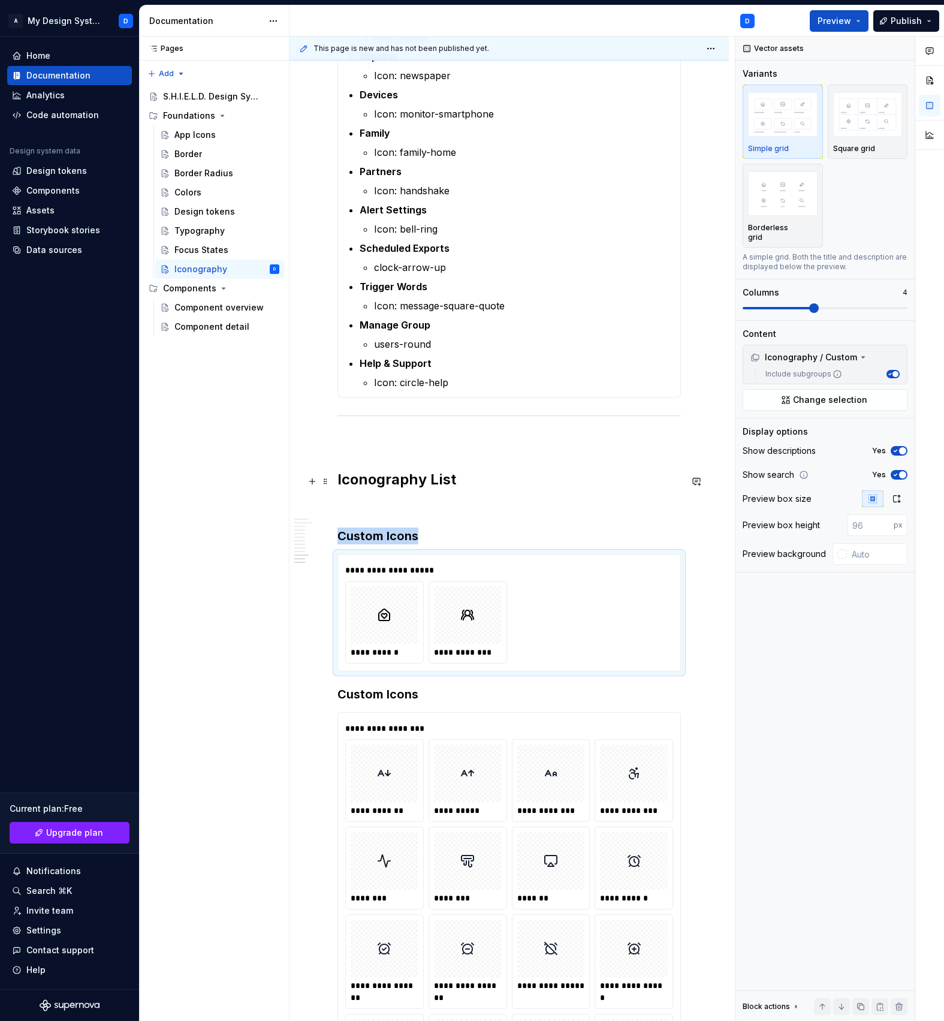
scroll to position [908, 0]
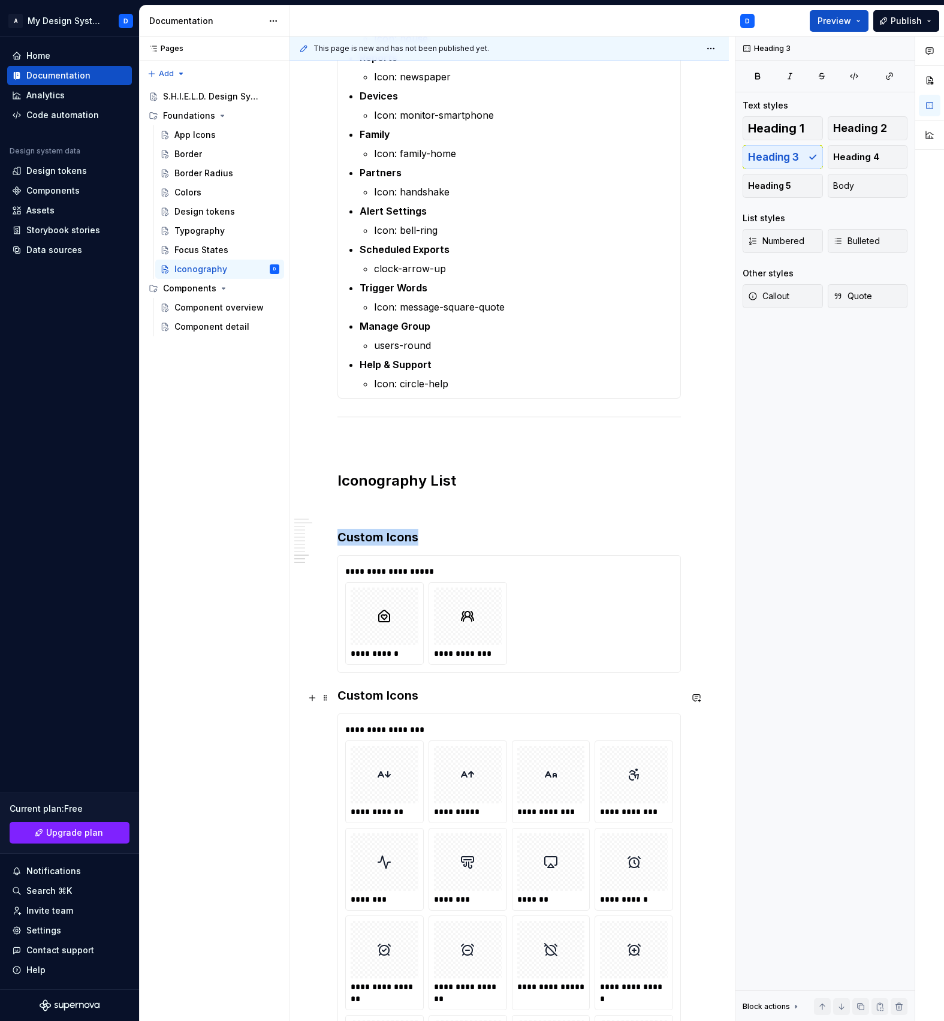
click at [338, 700] on h3 "Custom Icons" at bounding box center [510, 695] width 344 height 17
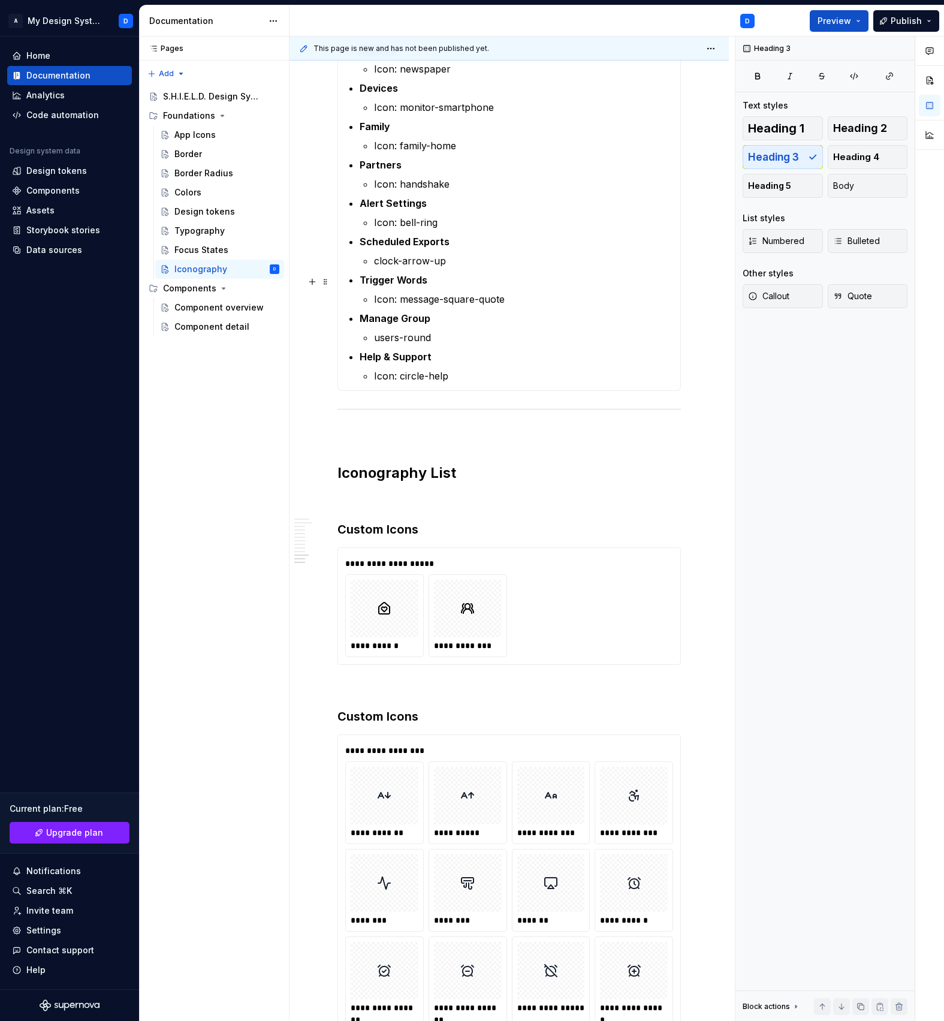
scroll to position [1059, 0]
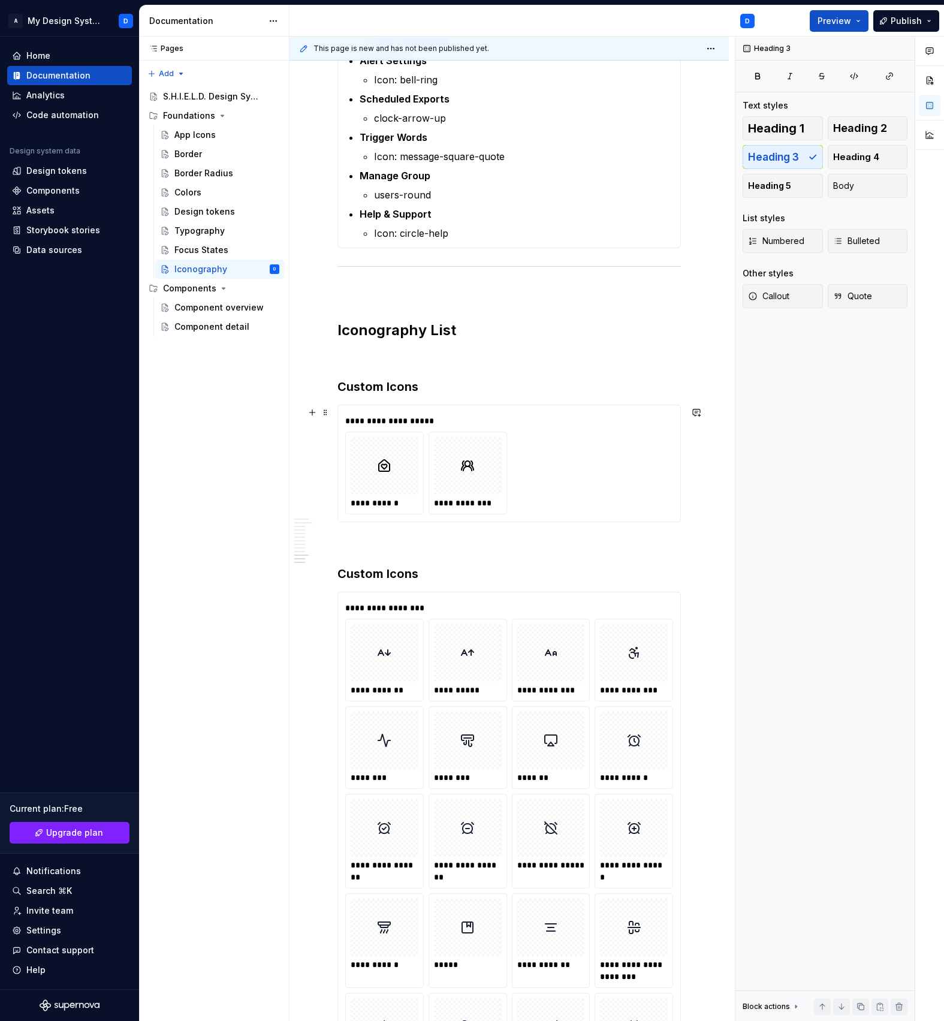
click at [535, 489] on div "**********" at bounding box center [509, 473] width 328 height 83
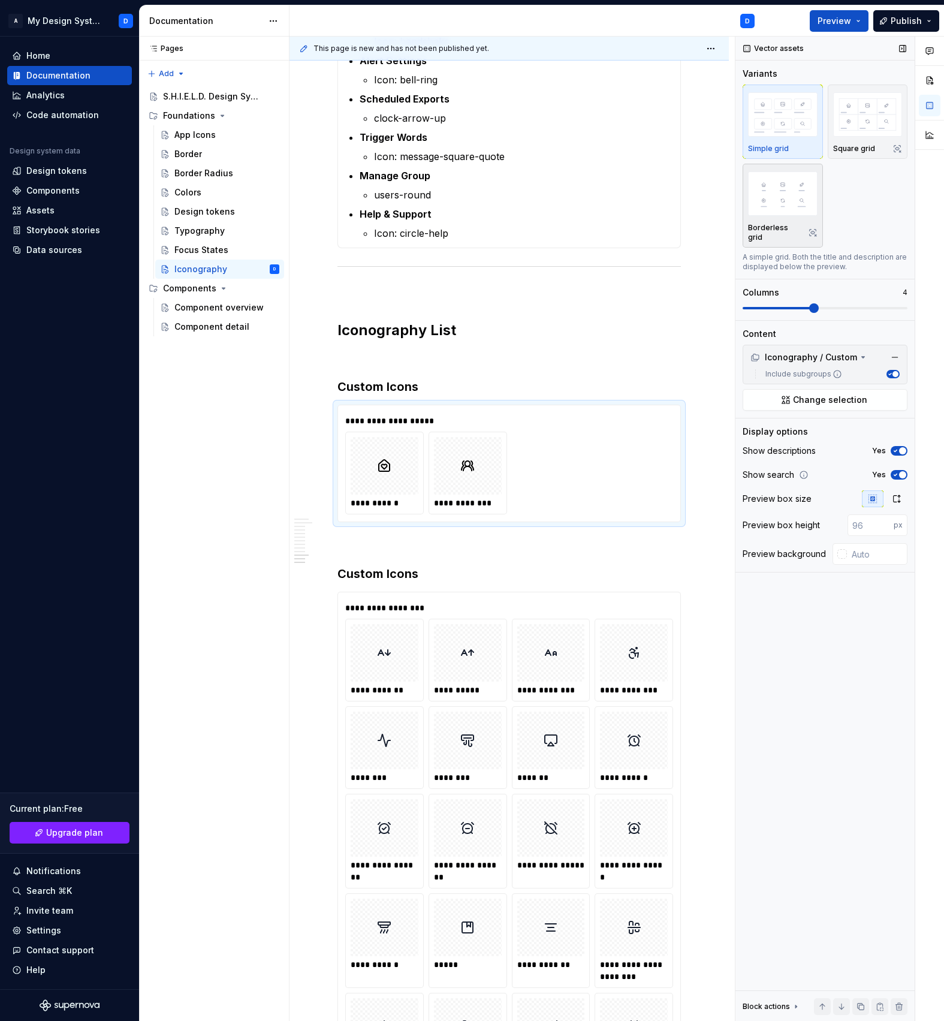
click at [797, 196] on img "button" at bounding box center [783, 193] width 70 height 44
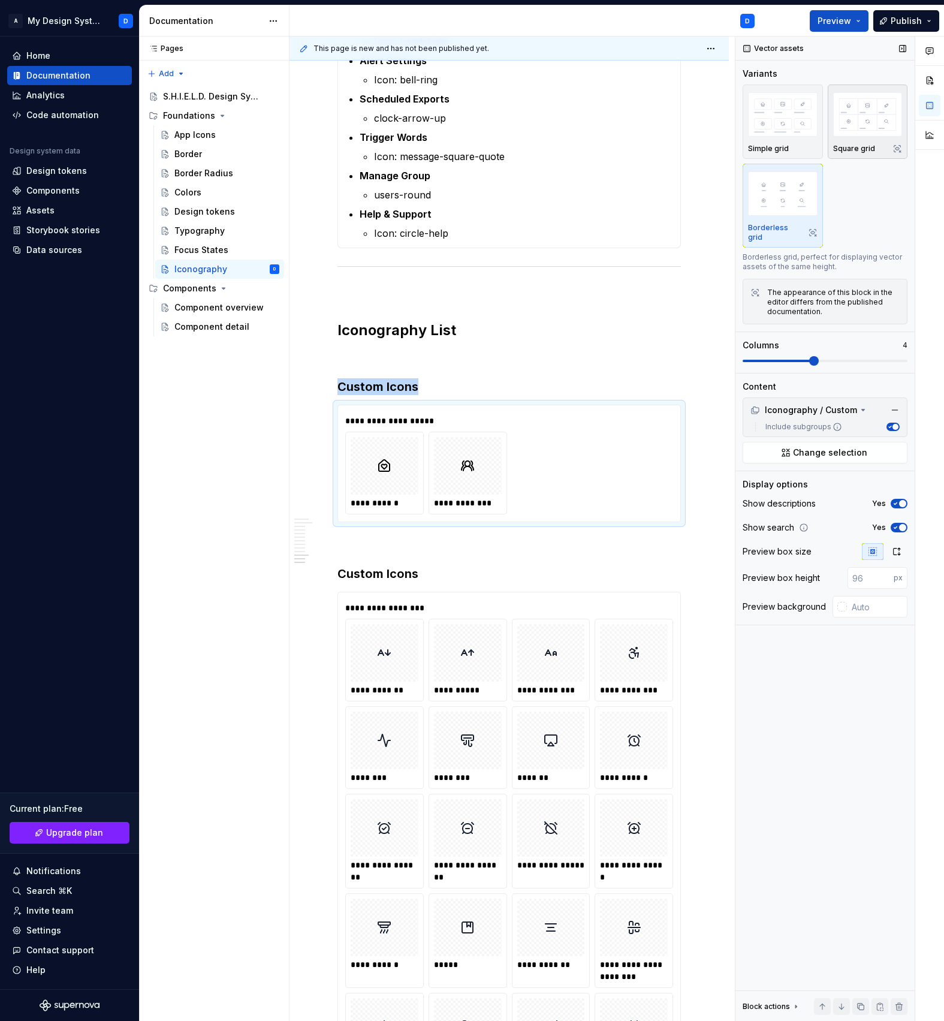
click at [865, 112] on img "button" at bounding box center [869, 114] width 70 height 44
click at [789, 201] on img "button" at bounding box center [783, 193] width 70 height 44
click at [867, 596] on input "text" at bounding box center [877, 607] width 61 height 22
type input "#FFFFFF"
click at [589, 612] on div "**********" at bounding box center [511, 608] width 333 height 12
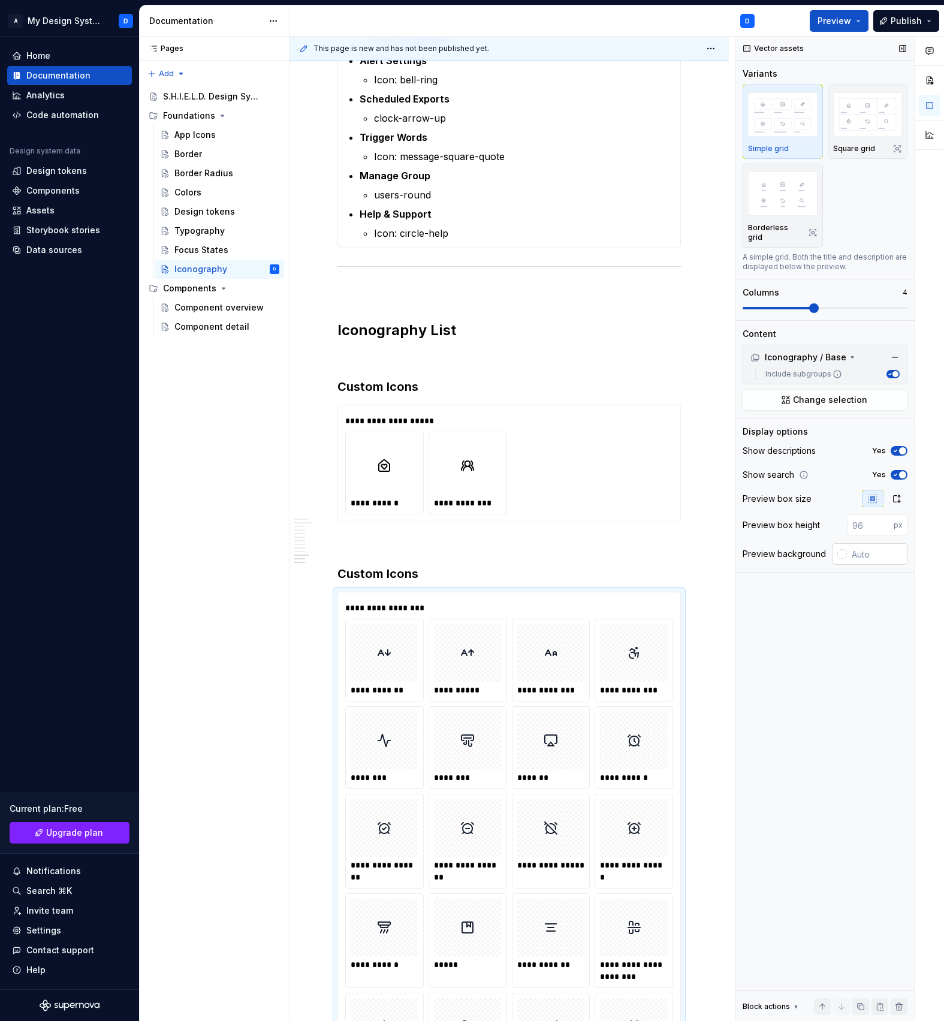
click at [875, 550] on input "text" at bounding box center [877, 554] width 61 height 22
type input "#FFFFFF"
click at [796, 203] on img "button" at bounding box center [783, 193] width 70 height 44
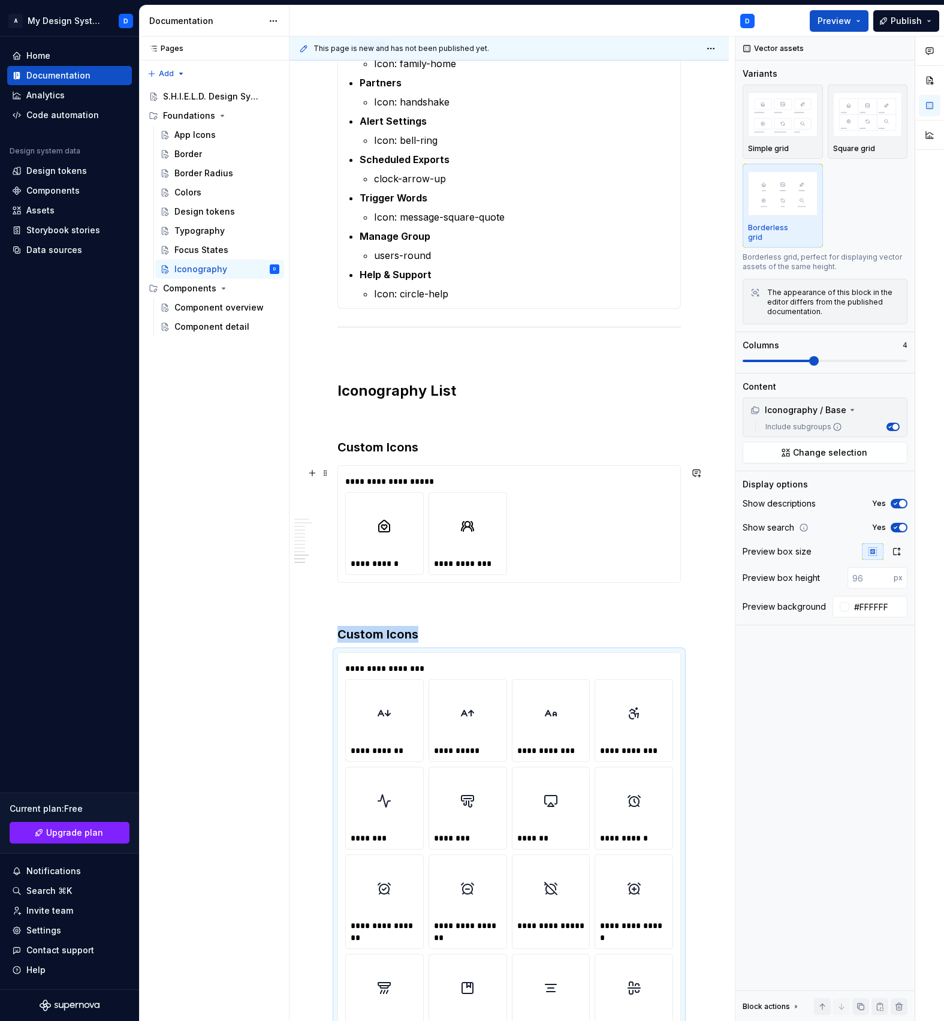
scroll to position [992, 0]
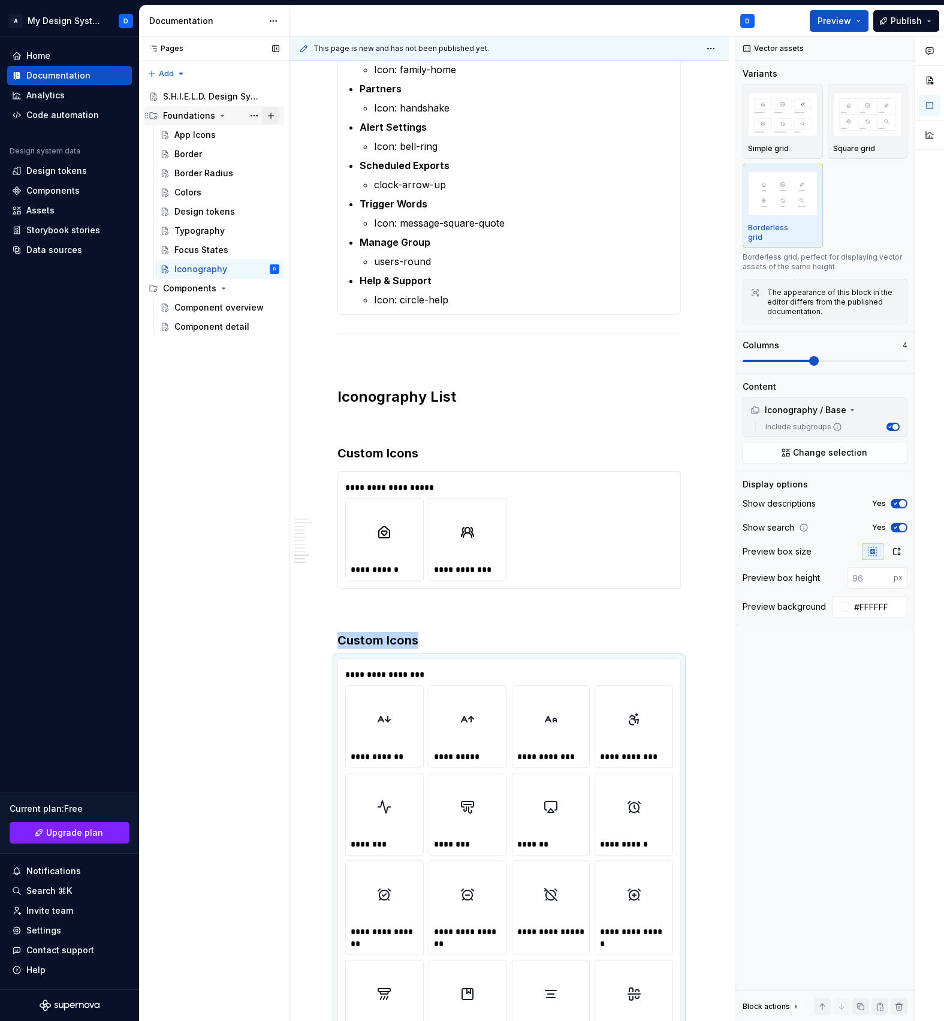
click at [274, 115] on button "Page tree" at bounding box center [271, 115] width 17 height 17
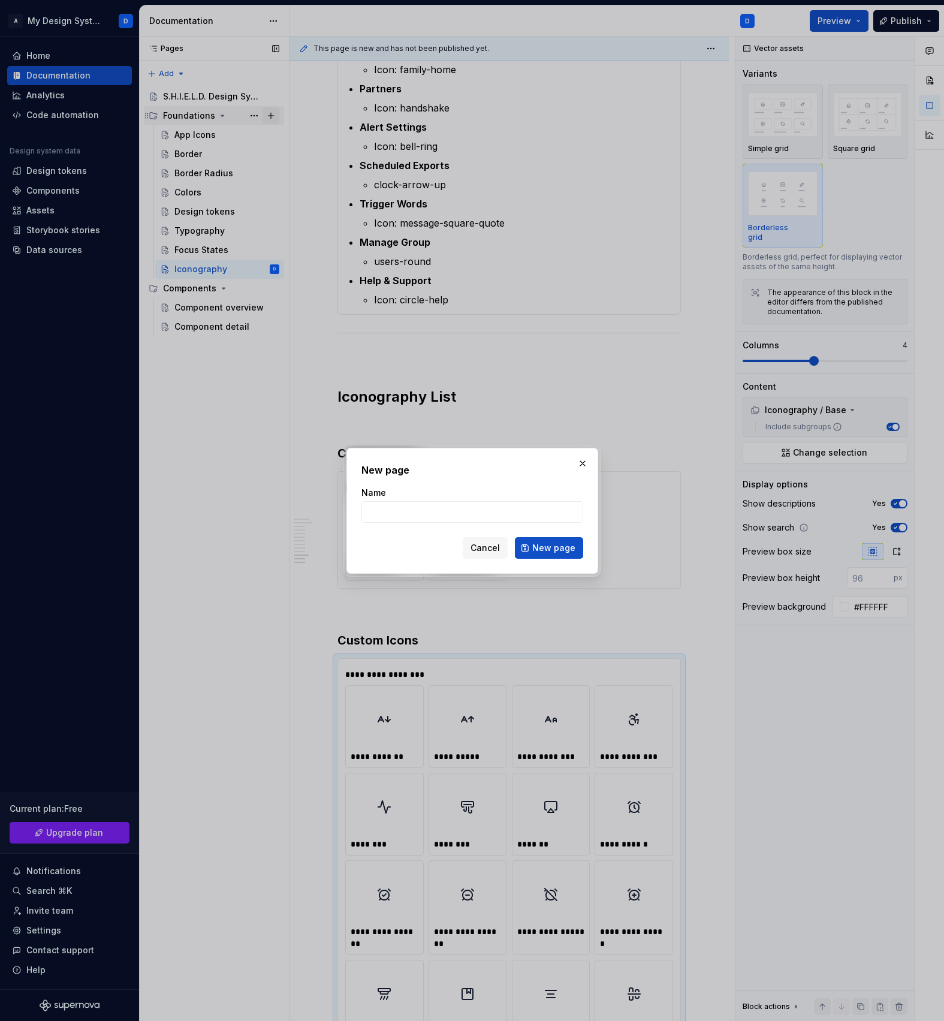
type textarea "*"
type input "Logo"
click at [561, 549] on span "New page" at bounding box center [553, 548] width 43 height 12
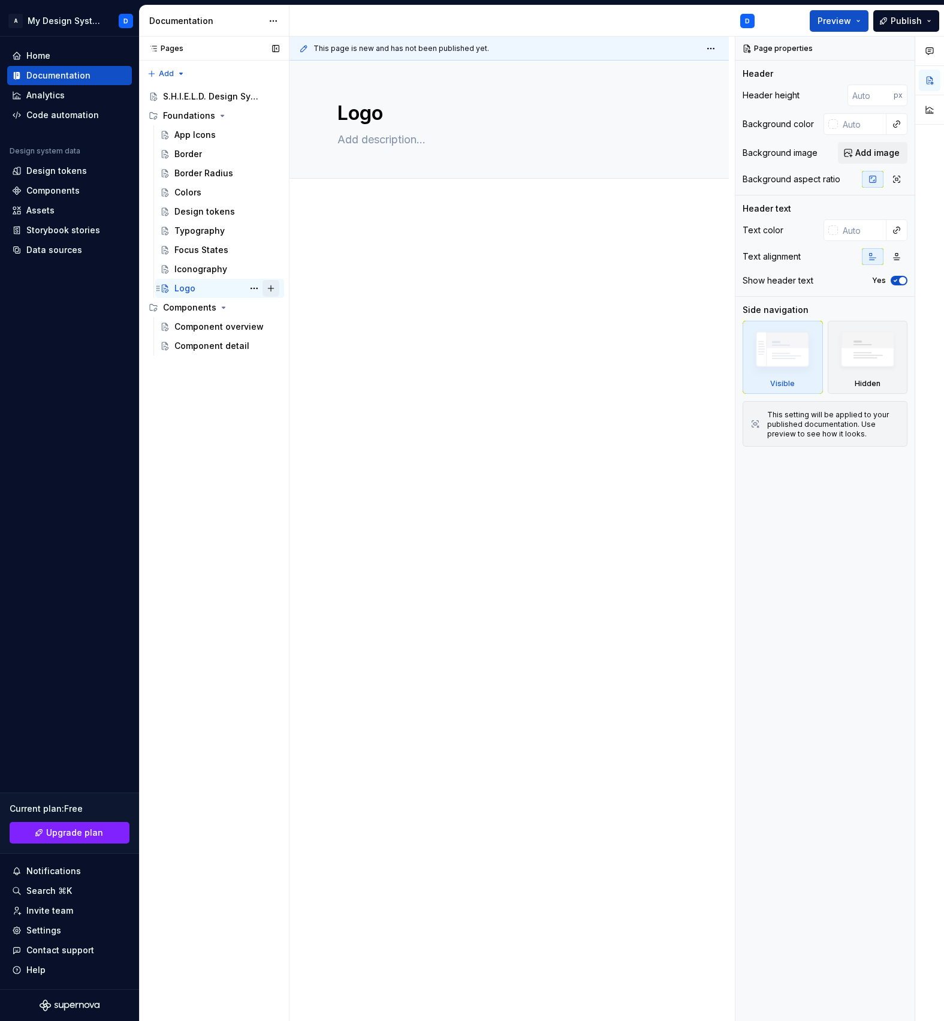
click at [273, 293] on button "Page tree" at bounding box center [271, 288] width 17 height 17
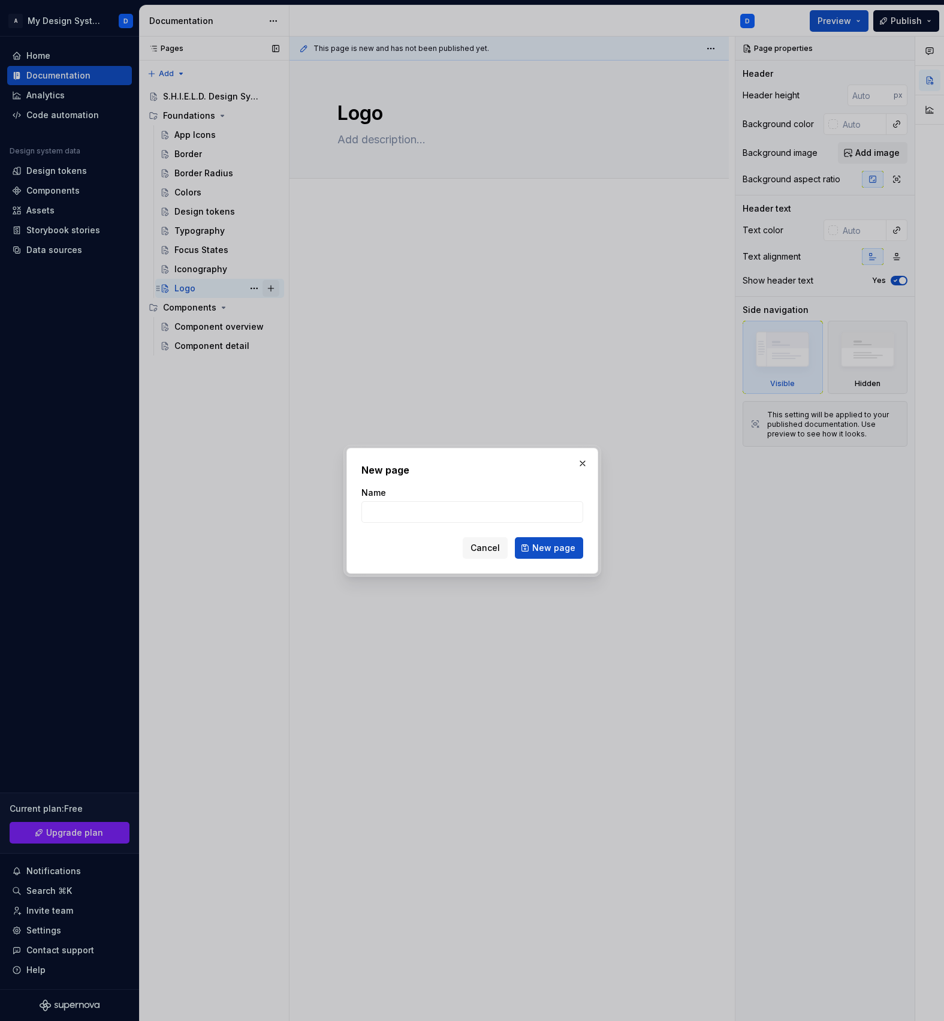
type textarea "*"
type input "Documentation"
click at [392, 544] on div "Cancel New page" at bounding box center [473, 548] width 222 height 22
click at [571, 549] on span "New page" at bounding box center [553, 548] width 43 height 12
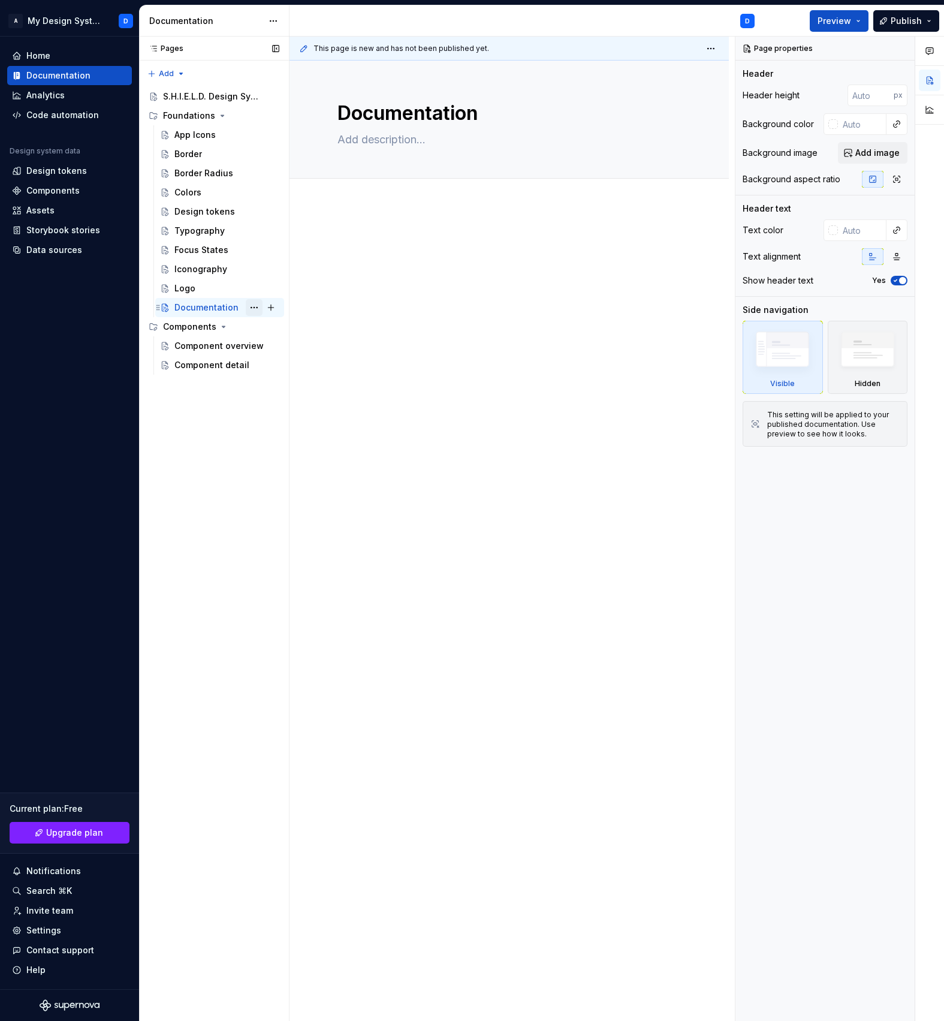
click at [254, 306] on button "Page tree" at bounding box center [254, 307] width 17 height 17
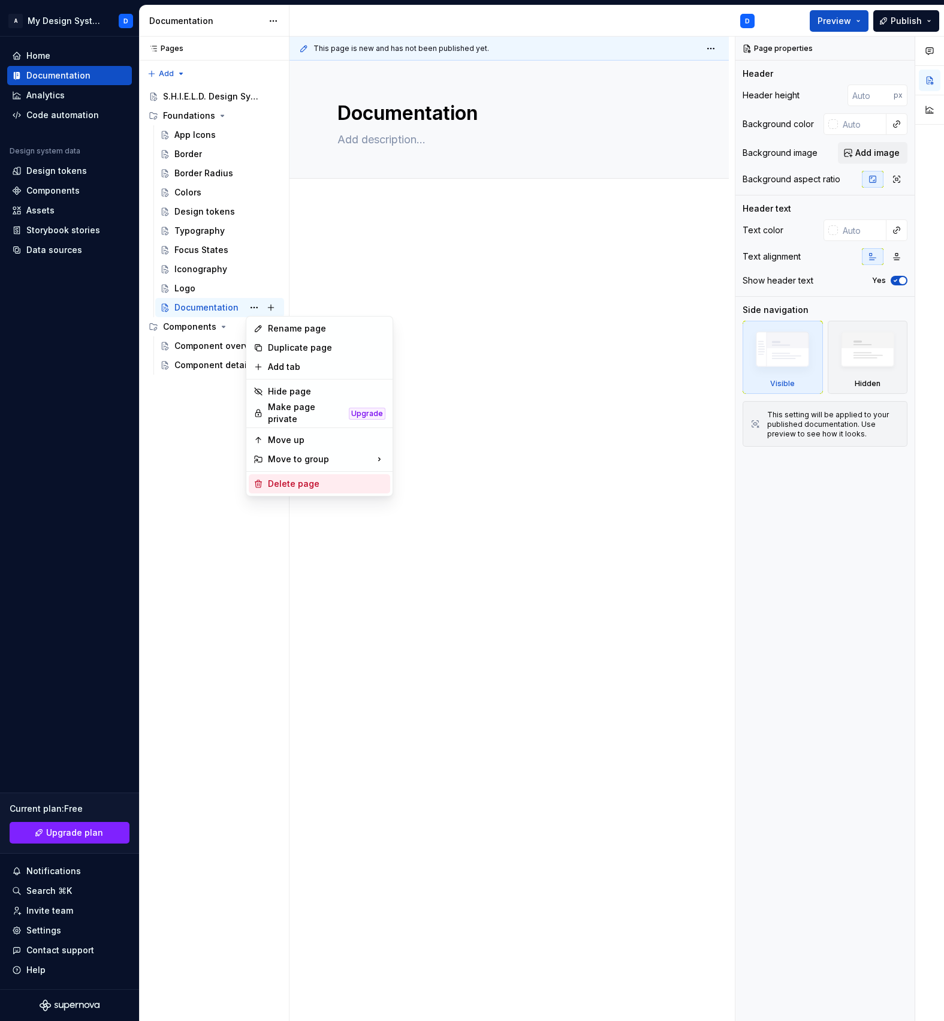
click at [296, 481] on div "Delete page" at bounding box center [327, 484] width 118 height 12
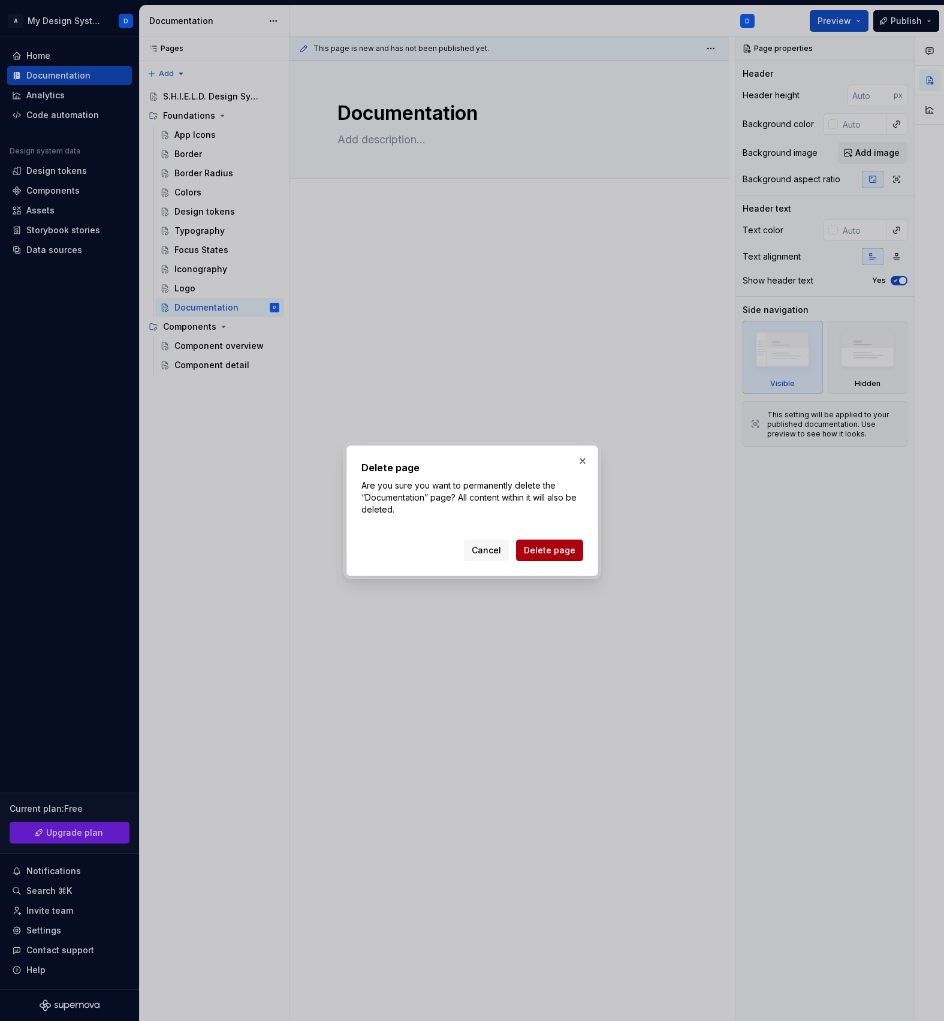
click at [564, 549] on span "Delete page" at bounding box center [550, 550] width 52 height 12
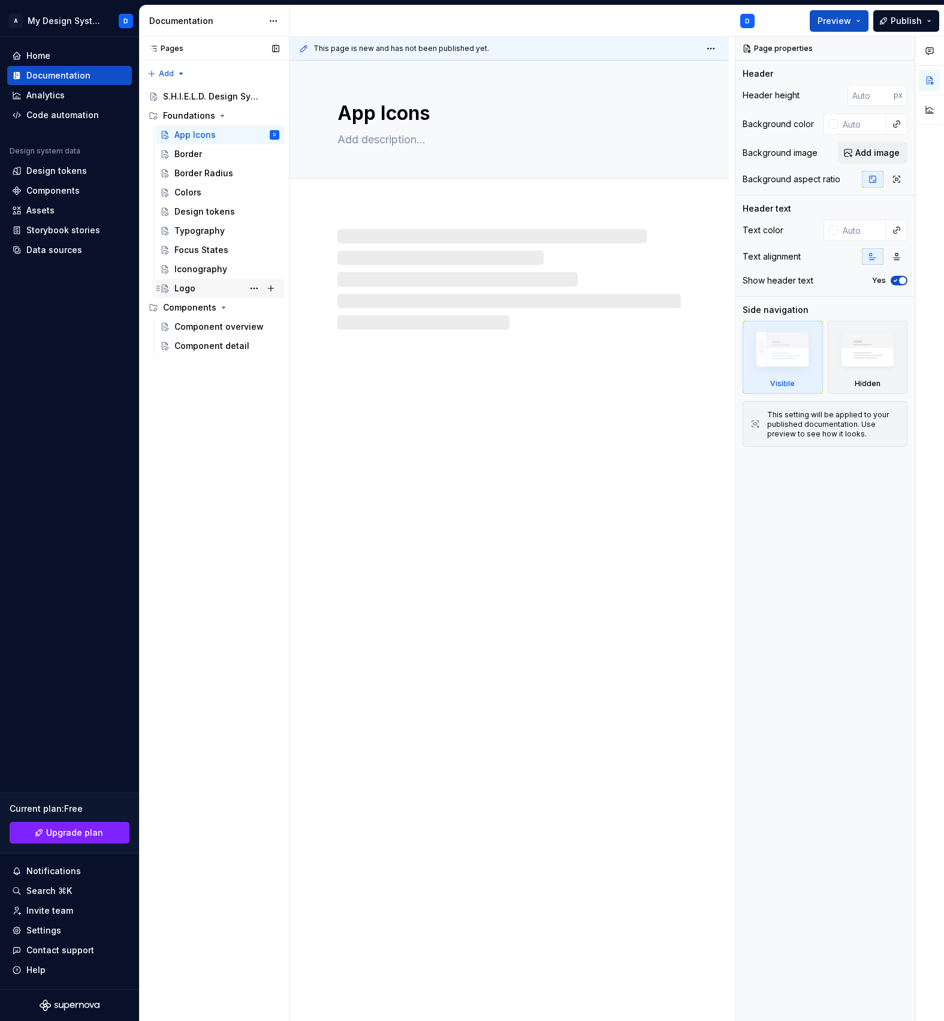
click at [199, 279] on div "Logo" at bounding box center [219, 288] width 129 height 19
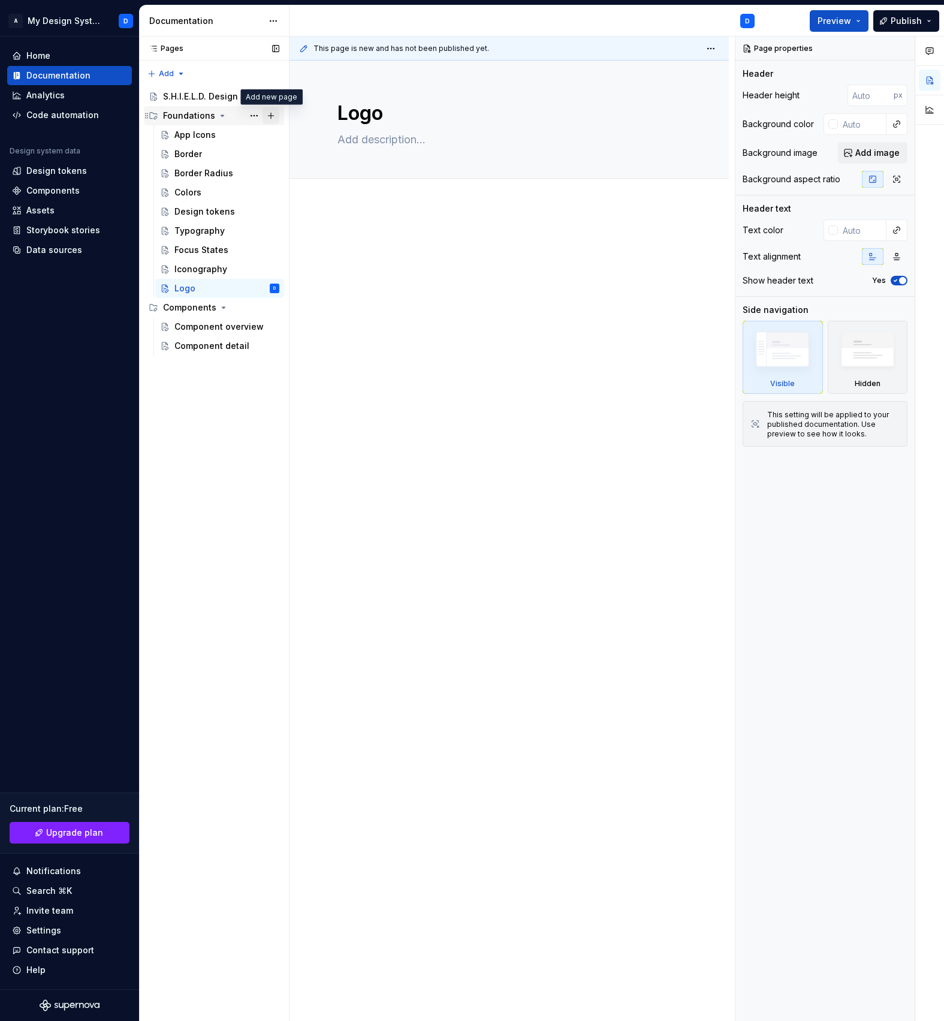
click at [275, 116] on button "Page tree" at bounding box center [271, 115] width 17 height 17
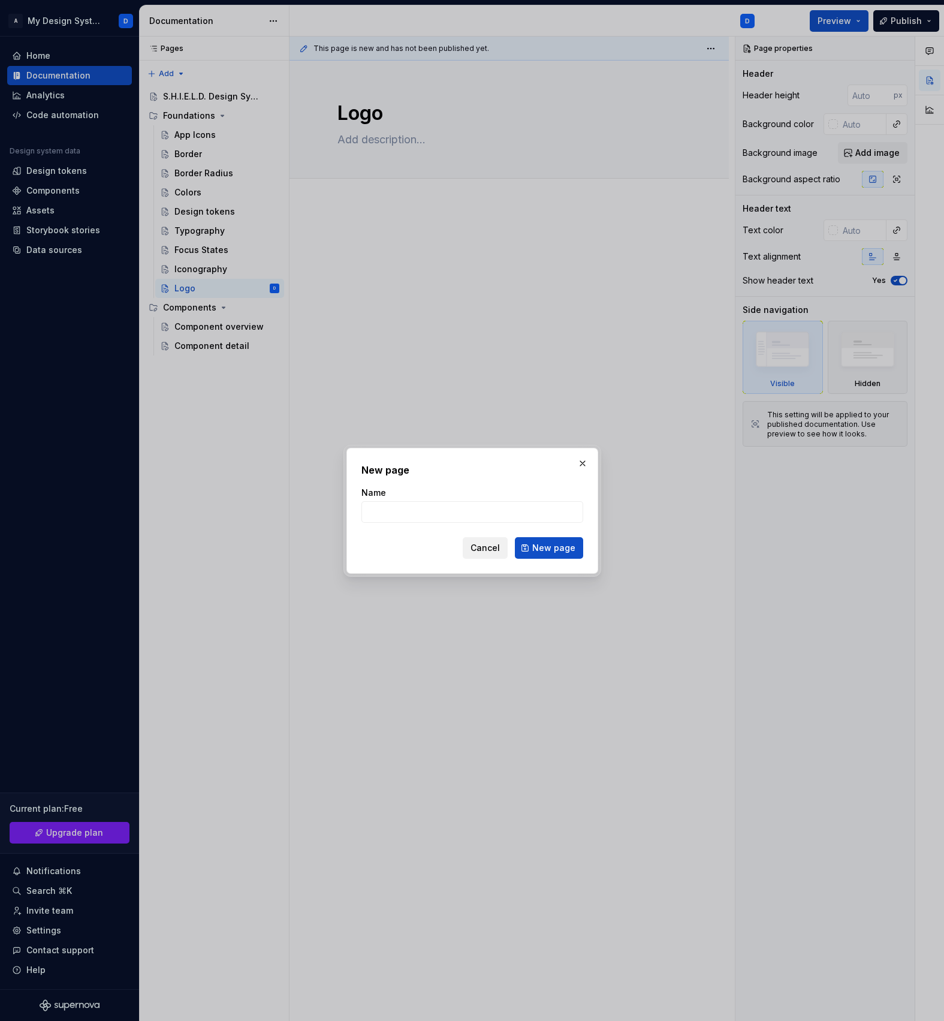
click at [486, 546] on span "Cancel" at bounding box center [485, 548] width 29 height 12
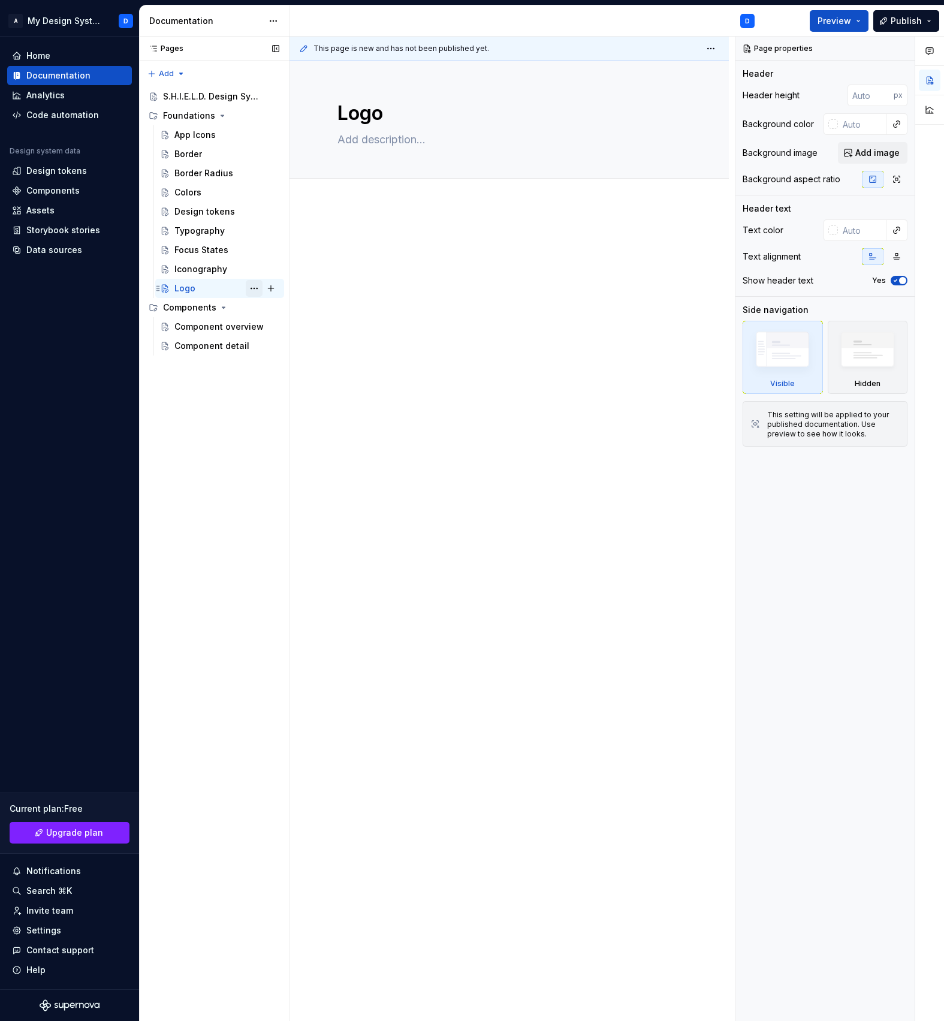
click at [255, 289] on button "Page tree" at bounding box center [254, 288] width 17 height 17
type textarea "*"
click at [476, 292] on html "A My Design System D Home Documentation Analytics Code automation Design system…" at bounding box center [472, 510] width 944 height 1021
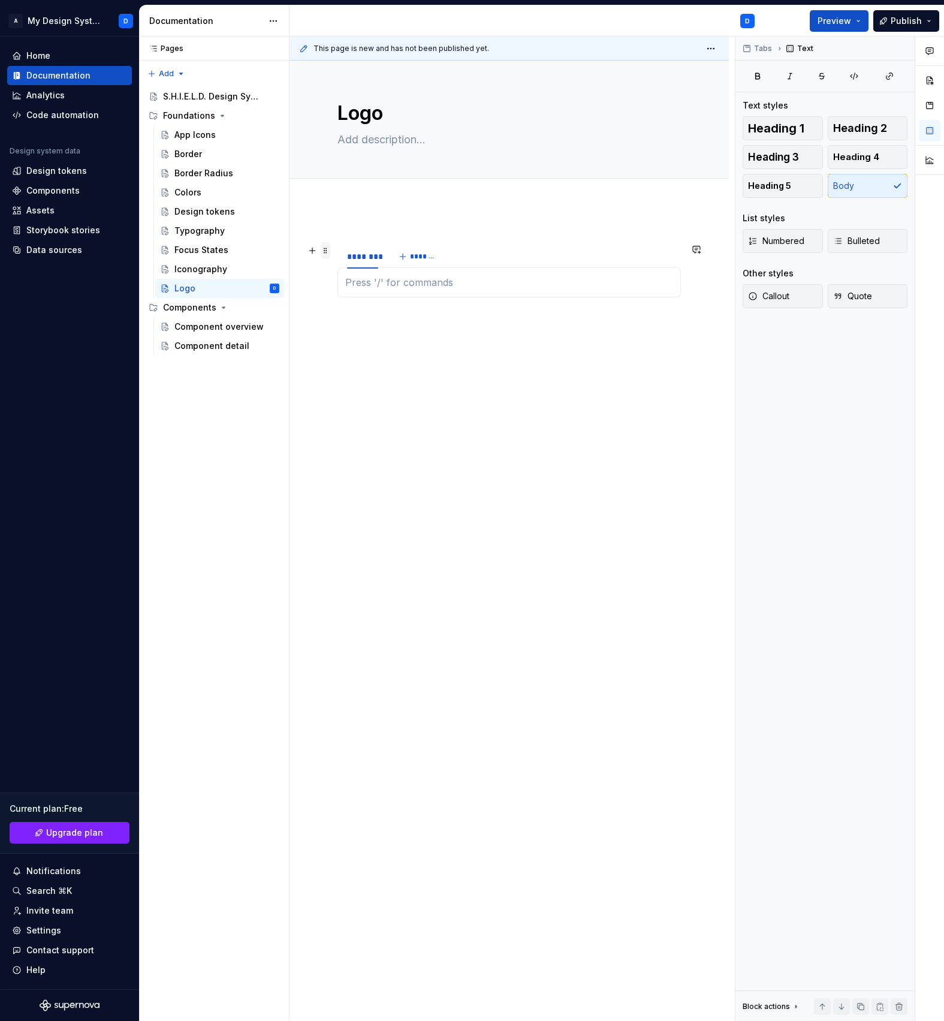
click at [325, 251] on span at bounding box center [326, 250] width 10 height 17
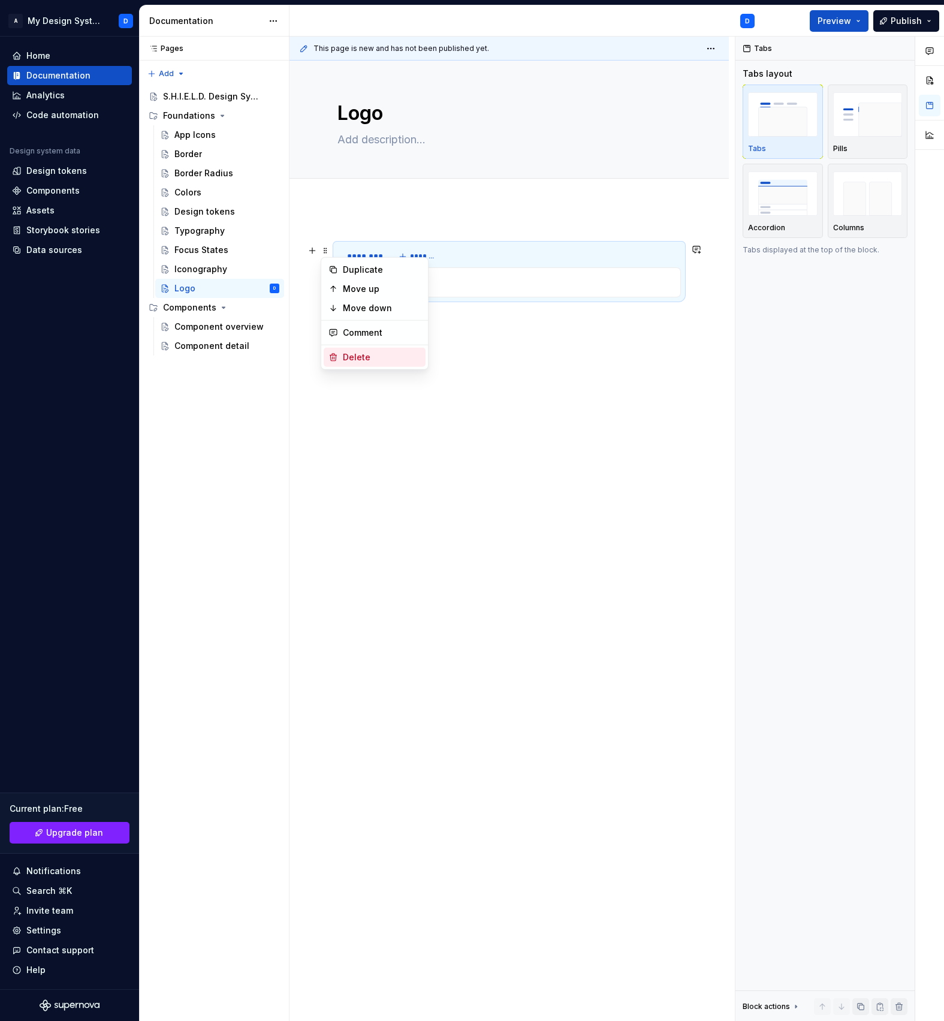
click at [353, 351] on div "Delete" at bounding box center [382, 357] width 78 height 12
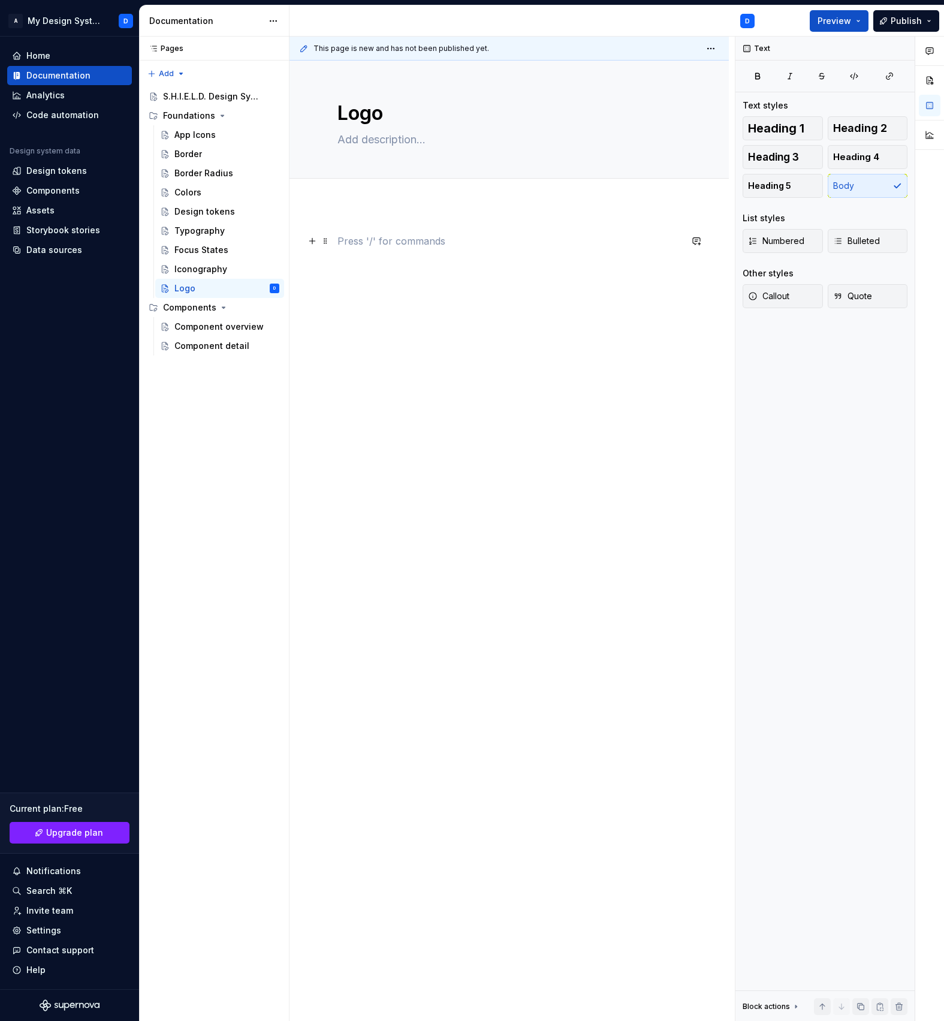
click at [411, 243] on p at bounding box center [510, 241] width 344 height 14
click at [350, 194] on button "Add tab" at bounding box center [362, 191] width 49 height 17
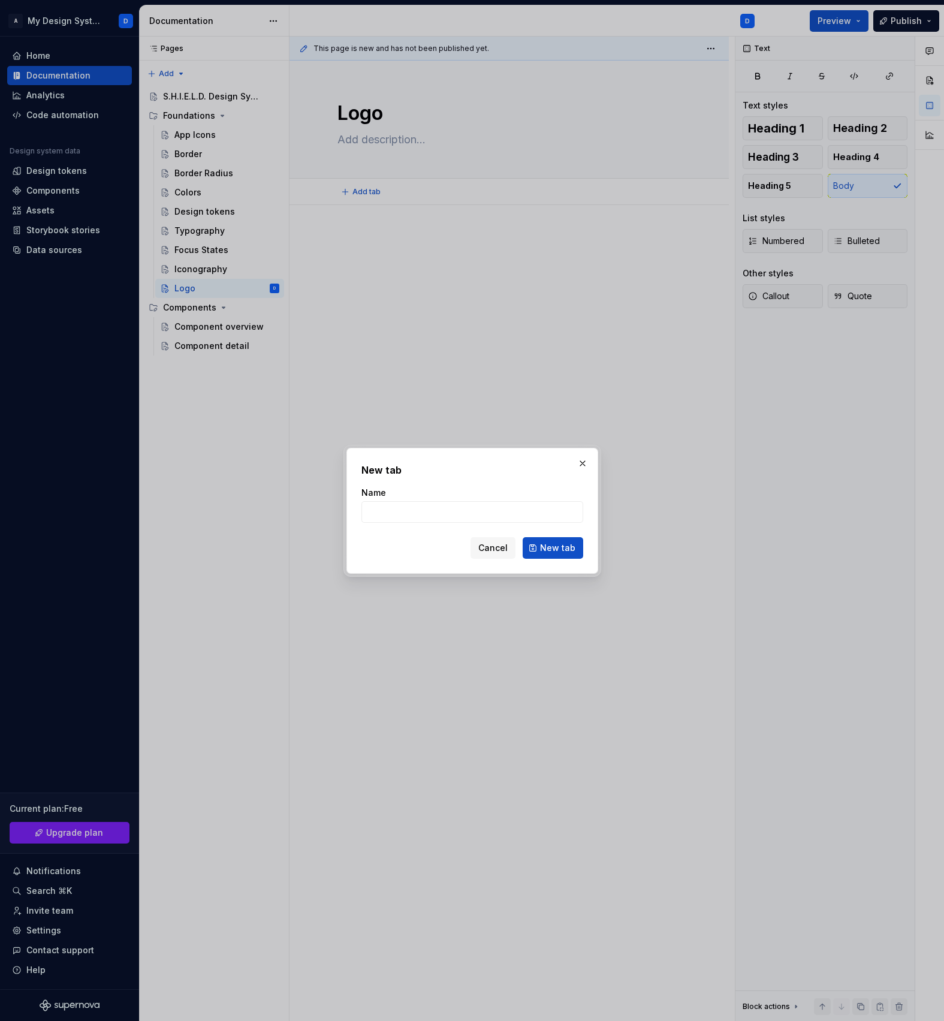
type textarea "*"
type input "Documentation"
click at [567, 552] on span "New tab" at bounding box center [557, 548] width 35 height 12
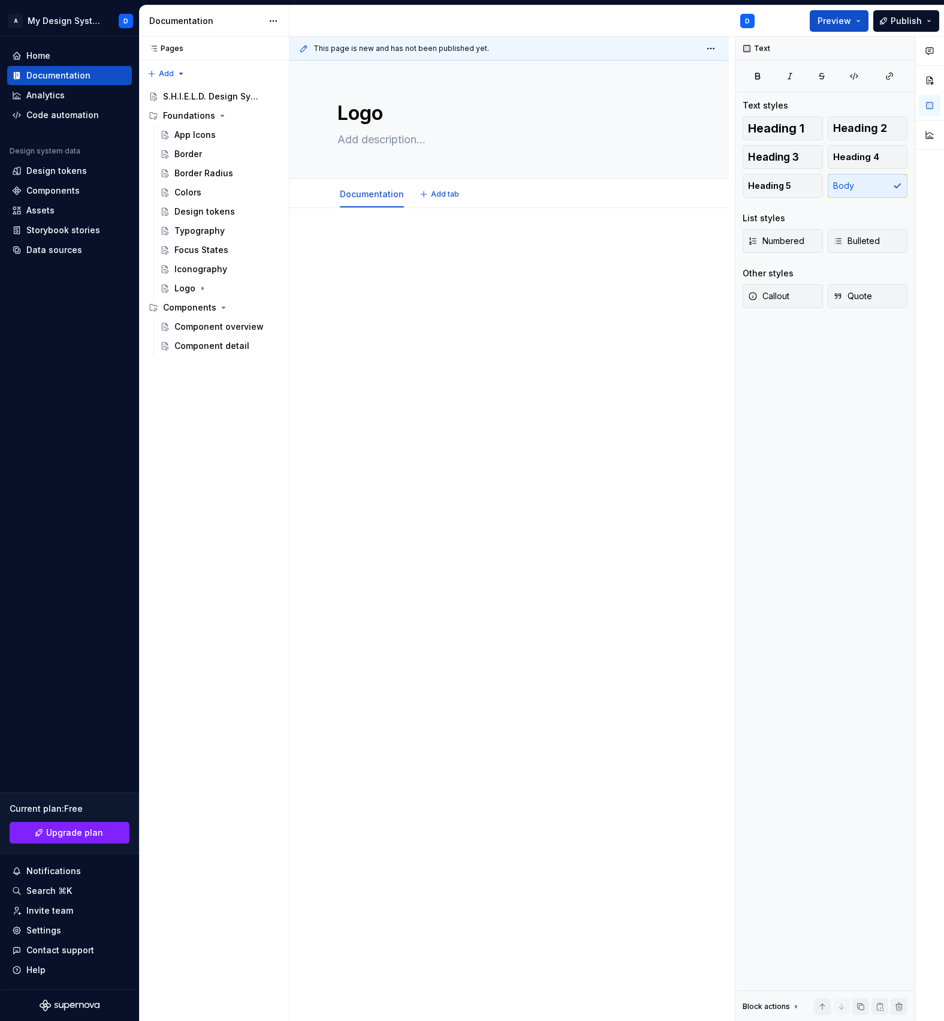
type textarea "*"
click at [440, 189] on span "Add tab" at bounding box center [445, 194] width 28 height 10
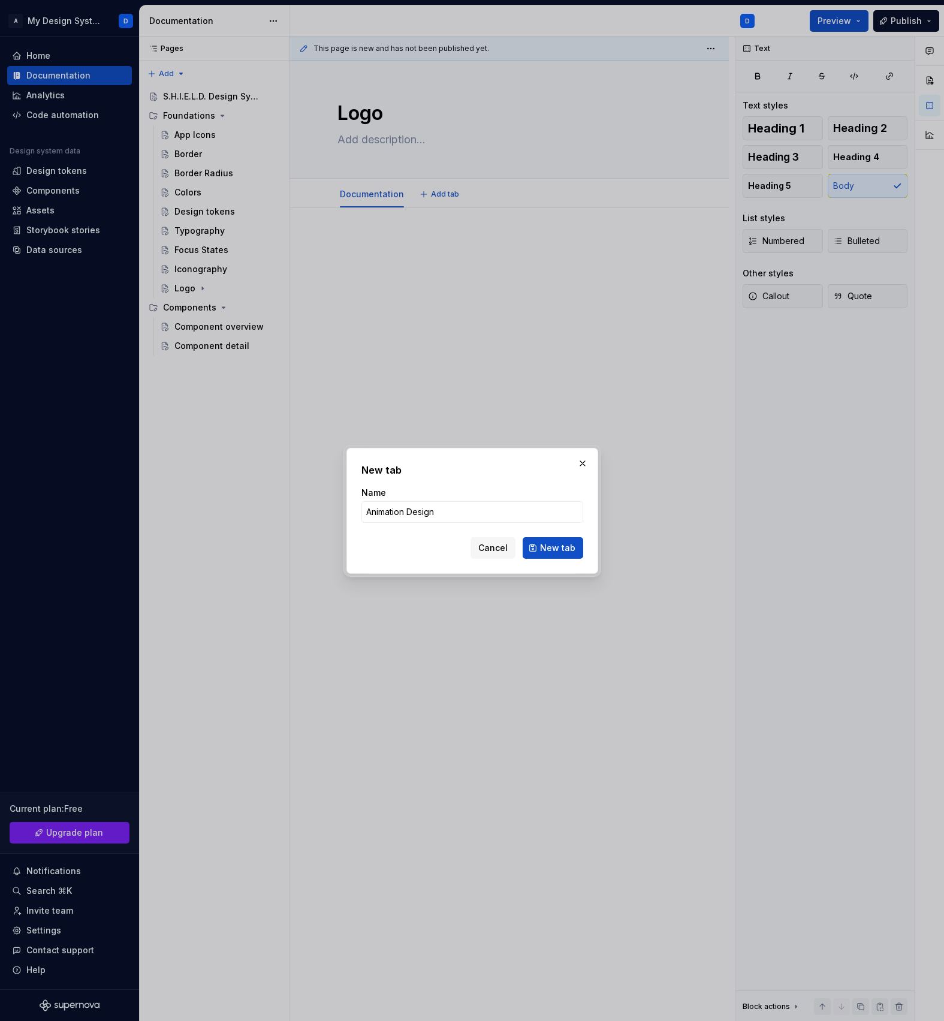
type input "Animation Design"
click at [392, 561] on div "New tab Name Animation Design Cancel New tab" at bounding box center [473, 511] width 252 height 126
click at [567, 544] on span "New tab" at bounding box center [557, 548] width 35 height 12
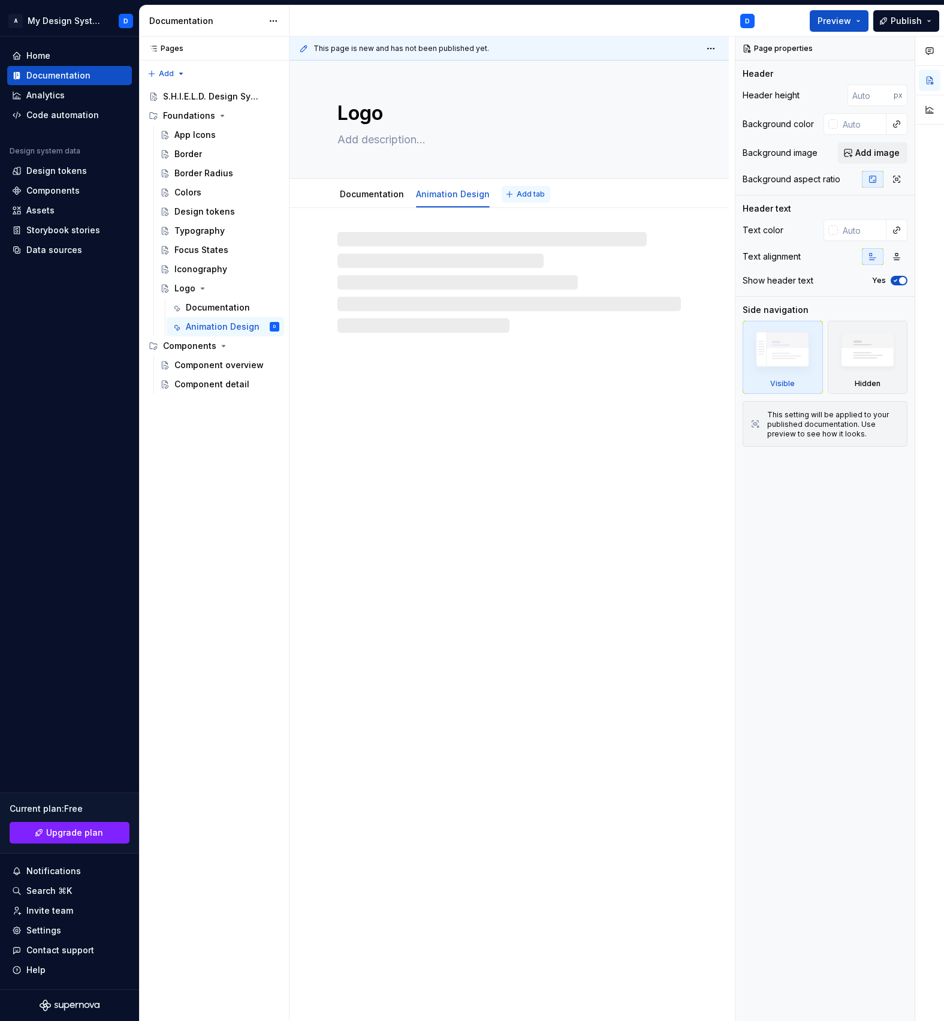
click at [525, 194] on span "Add tab" at bounding box center [531, 194] width 28 height 10
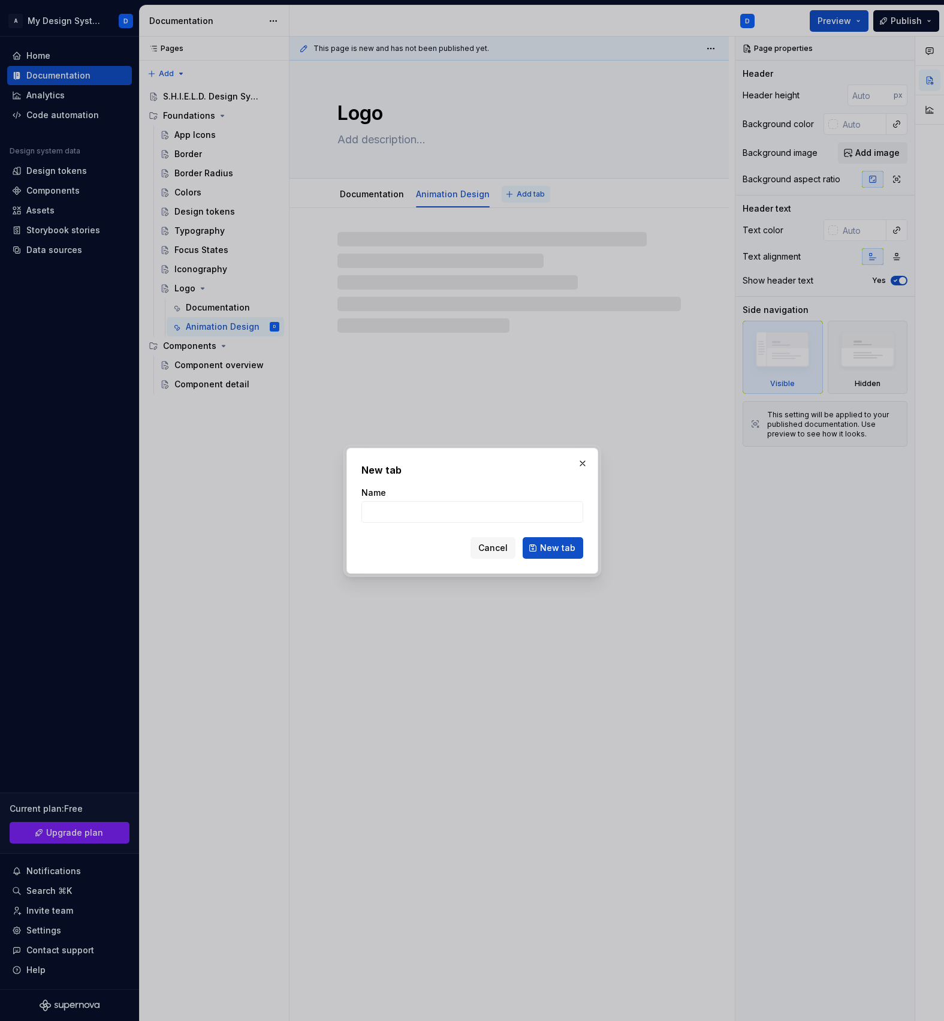
type textarea "*"
type input "Sound"
type textarea "*"
type input "Sound D"
type textarea "*"
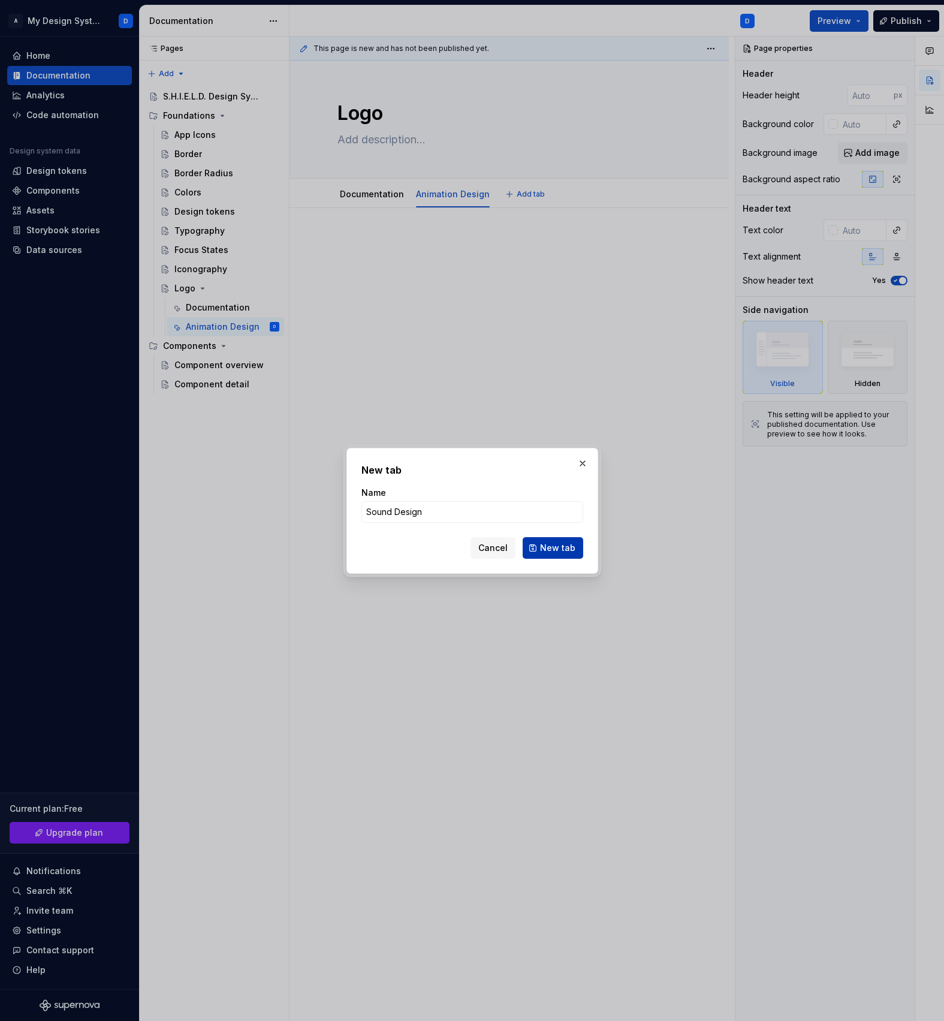
type input "Sound Design"
click at [573, 543] on span "New tab" at bounding box center [557, 548] width 35 height 12
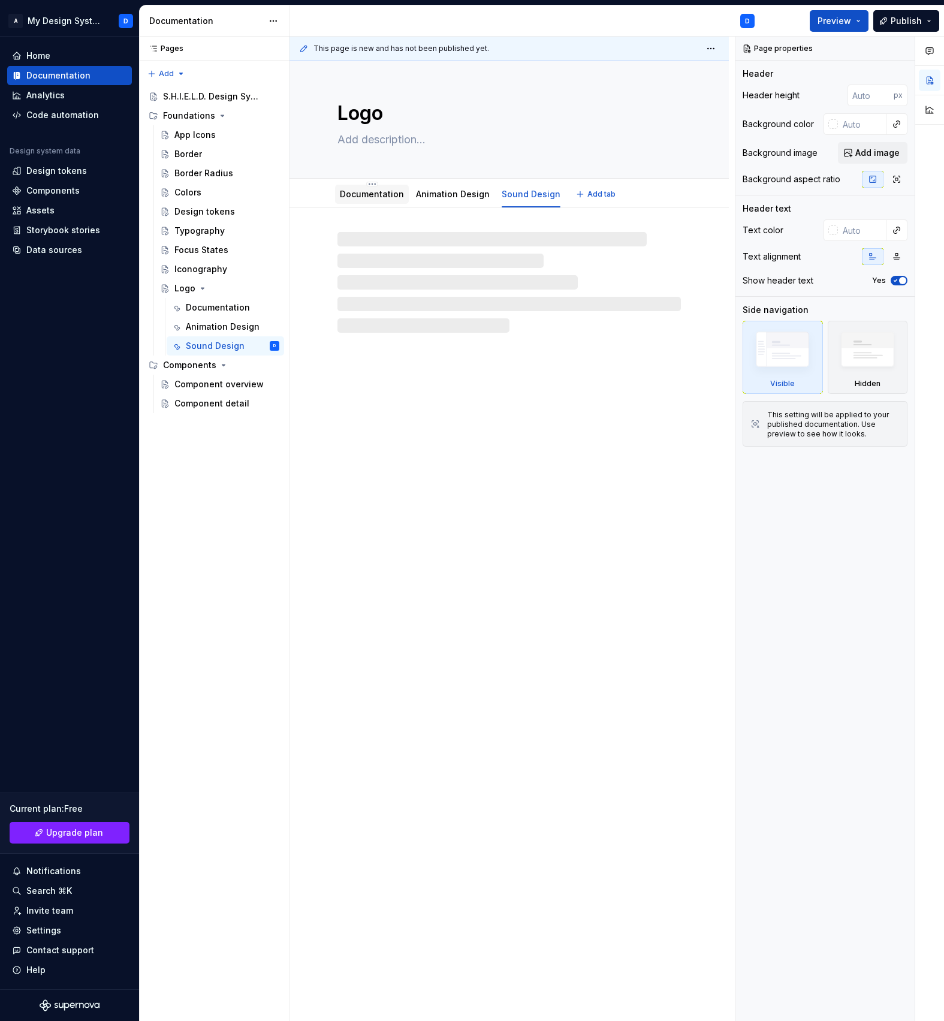
click at [390, 189] on link "Documentation" at bounding box center [372, 194] width 64 height 10
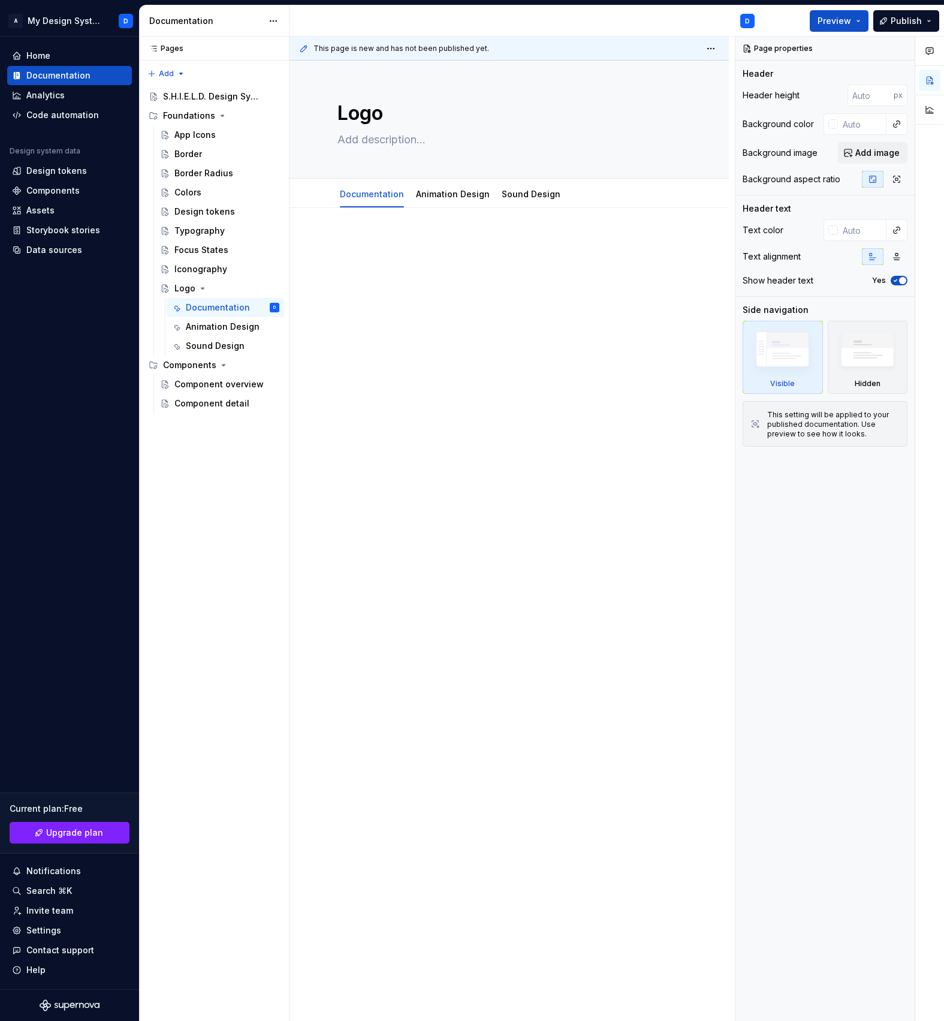
click at [477, 396] on div at bounding box center [510, 405] width 440 height 395
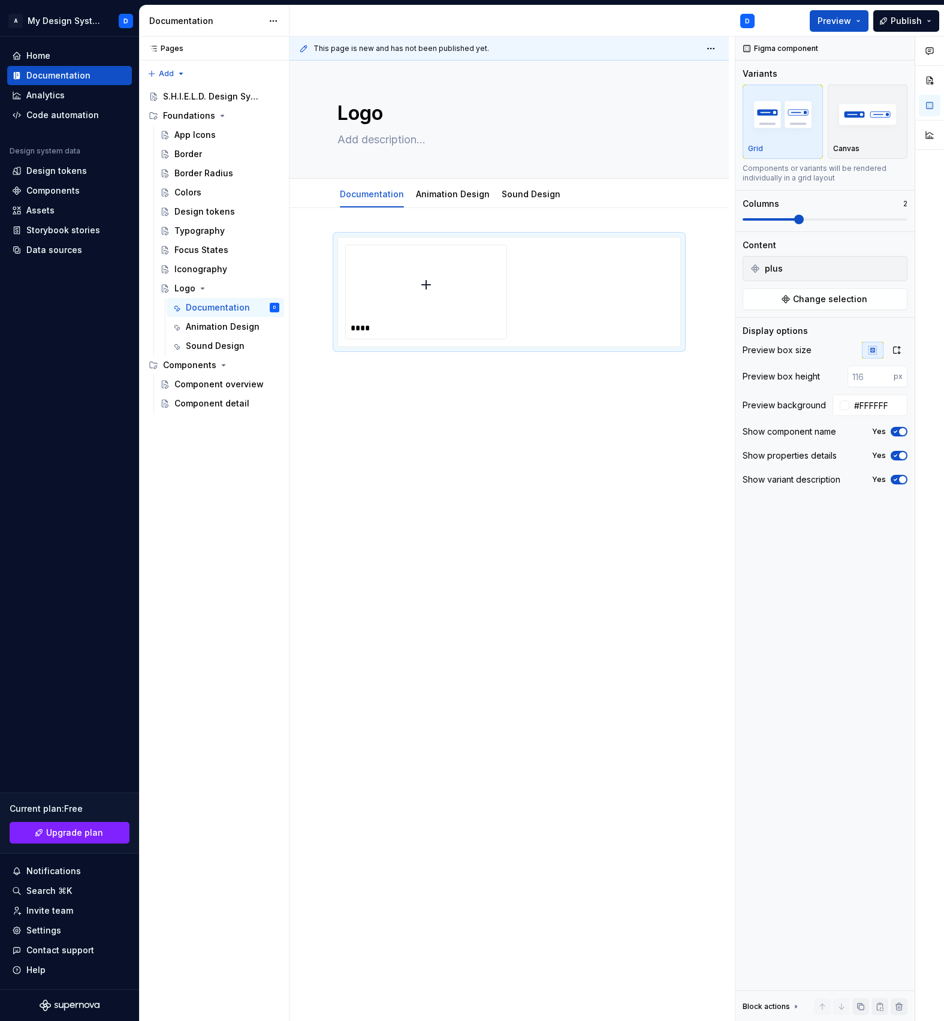
click at [477, 396] on div "****" at bounding box center [510, 438] width 440 height 460
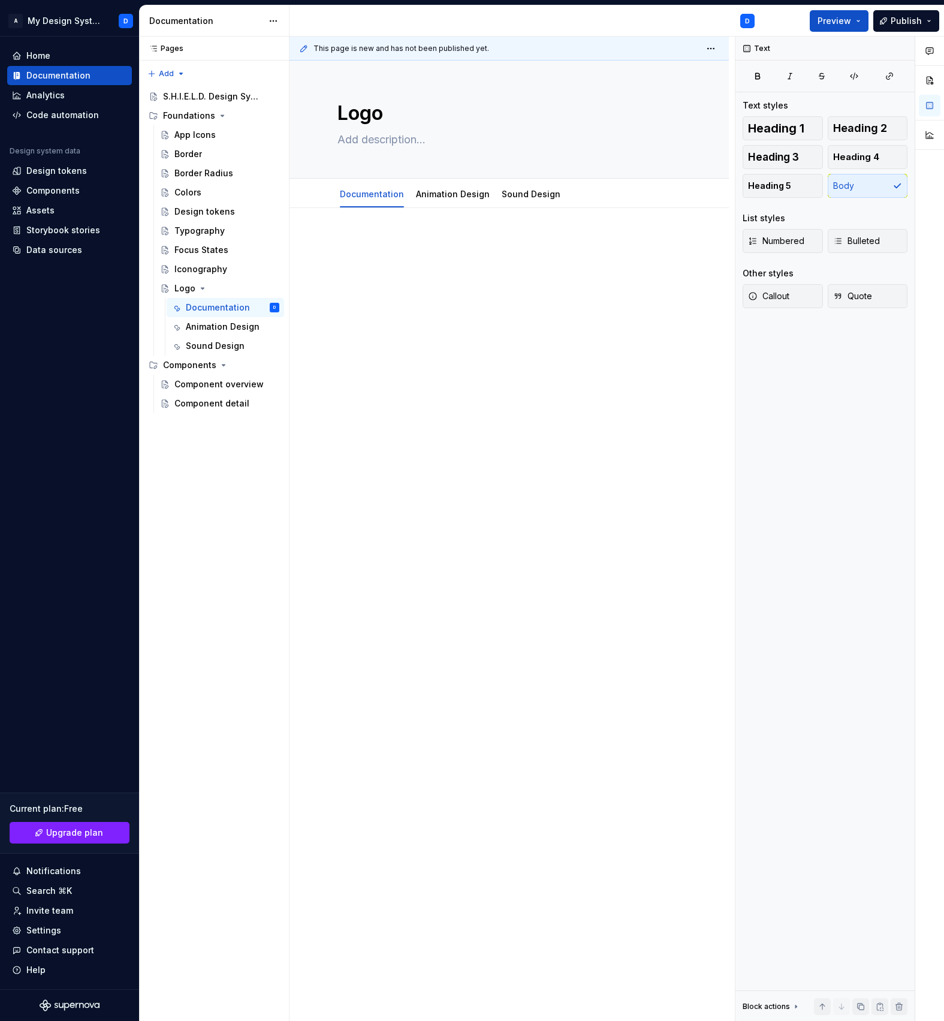
click at [488, 341] on div at bounding box center [510, 405] width 440 height 395
click at [430, 338] on div at bounding box center [510, 405] width 440 height 395
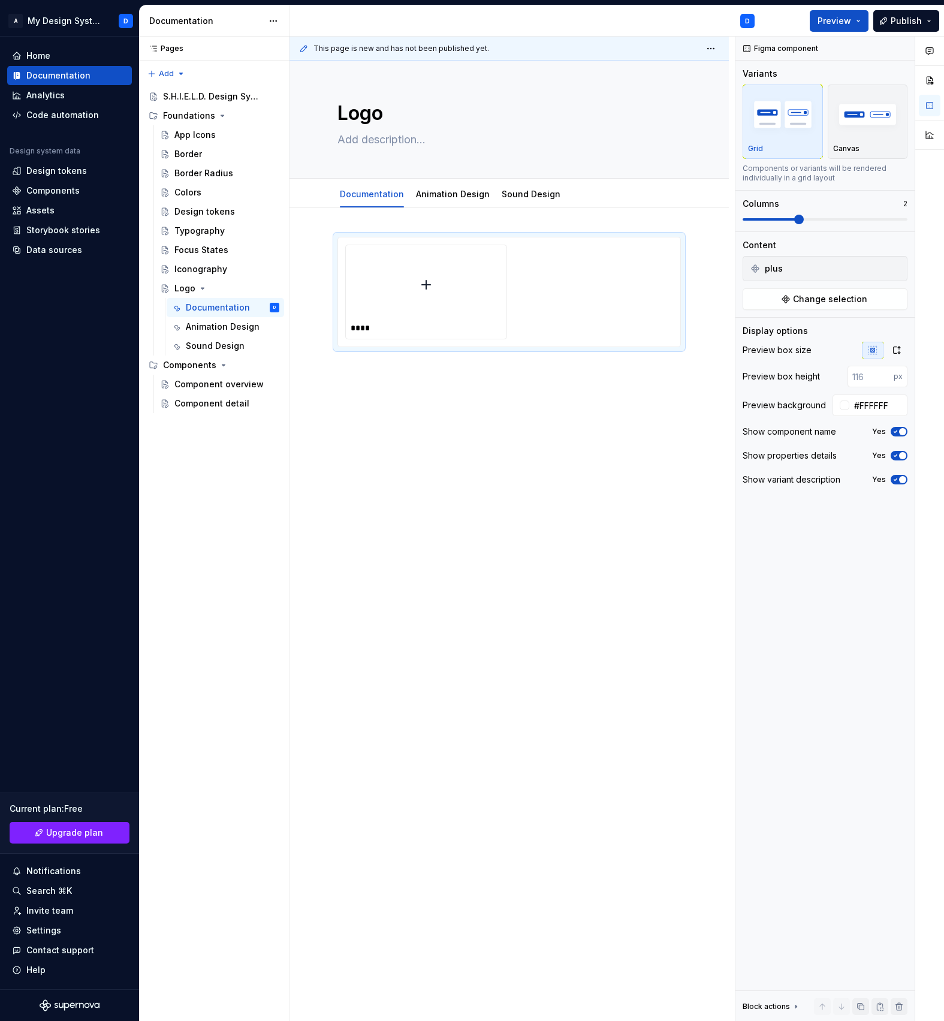
click at [423, 378] on div "****" at bounding box center [510, 438] width 440 height 460
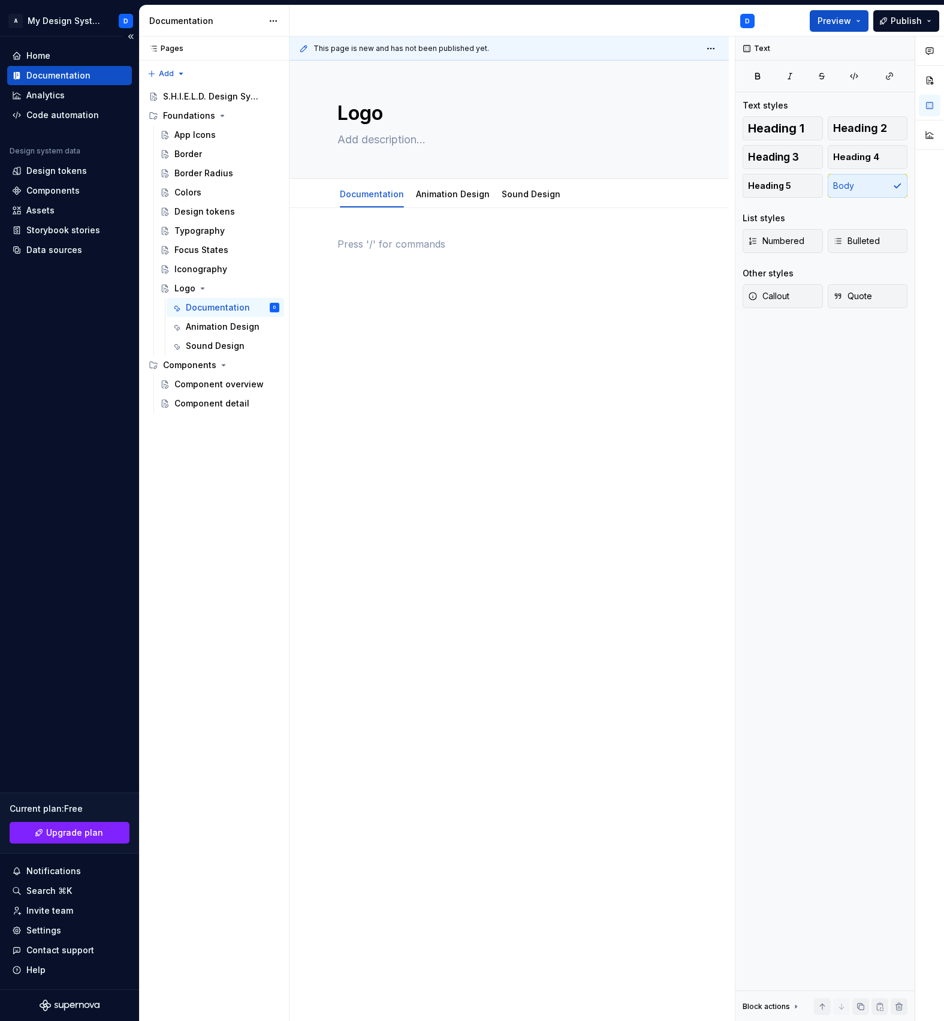
type textarea "*"
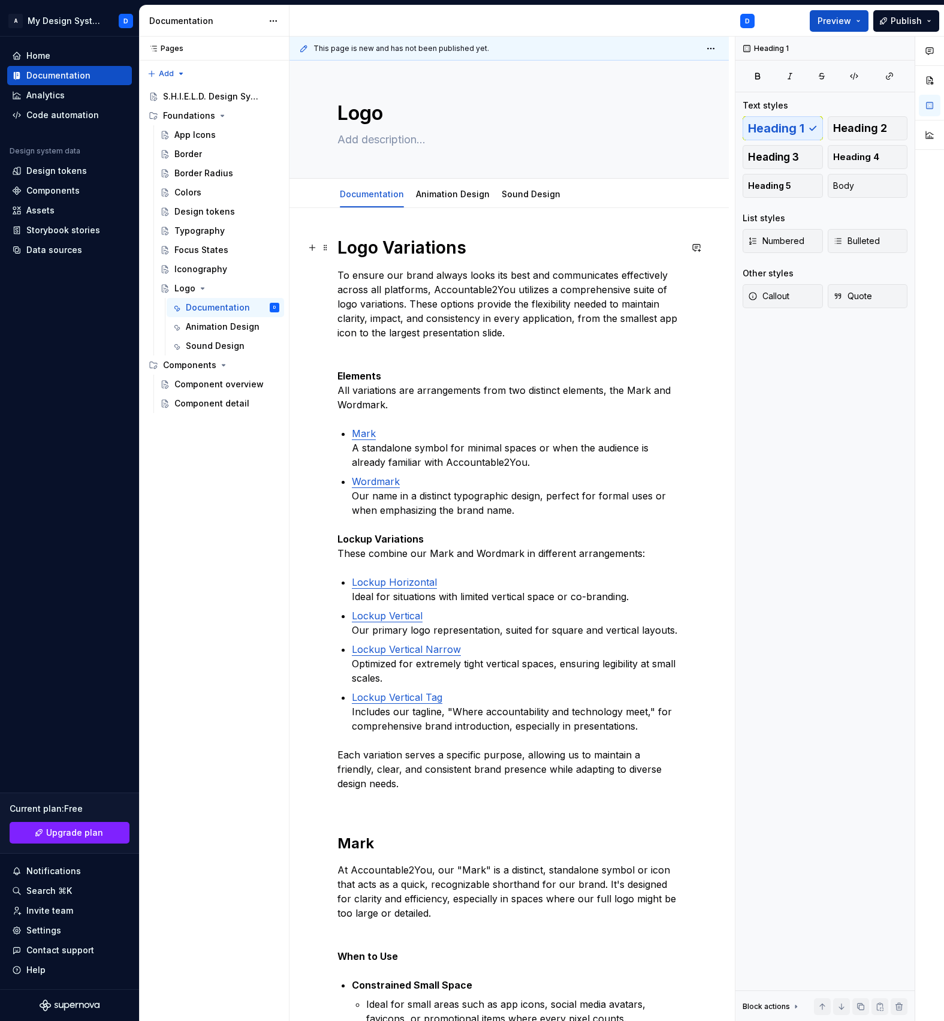
click at [338, 247] on h1 "Logo Variations" at bounding box center [510, 248] width 344 height 22
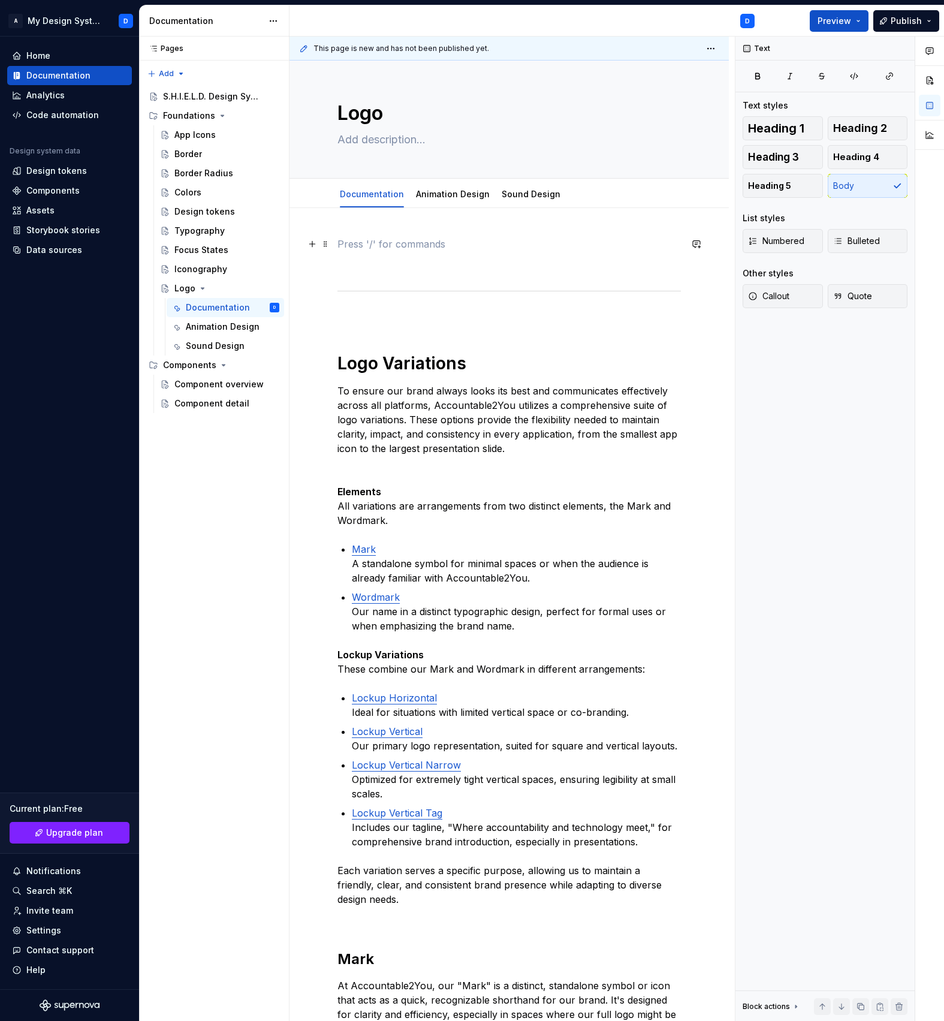
click at [409, 247] on p at bounding box center [510, 244] width 344 height 14
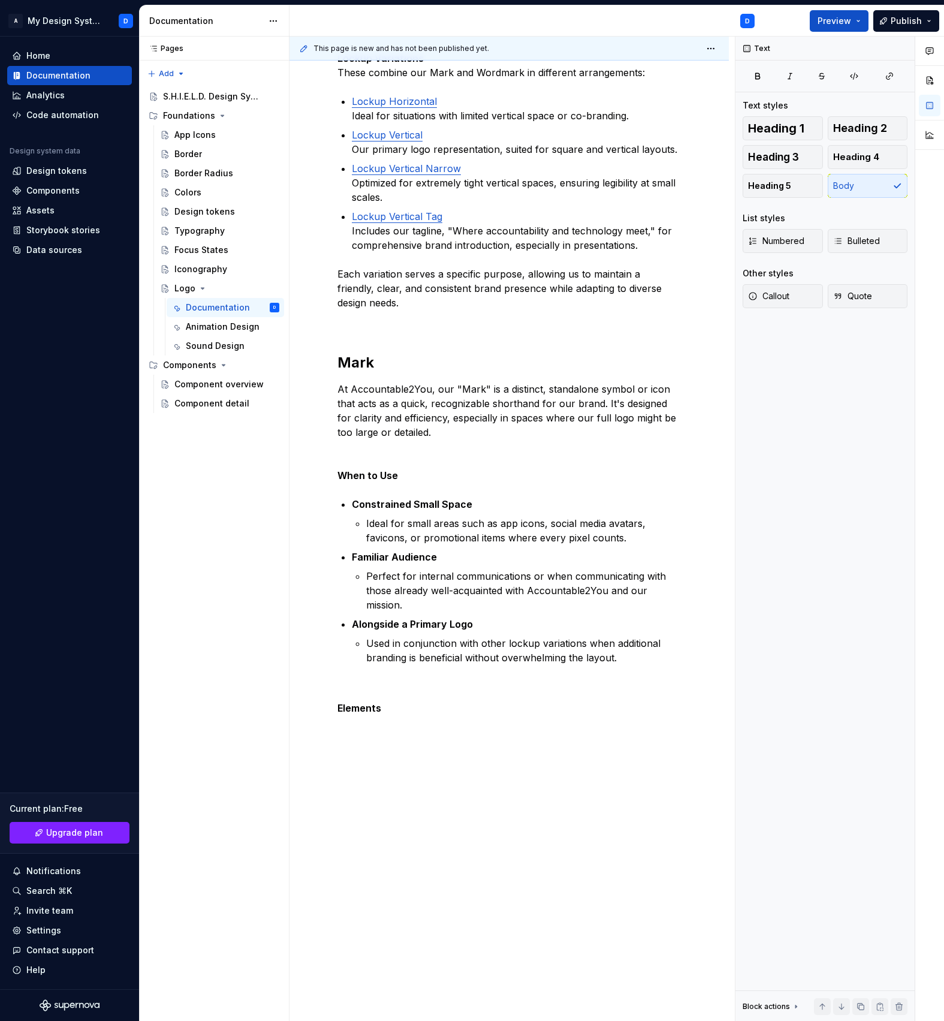
click at [408, 728] on div "Logo Variations To ensure our brand always looks its best and communicates effe…" at bounding box center [510, 323] width 440 height 1425
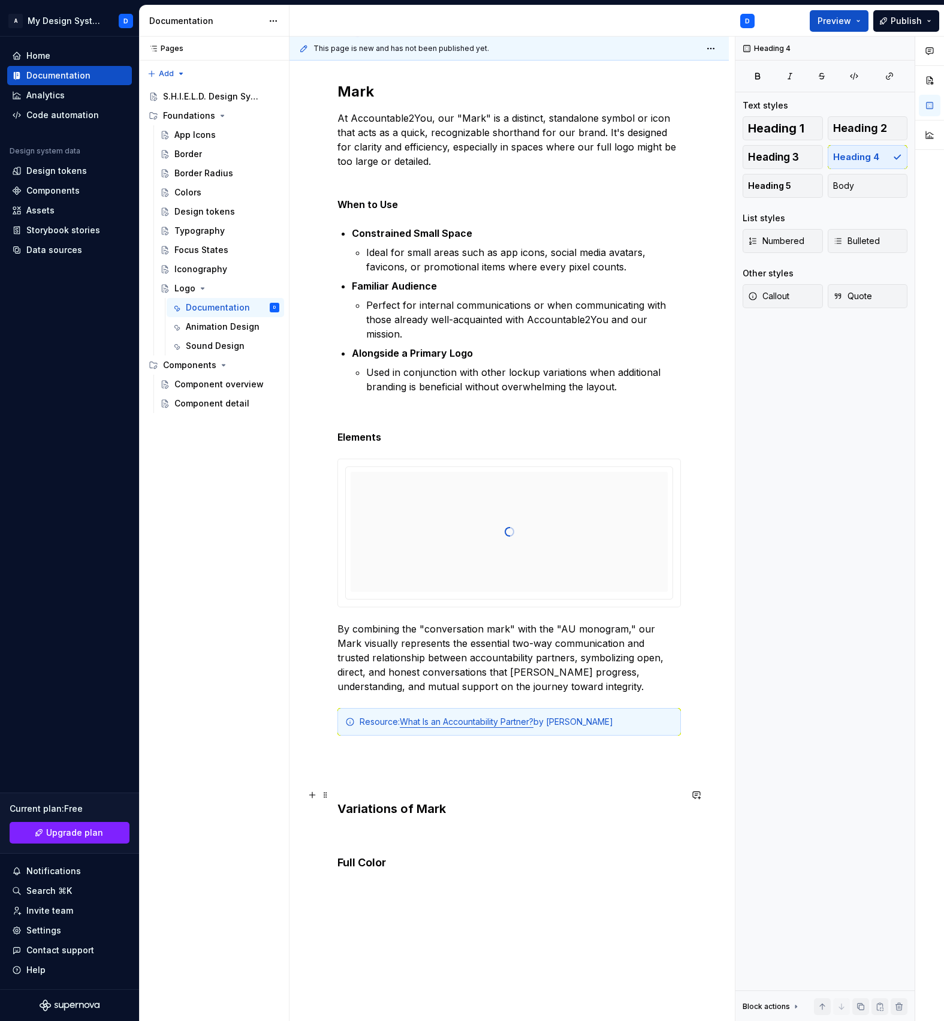
scroll to position [943, 0]
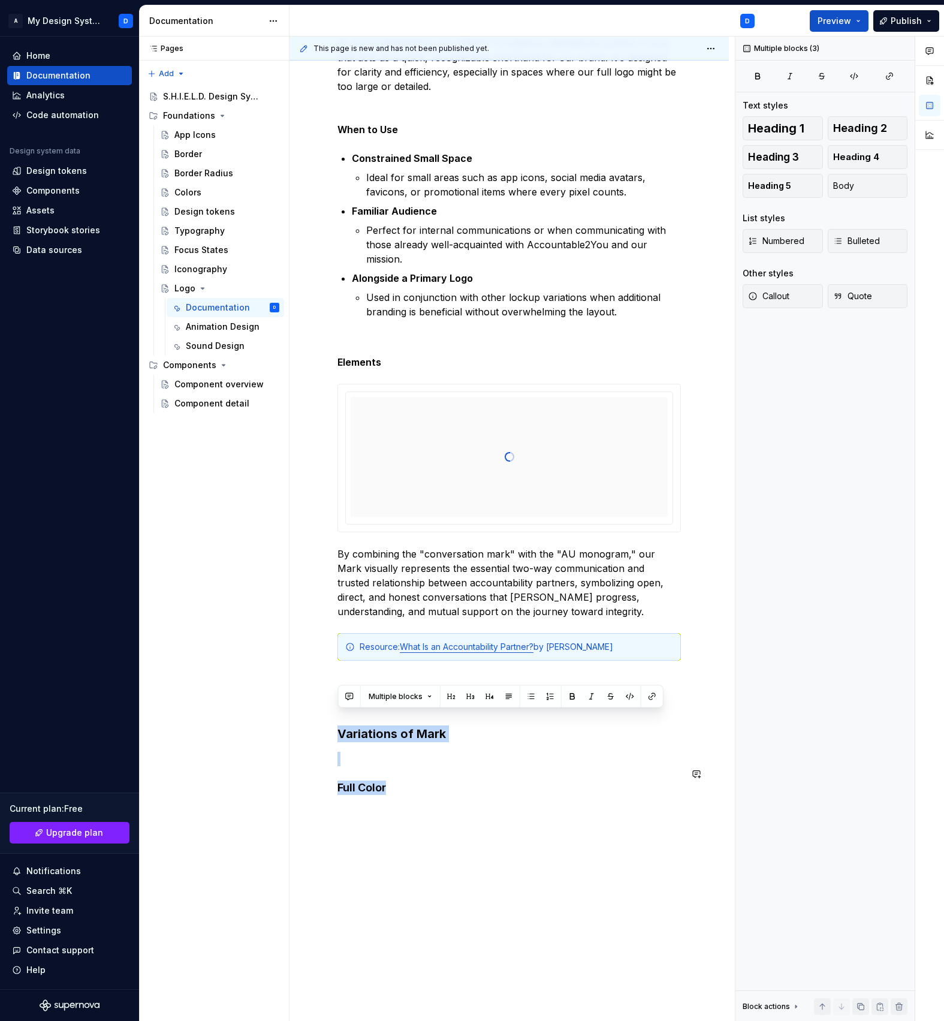
drag, startPoint x: 338, startPoint y: 720, endPoint x: 467, endPoint y: 937, distance: 252.5
click at [467, 937] on div "Logo Variations To ensure our brand always looks its best and communicates effe…" at bounding box center [510, 190] width 440 height 1851
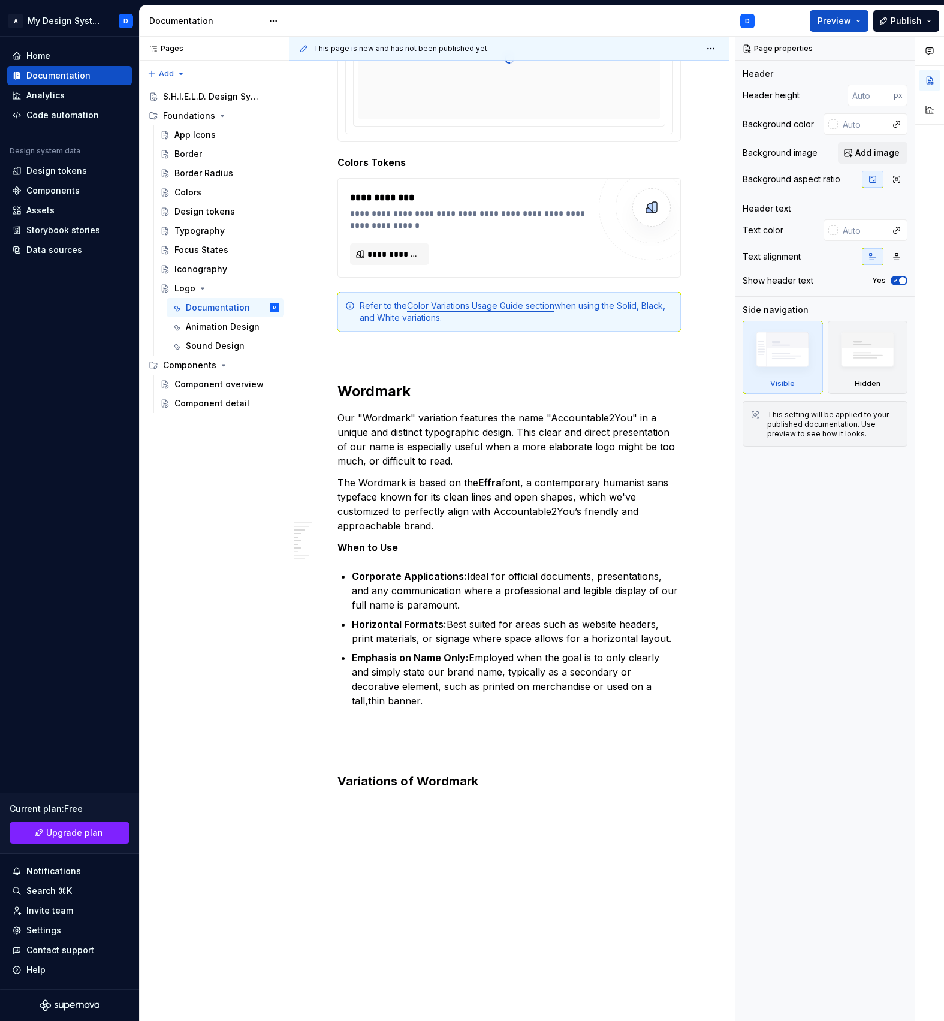
scroll to position [2628, 0]
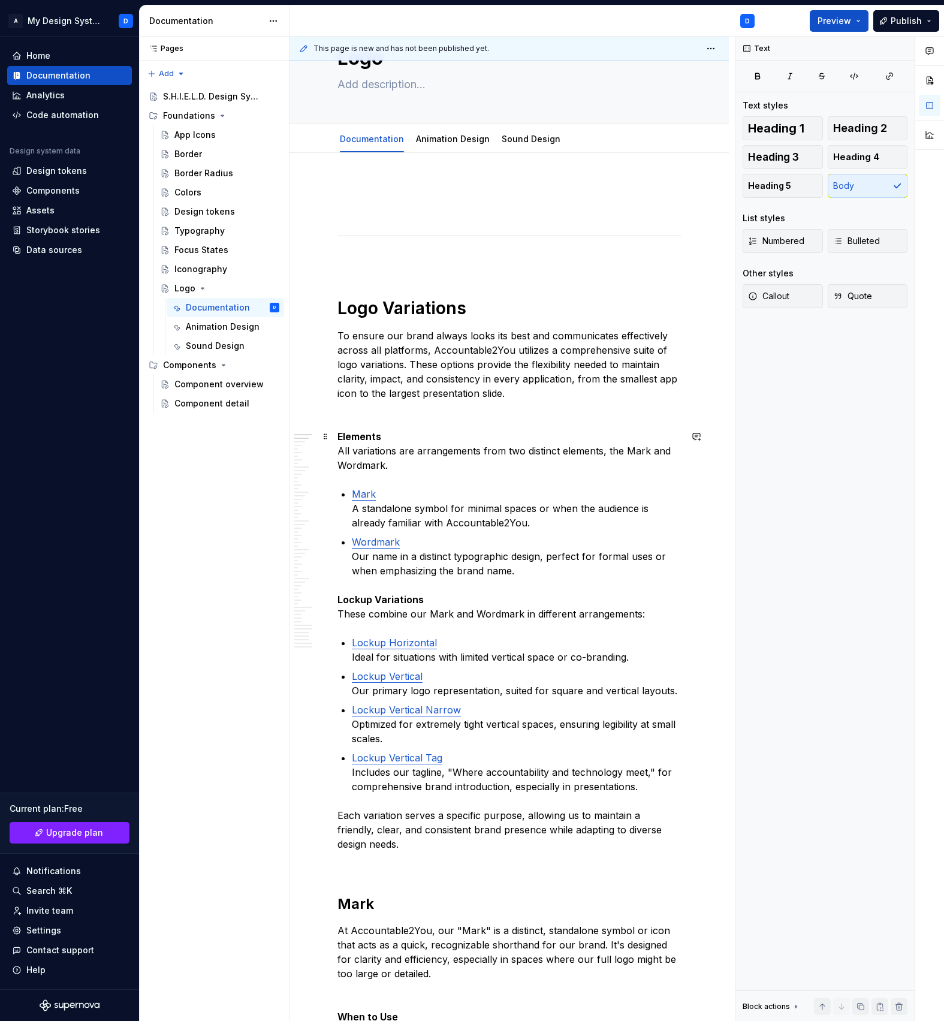
scroll to position [0, 0]
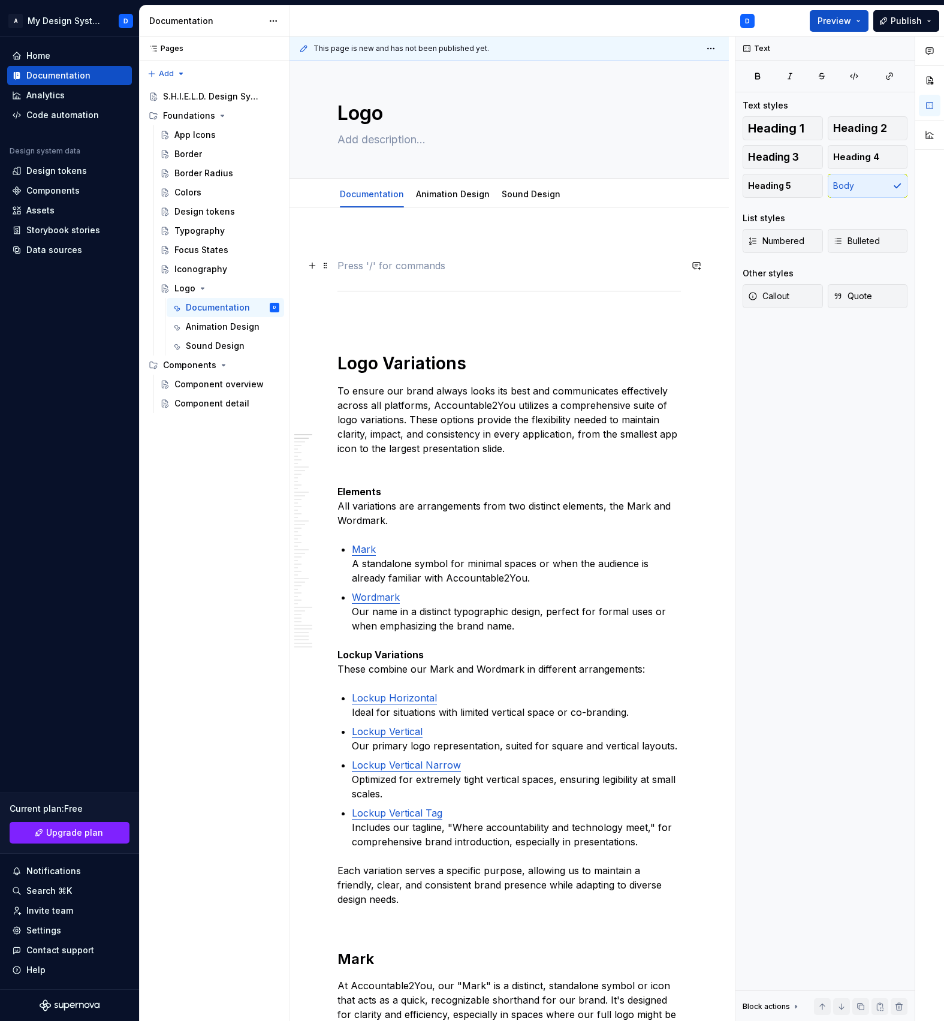
click at [375, 260] on p at bounding box center [510, 265] width 344 height 14
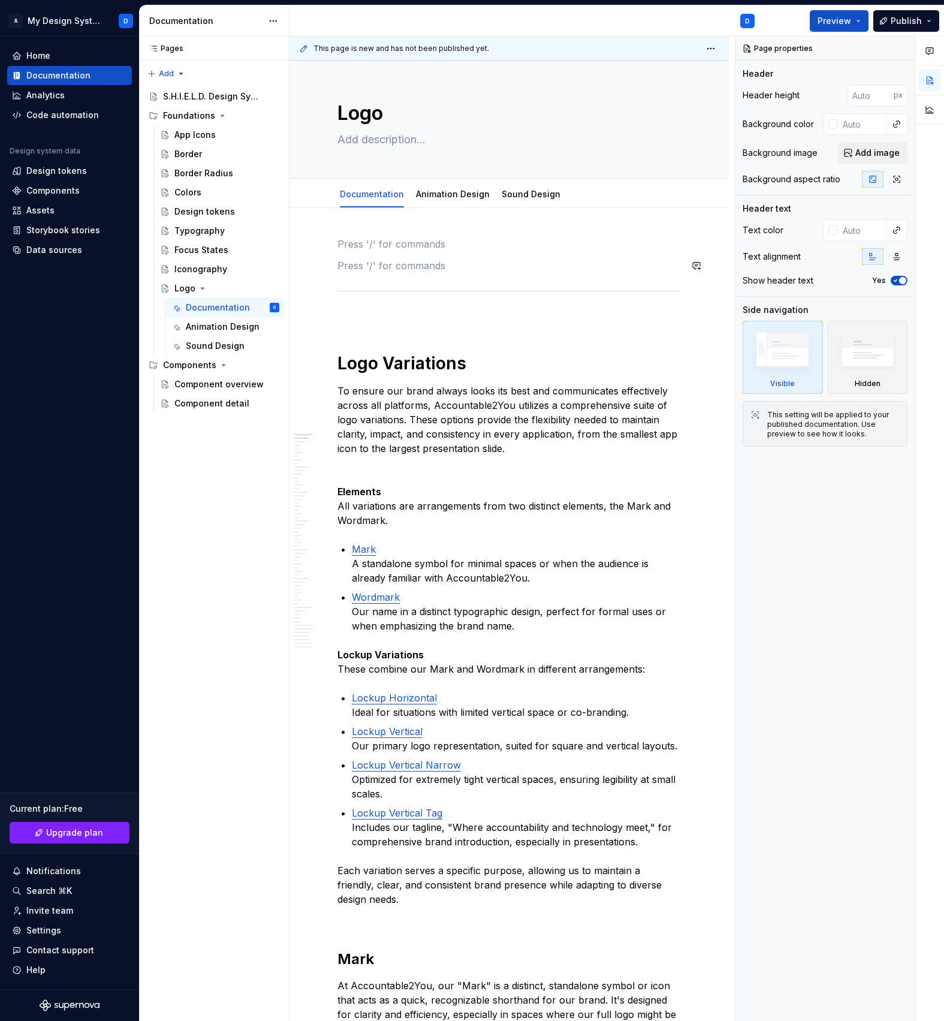
click at [375, 260] on p at bounding box center [510, 265] width 344 height 14
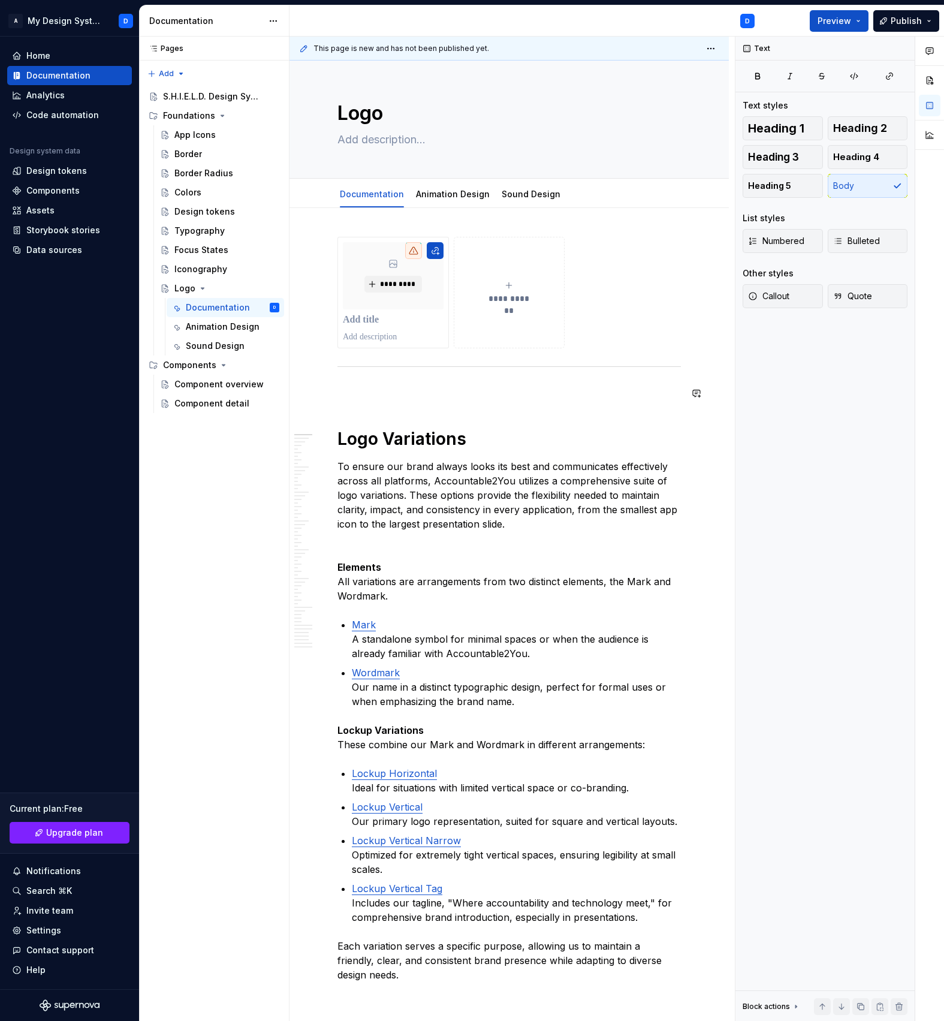
drag, startPoint x: 325, startPoint y: 368, endPoint x: 350, endPoint y: 401, distance: 40.7
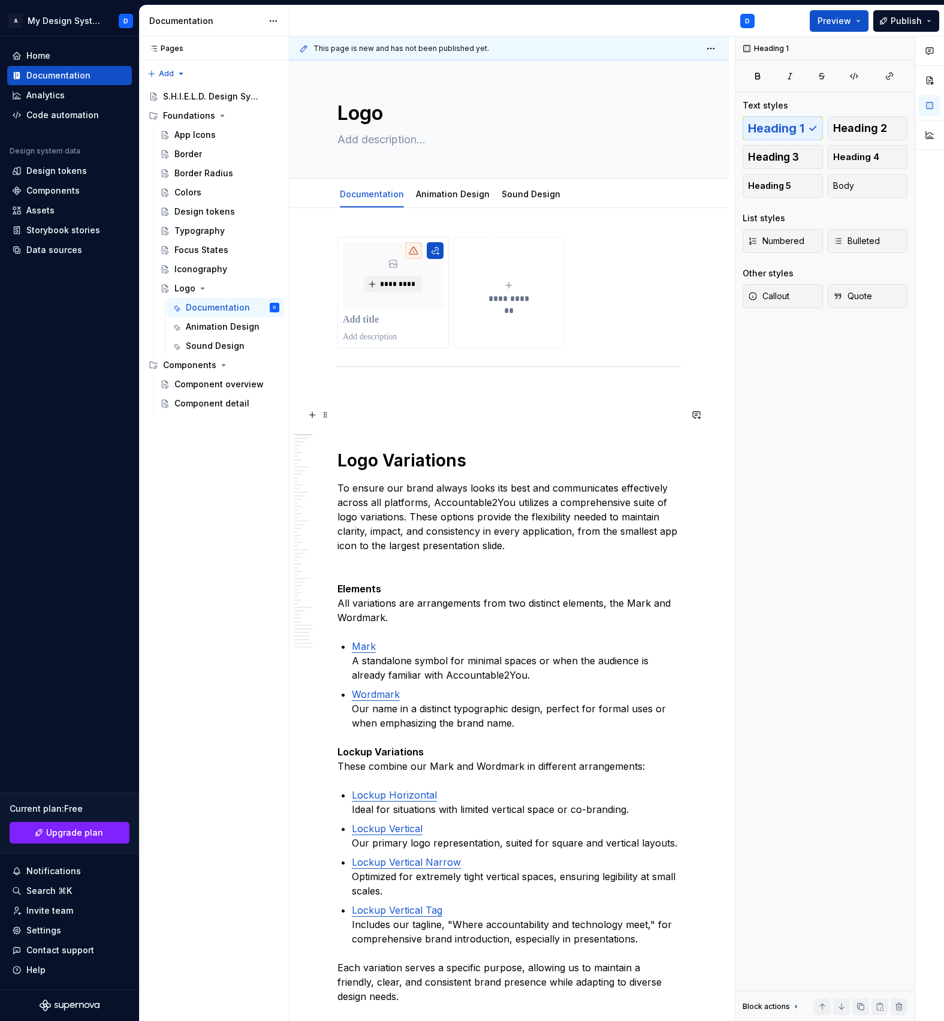
drag, startPoint x: 329, startPoint y: 368, endPoint x: 355, endPoint y: 411, distance: 50.8
click at [331, 370] on div "This page is new and has not been published yet. Logo Edit header Documentation…" at bounding box center [513, 529] width 446 height 985
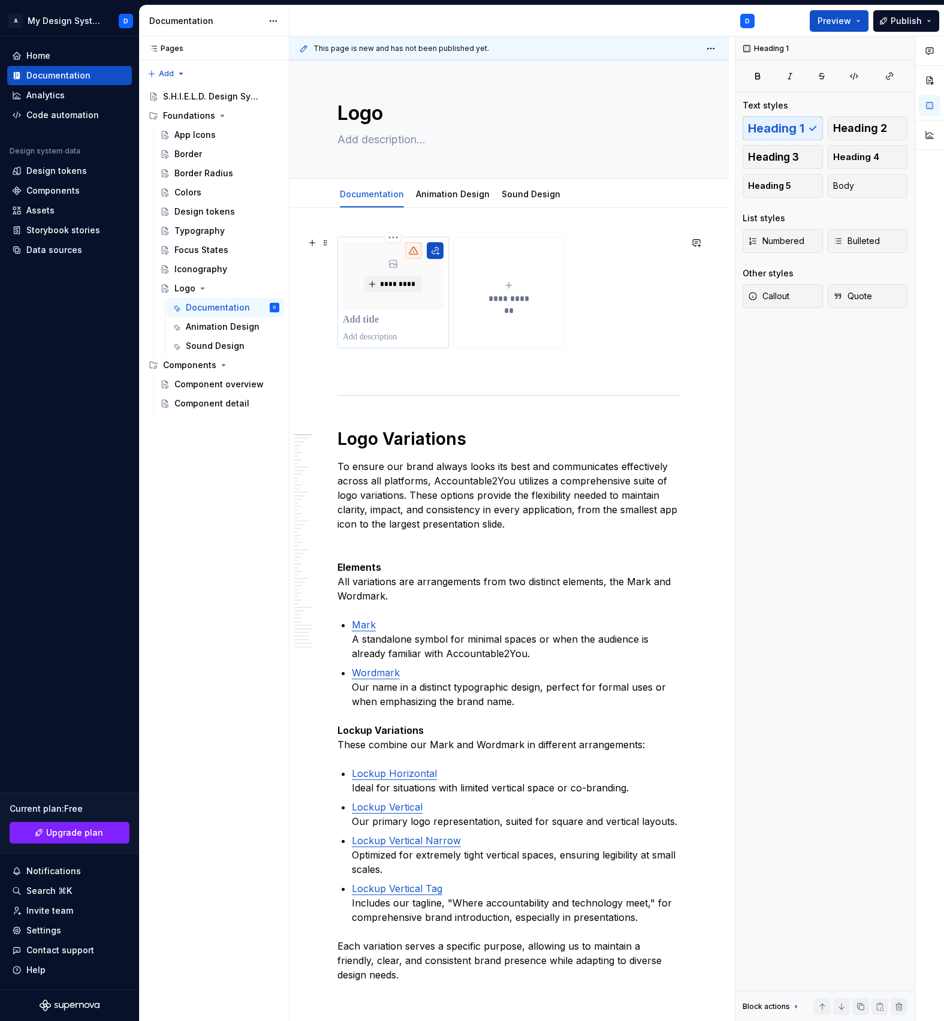
click at [373, 325] on p at bounding box center [393, 320] width 101 height 12
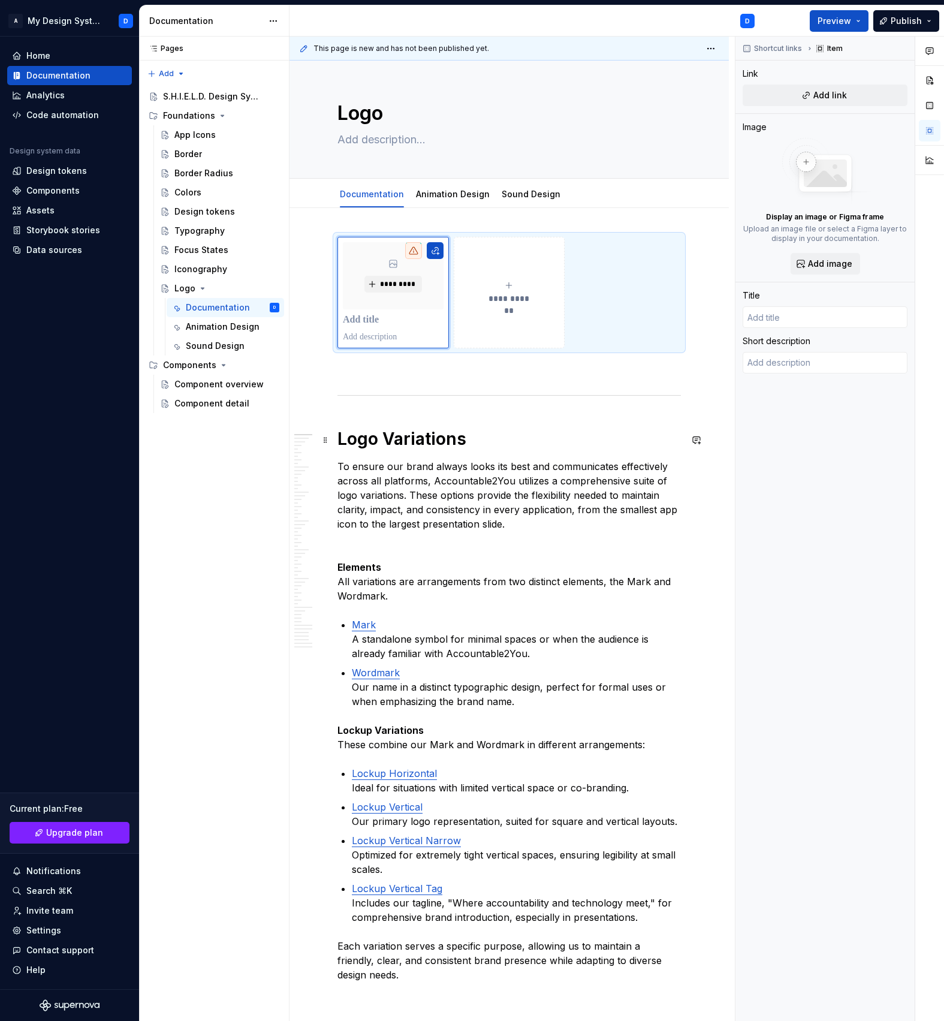
click at [362, 443] on h1 "Logo Variations" at bounding box center [510, 439] width 344 height 22
click at [367, 309] on div "*********" at bounding box center [393, 275] width 101 height 67
click at [793, 332] on div "Shortcut links Item Link Add link Image Display an image or Figma frame Upload …" at bounding box center [825, 529] width 179 height 985
click at [793, 323] on input "text" at bounding box center [825, 317] width 165 height 22
paste input "Logo Variations"
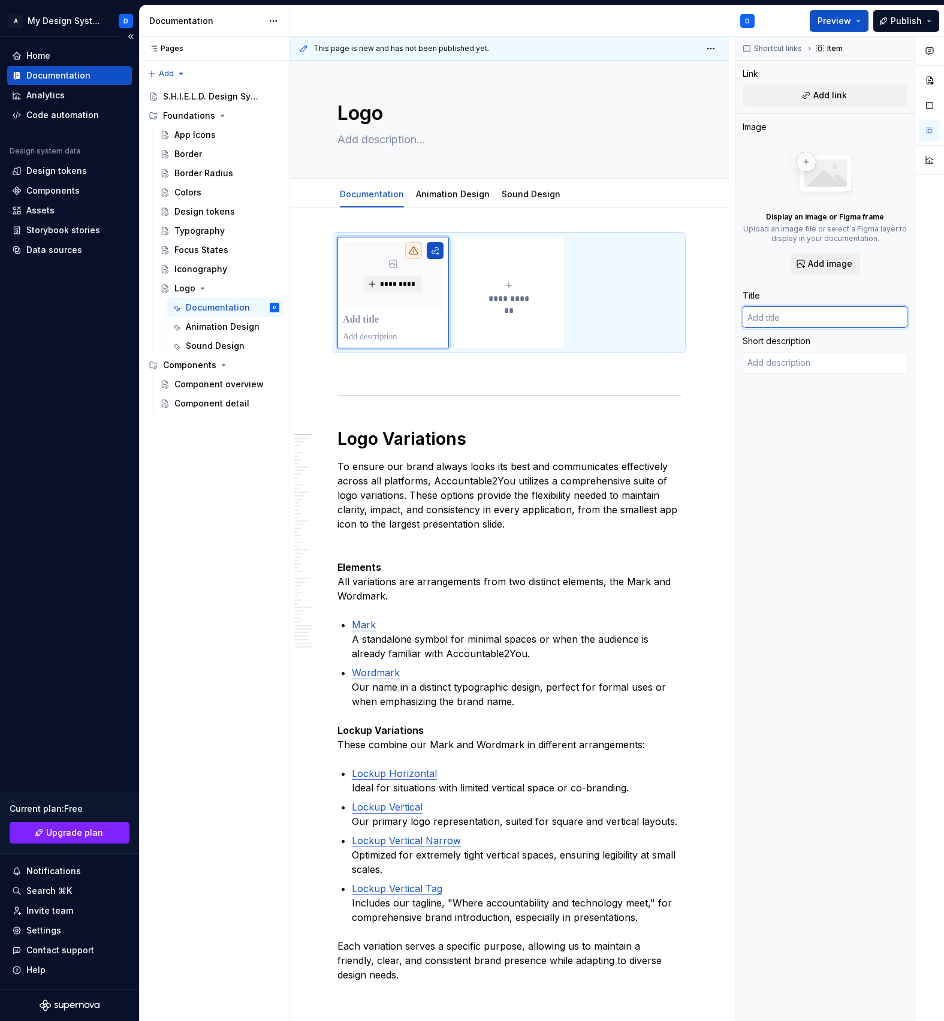
type textarea "*"
type input "Logo Variations"
click at [442, 443] on h1 "Logo Variations" at bounding box center [510, 440] width 344 height 22
click at [328, 444] on span at bounding box center [326, 440] width 10 height 17
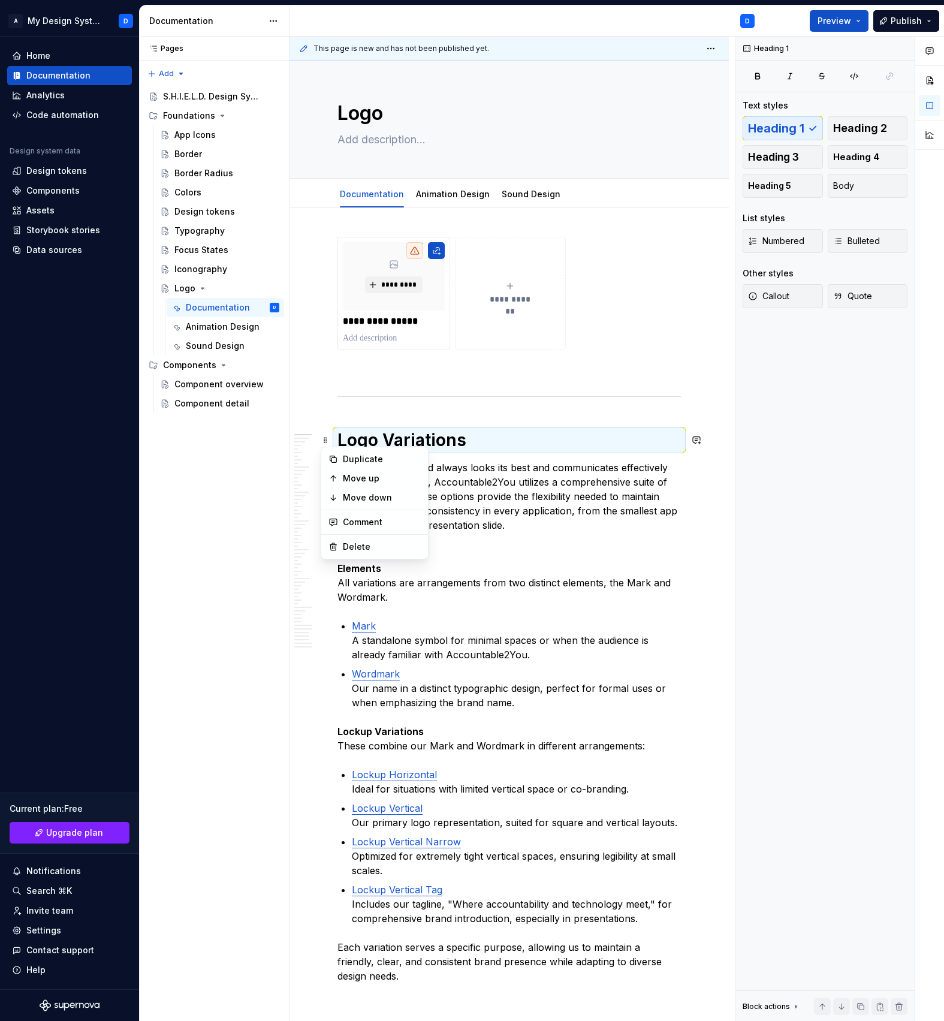
click at [522, 437] on h1 "Logo Variations" at bounding box center [510, 440] width 344 height 22
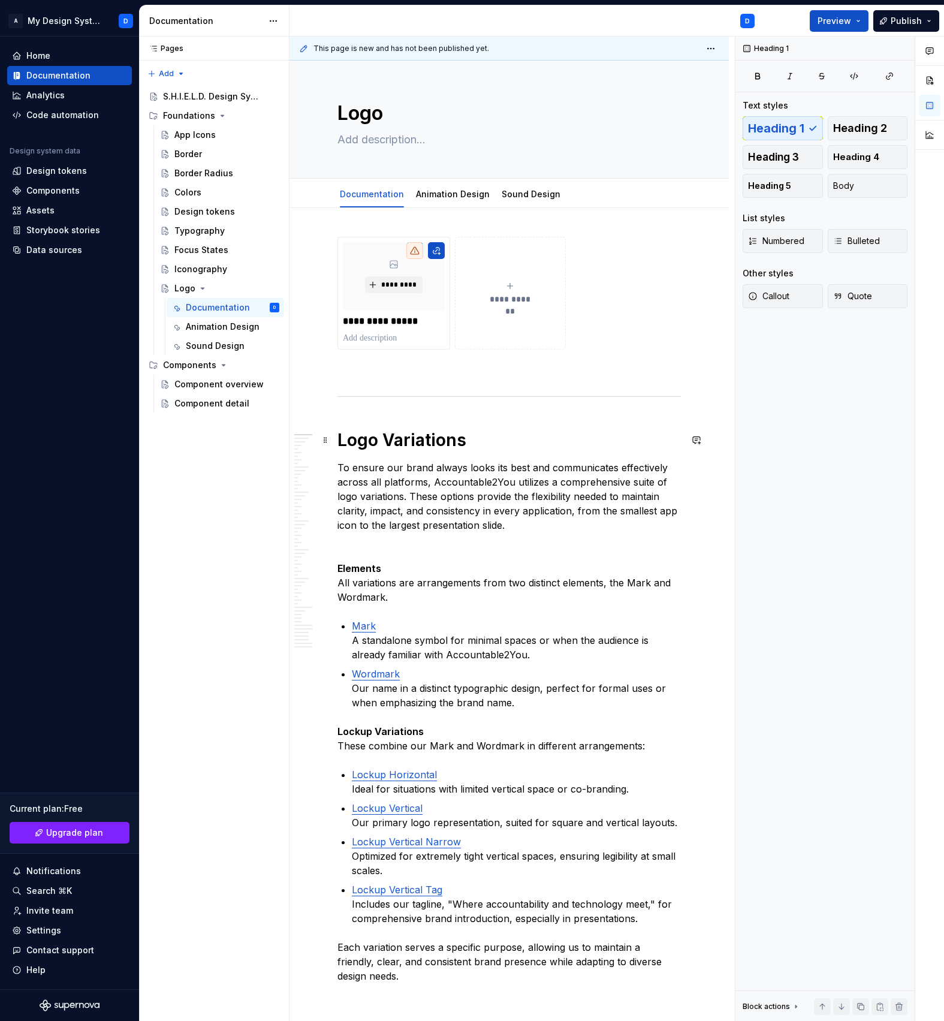
click at [486, 449] on h1 "Logo Variations" at bounding box center [510, 440] width 344 height 22
click at [398, 449] on h1 "Logo Variations" at bounding box center [510, 440] width 344 height 22
click at [627, 416] on button "button" at bounding box center [633, 413] width 17 height 17
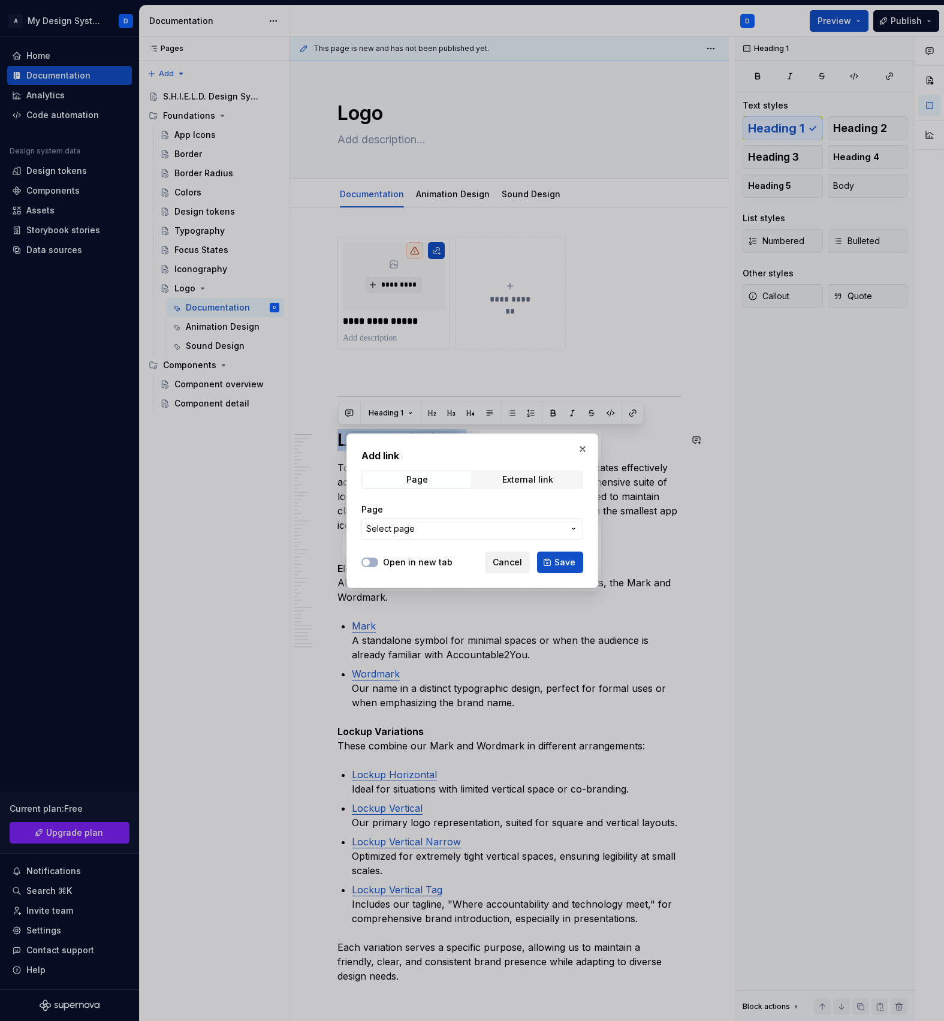
click at [506, 562] on span "Cancel" at bounding box center [507, 562] width 29 height 12
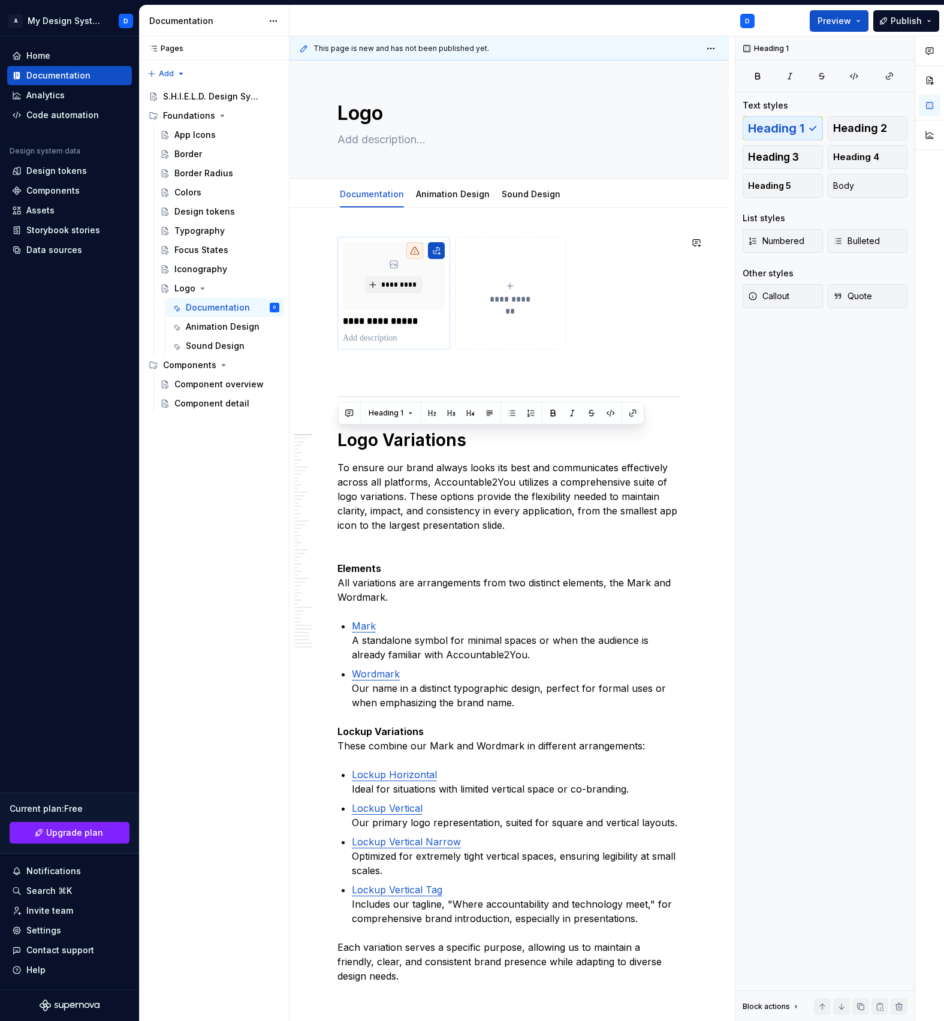
click at [420, 333] on p at bounding box center [394, 338] width 102 height 12
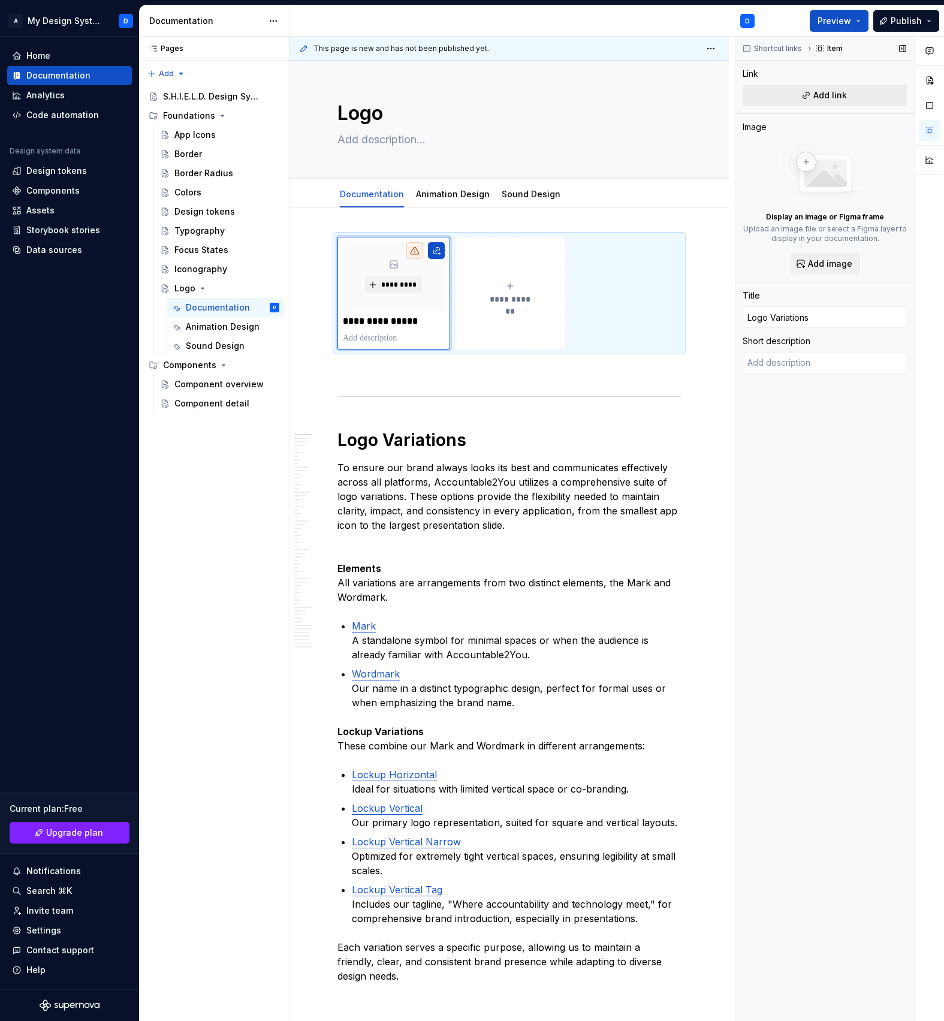
click at [854, 97] on button "Add link" at bounding box center [825, 96] width 165 height 22
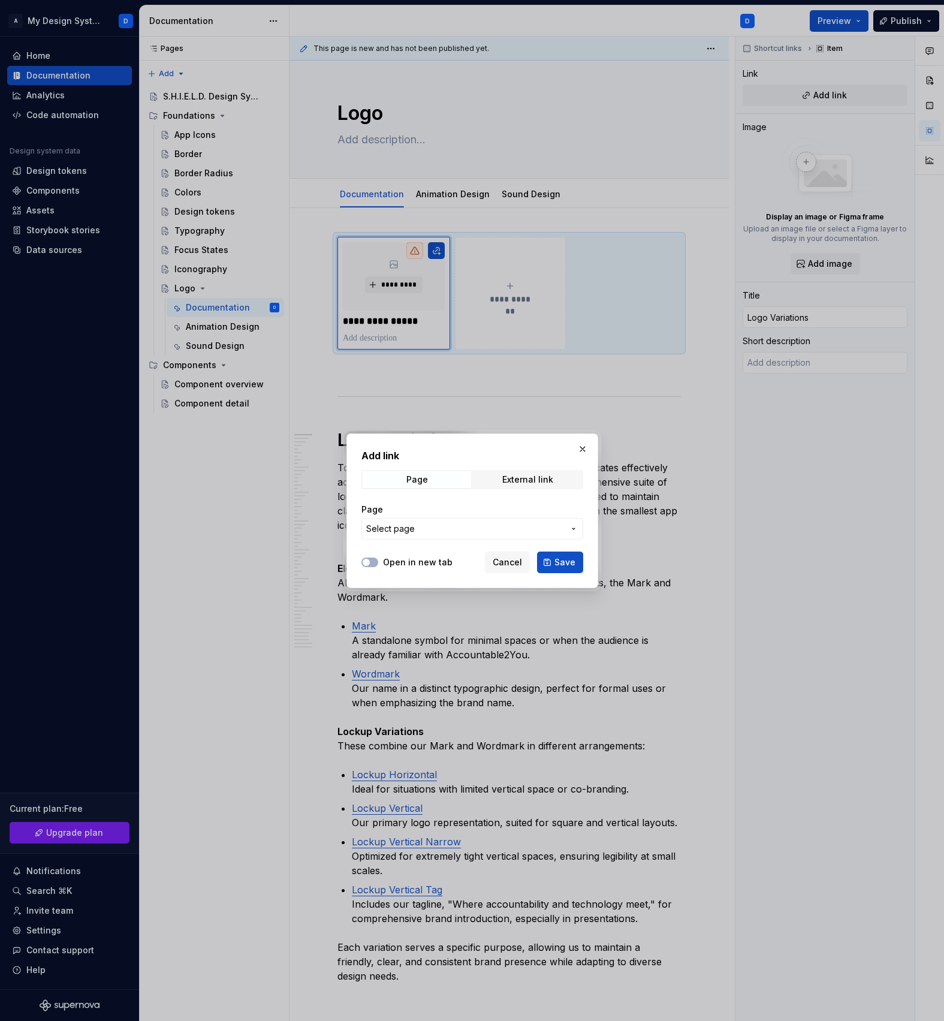
click at [486, 523] on span "Select page" at bounding box center [465, 529] width 198 height 12
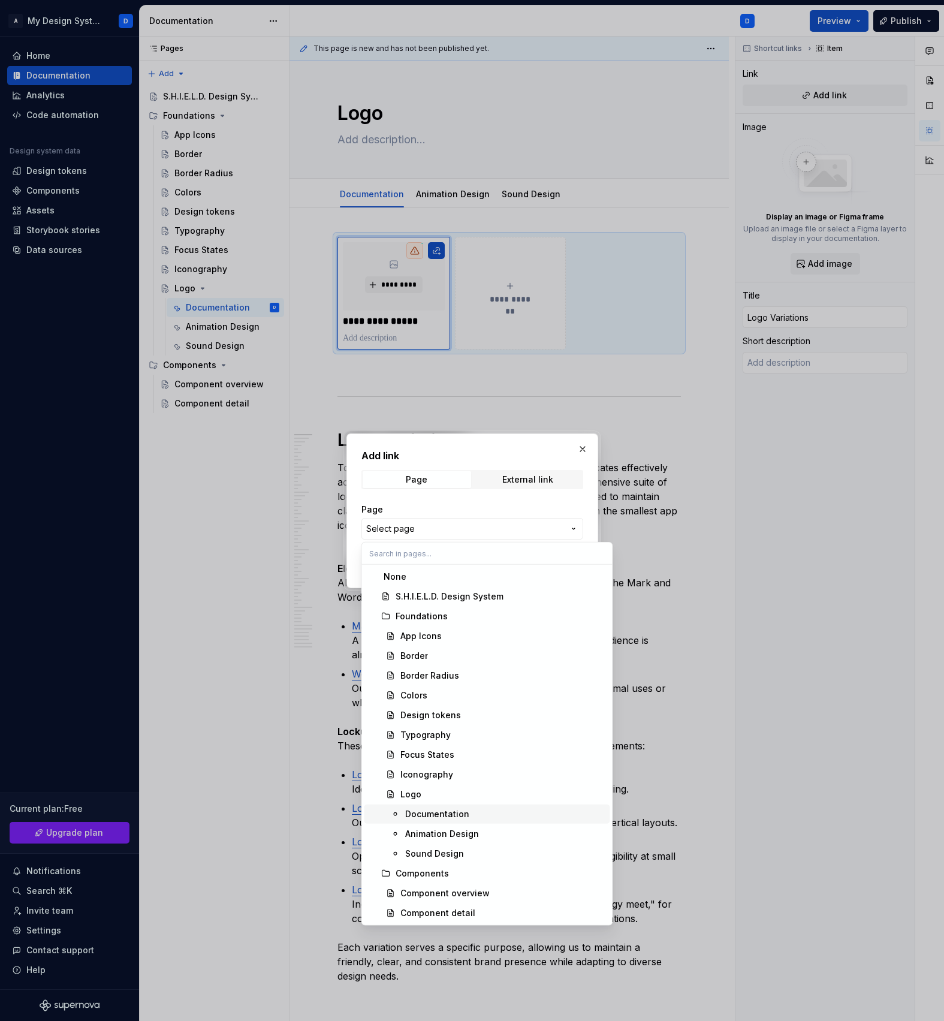
click at [426, 816] on div "Documentation" at bounding box center [437, 814] width 64 height 12
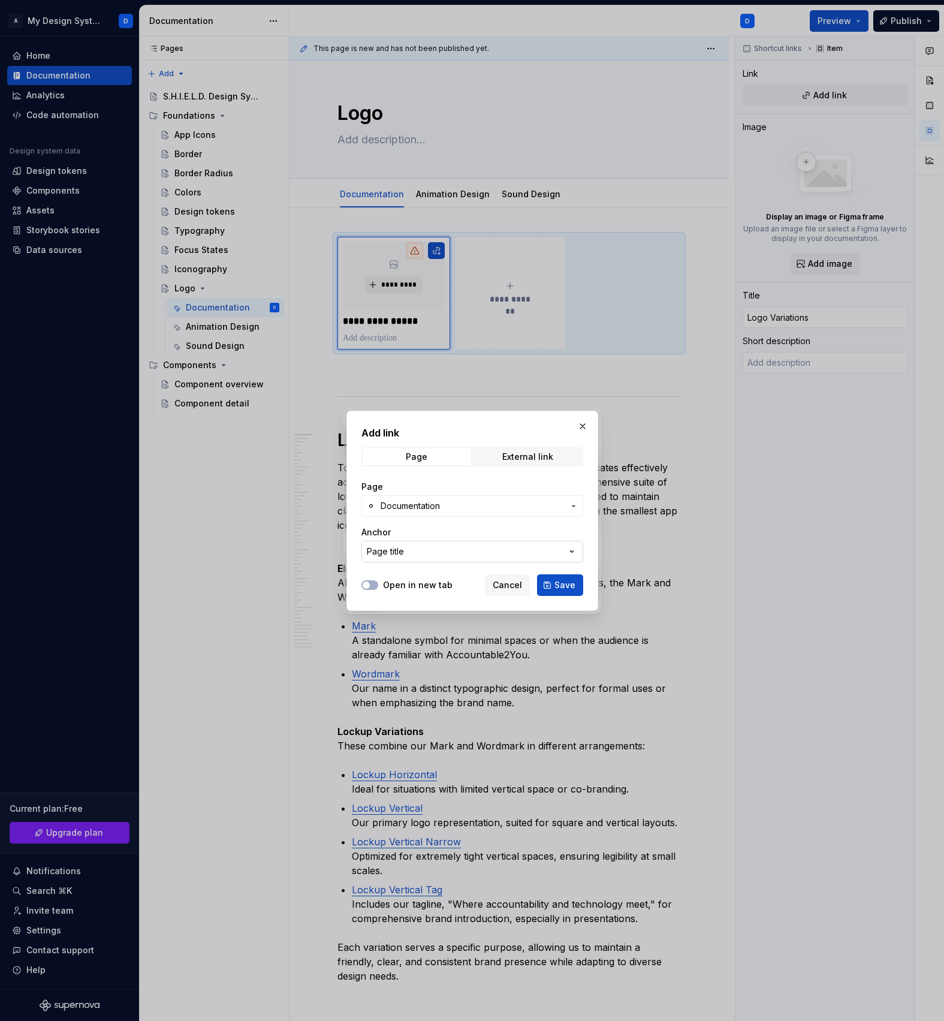
click at [417, 553] on button "Page title" at bounding box center [473, 552] width 222 height 22
click at [419, 557] on div "Add link Page External link Page Documentation Anchor Page title Open in new ta…" at bounding box center [472, 510] width 944 height 1021
click at [567, 586] on span "Save" at bounding box center [565, 585] width 21 height 12
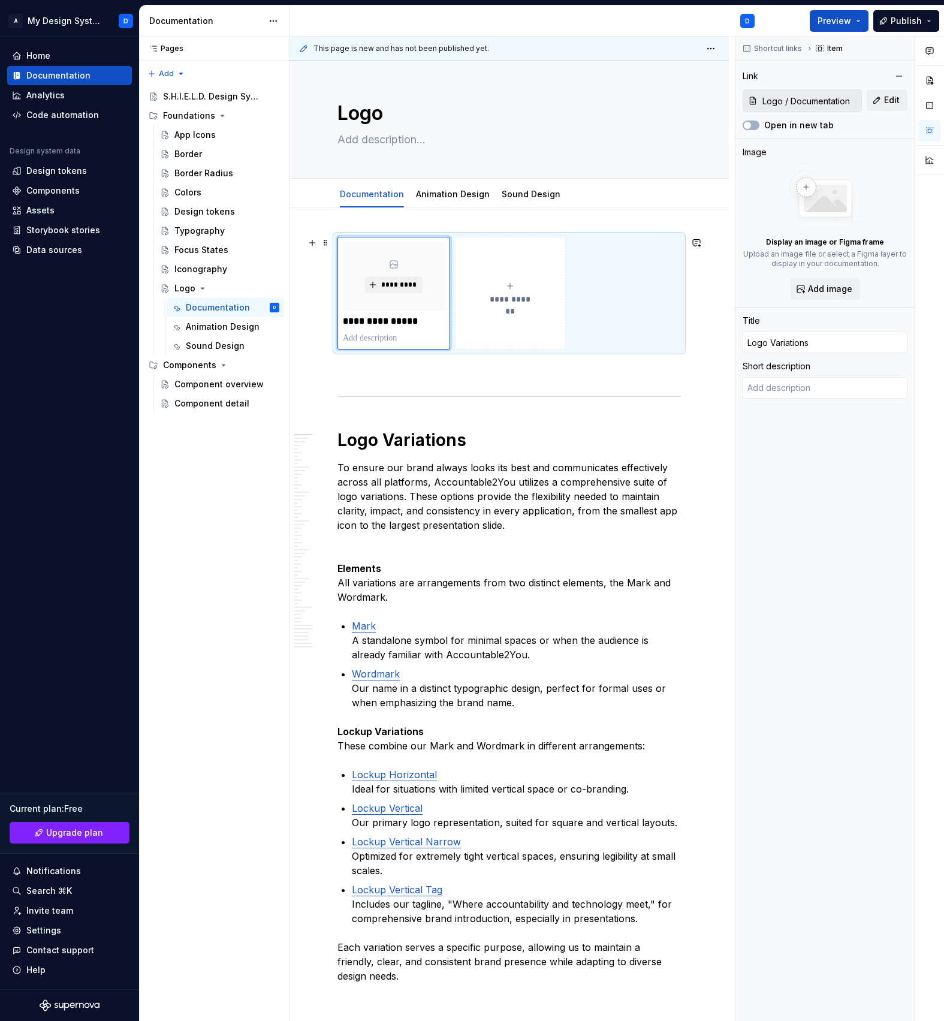
click at [525, 323] on button "**********" at bounding box center [510, 293] width 110 height 113
type textarea "*"
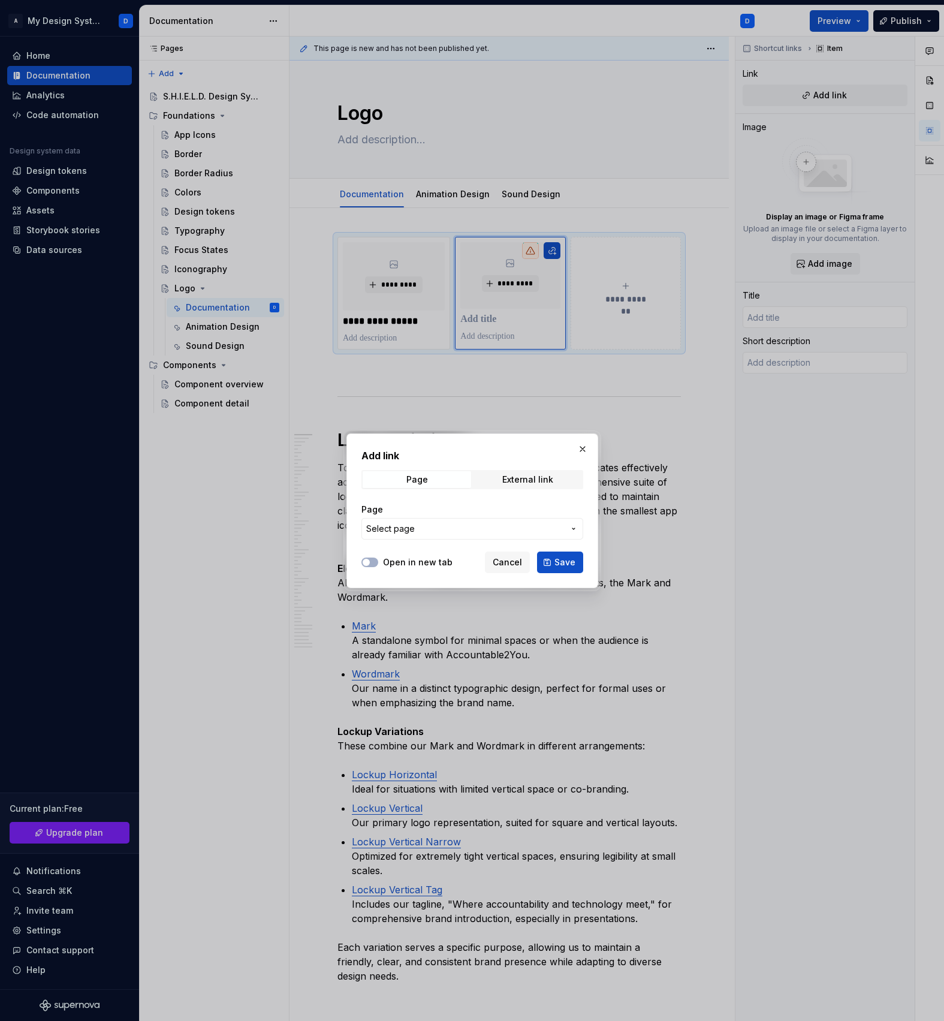
drag, startPoint x: 559, startPoint y: 561, endPoint x: 423, endPoint y: 520, distance: 141.5
click at [423, 520] on div "Add link Page External link Page Select page Open in new tab Cancel Save" at bounding box center [473, 511] width 252 height 155
click at [423, 520] on button "Select page" at bounding box center [473, 529] width 222 height 22
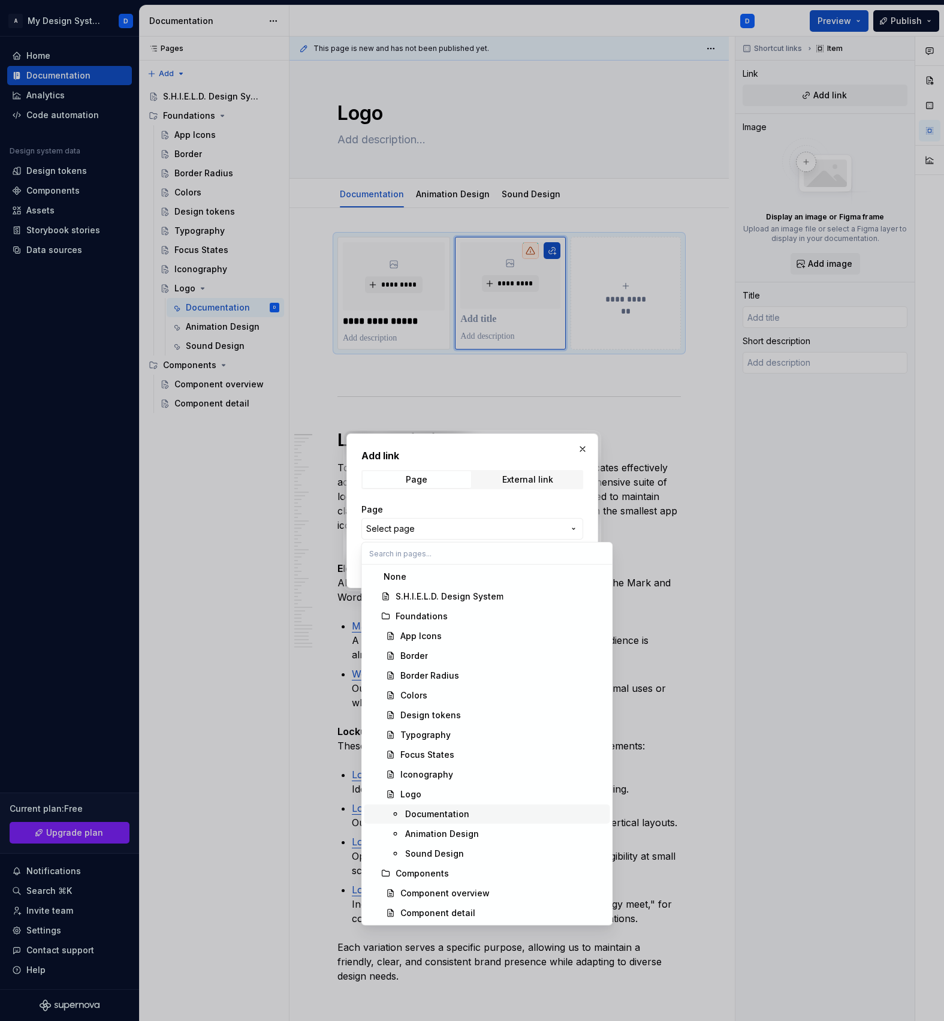
click at [456, 818] on div "Documentation" at bounding box center [437, 814] width 64 height 12
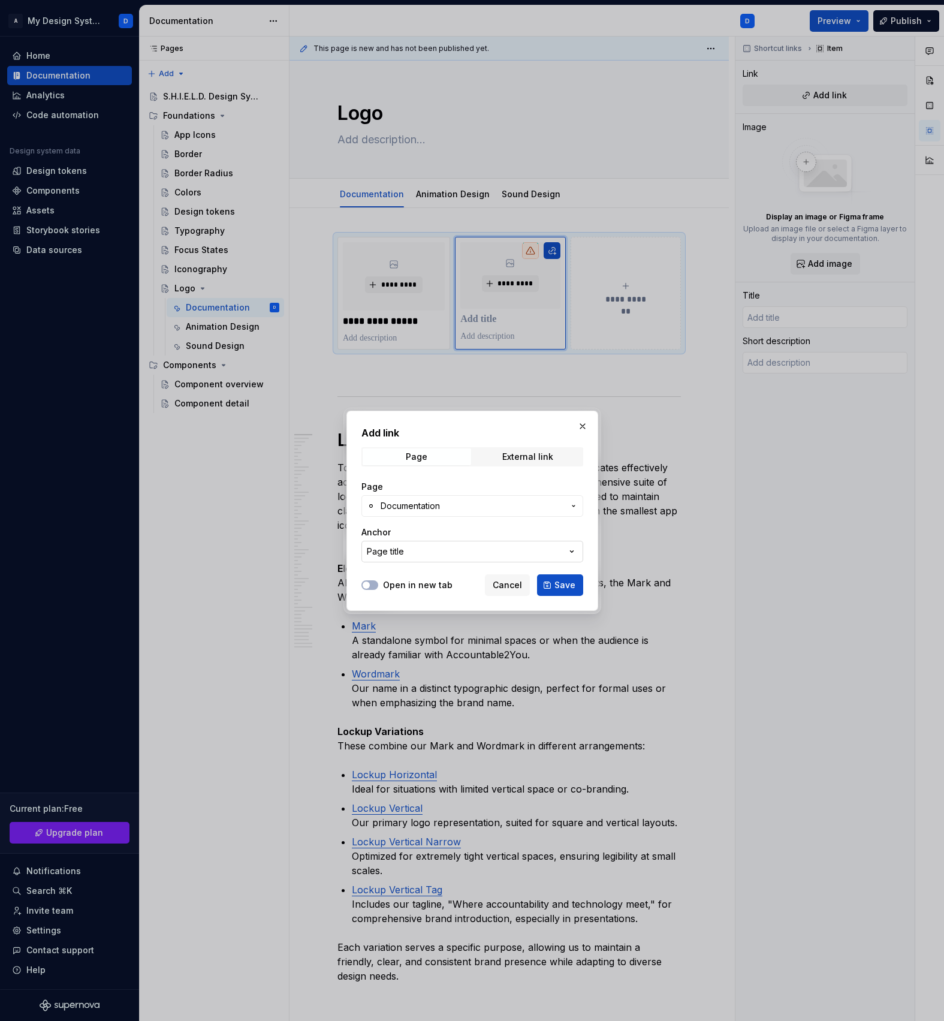
click at [512, 549] on button "Page title" at bounding box center [473, 552] width 222 height 22
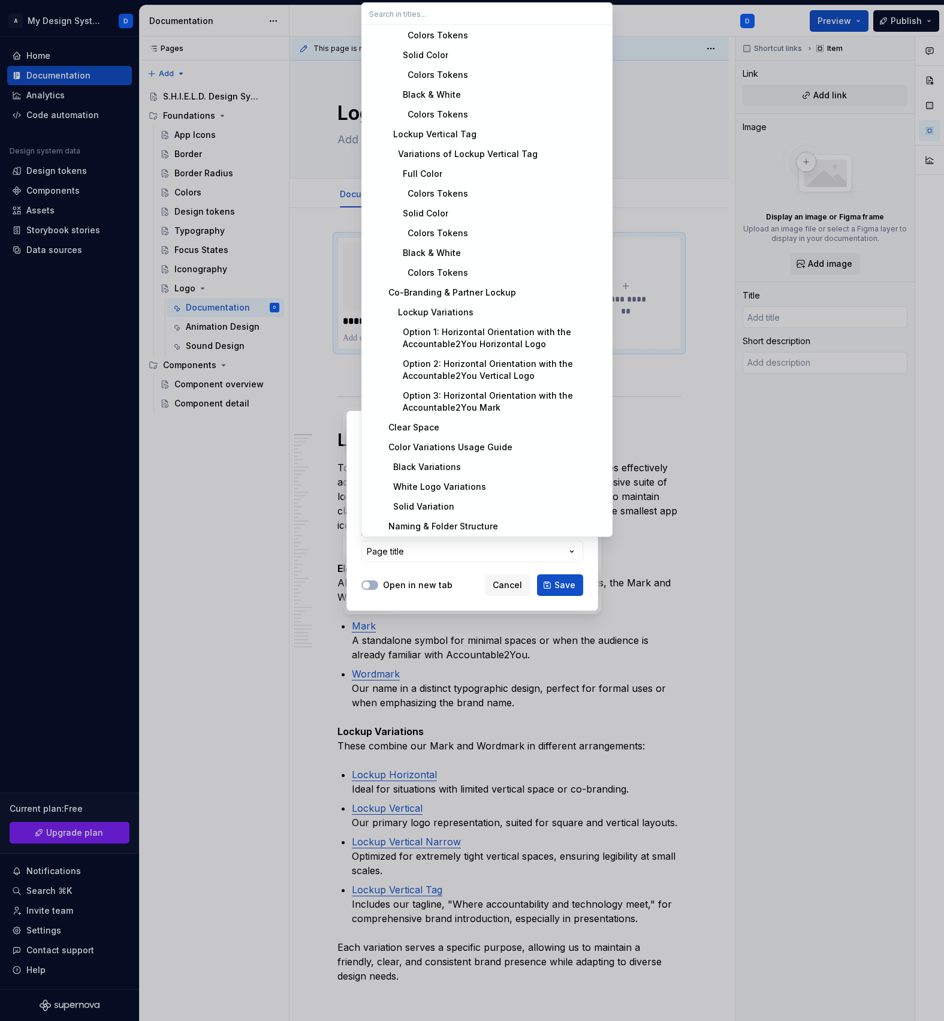
scroll to position [735, 0]
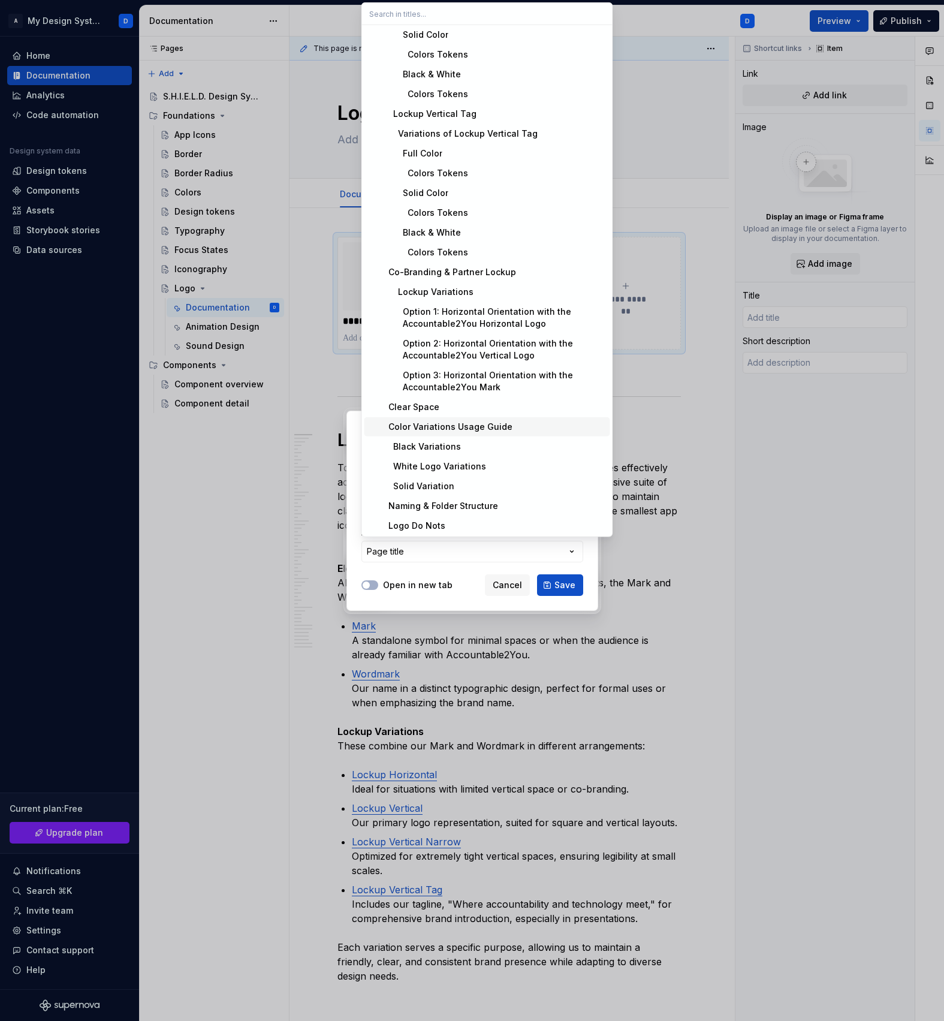
click at [443, 431] on div "Color Variations Usage Guide" at bounding box center [448, 427] width 129 height 12
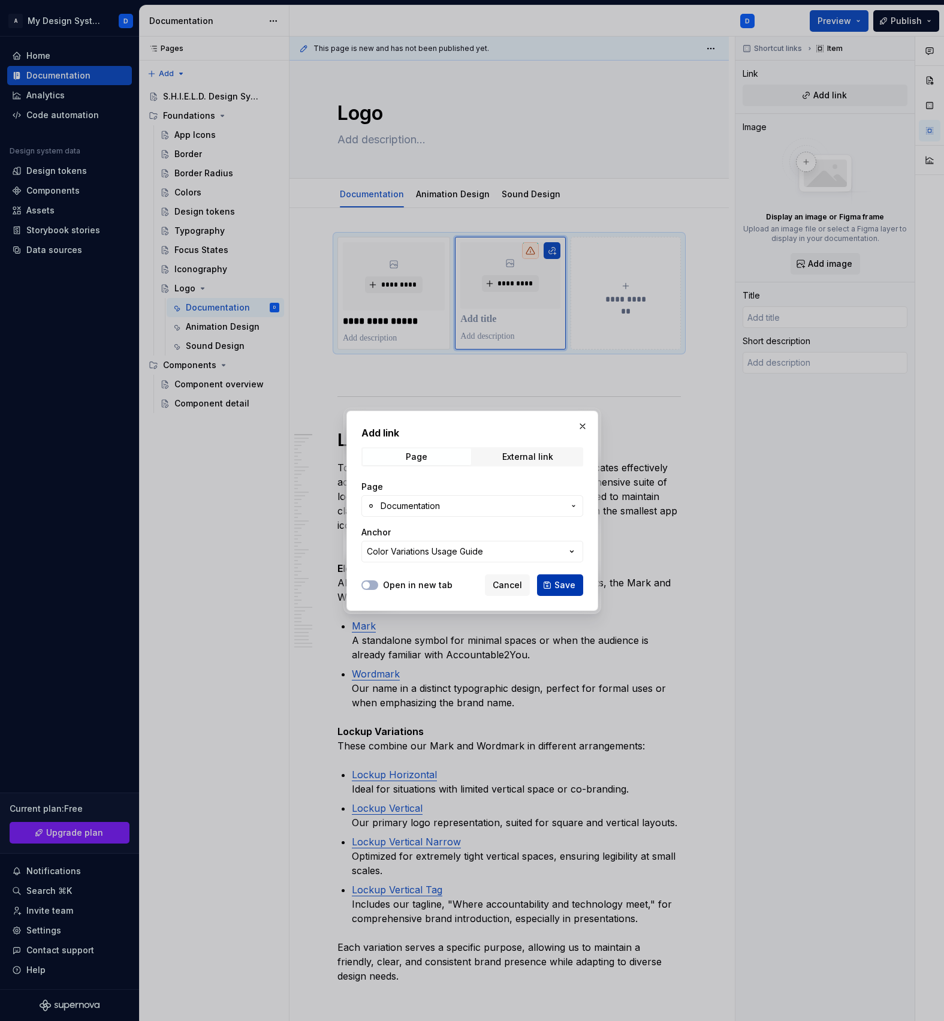
click at [567, 586] on span "Save" at bounding box center [565, 585] width 21 height 12
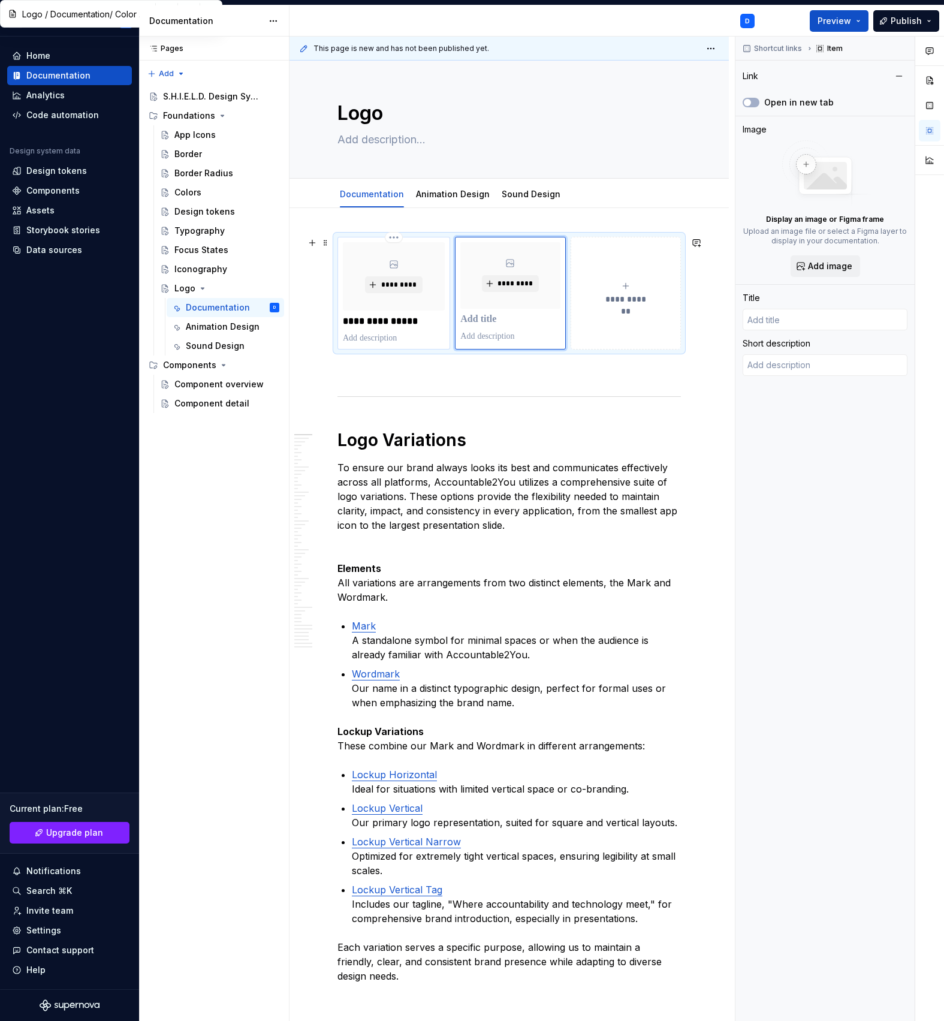
type textarea "*"
type input "Logo Variations"
type input "Logo / Documentation"
click at [429, 297] on div "*********" at bounding box center [394, 276] width 102 height 68
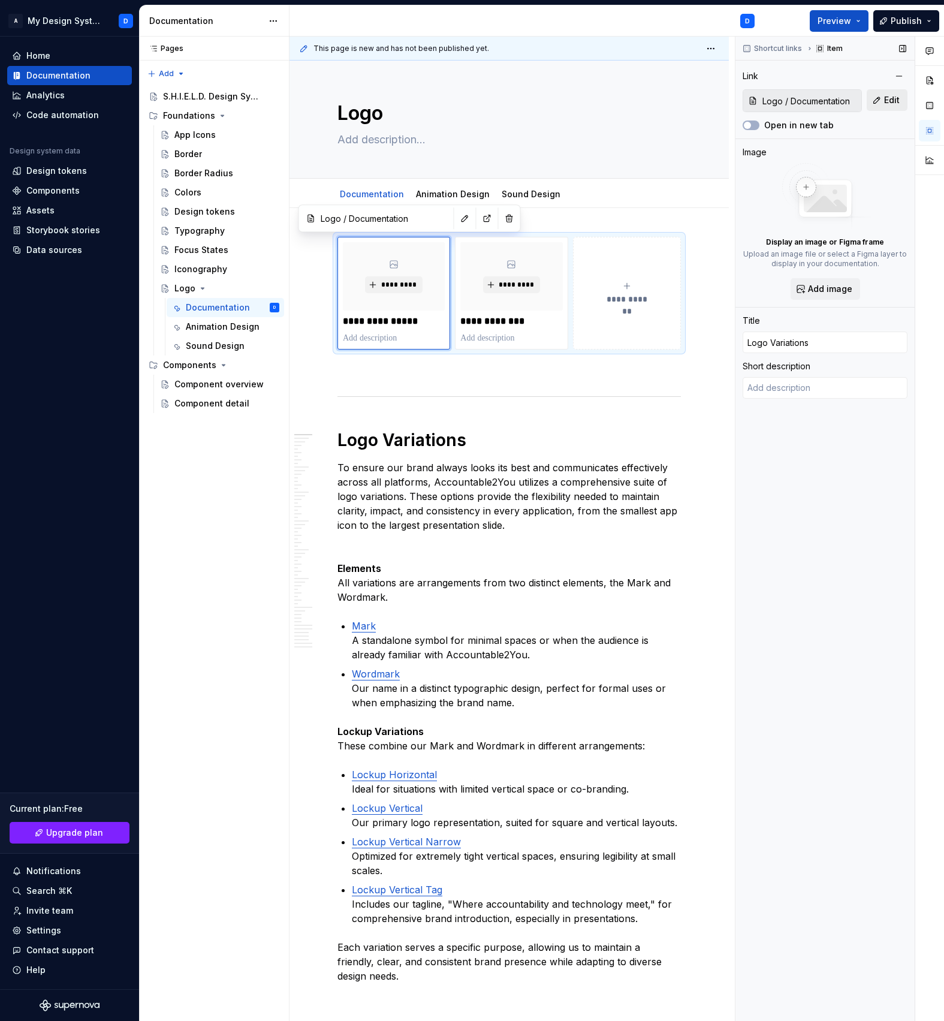
click at [898, 99] on span "Edit" at bounding box center [892, 100] width 16 height 12
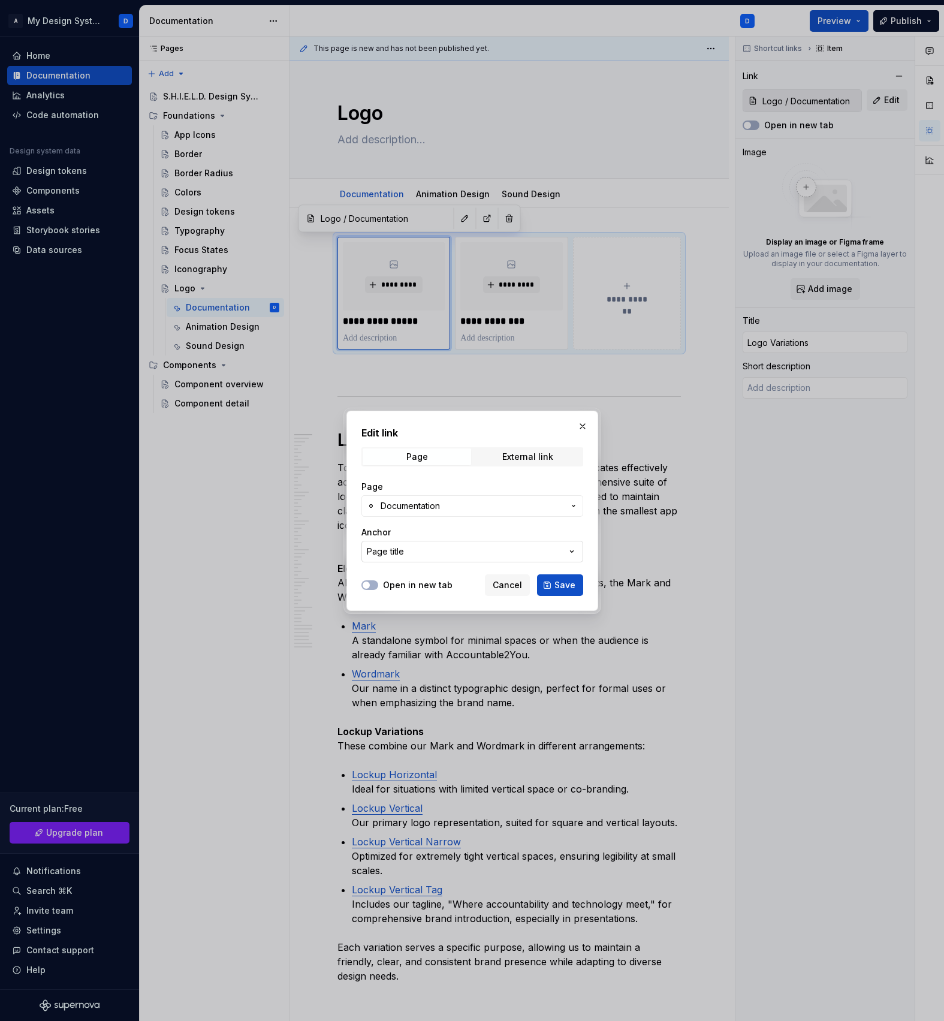
click at [441, 547] on button "Page title" at bounding box center [473, 552] width 222 height 22
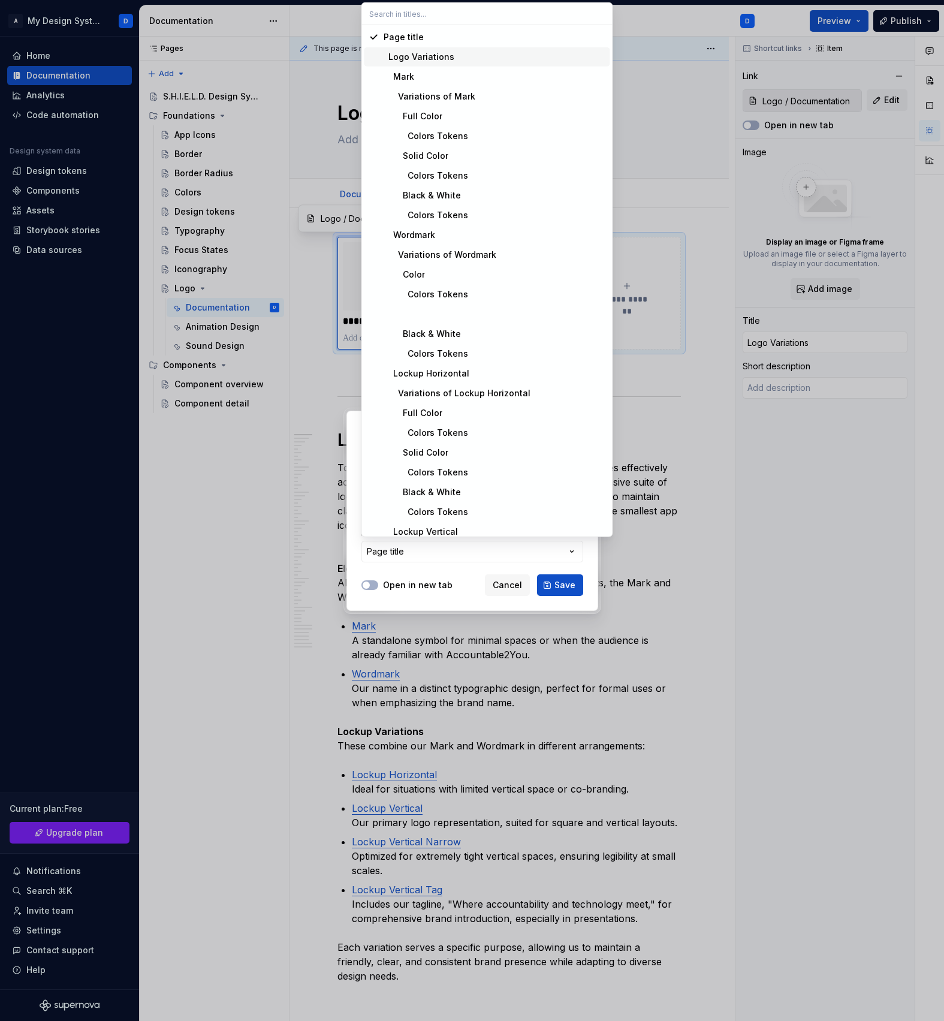
click at [441, 58] on div "Logo Variations" at bounding box center [419, 57] width 71 height 12
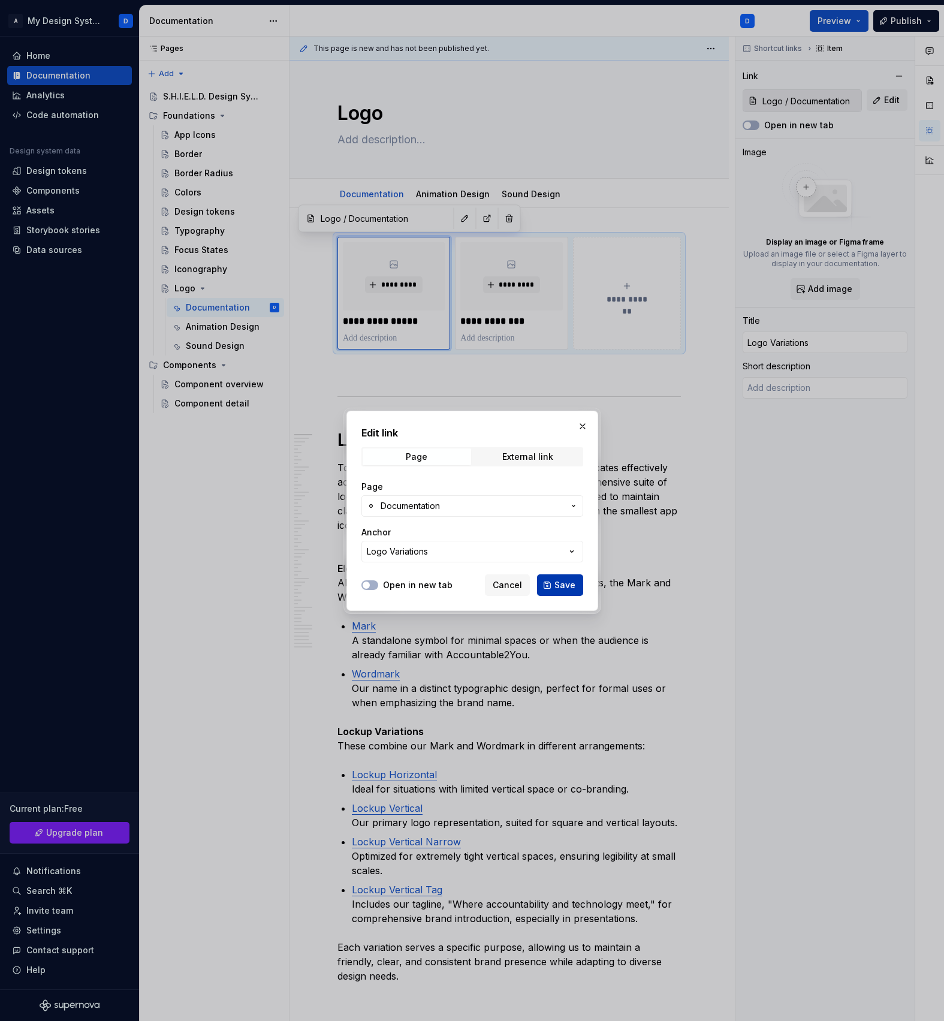
click at [558, 581] on span "Save" at bounding box center [565, 585] width 21 height 12
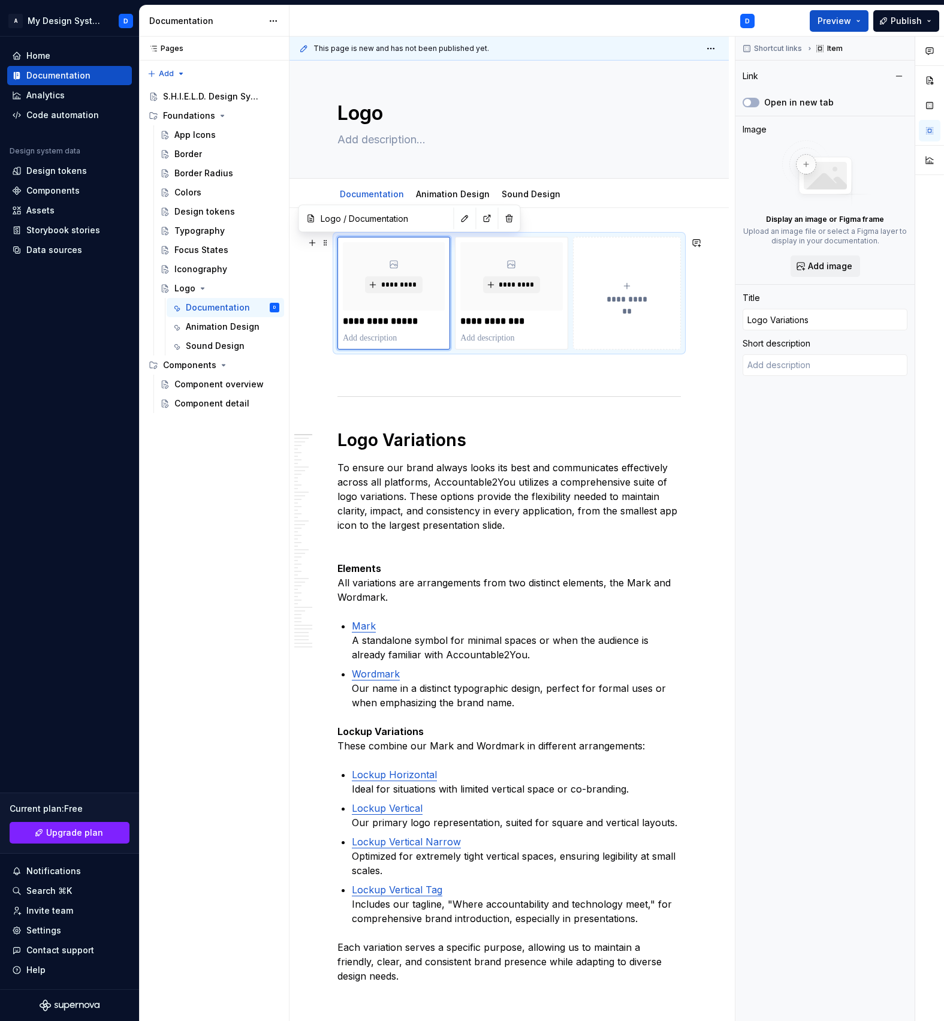
click at [645, 326] on button "**********" at bounding box center [627, 293] width 108 height 113
type textarea "*"
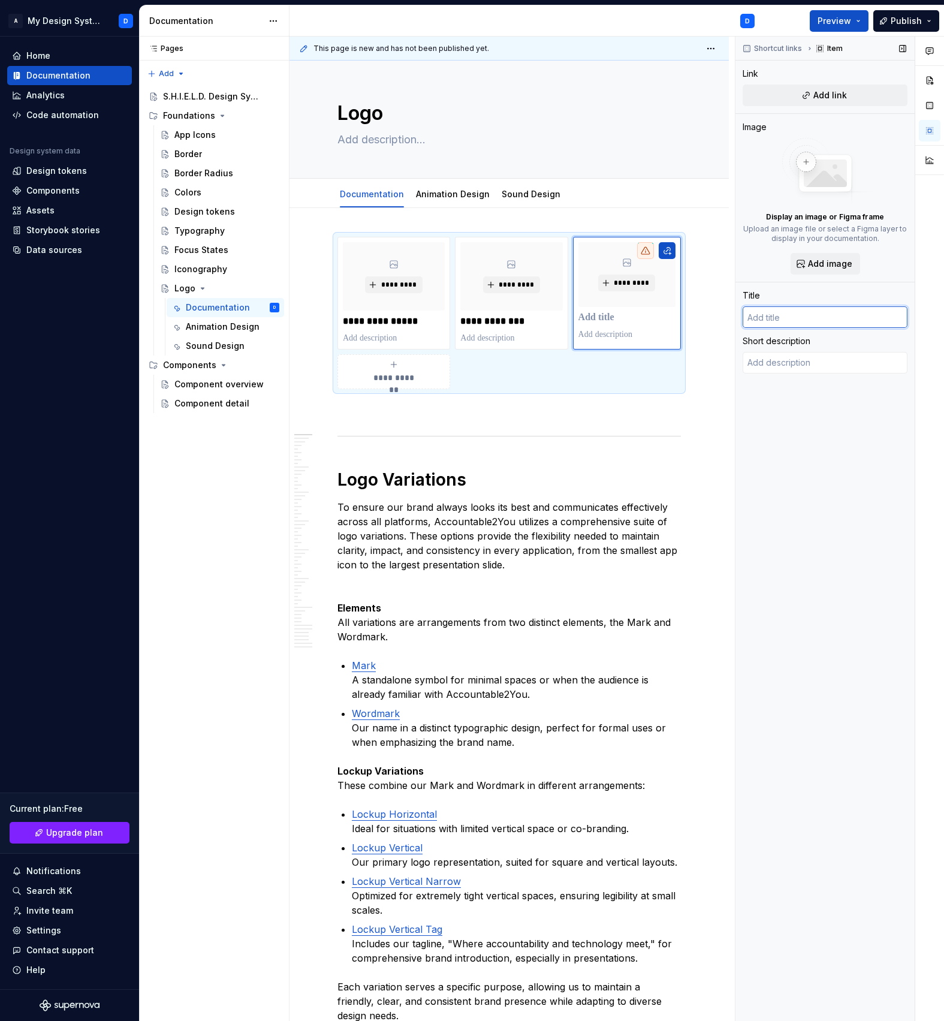
click at [783, 320] on input "text" at bounding box center [825, 317] width 165 height 22
paste input "Co-Branding & Partner Lockup"
type textarea "*"
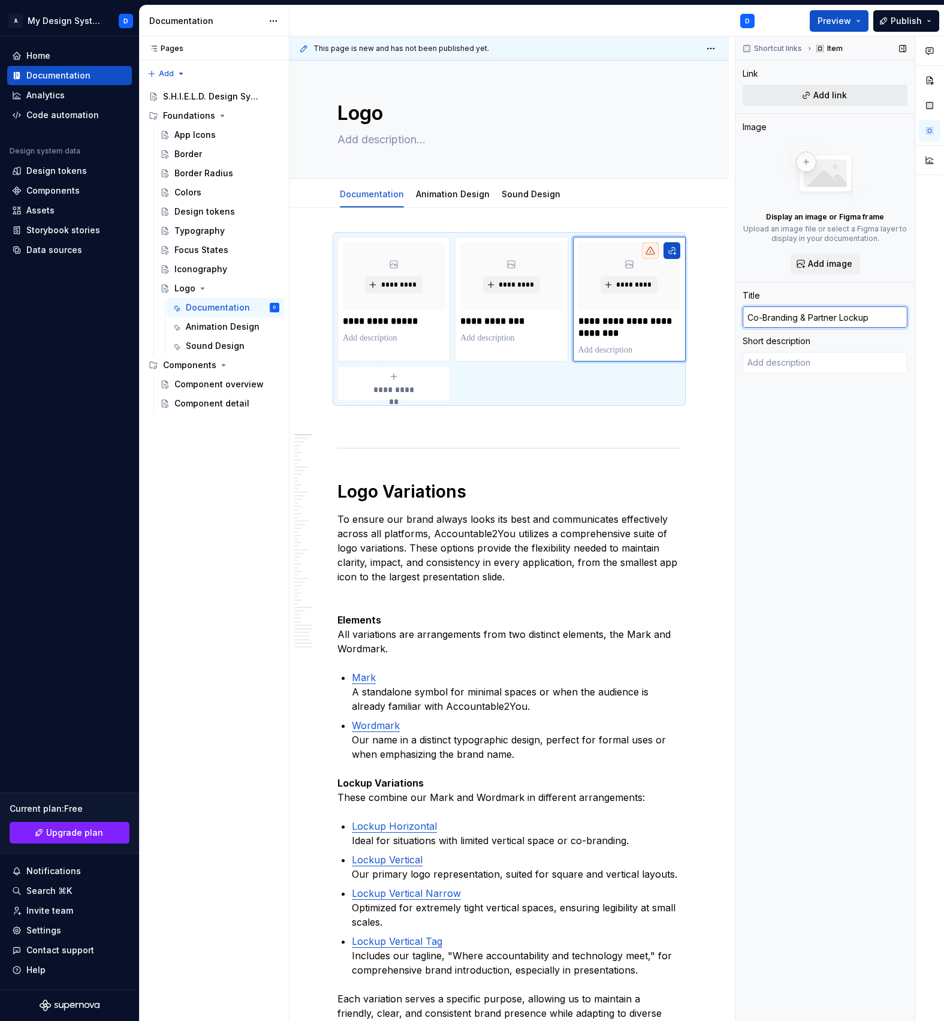
type input "Co-Branding & Partner Lockup"
click at [831, 100] on span "Add link" at bounding box center [831, 95] width 34 height 12
type textarea "*"
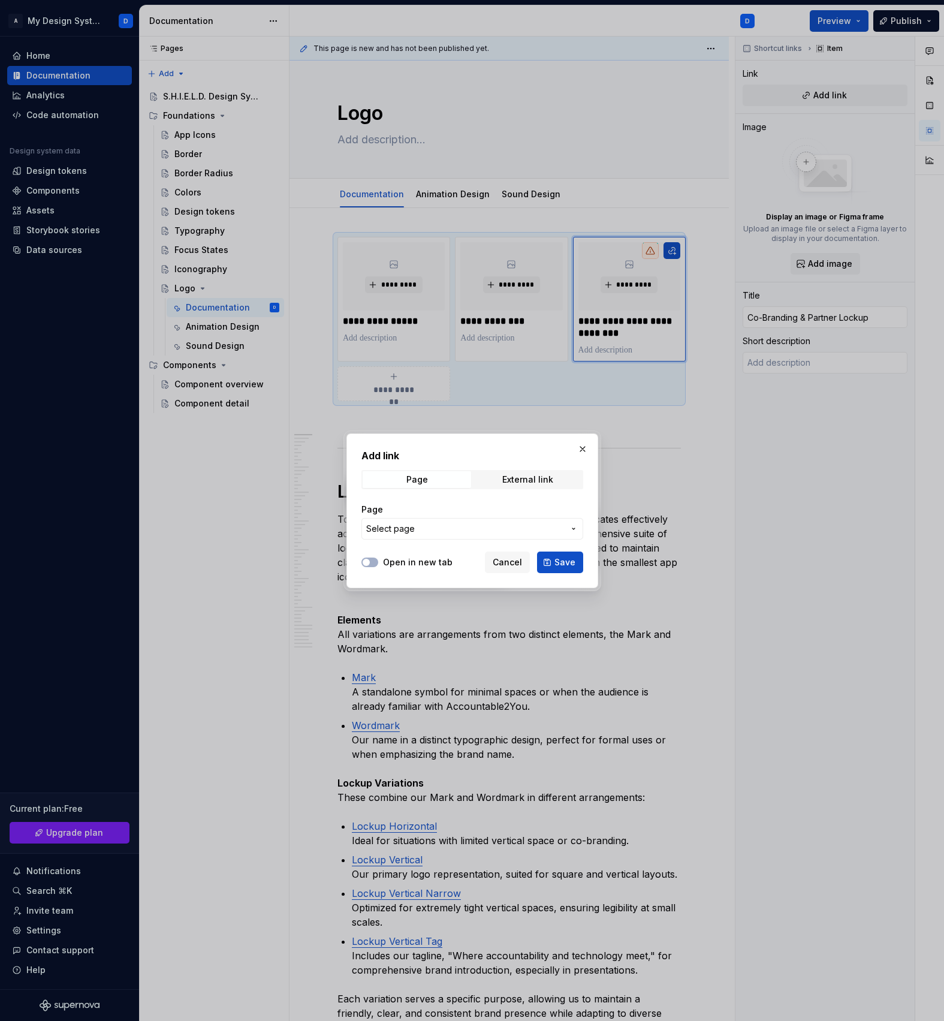
click at [449, 528] on span "Select page" at bounding box center [465, 529] width 198 height 12
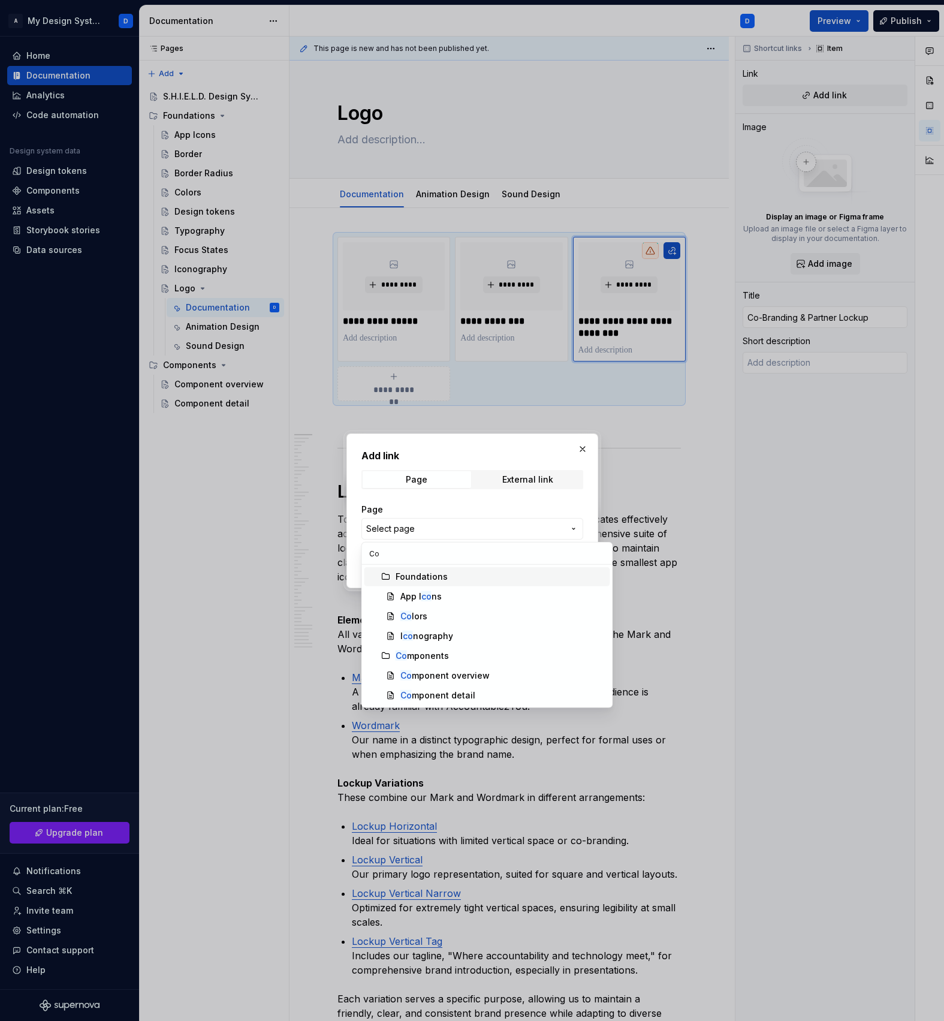
type input "Co-"
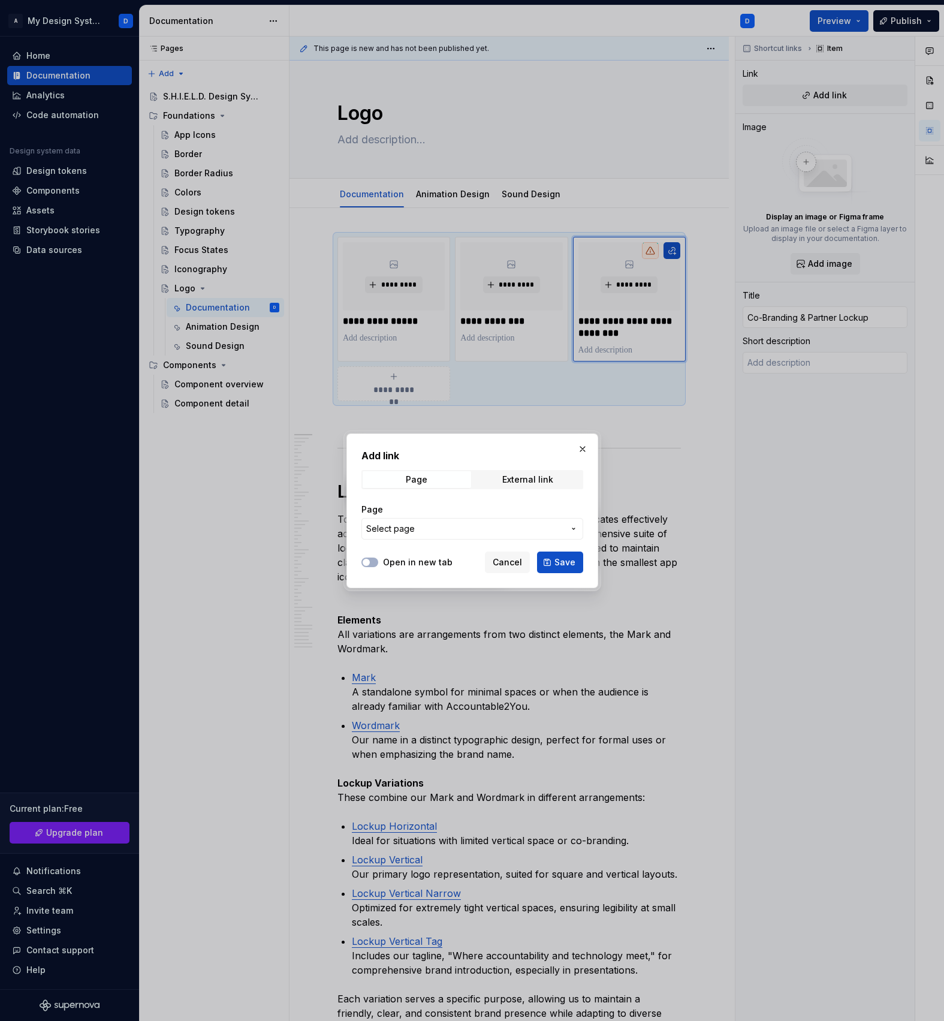
click at [410, 526] on span "Select page" at bounding box center [390, 529] width 49 height 12
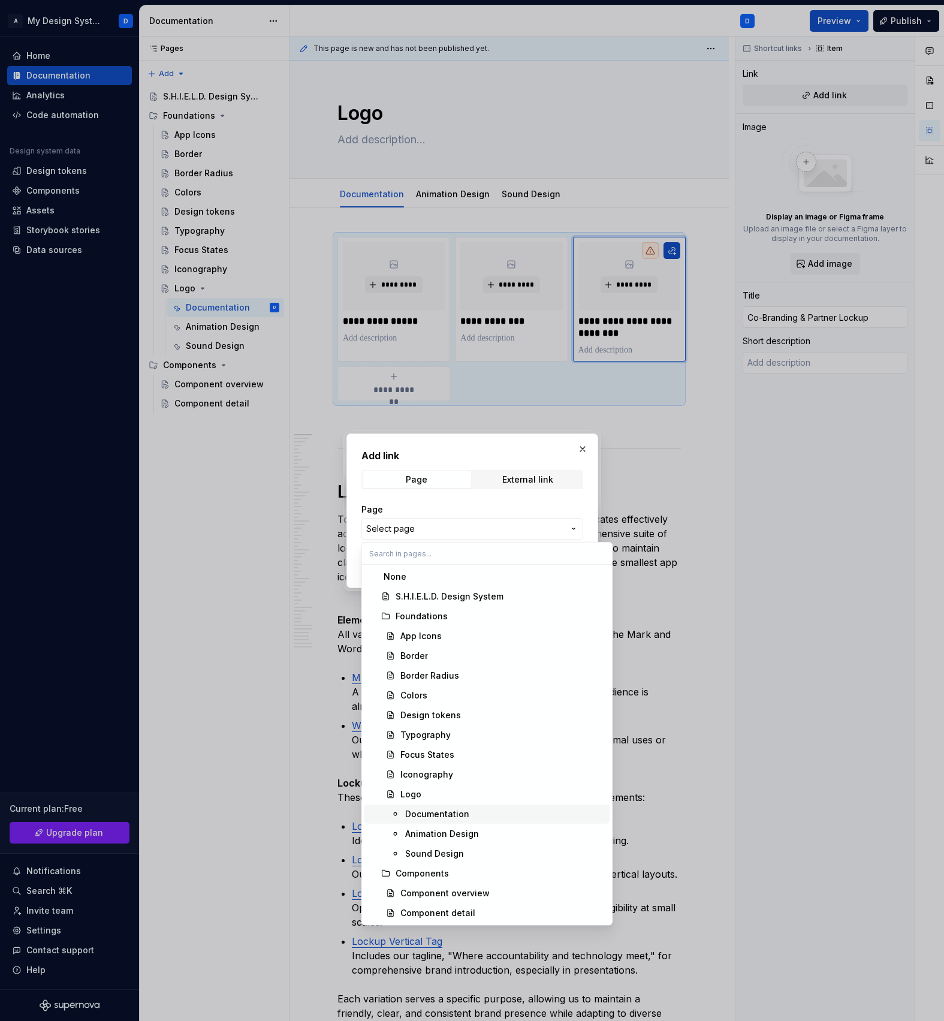
click at [442, 814] on div "Documentation" at bounding box center [437, 814] width 64 height 12
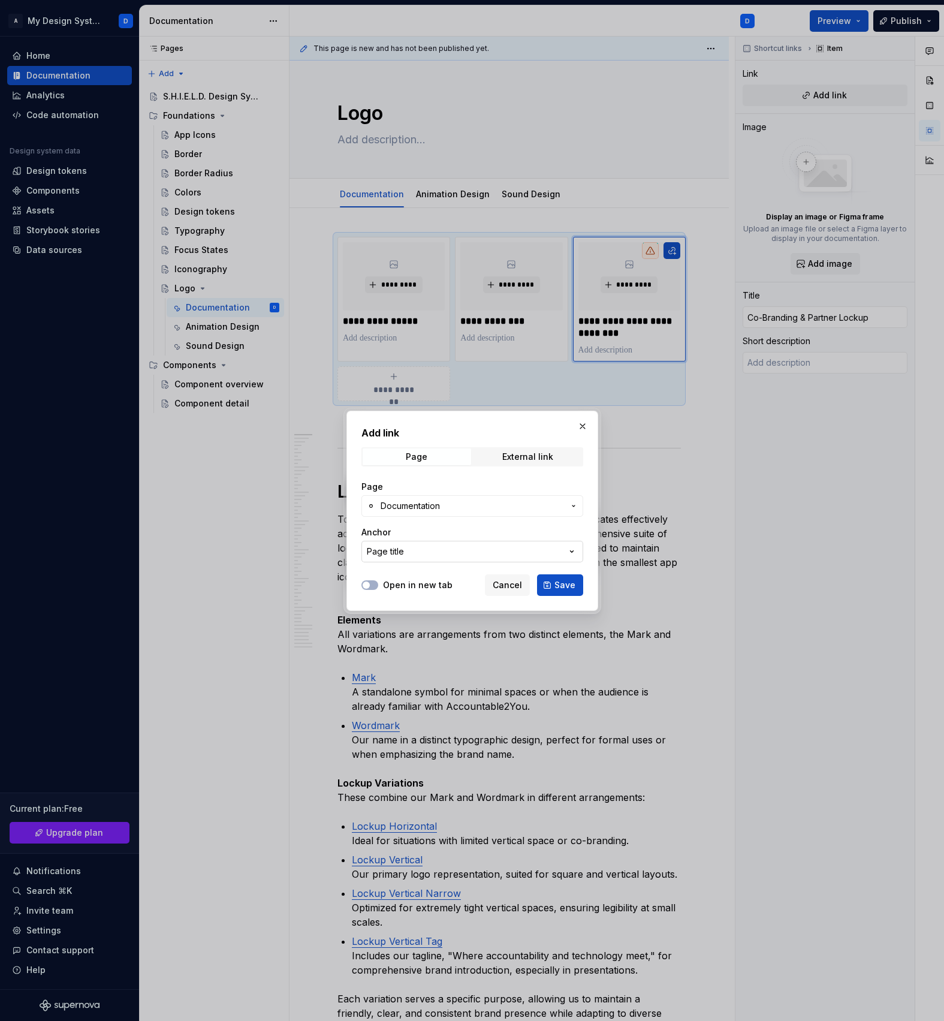
click at [387, 552] on div "Page title" at bounding box center [385, 552] width 37 height 12
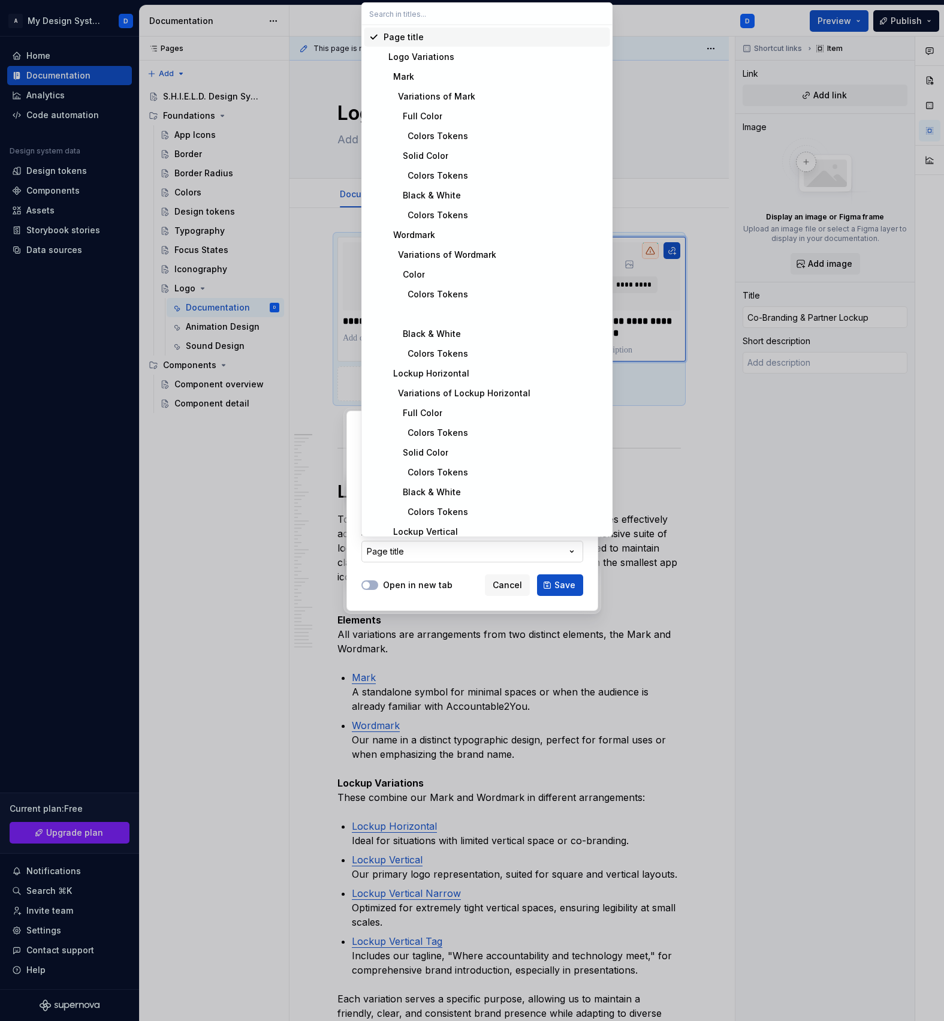
type input "Co-Branding & Partner Lockup"
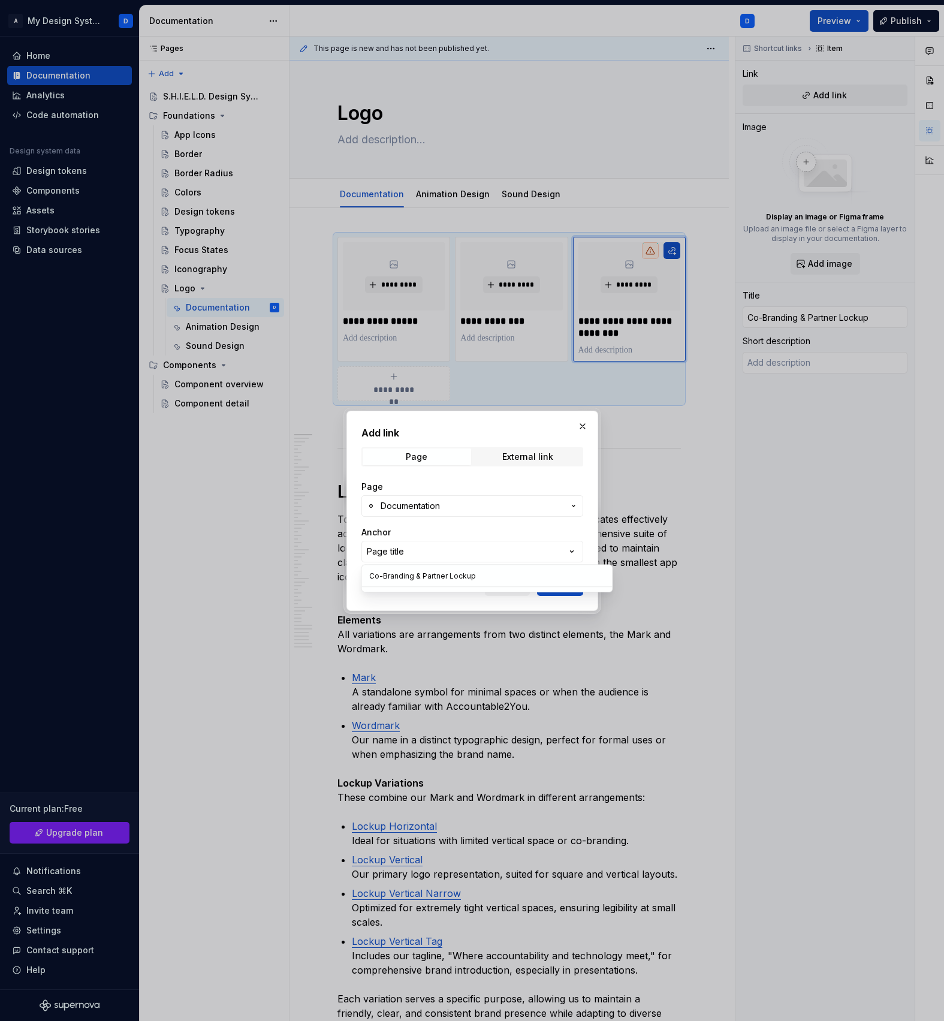
click at [402, 583] on input "Co-Branding & Partner Lockup" at bounding box center [487, 576] width 251 height 22
click at [411, 554] on div "Add link Page External link Page Documentation Anchor Page title Open in new ta…" at bounding box center [472, 510] width 944 height 1021
click at [413, 553] on button "Page title" at bounding box center [473, 552] width 222 height 22
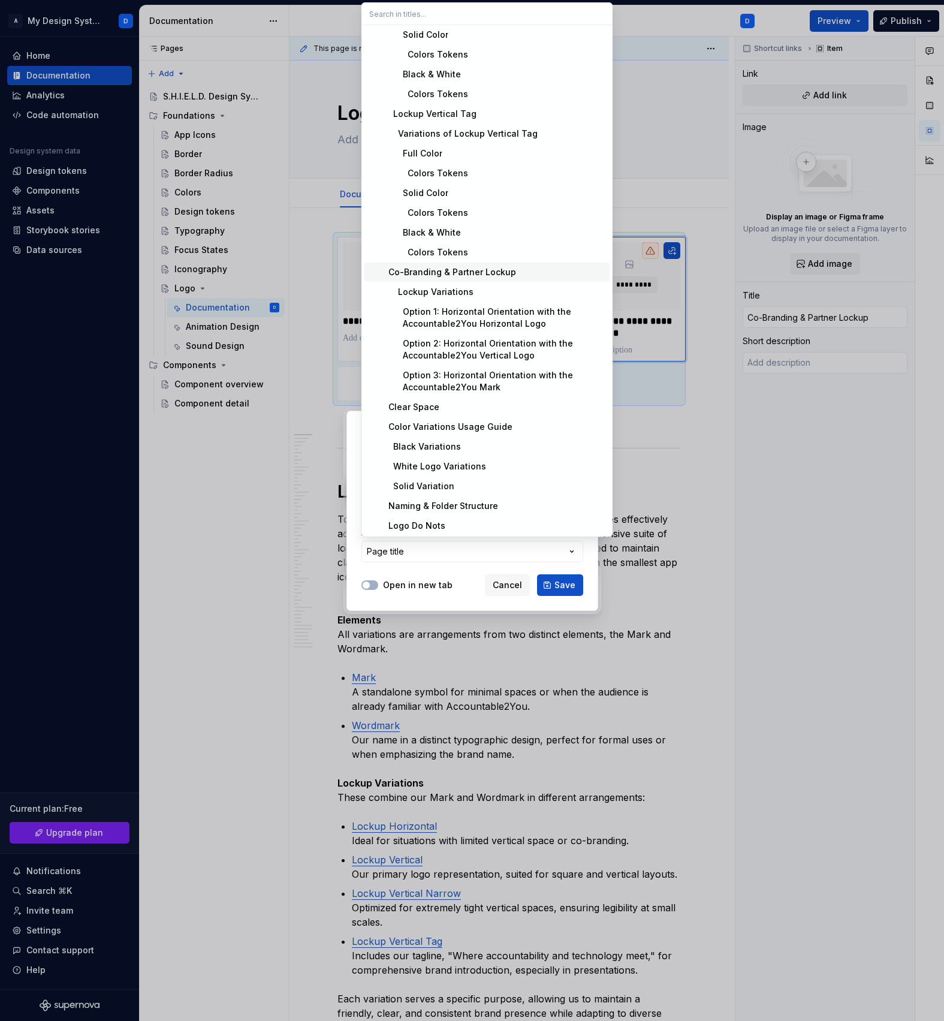
click at [468, 271] on div "Co-Branding & Partner Lockup" at bounding box center [450, 272] width 133 height 12
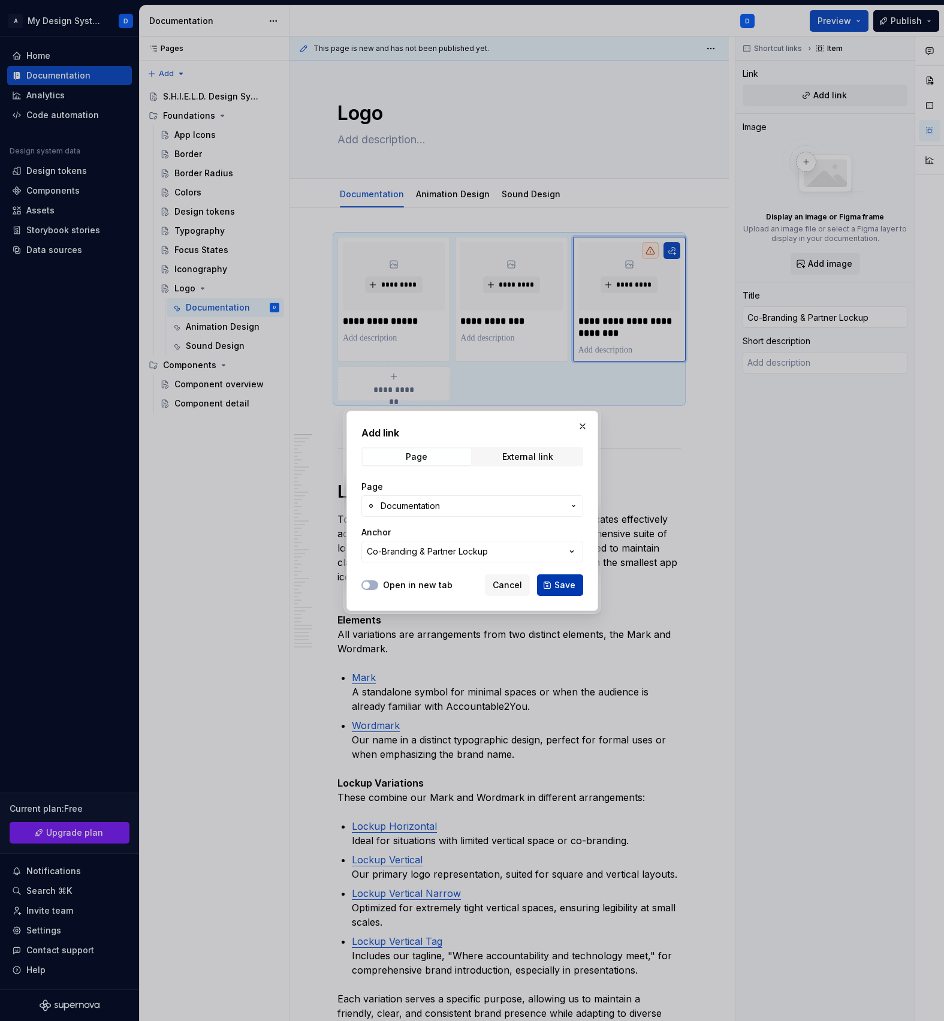
click at [556, 585] on span "Save" at bounding box center [565, 585] width 21 height 12
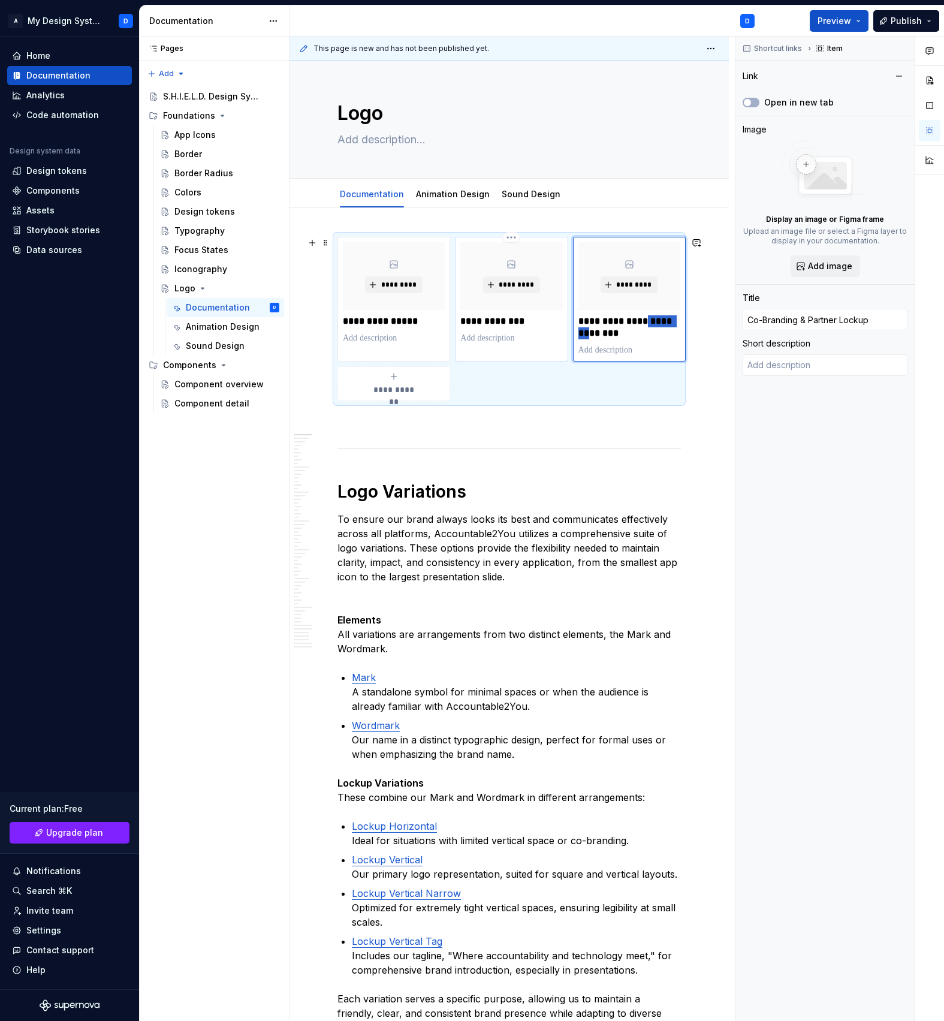
drag, startPoint x: 615, startPoint y: 339, endPoint x: 522, endPoint y: 337, distance: 93.0
click at [522, 337] on div "**********" at bounding box center [510, 319] width 344 height 164
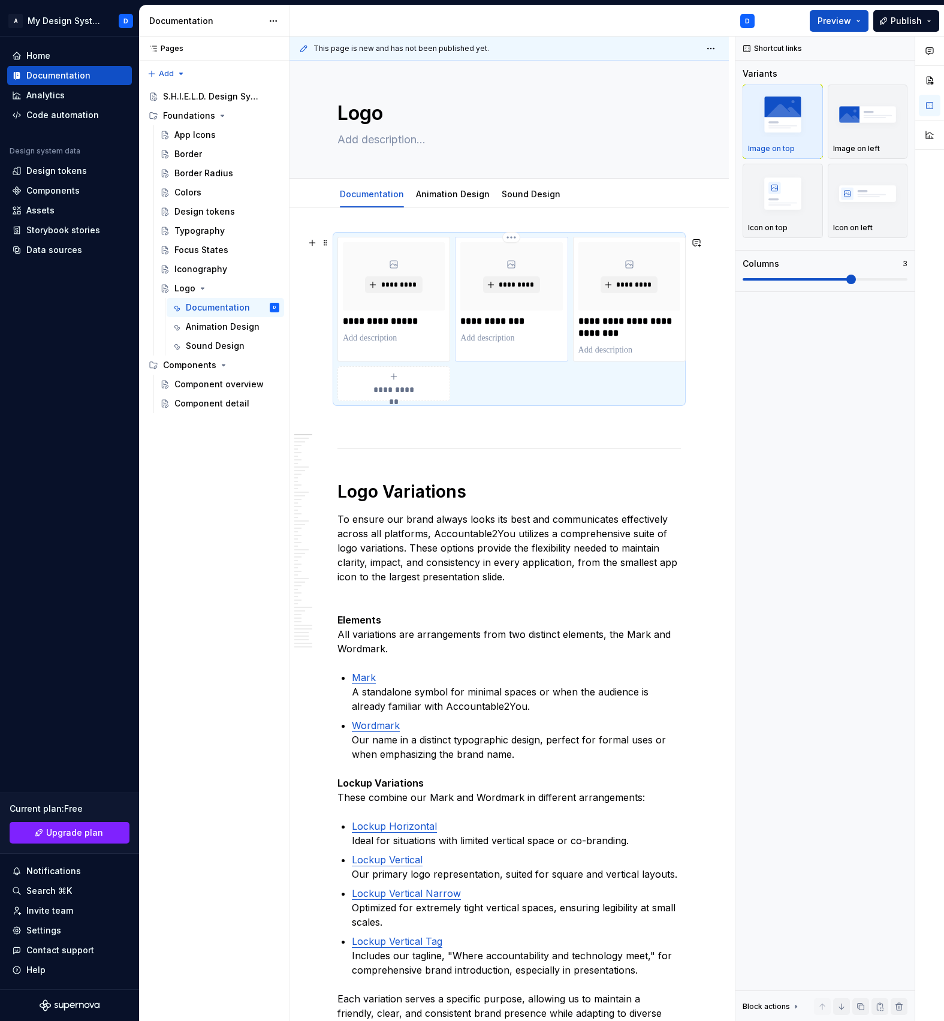
click at [519, 270] on div "*********" at bounding box center [512, 276] width 102 height 68
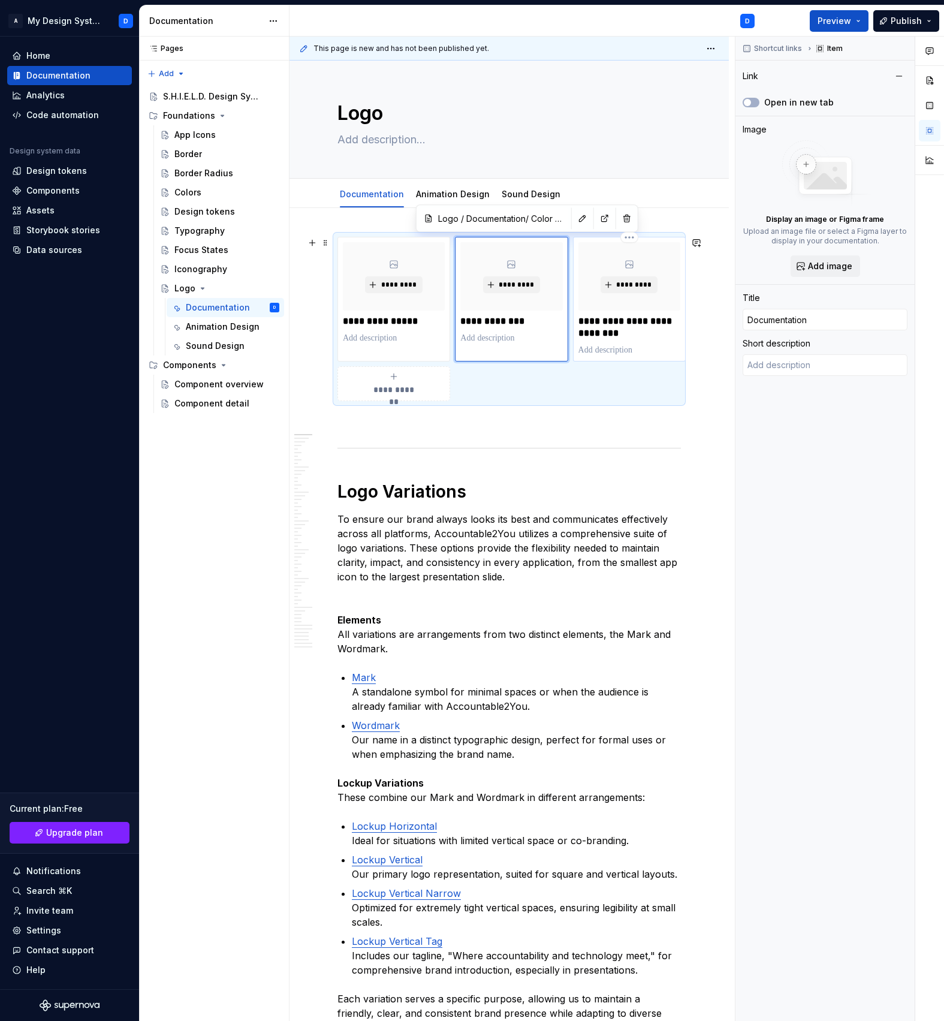
type textarea "*"
click at [619, 225] on button "button" at bounding box center [627, 218] width 17 height 17
type textarea "*"
